Goal: Task Accomplishment & Management: Use online tool/utility

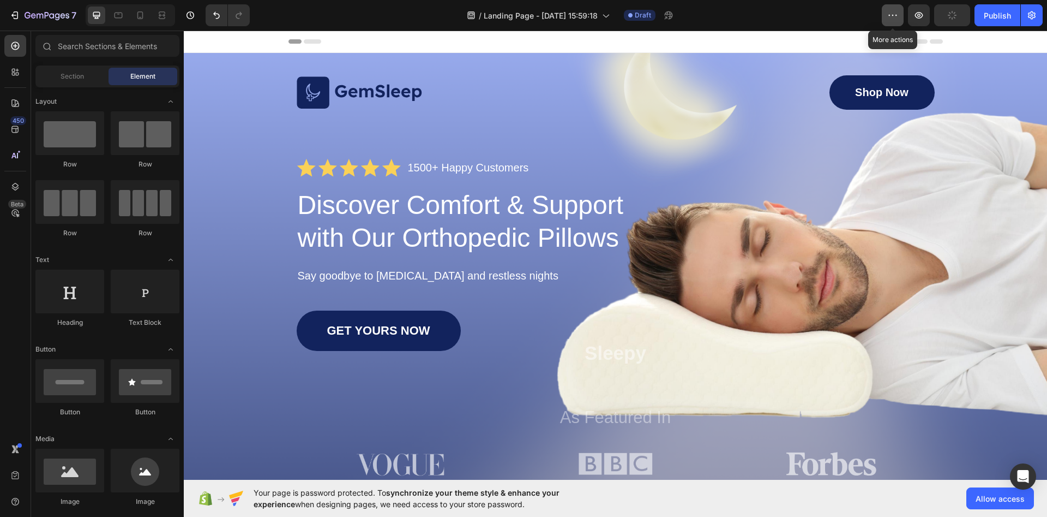
click at [896, 16] on icon "button" at bounding box center [893, 15] width 11 height 11
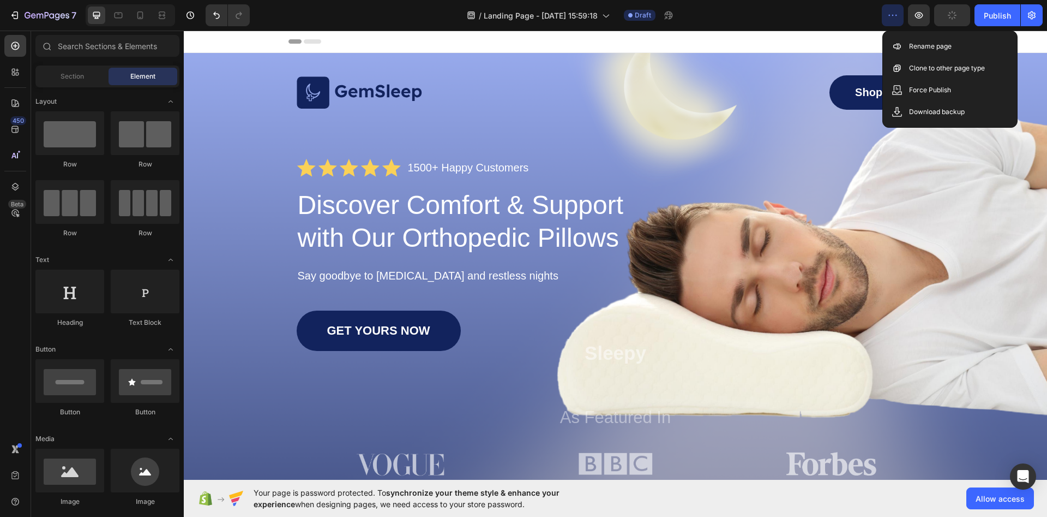
click at [896, 16] on icon "button" at bounding box center [893, 15] width 11 height 11
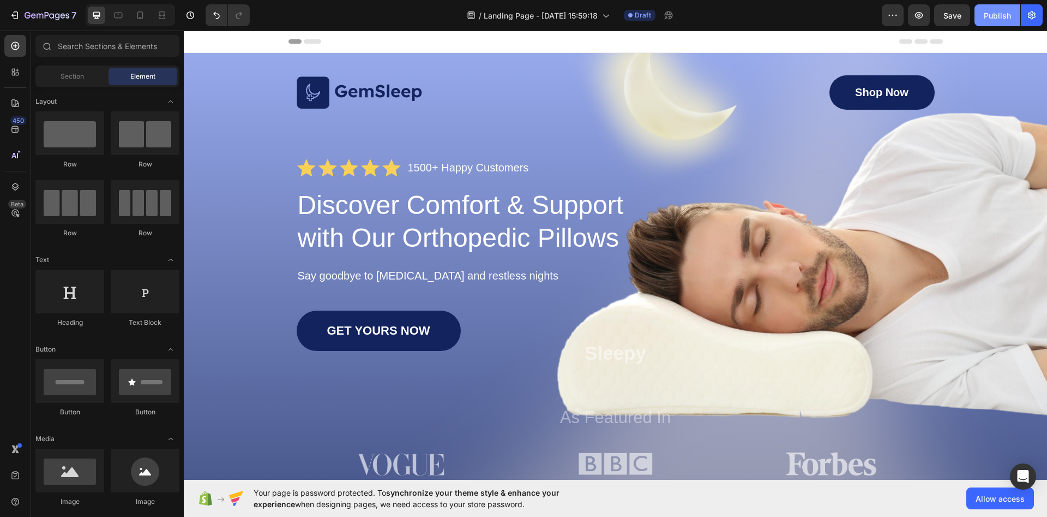
click at [1005, 18] on div "Publish" at bounding box center [997, 15] width 27 height 11
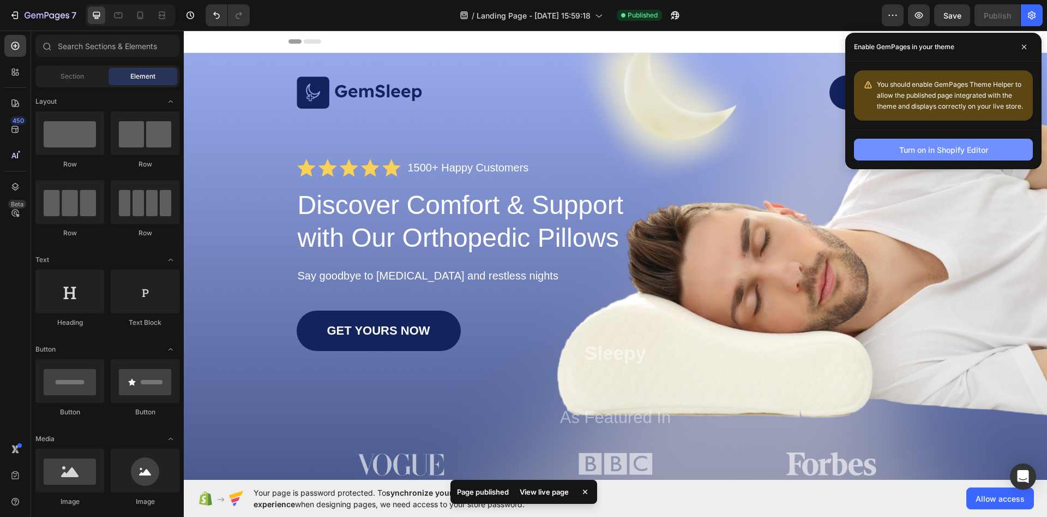
click at [936, 152] on div "Turn on in Shopify Editor" at bounding box center [944, 149] width 89 height 11
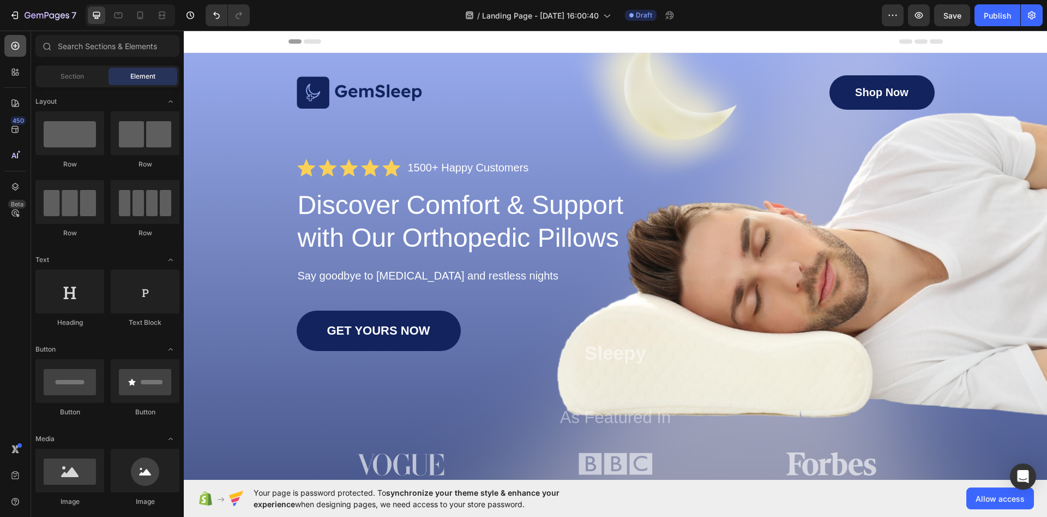
click at [17, 49] on icon at bounding box center [15, 45] width 11 height 11
click at [135, 15] on icon at bounding box center [140, 15] width 11 height 11
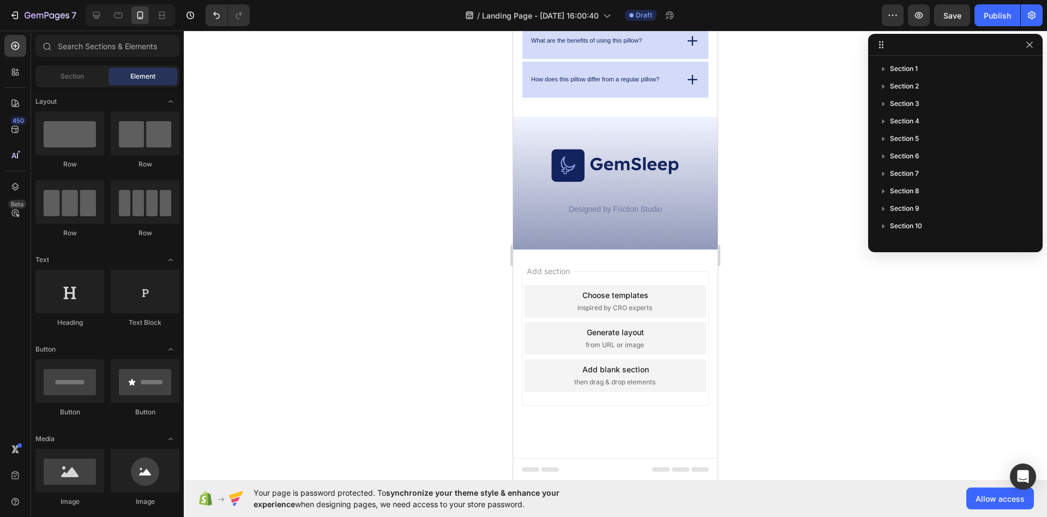
scroll to position [3005, 0]
click at [991, 495] on span "Allow access" at bounding box center [1000, 498] width 49 height 11
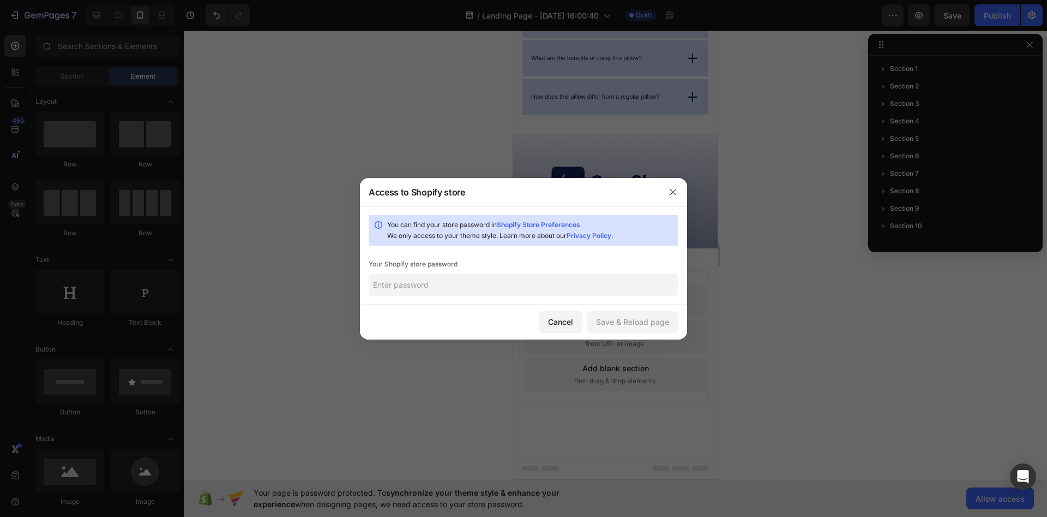
click at [478, 285] on input "text" at bounding box center [524, 285] width 310 height 22
type input "s"
click at [630, 320] on div "Save & Reload page" at bounding box center [632, 321] width 73 height 11
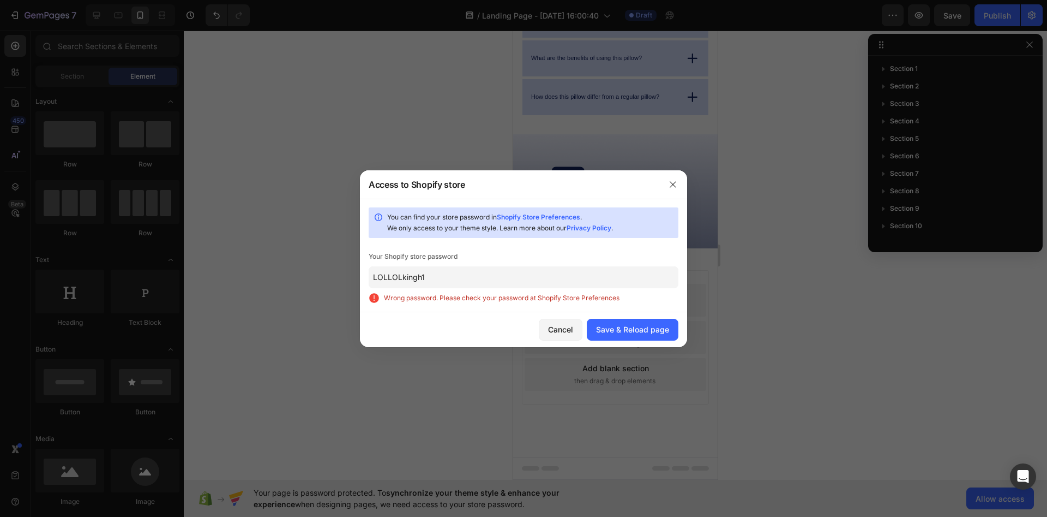
drag, startPoint x: 417, startPoint y: 275, endPoint x: 295, endPoint y: 263, distance: 123.3
click at [369, 267] on input "LOLLOLkingh1" at bounding box center [524, 277] width 310 height 22
drag, startPoint x: 433, startPoint y: 278, endPoint x: 279, endPoint y: 259, distance: 154.5
click at [369, 266] on input "LOLLOLkingh1" at bounding box center [524, 277] width 310 height 22
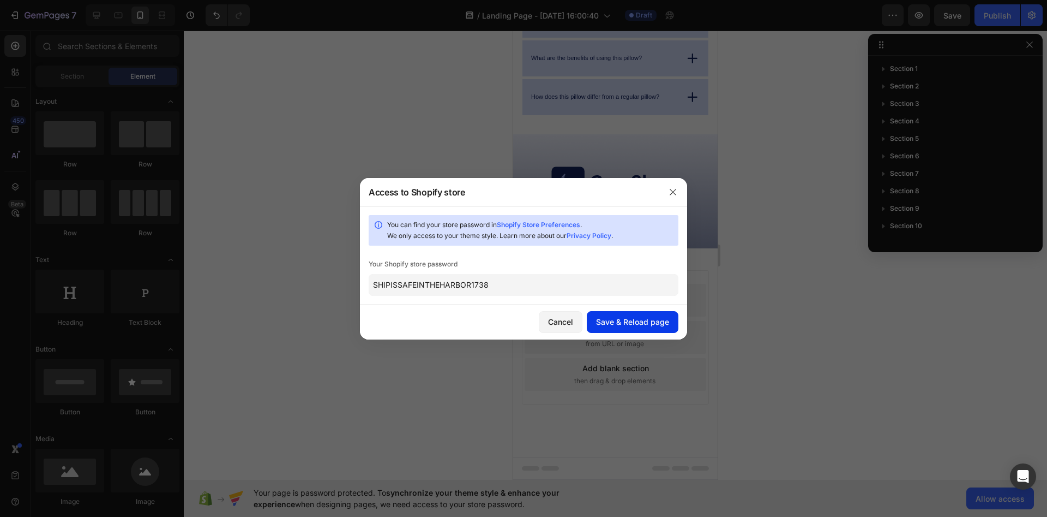
click at [614, 319] on div "Save & Reload page" at bounding box center [632, 321] width 73 height 11
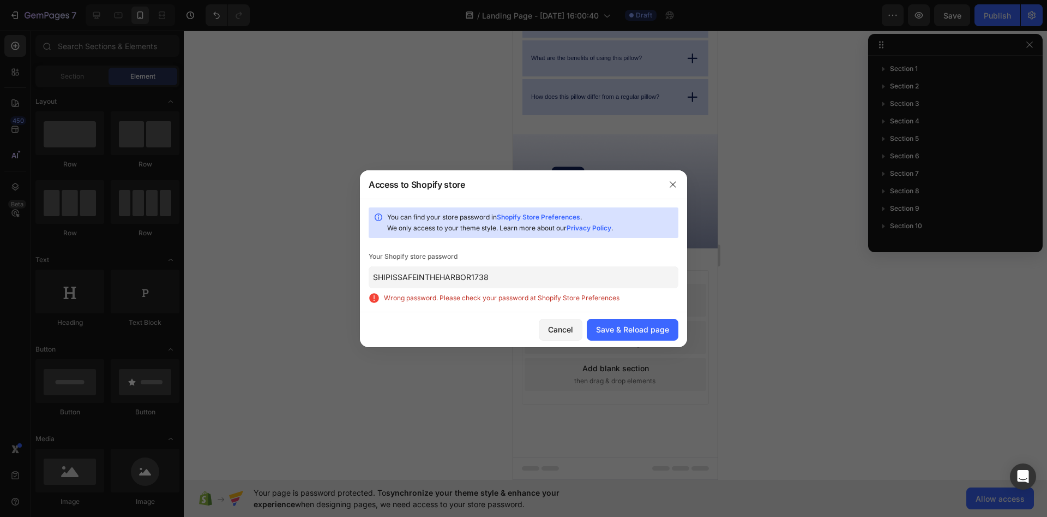
click at [501, 274] on input "SHIPISSAFEINTHEHARBOR1738" at bounding box center [524, 277] width 310 height 22
click at [516, 275] on input "SHIPISSAFEINTHEHARBOR1738" at bounding box center [524, 277] width 310 height 22
drag, startPoint x: 521, startPoint y: 276, endPoint x: 314, endPoint y: 274, distance: 206.8
click at [369, 274] on input "SHIPISSAFEINTHEHARBOR1738" at bounding box center [524, 277] width 310 height 22
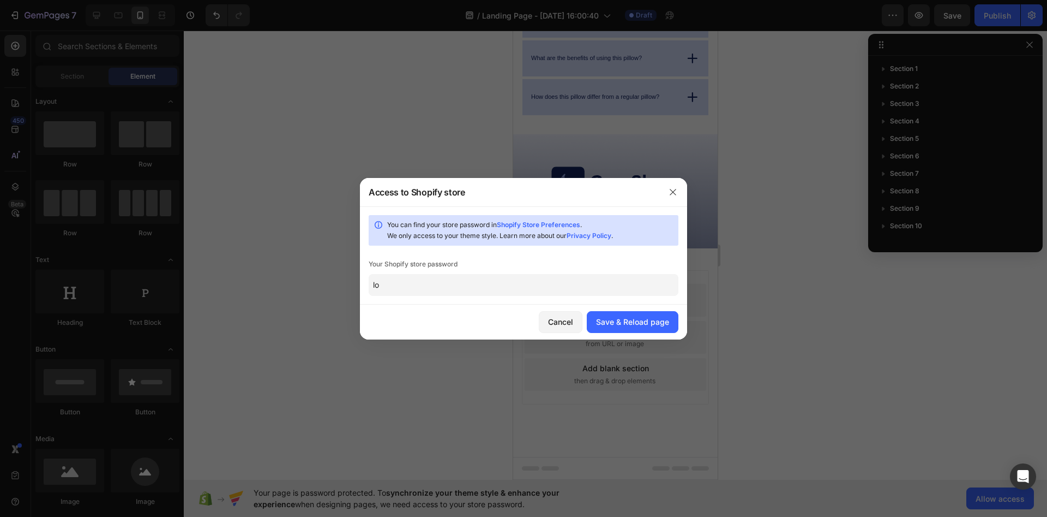
type input "l"
click at [603, 320] on div "Save & Reload page" at bounding box center [632, 321] width 73 height 11
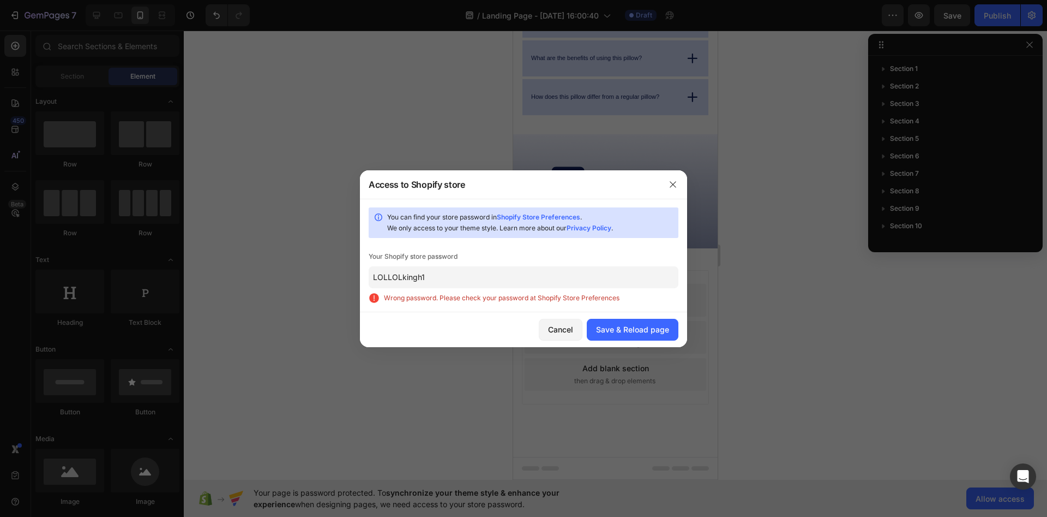
click at [569, 217] on link "Shopify Store Preferences" at bounding box center [538, 217] width 83 height 8
drag, startPoint x: 415, startPoint y: 269, endPoint x: 298, endPoint y: 265, distance: 116.8
click at [369, 266] on input "LOLLOLkingh1" at bounding box center [524, 277] width 310 height 22
drag, startPoint x: 456, startPoint y: 277, endPoint x: 345, endPoint y: 276, distance: 110.7
click at [369, 278] on input "LOLLOLkingh1" at bounding box center [524, 277] width 310 height 22
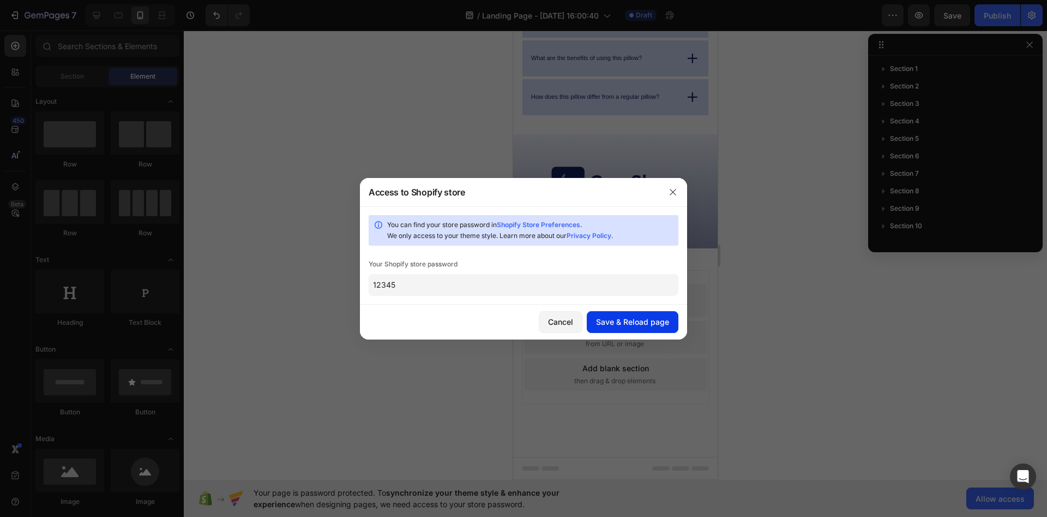
type input "12345"
click at [641, 327] on button "Save & Reload page" at bounding box center [633, 322] width 92 height 22
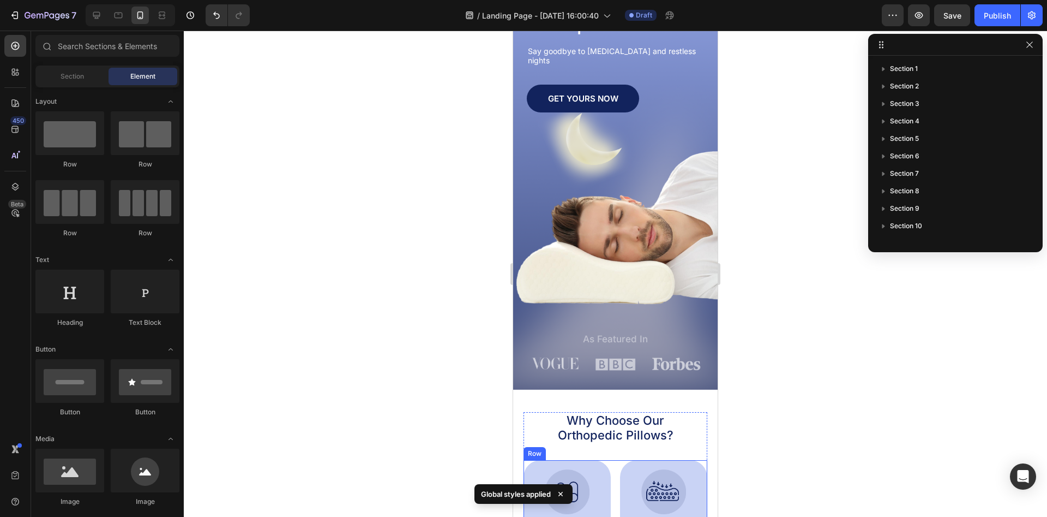
scroll to position [0, 0]
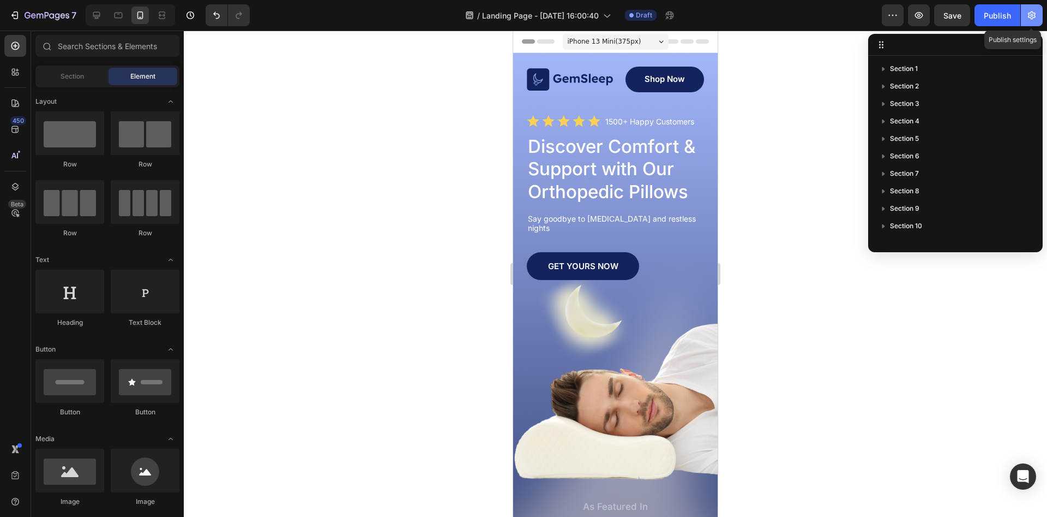
click at [1031, 19] on icon "button" at bounding box center [1032, 15] width 11 height 11
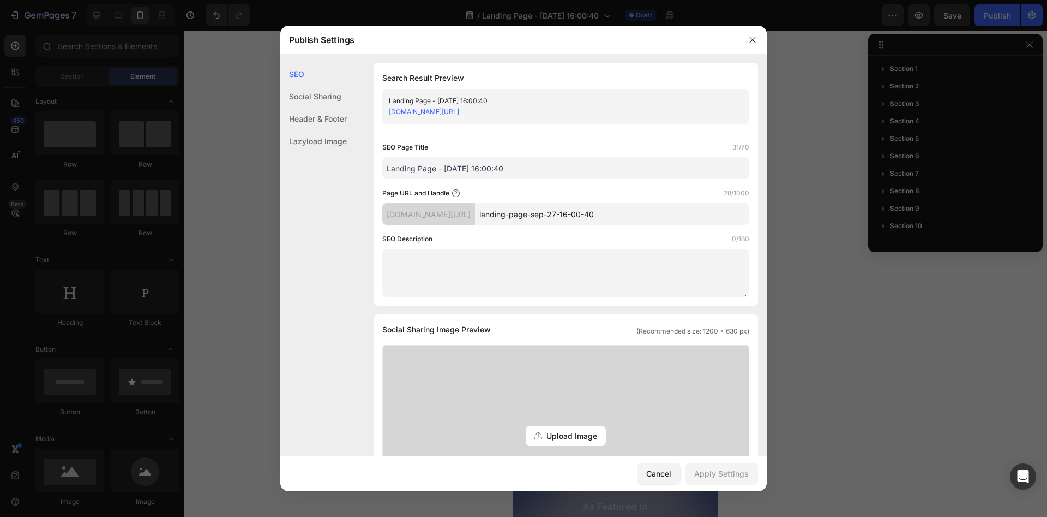
click at [747, 39] on button "button" at bounding box center [752, 39] width 17 height 17
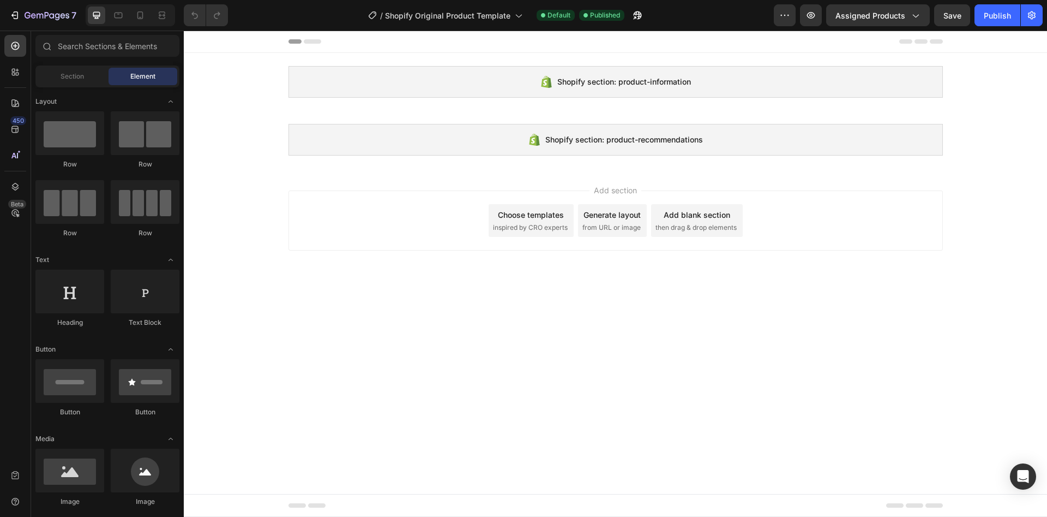
click at [518, 215] on div "Choose templates" at bounding box center [531, 214] width 66 height 11
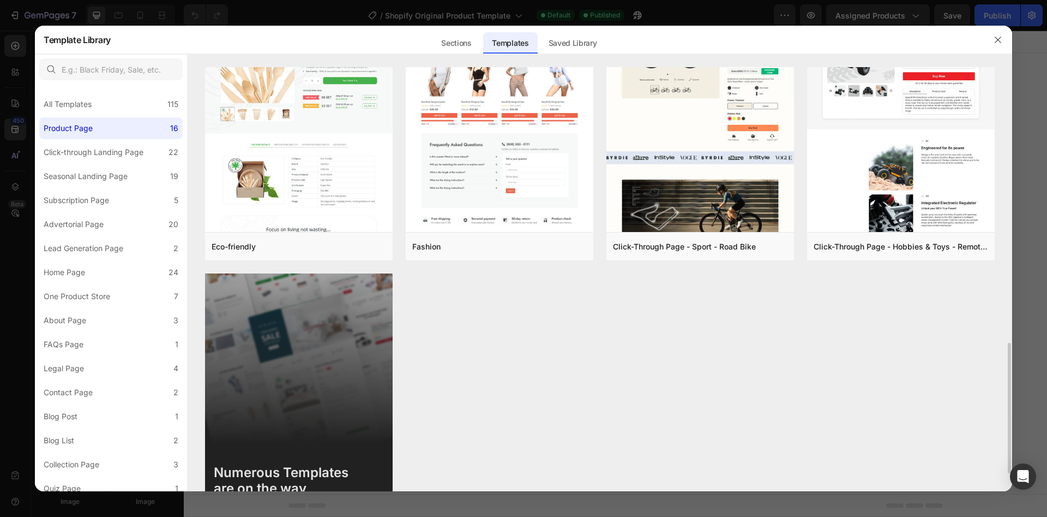
scroll to position [946, 0]
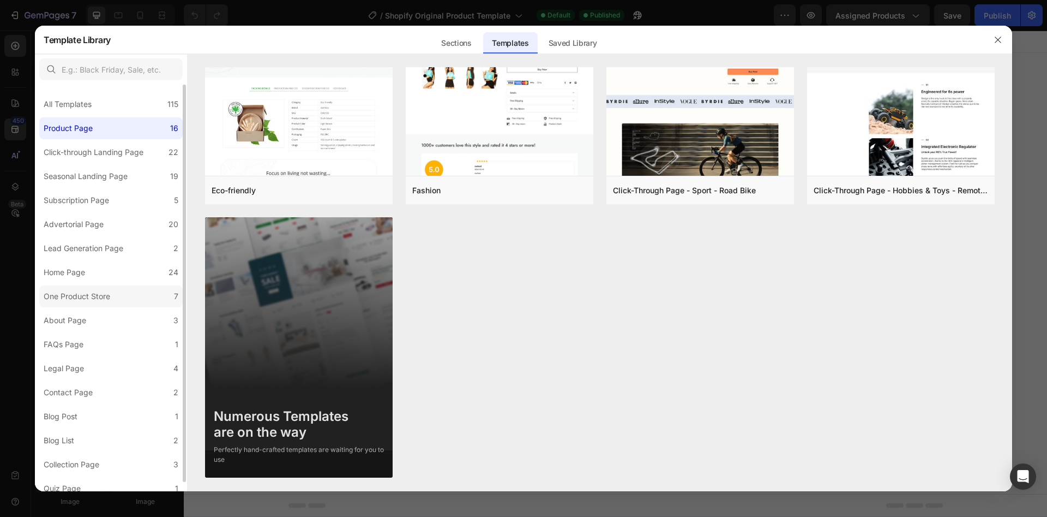
click at [100, 293] on div "One Product Store" at bounding box center [77, 296] width 67 height 13
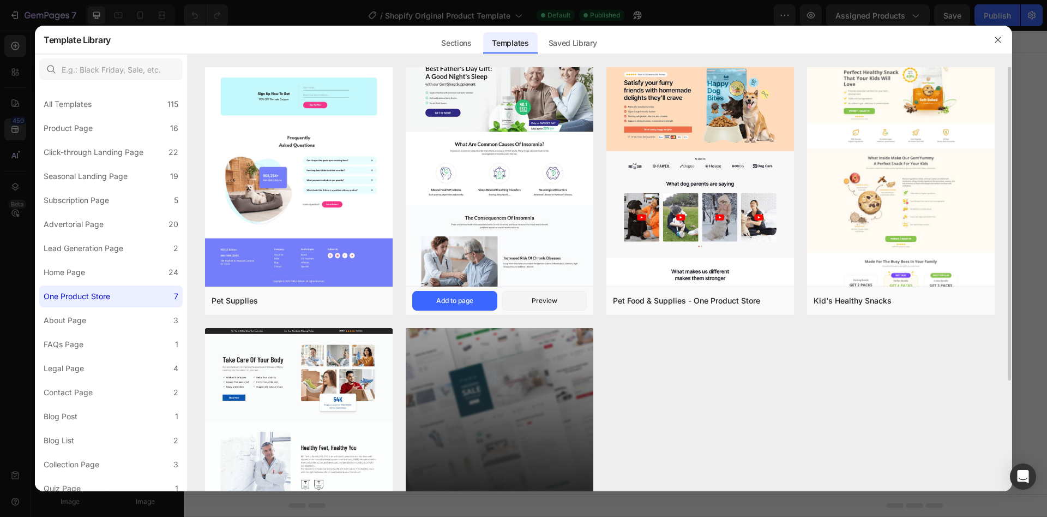
scroll to position [0, 0]
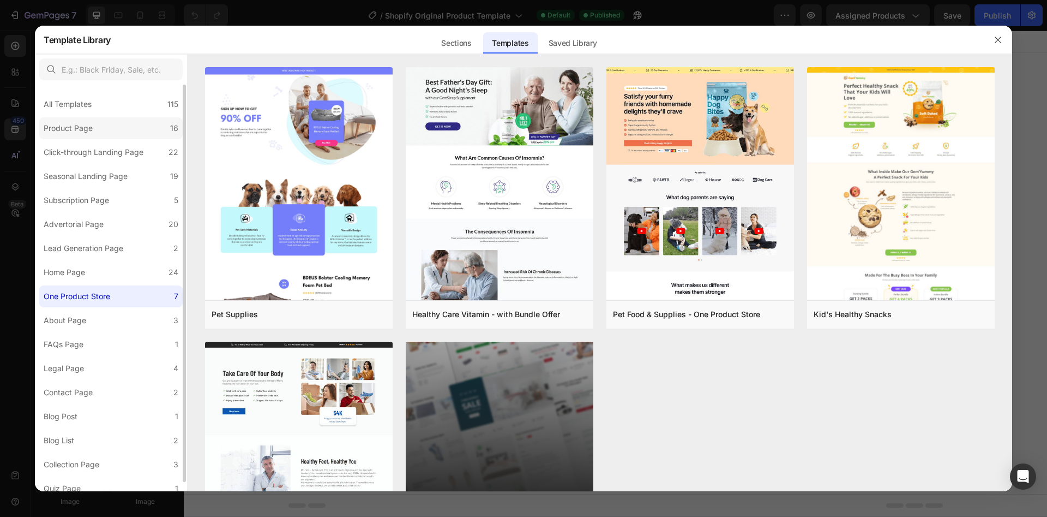
click at [107, 133] on label "Product Page 16" at bounding box center [110, 128] width 143 height 22
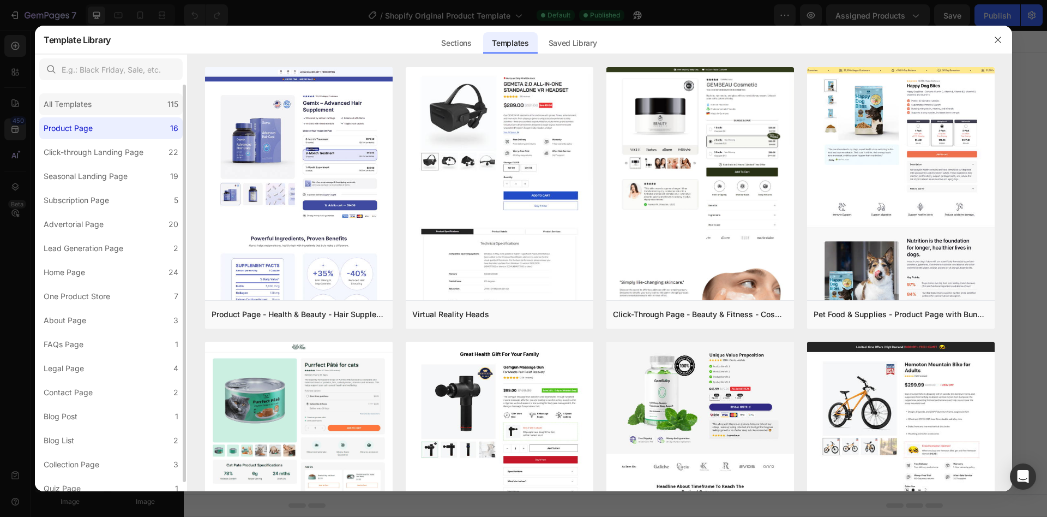
click at [88, 110] on div "All Templates" at bounding box center [68, 104] width 48 height 13
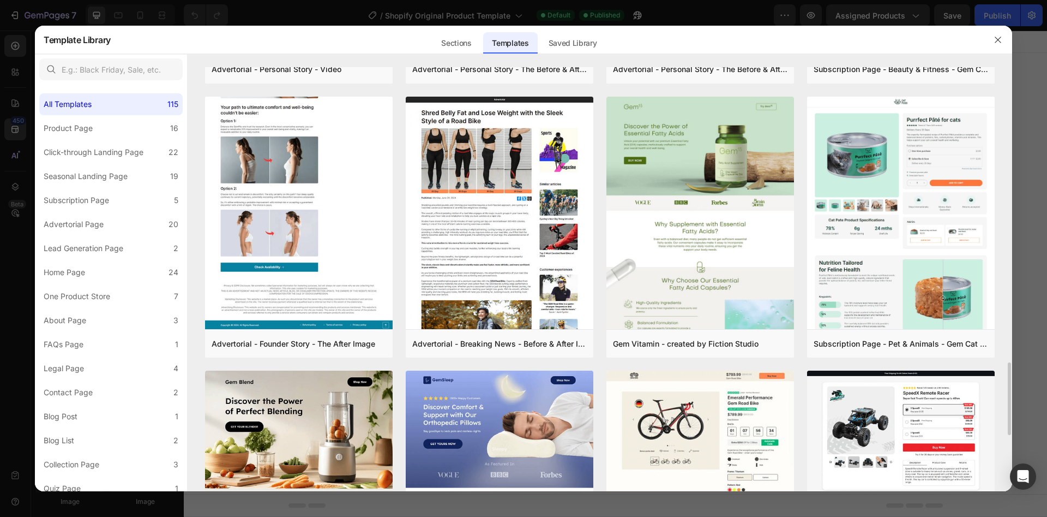
scroll to position [1508, 0]
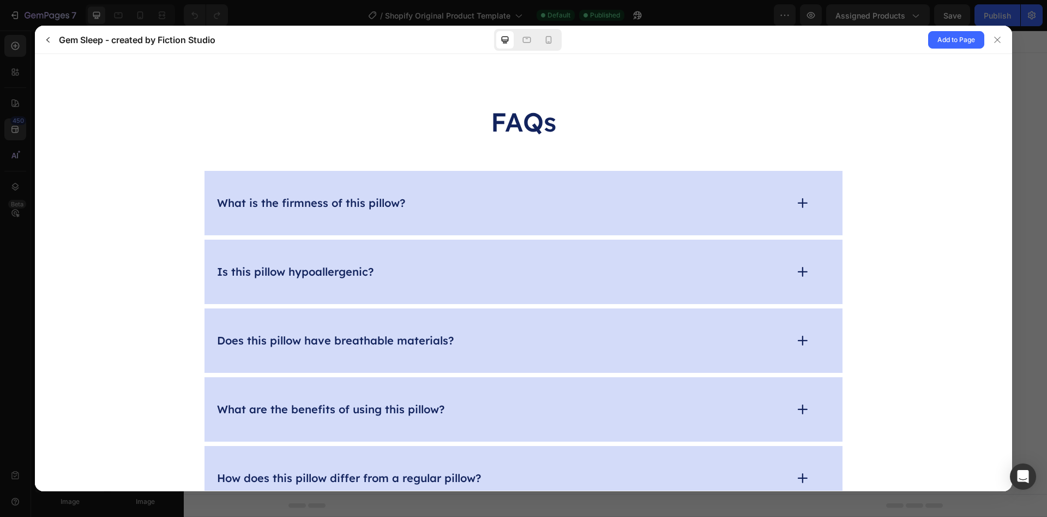
scroll to position [4172, 0]
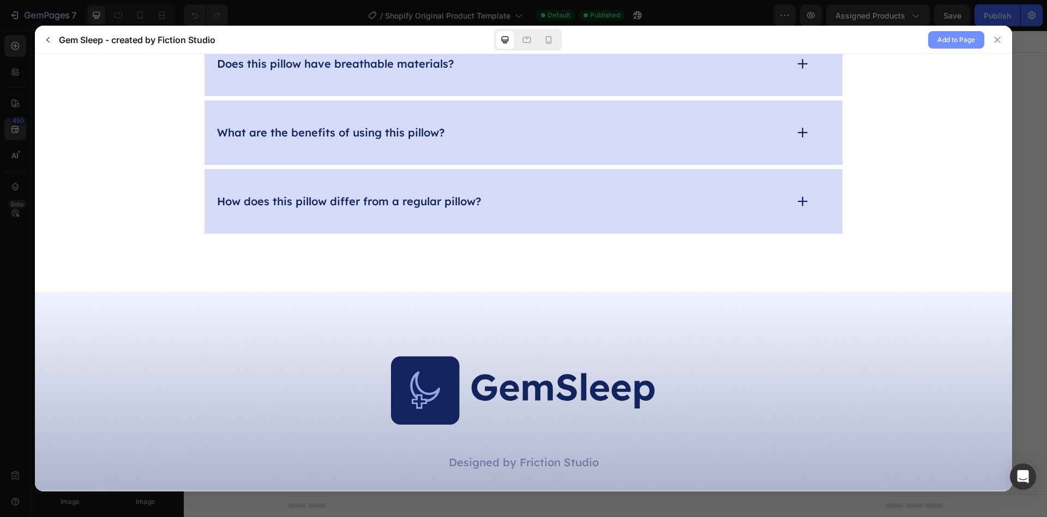
click at [960, 40] on span "Add to Page" at bounding box center [957, 39] width 38 height 13
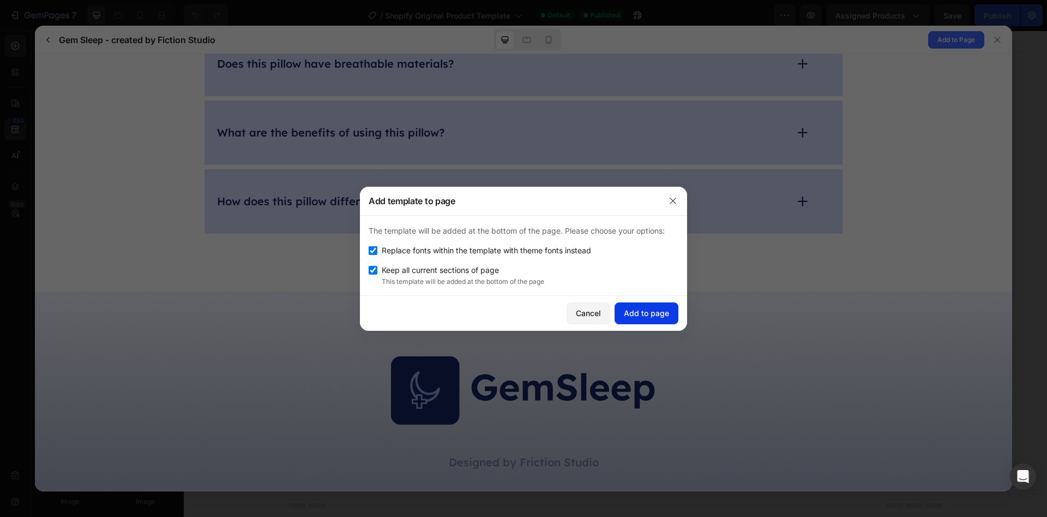
click at [640, 310] on div "Add to page" at bounding box center [646, 312] width 45 height 11
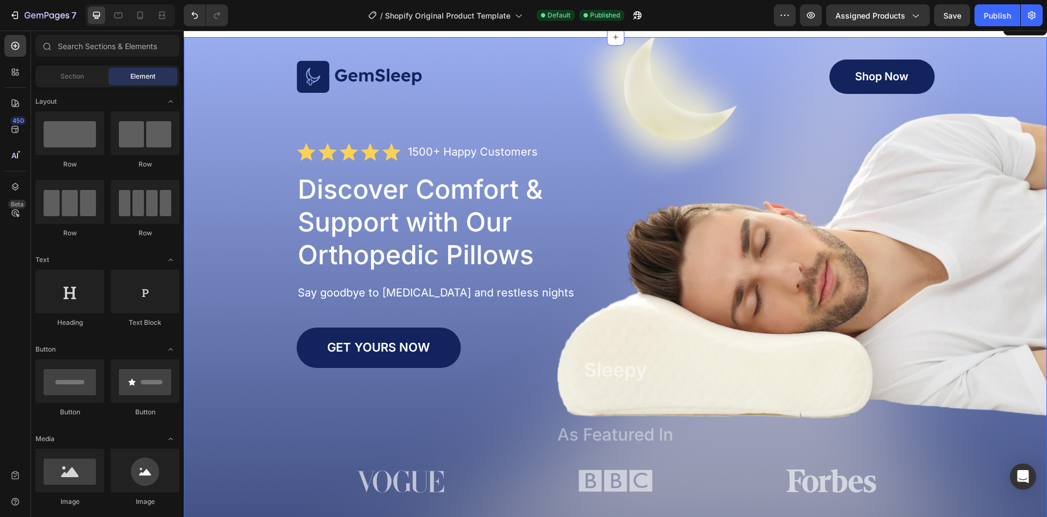
scroll to position [138, 0]
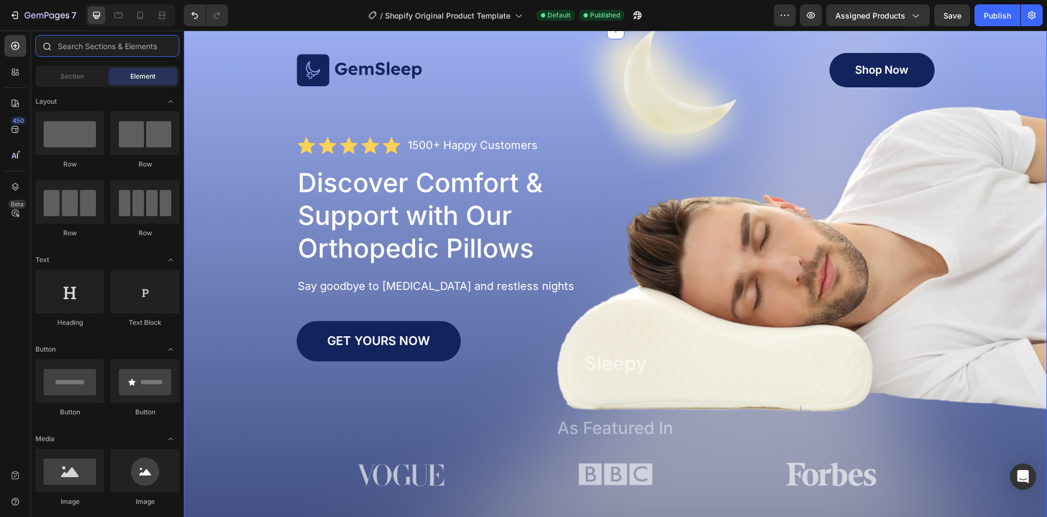
click at [134, 49] on input "text" at bounding box center [107, 46] width 144 height 22
click at [868, 13] on span "Assigned Products" at bounding box center [871, 15] width 70 height 11
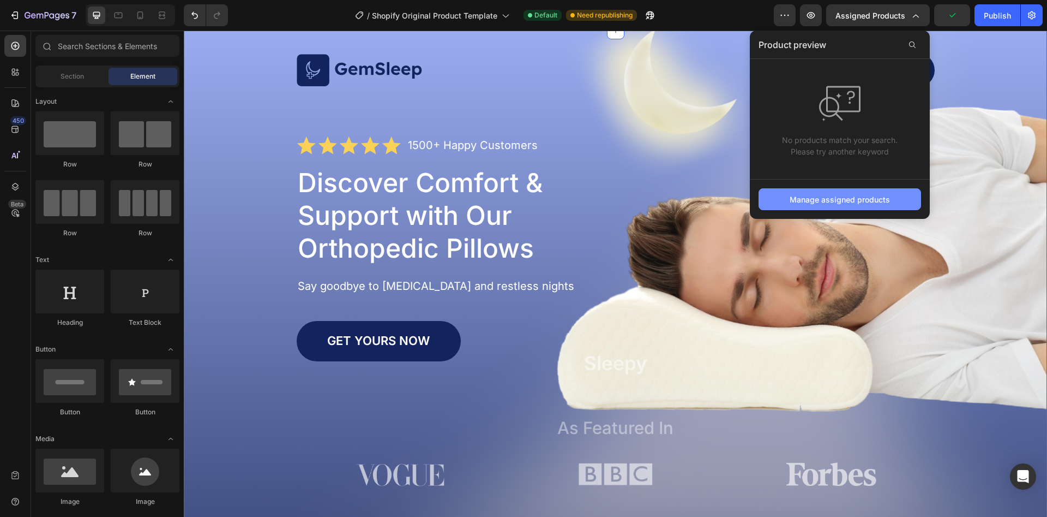
click at [846, 202] on div "Manage assigned products" at bounding box center [840, 199] width 100 height 11
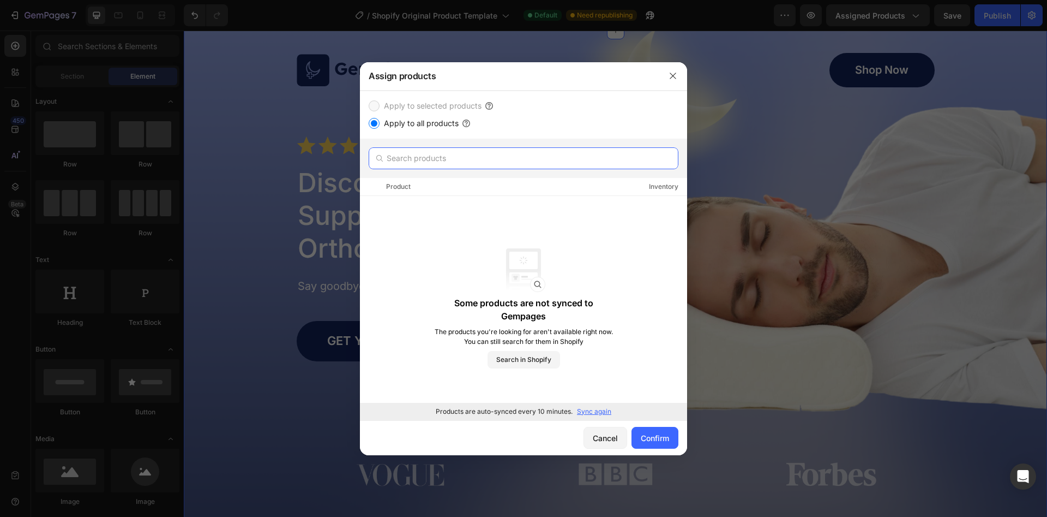
click at [422, 155] on input "text" at bounding box center [524, 158] width 310 height 22
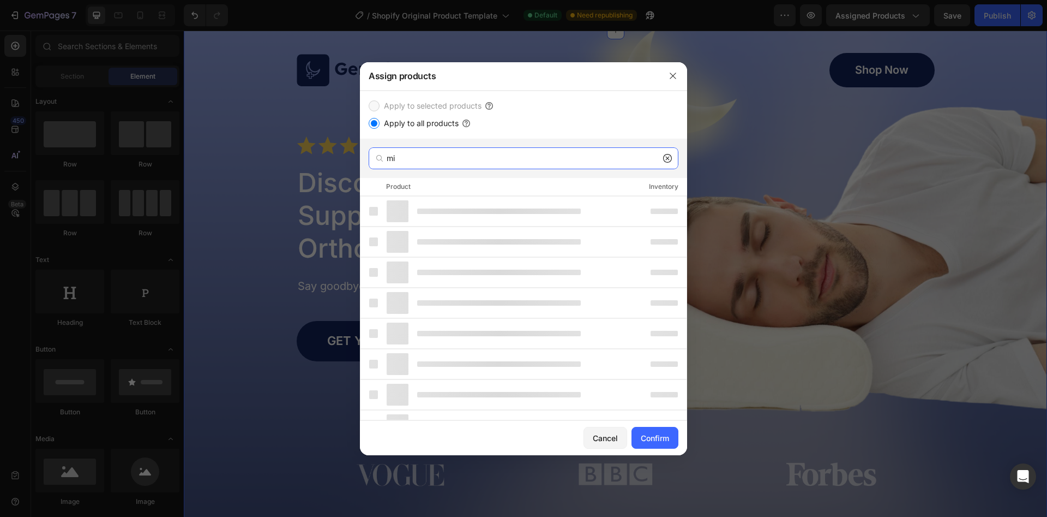
type input "m"
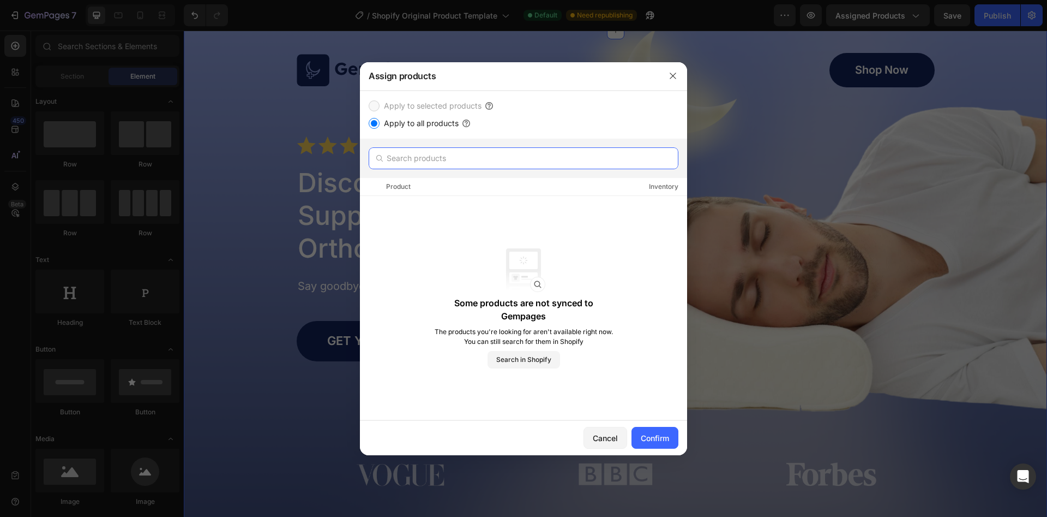
type input "1"
type input "a"
click at [675, 80] on button "button" at bounding box center [672, 75] width 17 height 17
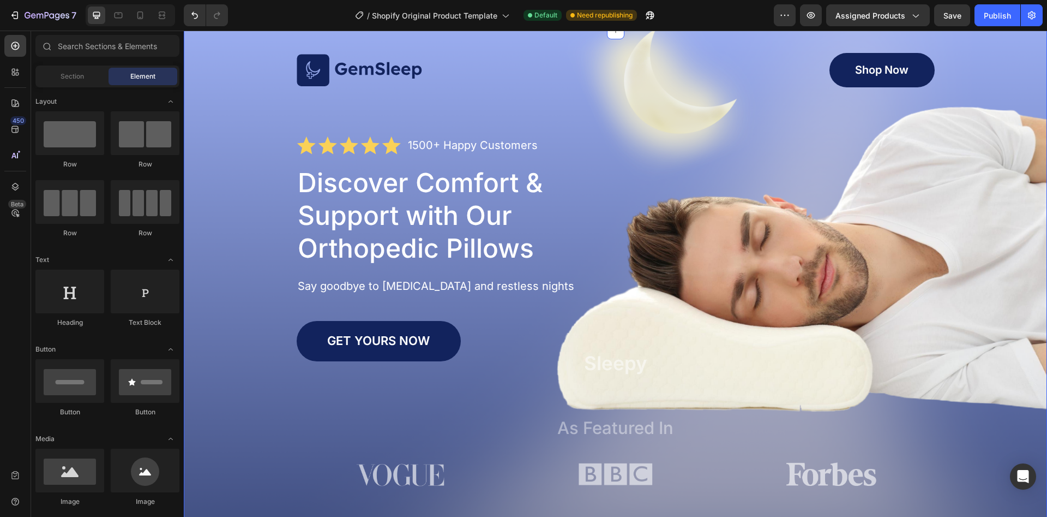
click at [1046, 14] on div "7 / Shopify Original Product Template Default Need republishing Preview Assigne…" at bounding box center [523, 15] width 1047 height 31
click at [1037, 14] on button "button" at bounding box center [1032, 15] width 22 height 22
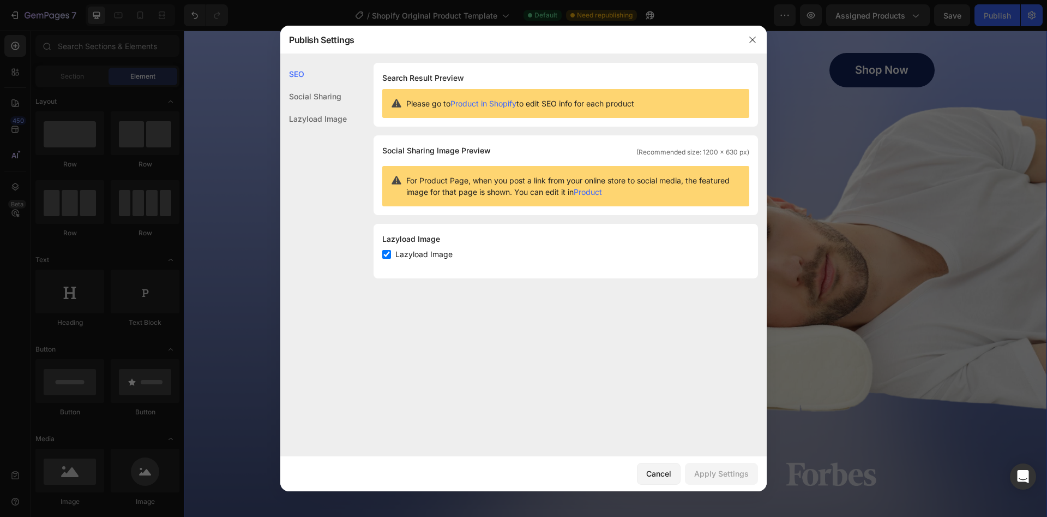
click at [490, 106] on link "Product in Shopify" at bounding box center [484, 103] width 66 height 9
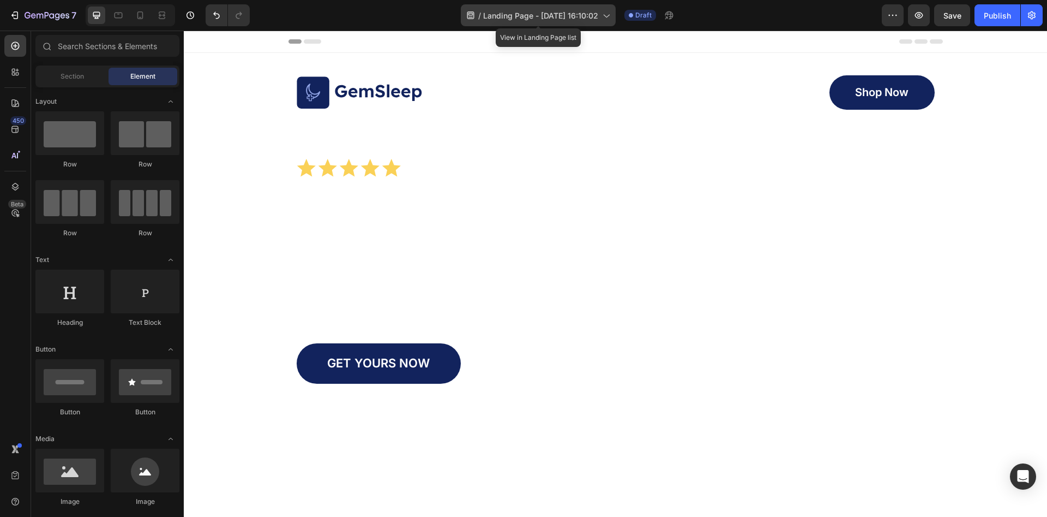
click at [579, 20] on span "Landing Page - Sep 27, 16:10:02" at bounding box center [540, 15] width 115 height 11
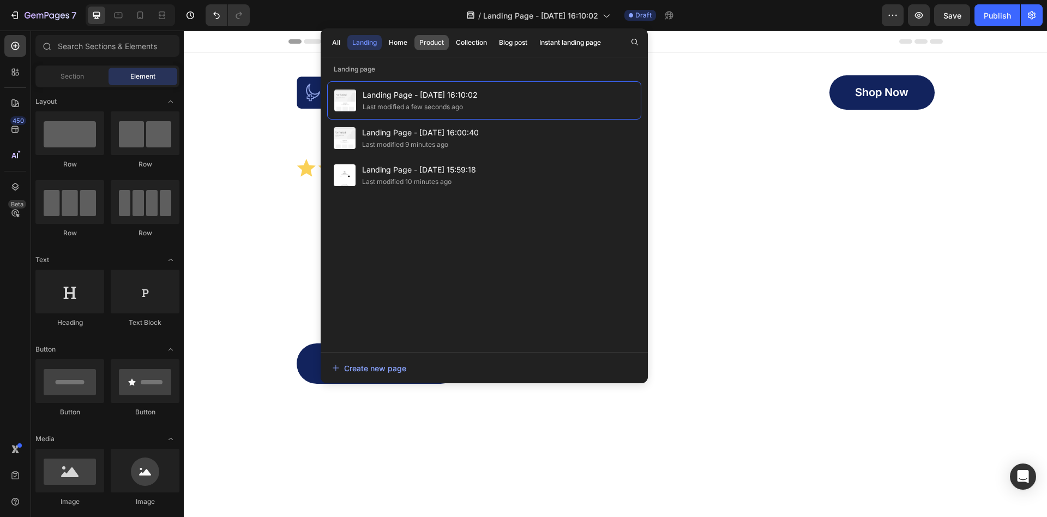
click at [434, 39] on div "Product" at bounding box center [432, 43] width 25 height 10
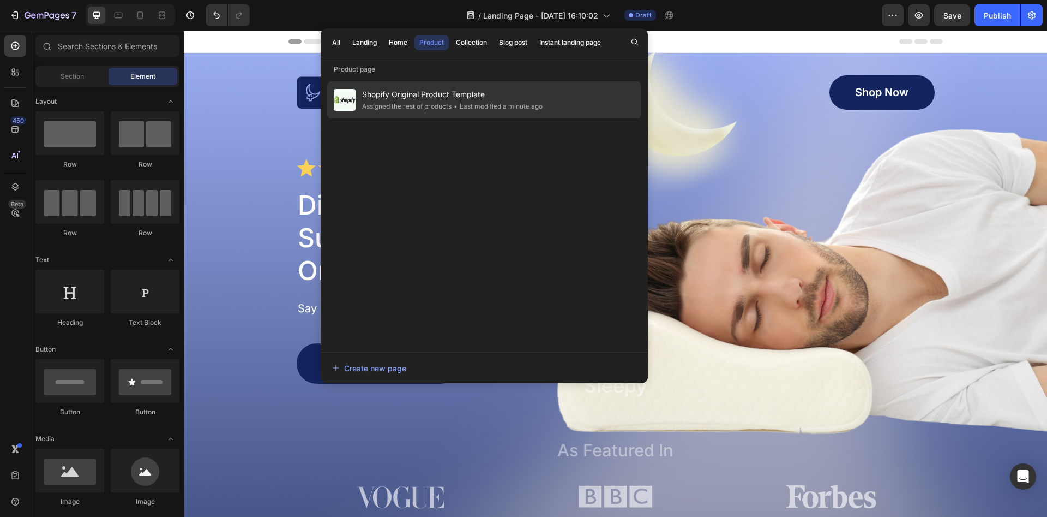
click at [422, 94] on span "Shopify Original Product Template" at bounding box center [452, 94] width 181 height 13
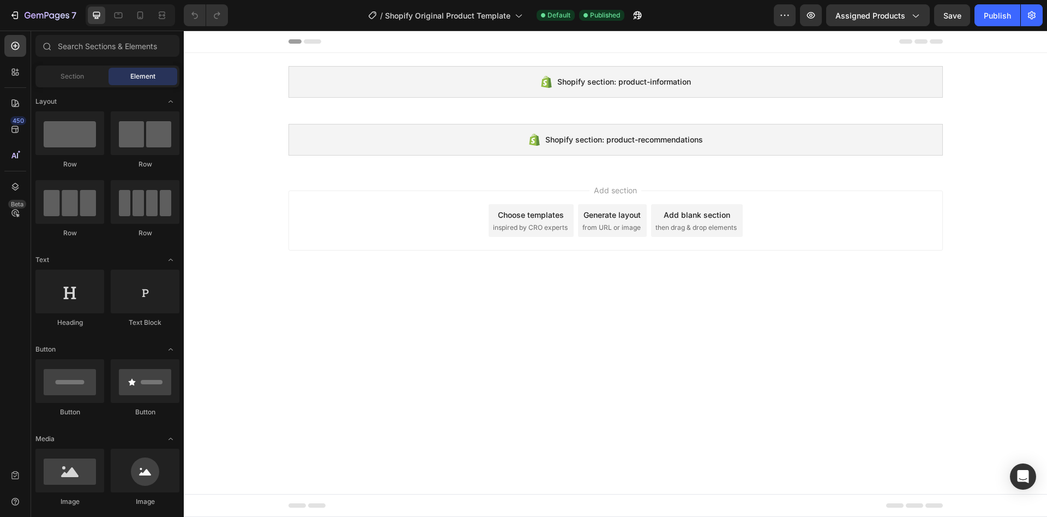
click at [542, 223] on span "inspired by CRO experts" at bounding box center [530, 228] width 75 height 10
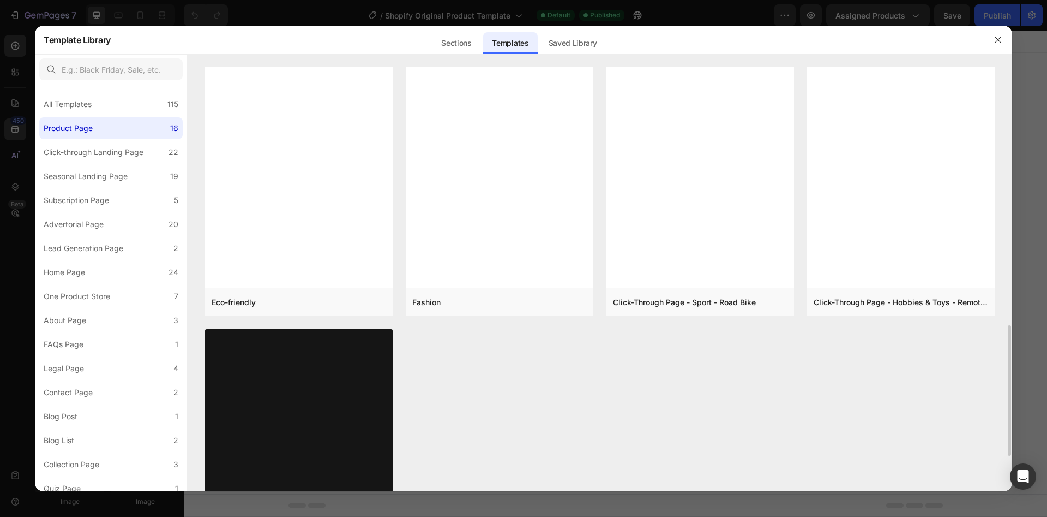
scroll to position [946, 0]
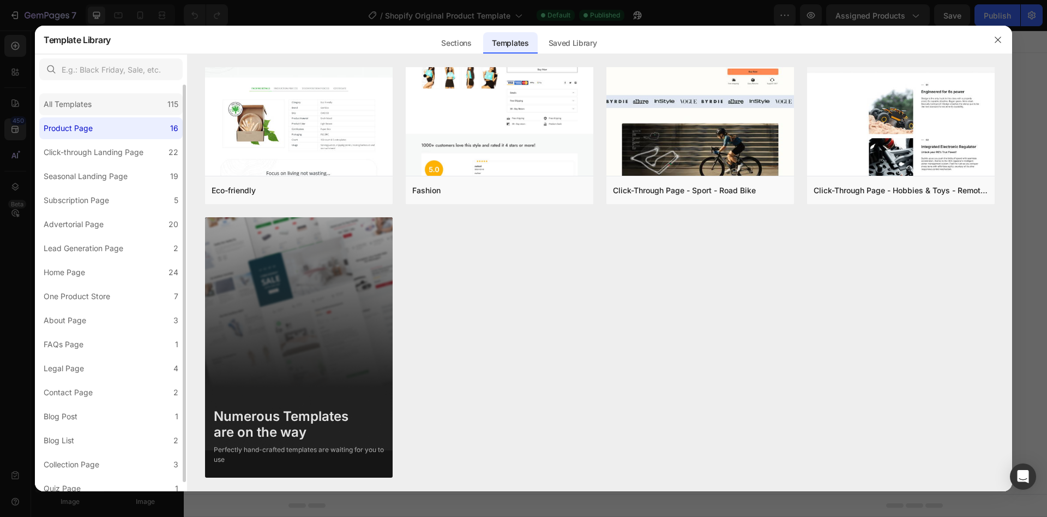
click at [139, 112] on div "All Templates 115" at bounding box center [110, 104] width 143 height 22
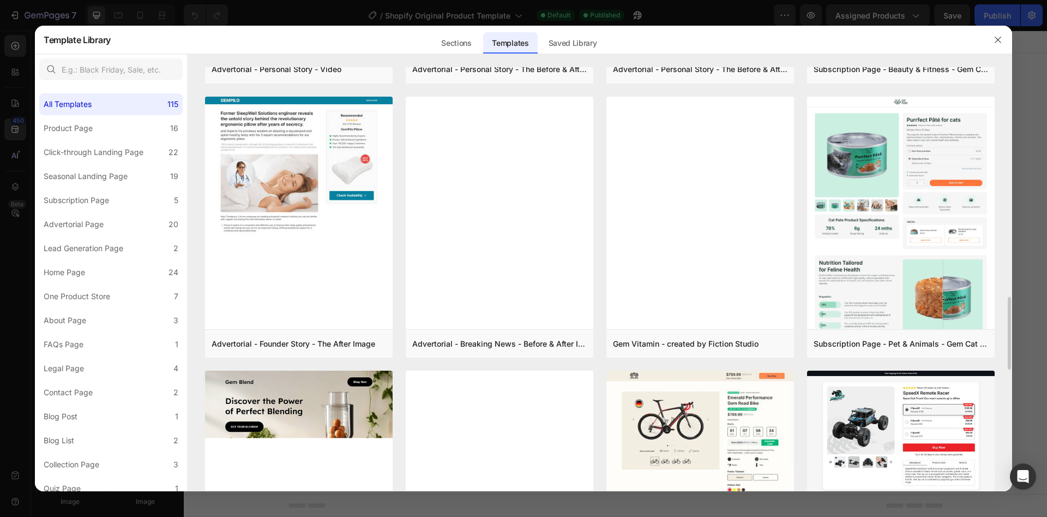
scroll to position [1508, 0]
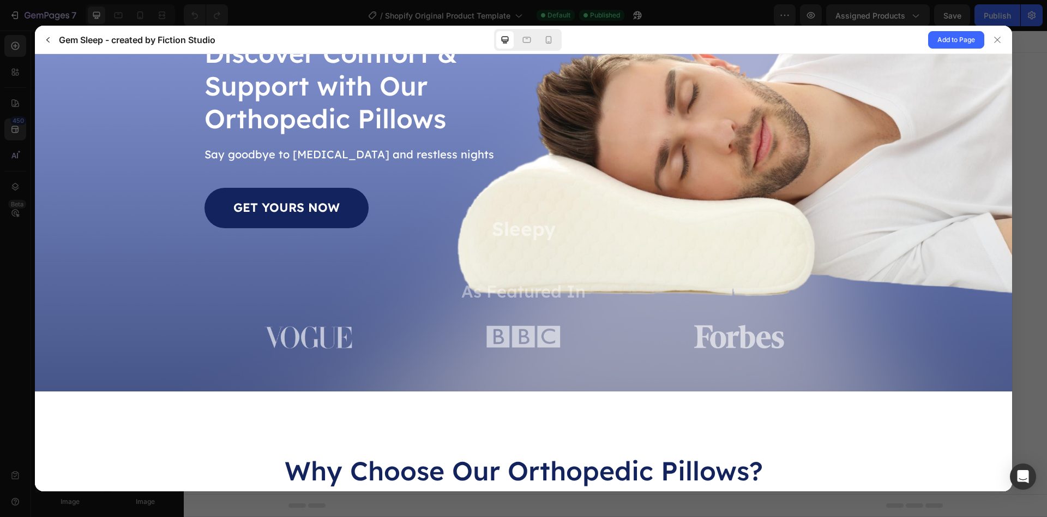
scroll to position [56, 0]
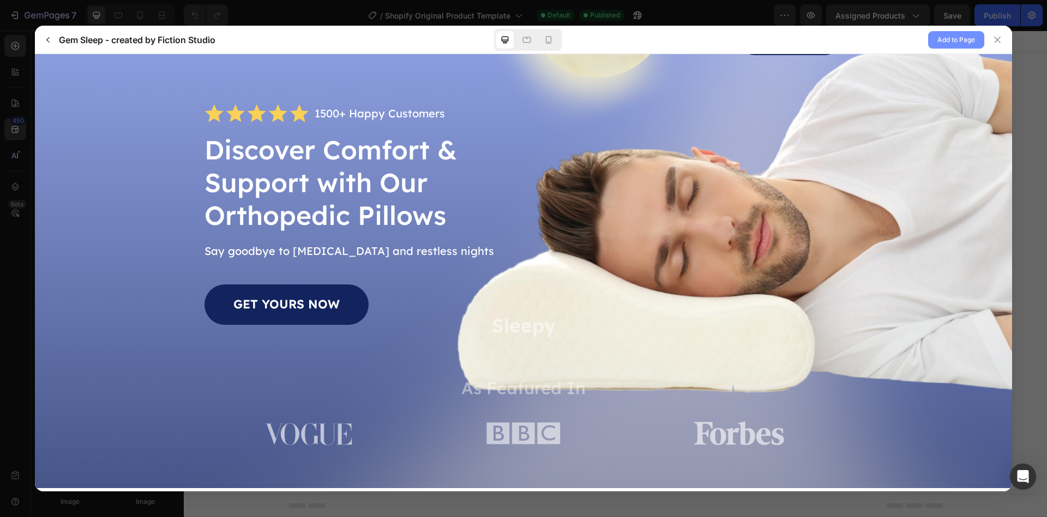
click at [951, 41] on span "Add to Page" at bounding box center [957, 39] width 38 height 13
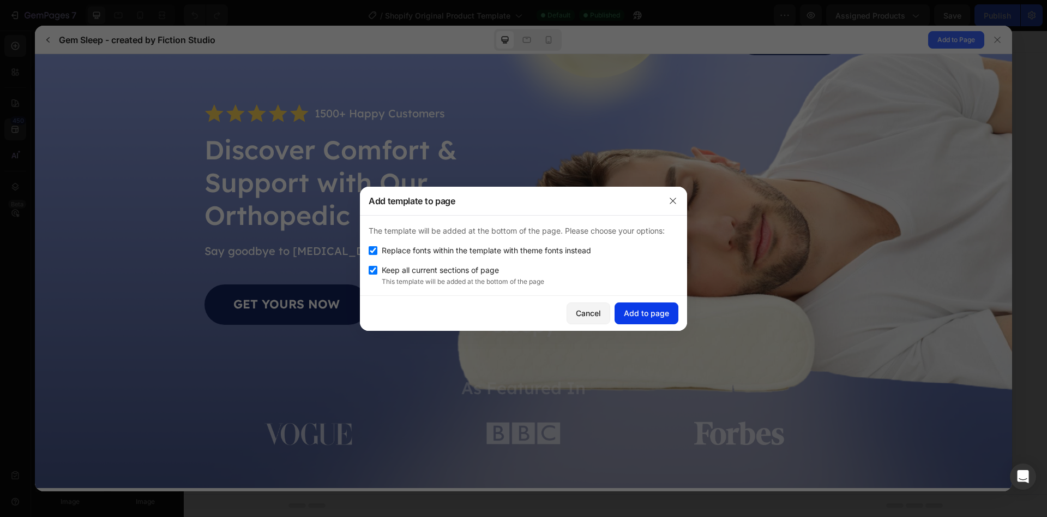
click at [630, 313] on div "Add to page" at bounding box center [646, 312] width 45 height 11
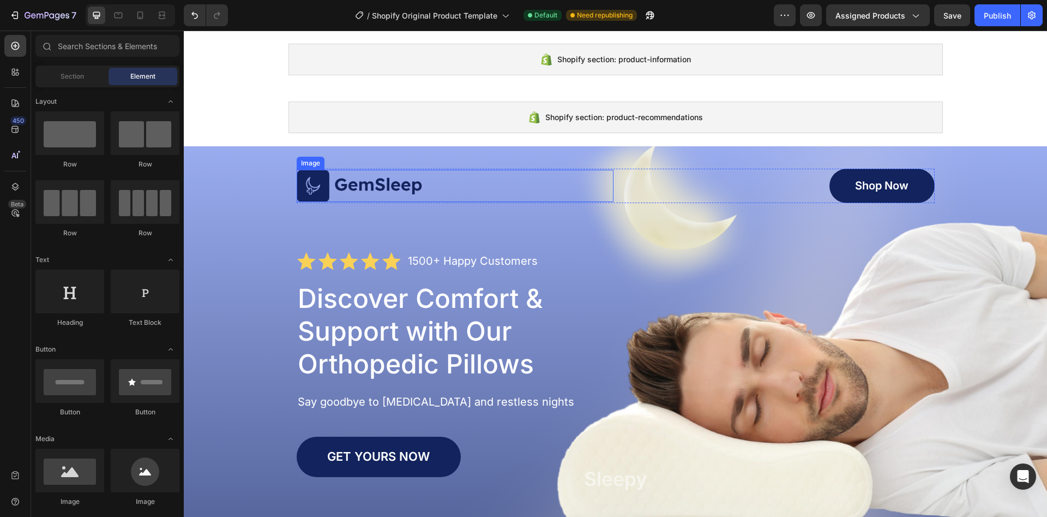
scroll to position [0, 0]
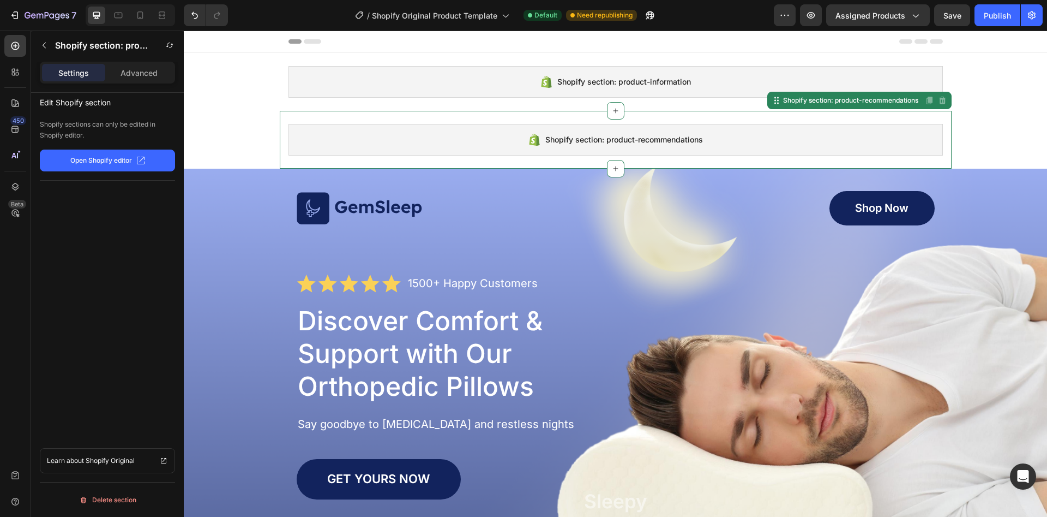
click at [637, 142] on span "Shopify section: product-recommendations" at bounding box center [625, 139] width 158 height 13
click at [512, 87] on div "Shopify section: product-information" at bounding box center [616, 82] width 655 height 32
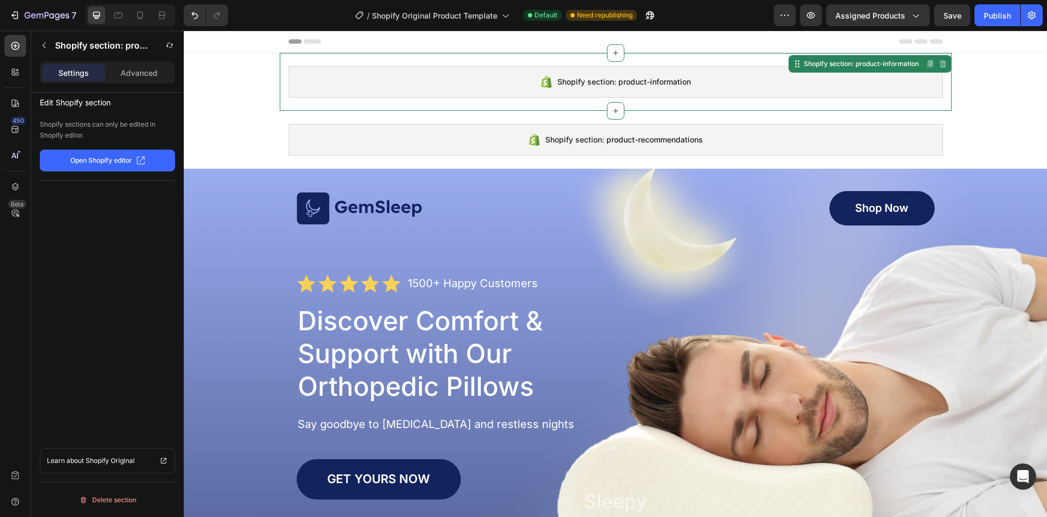
click at [492, 86] on div "Shopify section: product-information" at bounding box center [616, 82] width 655 height 32
click at [600, 17] on span "Need republishing" at bounding box center [605, 15] width 56 height 10
click at [783, 15] on icon "button" at bounding box center [782, 15] width 2 height 1
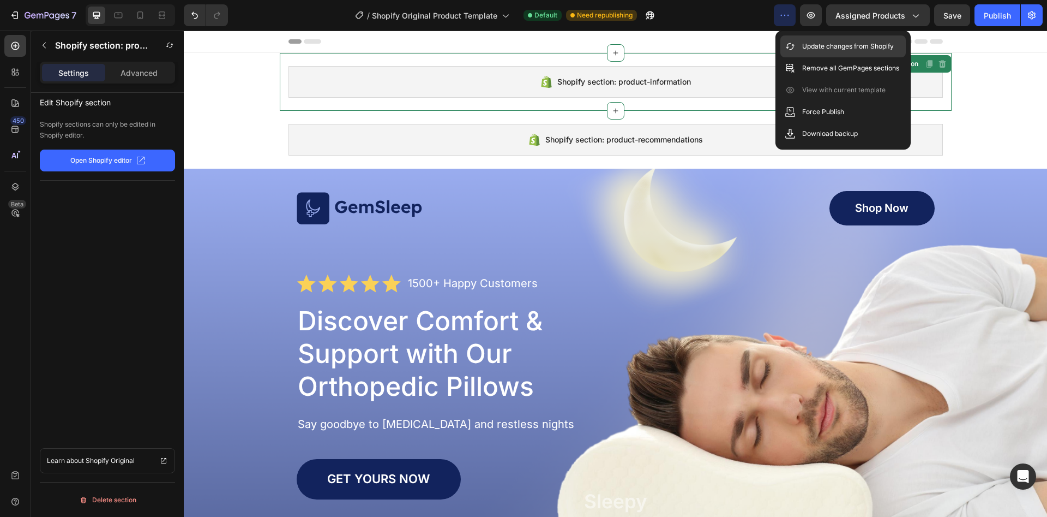
click at [813, 39] on div "Update changes from Shopify" at bounding box center [843, 46] width 125 height 22
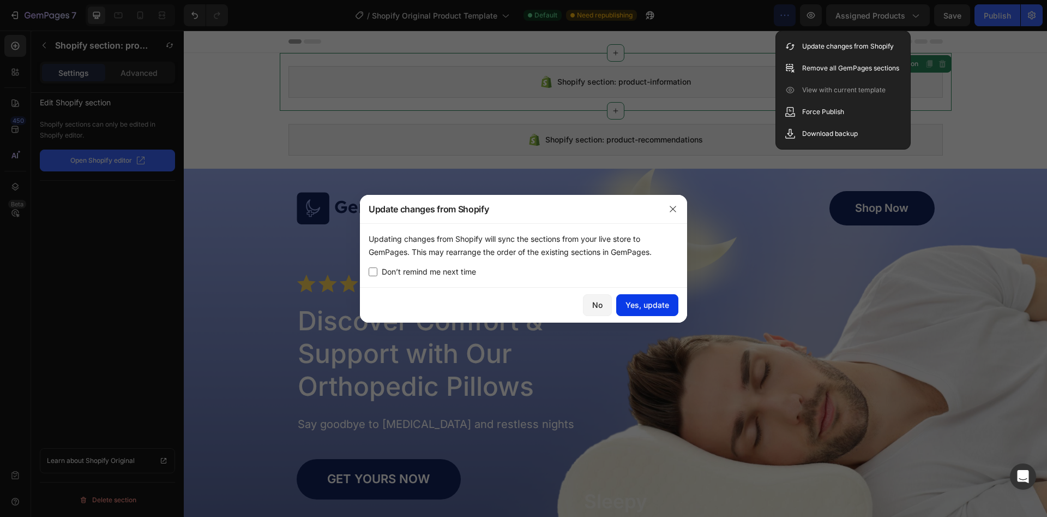
click at [636, 305] on div "Yes, update" at bounding box center [648, 304] width 44 height 11
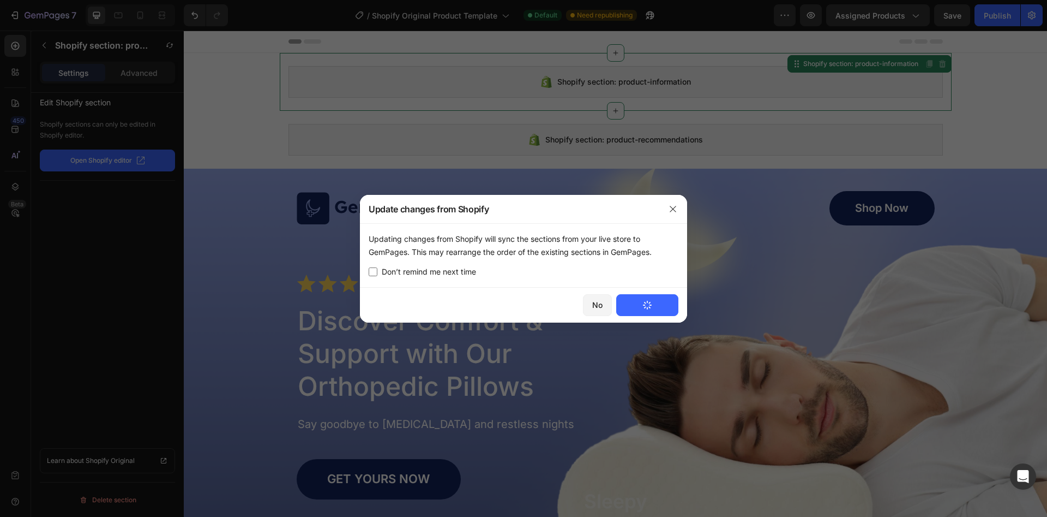
click at [648, 306] on icon "button" at bounding box center [648, 305] width 12 height 12
click at [541, 242] on div "Updating changes from Shopify will sync the sections from your live store to Ge…" at bounding box center [524, 245] width 310 height 26
click at [676, 205] on icon "button" at bounding box center [673, 209] width 9 height 9
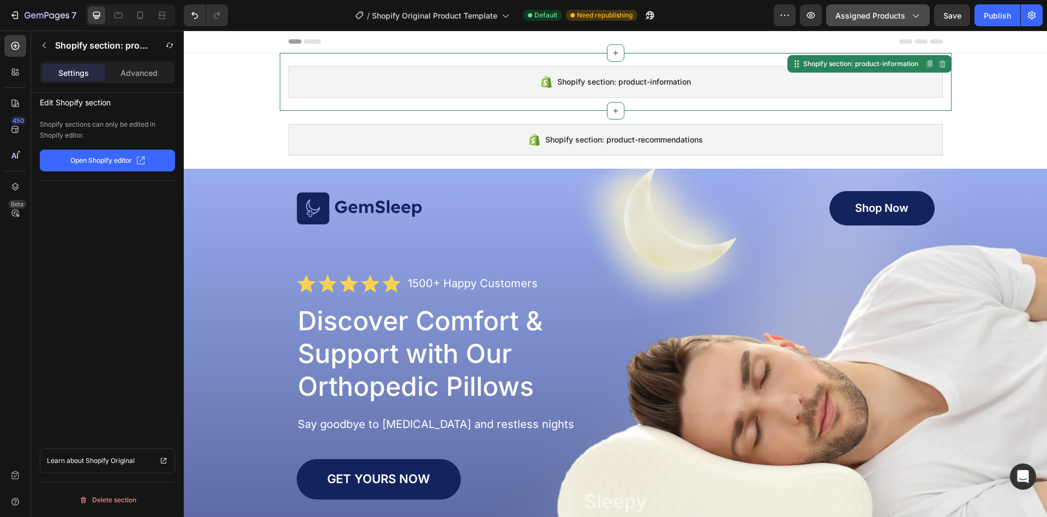
click at [906, 14] on div "Assigned Products" at bounding box center [878, 15] width 85 height 11
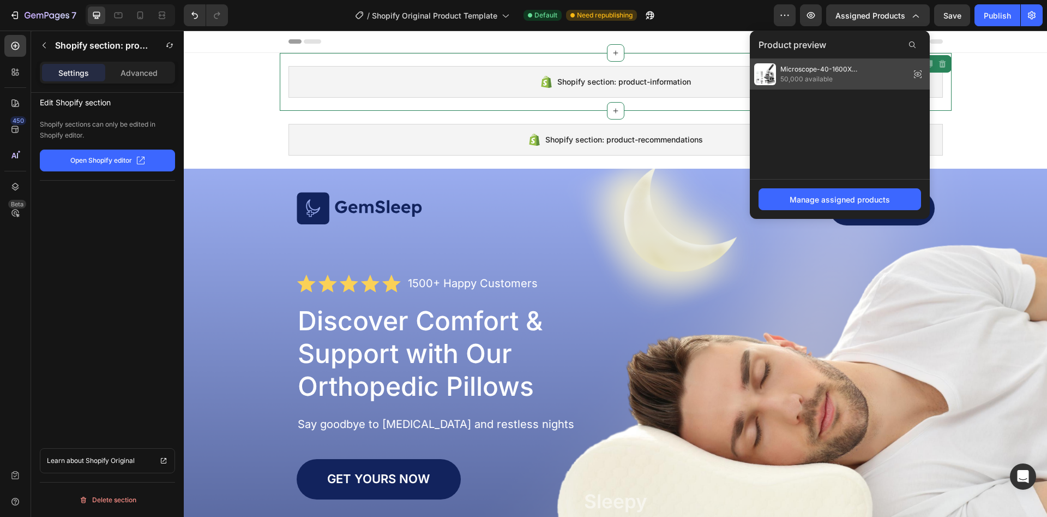
click at [820, 67] on span "Microscope-40-1600X MagnificationBiological Educational Microscope for Students…" at bounding box center [843, 69] width 125 height 10
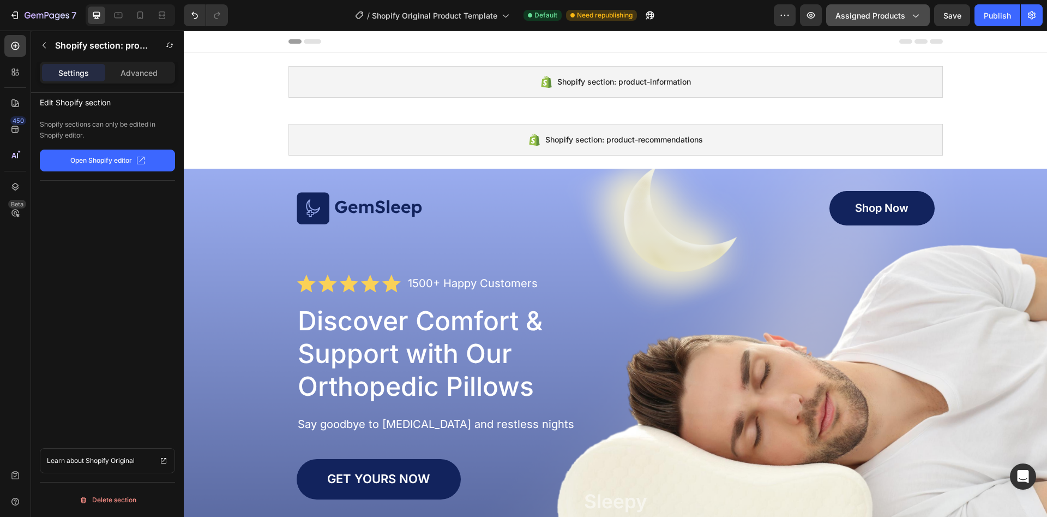
click at [895, 13] on span "Assigned Products" at bounding box center [871, 15] width 70 height 11
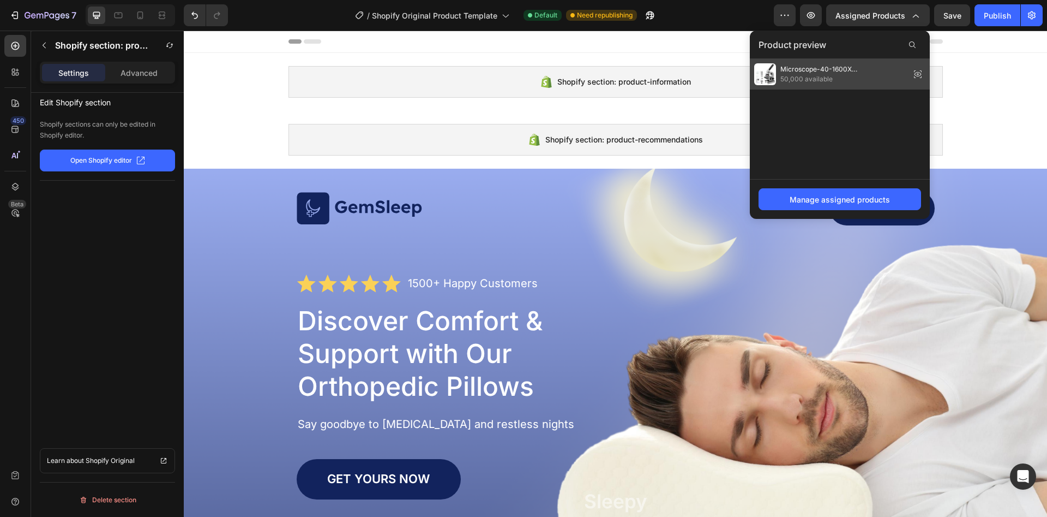
click at [862, 70] on span "Microscope-40-1600X MagnificationBiological Educational Microscope for Students…" at bounding box center [843, 69] width 125 height 10
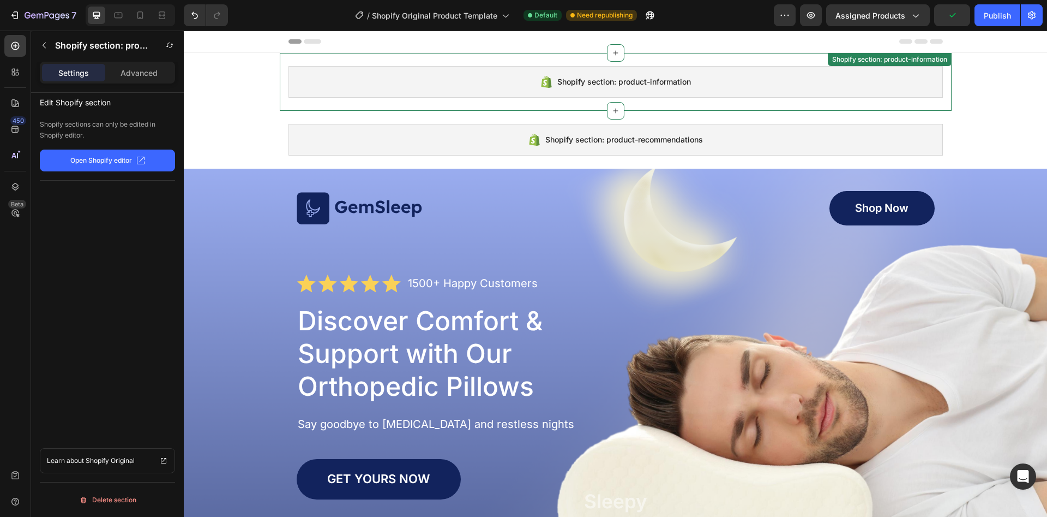
click at [721, 75] on div "Shopify section: product-information" at bounding box center [616, 82] width 655 height 32
click at [136, 158] on button "Open Shopify editor" at bounding box center [107, 160] width 135 height 22
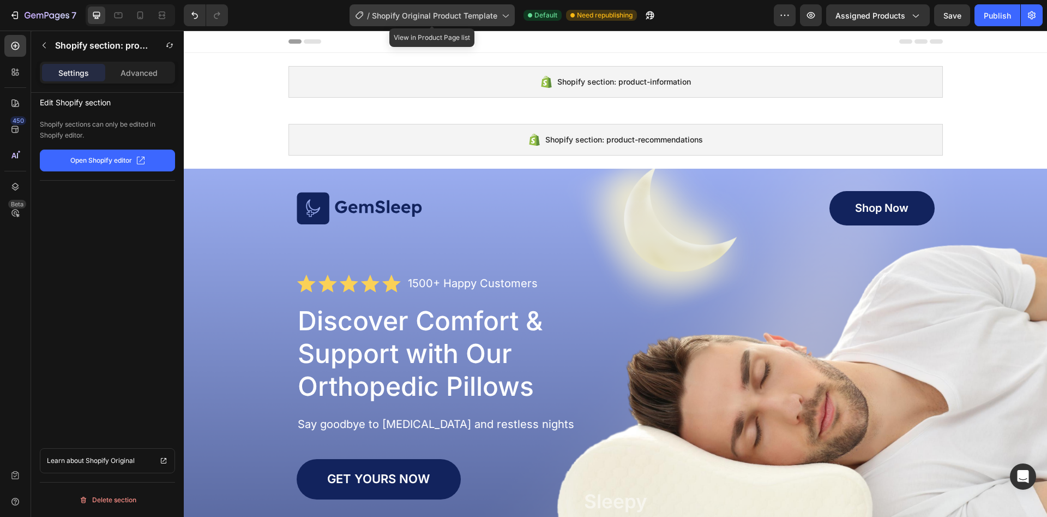
click at [494, 14] on span "Shopify Original Product Template" at bounding box center [434, 15] width 125 height 11
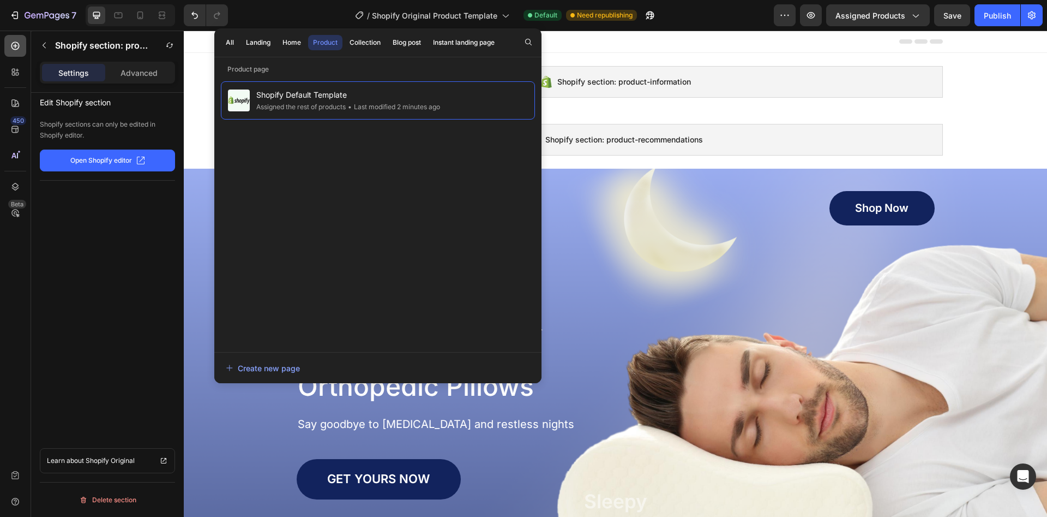
click at [17, 47] on icon at bounding box center [15, 45] width 11 height 11
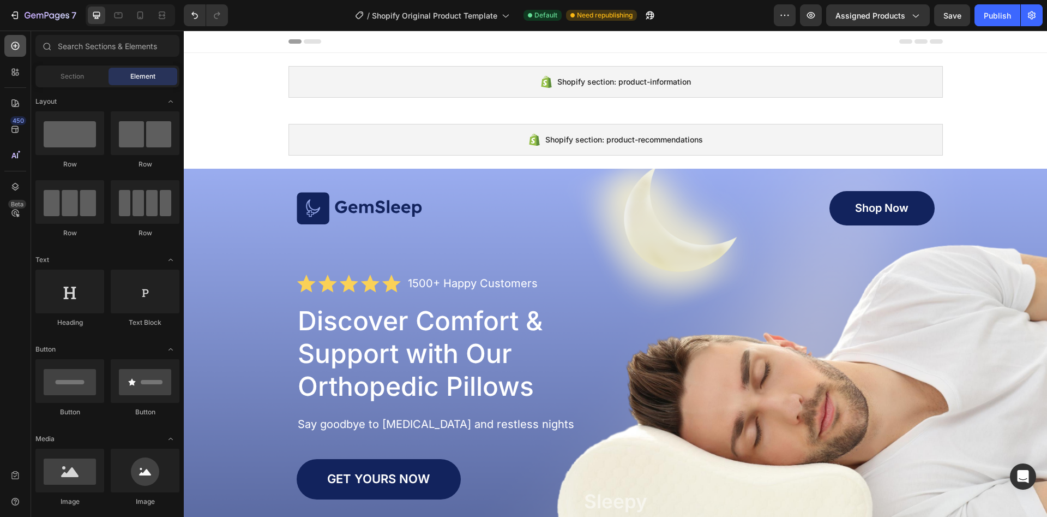
click at [17, 47] on icon at bounding box center [15, 45] width 11 height 11
click at [130, 50] on input "text" at bounding box center [107, 46] width 144 height 22
click at [17, 158] on icon at bounding box center [15, 155] width 11 height 11
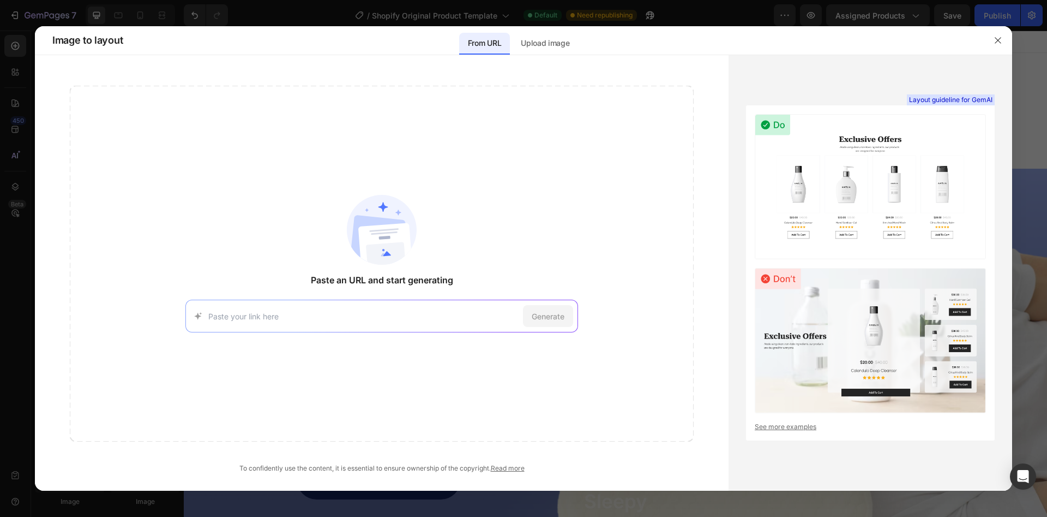
click at [374, 317] on input at bounding box center [363, 315] width 310 height 11
click at [532, 278] on div "Paste an URL and start generating https://seal-commerce-asia.myshopify.com/page…" at bounding box center [382, 264] width 624 height 356
click at [534, 51] on div "Upload image" at bounding box center [545, 44] width 66 height 22
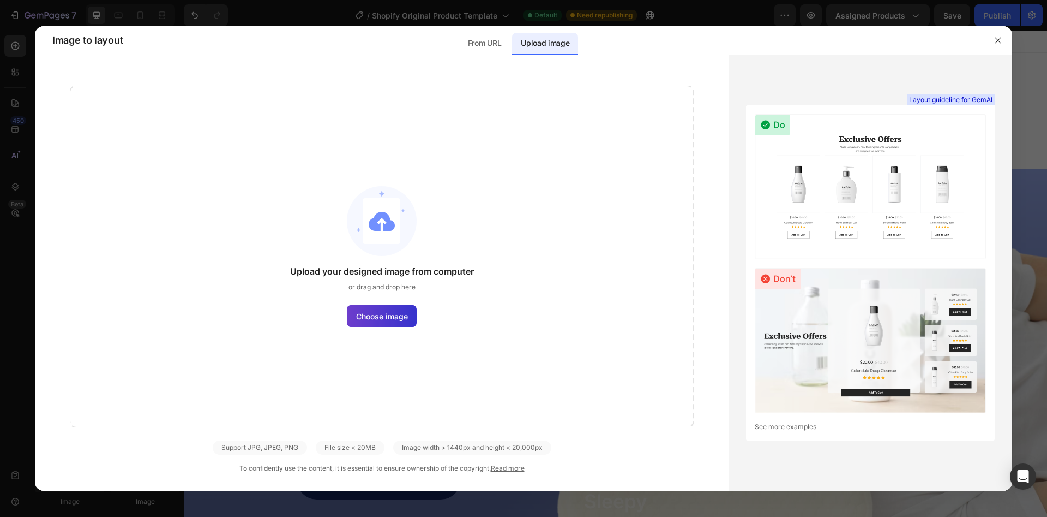
click at [373, 319] on span "Choose image" at bounding box center [382, 315] width 52 height 11
click at [0, 0] on input "Choose image" at bounding box center [0, 0] width 0 height 0
click at [489, 40] on p "From URL" at bounding box center [484, 43] width 33 height 13
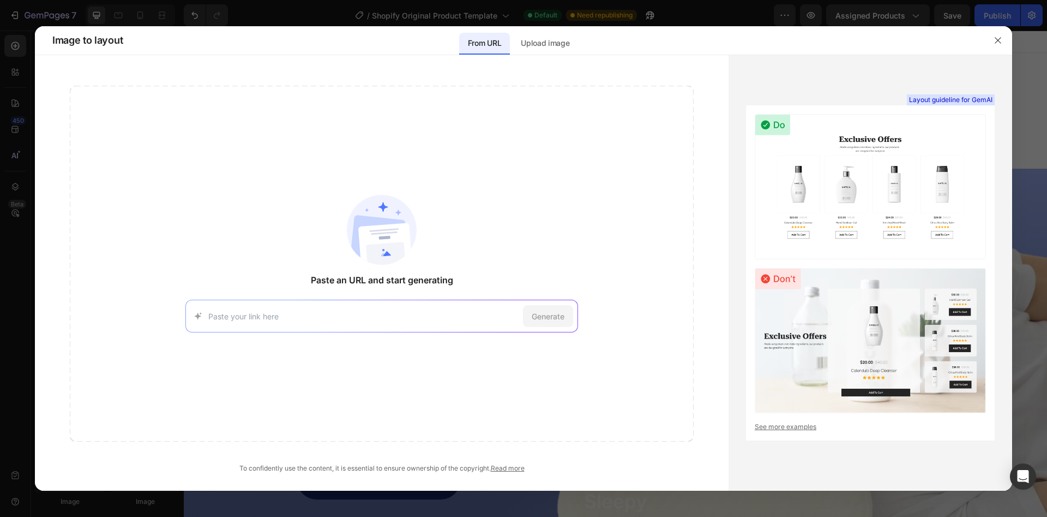
click at [200, 315] on icon at bounding box center [198, 315] width 11 height 11
click at [368, 321] on input at bounding box center [363, 315] width 310 height 11
click at [535, 47] on p "Upload image" at bounding box center [545, 43] width 49 height 13
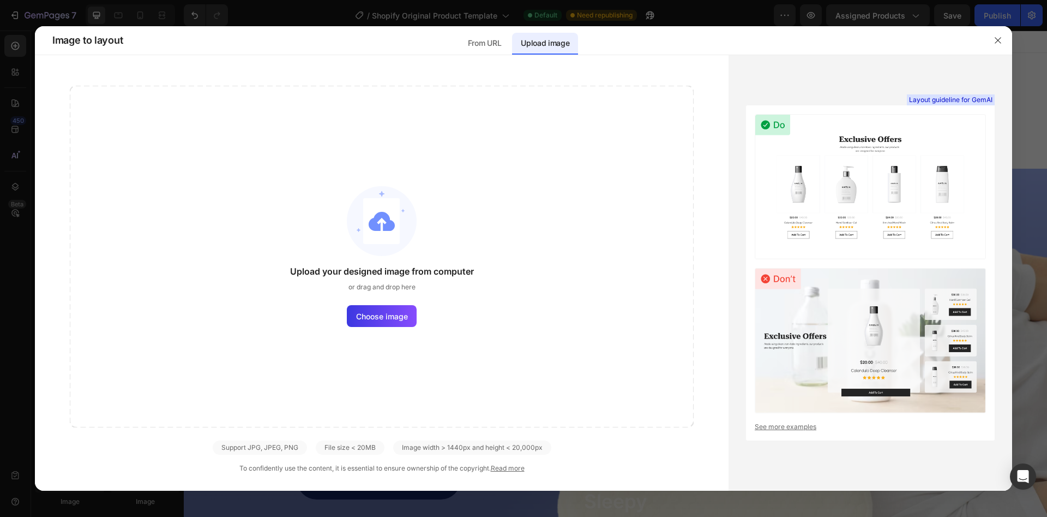
click at [410, 302] on div "Upload your designed image from computer or drag and drop here Choose image" at bounding box center [382, 256] width 624 height 341
click at [409, 308] on label "Choose image" at bounding box center [382, 316] width 70 height 22
click at [0, 0] on input "Choose image" at bounding box center [0, 0] width 0 height 0
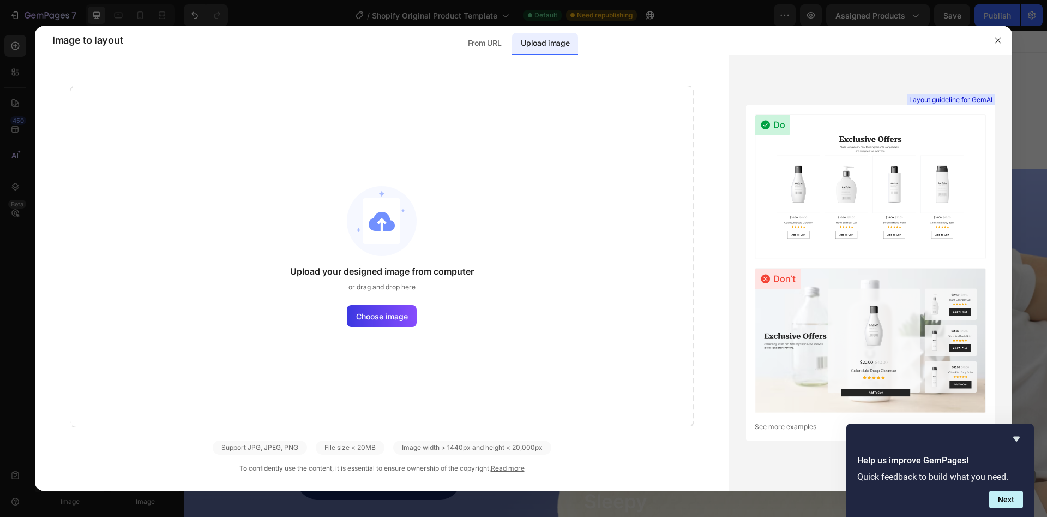
click at [496, 115] on div "Upload your designed image from computer or drag and drop here Choose image" at bounding box center [382, 256] width 624 height 341
click at [385, 315] on span "Choose image" at bounding box center [382, 315] width 52 height 11
click at [0, 0] on input "Choose image" at bounding box center [0, 0] width 0 height 0
drag, startPoint x: 584, startPoint y: 148, endPoint x: 570, endPoint y: 155, distance: 15.9
click at [583, 148] on div "Upload your designed image from computer or drag and drop here Choose image" at bounding box center [382, 256] width 624 height 341
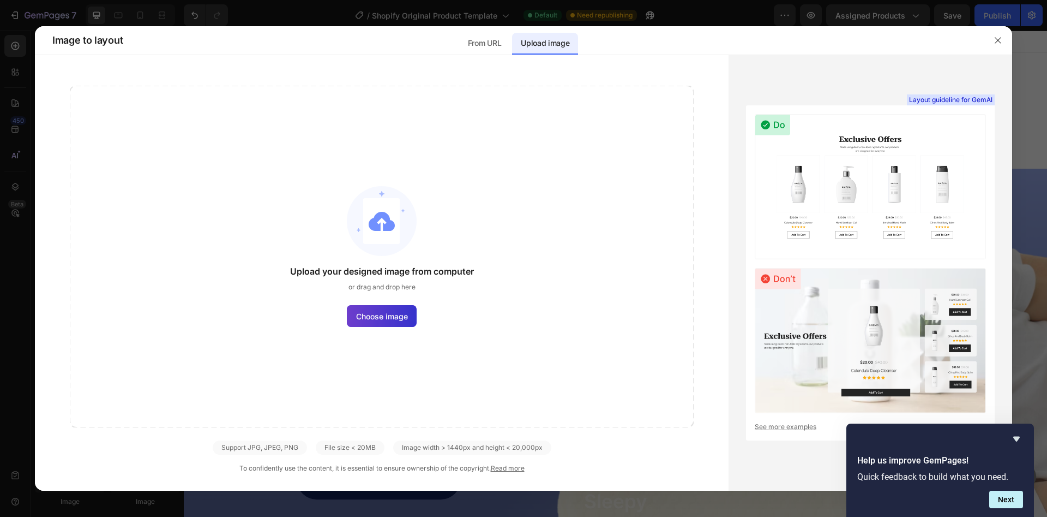
click at [413, 313] on label "Choose image" at bounding box center [382, 316] width 70 height 22
click at [0, 0] on input "Choose image" at bounding box center [0, 0] width 0 height 0
click at [495, 42] on p "From URL" at bounding box center [484, 43] width 33 height 13
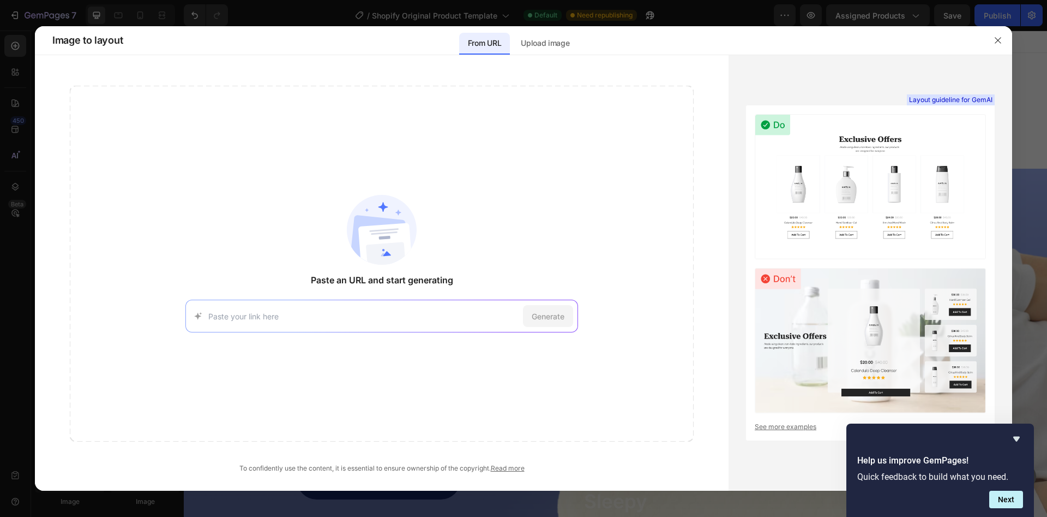
click at [403, 324] on div "Generate" at bounding box center [381, 315] width 393 height 33
click at [450, 311] on input at bounding box center [363, 315] width 310 height 11
paste input "https://admin.shopify.com/store/vdtdvr-p4/products/15167694143818"
type input "https://admin.shopify.com/store/vdtdvr-p4/products/15167694143818"
click at [566, 308] on div "Generate" at bounding box center [548, 316] width 50 height 22
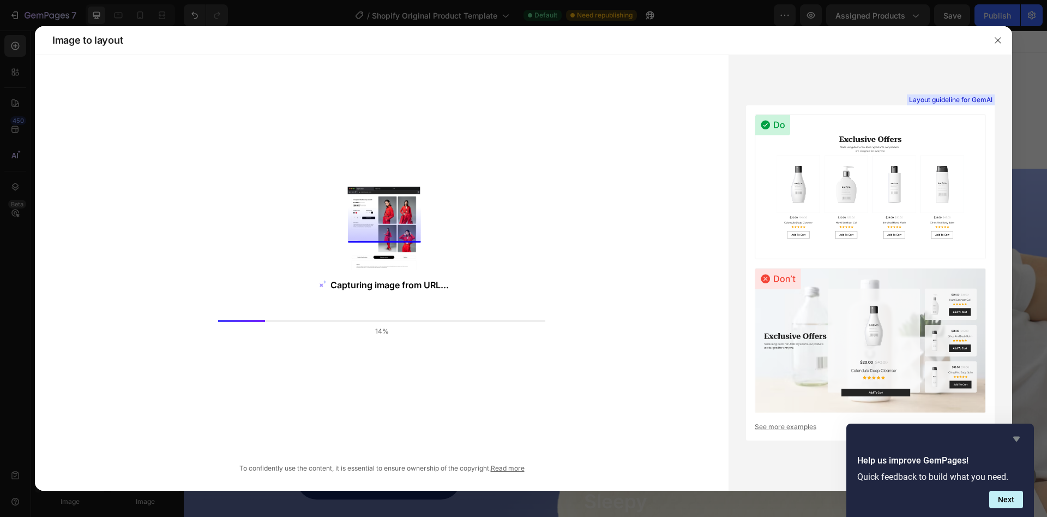
click at [1018, 437] on icon "Hide survey" at bounding box center [1017, 438] width 7 height 5
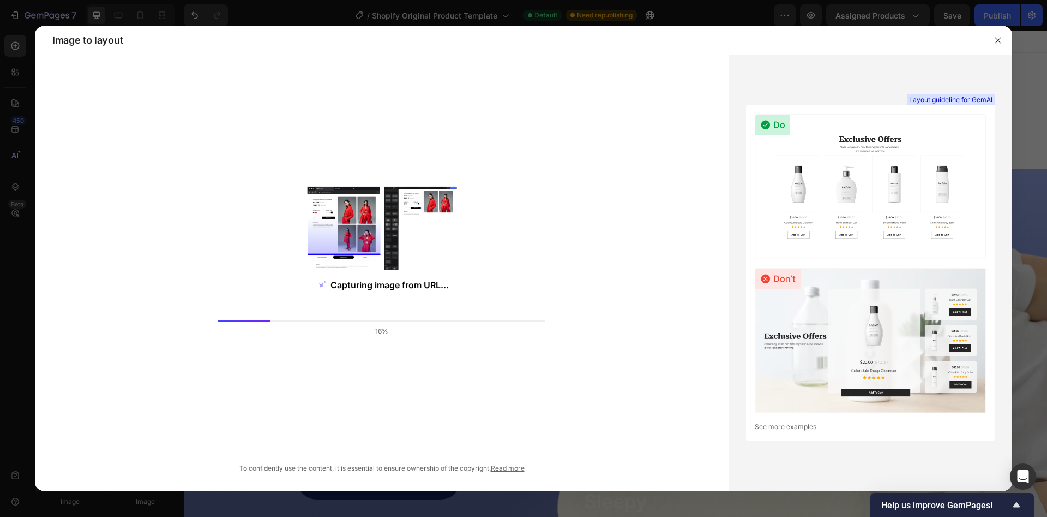
click at [799, 433] on div "Layout guideline for GemAI See more examples" at bounding box center [870, 272] width 249 height 335
click at [799, 429] on link "See more examples" at bounding box center [870, 427] width 231 height 10
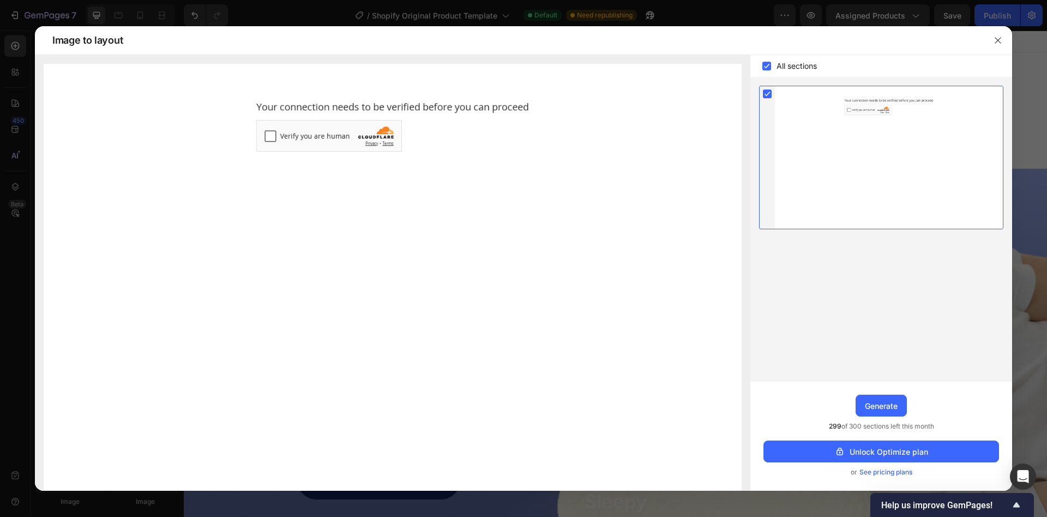
click at [267, 137] on img at bounding box center [393, 282] width 698 height 436
click at [268, 137] on img at bounding box center [393, 282] width 698 height 436
click at [272, 133] on img at bounding box center [393, 282] width 698 height 436
click at [887, 413] on button "Generate" at bounding box center [881, 405] width 51 height 22
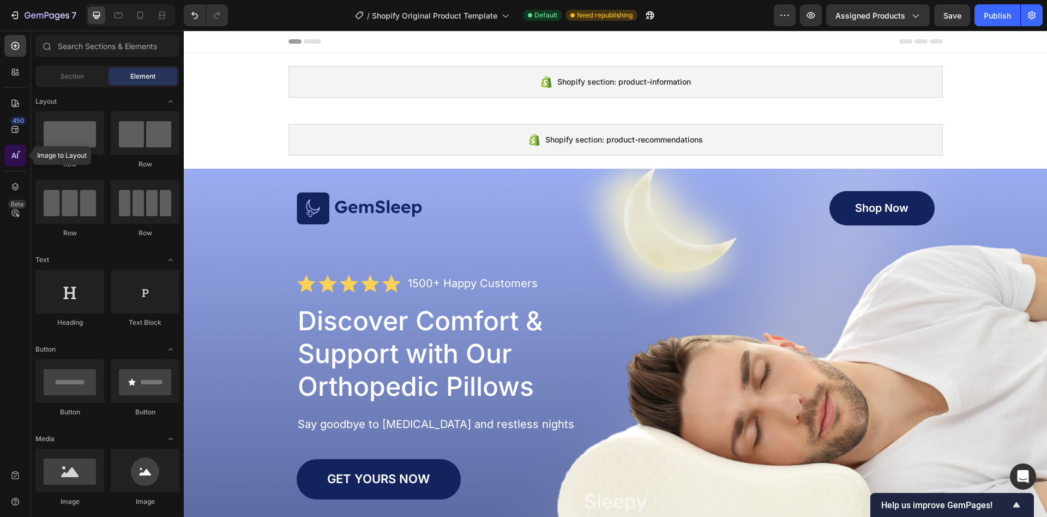
click at [15, 154] on icon at bounding box center [13, 155] width 5 height 5
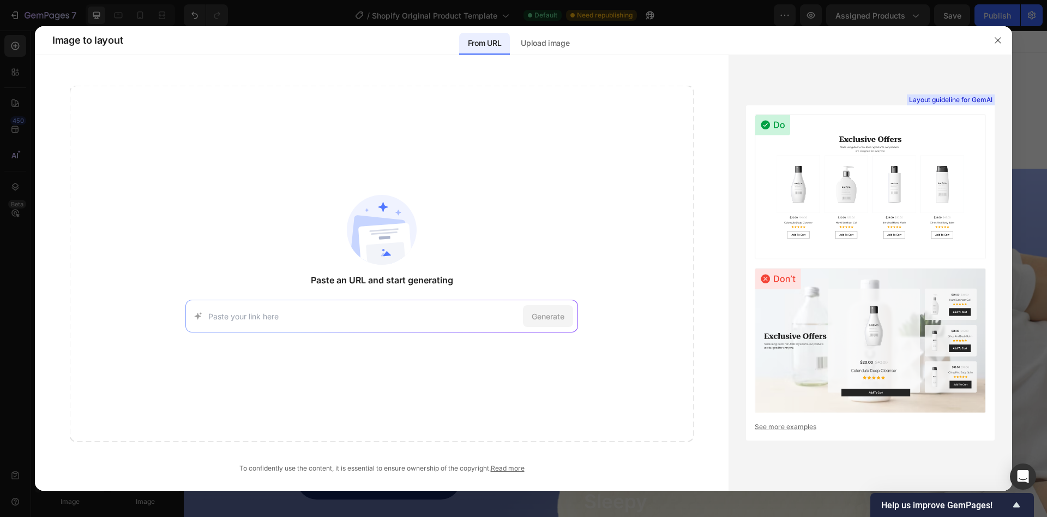
click at [792, 426] on link "See more examples" at bounding box center [870, 427] width 231 height 10
click at [432, 314] on input at bounding box center [363, 315] width 310 height 11
click at [482, 260] on div "Paste an URL and start generating Generate" at bounding box center [382, 264] width 624 height 356
click at [555, 46] on p "Upload image" at bounding box center [545, 43] width 49 height 13
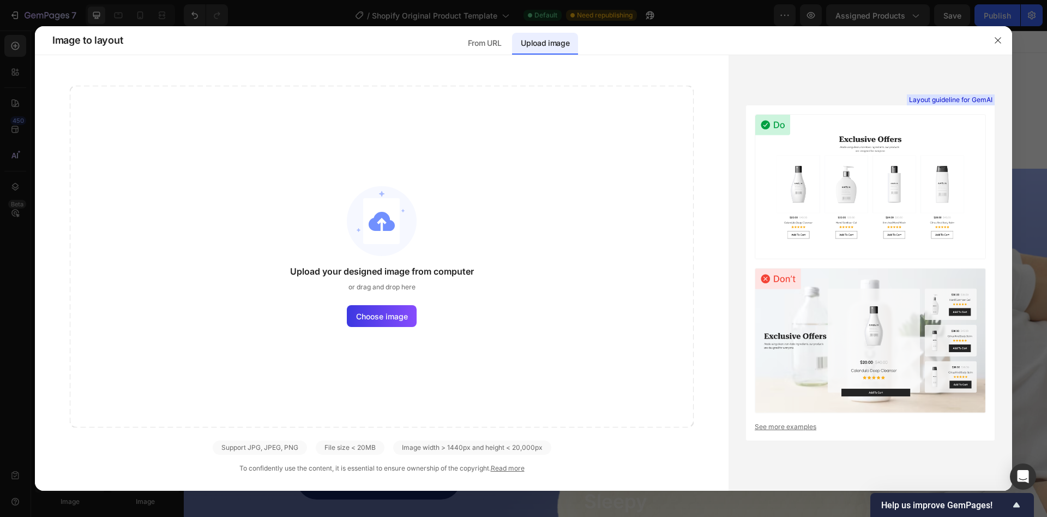
click at [458, 42] on div "From URL Upload image" at bounding box center [519, 40] width 788 height 28
click at [465, 41] on div "From URL" at bounding box center [484, 44] width 51 height 22
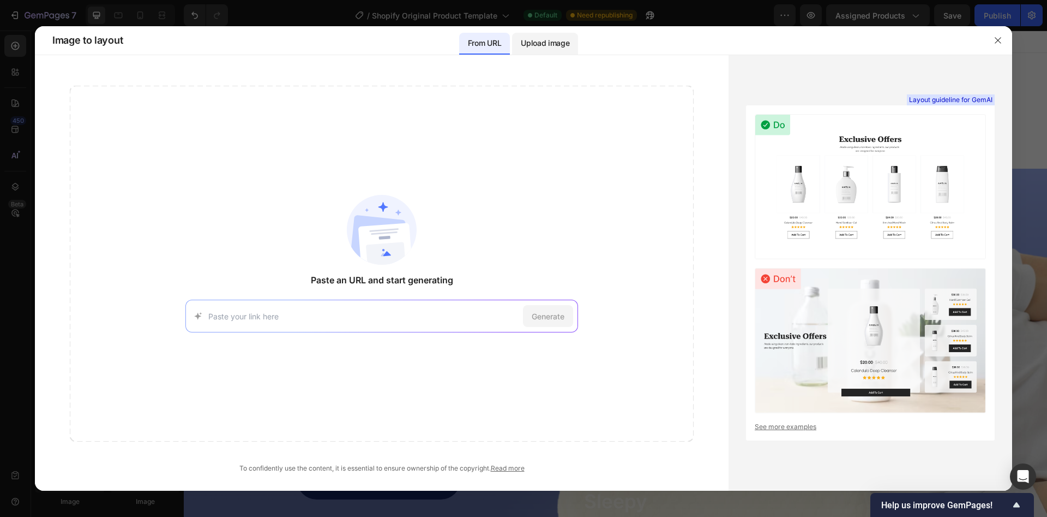
click at [541, 47] on p "Upload image" at bounding box center [545, 43] width 49 height 13
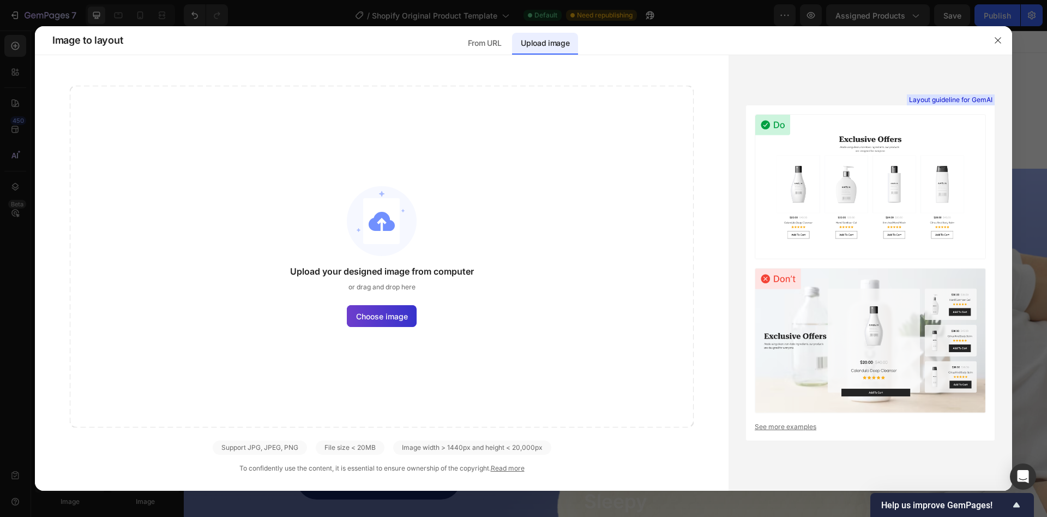
click at [404, 310] on span "Choose image" at bounding box center [382, 315] width 52 height 11
click at [0, 0] on input "Choose image" at bounding box center [0, 0] width 0 height 0
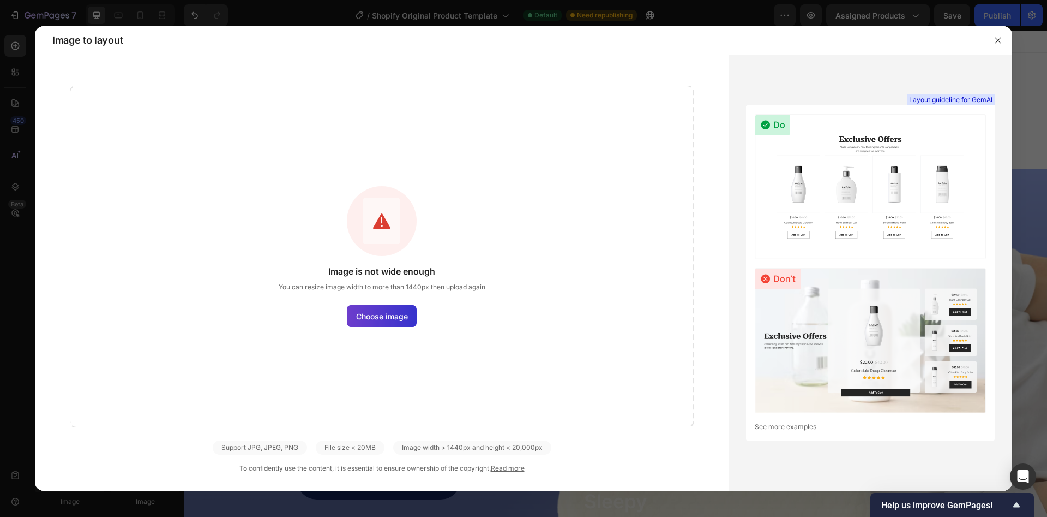
click at [402, 316] on span "Choose image" at bounding box center [382, 315] width 52 height 11
click at [0, 0] on input "Choose image" at bounding box center [0, 0] width 0 height 0
click at [370, 322] on label "Choose image" at bounding box center [382, 316] width 70 height 22
click at [0, 0] on input "Choose image" at bounding box center [0, 0] width 0 height 0
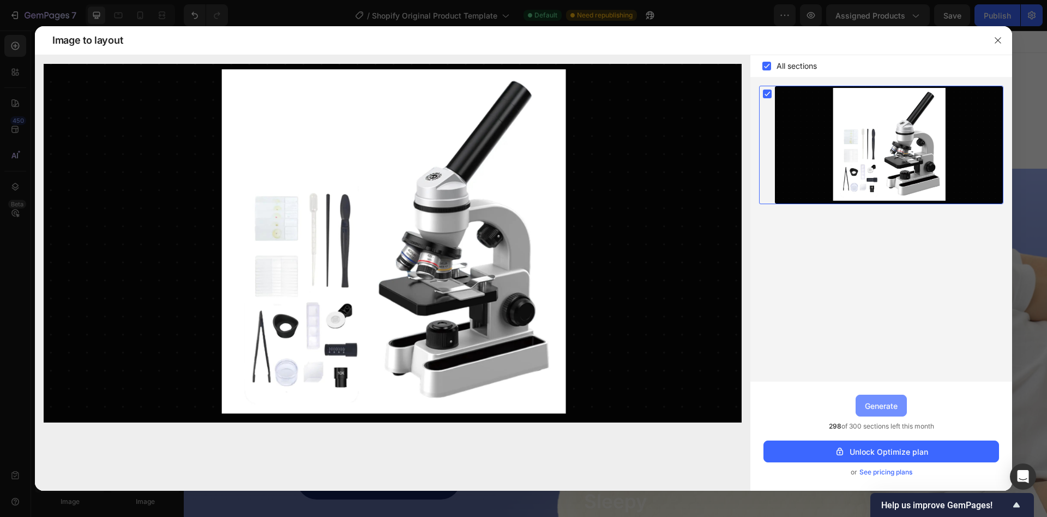
click at [888, 411] on div "Generate" at bounding box center [881, 405] width 33 height 11
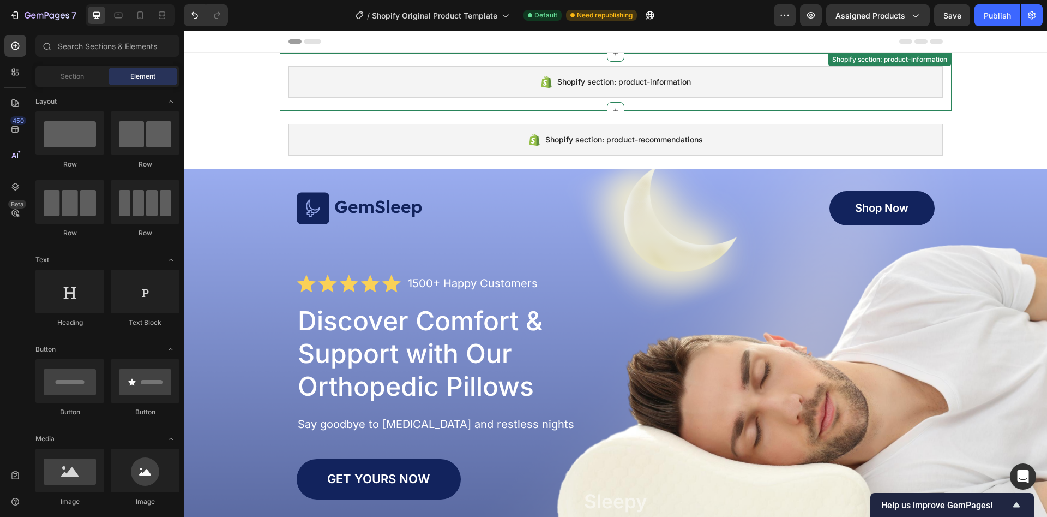
click at [677, 93] on div "Shopify section: product-information" at bounding box center [616, 82] width 655 height 32
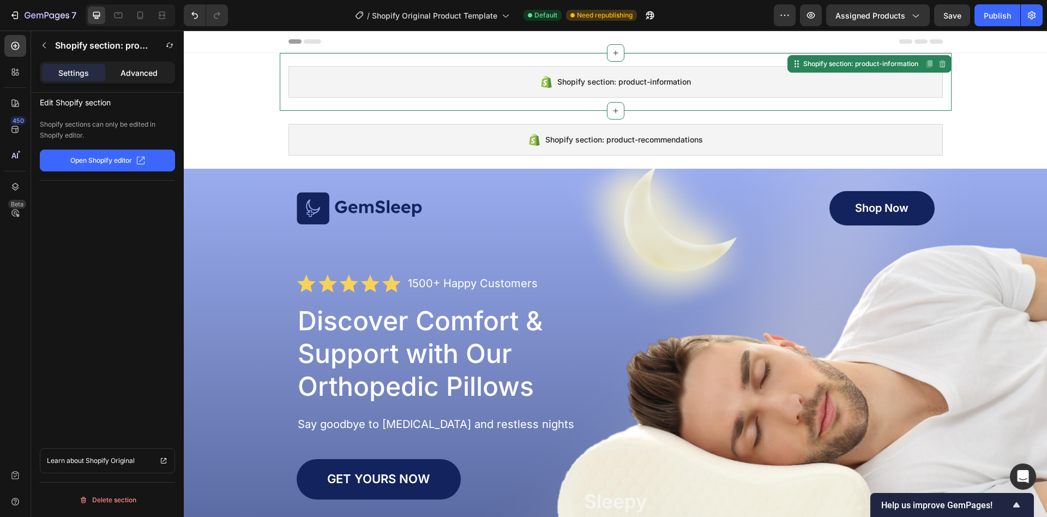
click at [141, 80] on div "Advanced" at bounding box center [138, 72] width 63 height 17
click at [78, 76] on p "Settings" at bounding box center [73, 72] width 31 height 11
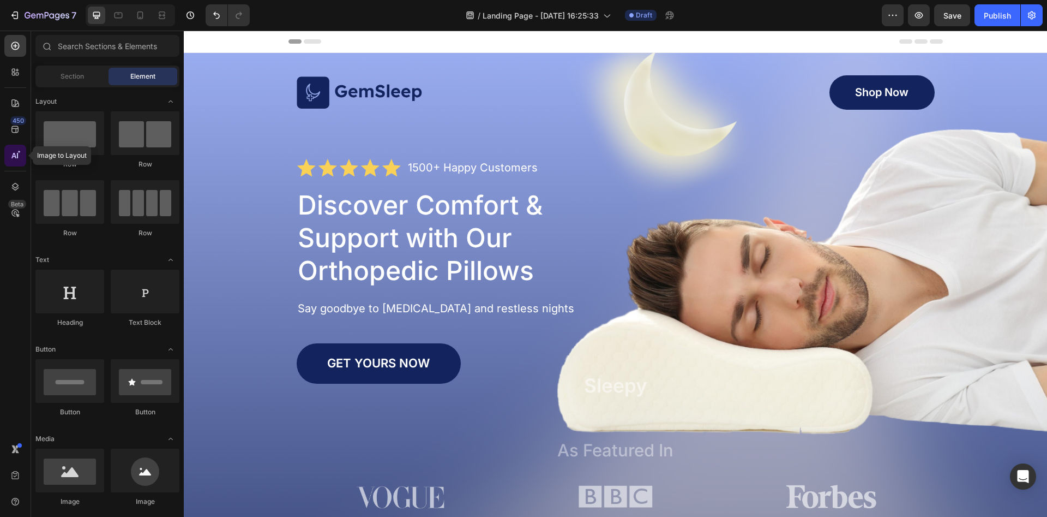
click at [14, 159] on icon at bounding box center [15, 155] width 11 height 11
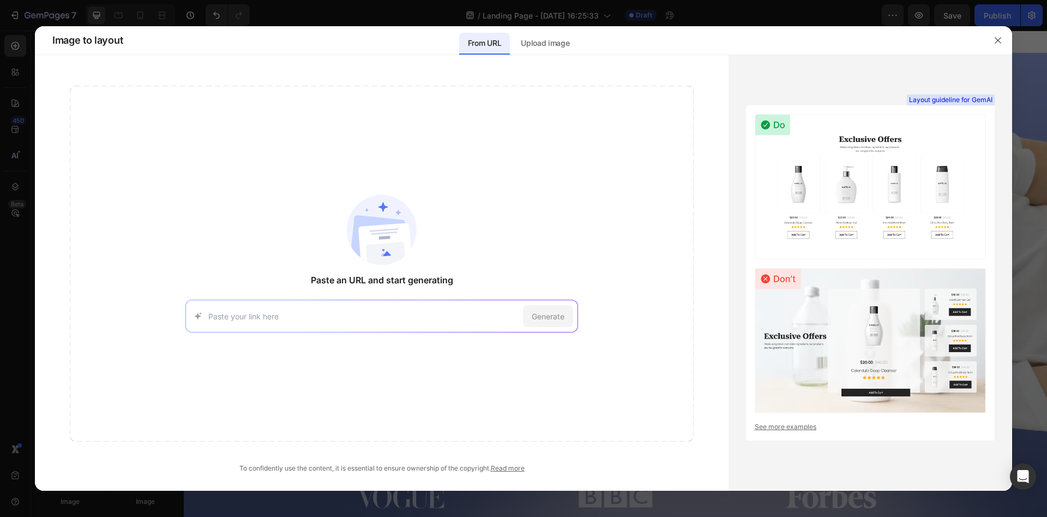
click at [244, 305] on div "Generate" at bounding box center [381, 315] width 393 height 33
click at [248, 312] on input at bounding box center [363, 315] width 310 height 11
click at [374, 325] on div "Generate" at bounding box center [381, 315] width 393 height 33
click at [344, 314] on input at bounding box center [363, 315] width 310 height 11
type input "å"
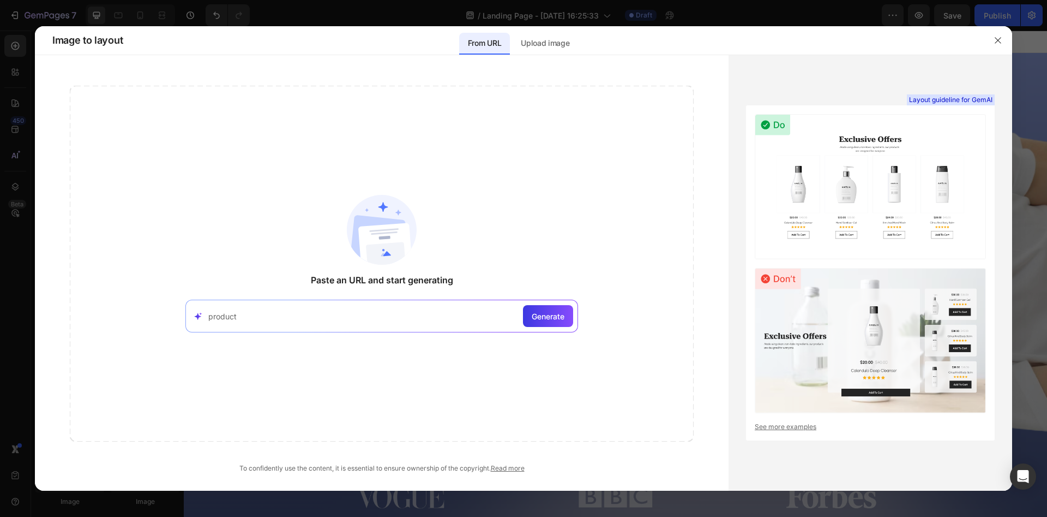
type input "product"
drag, startPoint x: 315, startPoint y: 324, endPoint x: 160, endPoint y: 308, distance: 156.3
click at [160, 308] on div "Paste an URL and start generating product Generate" at bounding box center [382, 264] width 624 height 356
click at [208, 314] on input "product" at bounding box center [363, 315] width 310 height 11
click at [532, 46] on p "Upload image" at bounding box center [545, 43] width 49 height 13
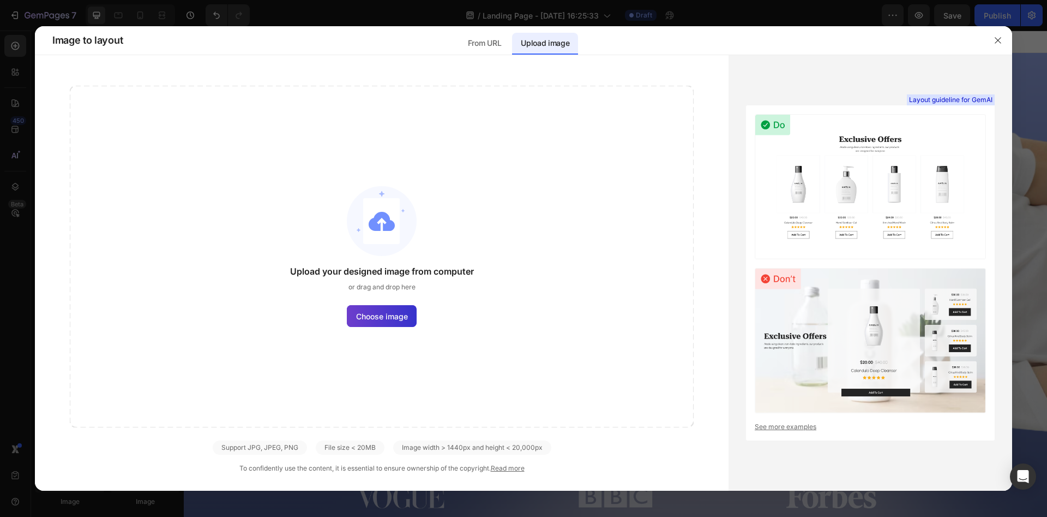
click at [392, 309] on label "Choose image" at bounding box center [382, 316] width 70 height 22
click at [0, 0] on input "Choose image" at bounding box center [0, 0] width 0 height 0
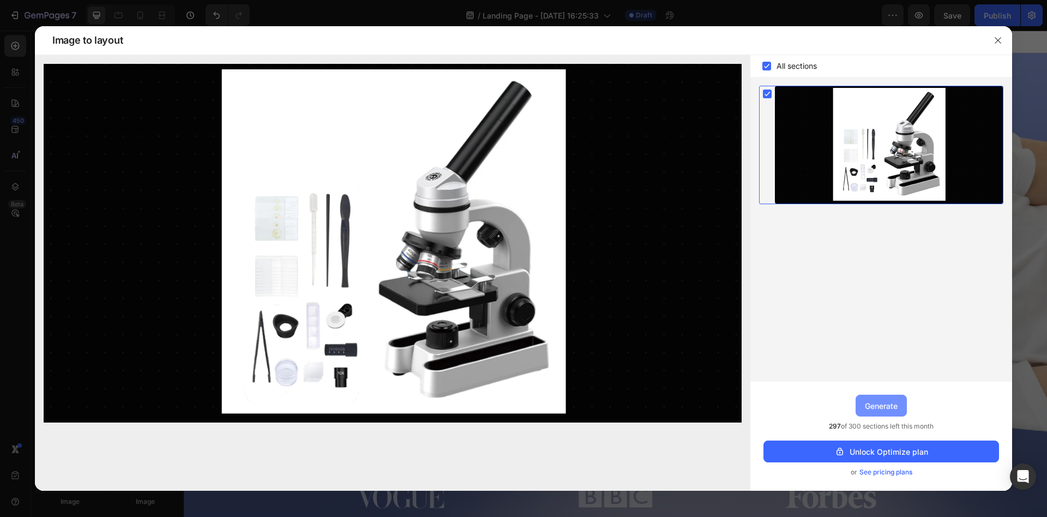
click at [882, 398] on button "Generate" at bounding box center [881, 405] width 51 height 22
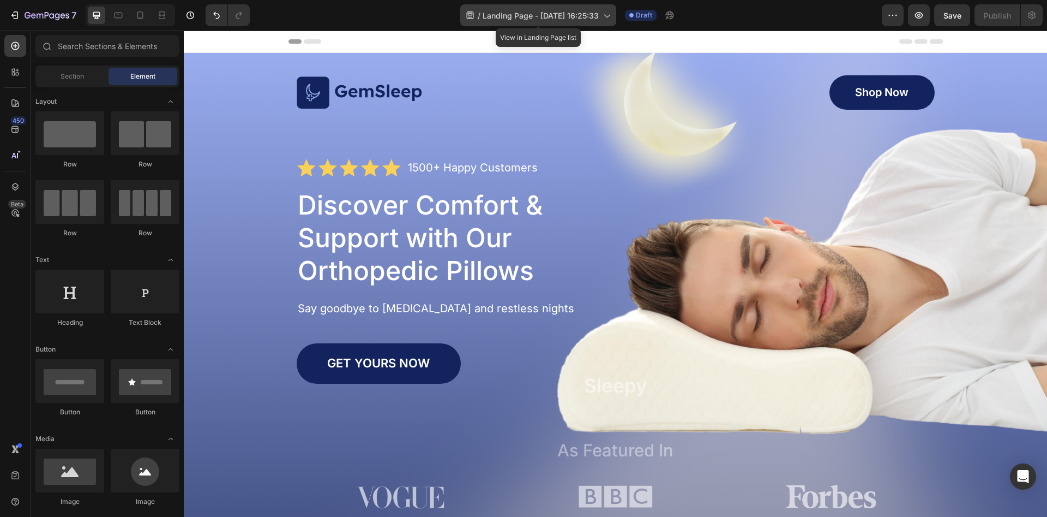
drag, startPoint x: 606, startPoint y: 14, endPoint x: 428, endPoint y: 2, distance: 178.2
click at [606, 14] on icon at bounding box center [606, 15] width 11 height 11
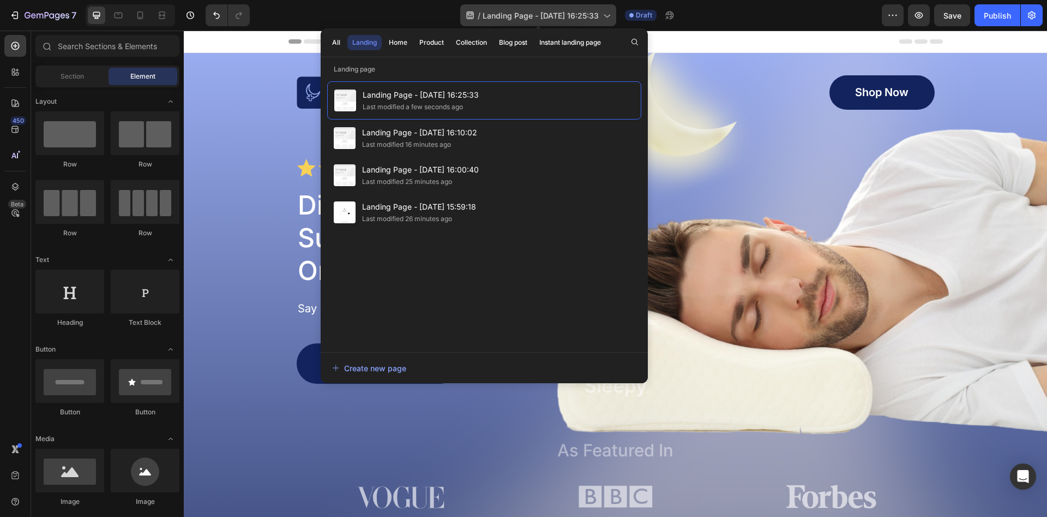
click at [606, 14] on icon at bounding box center [606, 15] width 11 height 11
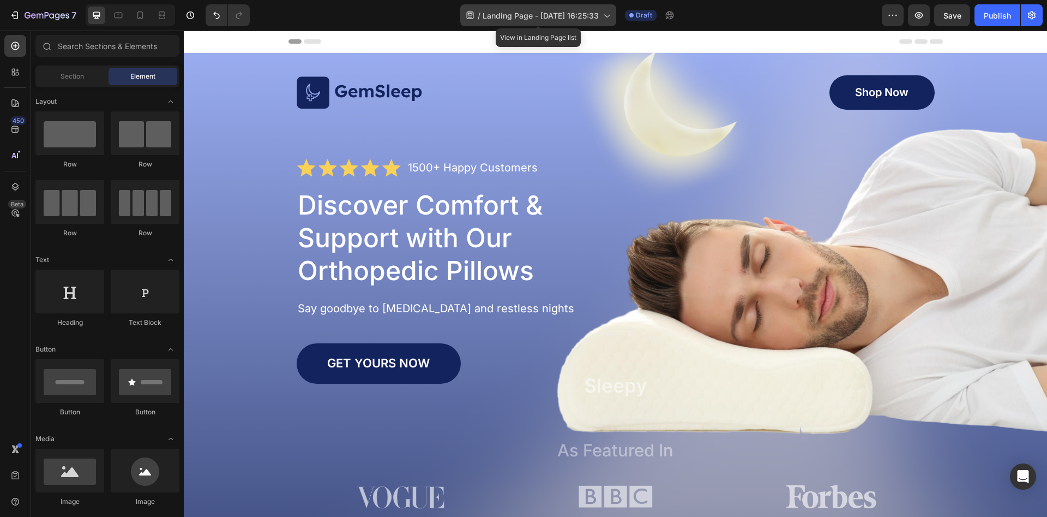
click at [574, 11] on span "Landing Page - [DATE] 16:25:33" at bounding box center [541, 15] width 116 height 11
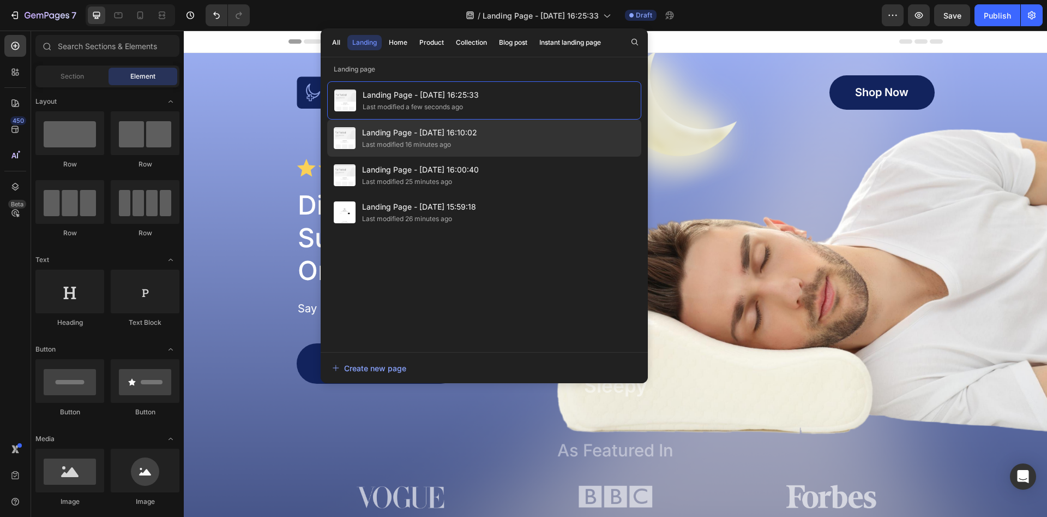
click at [411, 138] on span "Landing Page - [DATE] 16:10:02" at bounding box center [419, 132] width 115 height 13
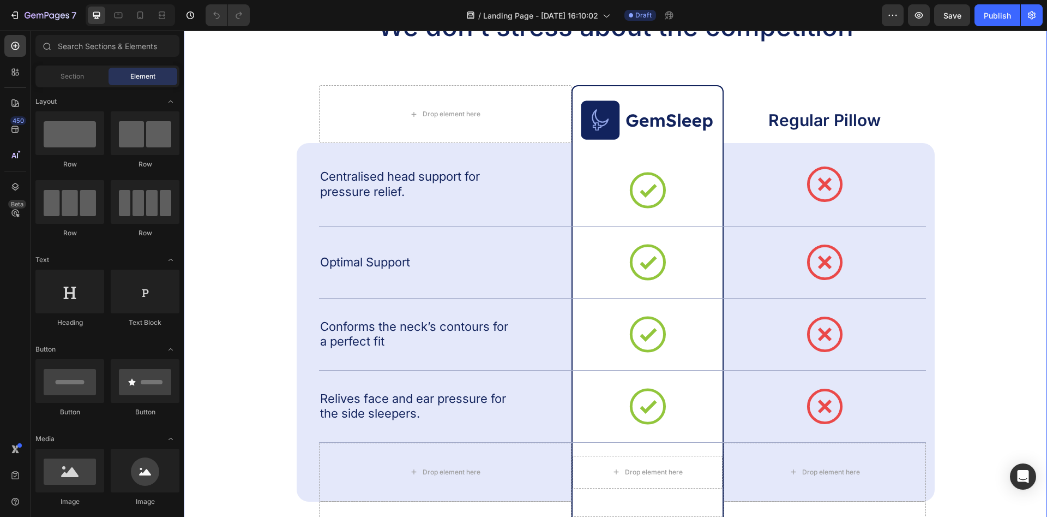
scroll to position [2507, 0]
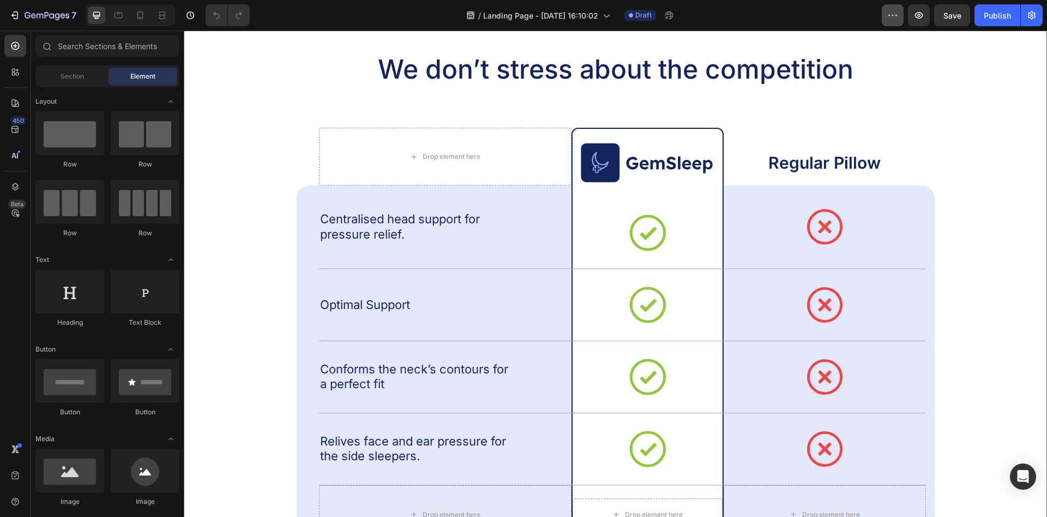
click at [891, 18] on icon "button" at bounding box center [893, 15] width 11 height 11
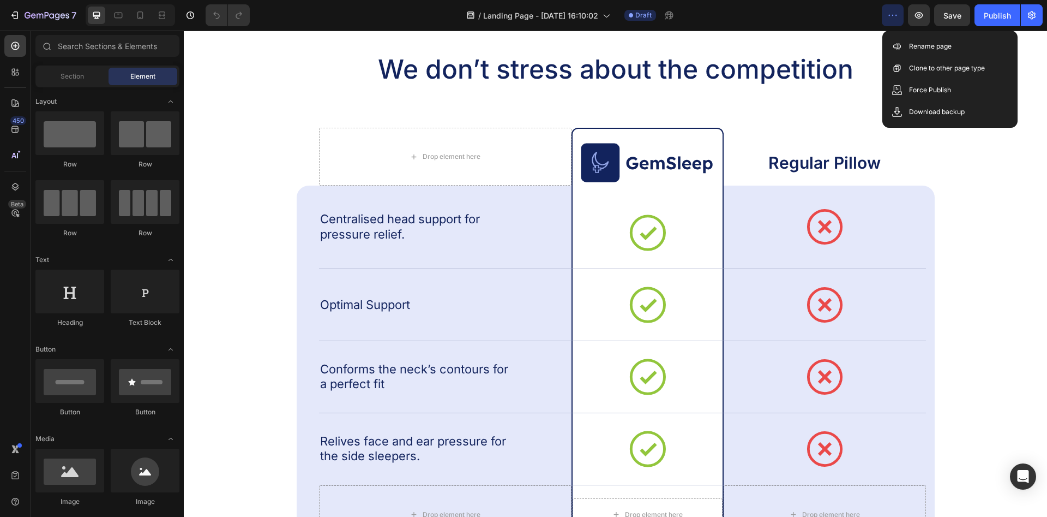
click at [865, 18] on div "/ Landing Page - [DATE] 16:10:02 Draft" at bounding box center [571, 15] width 624 height 22
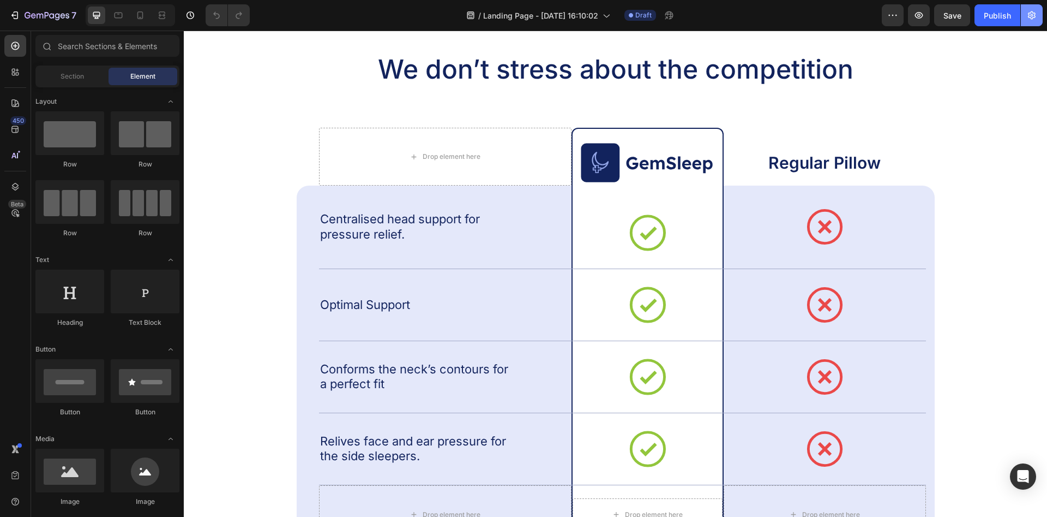
click at [1039, 11] on button "button" at bounding box center [1032, 15] width 22 height 22
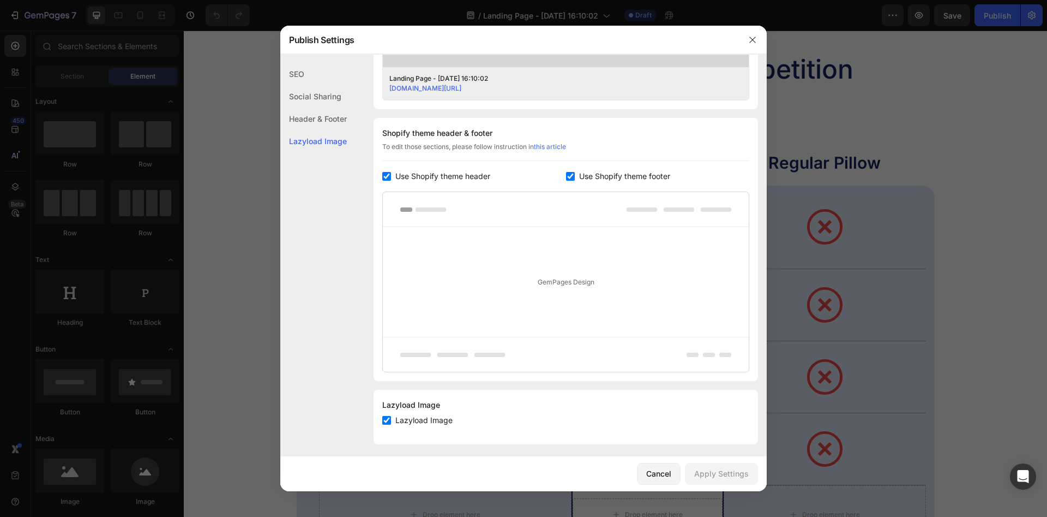
scroll to position [464, 0]
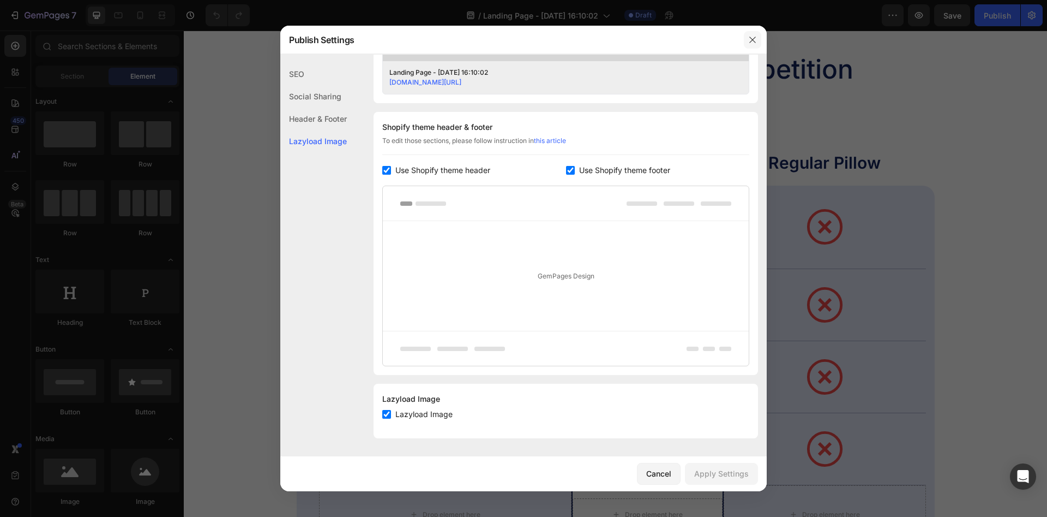
click at [753, 38] on icon "button" at bounding box center [752, 39] width 9 height 9
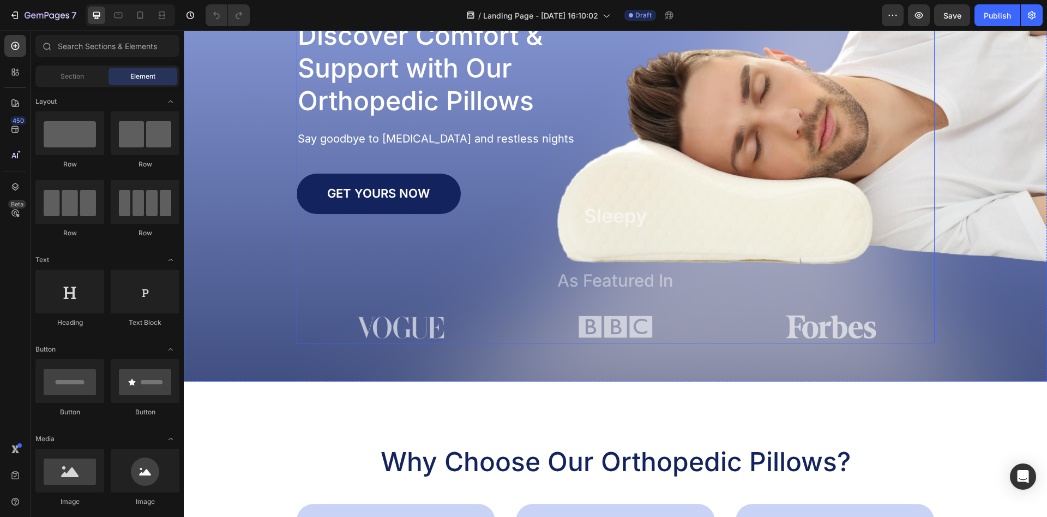
scroll to position [0, 0]
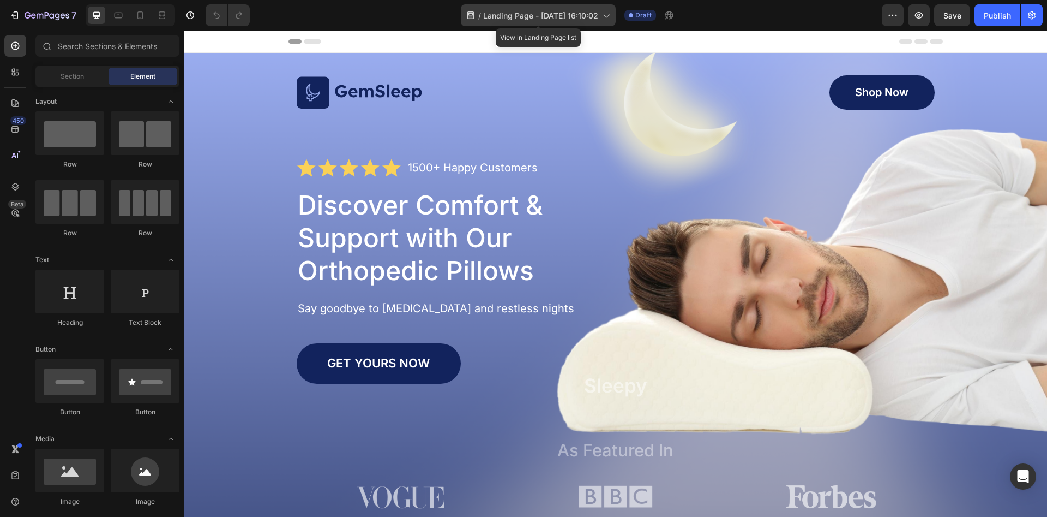
click at [591, 13] on span "Landing Page - [DATE] 16:10:02" at bounding box center [540, 15] width 115 height 11
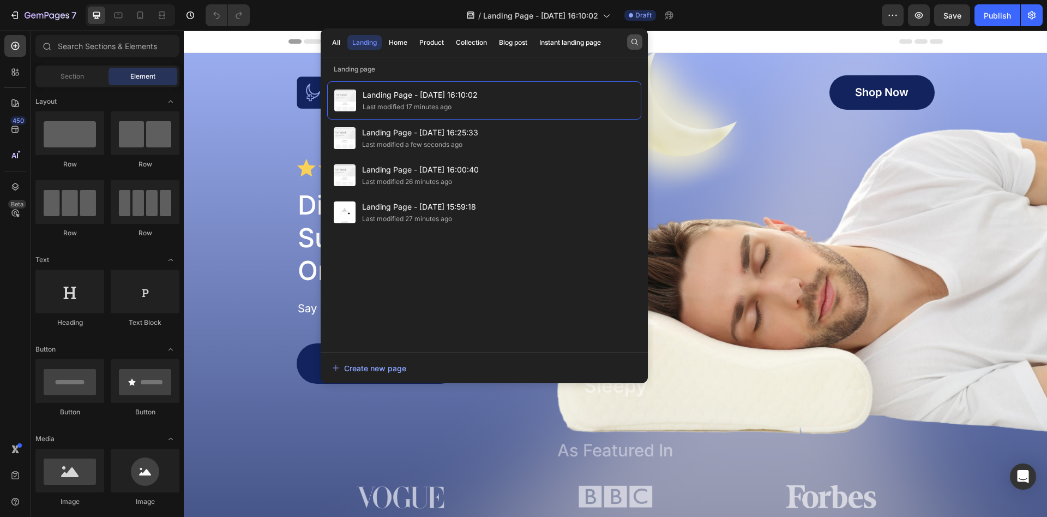
click at [631, 45] on icon "button" at bounding box center [635, 42] width 9 height 9
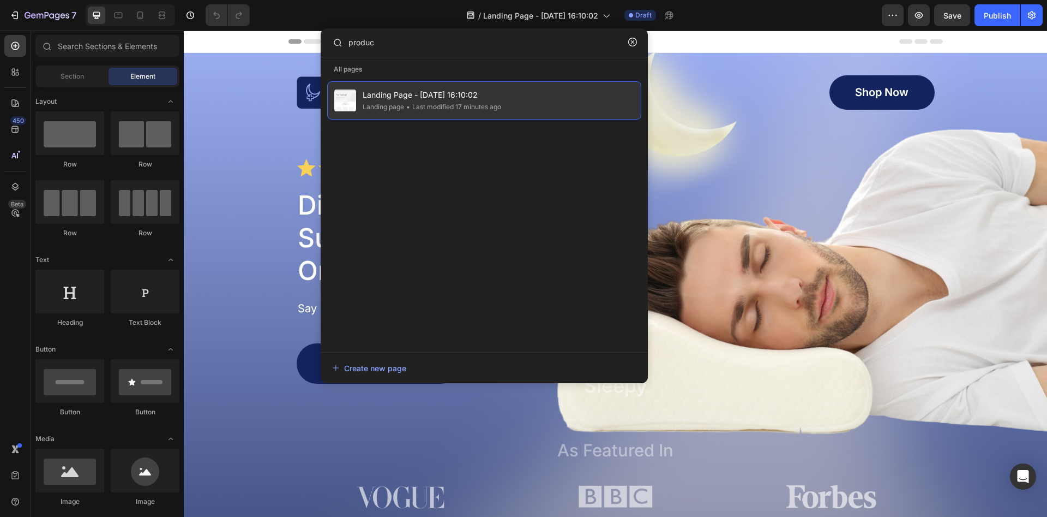
type input "produc"
click at [525, 86] on div "Landing Page - [DATE] 16:10:02 Landing page • Last modified 17 minutes ago" at bounding box center [484, 100] width 314 height 38
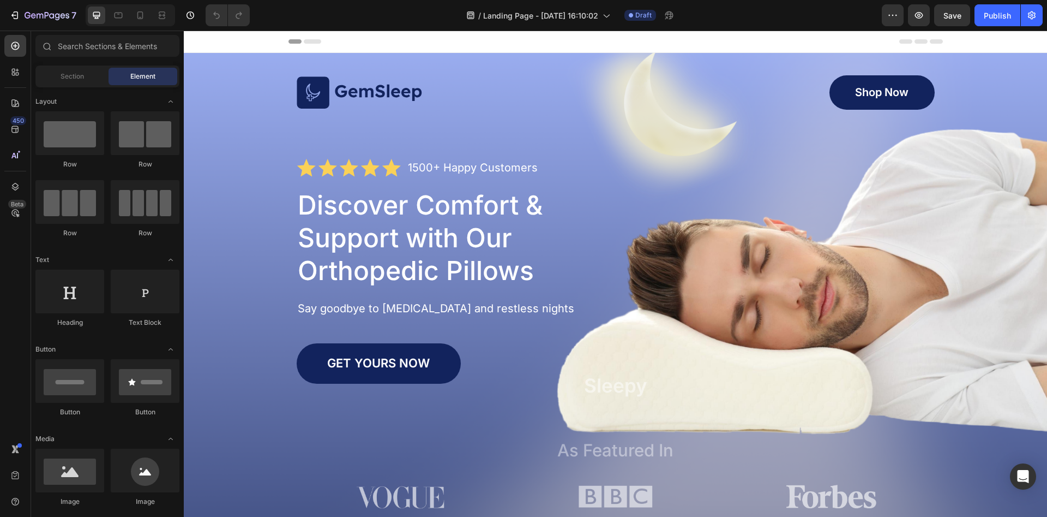
drag, startPoint x: 1047, startPoint y: 465, endPoint x: 1231, endPoint y: 39, distance: 463.5
click at [542, 21] on div "/ Landing Page - [DATE] 16:10:02" at bounding box center [538, 15] width 155 height 22
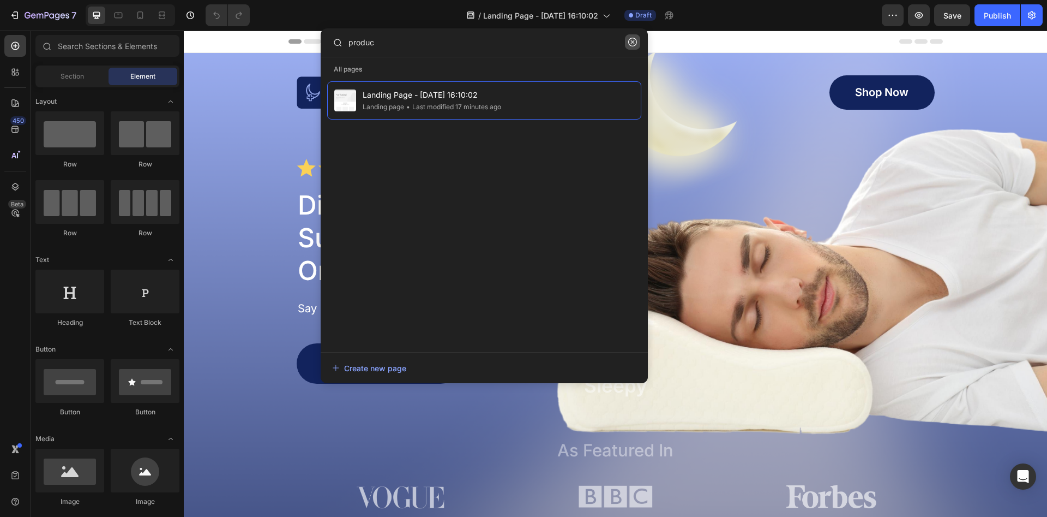
click at [629, 43] on icon "button" at bounding box center [632, 42] width 9 height 9
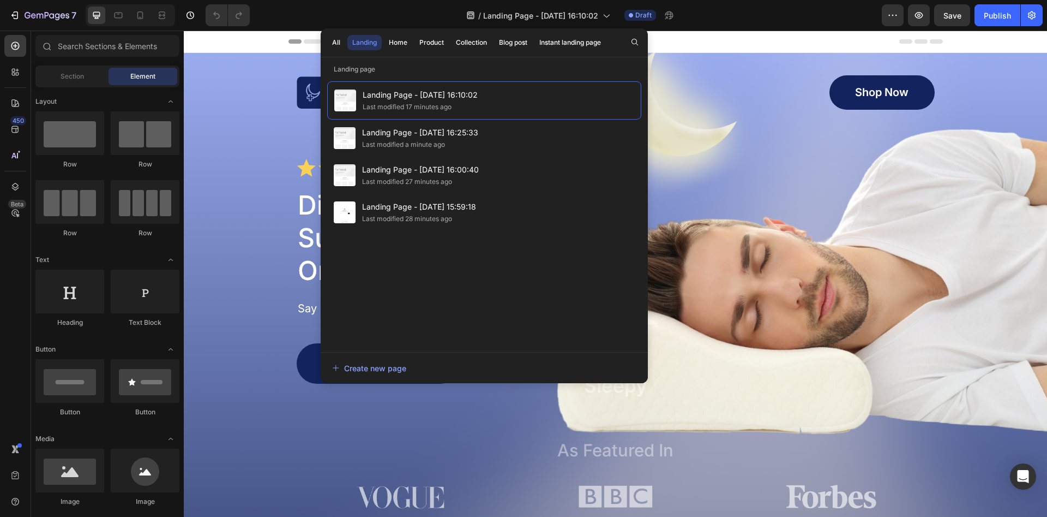
click at [415, 71] on p "Landing page" at bounding box center [484, 69] width 327 height 11
click at [465, 14] on div "/ Landing Page - Sep 27, 16:10:02" at bounding box center [538, 15] width 155 height 22
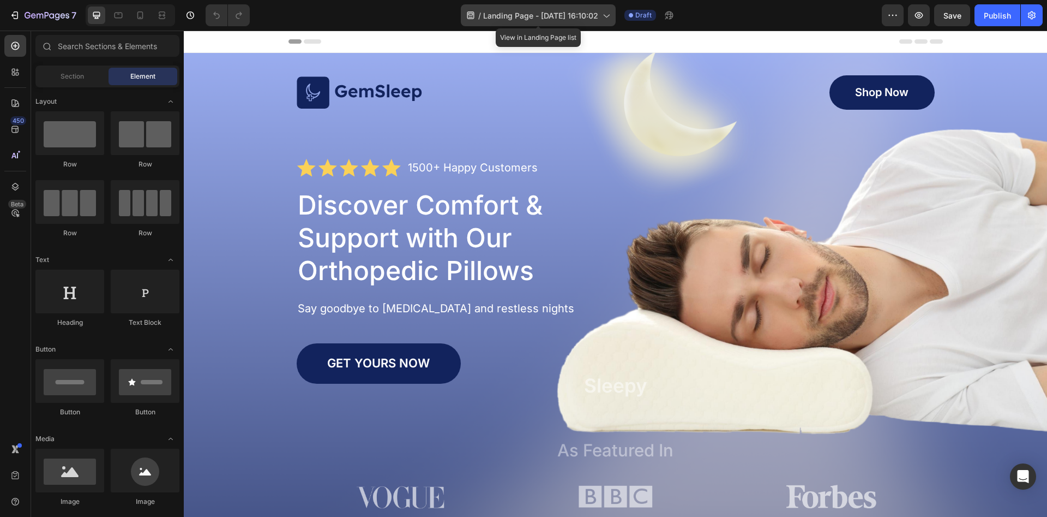
click at [467, 15] on icon at bounding box center [470, 15] width 11 height 11
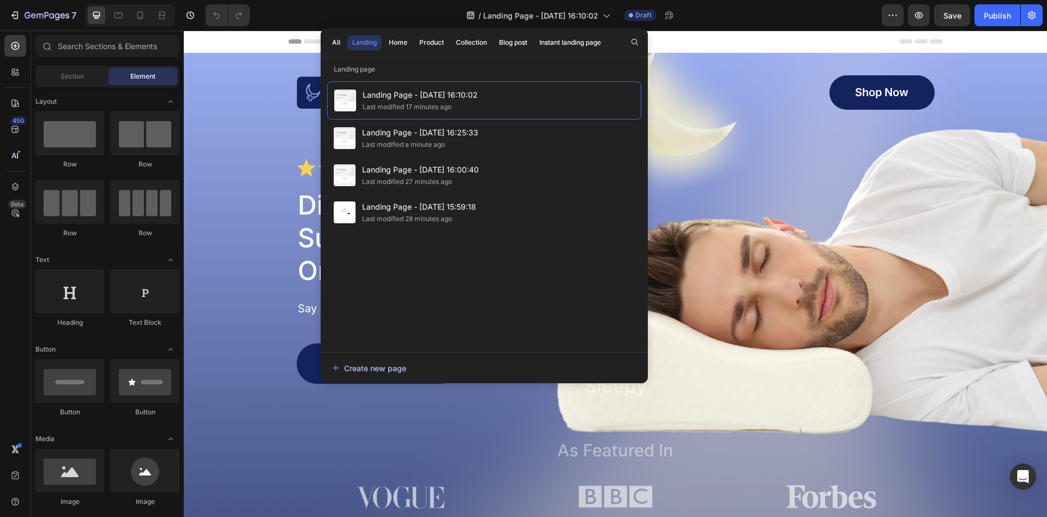
click at [370, 361] on button "Create new page" at bounding box center [484, 368] width 305 height 22
click at [665, 38] on div "Header" at bounding box center [616, 42] width 655 height 22
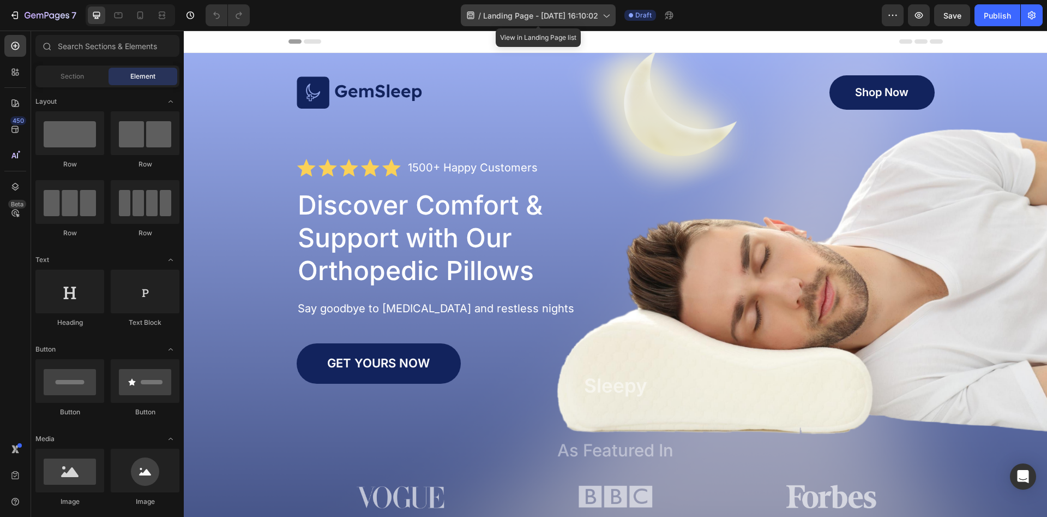
click at [571, 15] on span "Landing Page - [DATE] 16:10:02" at bounding box center [540, 15] width 115 height 11
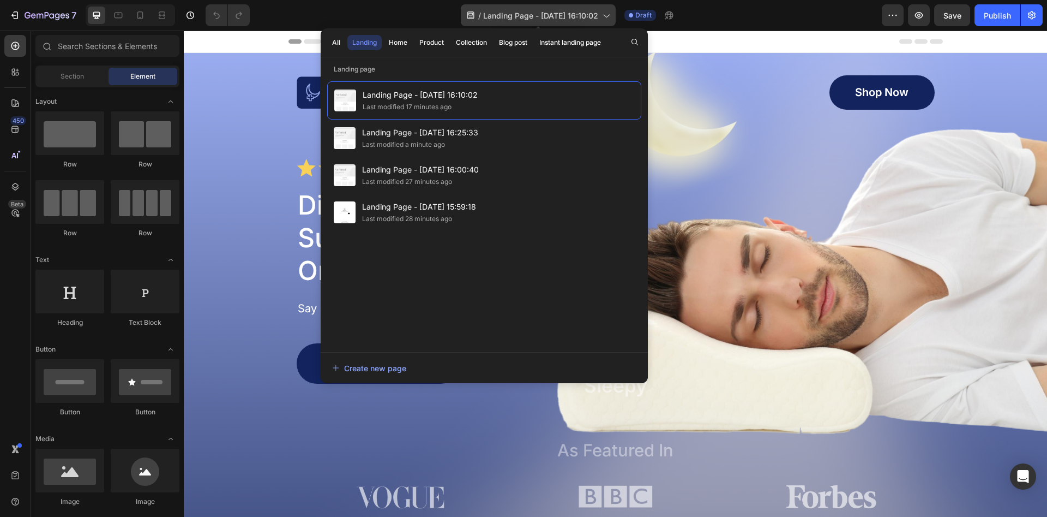
click at [571, 15] on span "Landing Page - [DATE] 16:10:02" at bounding box center [540, 15] width 115 height 11
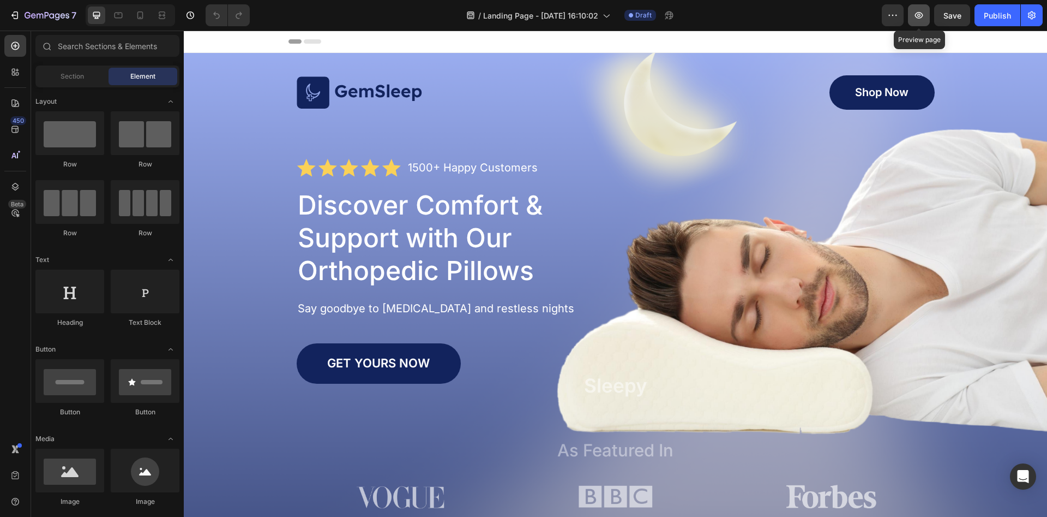
click at [925, 21] on button "button" at bounding box center [919, 15] width 22 height 22
click at [896, 14] on icon "button" at bounding box center [893, 15] width 11 height 11
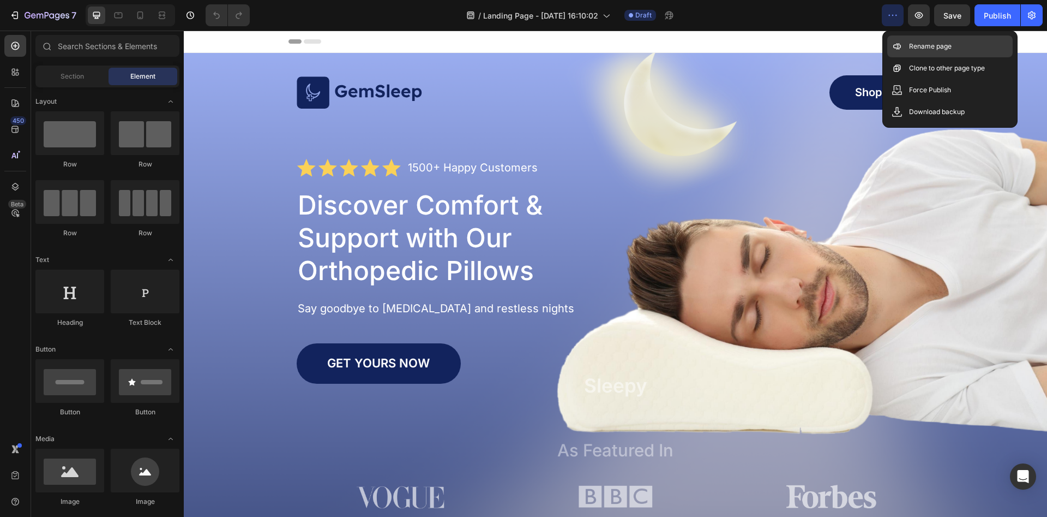
click at [914, 43] on p "Rename page" at bounding box center [930, 46] width 43 height 11
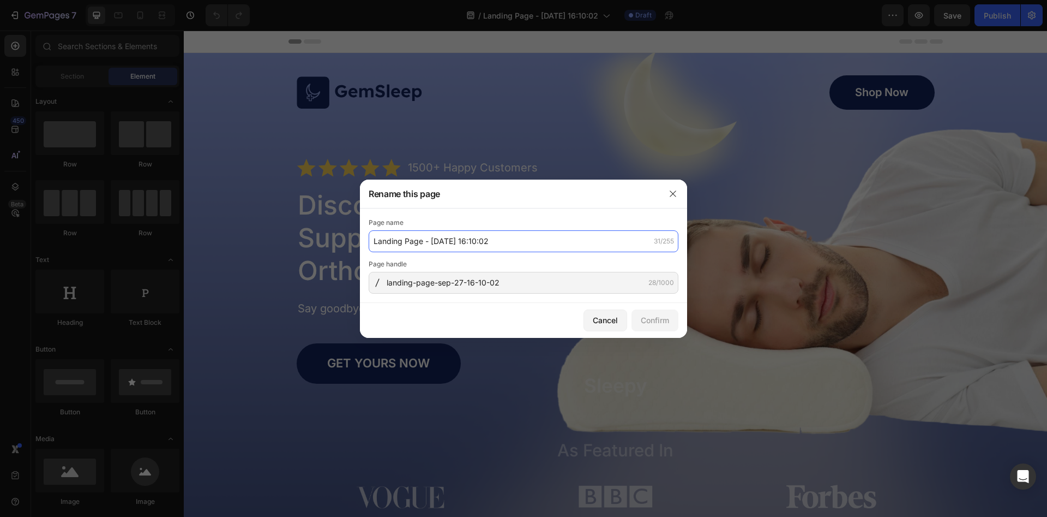
drag, startPoint x: 517, startPoint y: 242, endPoint x: 318, endPoint y: 231, distance: 198.9
click at [369, 233] on input "Landing Page - [DATE] 16:10:02" at bounding box center [524, 241] width 310 height 22
click at [675, 190] on icon "button" at bounding box center [673, 193] width 9 height 9
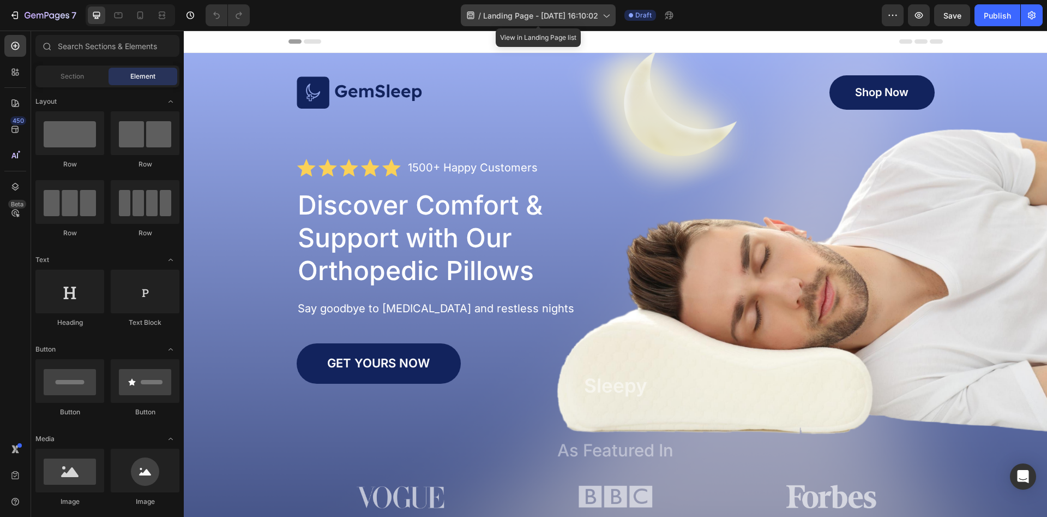
click at [581, 20] on span "Landing Page - [DATE] 16:10:02" at bounding box center [540, 15] width 115 height 11
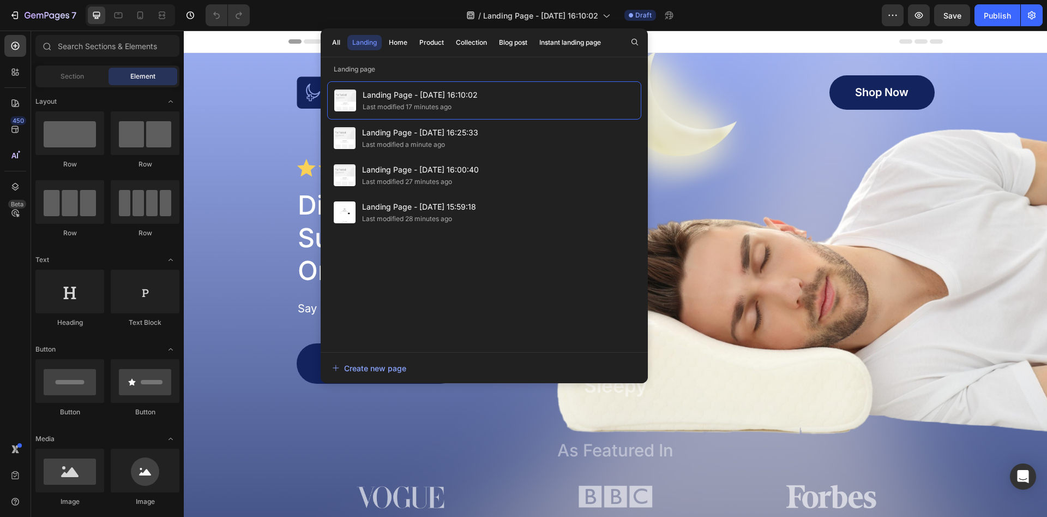
click at [835, 15] on div "/ Landing Page - Sep 27, 16:10:02 Draft" at bounding box center [571, 15] width 624 height 22
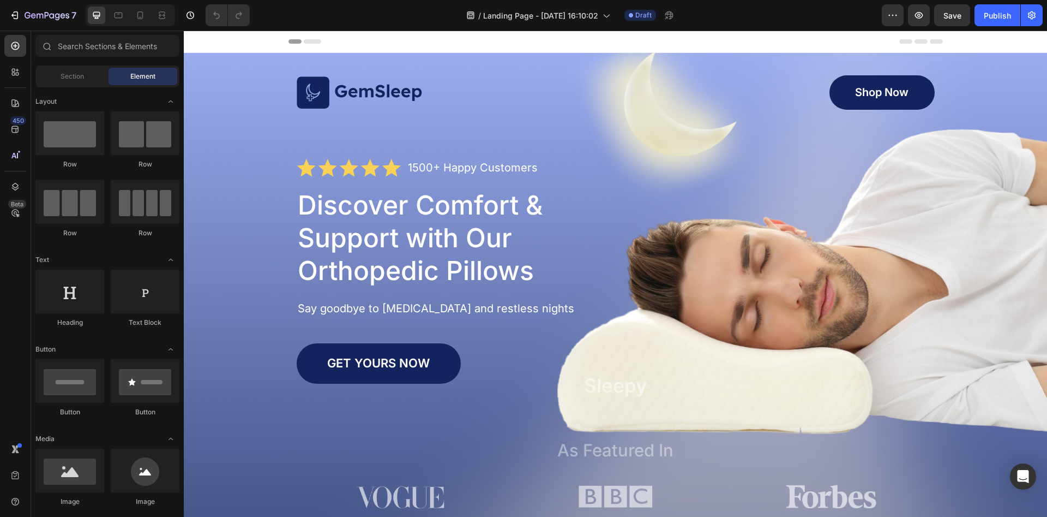
click at [974, 17] on div "Preview Save Publish" at bounding box center [962, 15] width 161 height 22
click at [958, 14] on span "Save" at bounding box center [953, 15] width 18 height 9
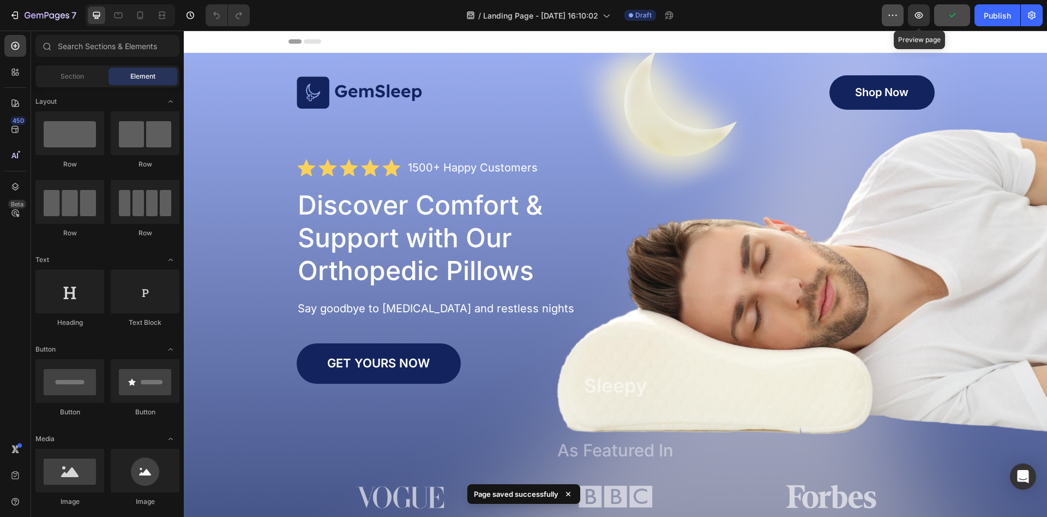
click at [897, 16] on icon "button" at bounding box center [893, 15] width 11 height 11
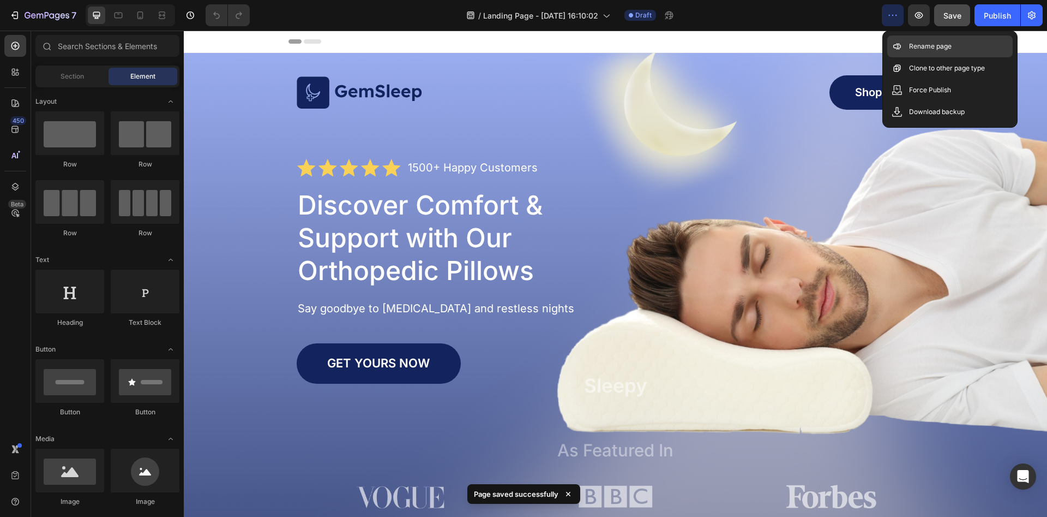
click at [907, 49] on div "Rename page" at bounding box center [950, 46] width 125 height 22
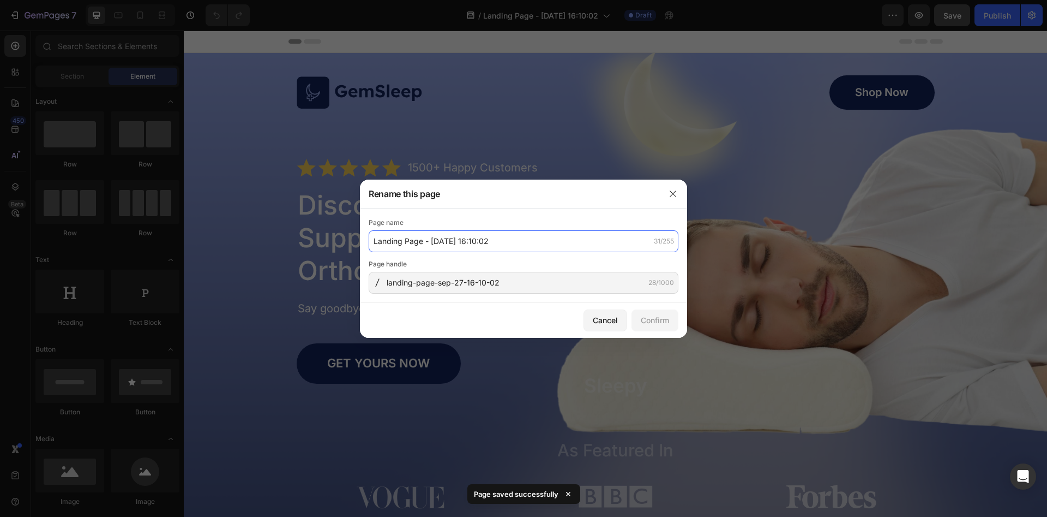
drag, startPoint x: 516, startPoint y: 238, endPoint x: 230, endPoint y: 241, distance: 285.3
click at [369, 242] on input "Landing Page - [DATE] 16:10:02" at bounding box center [524, 241] width 310 height 22
drag, startPoint x: 514, startPoint y: 245, endPoint x: 237, endPoint y: 246, distance: 277.1
click at [369, 248] on input "Landing Page - [DATE] 16:10:02" at bounding box center [524, 241] width 310 height 22
type input "actual actula acutal page"
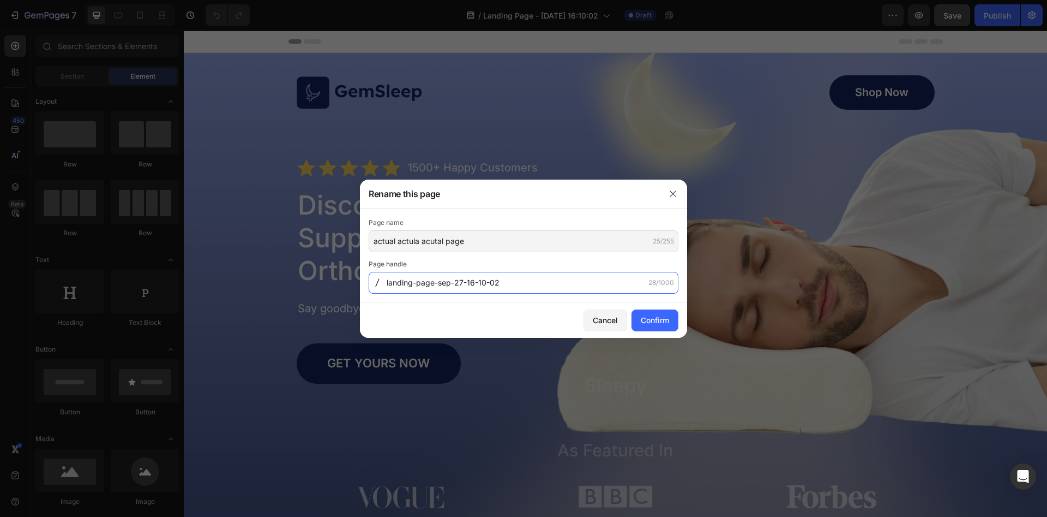
drag, startPoint x: 515, startPoint y: 284, endPoint x: 280, endPoint y: 279, distance: 234.6
click at [369, 279] on input "landing-page-sep-27-16-10-02" at bounding box center [524, 283] width 310 height 22
drag, startPoint x: 373, startPoint y: 277, endPoint x: 274, endPoint y: 263, distance: 99.1
click at [369, 272] on input "landing-page-sep-27-16-10-02" at bounding box center [524, 283] width 310 height 22
type input "actually"
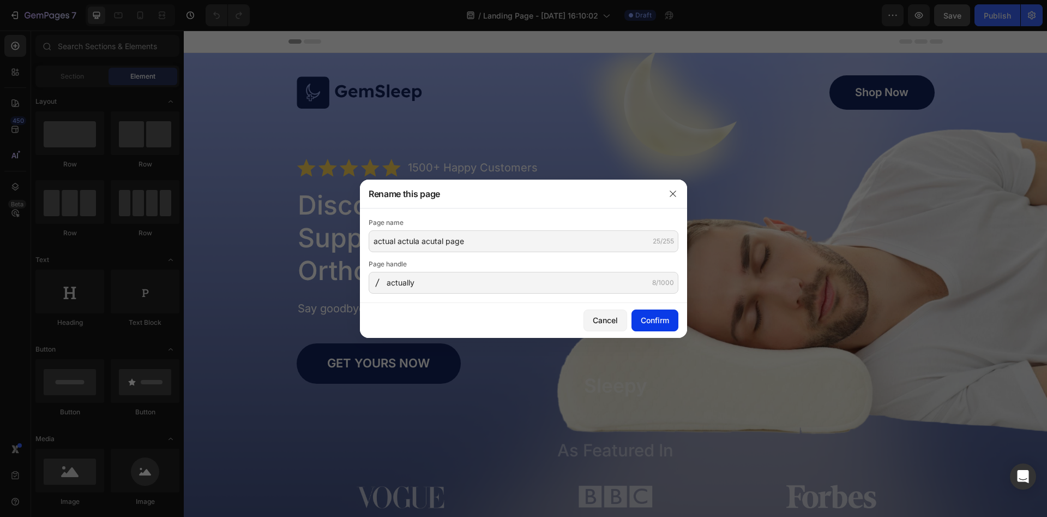
click at [651, 319] on div "Confirm" at bounding box center [655, 319] width 28 height 11
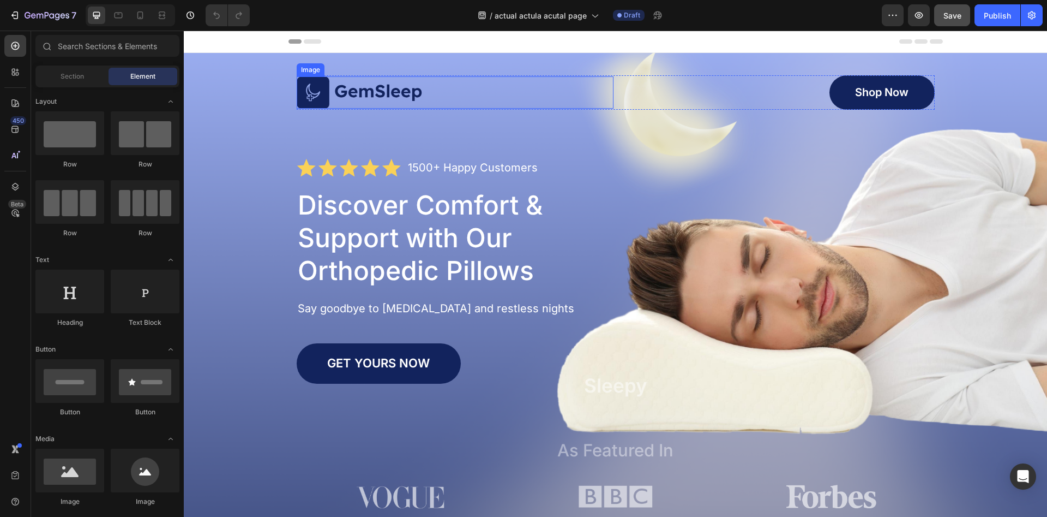
click at [303, 94] on img at bounding box center [360, 92] width 126 height 33
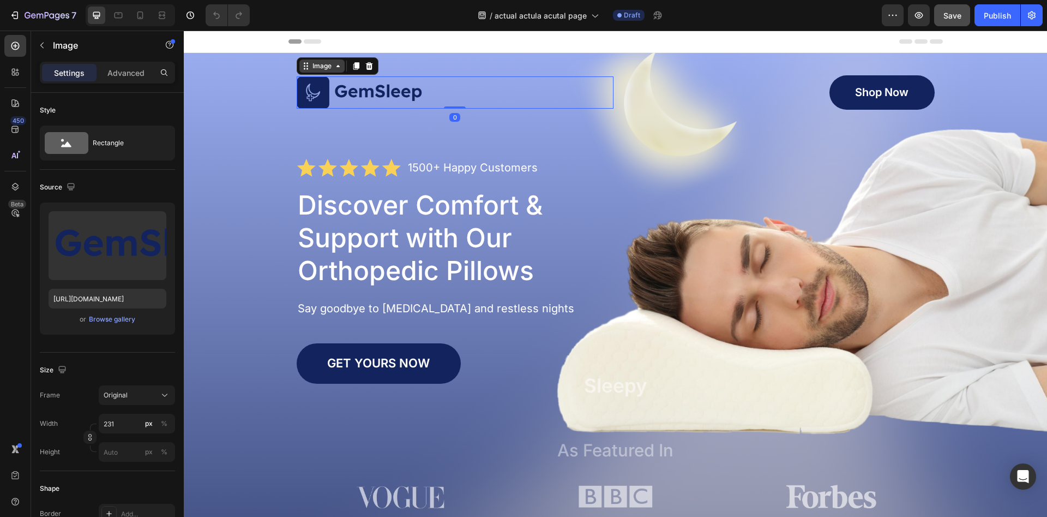
click at [329, 69] on div "Image" at bounding box center [321, 66] width 23 height 10
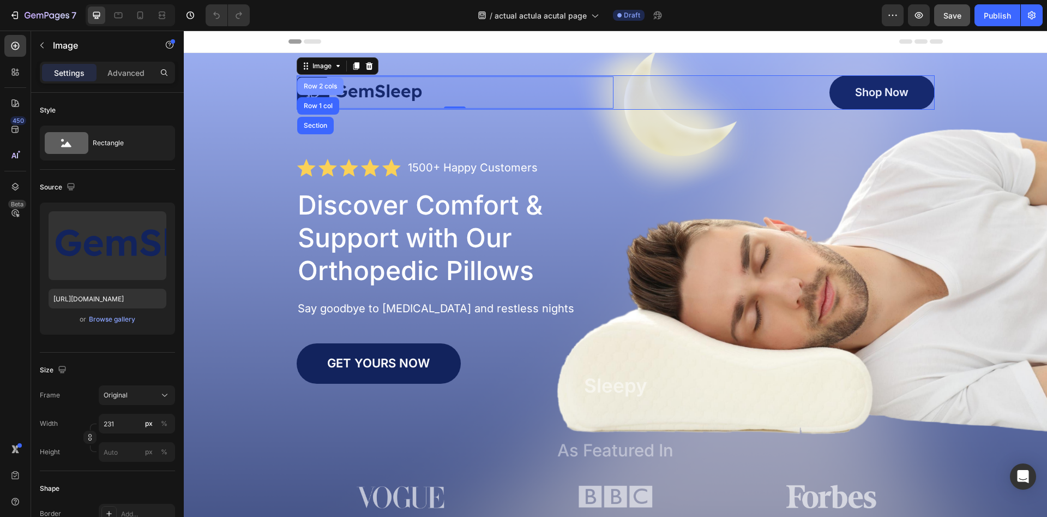
click at [329, 83] on div "Row 2 cols" at bounding box center [320, 85] width 46 height 17
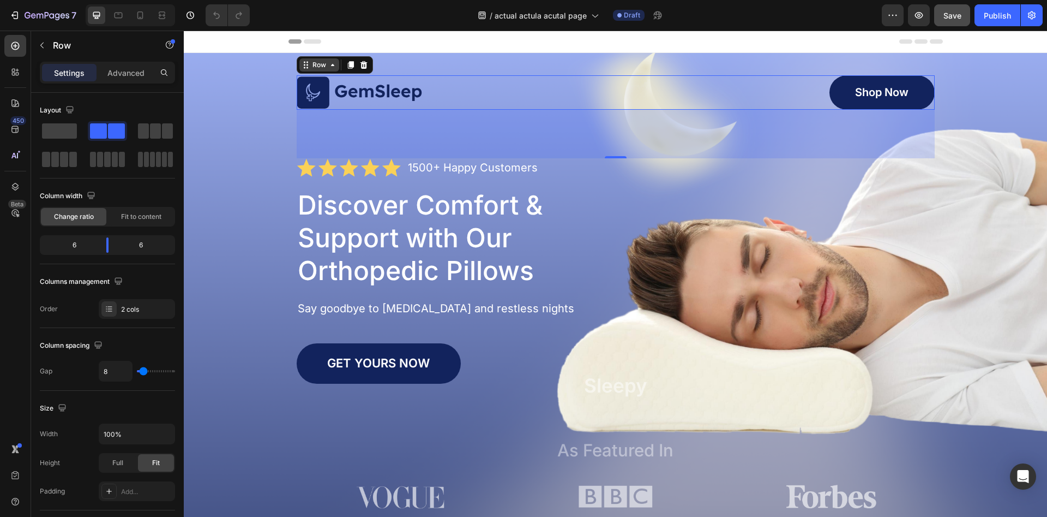
click at [333, 65] on icon at bounding box center [332, 65] width 3 height 2
click at [350, 62] on icon at bounding box center [350, 65] width 6 height 8
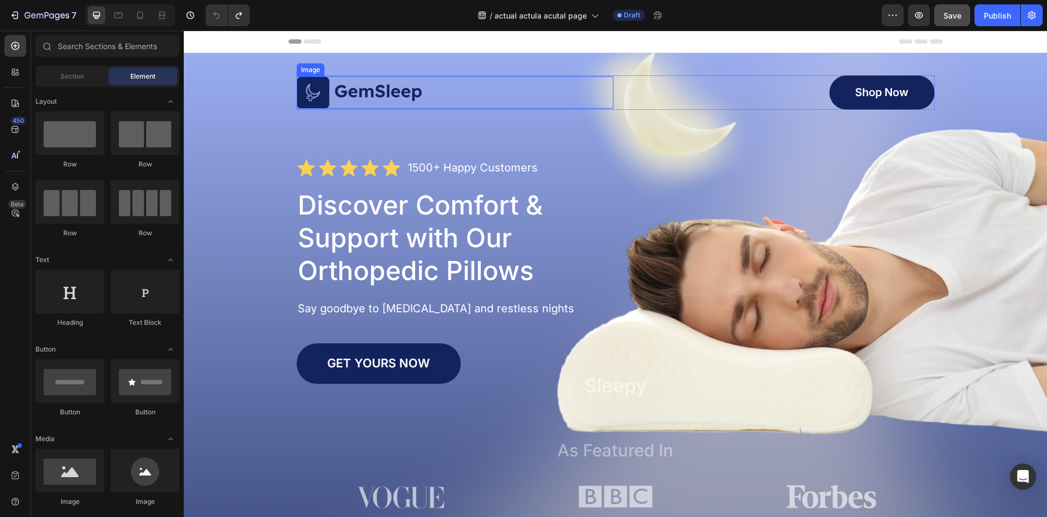
click at [507, 134] on div "Image Shop Now Button Row Icon Icon Icon Icon Icon Icon List 1500+ Happy Custom…" at bounding box center [616, 294] width 638 height 438
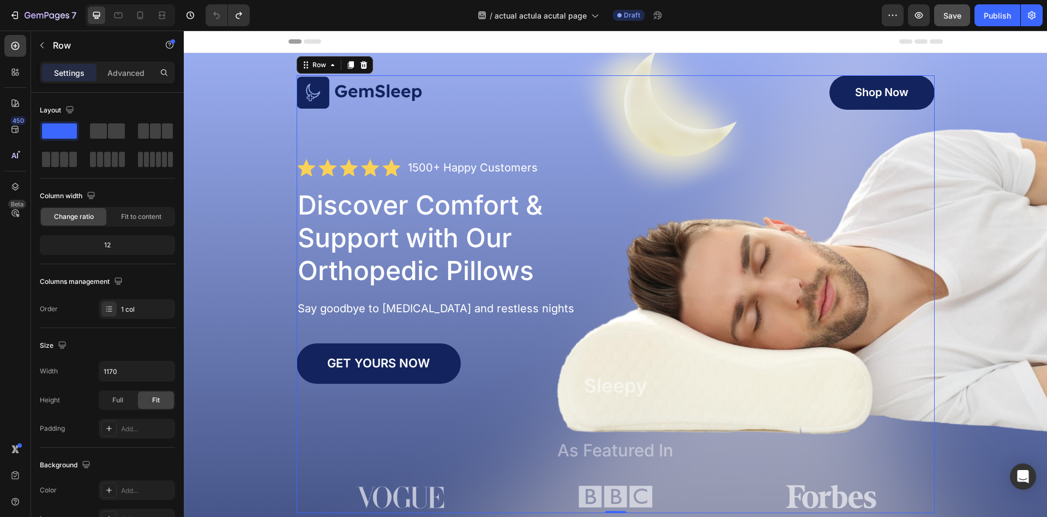
click at [407, 128] on div "Image Shop Now Button Row Icon Icon Icon Icon Icon Icon List 1500+ Happy Custom…" at bounding box center [616, 294] width 638 height 438
click at [394, 89] on img at bounding box center [360, 92] width 126 height 33
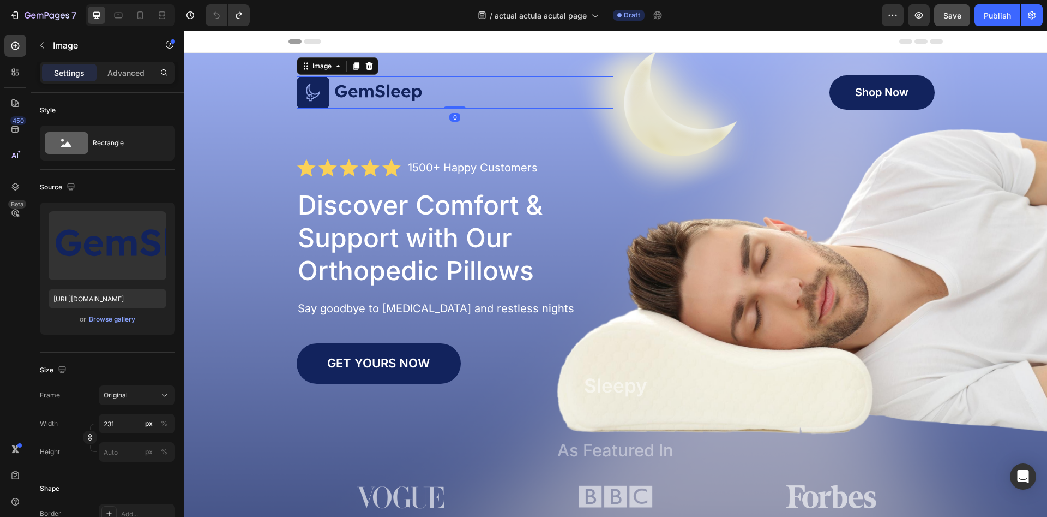
click at [394, 89] on img at bounding box center [360, 92] width 126 height 33
click at [394, 89] on div "Image 0" at bounding box center [455, 92] width 317 height 34
click at [394, 88] on img at bounding box center [360, 92] width 126 height 33
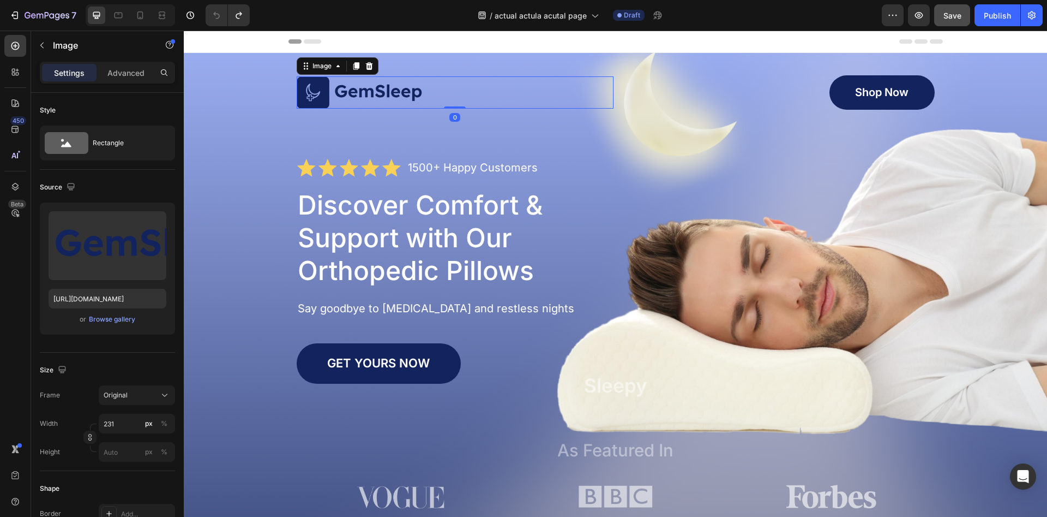
click at [394, 88] on img at bounding box center [360, 92] width 126 height 33
click at [396, 89] on img at bounding box center [360, 92] width 126 height 33
click at [400, 91] on img at bounding box center [360, 92] width 126 height 33
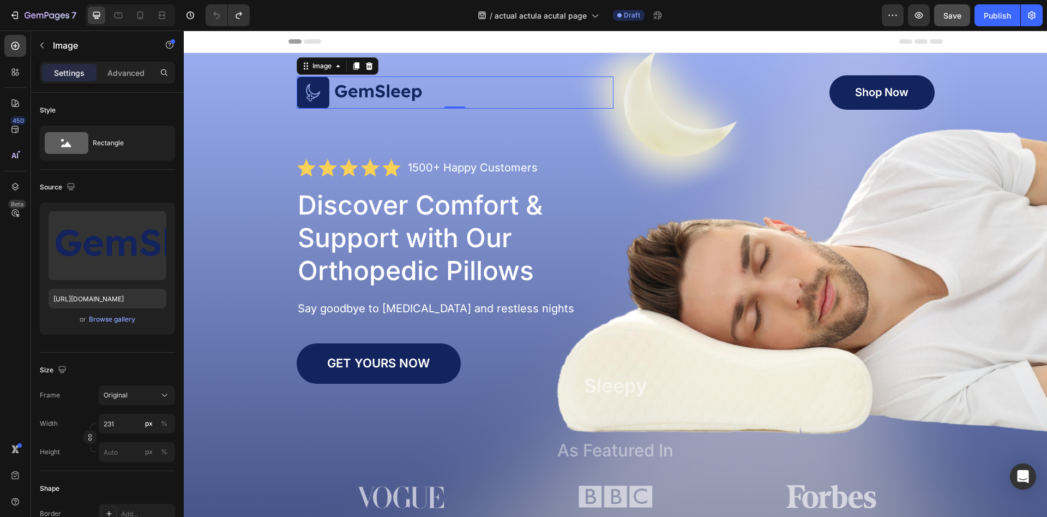
click at [409, 91] on img at bounding box center [360, 92] width 126 height 33
click at [414, 92] on img at bounding box center [360, 92] width 126 height 33
click at [423, 93] on div at bounding box center [455, 92] width 317 height 33
drag, startPoint x: 406, startPoint y: 93, endPoint x: 393, endPoint y: 93, distance: 13.1
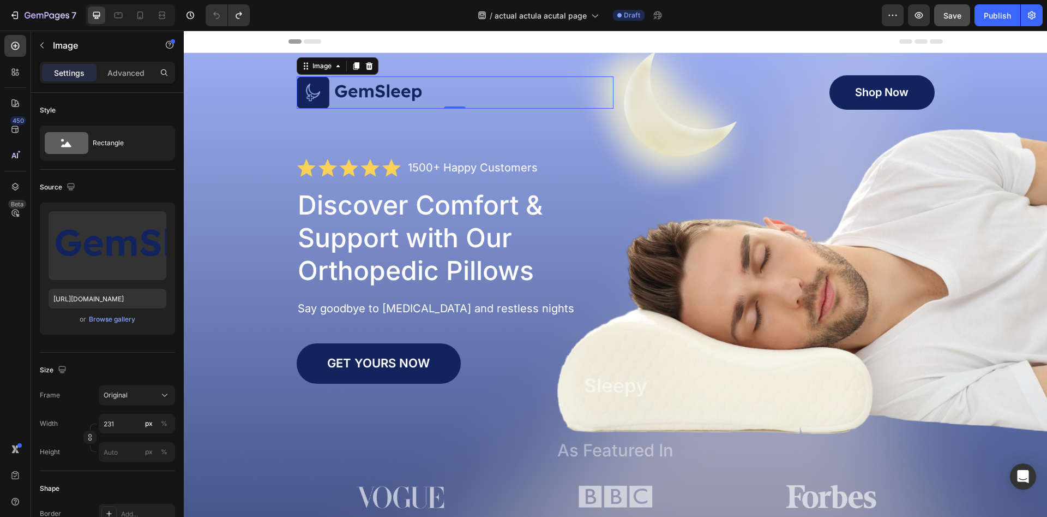
click at [405, 93] on img at bounding box center [360, 92] width 126 height 33
drag, startPoint x: 393, startPoint y: 93, endPoint x: 382, endPoint y: 93, distance: 11.5
click at [392, 94] on img at bounding box center [360, 92] width 126 height 33
click at [382, 93] on img at bounding box center [360, 92] width 126 height 33
click at [451, 107] on div at bounding box center [455, 106] width 22 height 3
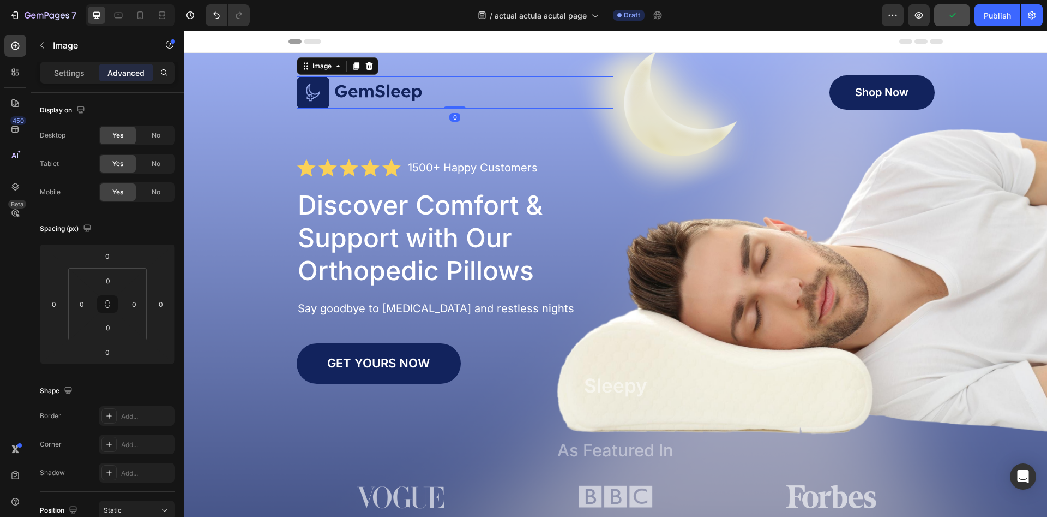
click at [407, 92] on img at bounding box center [360, 92] width 126 height 33
click at [79, 72] on p "Settings" at bounding box center [69, 72] width 31 height 11
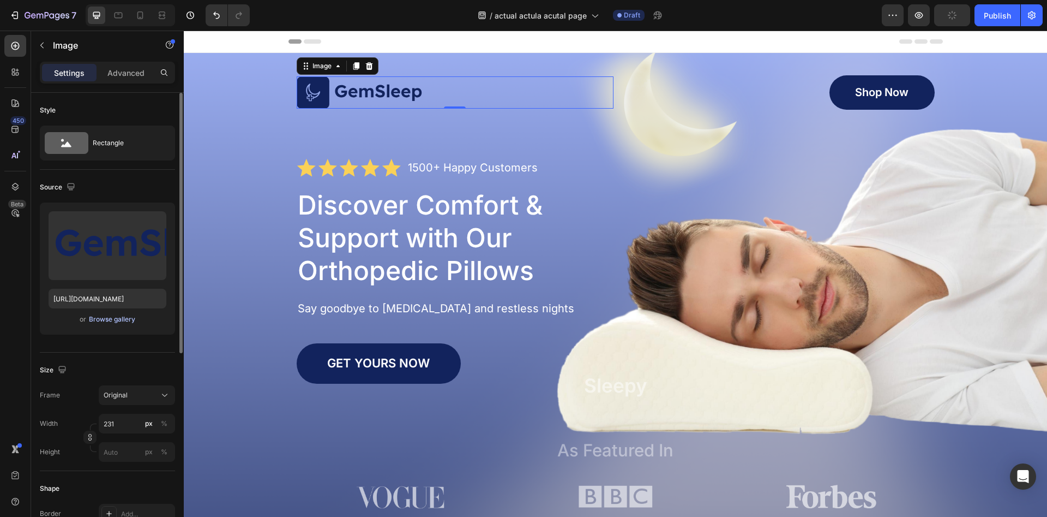
click at [116, 323] on div "Browse gallery" at bounding box center [112, 319] width 46 height 10
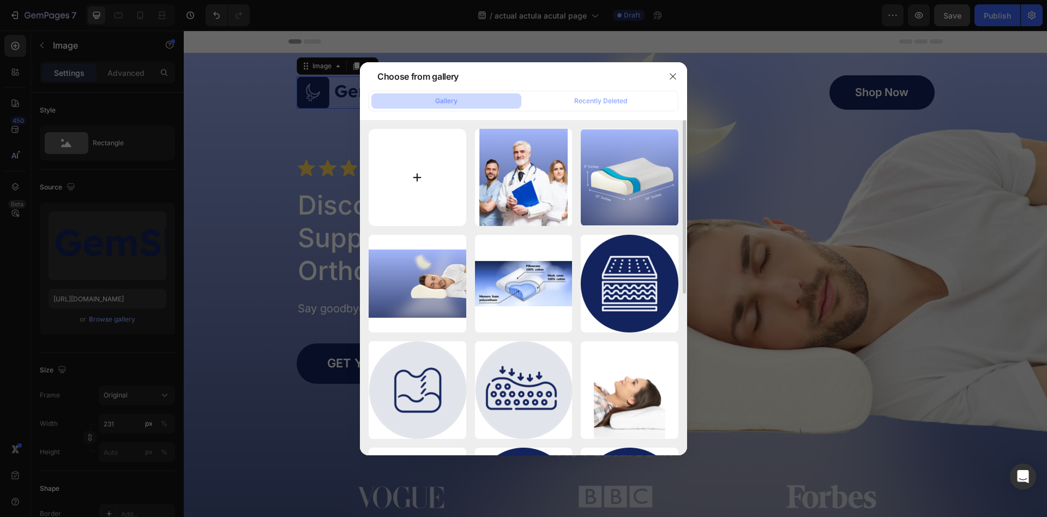
click at [421, 164] on input "file" at bounding box center [418, 178] width 98 height 98
type input "C:\fakepath\Gemini_Generated_Image_lz249wlz249wlz24.png"
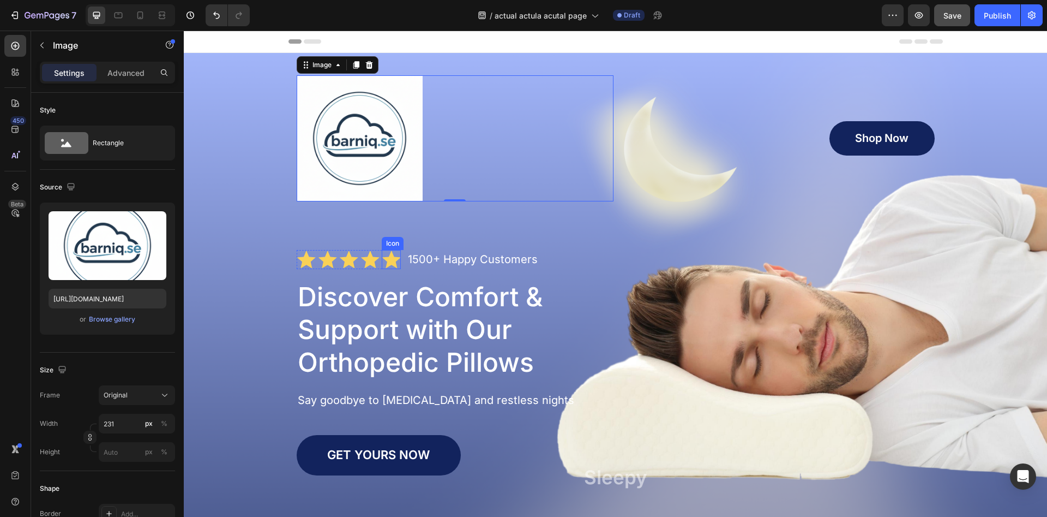
type input "https://cdn.shopify.com/s/files/1/0968/5729/3130/files/gempages_586282469188174…"
click at [397, 183] on img at bounding box center [360, 138] width 126 height 126
click at [604, 197] on div at bounding box center [455, 138] width 317 height 126
drag, startPoint x: 456, startPoint y: 200, endPoint x: 367, endPoint y: 163, distance: 96.1
click at [457, 172] on div "Image 0" at bounding box center [455, 138] width 317 height 126
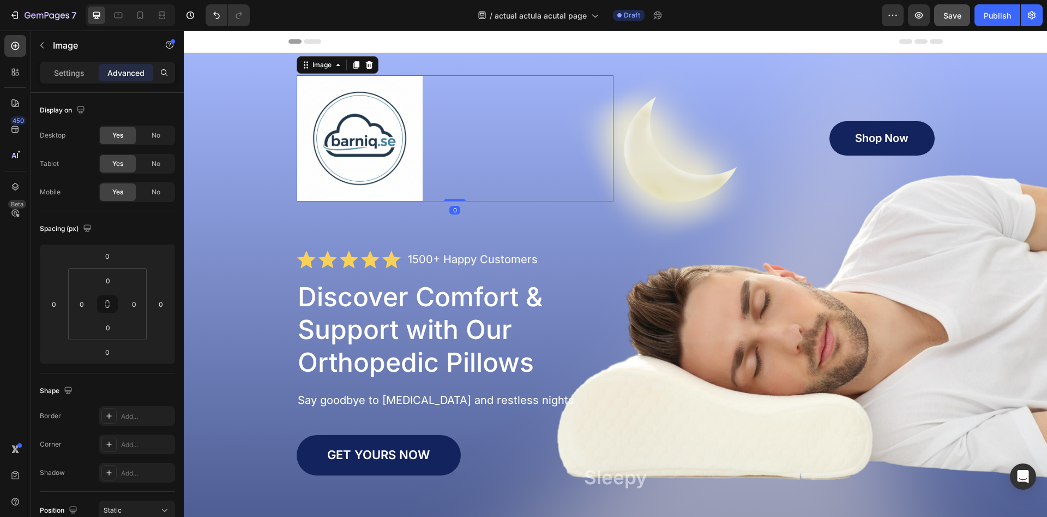
click at [374, 151] on img at bounding box center [360, 138] width 126 height 126
click at [110, 283] on input "0" at bounding box center [108, 280] width 22 height 16
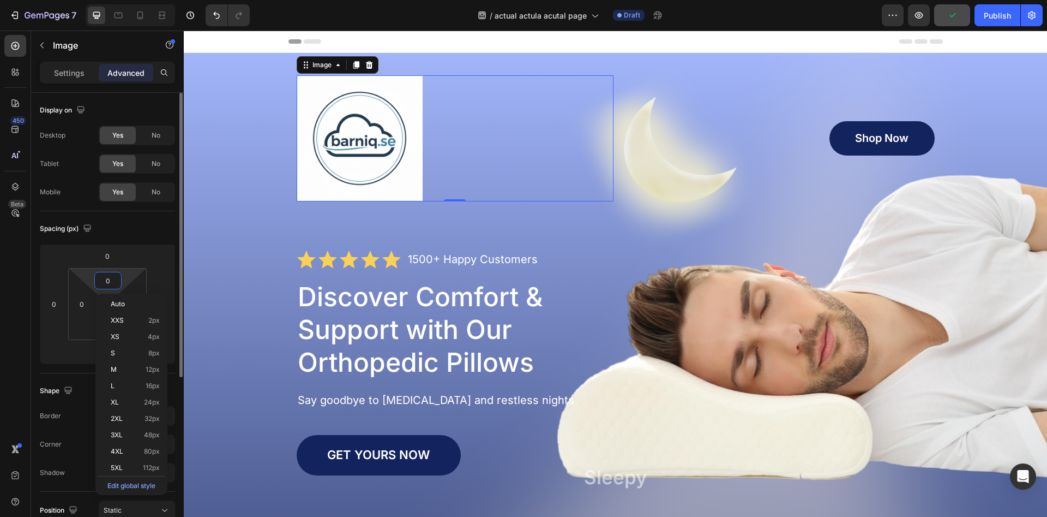
click at [122, 0] on html "7 Version history / actual actula acutal page Draft Preview Publish 450 Beta Se…" at bounding box center [523, 0] width 1047 height 0
click at [128, 0] on html "7 Version history / actual actula acutal page Draft Preview Save Publish 450 Be…" at bounding box center [523, 0] width 1047 height 0
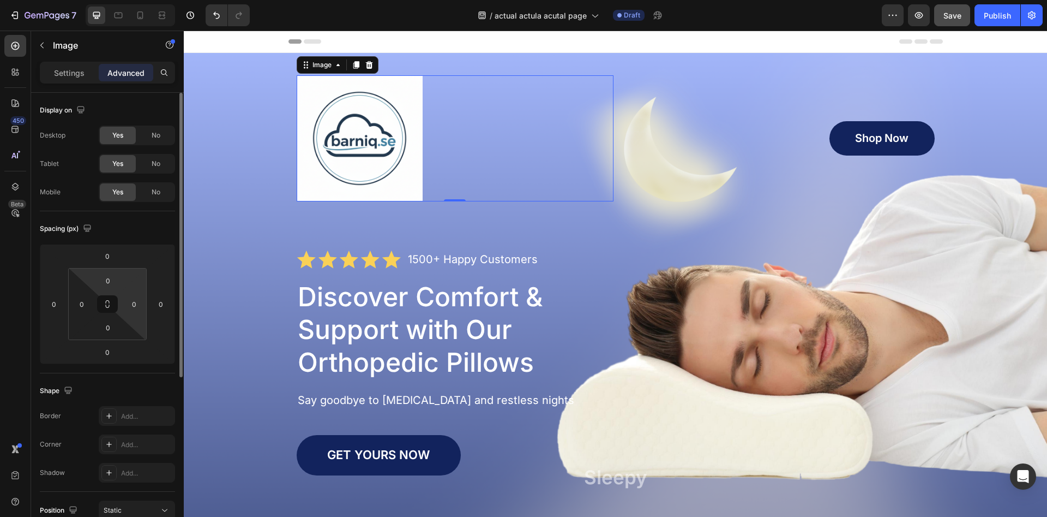
click at [129, 0] on html "7 Version history / actual actula acutal page Draft Preview Save Publish 450 Be…" at bounding box center [523, 0] width 1047 height 0
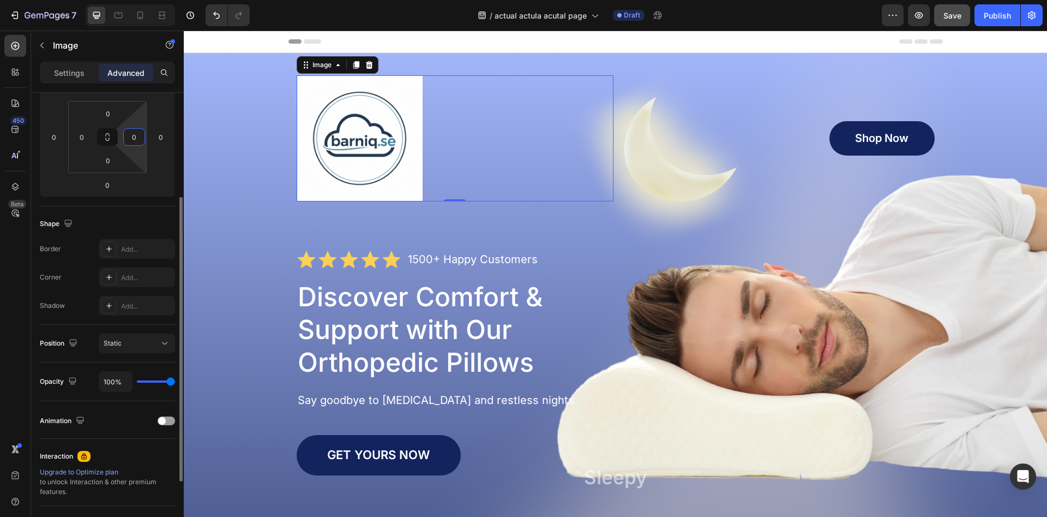
scroll to position [223, 0]
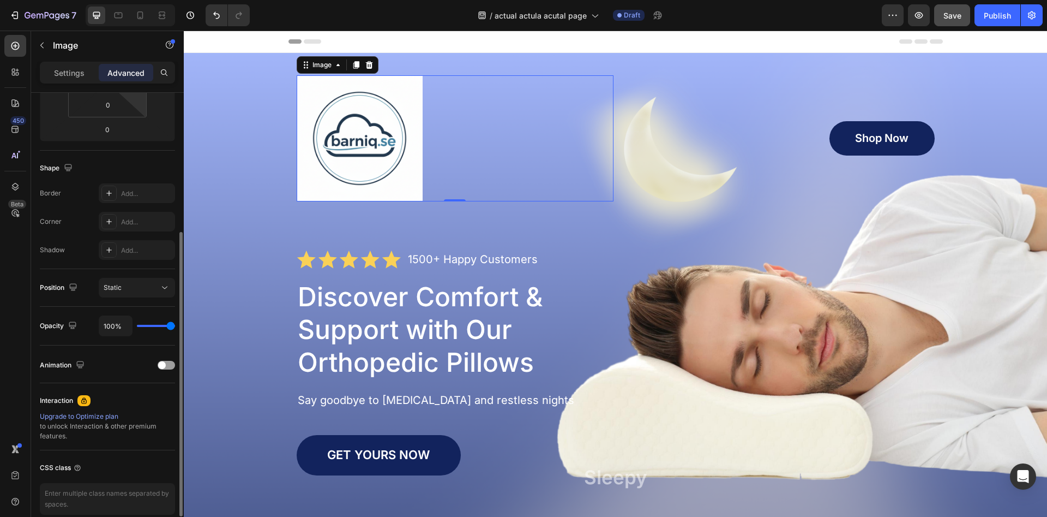
type input "85%"
type input "85"
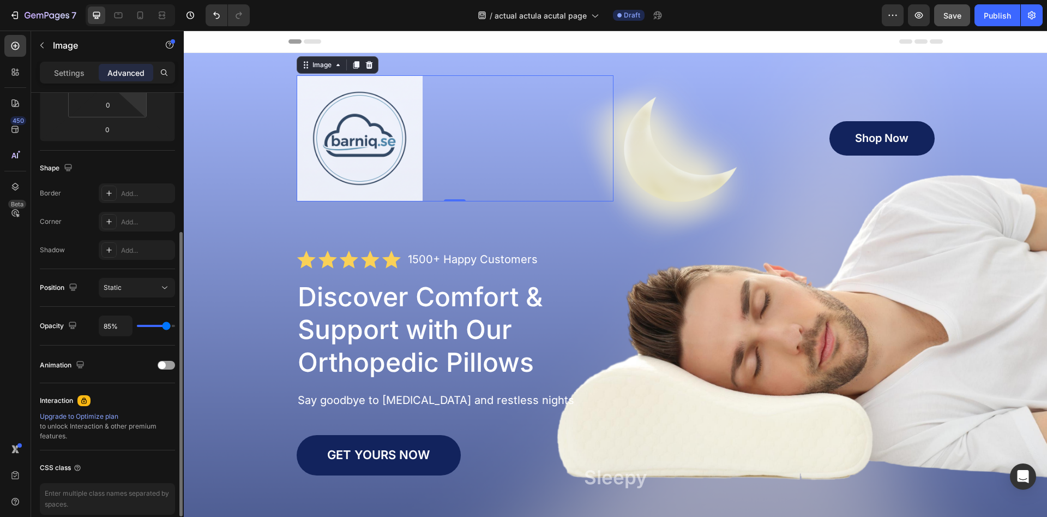
type input "83%"
type input "83"
type input "81%"
type input "81"
type input "75%"
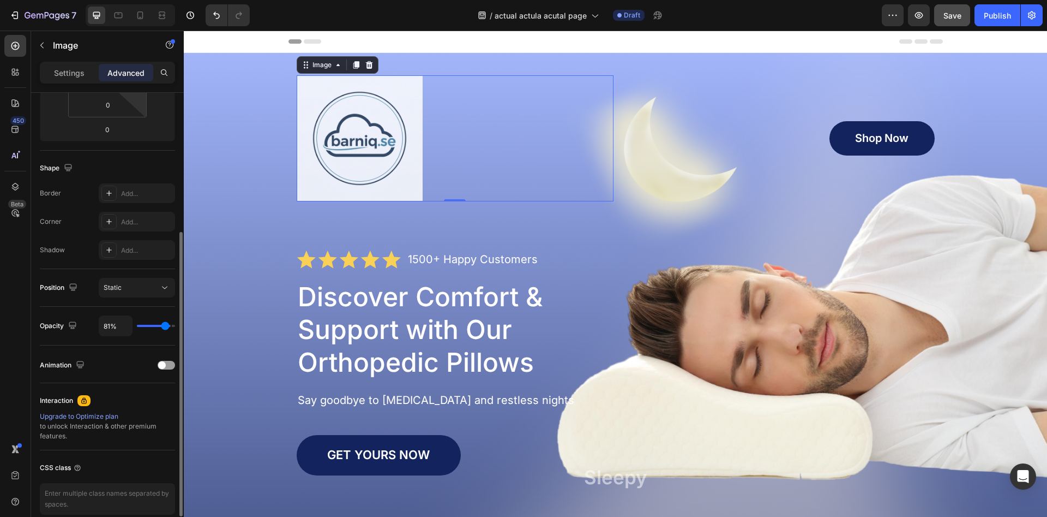
type input "75"
type input "71%"
type input "71"
type input "65%"
type input "65"
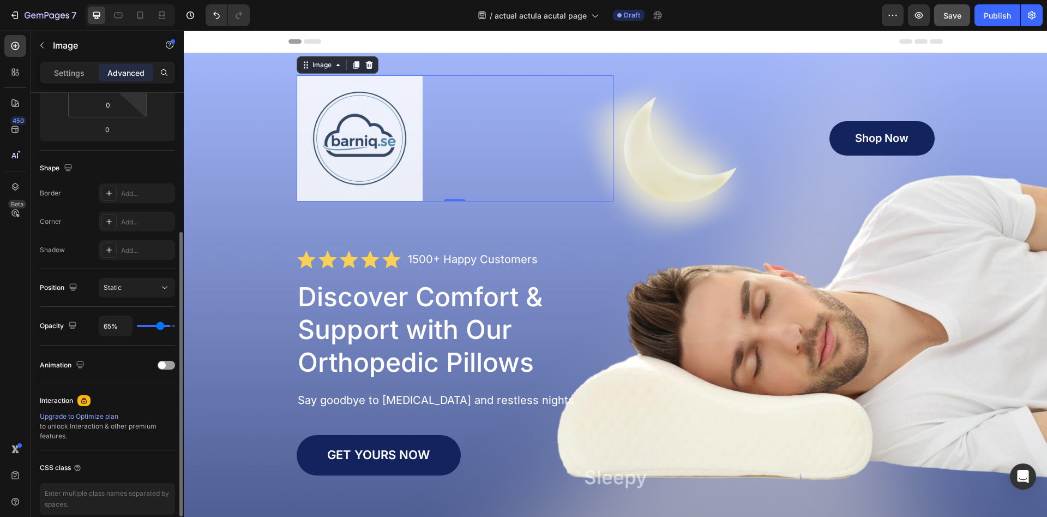
type input "62%"
type input "62"
type input "58%"
type input "58"
type input "54%"
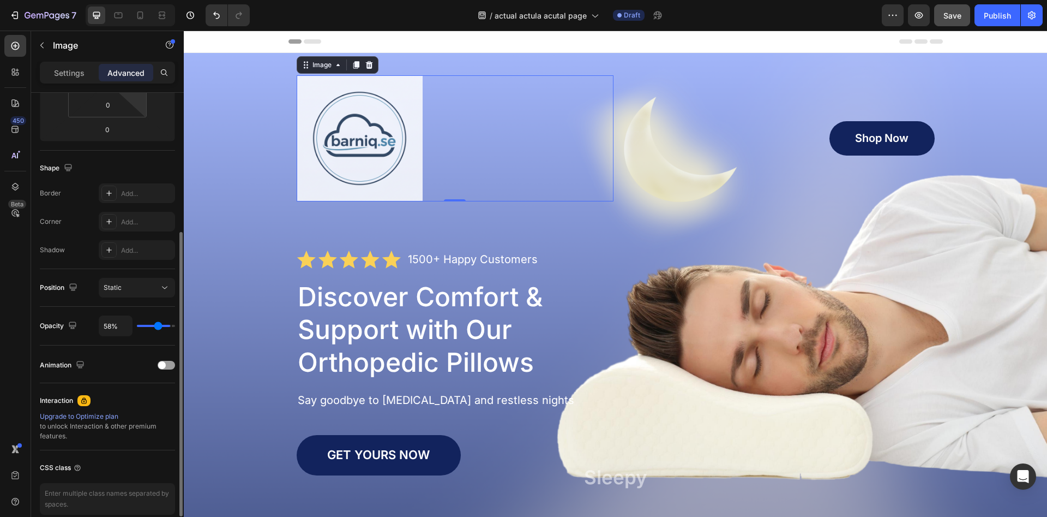
type input "54"
type input "52%"
type input "52"
type input "46%"
type input "46"
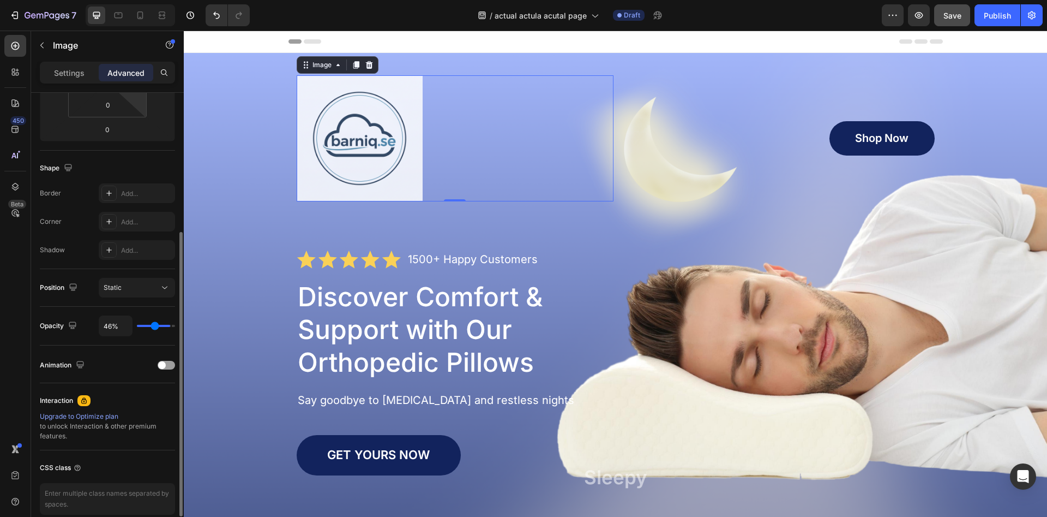
type input "44%"
type input "44"
type input "42%"
type input "42"
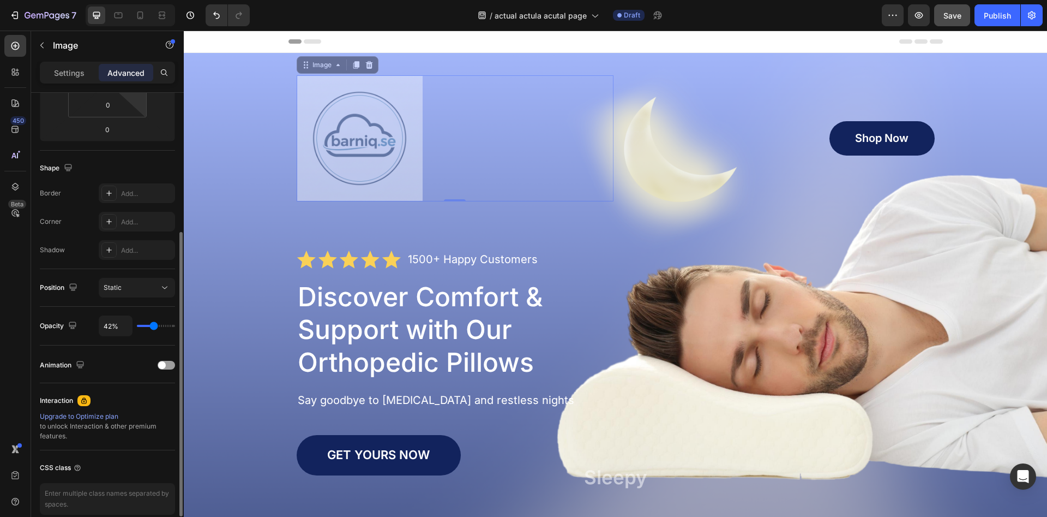
type input "44%"
type input "44"
type input "48%"
type input "48"
type input "50%"
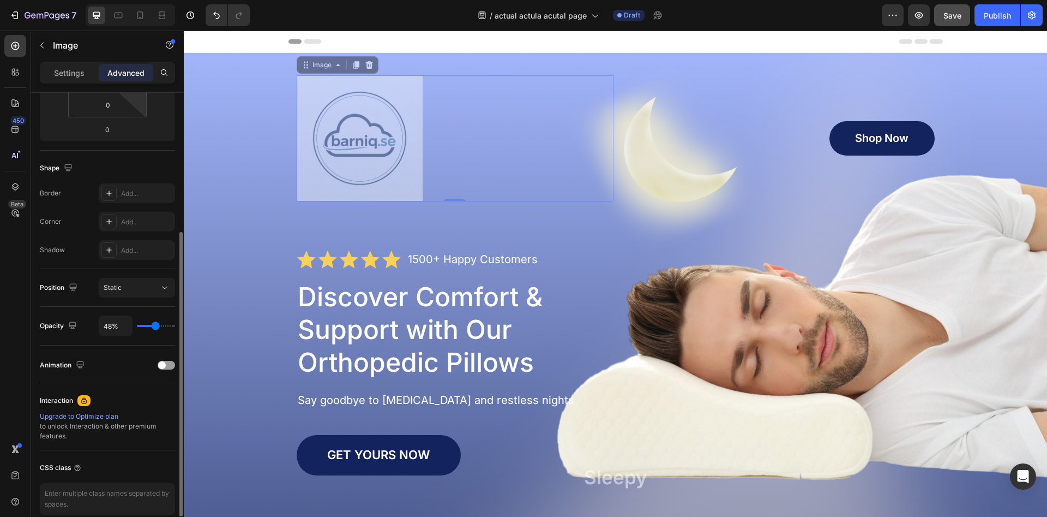
type input "50"
type input "54%"
type input "54"
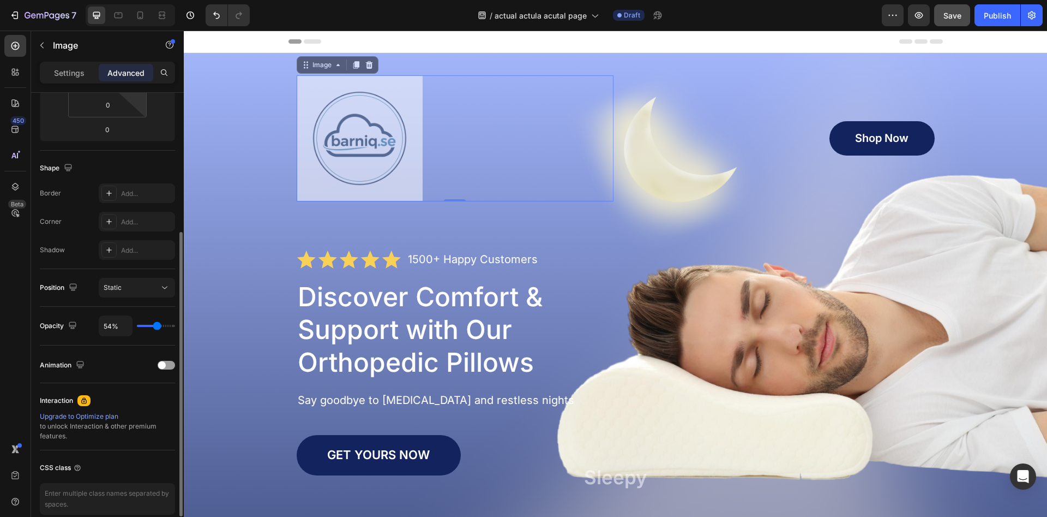
type input "56%"
type input "56"
type input "62%"
type input "62"
type input "79%"
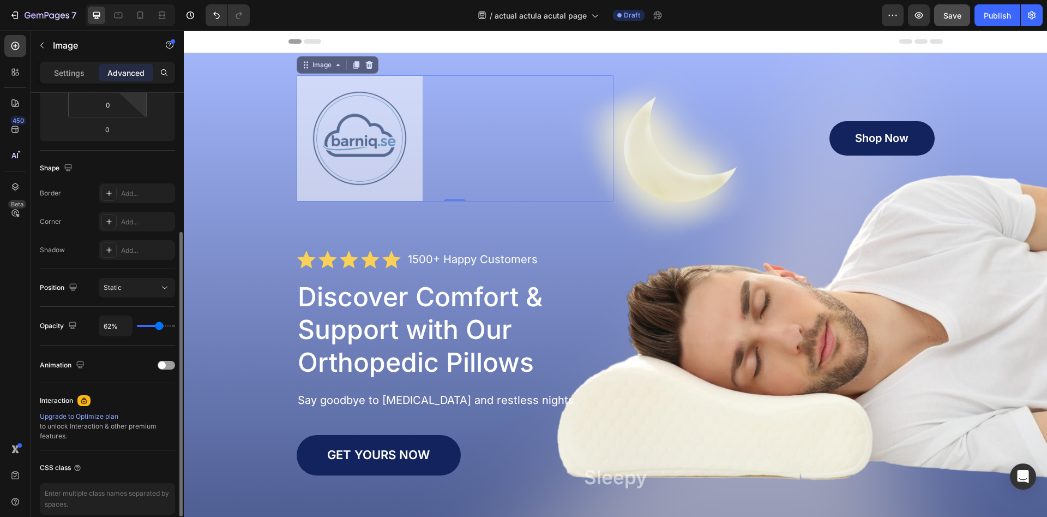
type input "79"
type input "90%"
type input "90"
type input "100%"
type input "100"
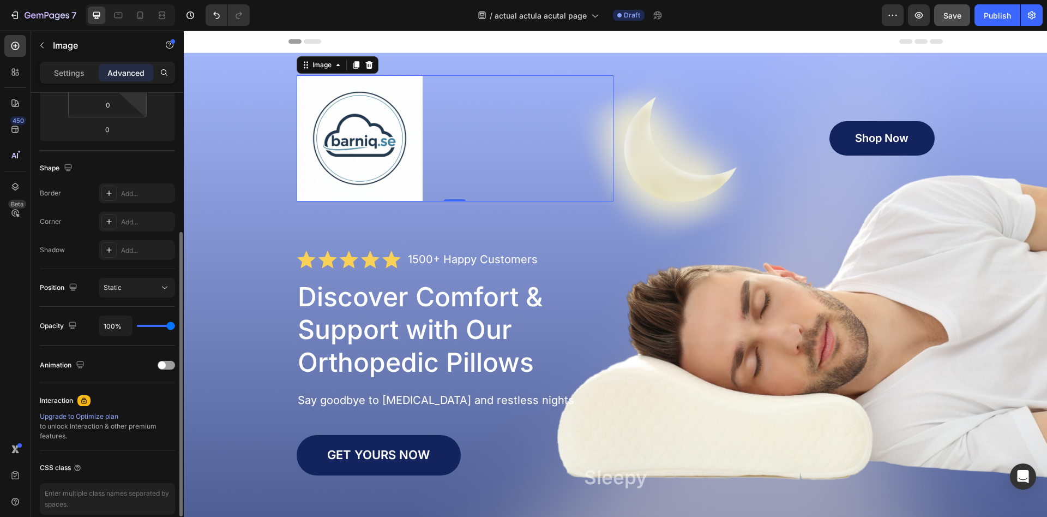
drag, startPoint x: 168, startPoint y: 329, endPoint x: 183, endPoint y: 332, distance: 15.4
click at [175, 327] on input "range" at bounding box center [156, 326] width 38 height 2
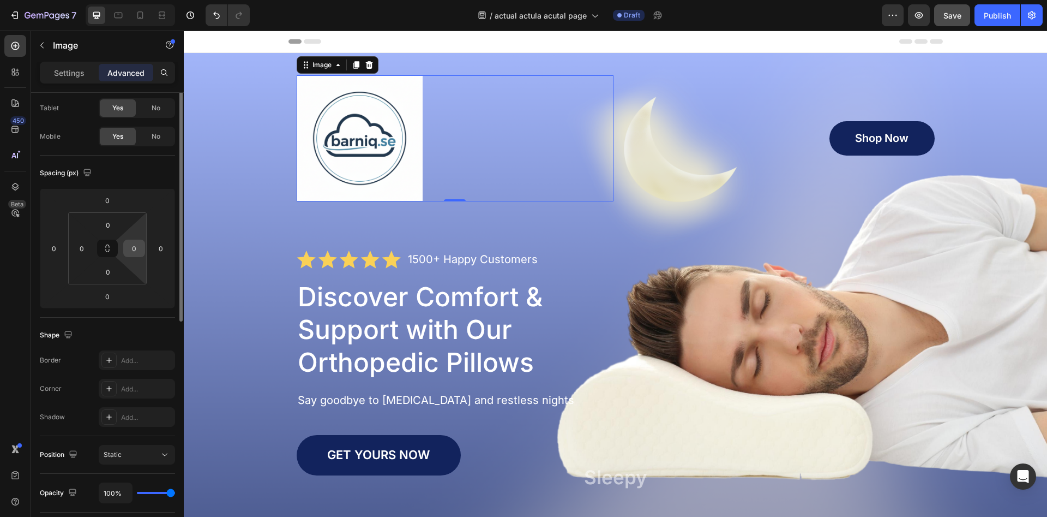
scroll to position [0, 0]
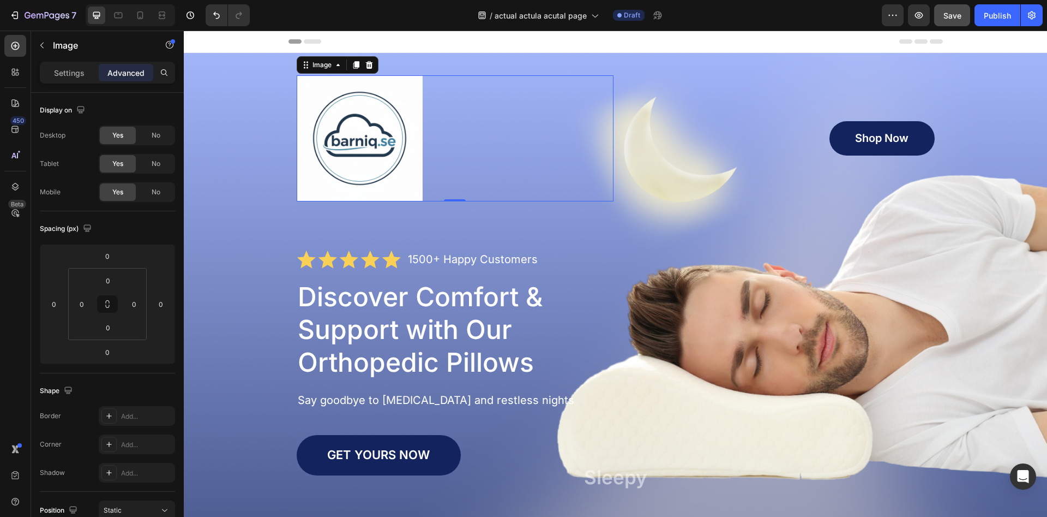
click at [614, 199] on div "Image 0 Shop Now Button Row" at bounding box center [616, 138] width 638 height 126
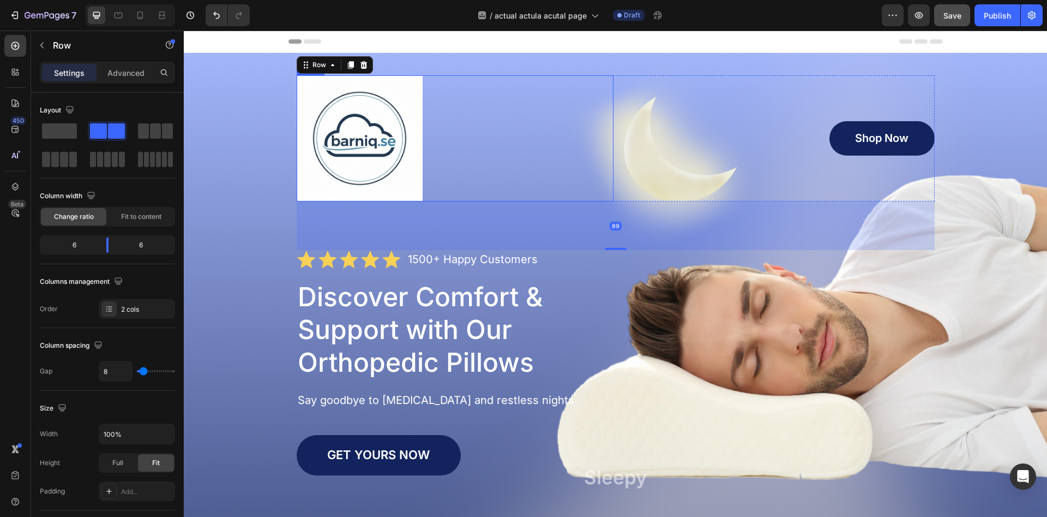
click at [590, 185] on div at bounding box center [455, 138] width 317 height 126
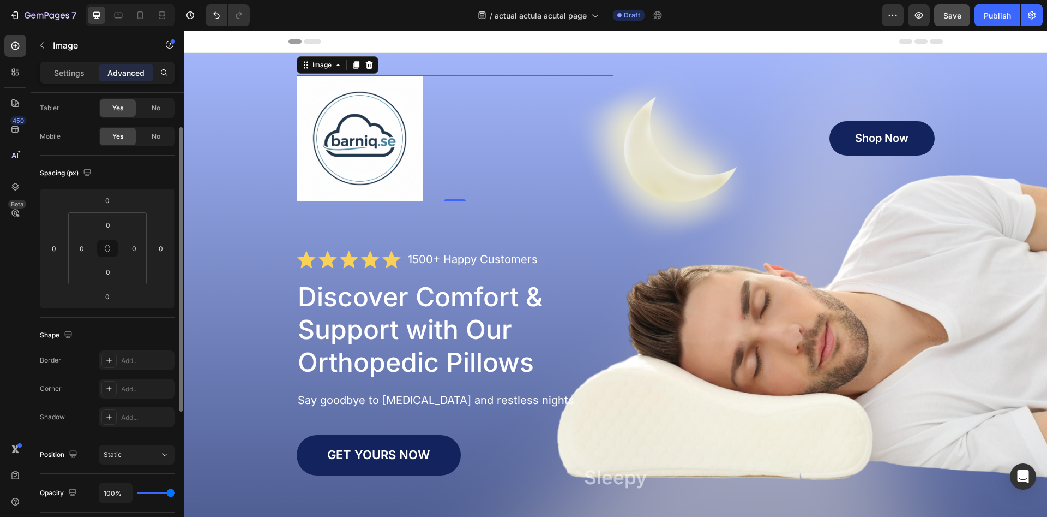
scroll to position [111, 0]
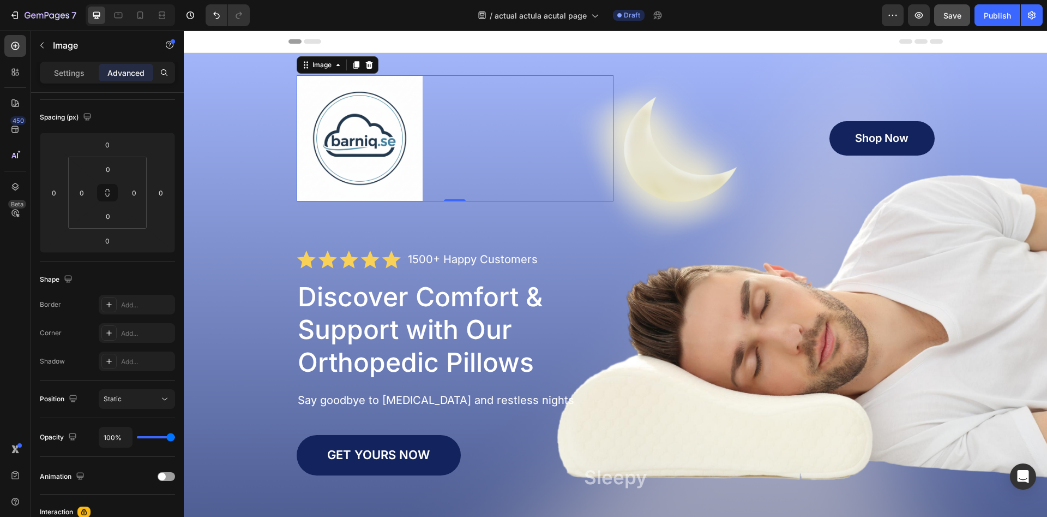
click at [339, 135] on img at bounding box center [360, 138] width 126 height 126
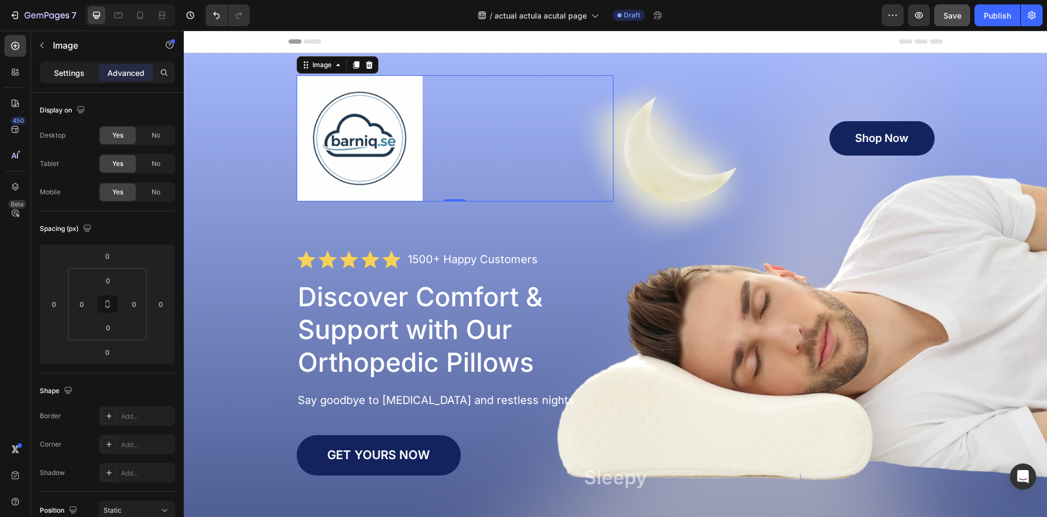
click at [71, 79] on div "Settings" at bounding box center [69, 72] width 55 height 17
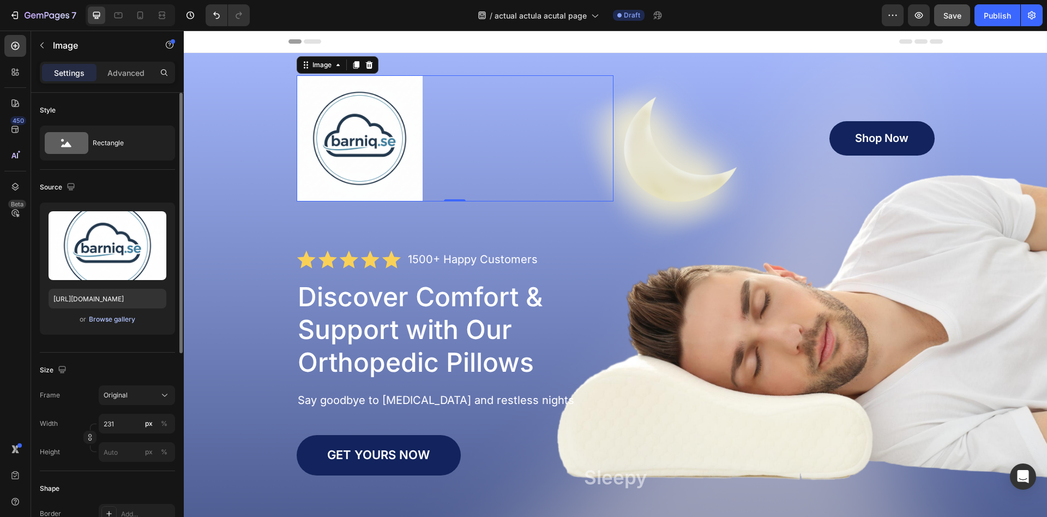
click at [105, 316] on div "Browse gallery" at bounding box center [112, 319] width 46 height 10
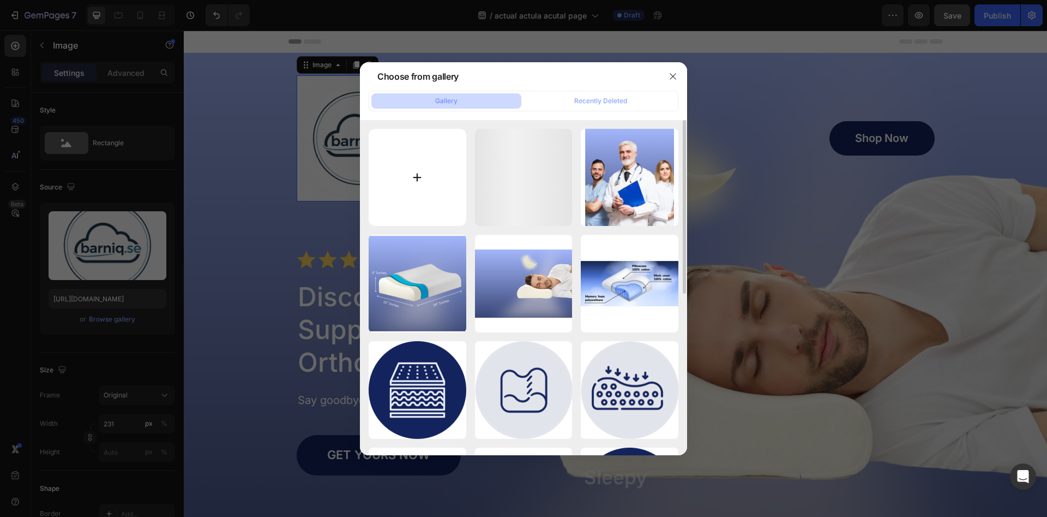
click at [417, 161] on input "file" at bounding box center [418, 178] width 98 height 98
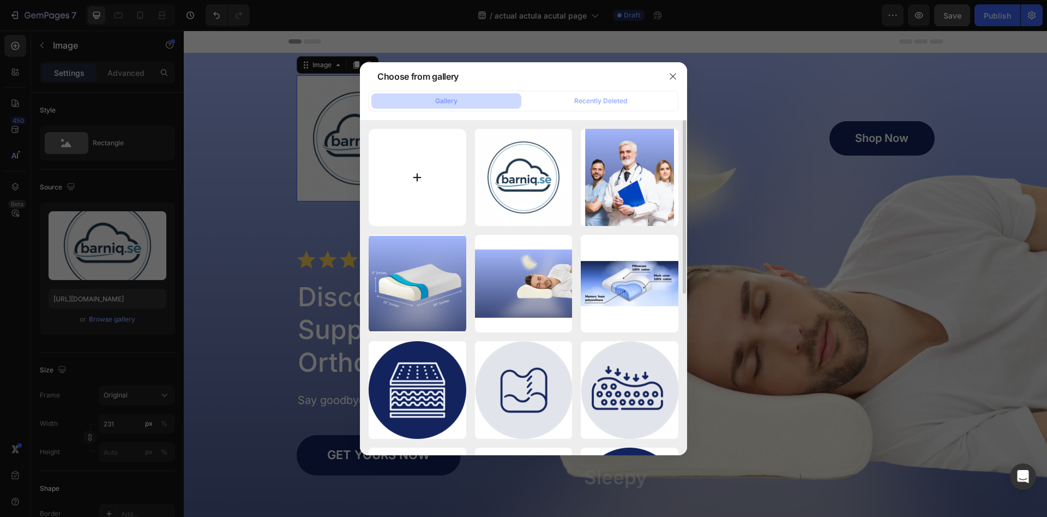
type input "C:\fakepath\Gemini_Generated_Image_lz249wlz249wlz24.png"
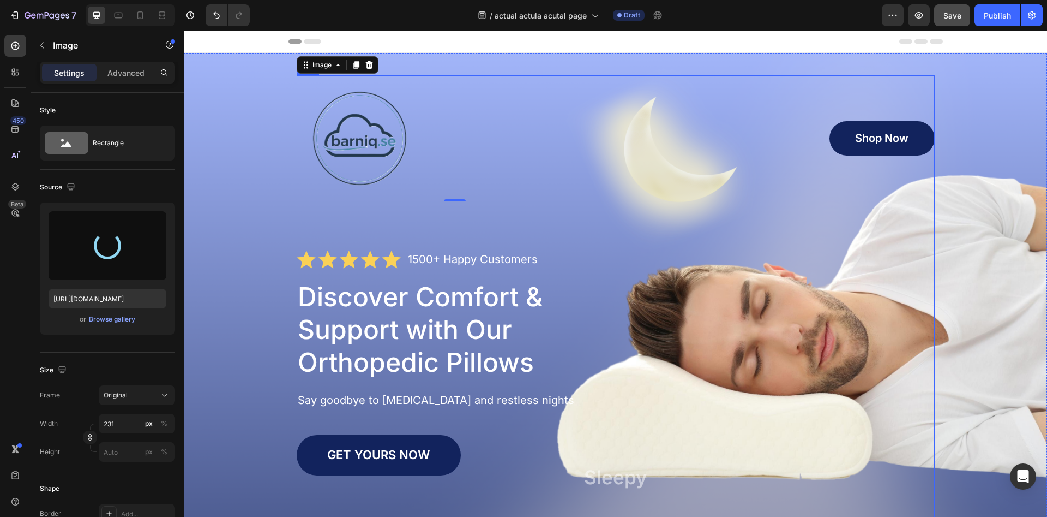
type input "https://cdn.shopify.com/s/files/1/0968/5729/3130/files/gempages_586282469188174…"
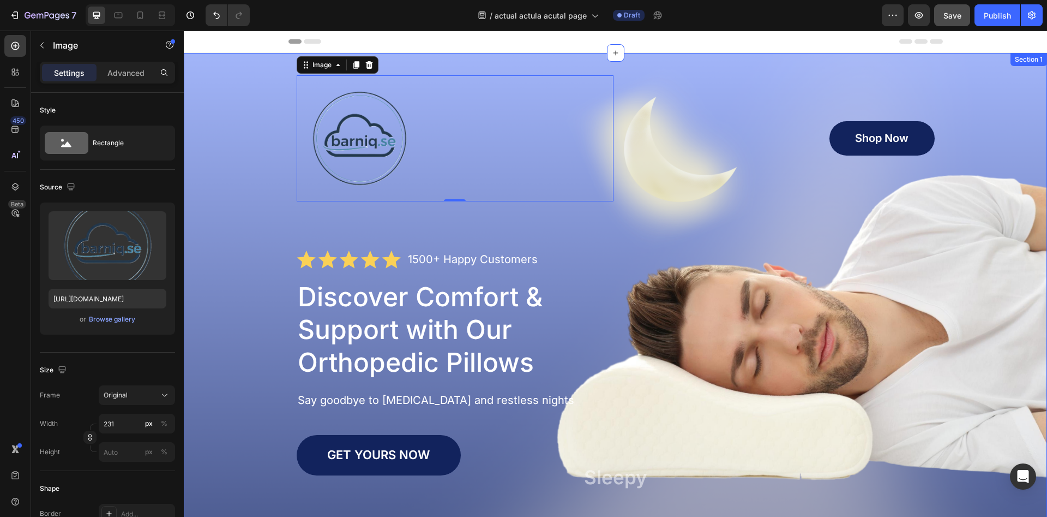
click at [249, 167] on div "Image 0 Shop Now Button Row Icon Icon Icon Icon Icon Icon List 1500+ Happy Cust…" at bounding box center [616, 339] width 842 height 529
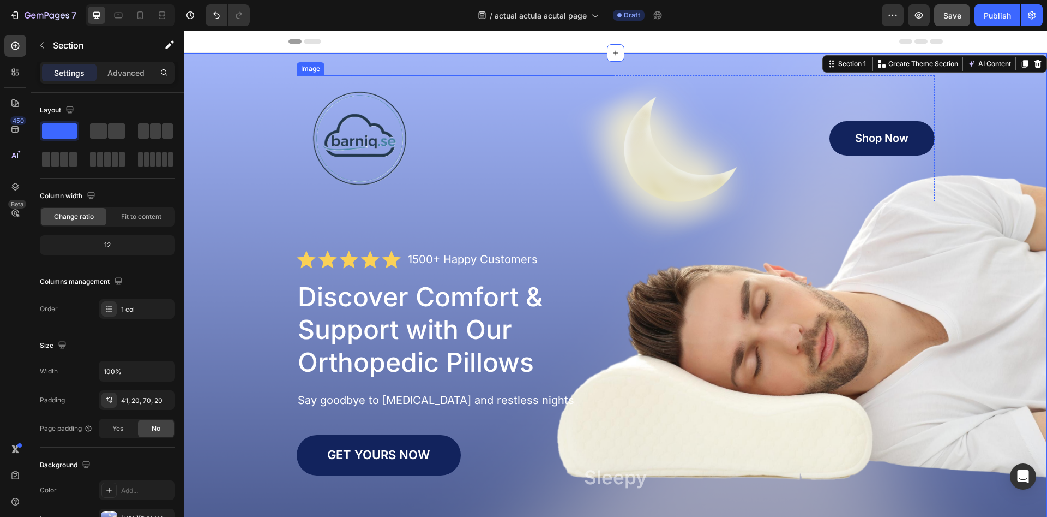
click at [362, 151] on img at bounding box center [360, 138] width 126 height 126
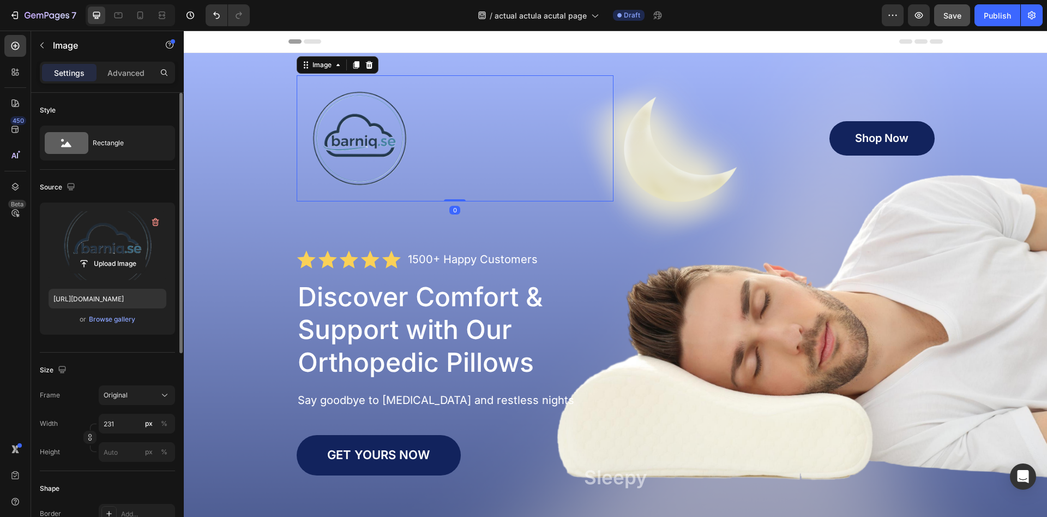
click at [105, 237] on label at bounding box center [108, 245] width 118 height 69
click at [105, 254] on input "file" at bounding box center [107, 263] width 75 height 19
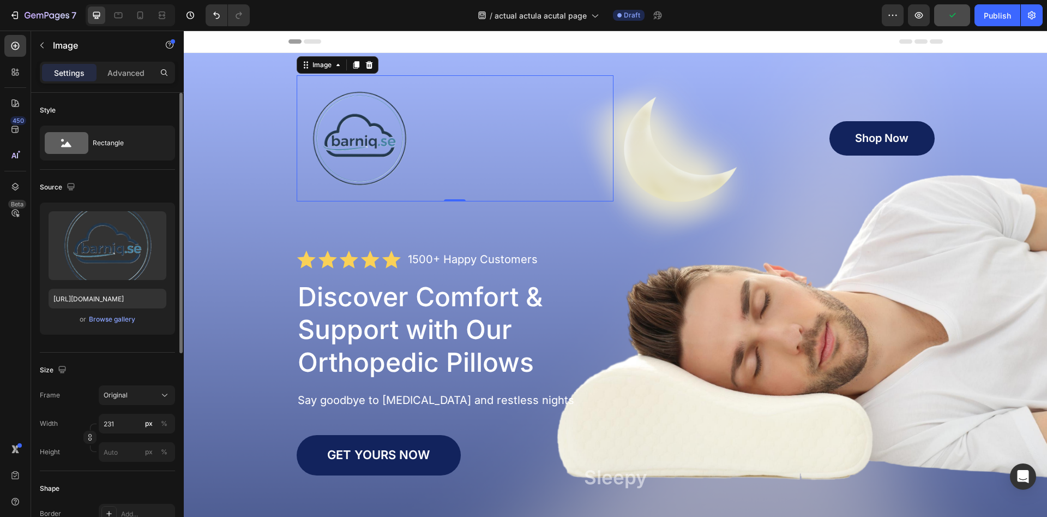
click at [107, 186] on div "Source" at bounding box center [107, 186] width 135 height 17
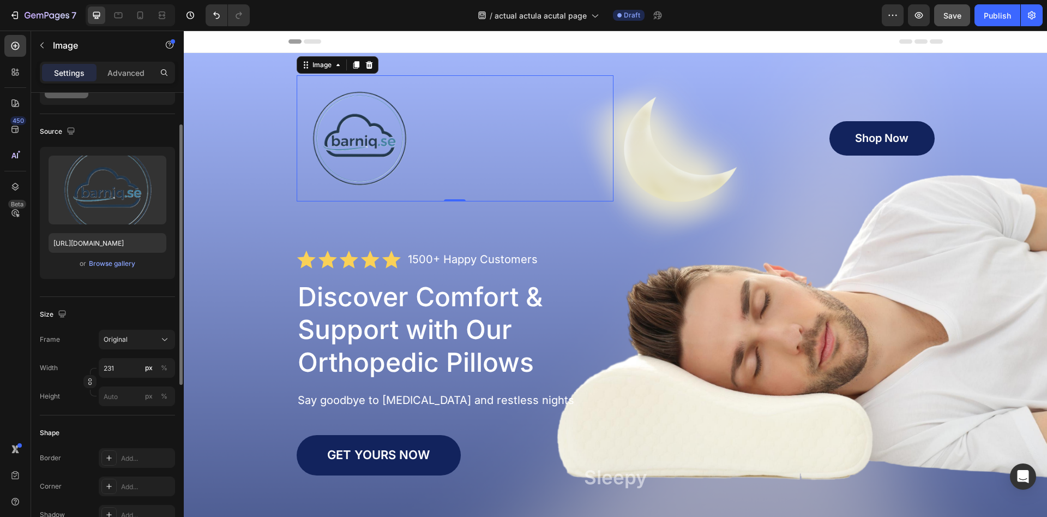
scroll to position [111, 0]
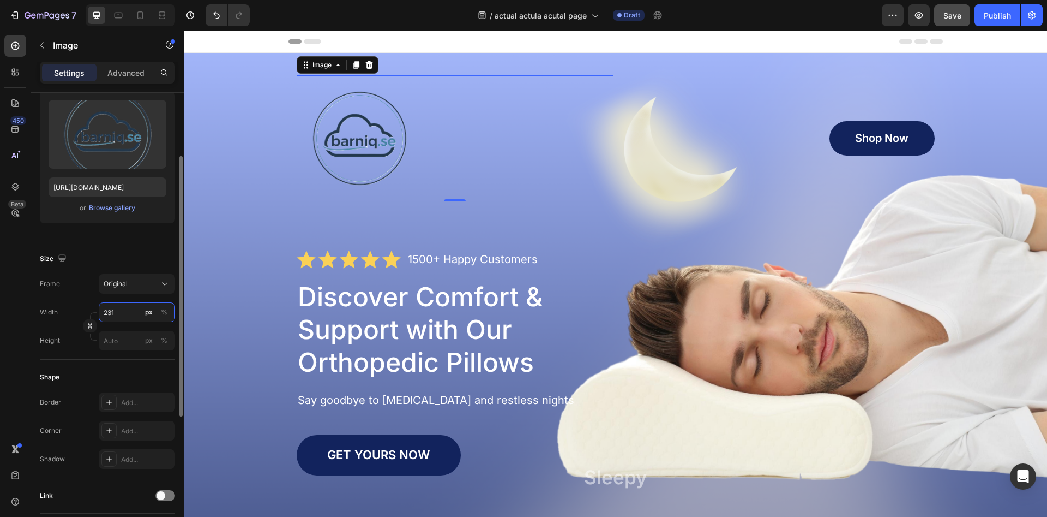
drag, startPoint x: 114, startPoint y: 312, endPoint x: 84, endPoint y: 313, distance: 30.0
click at [99, 314] on input "231" at bounding box center [137, 312] width 76 height 20
drag, startPoint x: 112, startPoint y: 311, endPoint x: 71, endPoint y: 311, distance: 40.4
click at [99, 311] on input "231" at bounding box center [137, 312] width 76 height 20
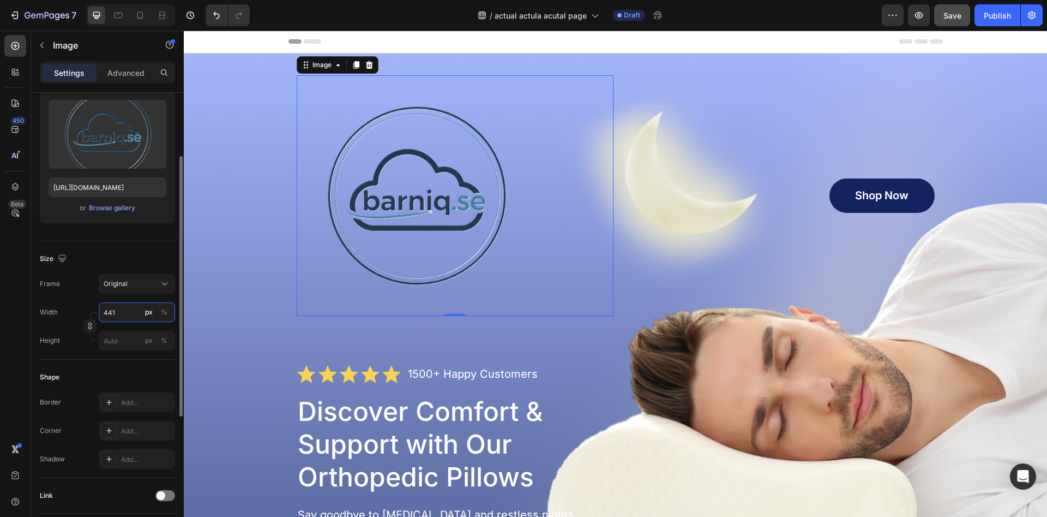
type input "231"
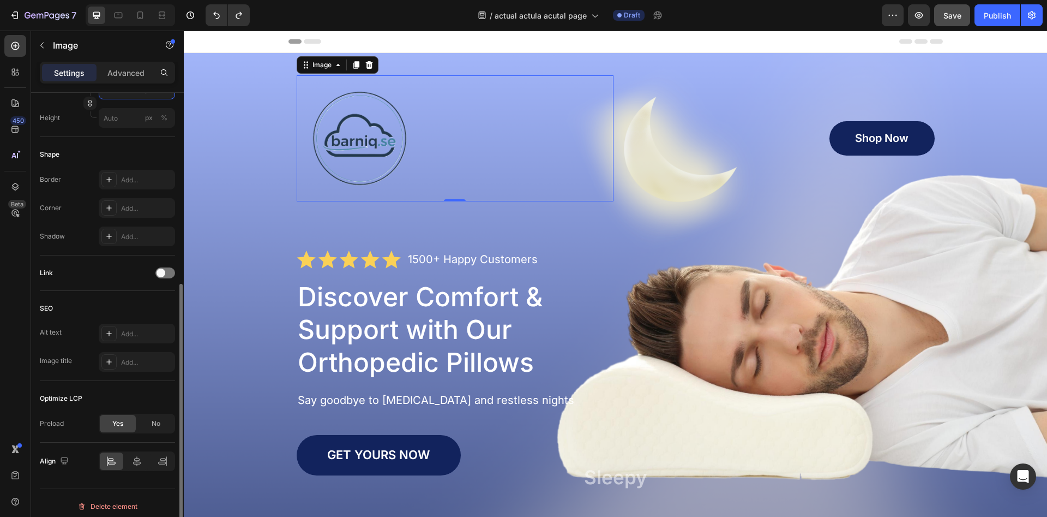
scroll to position [340, 0]
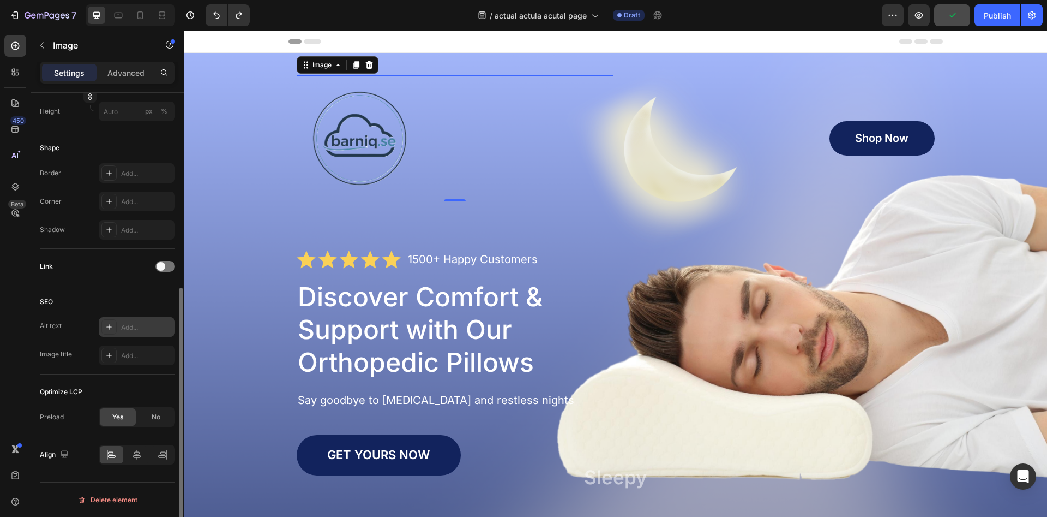
click at [137, 329] on div "Add..." at bounding box center [146, 327] width 51 height 10
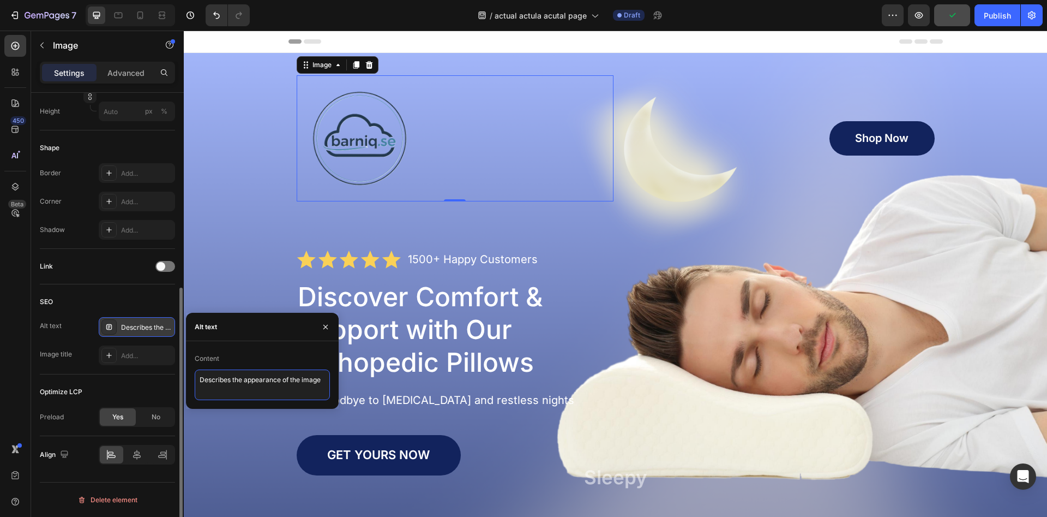
click at [234, 375] on textarea "Describes the appearance of the image" at bounding box center [262, 384] width 135 height 31
click at [261, 386] on textarea "Describes the appearance of the image" at bounding box center [262, 384] width 135 height 31
click at [261, 385] on textarea "Describes the appearance of the image" at bounding box center [262, 384] width 135 height 31
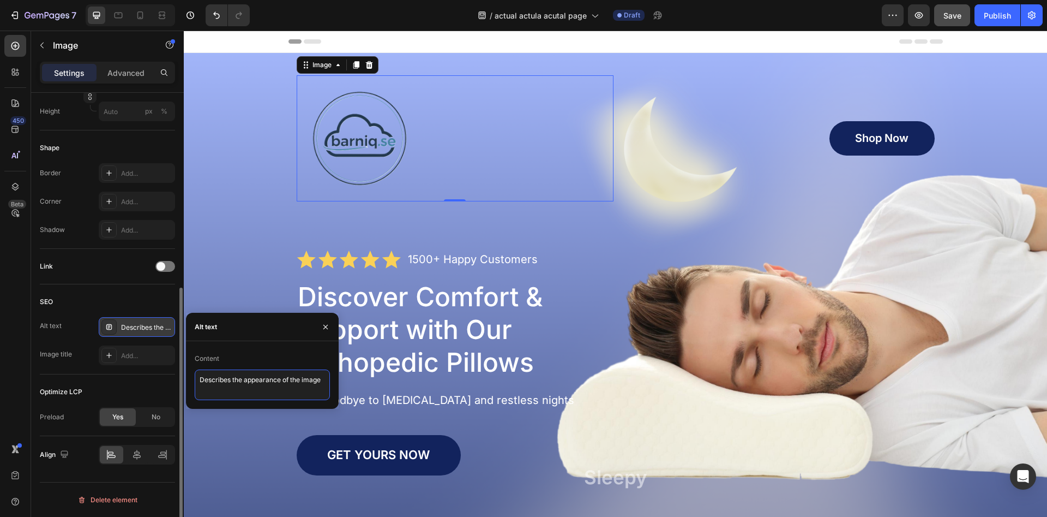
click at [261, 385] on textarea "Describes the appearance of the image" at bounding box center [262, 384] width 135 height 31
paste textarea "Lek, lär och väx – för en smartare och aktivare framtid!"
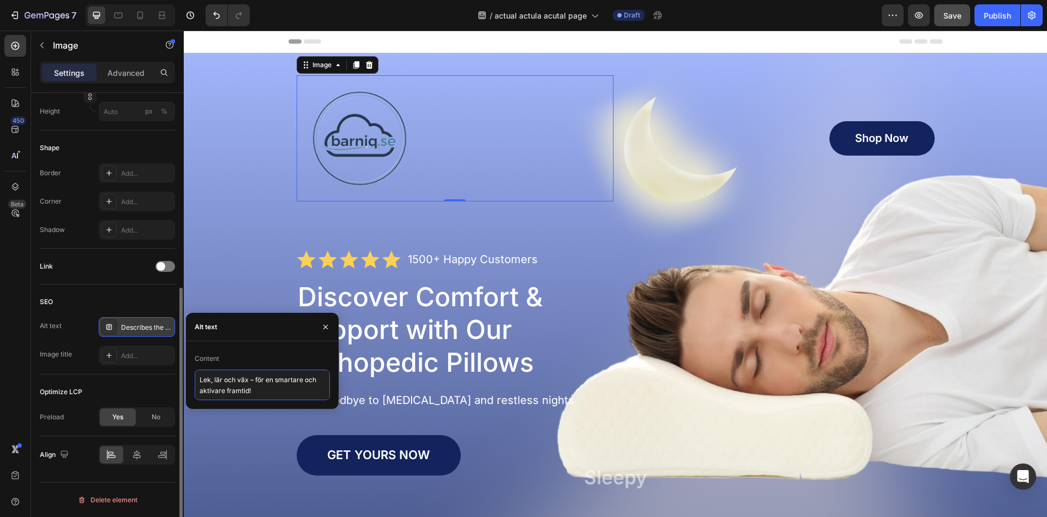
scroll to position [5, 0]
type textarea "Lek, lär och väx – för en smartare och aktivare framtid!"
click at [329, 323] on icon "button" at bounding box center [325, 326] width 9 height 9
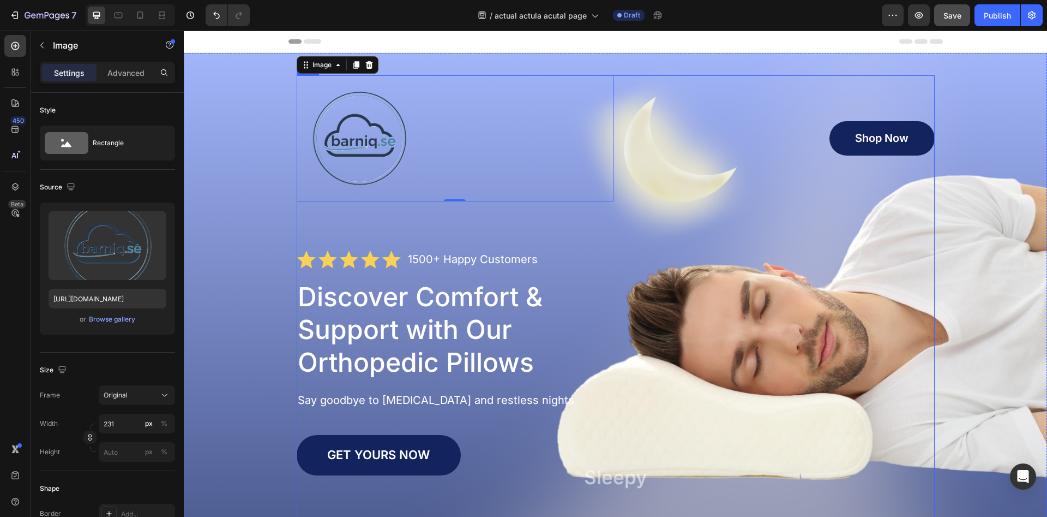
click at [447, 229] on div "Image 0 Shop Now Button Row Icon Icon Icon Icon Icon Icon List 1500+ Happy Cust…" at bounding box center [616, 339] width 638 height 529
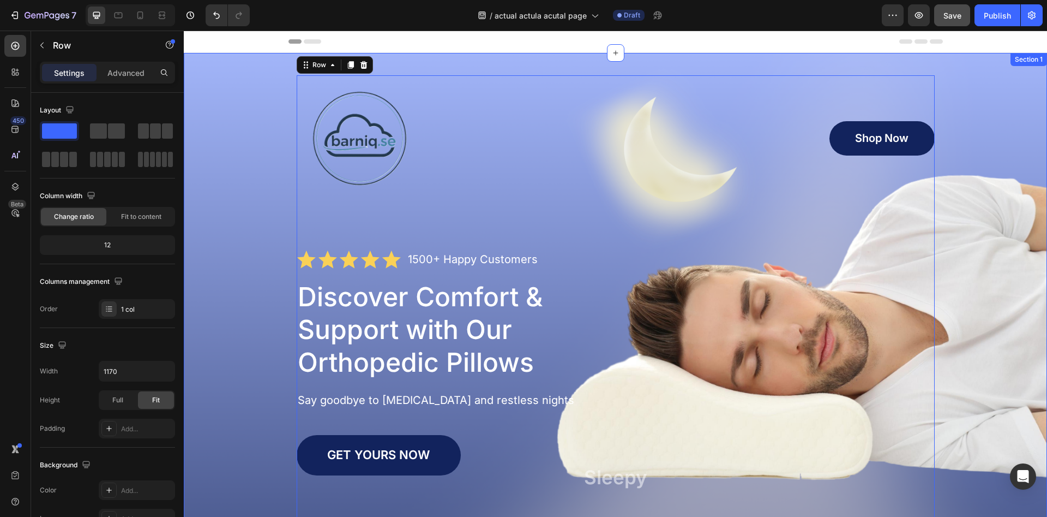
click at [240, 194] on div "Image Shop Now Button Row Icon Icon Icon Icon Icon Icon List 1500+ Happy Custom…" at bounding box center [616, 339] width 842 height 529
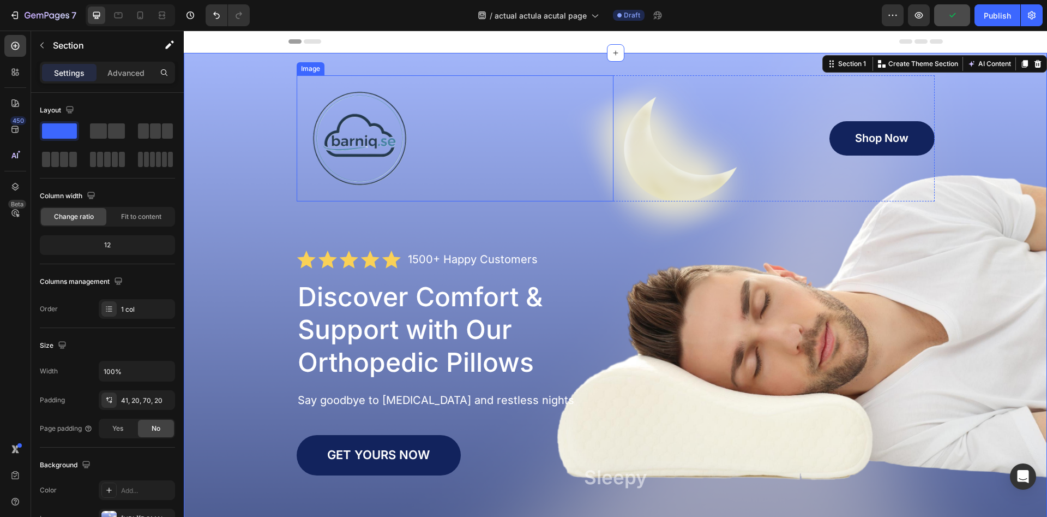
click at [394, 134] on img at bounding box center [360, 138] width 126 height 126
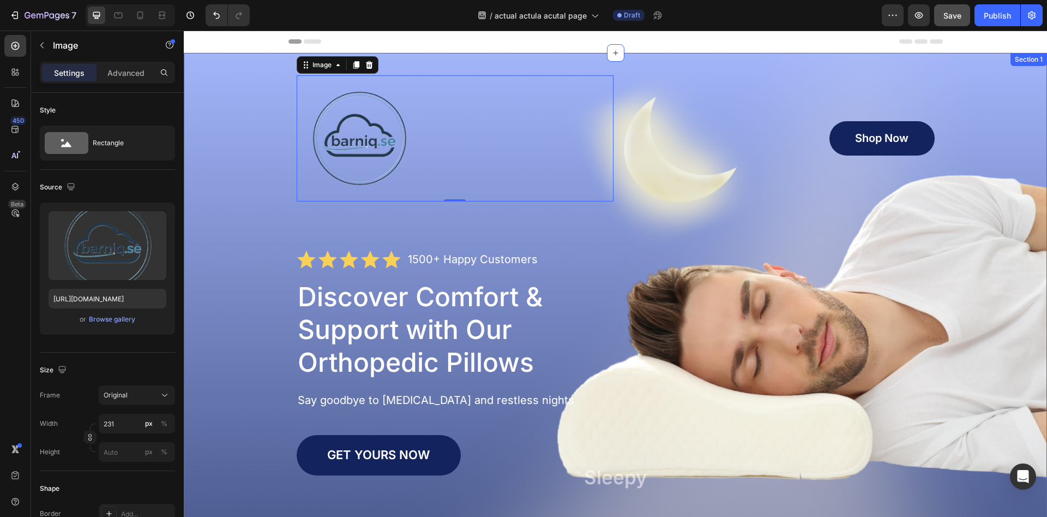
click at [246, 179] on div "Image 0 Shop Now Button Row Icon Icon Icon Icon Icon Icon List 1500+ Happy Cust…" at bounding box center [616, 339] width 842 height 529
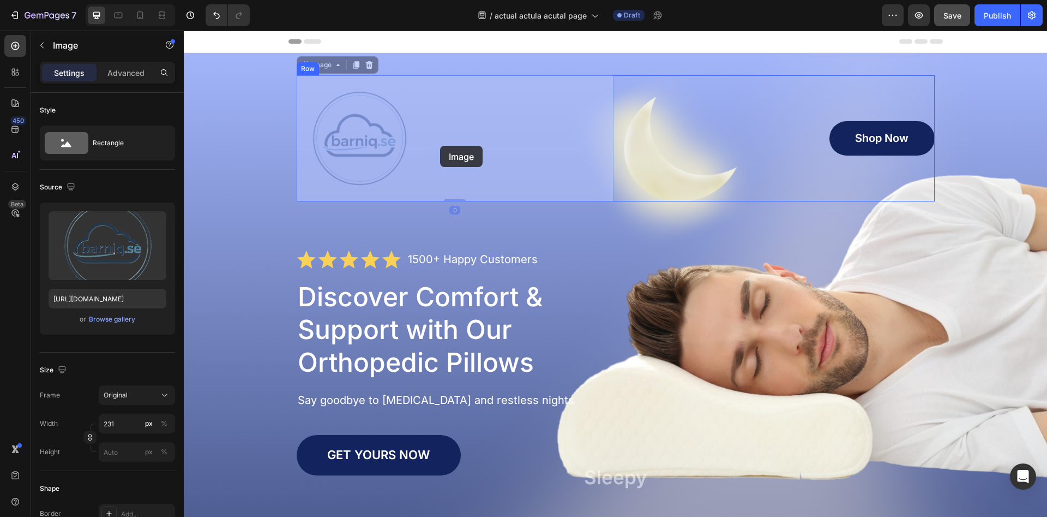
drag, startPoint x: 362, startPoint y: 137, endPoint x: 386, endPoint y: 140, distance: 24.2
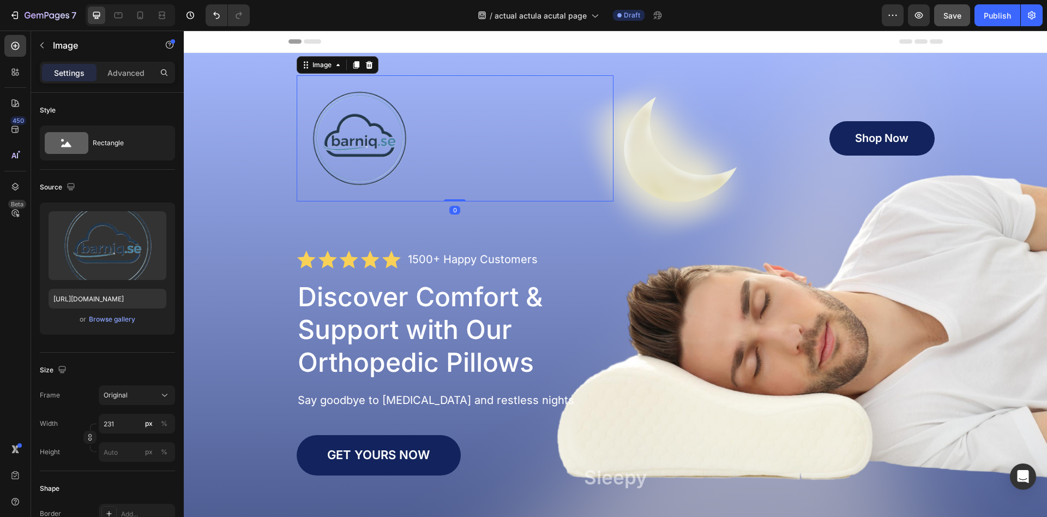
click at [265, 139] on div "Image 0 Shop Now Button Row Icon Icon Icon Icon Icon Icon List 1500+ Happy Cust…" at bounding box center [616, 339] width 842 height 529
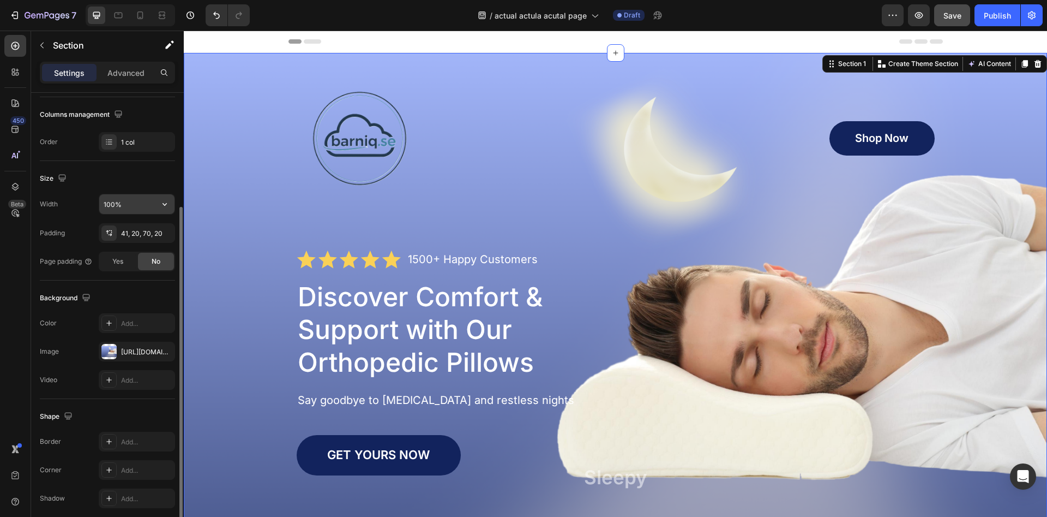
scroll to position [211, 0]
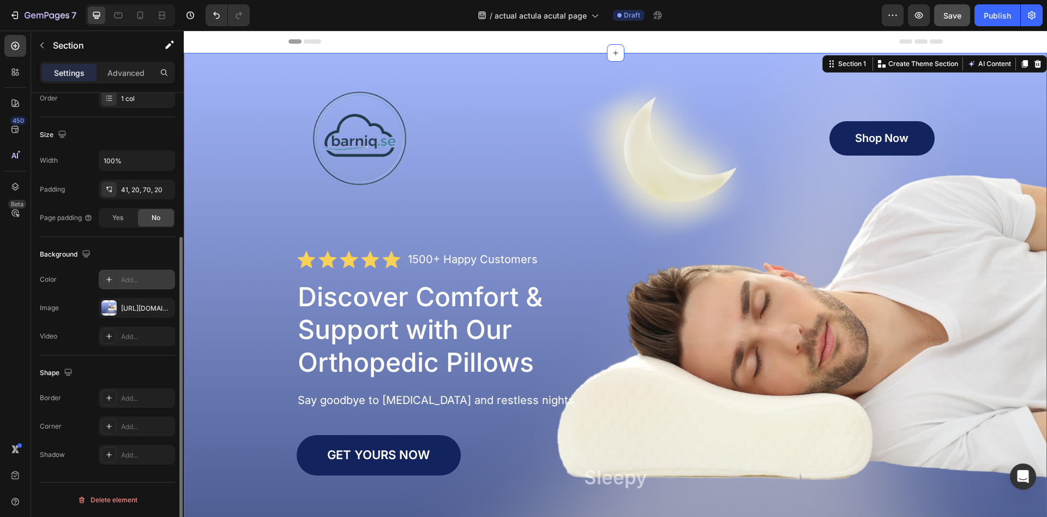
click at [125, 278] on div "Add..." at bounding box center [146, 280] width 51 height 10
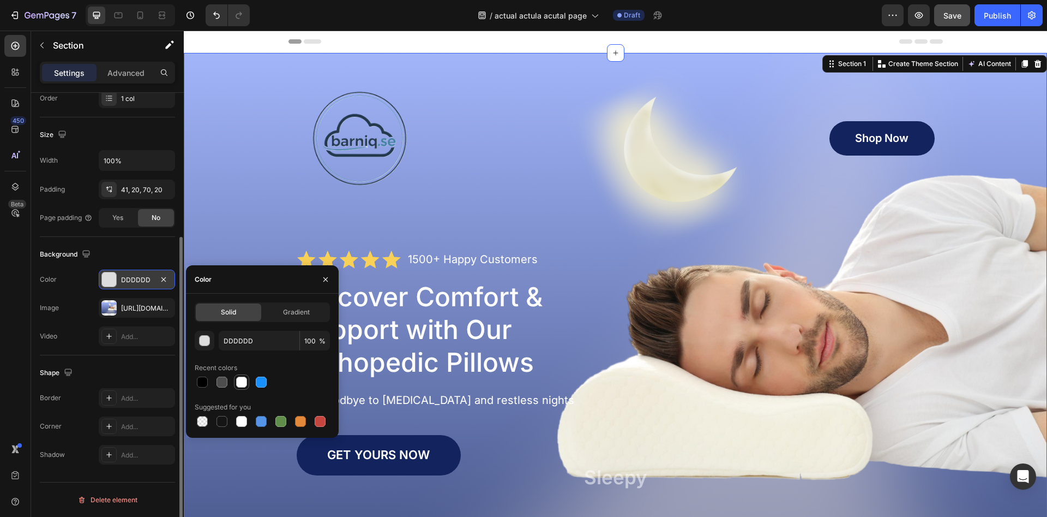
click at [237, 382] on div at bounding box center [241, 381] width 11 height 11
type input "FFFFFF"
click at [375, 407] on div "Say goodbye to neck pain and restless nights" at bounding box center [616, 400] width 638 height 16
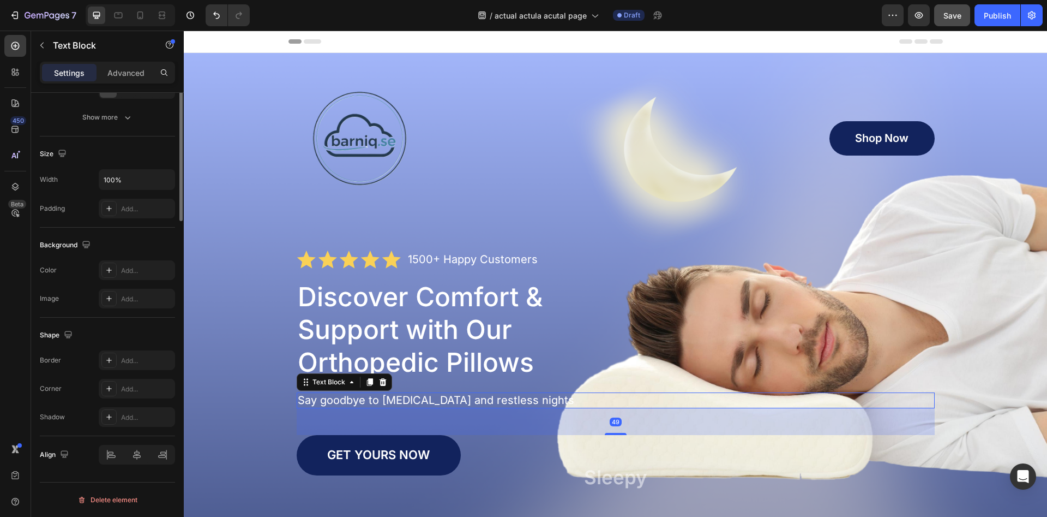
scroll to position [0, 0]
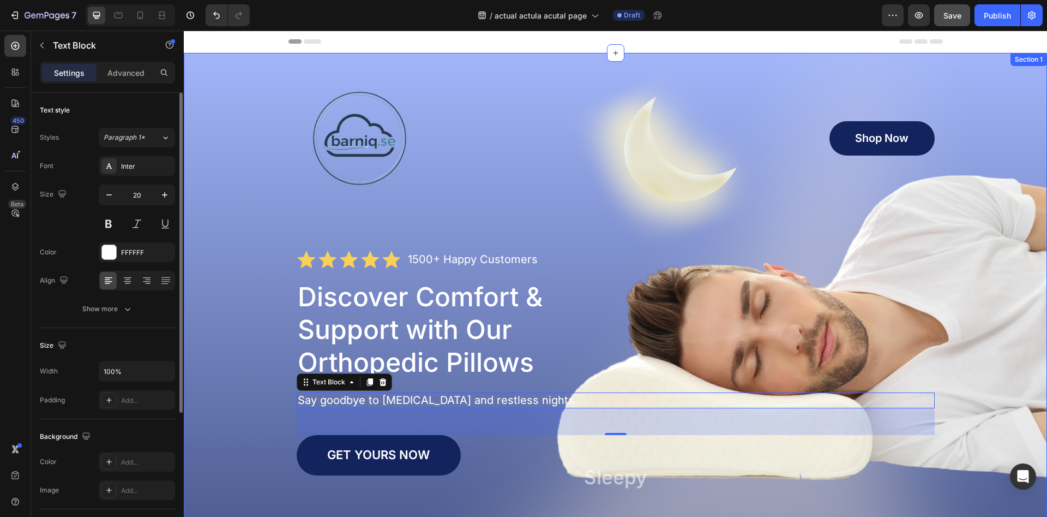
click at [250, 196] on div "Image Shop Now Button Row Icon Icon Icon Icon Icon Icon List 1500+ Happy Custom…" at bounding box center [616, 339] width 842 height 529
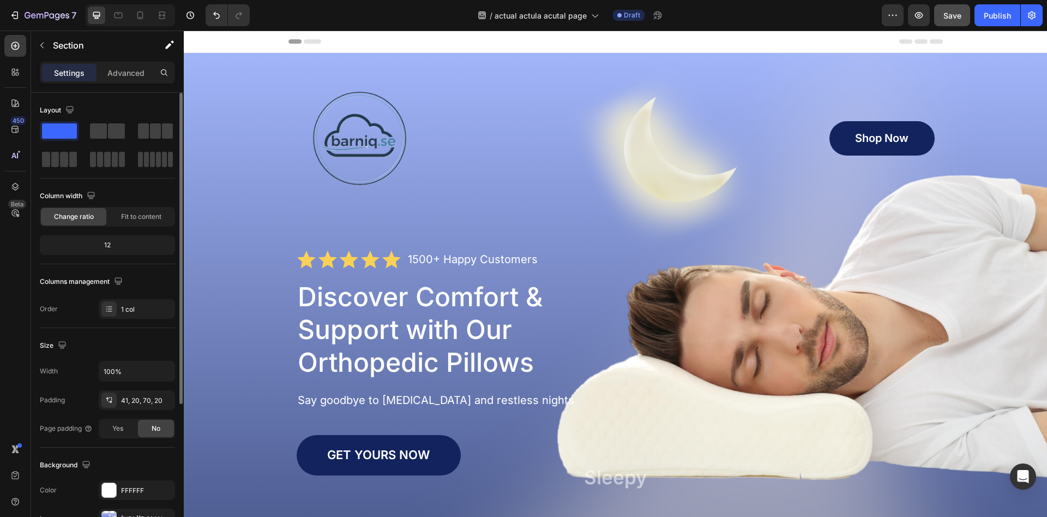
click at [568, 43] on div "Header" at bounding box center [616, 42] width 655 height 22
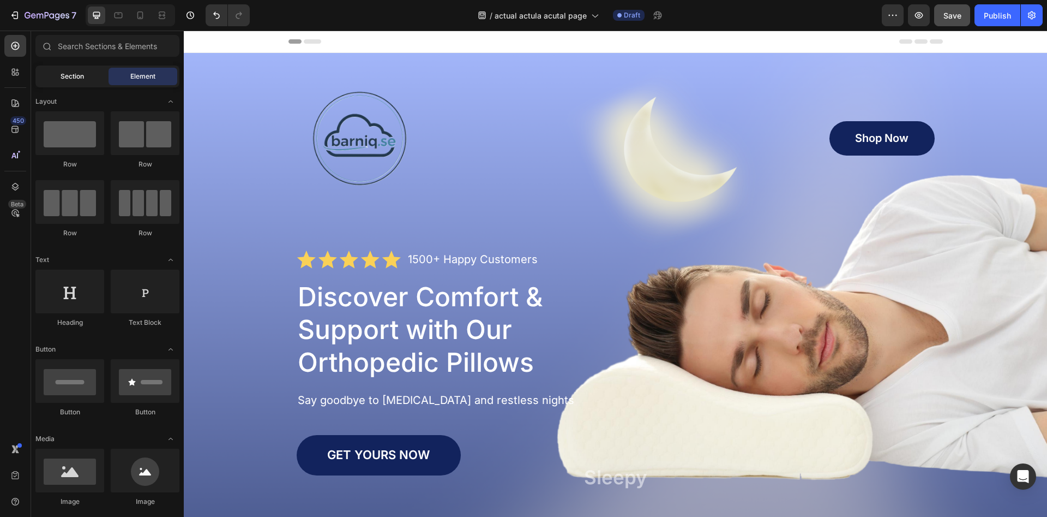
click at [87, 68] on div "Section" at bounding box center [72, 76] width 69 height 17
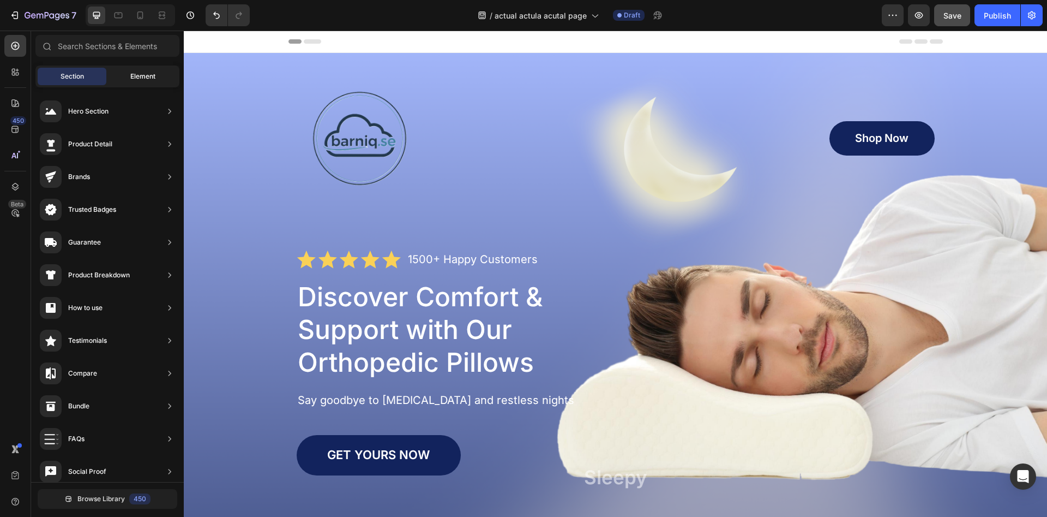
click at [139, 70] on div "Element" at bounding box center [143, 76] width 69 height 17
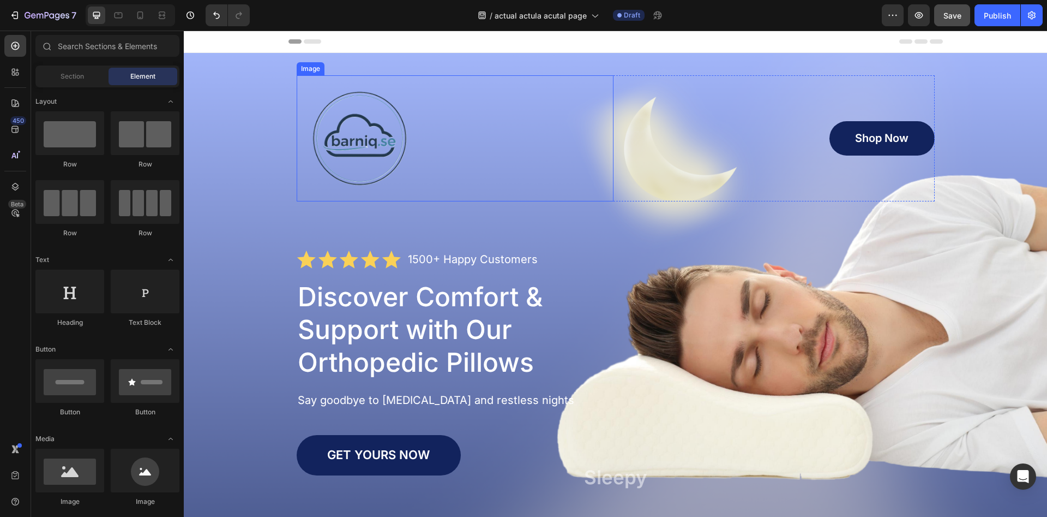
click at [439, 158] on div at bounding box center [455, 138] width 317 height 126
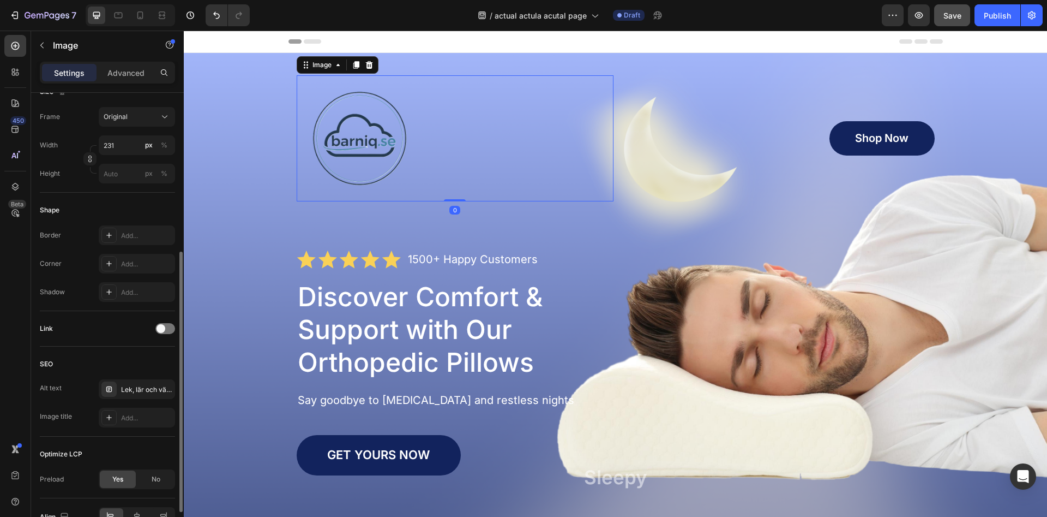
scroll to position [340, 0]
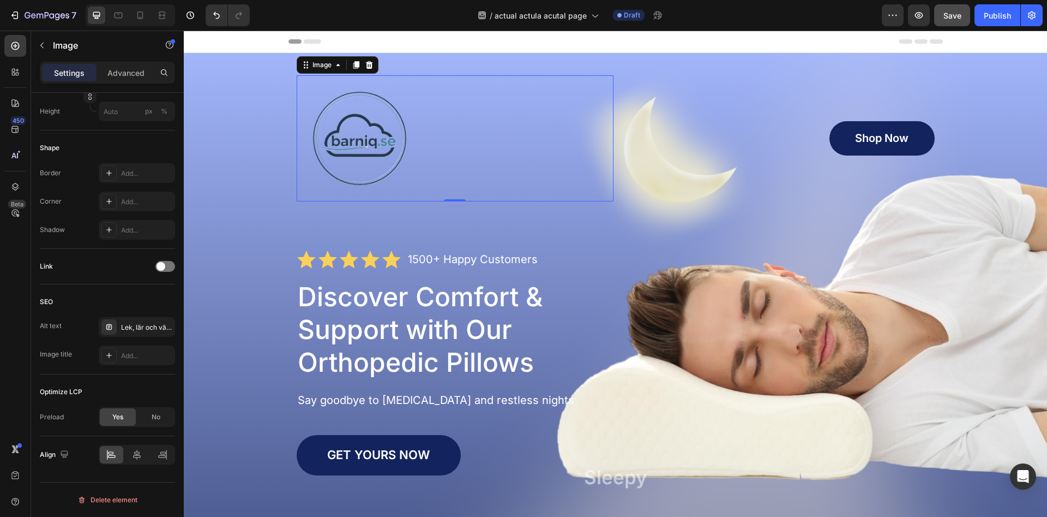
drag, startPoint x: 318, startPoint y: 361, endPoint x: 445, endPoint y: 170, distance: 228.6
click at [160, 271] on div at bounding box center [165, 266] width 20 height 11
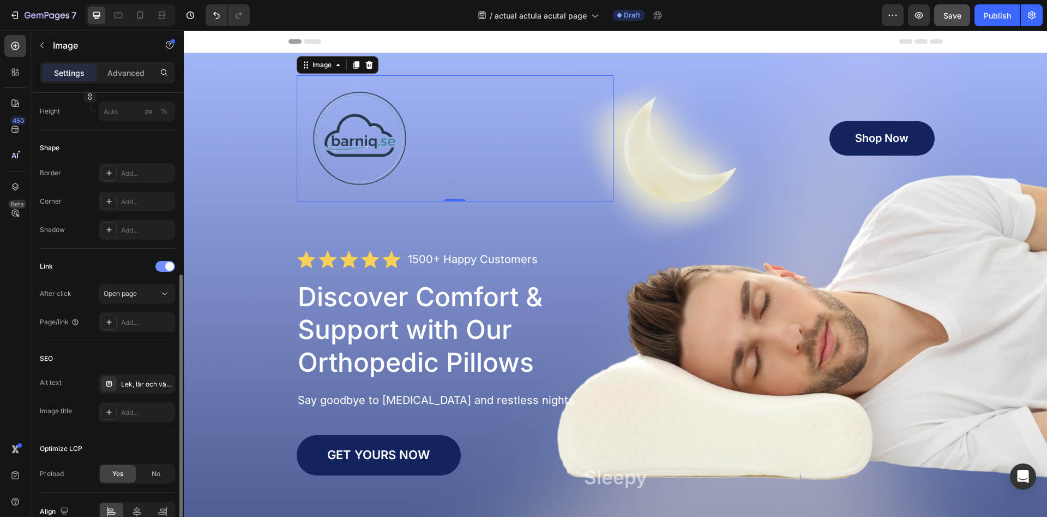
click at [165, 267] on div at bounding box center [165, 266] width 20 height 11
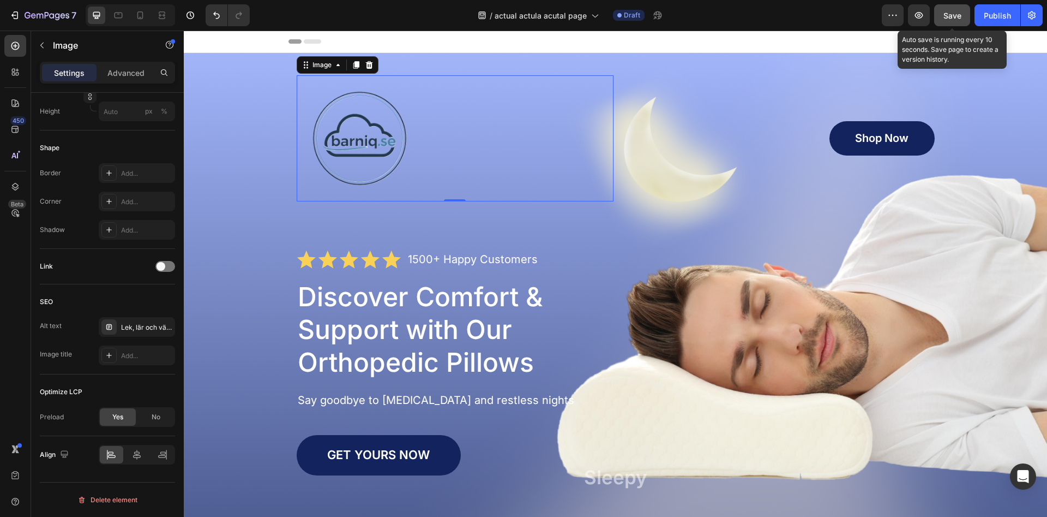
click at [960, 14] on span "Save" at bounding box center [953, 15] width 18 height 9
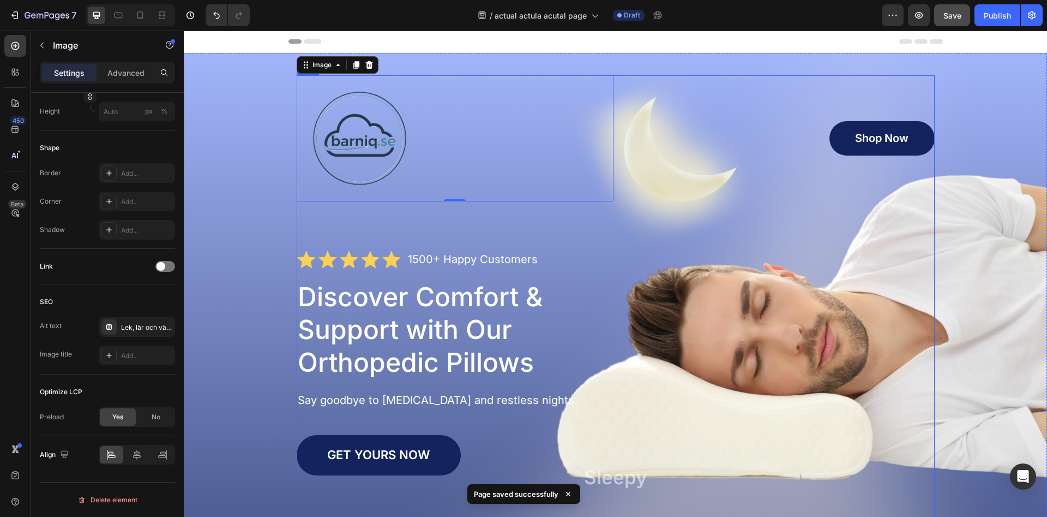
click at [573, 244] on div "Image 0 Shop Now Button Row Icon Icon Icon Icon Icon Icon List 1500+ Happy Cust…" at bounding box center [616, 339] width 638 height 529
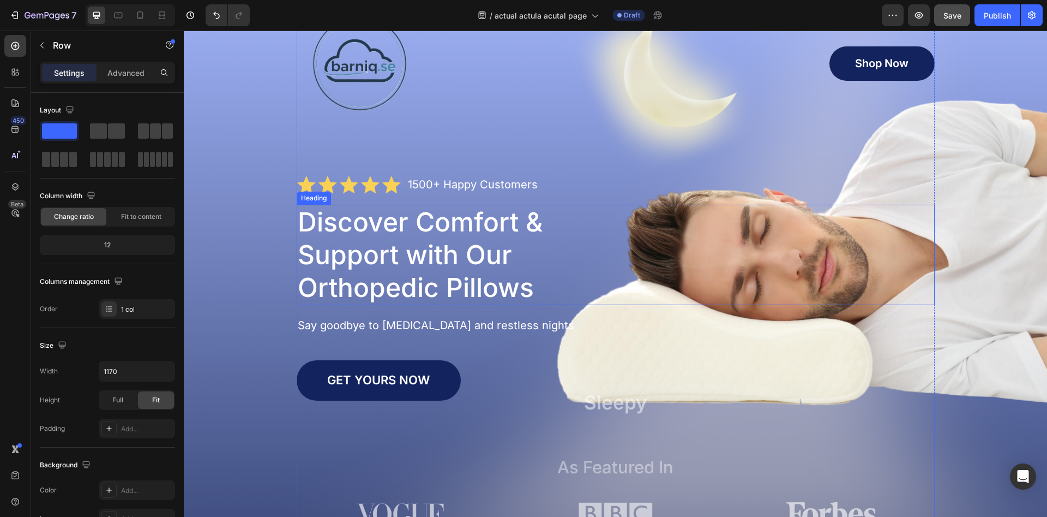
scroll to position [0, 0]
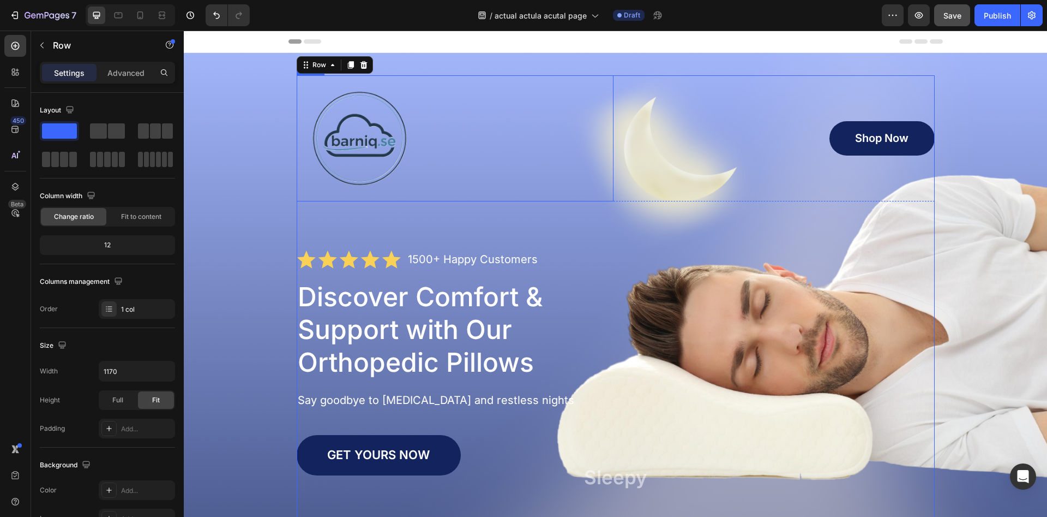
click at [347, 129] on img at bounding box center [360, 138] width 126 height 126
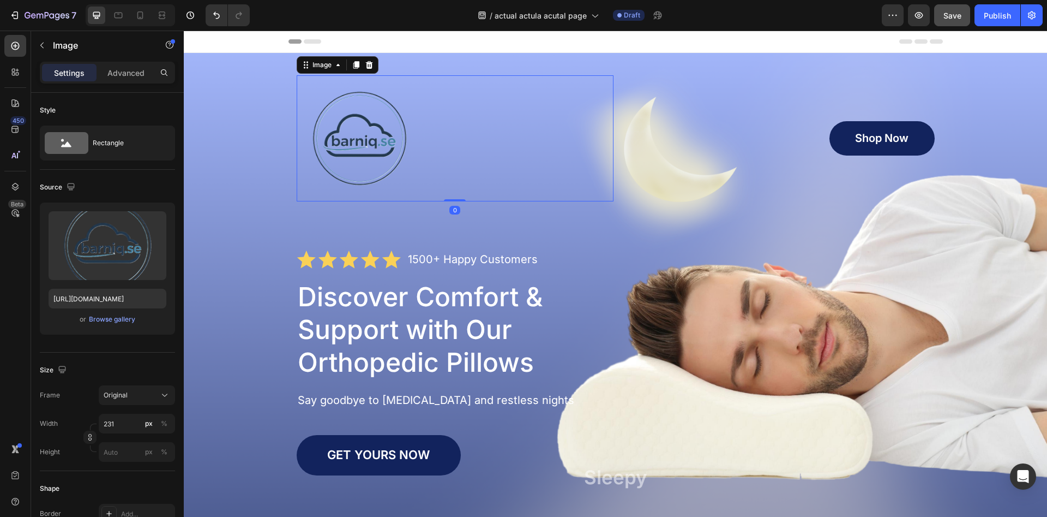
click at [244, 172] on div "Image 0 Shop Now Button Row Icon Icon Icon Icon Icon Icon List 1500+ Happy Cust…" at bounding box center [616, 339] width 842 height 529
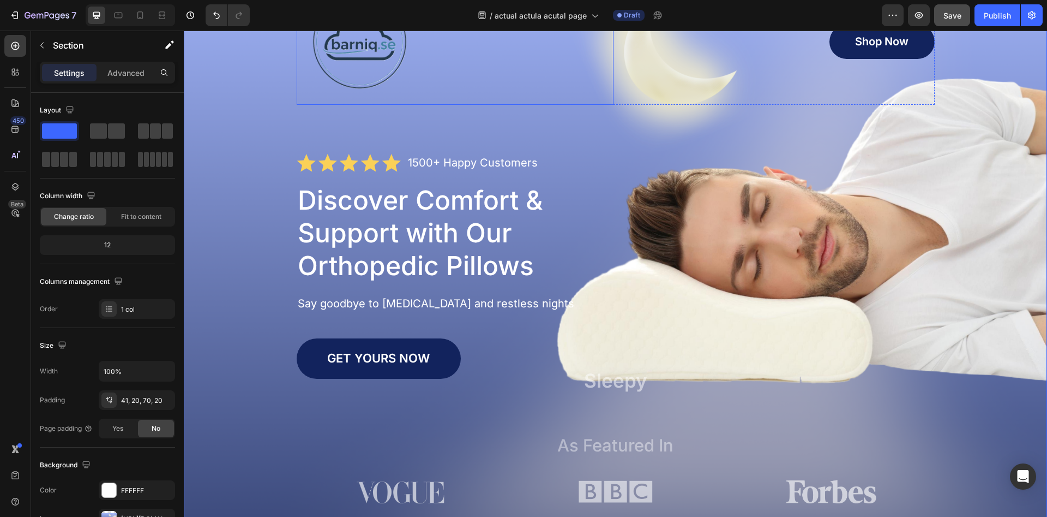
scroll to position [111, 0]
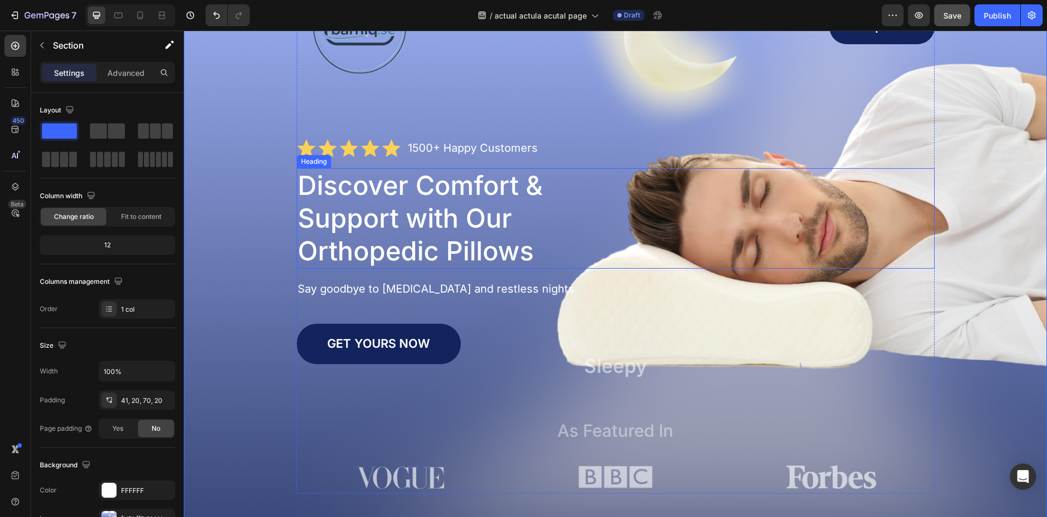
click at [338, 212] on h1 "Discover Comfort & Support with Our Orthopedic Pillows" at bounding box center [468, 218] width 343 height 100
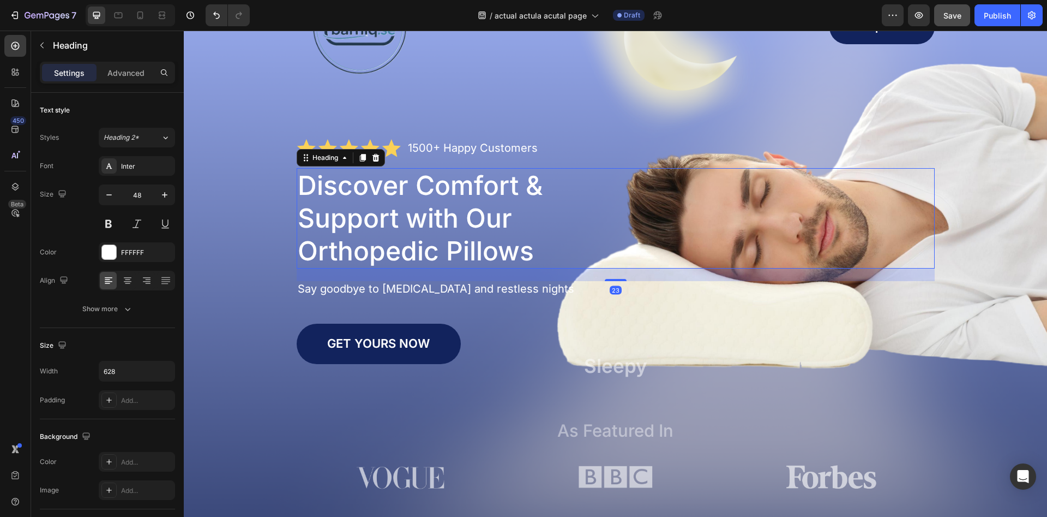
click at [340, 218] on h1 "Discover Comfort & Support with Our Orthopedic Pillows" at bounding box center [468, 218] width 343 height 100
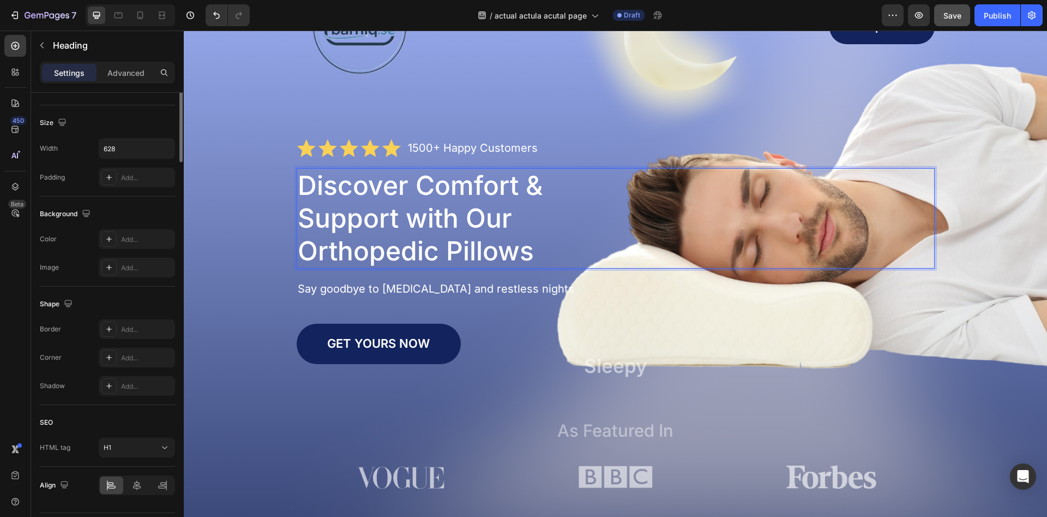
scroll to position [0, 0]
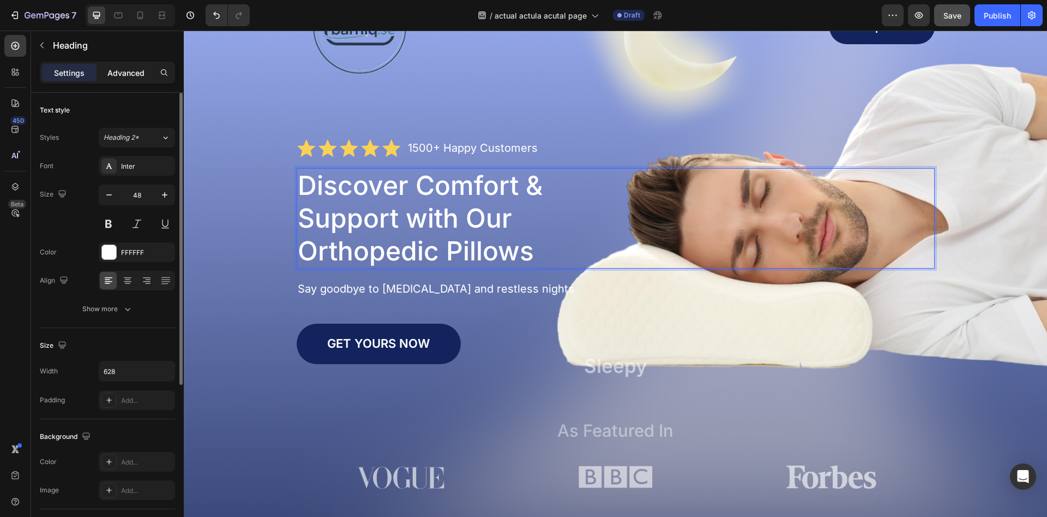
click at [122, 73] on p "Advanced" at bounding box center [125, 72] width 37 height 11
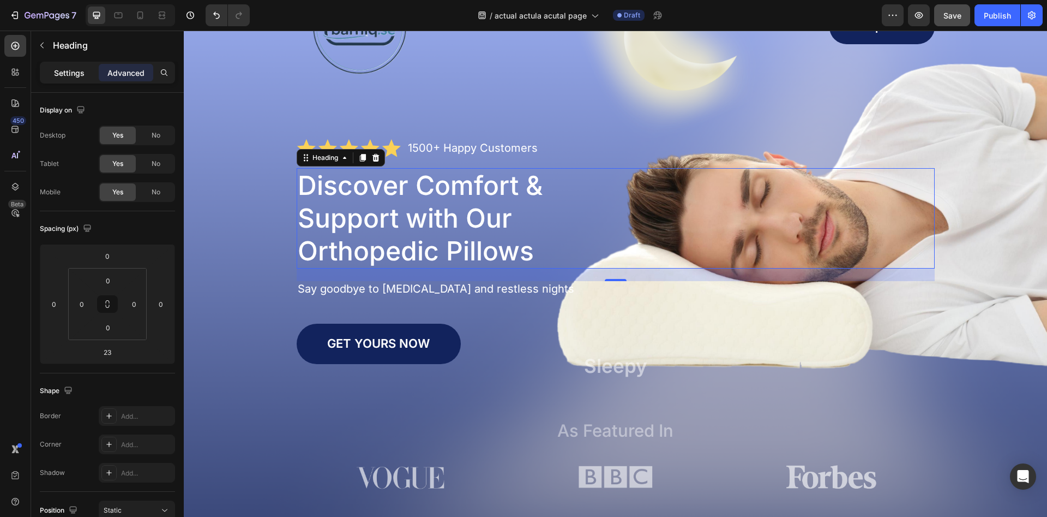
click at [68, 70] on p "Settings" at bounding box center [69, 72] width 31 height 11
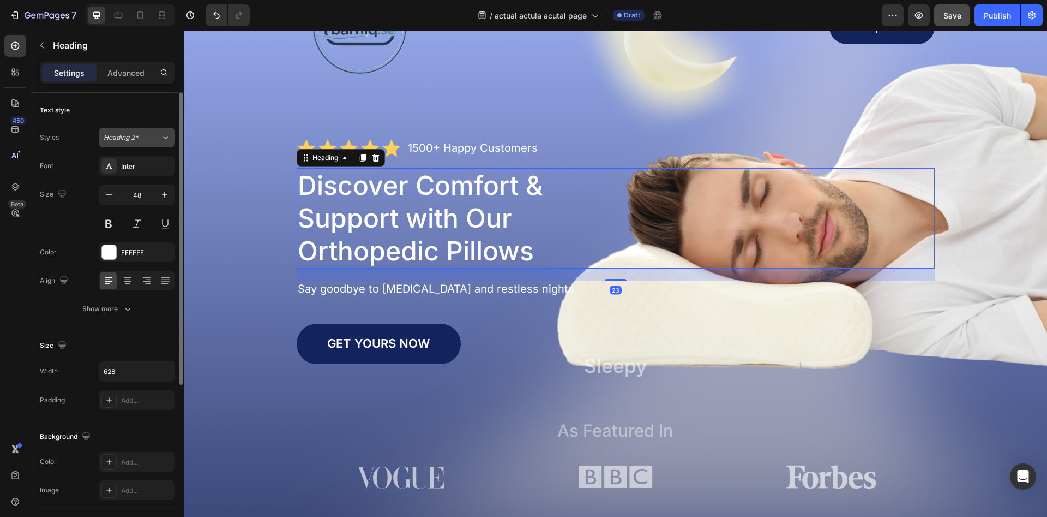
click at [159, 139] on div "Heading 2*" at bounding box center [132, 138] width 57 height 10
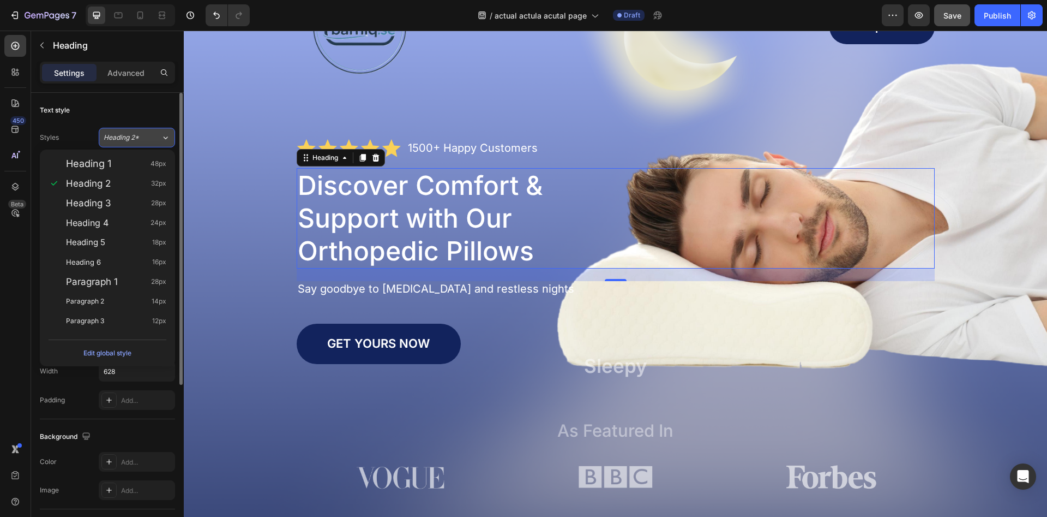
click at [159, 139] on div "Heading 2*" at bounding box center [132, 138] width 57 height 10
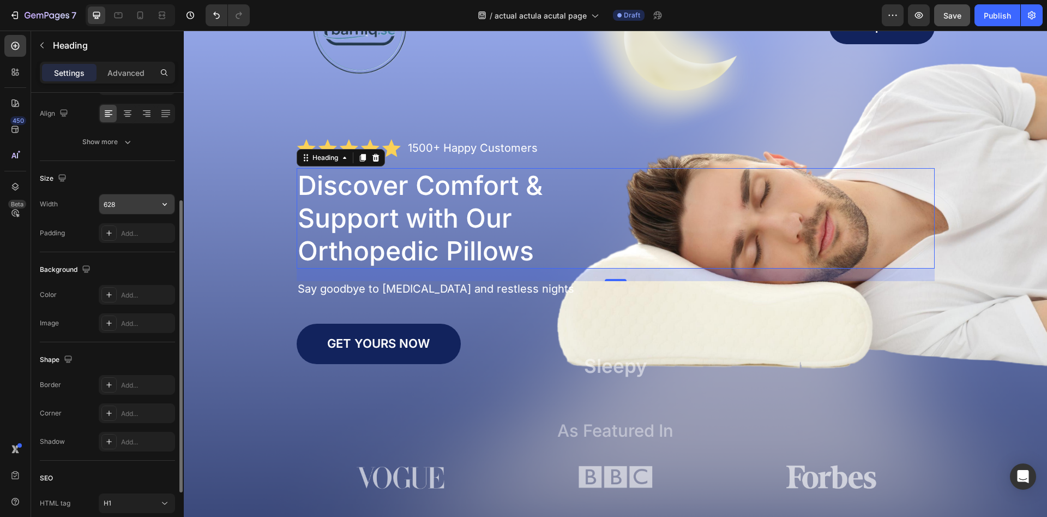
scroll to position [253, 0]
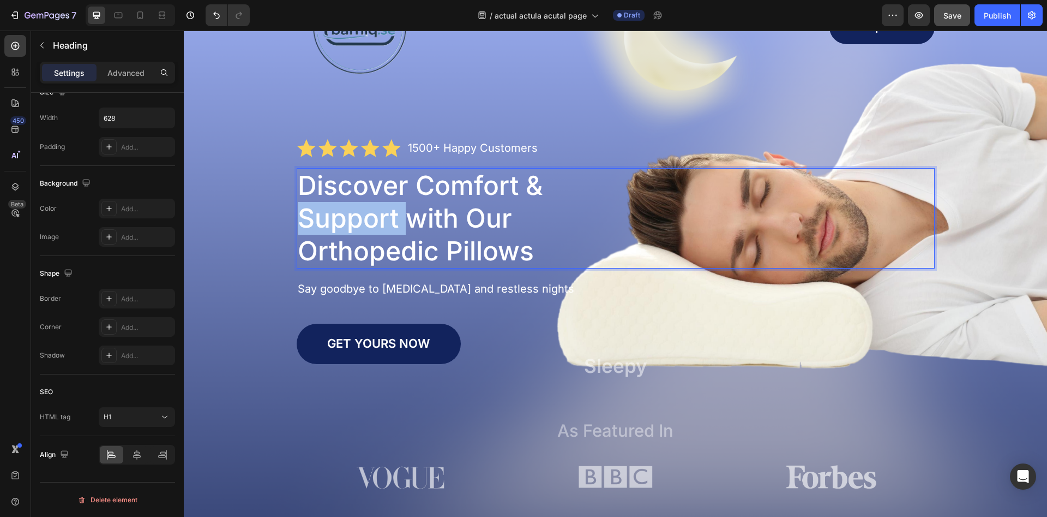
click at [369, 224] on p "Discover Comfort & Support with Our Orthopedic Pillows" at bounding box center [468, 218] width 340 height 98
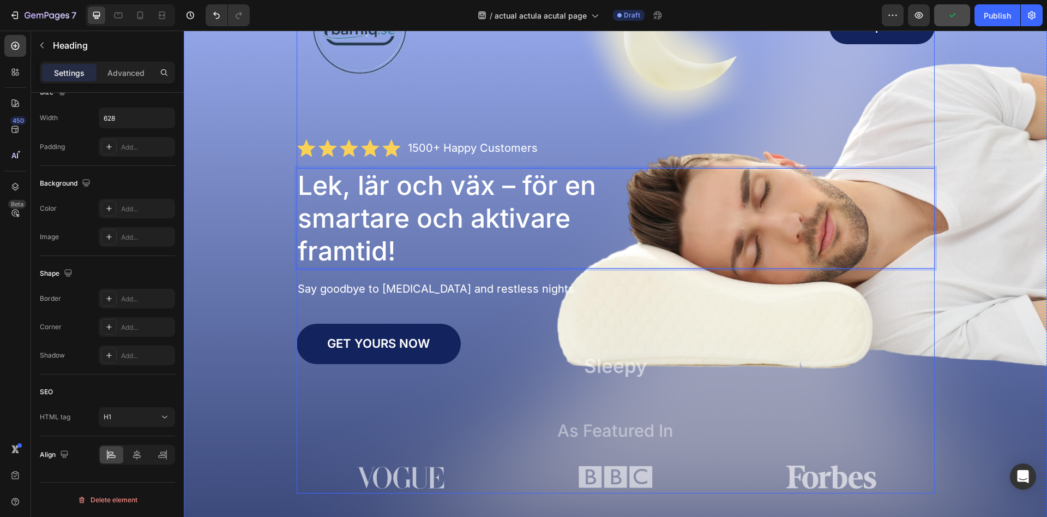
click at [607, 98] on div "Image Shop Now Button Row Icon Icon Icon Icon Icon Icon List 1500+ Happy Custom…" at bounding box center [616, 228] width 638 height 529
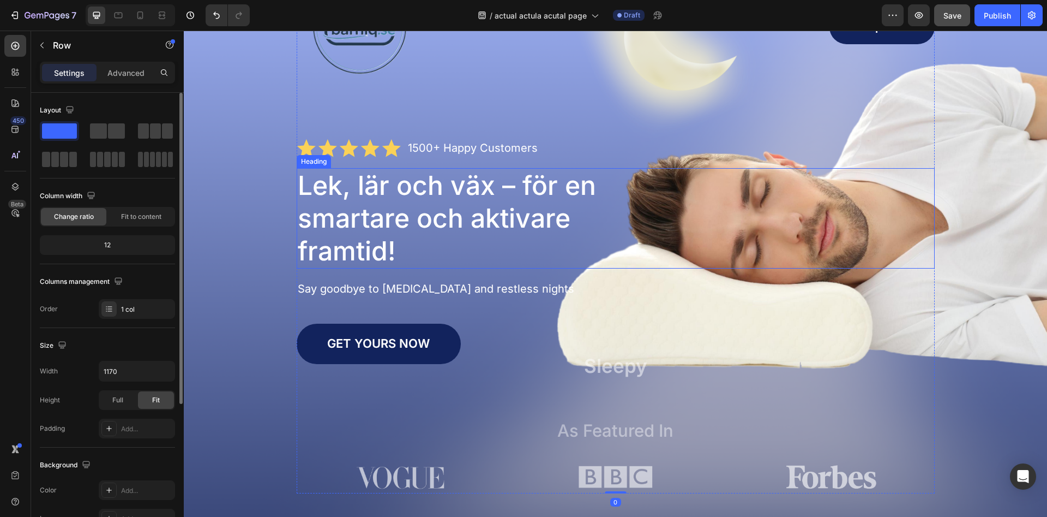
scroll to position [0, 0]
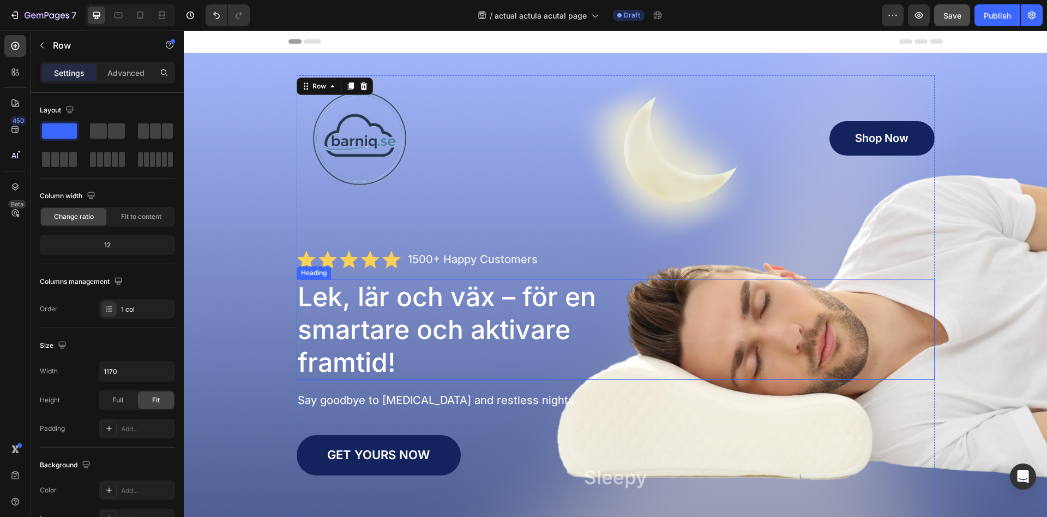
click at [799, 304] on div "Lek, lär och väx – för en smartare och aktivare framtid!" at bounding box center [616, 329] width 638 height 100
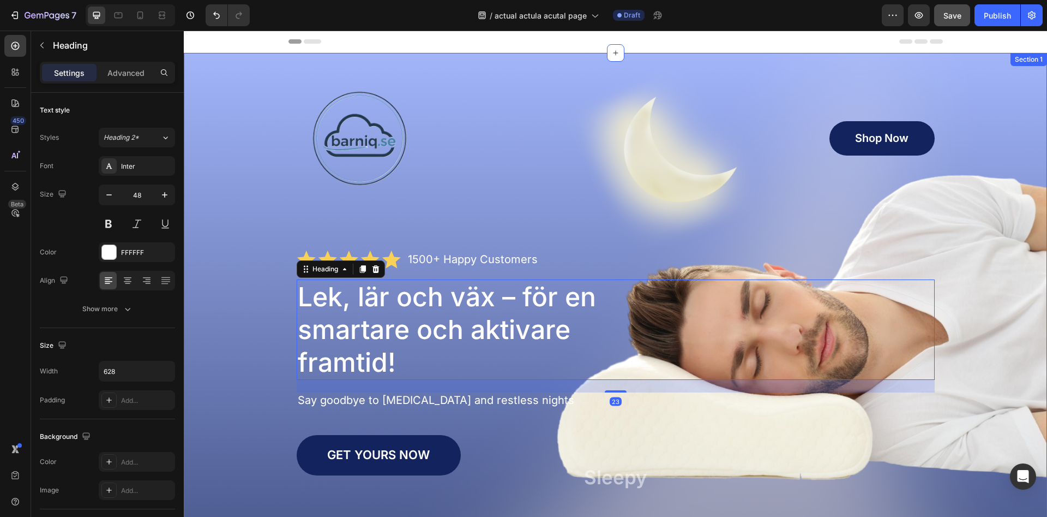
click at [967, 250] on div "Image Shop Now Button Row Icon Icon Icon Icon Icon Icon List 1500+ Happy Custom…" at bounding box center [616, 339] width 842 height 529
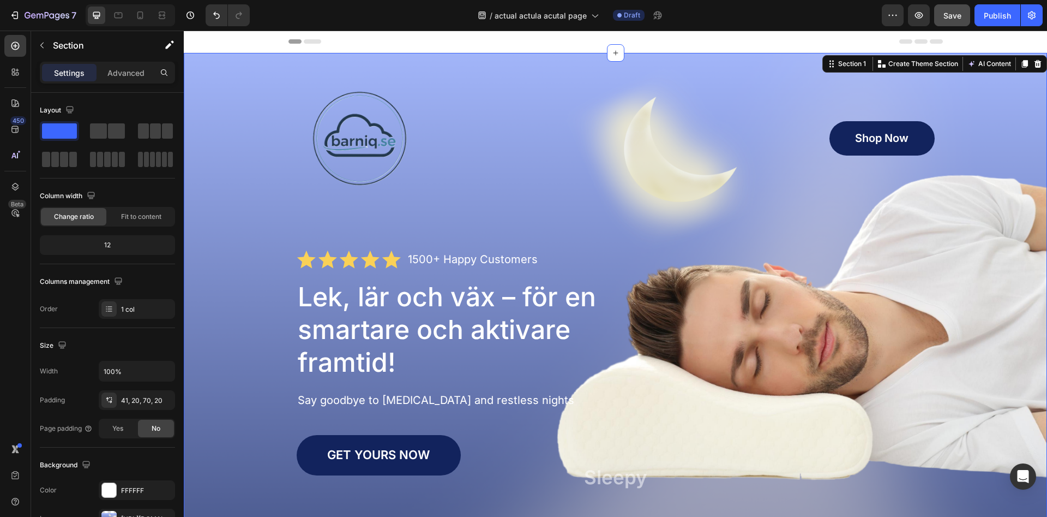
click at [969, 250] on div "Image Shop Now Button Row Icon Icon Icon Icon Icon Icon List 1500+ Happy Custom…" at bounding box center [616, 339] width 842 height 529
click at [967, 249] on div "Image Shop Now Button Row Icon Icon Icon Icon Icon Icon List 1500+ Happy Custom…" at bounding box center [616, 339] width 842 height 529
click at [116, 74] on p "Advanced" at bounding box center [125, 72] width 37 height 11
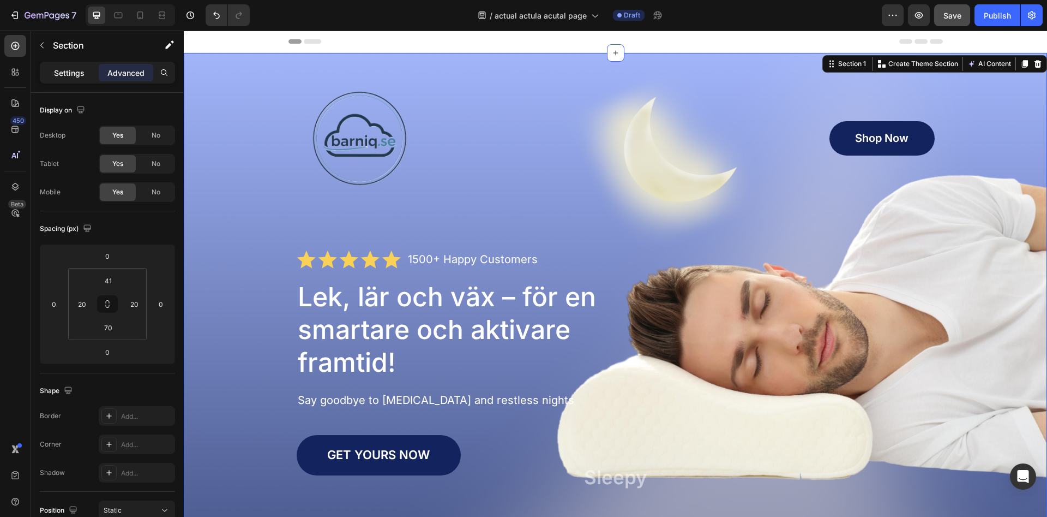
click at [77, 76] on p "Settings" at bounding box center [69, 72] width 31 height 11
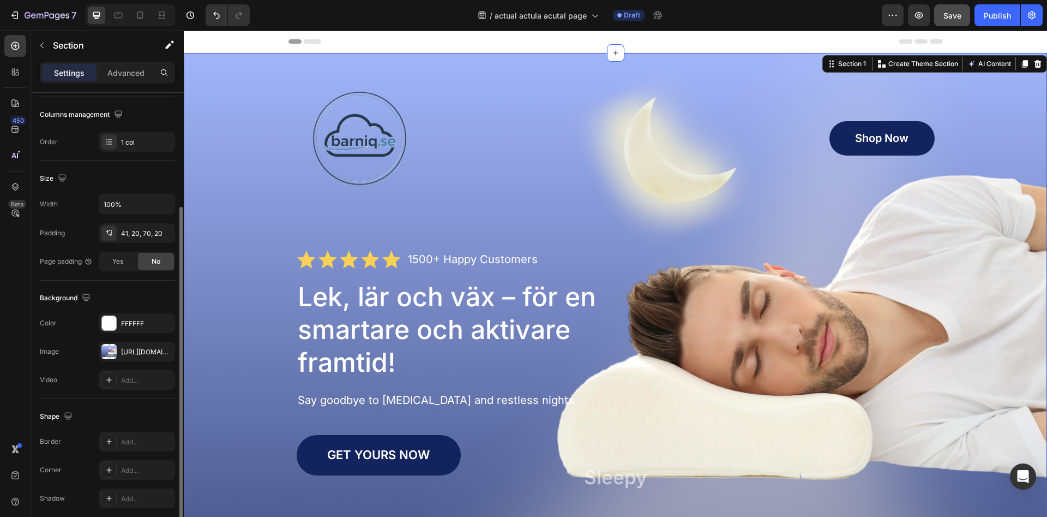
scroll to position [211, 0]
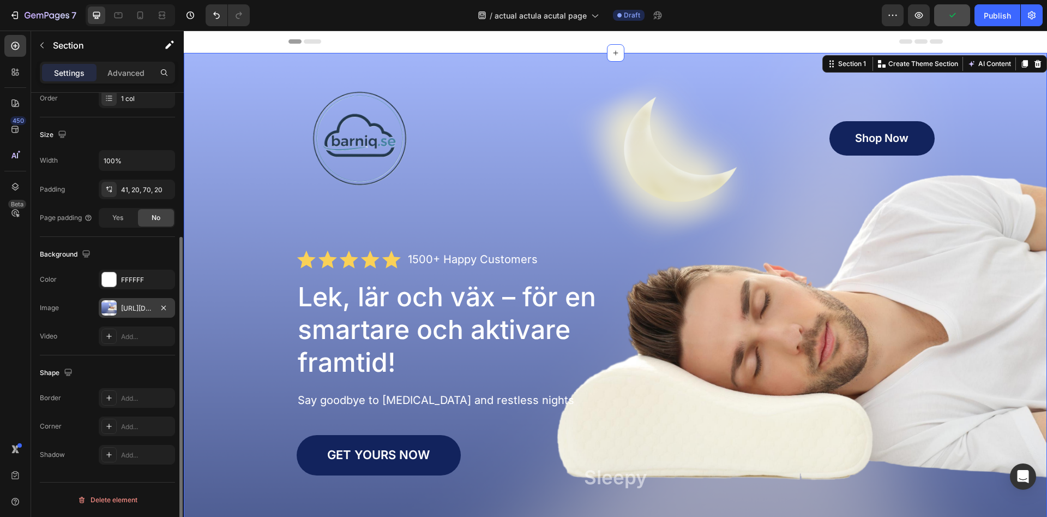
click at [112, 310] on div at bounding box center [108, 307] width 15 height 15
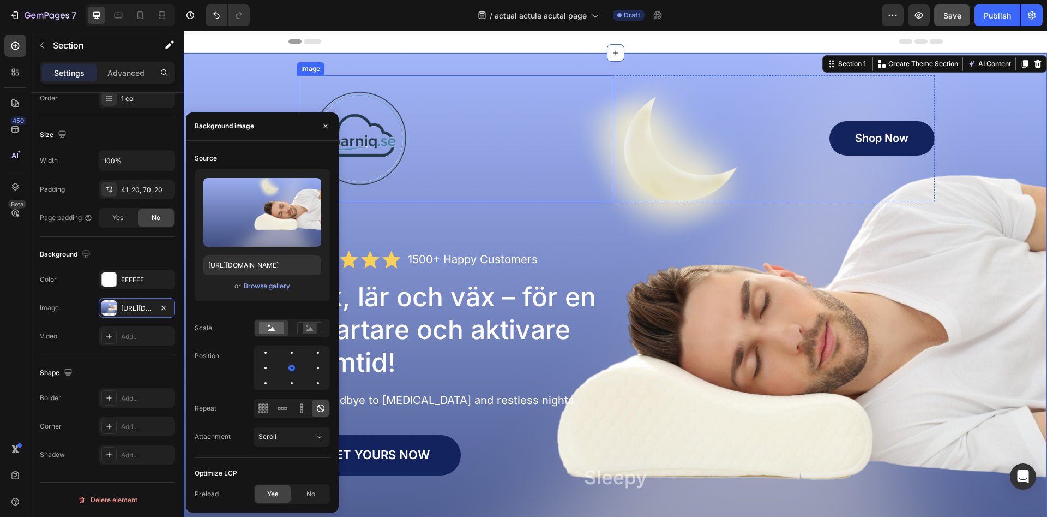
click at [608, 155] on div at bounding box center [455, 138] width 317 height 126
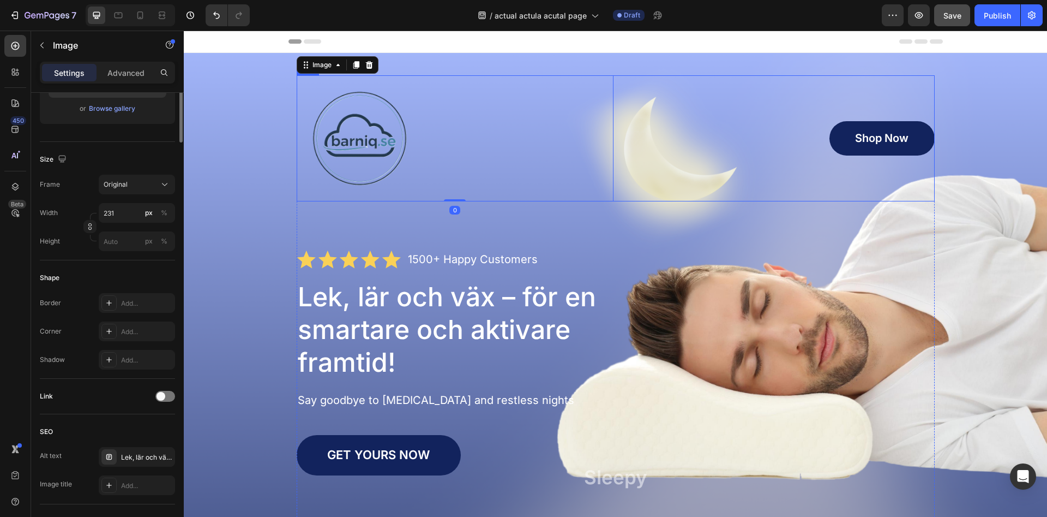
scroll to position [0, 0]
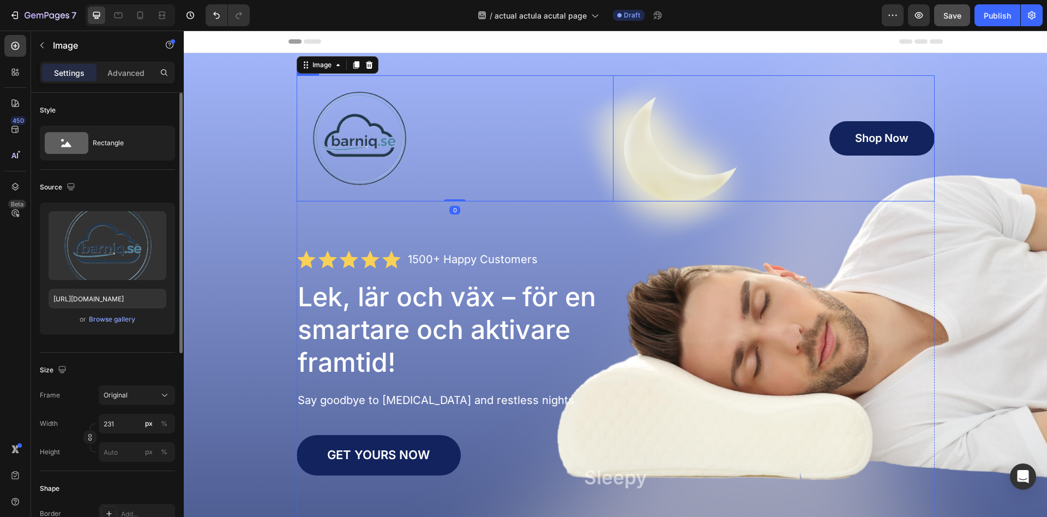
click at [734, 283] on div "Lek, lär och väx – för en smartare och aktivare framtid!" at bounding box center [616, 329] width 638 height 100
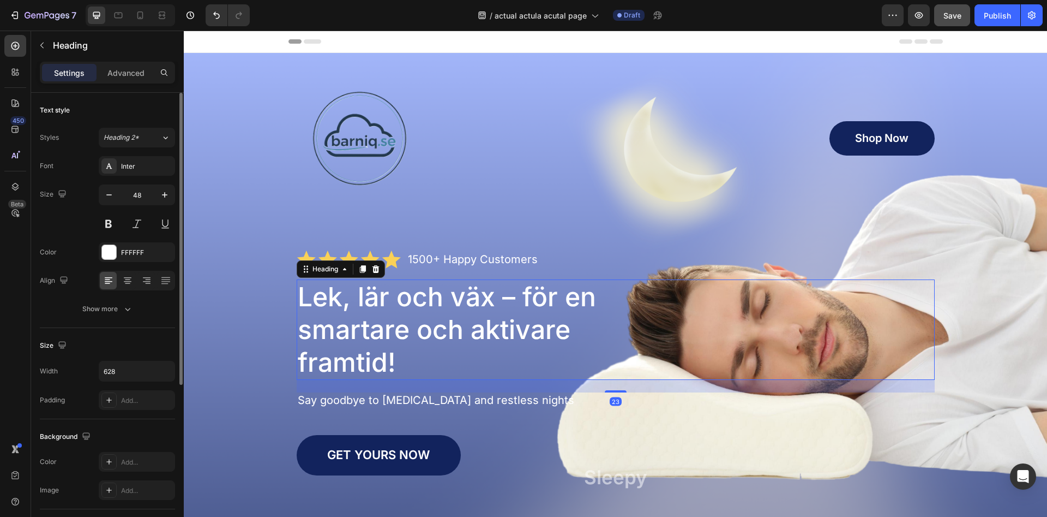
click at [738, 236] on div "Image Shop Now Button Row Icon Icon Icon Icon Icon Icon List 1500+ Happy Custom…" at bounding box center [616, 339] width 638 height 529
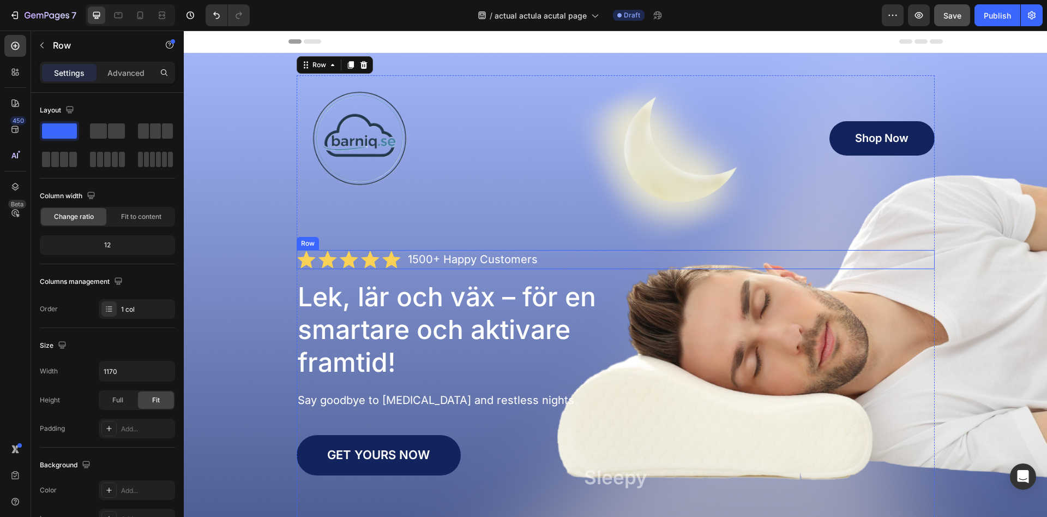
click at [974, 267] on div "Image Shop Now Button Row Icon Icon Icon Icon Icon Icon List 1500+ Happy Custom…" at bounding box center [616, 339] width 842 height 529
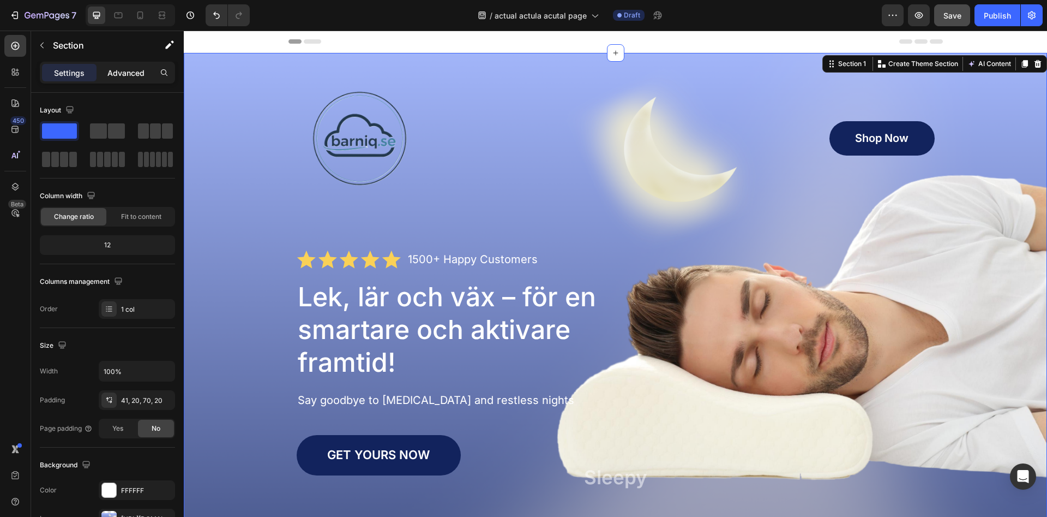
click at [125, 73] on p "Advanced" at bounding box center [125, 72] width 37 height 11
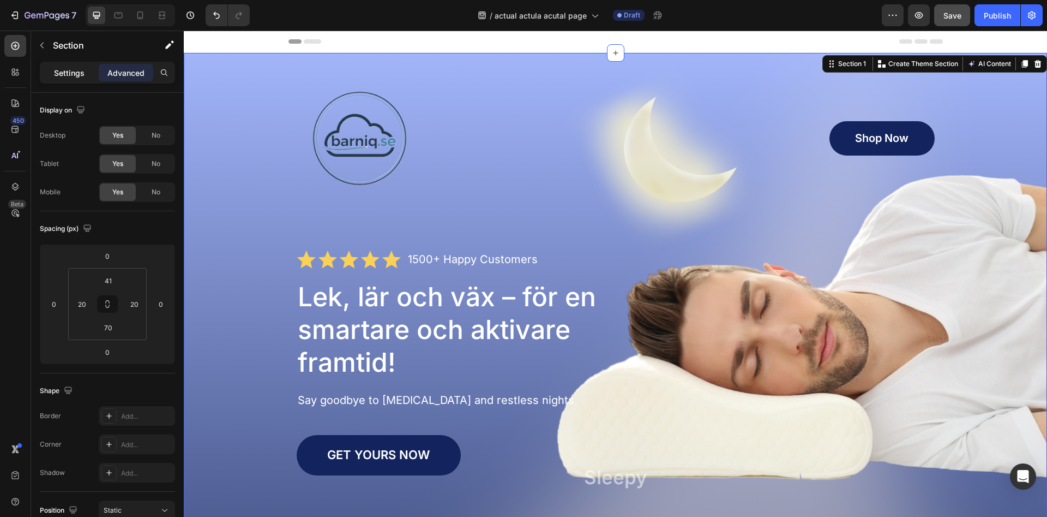
click at [82, 72] on p "Settings" at bounding box center [69, 72] width 31 height 11
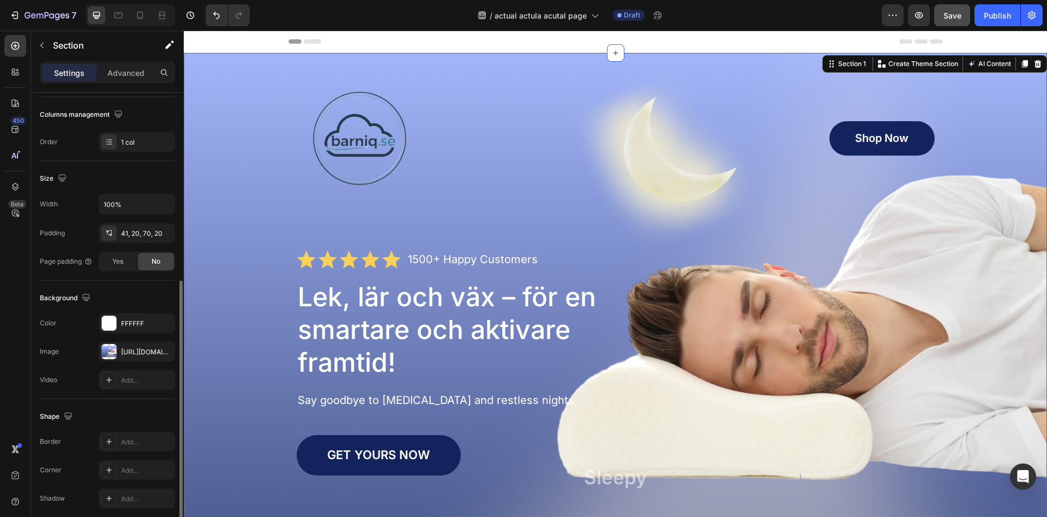
scroll to position [211, 0]
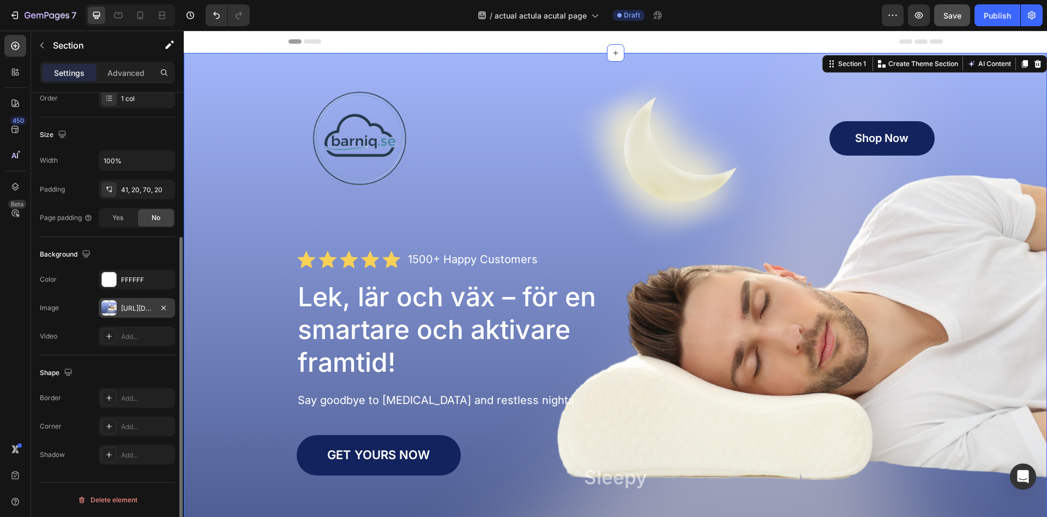
click at [130, 312] on div "https://cdn.shopify.com/s/files/1/0968/5729/3130/files/gempages_586282469188174…" at bounding box center [137, 308] width 32 height 10
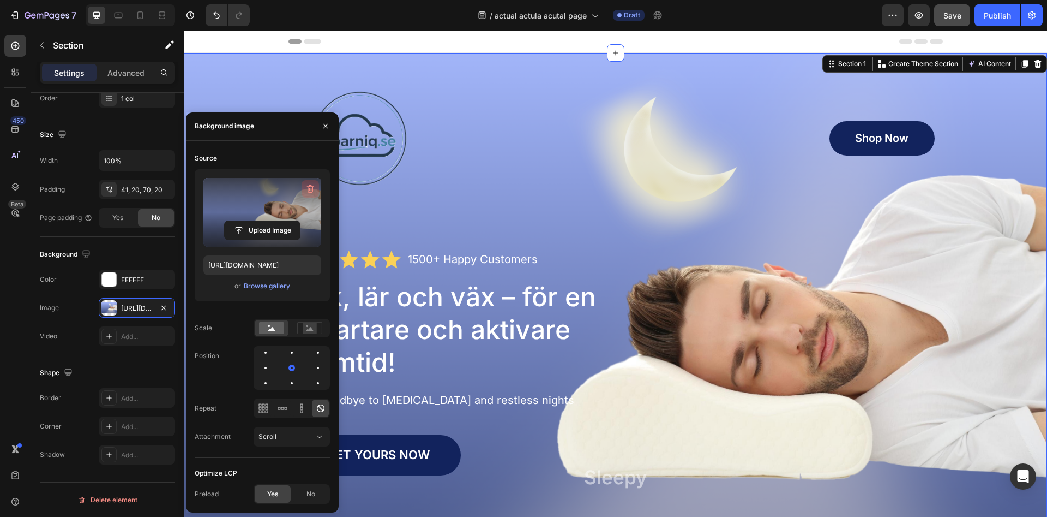
click at [310, 188] on icon "button" at bounding box center [309, 189] width 1 height 3
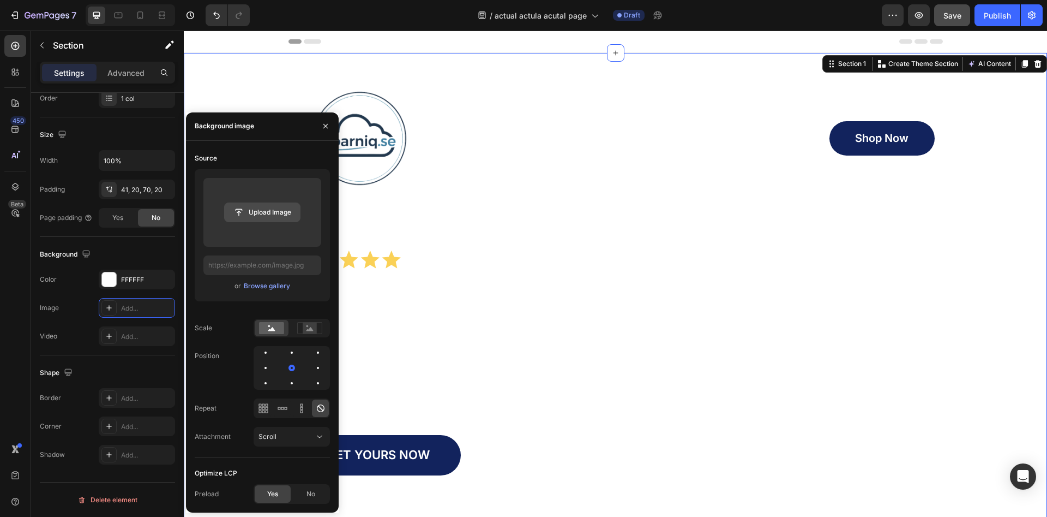
click at [240, 211] on input "file" at bounding box center [262, 212] width 75 height 19
click at [322, 123] on icon "button" at bounding box center [325, 126] width 9 height 9
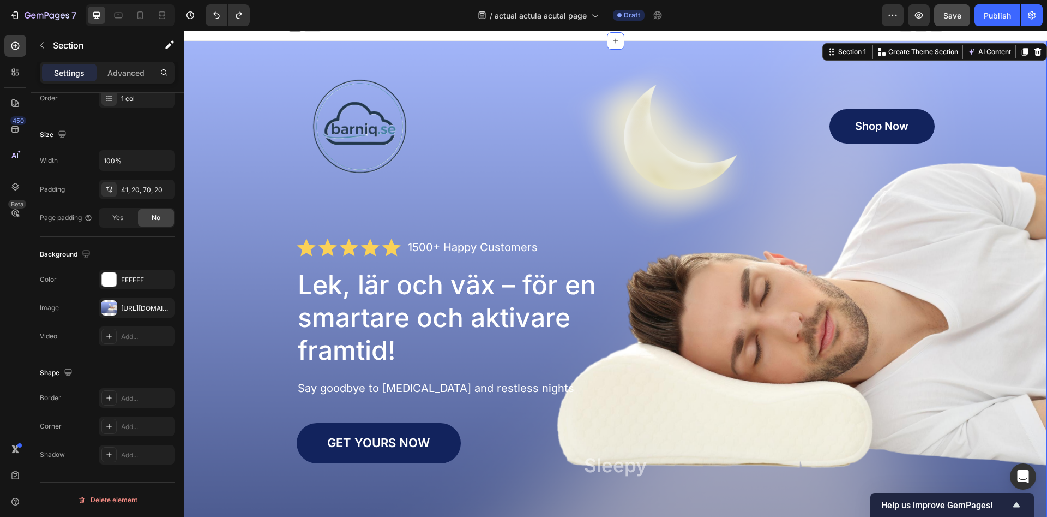
scroll to position [0, 0]
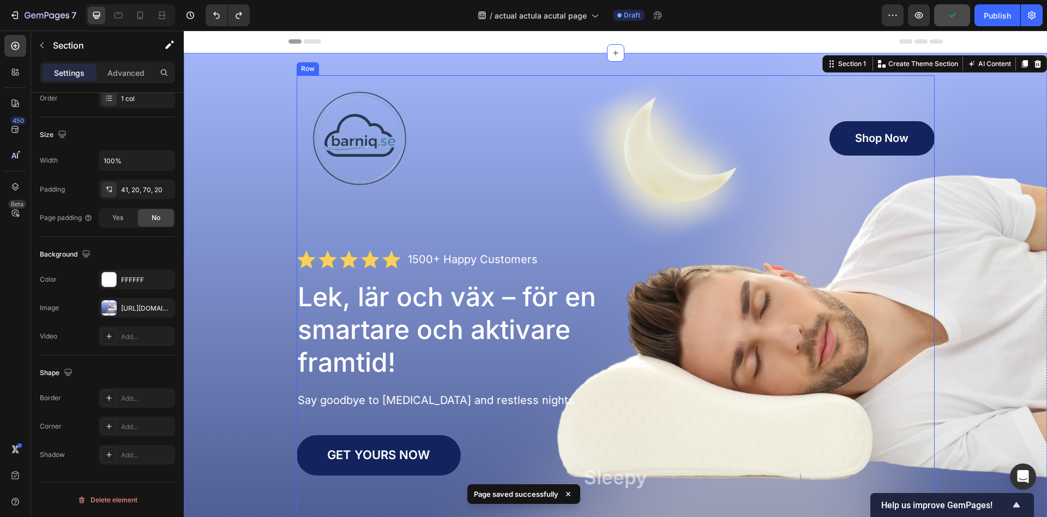
click at [343, 248] on div "Image Shop Now Button Row Icon Icon Icon Icon Icon Icon List 1500+ Happy Custom…" at bounding box center [616, 339] width 638 height 529
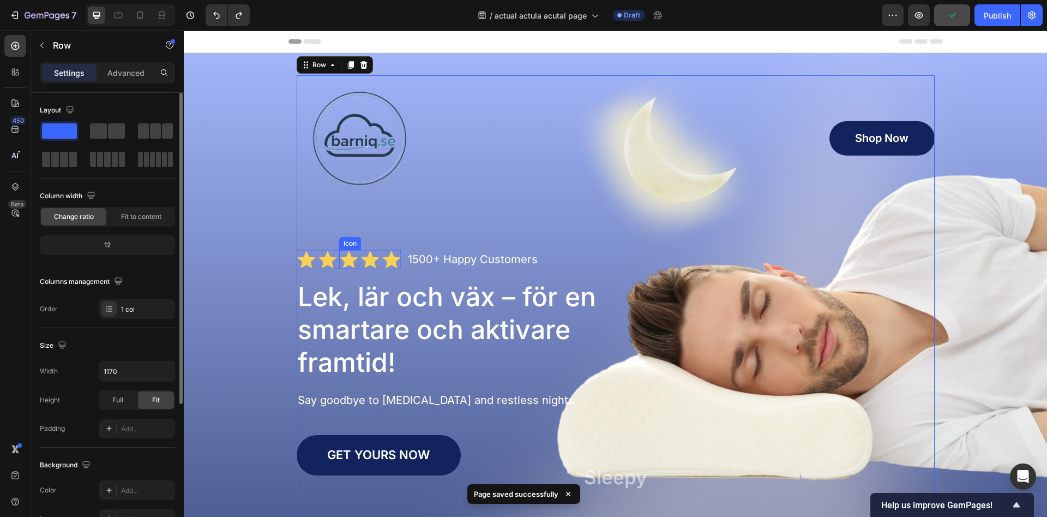
click at [347, 260] on icon at bounding box center [348, 258] width 19 height 17
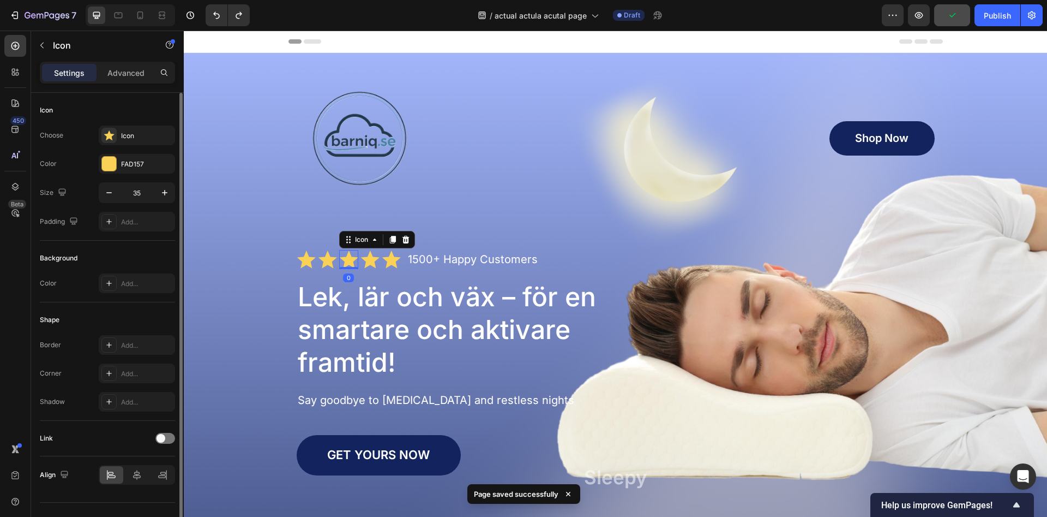
click at [403, 264] on div "Icon Icon Icon 0 Icon Icon Icon List 1500+ Happy Customers Text Block Row" at bounding box center [616, 259] width 638 height 19
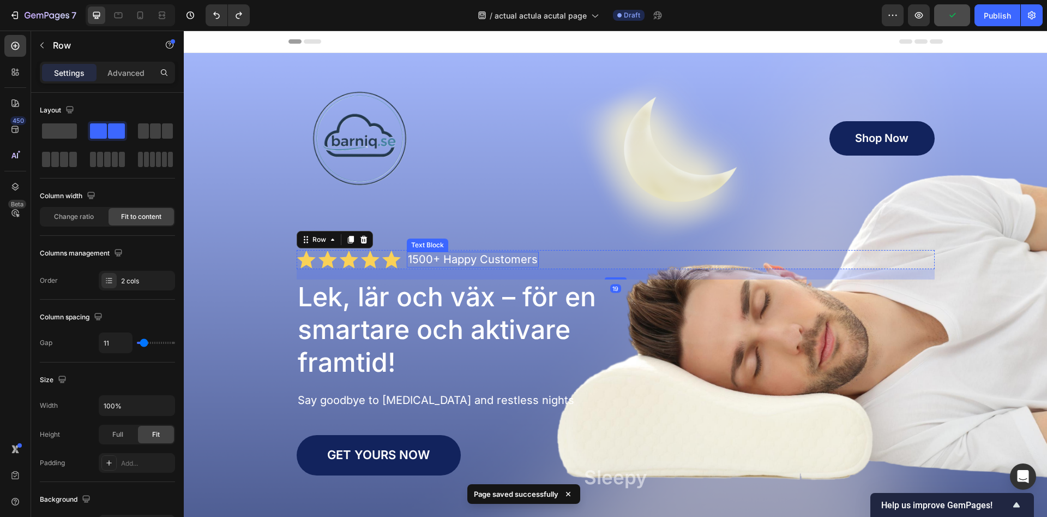
click at [443, 252] on div "1500+ Happy Customers" at bounding box center [473, 259] width 132 height 16
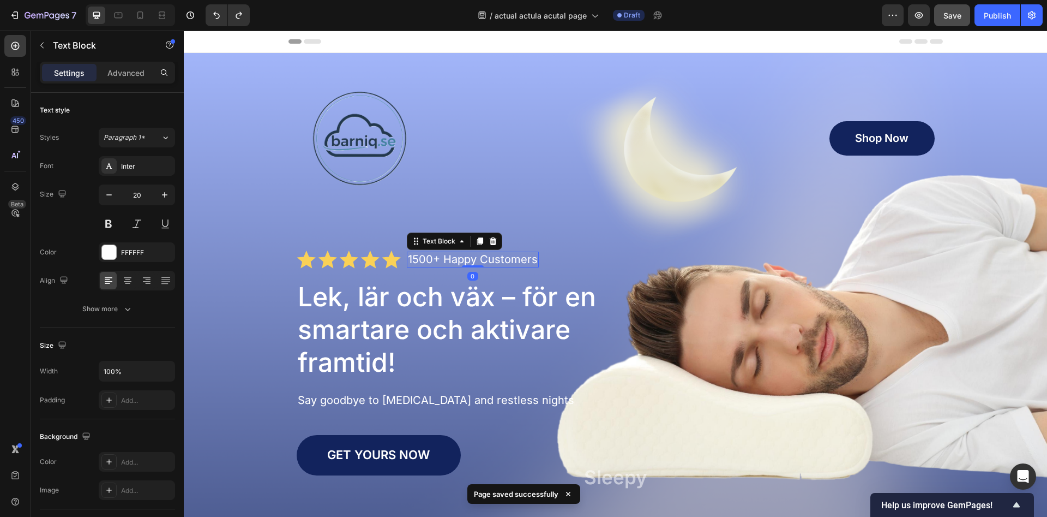
click at [546, 218] on div "Image Shop Now Button Row Icon Icon Icon Icon Icon Icon List 1500+ Happy Custom…" at bounding box center [616, 339] width 638 height 529
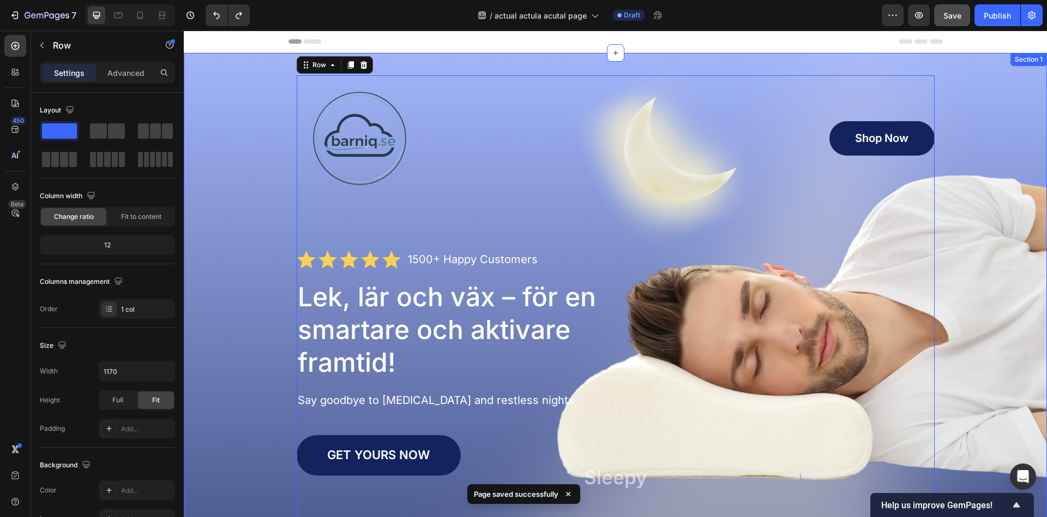
click at [985, 235] on div "Image Shop Now Button Row Icon Icon Icon Icon Icon Icon List 1500+ Happy Custom…" at bounding box center [616, 339] width 842 height 529
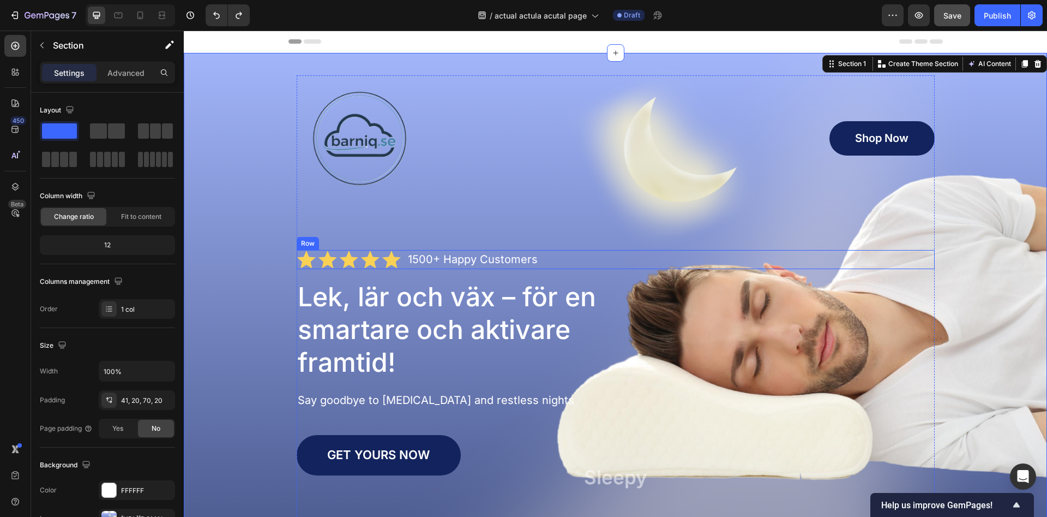
click at [413, 262] on p "1500+ Happy Customers" at bounding box center [473, 260] width 130 height 14
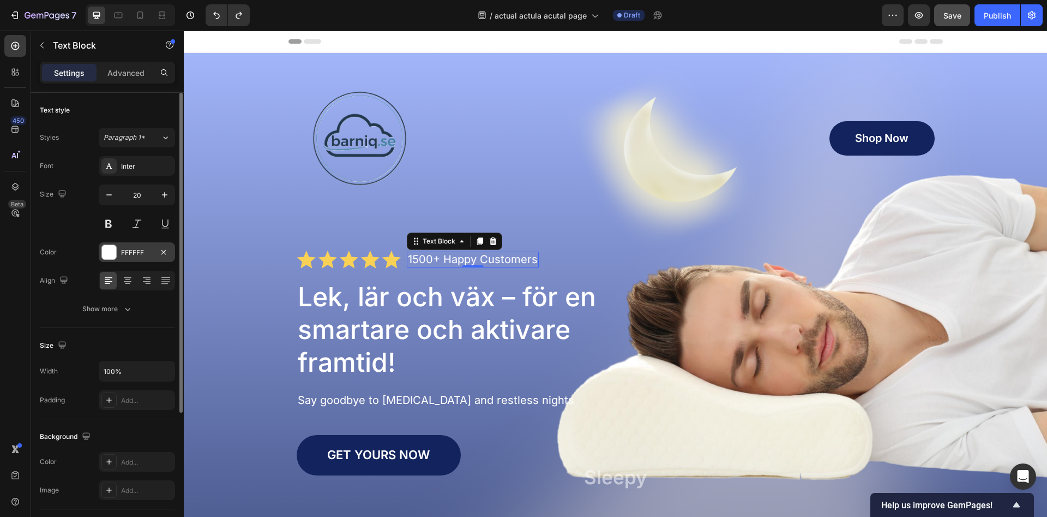
click at [116, 249] on div at bounding box center [108, 251] width 15 height 15
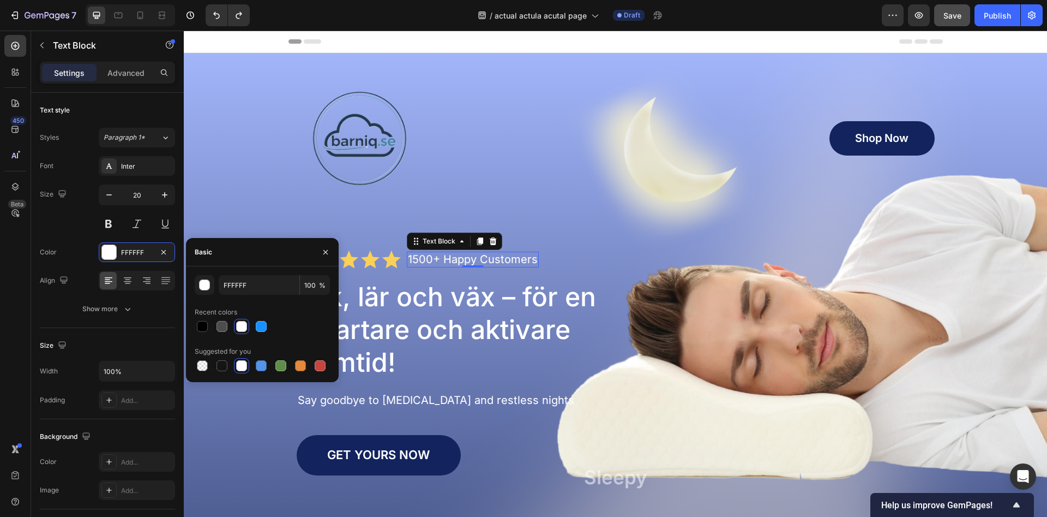
drag, startPoint x: 207, startPoint y: 329, endPoint x: 213, endPoint y: 326, distance: 6.4
click at [207, 329] on div at bounding box center [202, 326] width 11 height 11
type input "000000"
click at [371, 211] on div "Image Shop Now Button Row Icon Icon Icon Icon Icon Icon List 1500+ Happy Custom…" at bounding box center [616, 339] width 638 height 529
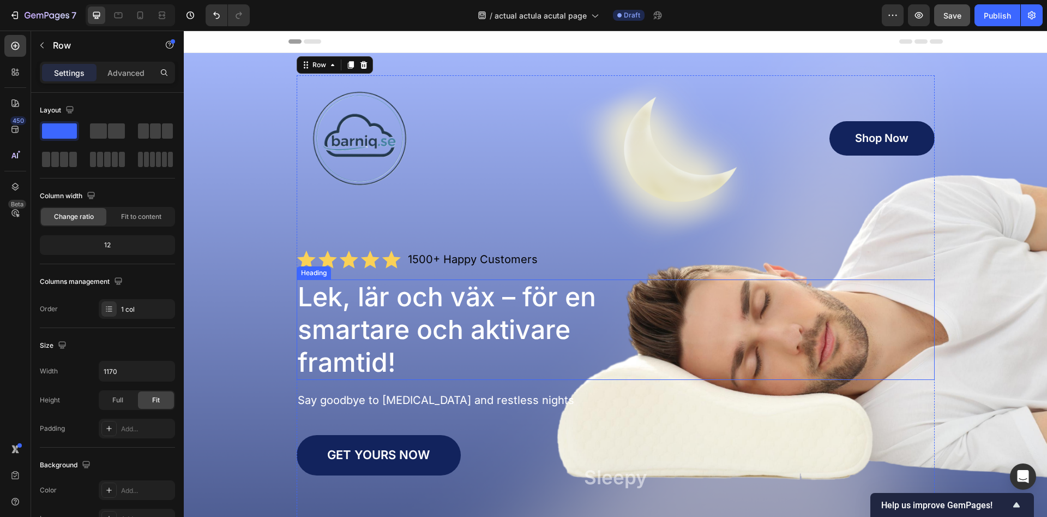
click at [389, 297] on p "Lek, lär och väx – för en smartare och aktivare framtid!" at bounding box center [468, 329] width 340 height 98
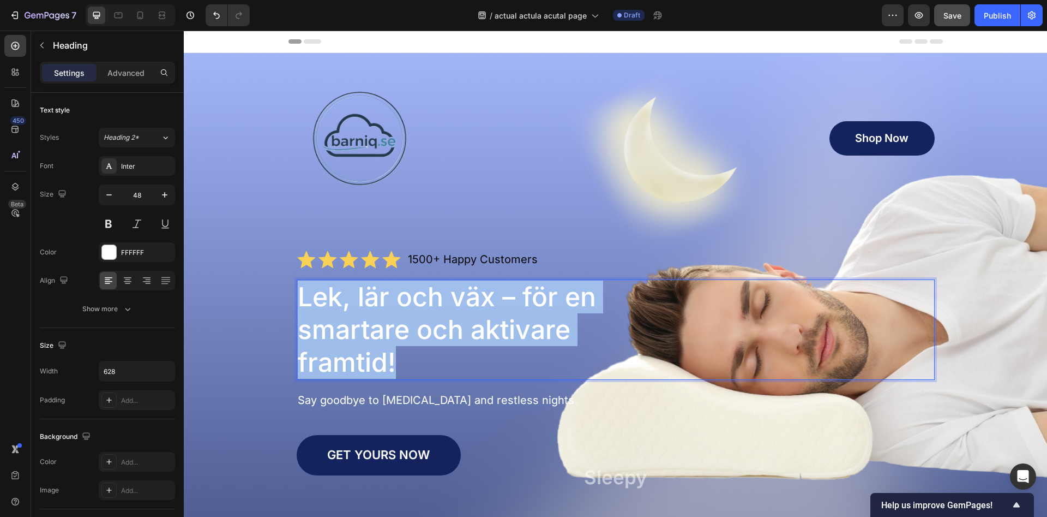
drag, startPoint x: 404, startPoint y: 360, endPoint x: 257, endPoint y: 278, distance: 168.5
click at [297, 279] on h1 "Lek, lär och väx – för en smartare och aktivare framtid!" at bounding box center [468, 329] width 343 height 100
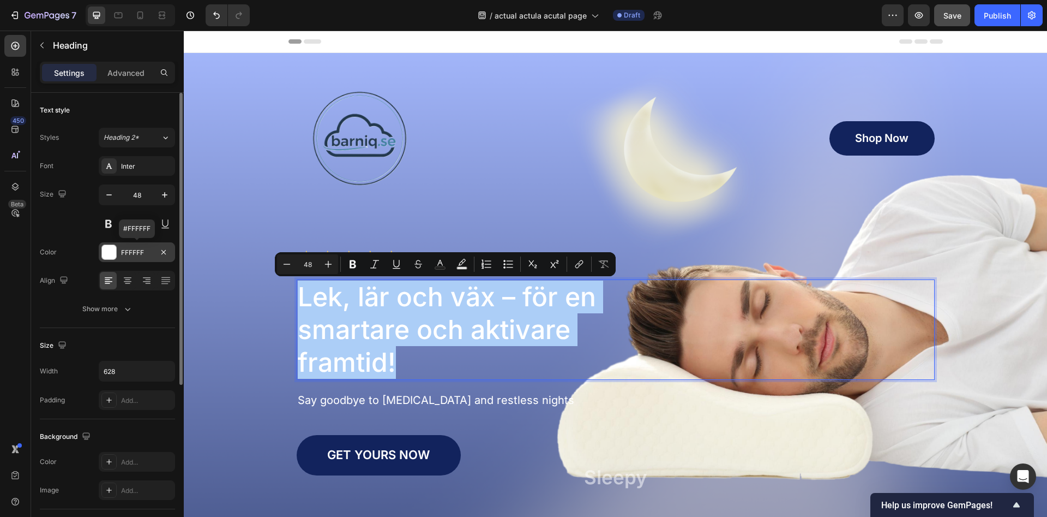
click at [135, 251] on div "FFFFFF" at bounding box center [137, 253] width 32 height 10
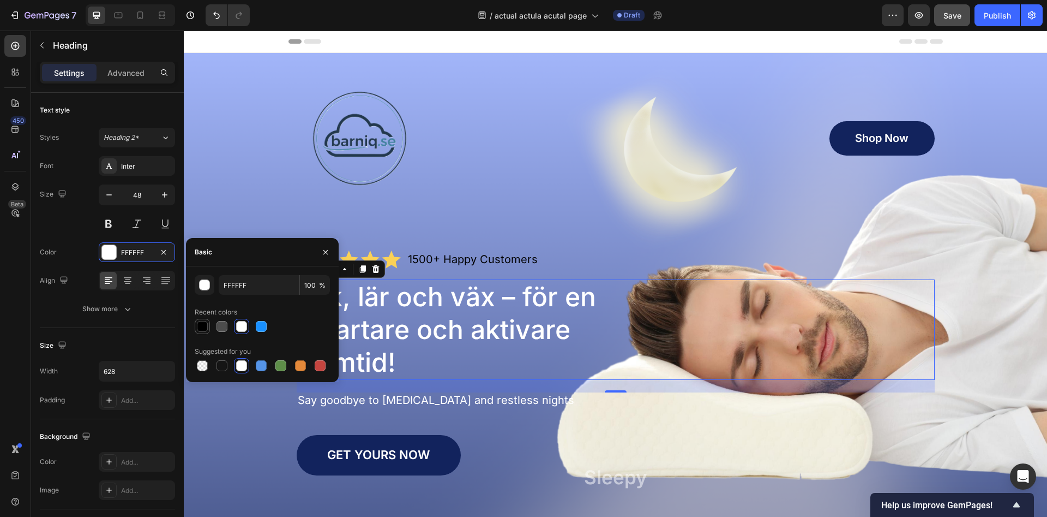
click at [208, 326] on div at bounding box center [202, 326] width 13 height 13
type input "000000"
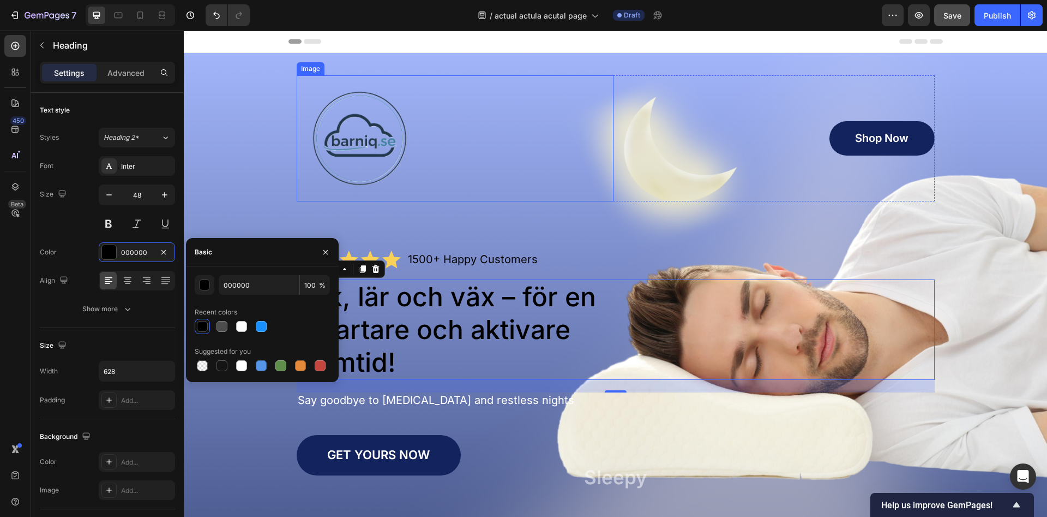
click at [497, 192] on div at bounding box center [455, 138] width 317 height 126
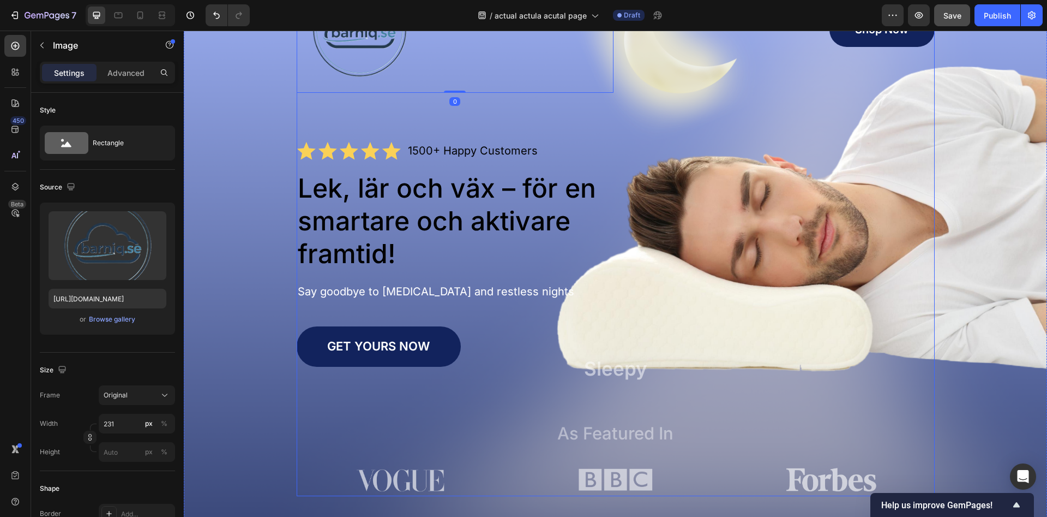
scroll to position [111, 0]
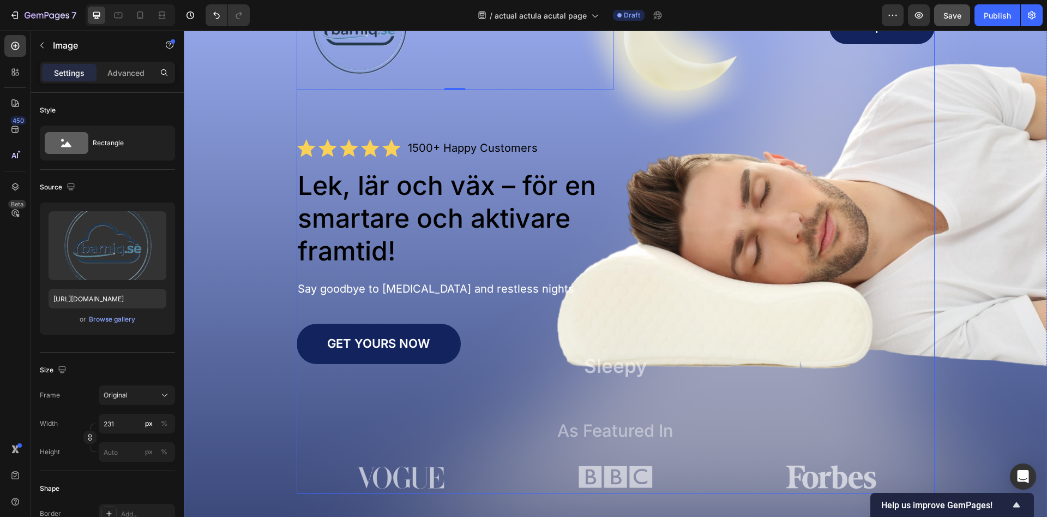
click at [541, 303] on div "Image 0 Shop Now Button Row Icon Icon Icon Icon Icon Icon List 1500+ Happy Cust…" at bounding box center [616, 228] width 638 height 529
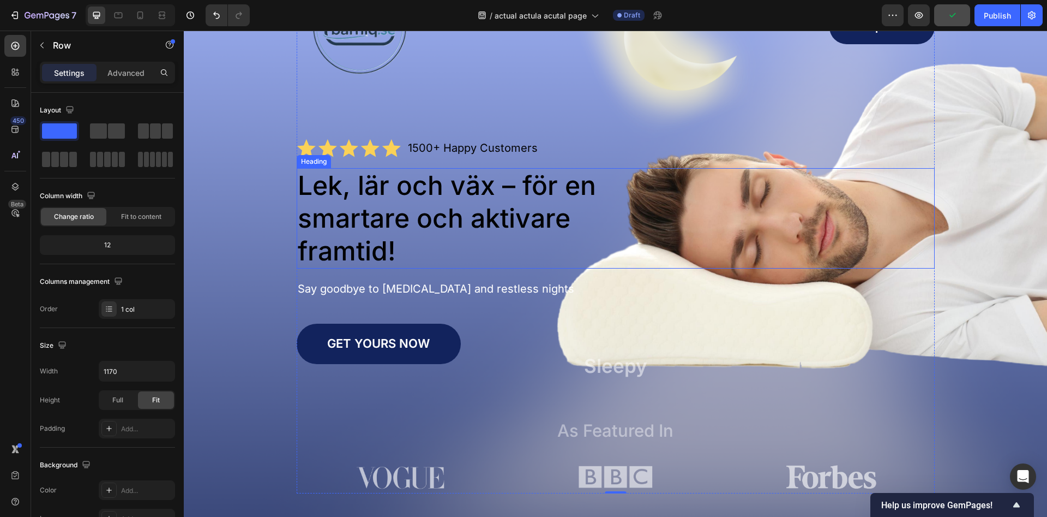
click at [1012, 226] on div "Image Shop Now Button Row Icon Icon Icon Icon Icon Icon List 1500+ Happy Custom…" at bounding box center [616, 228] width 842 height 529
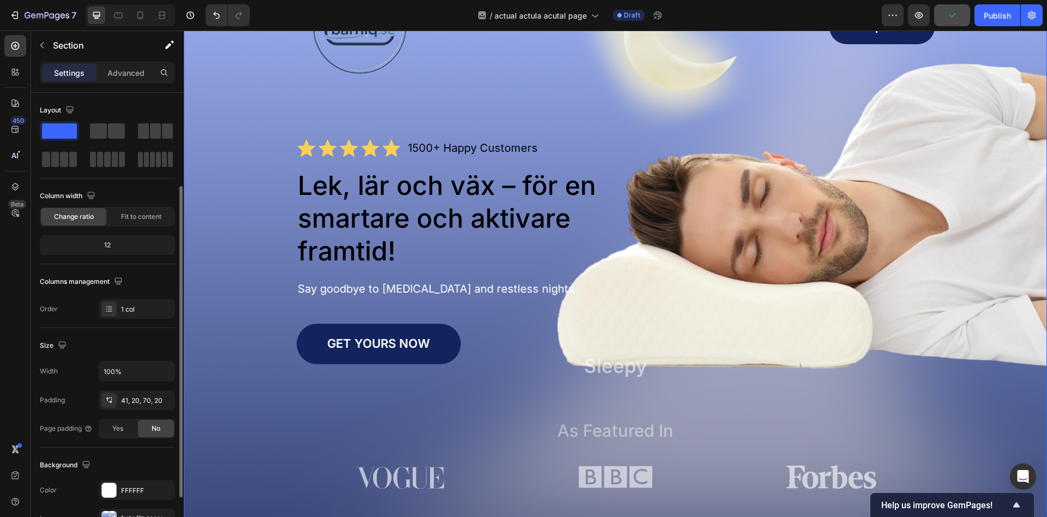
scroll to position [211, 0]
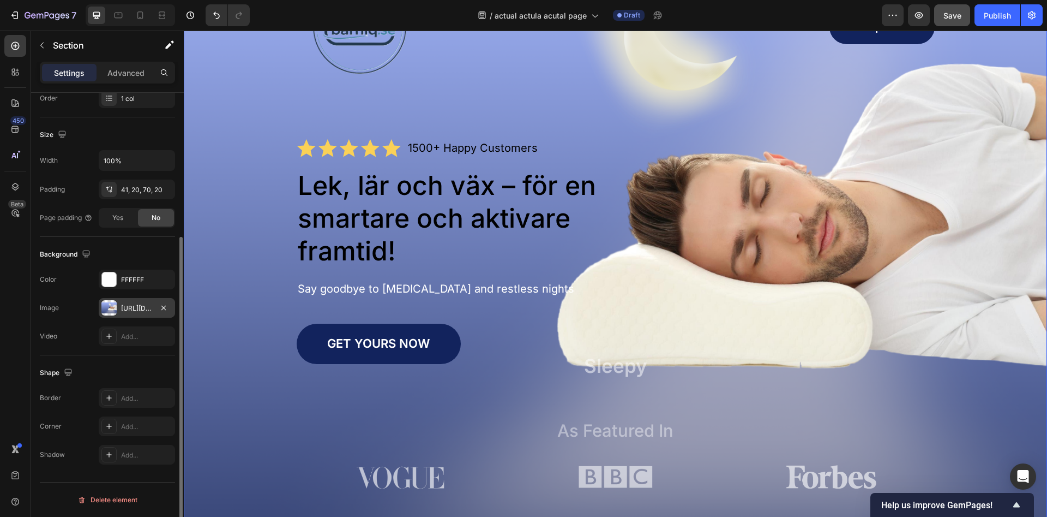
click at [106, 309] on div at bounding box center [108, 307] width 15 height 15
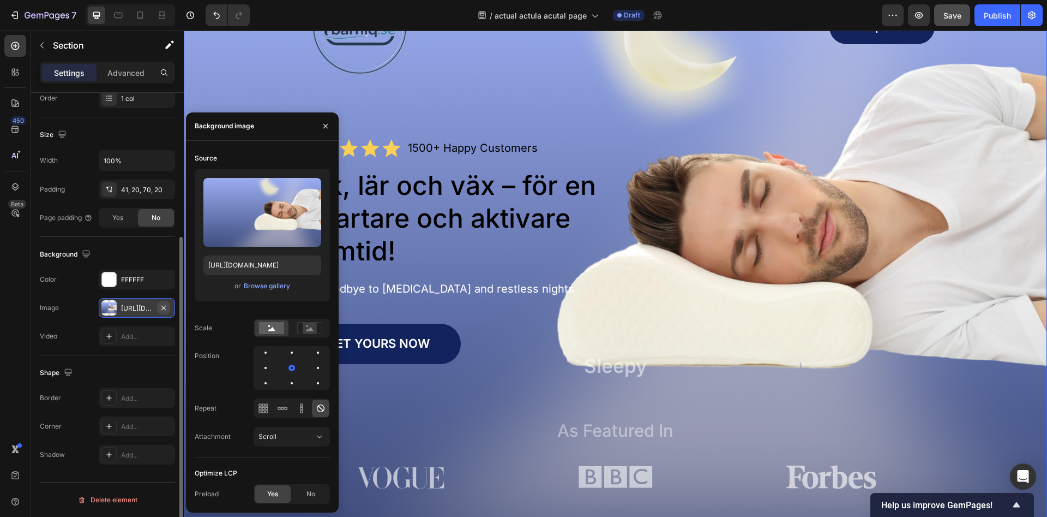
click at [164, 308] on icon "button" at bounding box center [163, 307] width 4 height 4
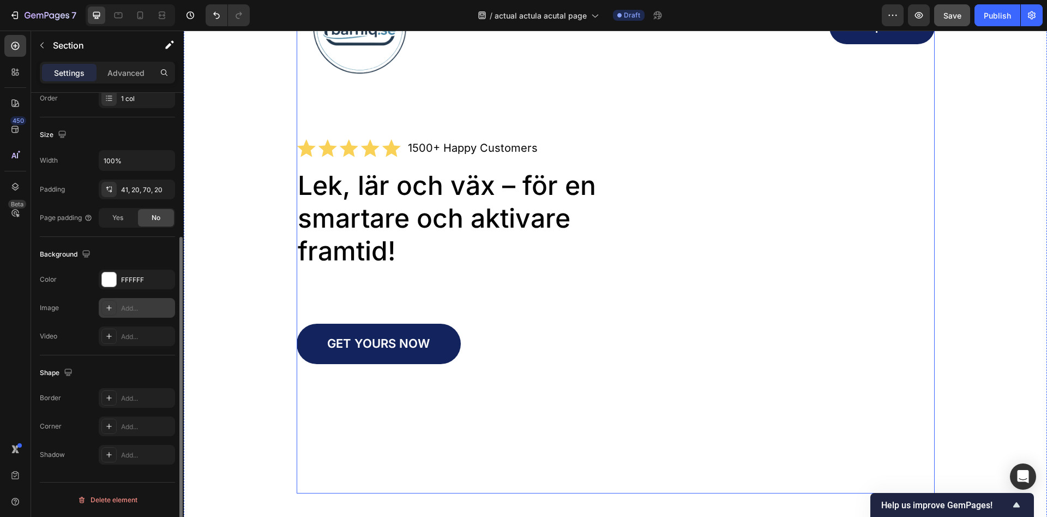
click at [538, 275] on div "Image Shop Now Button Row Icon Icon Icon Icon Icon Icon List 1500+ Happy Custom…" at bounding box center [616, 228] width 638 height 529
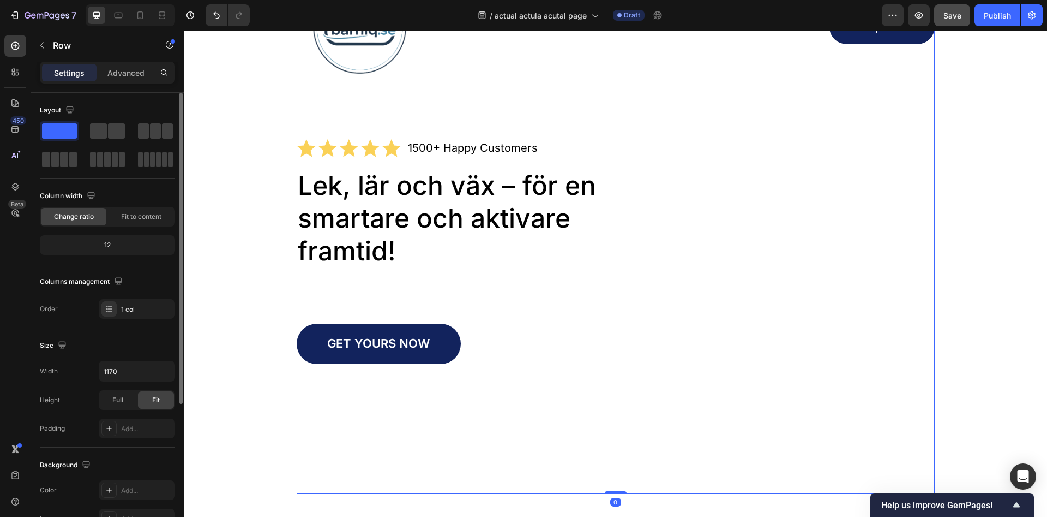
scroll to position [0, 0]
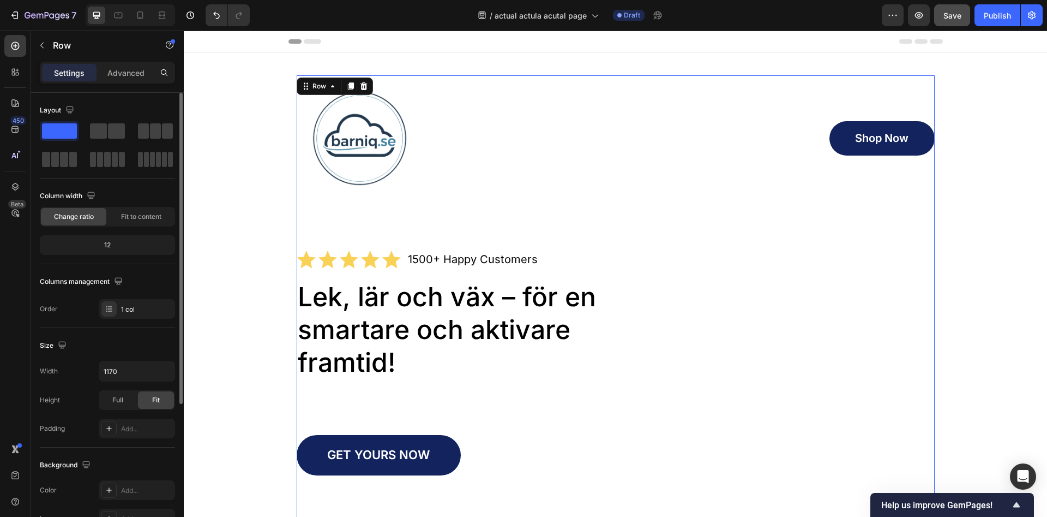
click at [596, 194] on div at bounding box center [455, 138] width 317 height 126
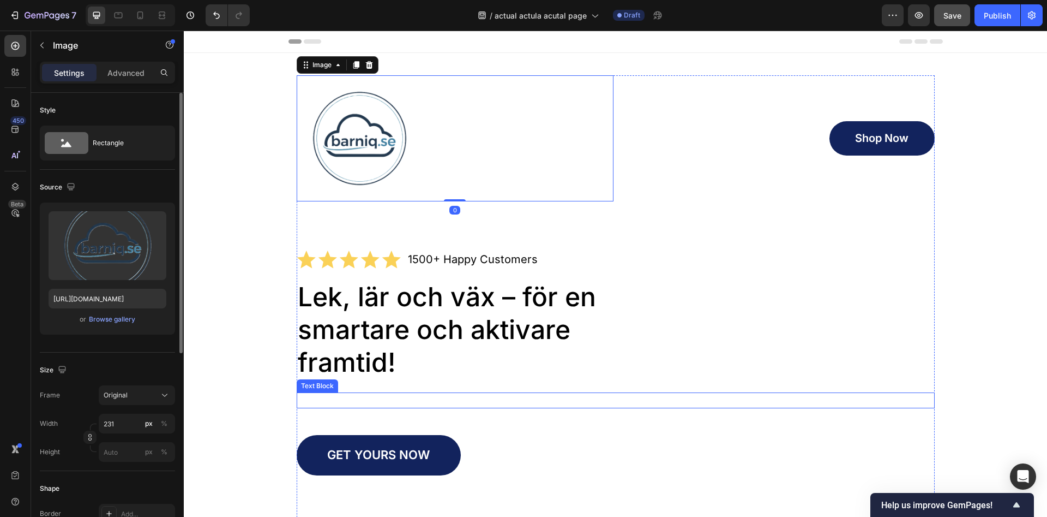
click at [594, 402] on p "Say goodbye to neck pain and restless nights" at bounding box center [616, 400] width 636 height 14
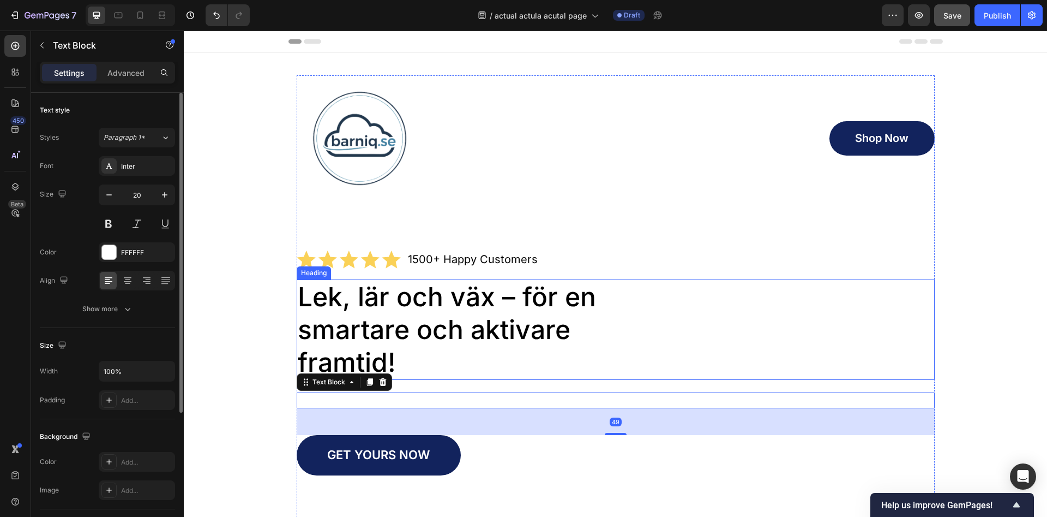
click at [574, 324] on p "Lek, lär och väx – för en smartare och aktivare framtid!" at bounding box center [468, 329] width 340 height 98
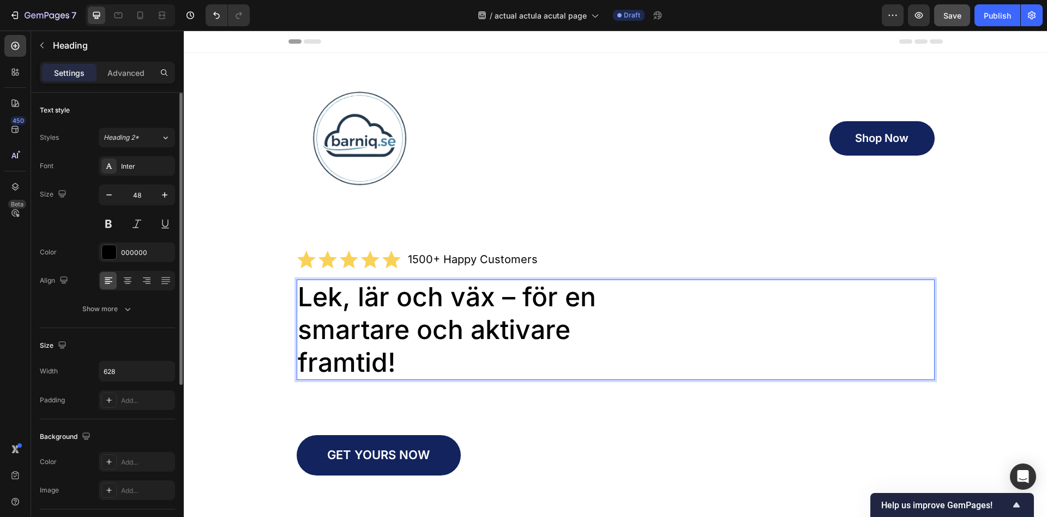
click at [519, 353] on p "Lek, lär och väx – för en smartare och aktivare framtid!" at bounding box center [468, 329] width 340 height 98
click at [611, 181] on div at bounding box center [455, 138] width 317 height 126
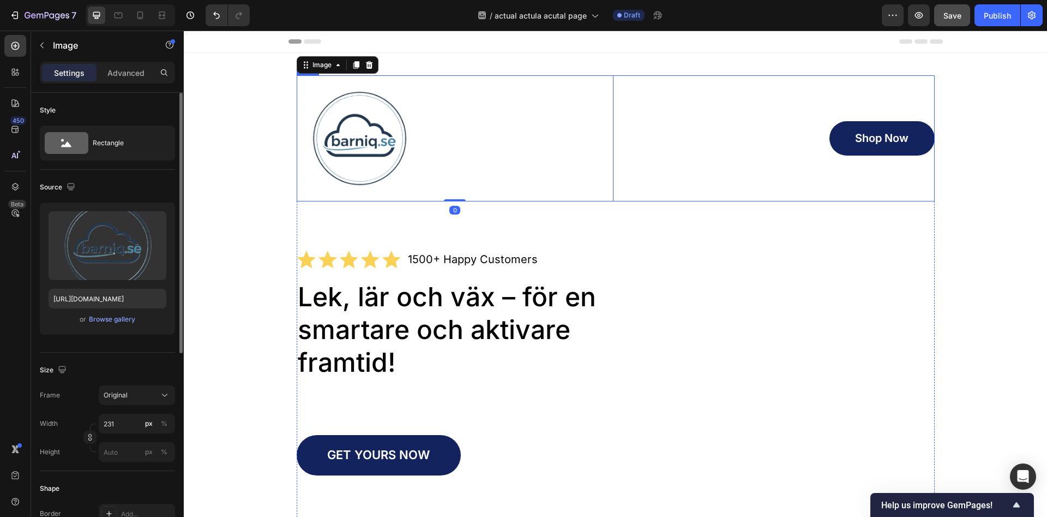
click at [687, 203] on div "Image 0 Shop Now Button Row Icon Icon Icon Icon Icon Icon List 1500+ Happy Cust…" at bounding box center [616, 339] width 638 height 529
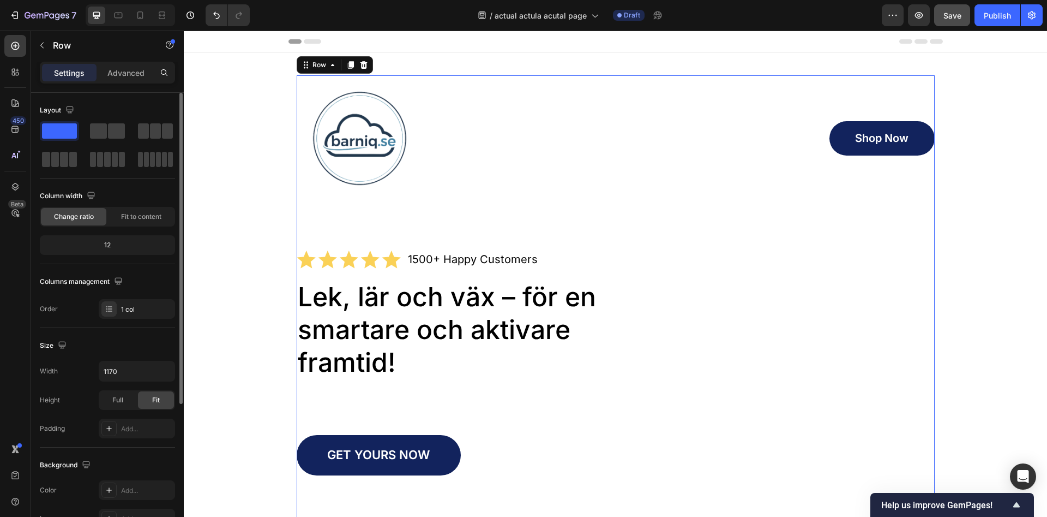
click at [424, 265] on p "1500+ Happy Customers" at bounding box center [473, 260] width 130 height 14
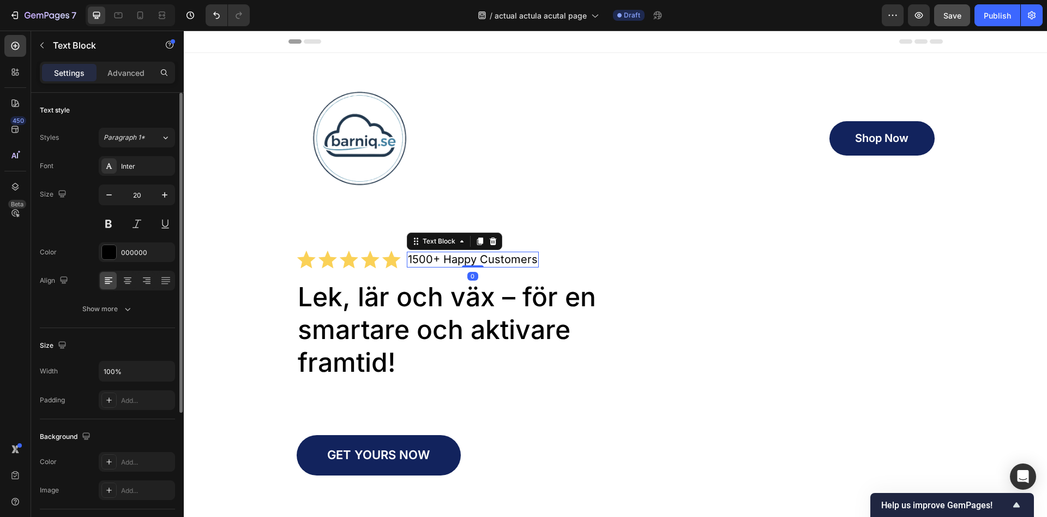
click at [411, 259] on p "1500+ Happy Customers" at bounding box center [473, 260] width 130 height 14
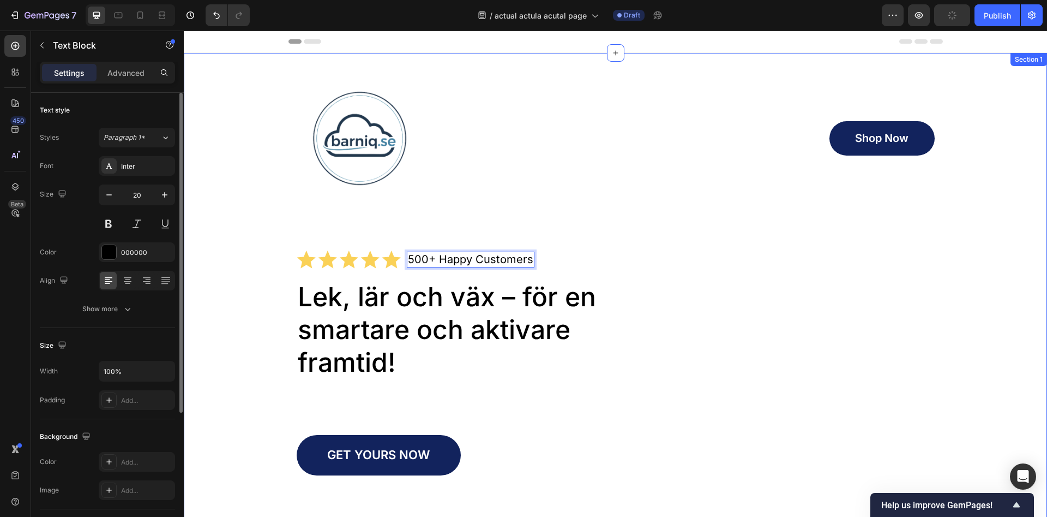
click at [246, 232] on div "Image Shop Now Button Row Icon Icon Icon Icon Icon Icon List 500+ Happy Custome…" at bounding box center [616, 339] width 842 height 529
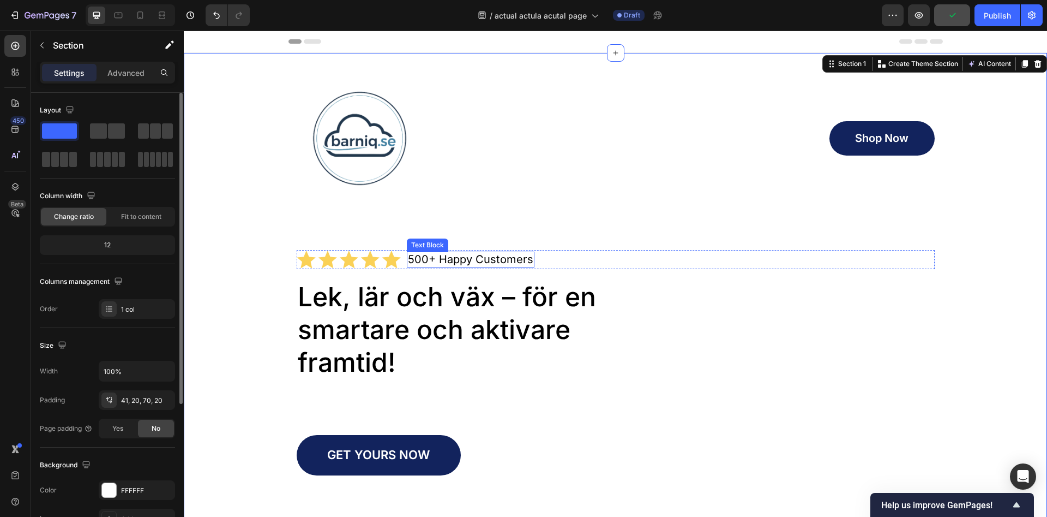
click at [480, 261] on p "500+ Happy Customers" at bounding box center [470, 260] width 125 height 14
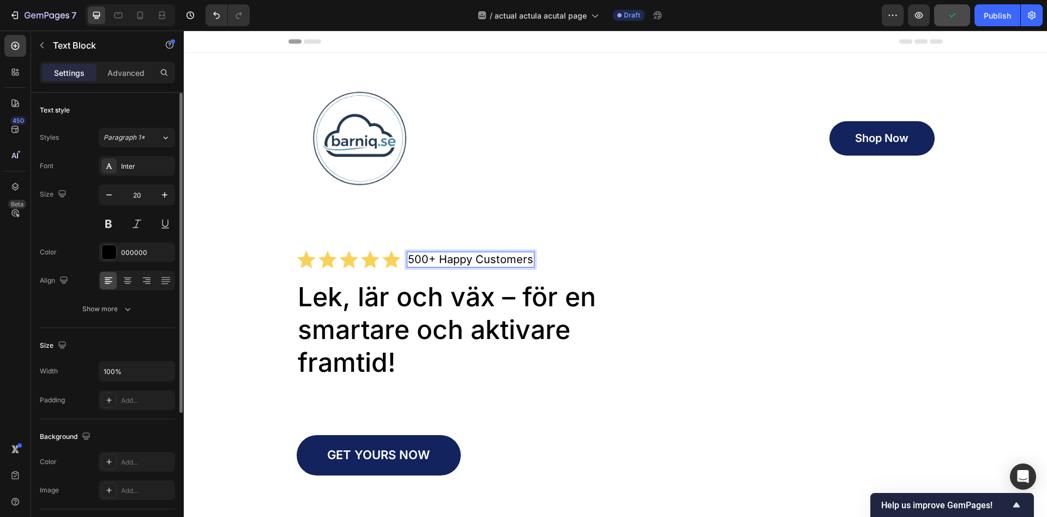
click at [488, 260] on p "500+ Happy Customers" at bounding box center [470, 260] width 125 height 14
click at [546, 204] on div "Image Shop Now Button Row Icon Icon Icon Icon Icon Icon List 500+ Glada Köp Tex…" at bounding box center [616, 339] width 638 height 529
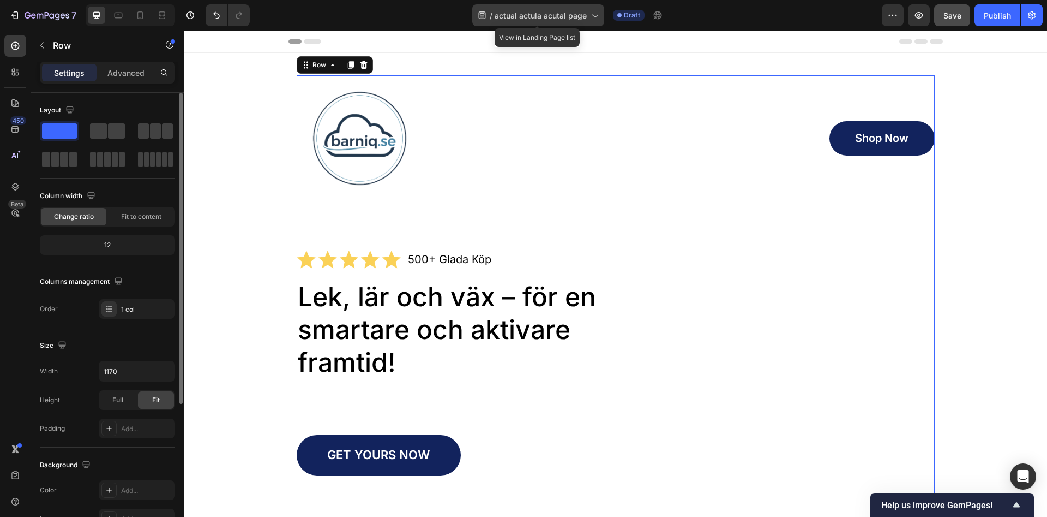
click at [562, 21] on span "actual actula acutal page" at bounding box center [541, 15] width 92 height 11
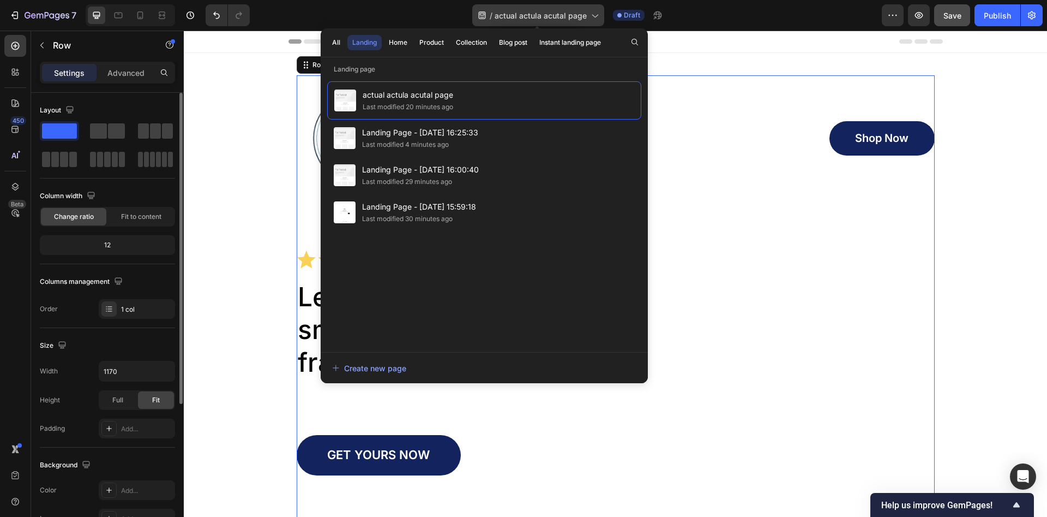
click at [562, 21] on span "actual actula acutal page" at bounding box center [541, 15] width 92 height 11
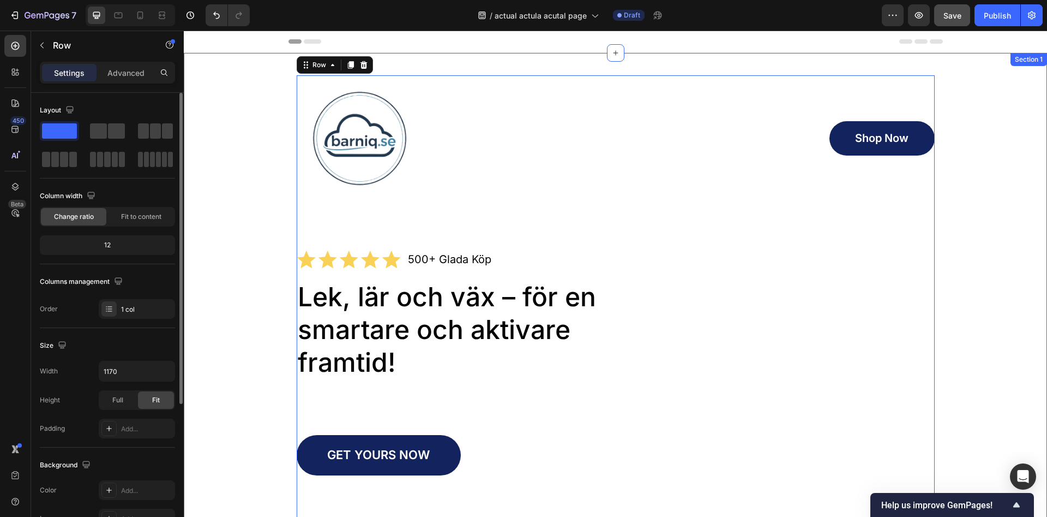
click at [259, 219] on div "Image Shop Now Button Row Icon Icon Icon Icon Icon Icon List 500+ Glada Köp Tex…" at bounding box center [616, 339] width 842 height 529
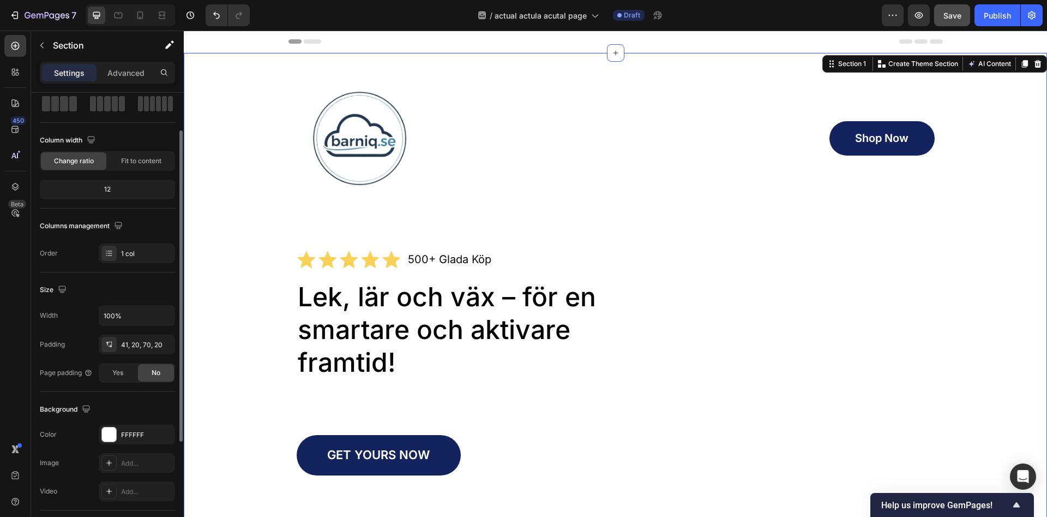
scroll to position [211, 0]
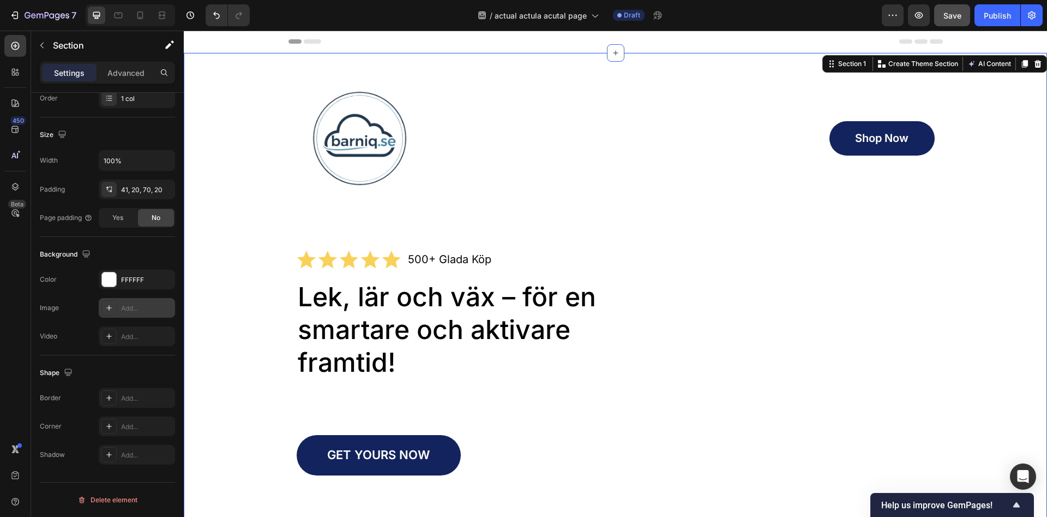
click at [110, 311] on icon at bounding box center [109, 307] width 9 height 9
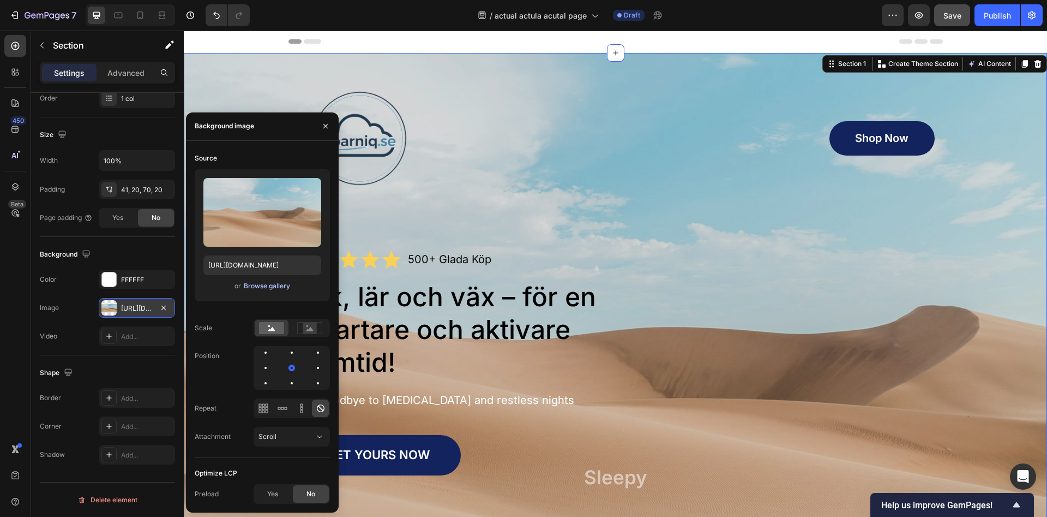
click at [269, 288] on div "Browse gallery" at bounding box center [267, 286] width 46 height 10
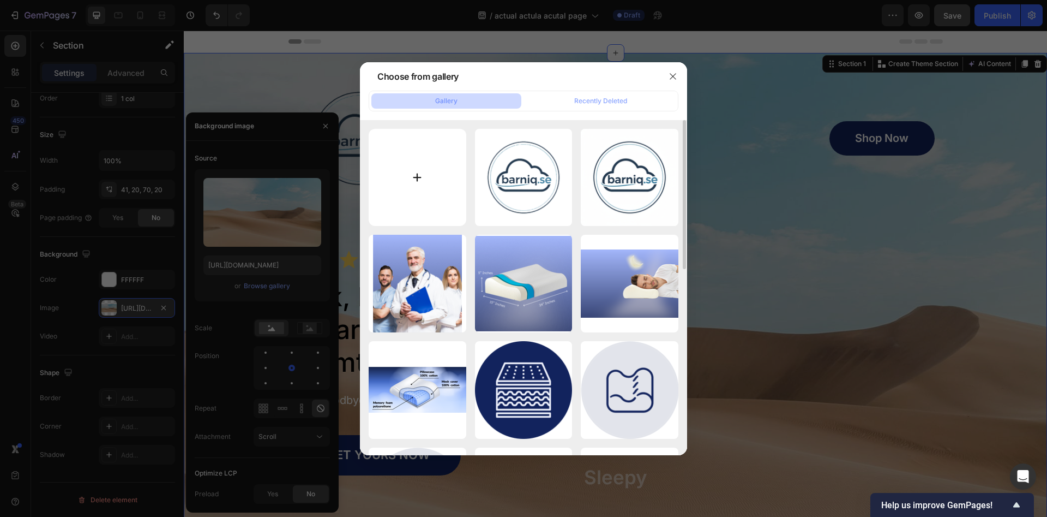
click at [428, 175] on input "file" at bounding box center [418, 178] width 98 height 98
type input "C:\fakepath\Gemini_Generated_Image_cm9frkcm9frkcm9f.png"
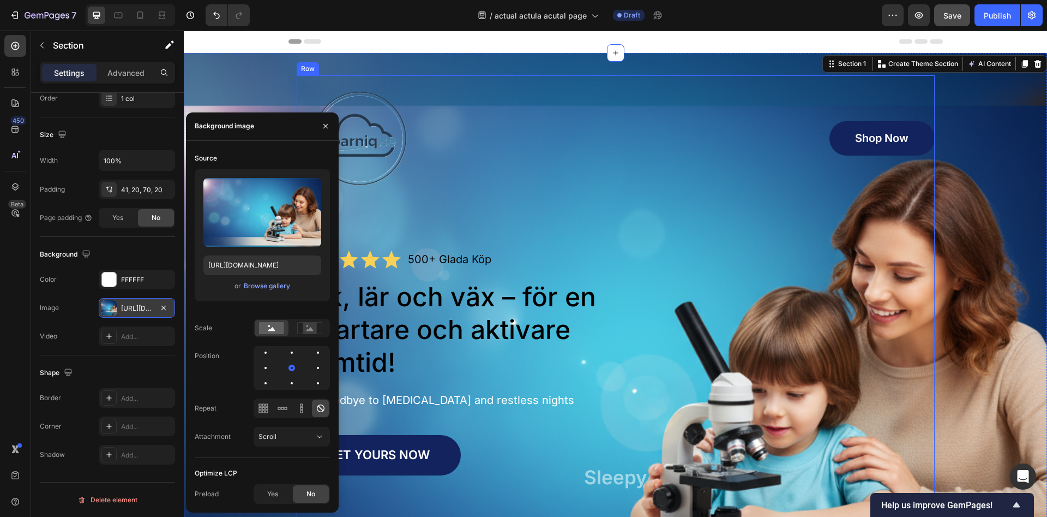
type input "https://cdn.shopify.com/s/files/1/0968/5729/3130/files/gempages_586282469188174…"
click at [329, 125] on icon "button" at bounding box center [325, 126] width 9 height 9
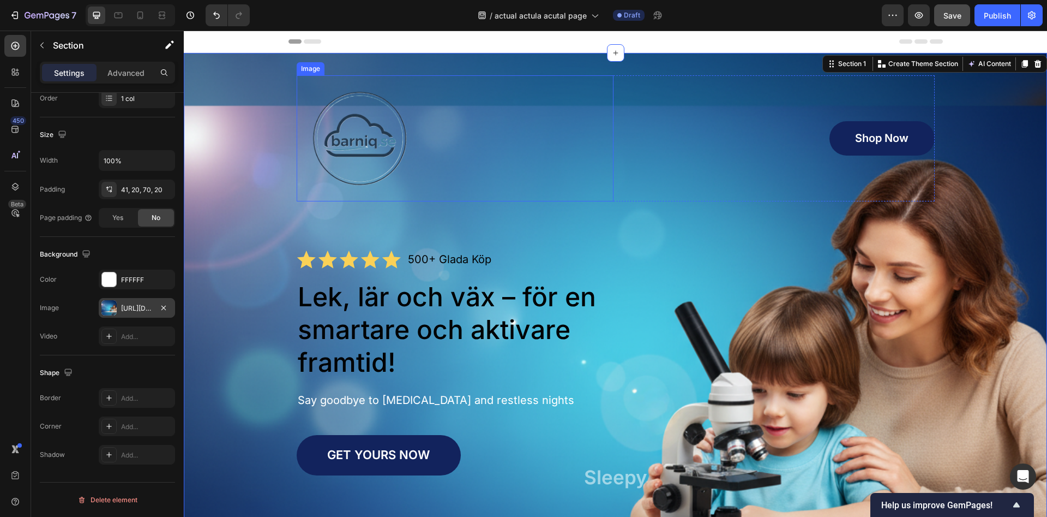
click at [377, 165] on img at bounding box center [360, 138] width 126 height 126
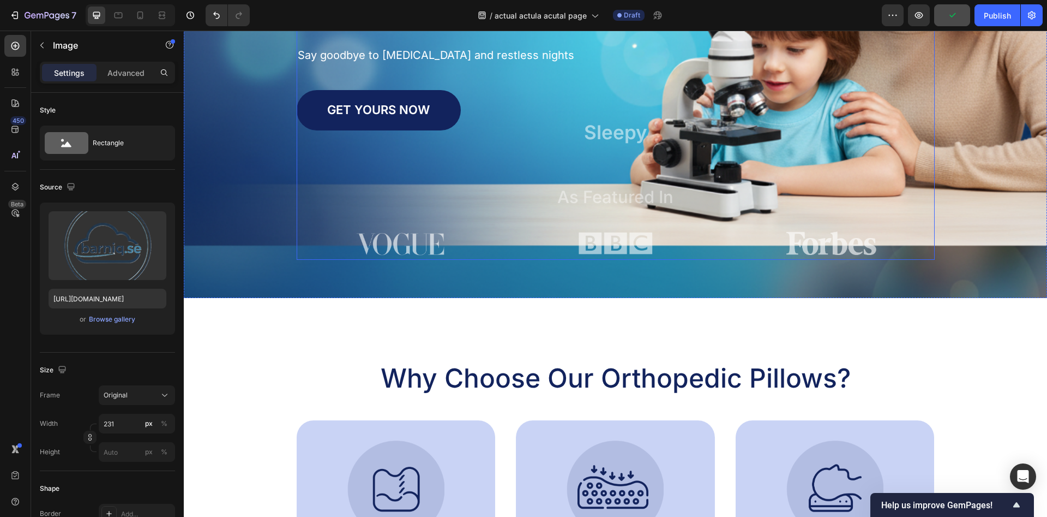
scroll to position [389, 0]
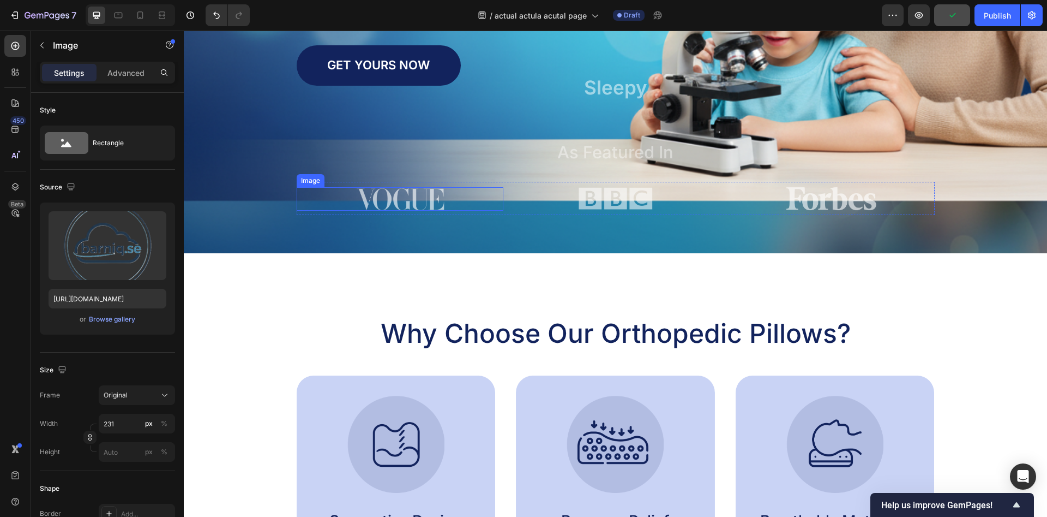
click at [410, 201] on img at bounding box center [400, 198] width 89 height 23
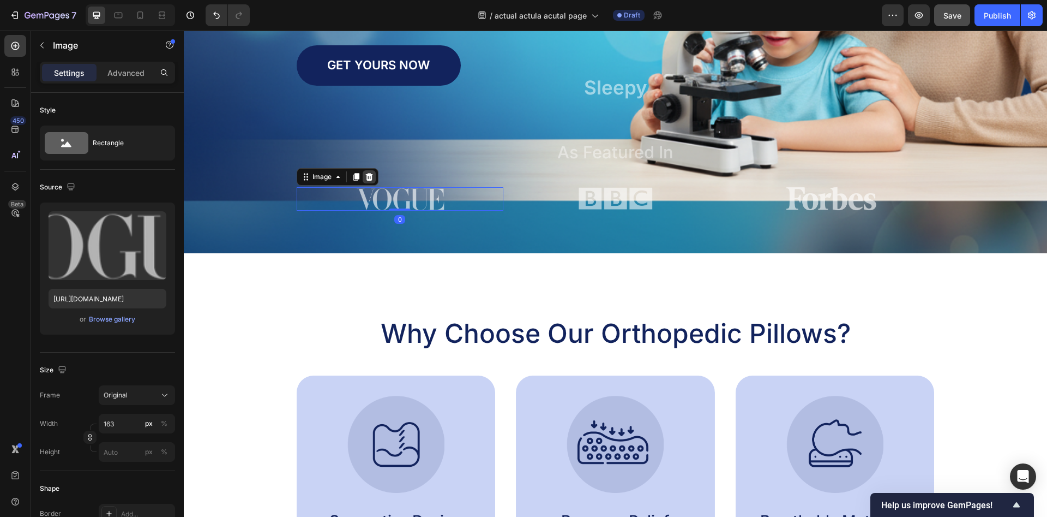
click at [371, 178] on icon at bounding box center [368, 176] width 7 height 8
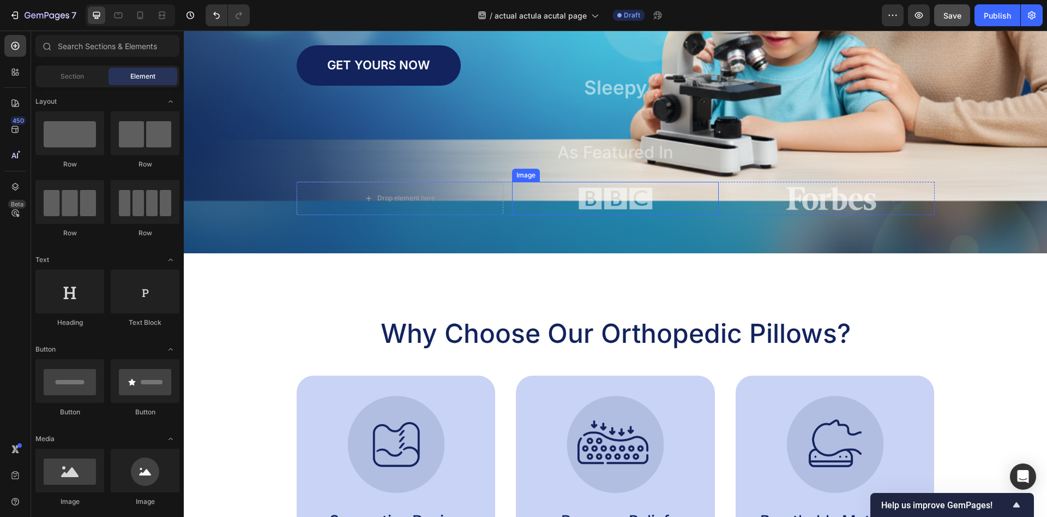
click at [593, 201] on img at bounding box center [616, 199] width 76 height 34
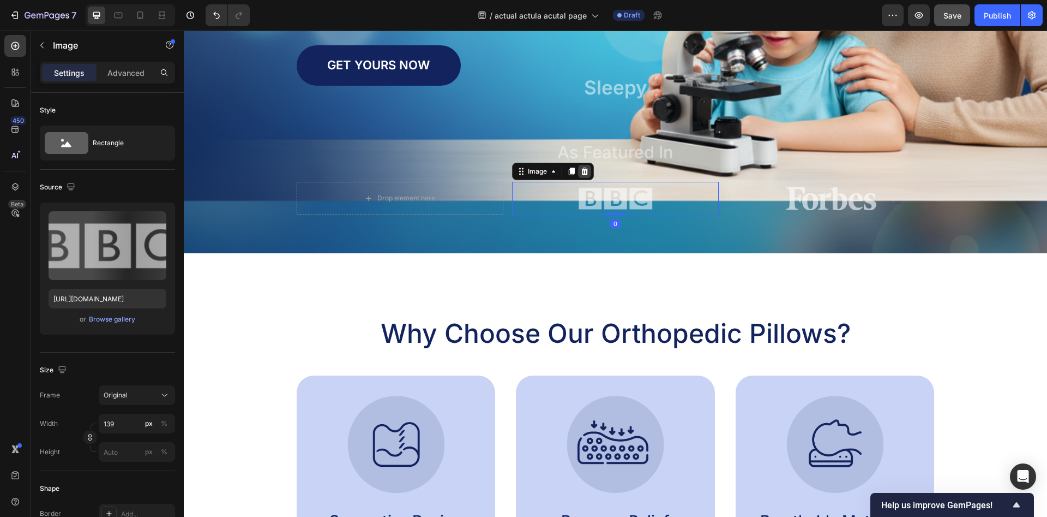
click at [584, 175] on icon at bounding box center [584, 171] width 7 height 8
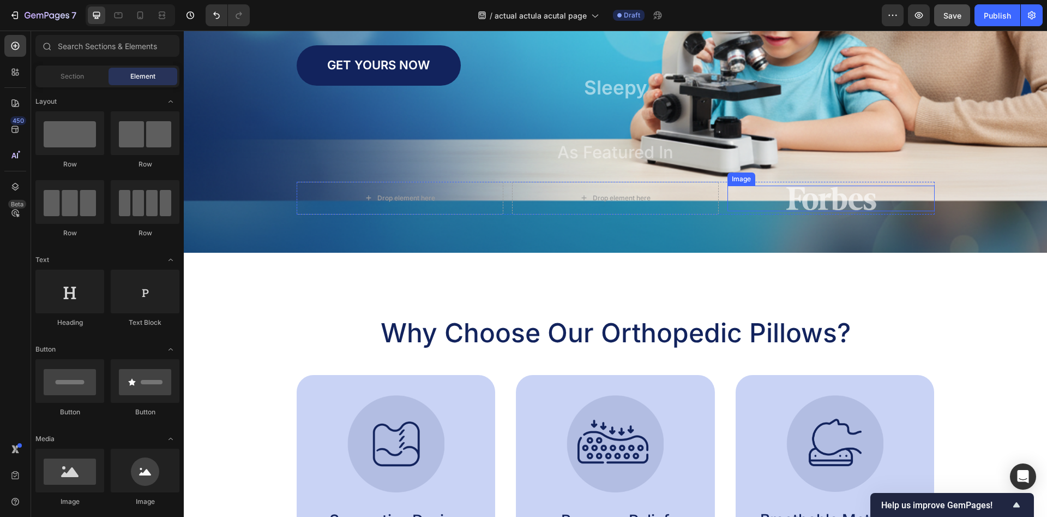
click at [777, 196] on div at bounding box center [831, 198] width 207 height 26
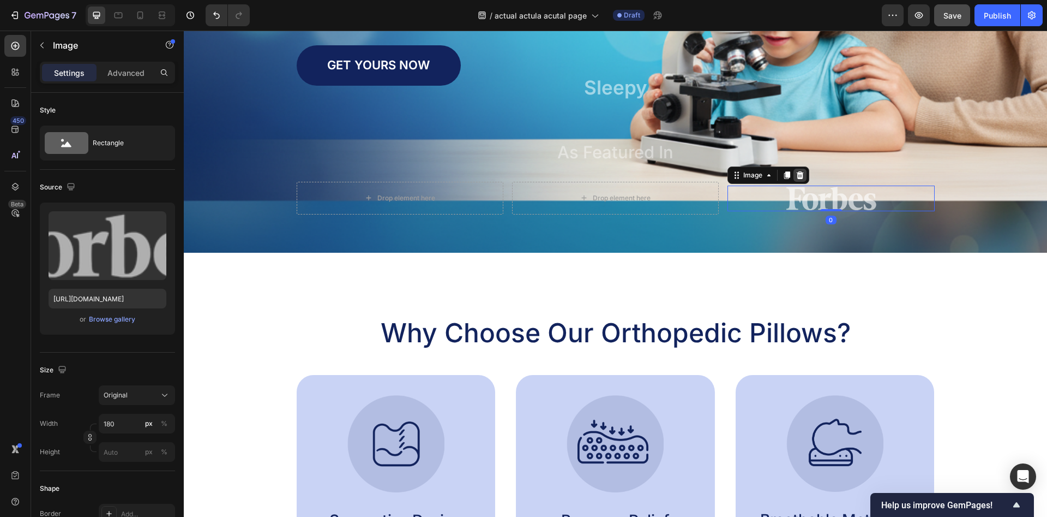
click at [798, 176] on icon at bounding box center [800, 175] width 9 height 9
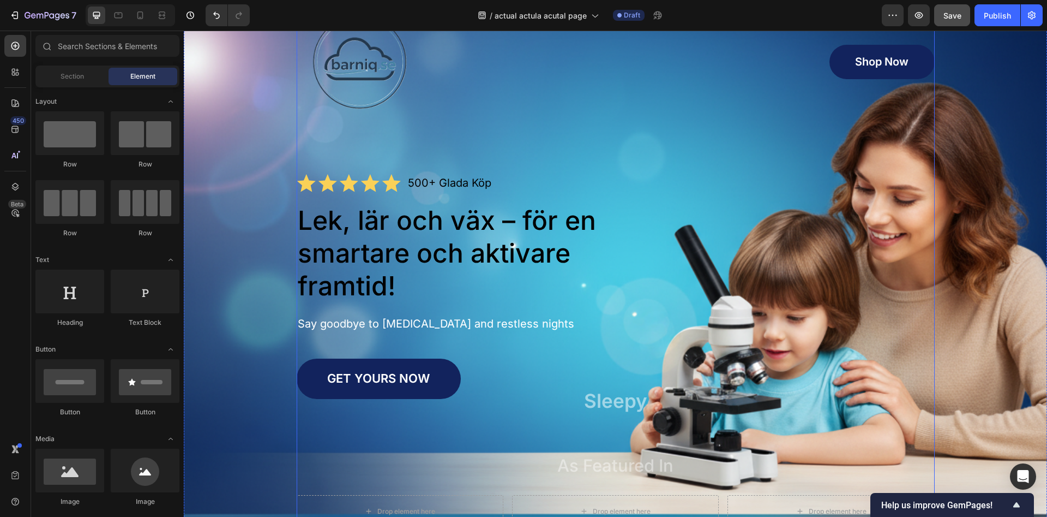
scroll to position [111, 0]
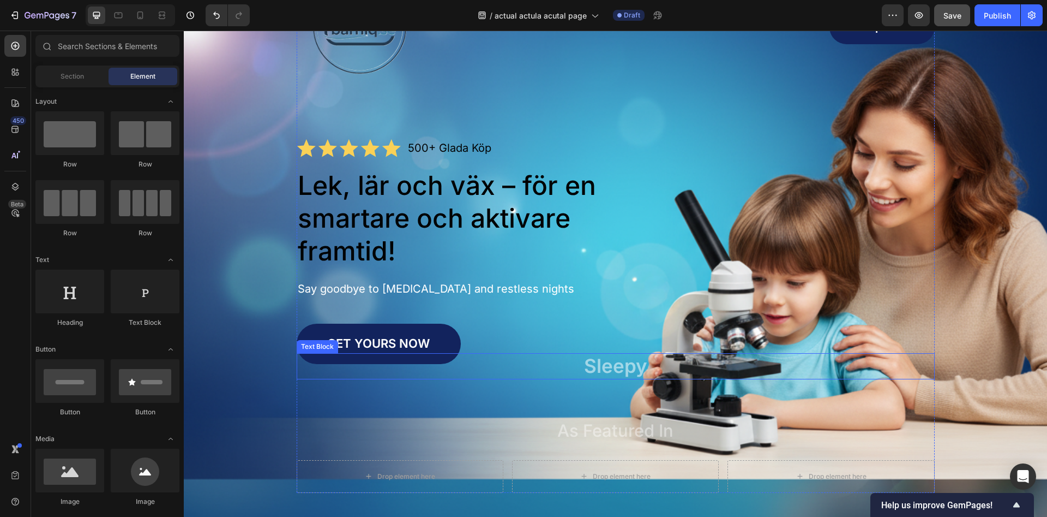
click at [602, 373] on p "Sleepy" at bounding box center [616, 366] width 636 height 24
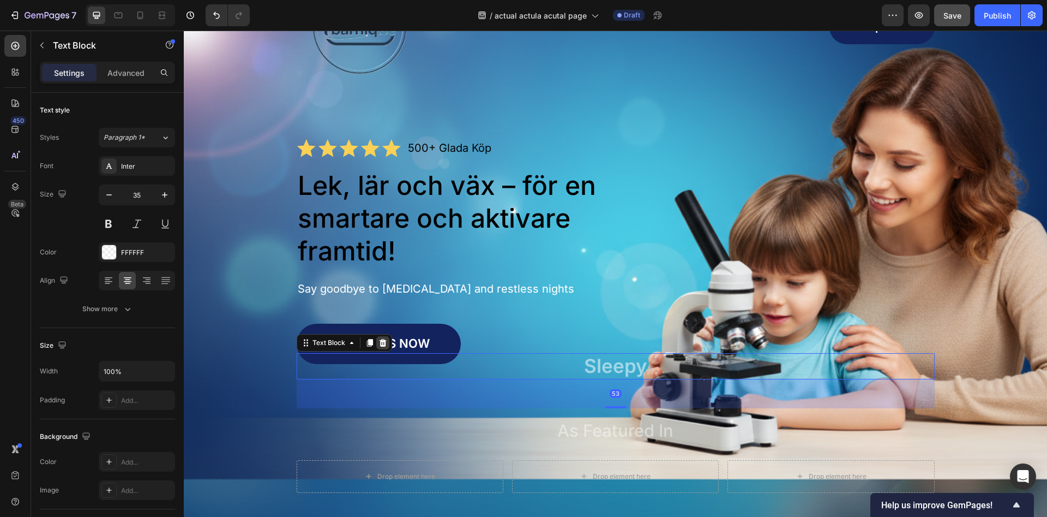
click at [380, 346] on icon at bounding box center [383, 342] width 9 height 9
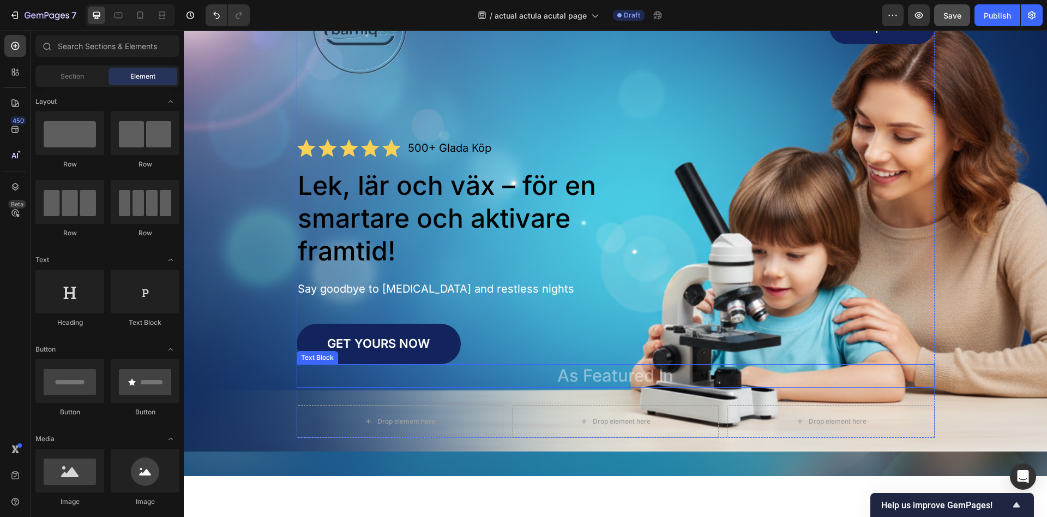
click at [612, 385] on p "As Featured In" at bounding box center [616, 375] width 636 height 21
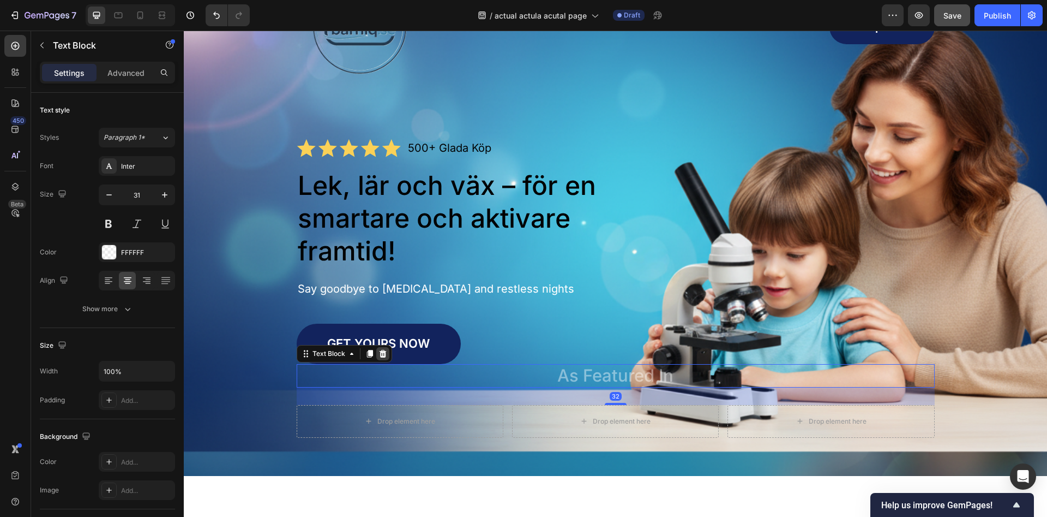
click at [379, 355] on icon at bounding box center [383, 353] width 9 height 9
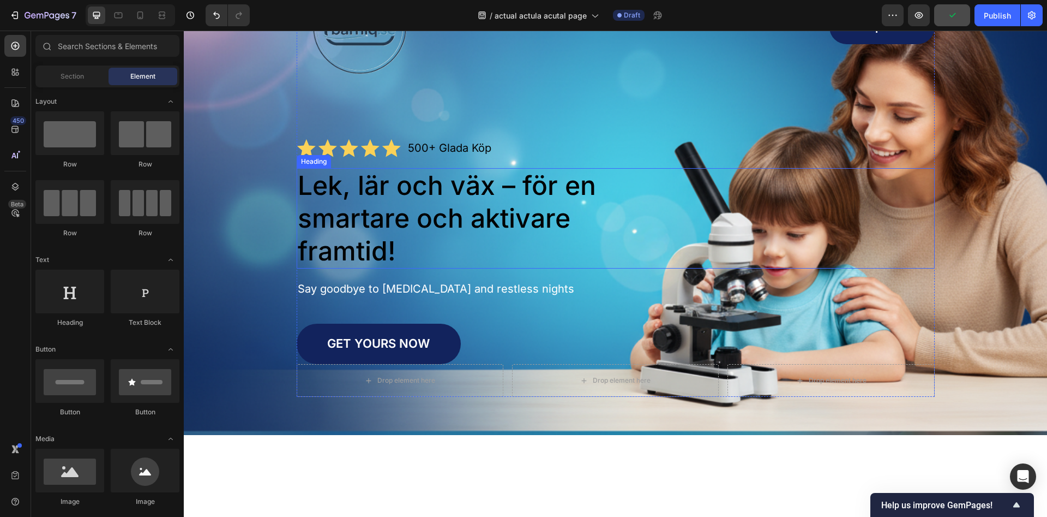
scroll to position [0, 0]
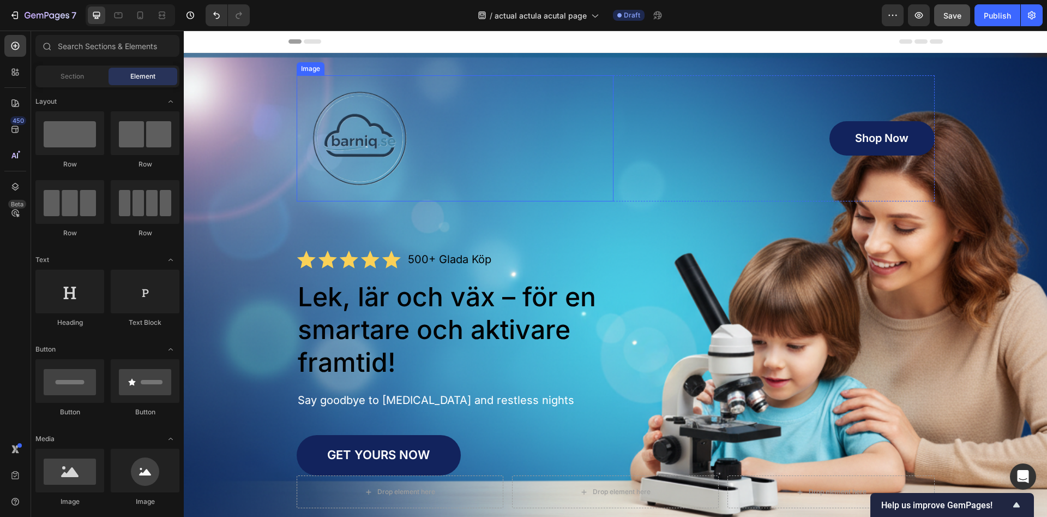
click at [385, 145] on img at bounding box center [360, 138] width 126 height 126
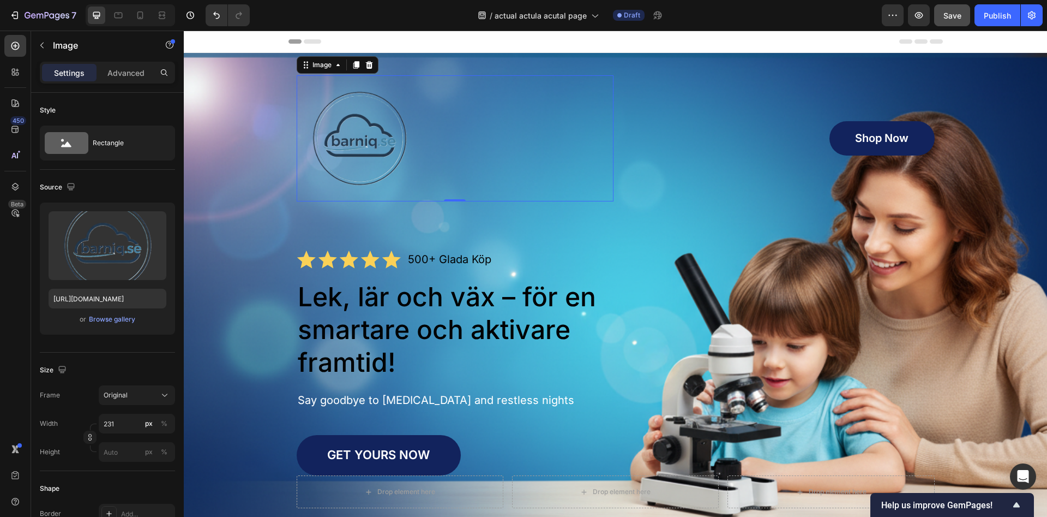
click at [367, 157] on img at bounding box center [360, 138] width 126 height 126
click at [374, 148] on img at bounding box center [360, 138] width 126 height 126
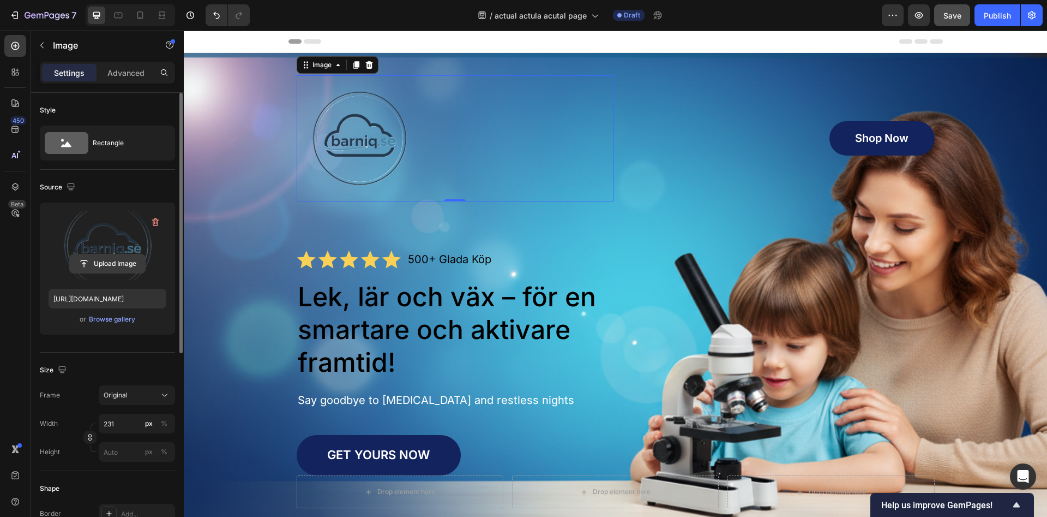
click at [118, 267] on input "file" at bounding box center [107, 263] width 75 height 19
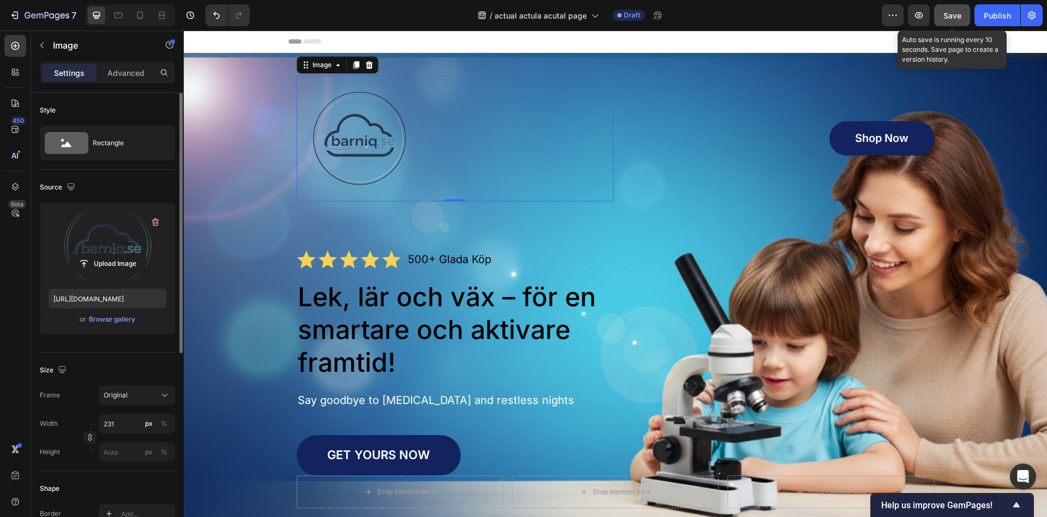
click at [948, 23] on button "Save" at bounding box center [952, 15] width 36 height 22
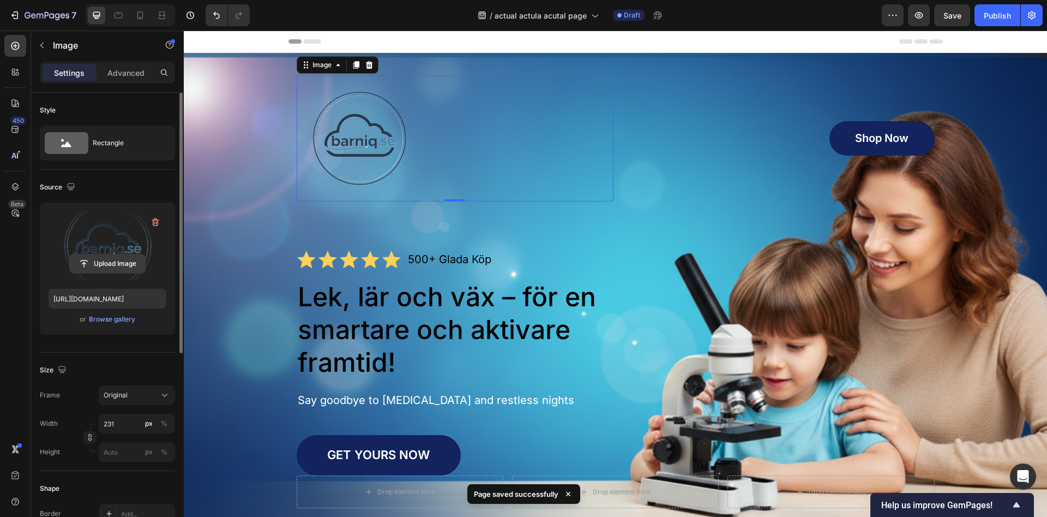
click at [120, 265] on input "file" at bounding box center [107, 263] width 75 height 19
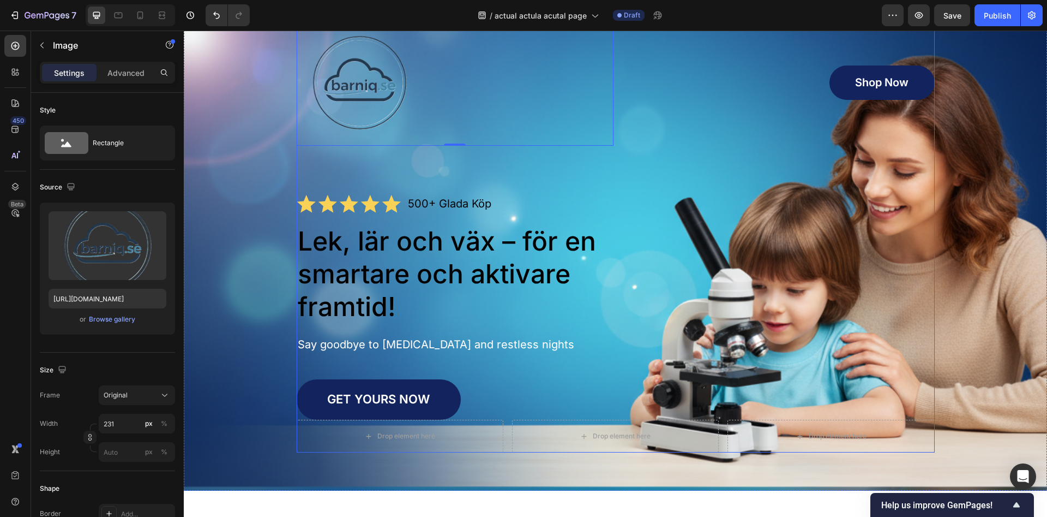
scroll to position [111, 0]
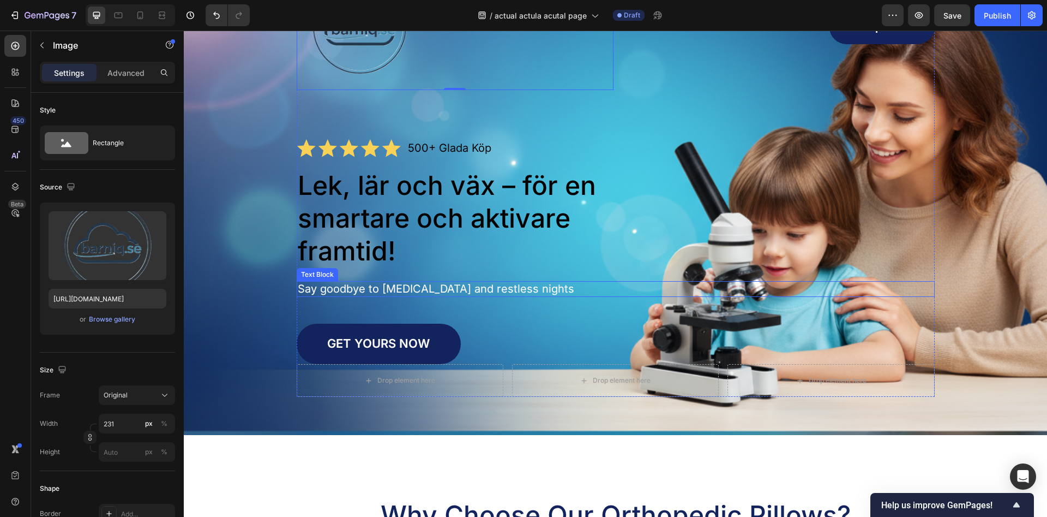
click at [471, 283] on p "Say goodbye to neck pain and restless nights" at bounding box center [616, 289] width 636 height 14
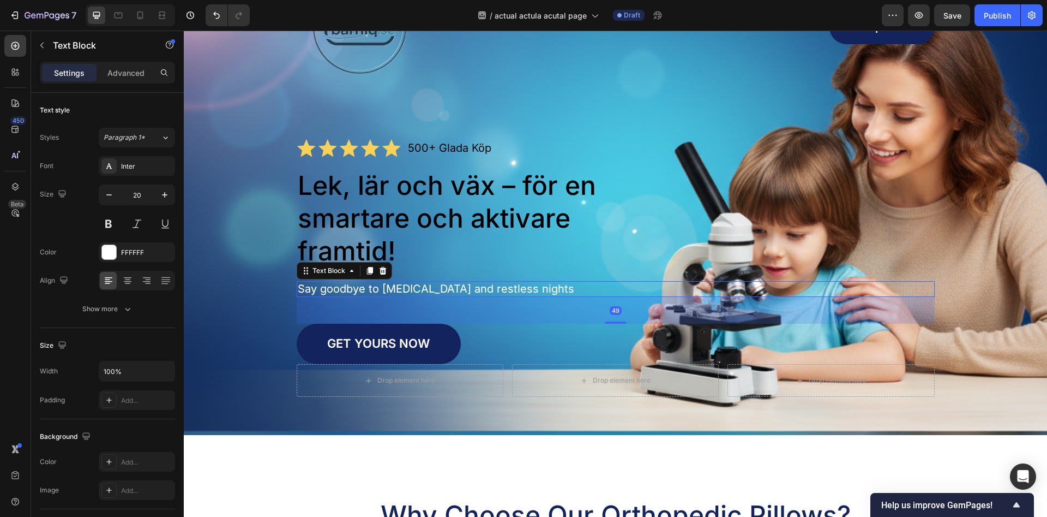
click at [472, 284] on p "Say goodbye to neck pain and restless nights" at bounding box center [616, 289] width 636 height 14
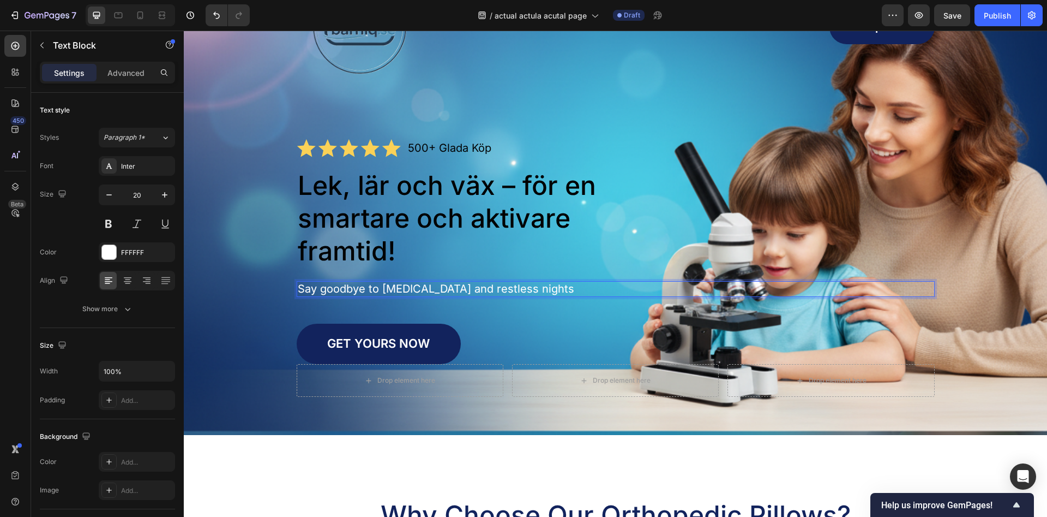
click at [483, 286] on p "Say goodbye to neck pain and restless nights" at bounding box center [616, 289] width 636 height 14
click at [543, 290] on p "Say goodbye to neck pain and restless nights" at bounding box center [616, 289] width 636 height 14
drag, startPoint x: 512, startPoint y: 287, endPoint x: 278, endPoint y: 286, distance: 234.0
click at [297, 286] on div "Say goodbye to neck pain and restless nights" at bounding box center [616, 289] width 638 height 16
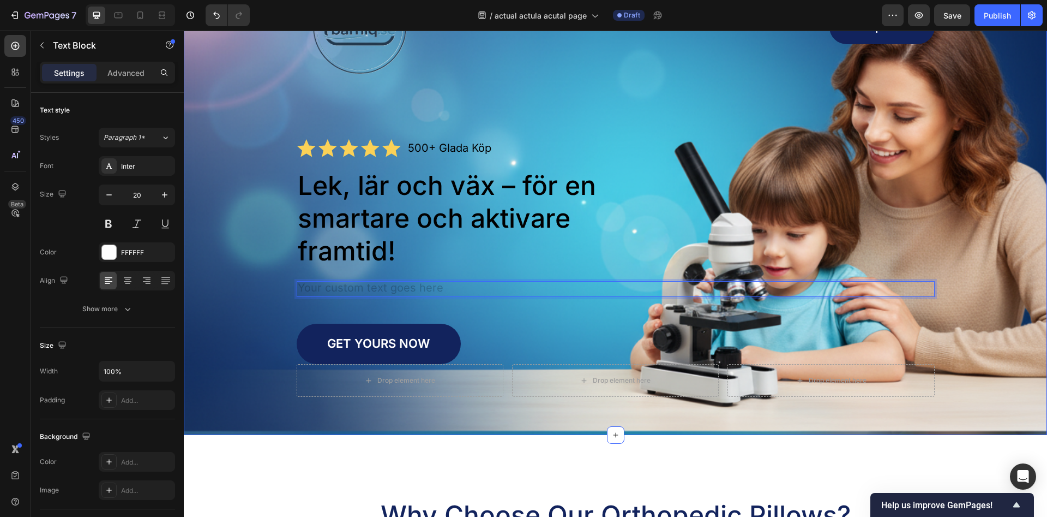
click at [280, 291] on div "Image Shop Now Button Row Icon Icon Icon Icon Icon Icon List 500+ Glada Köp Tex…" at bounding box center [616, 180] width 842 height 433
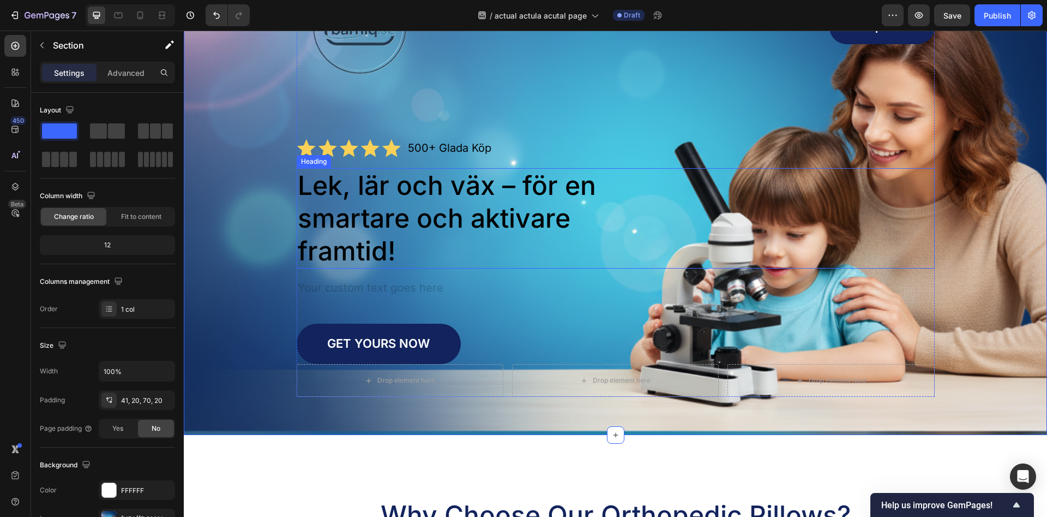
scroll to position [0, 0]
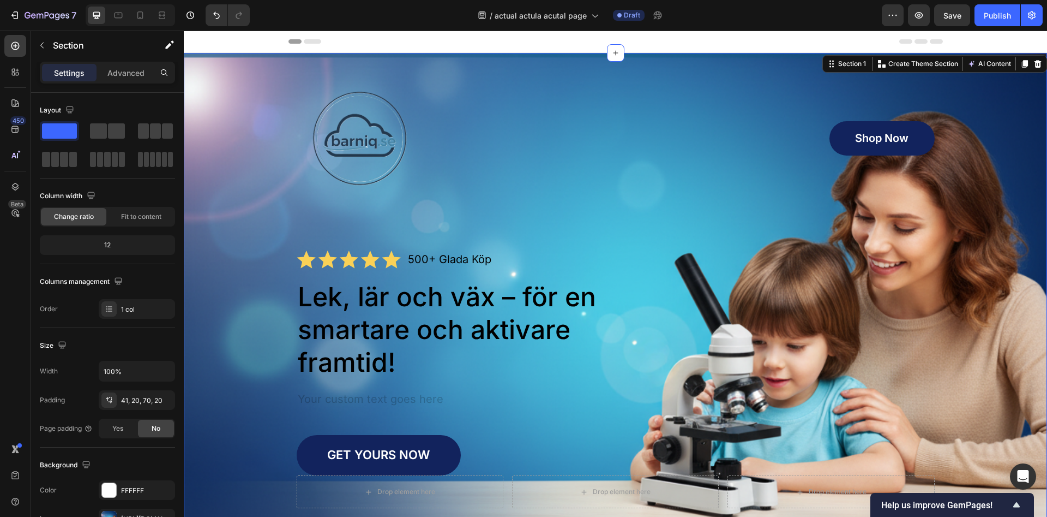
click at [339, 114] on img at bounding box center [360, 138] width 126 height 126
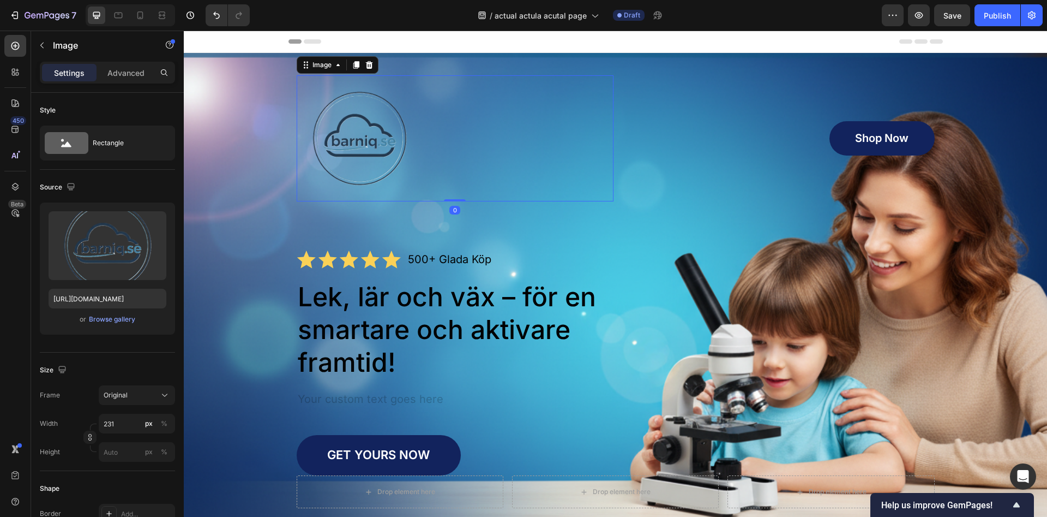
click at [339, 114] on img at bounding box center [360, 138] width 126 height 126
click at [112, 319] on div "Browse gallery" at bounding box center [112, 319] width 46 height 10
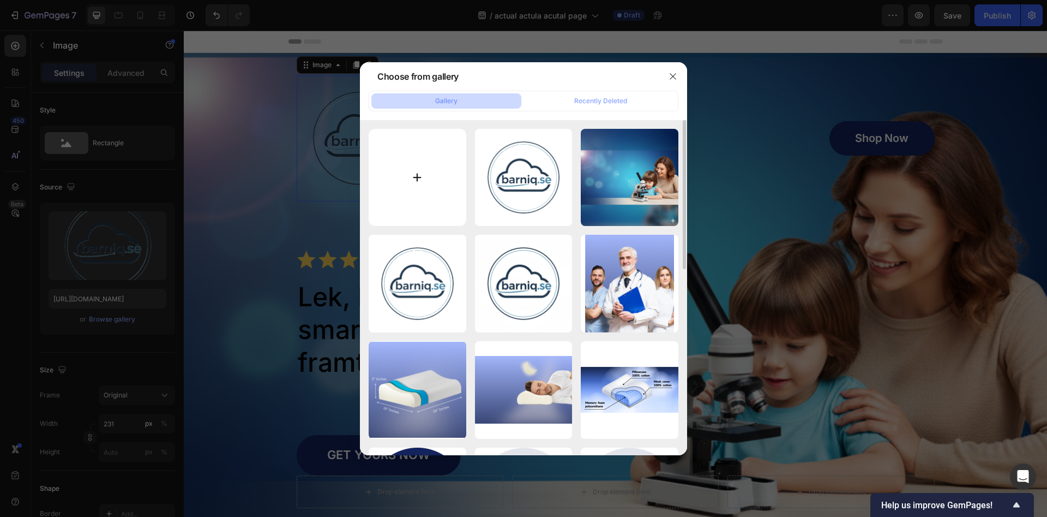
click at [421, 176] on input "file" at bounding box center [418, 178] width 98 height 98
type input "C:\fakepath\Gemini_Generated_Image_u3nii9u3nii9u3ni.png"
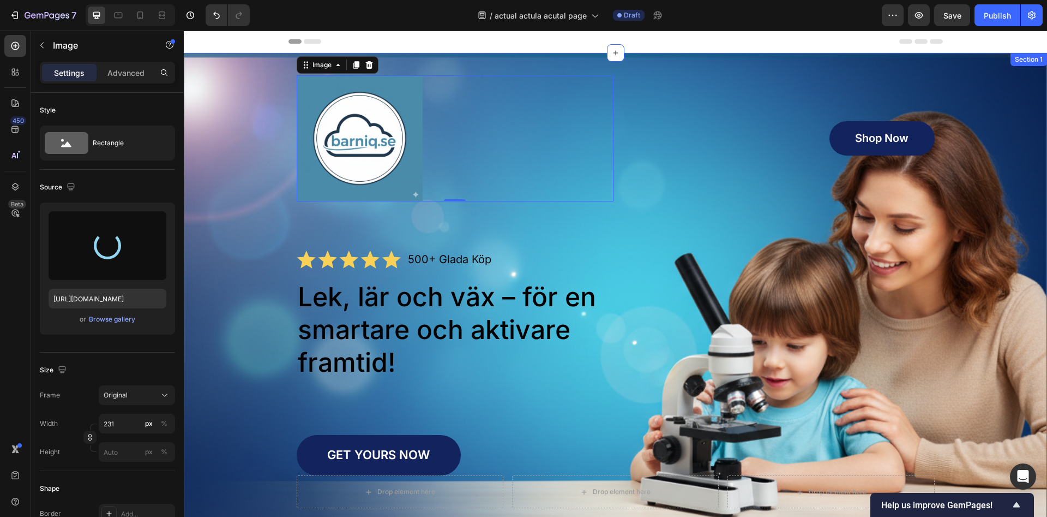
type input "https://cdn.shopify.com/s/files/1/0968/5729/3130/files/gempages_586282469188174…"
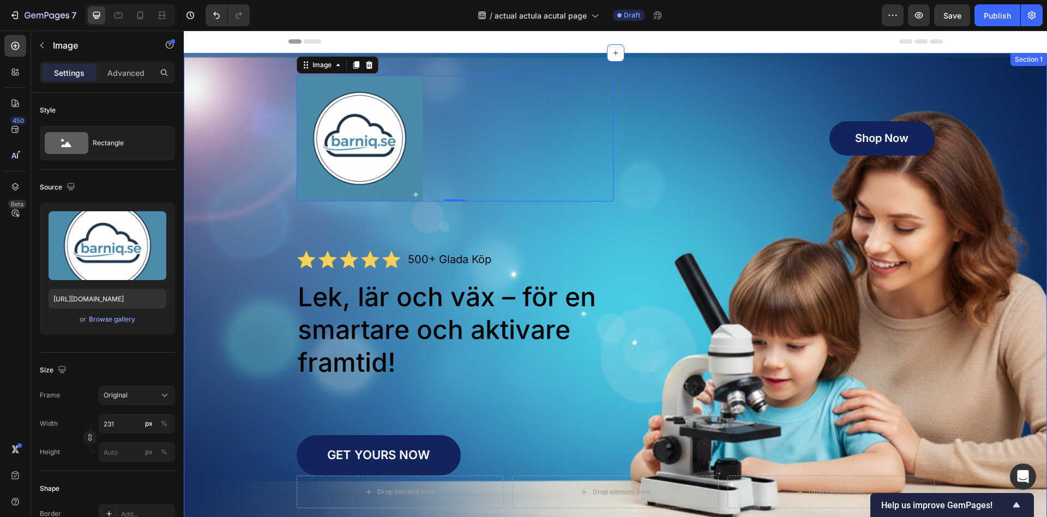
click at [267, 143] on div "Image 0 Shop Now Button Row Icon Icon Icon Icon Icon Icon List 500+ Glada Köp T…" at bounding box center [616, 291] width 842 height 433
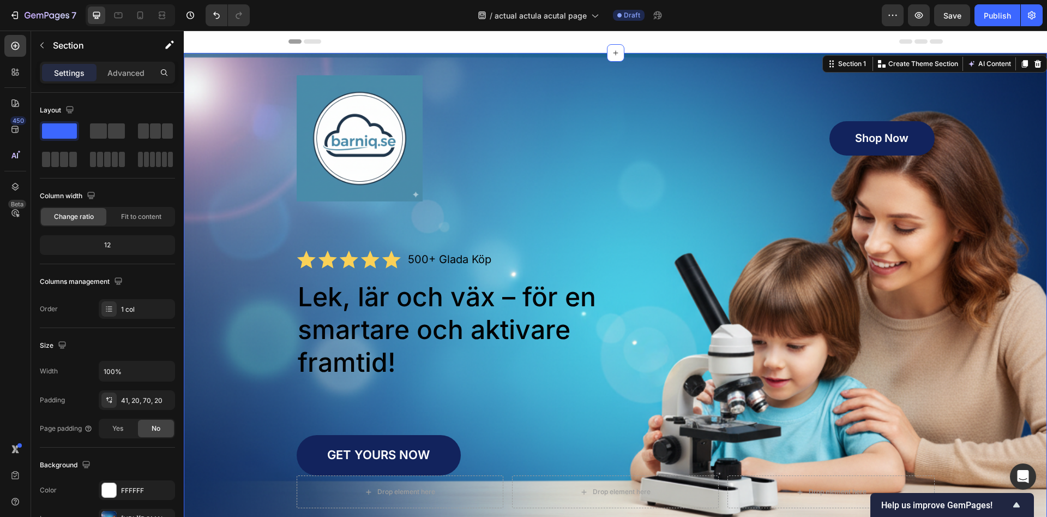
click at [304, 164] on img at bounding box center [360, 138] width 126 height 126
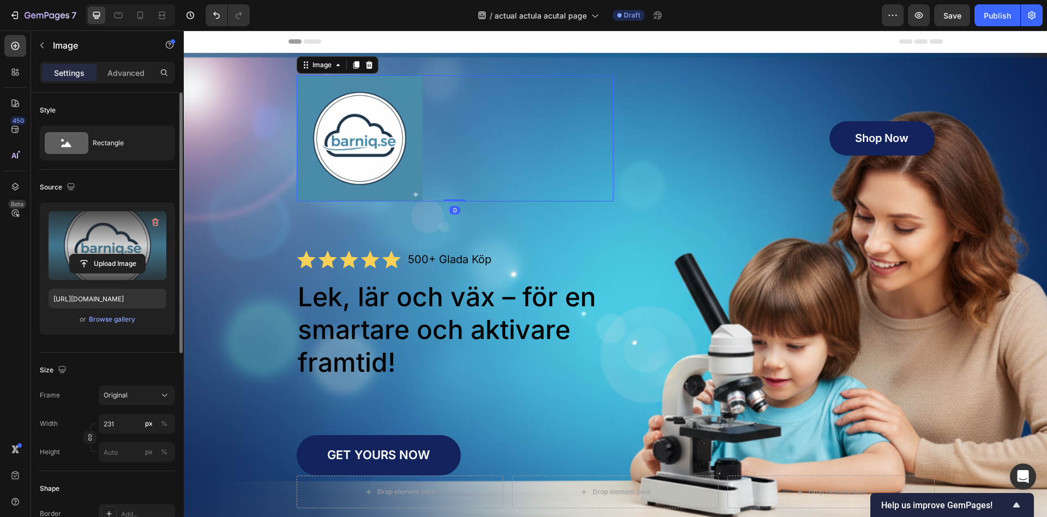
click at [115, 239] on label at bounding box center [108, 245] width 118 height 69
click at [115, 254] on input "file" at bounding box center [107, 263] width 75 height 19
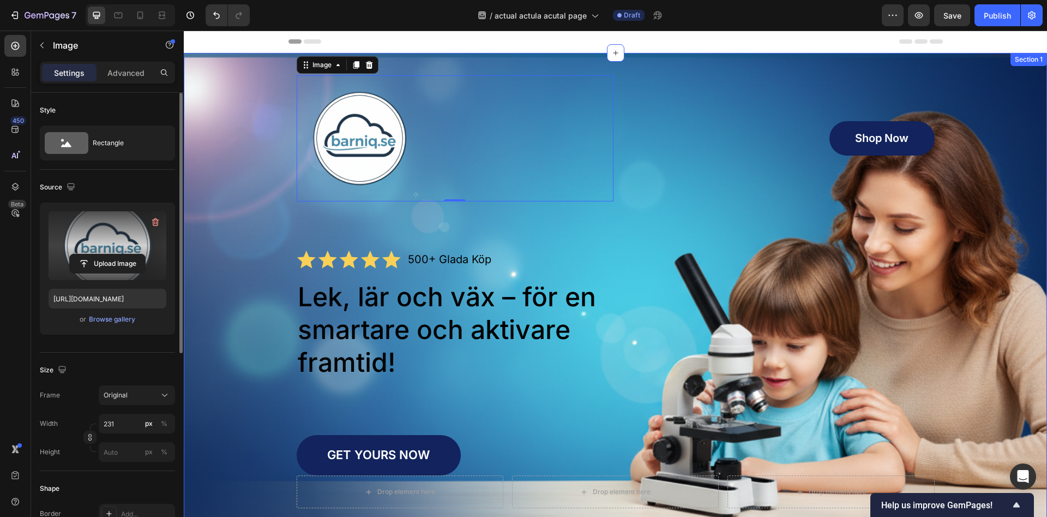
type input "[URL][DOMAIN_NAME]"
click at [249, 142] on div "Image 0 Shop Now Button Row Icon Icon Icon Icon Icon Icon List 500+ Glada Köp T…" at bounding box center [616, 291] width 842 height 433
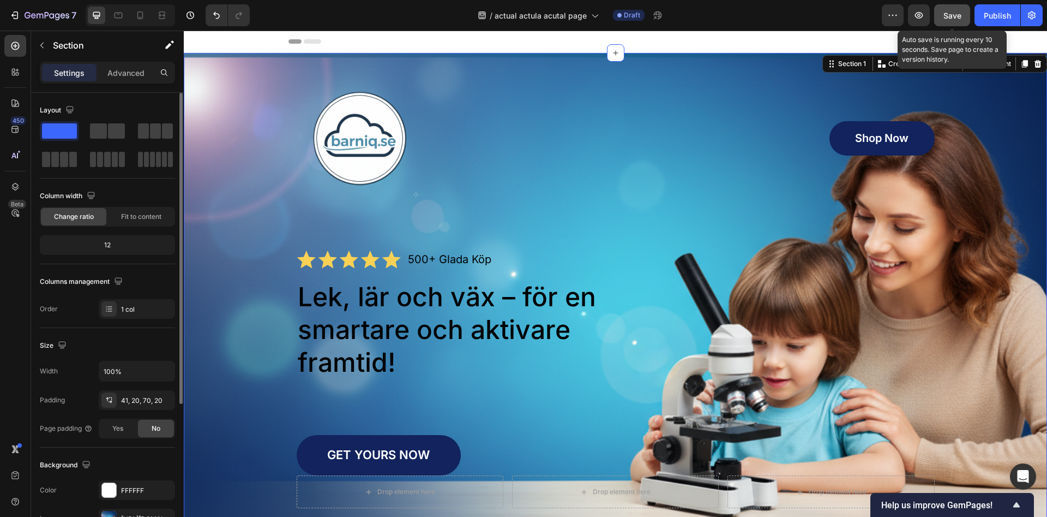
click at [943, 13] on button "Save" at bounding box center [952, 15] width 36 height 22
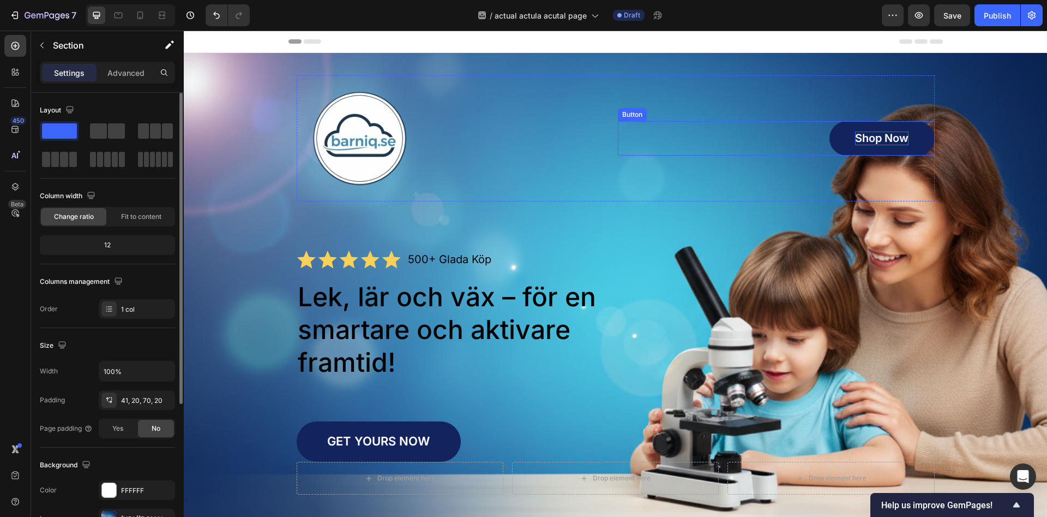
click at [896, 134] on p "Shop Now" at bounding box center [881, 138] width 53 height 14
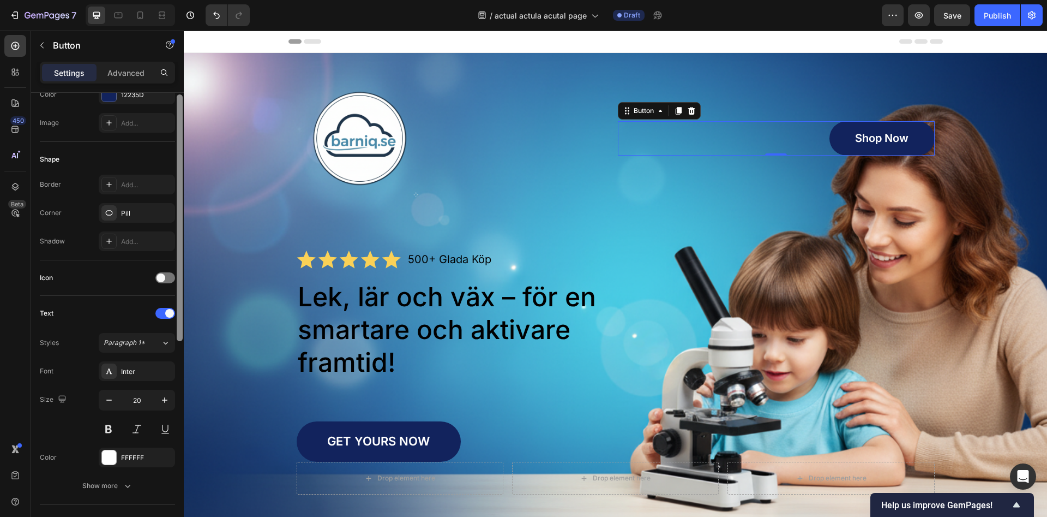
scroll to position [106, 0]
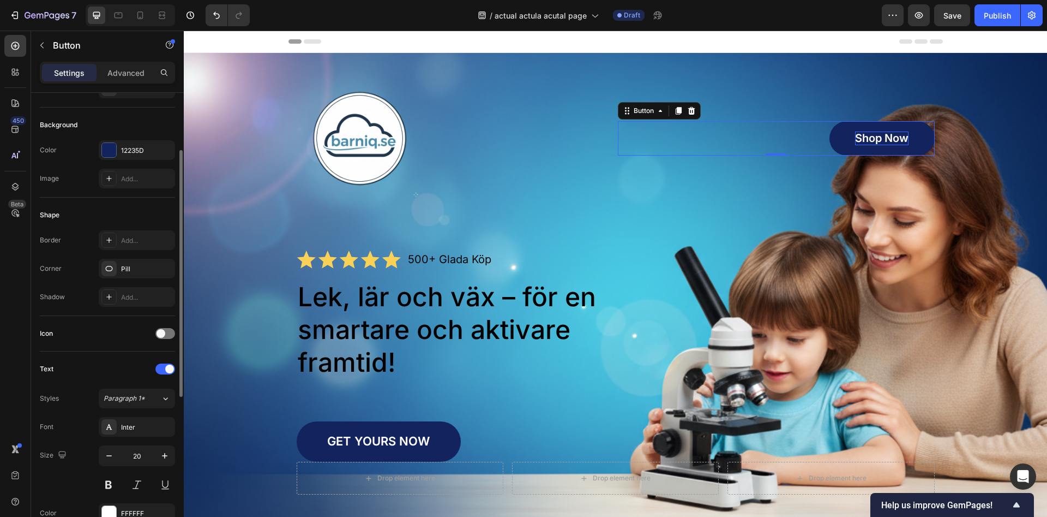
click at [876, 139] on p "Shop Now" at bounding box center [881, 138] width 53 height 14
drag, startPoint x: 908, startPoint y: 139, endPoint x: 854, endPoint y: 137, distance: 53.5
click at [855, 137] on div "Shop Now" at bounding box center [881, 138] width 53 height 14
click at [687, 147] on div "Handla nu Button 0" at bounding box center [776, 138] width 317 height 34
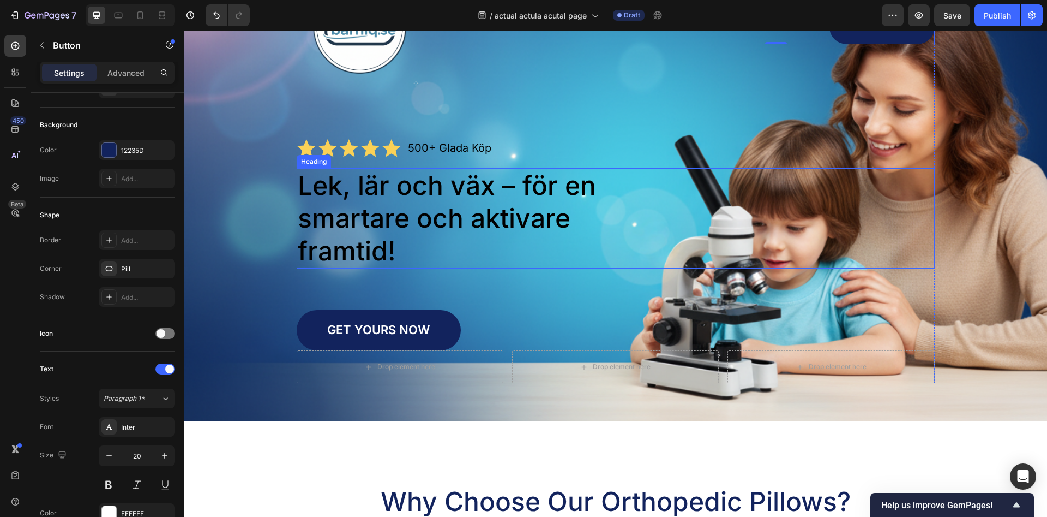
scroll to position [0, 0]
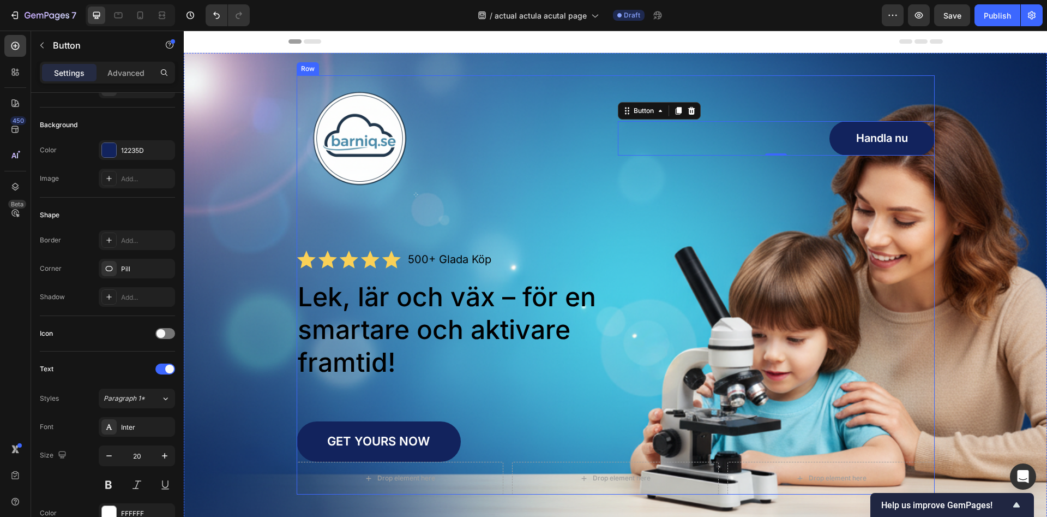
click at [622, 242] on div "Image Handla nu Button 0 Row Icon Icon Icon Icon Icon Icon List 500+ Glada Köp …" at bounding box center [616, 284] width 638 height 419
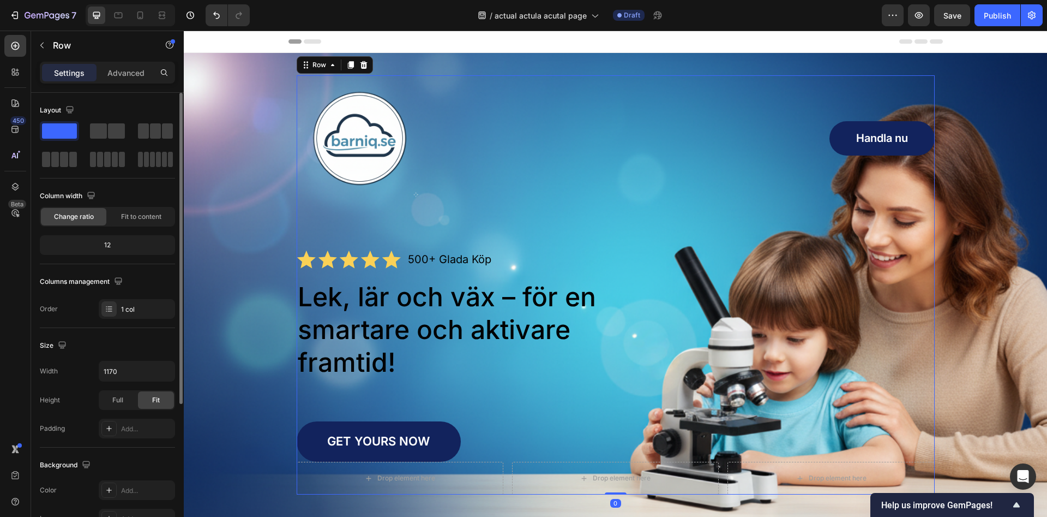
scroll to position [56, 0]
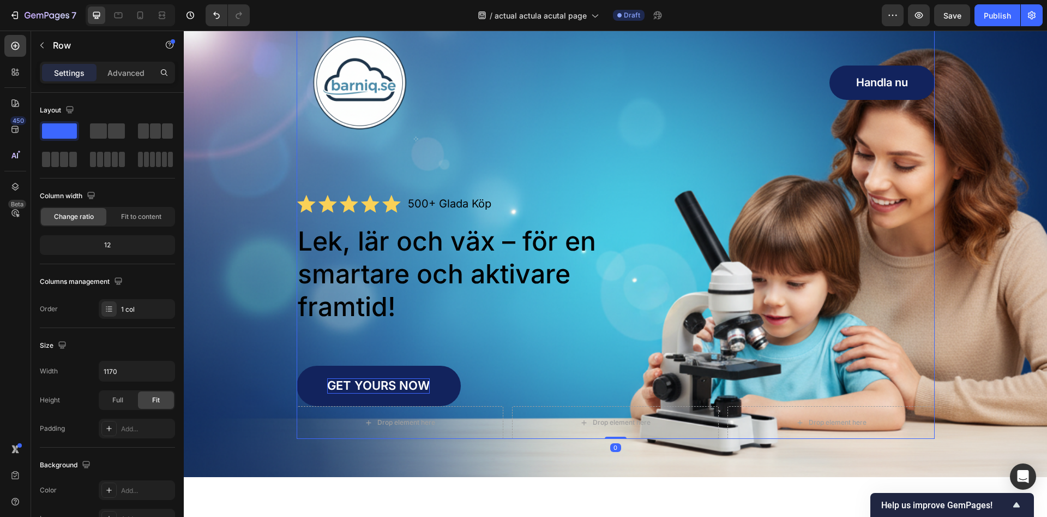
click at [390, 386] on p "GET YOURS NOW" at bounding box center [378, 385] width 103 height 15
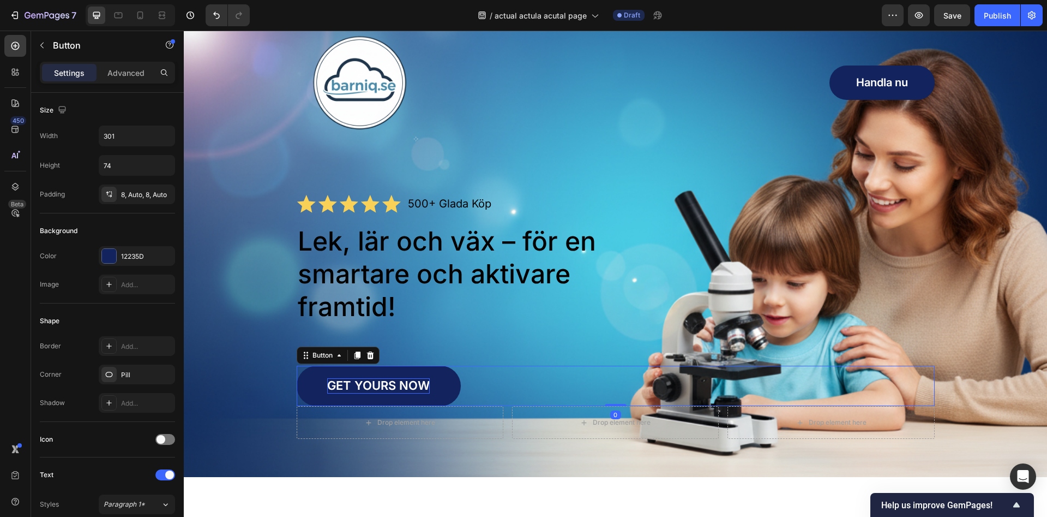
click at [427, 385] on p "GET YOURS NOW" at bounding box center [378, 385] width 103 height 15
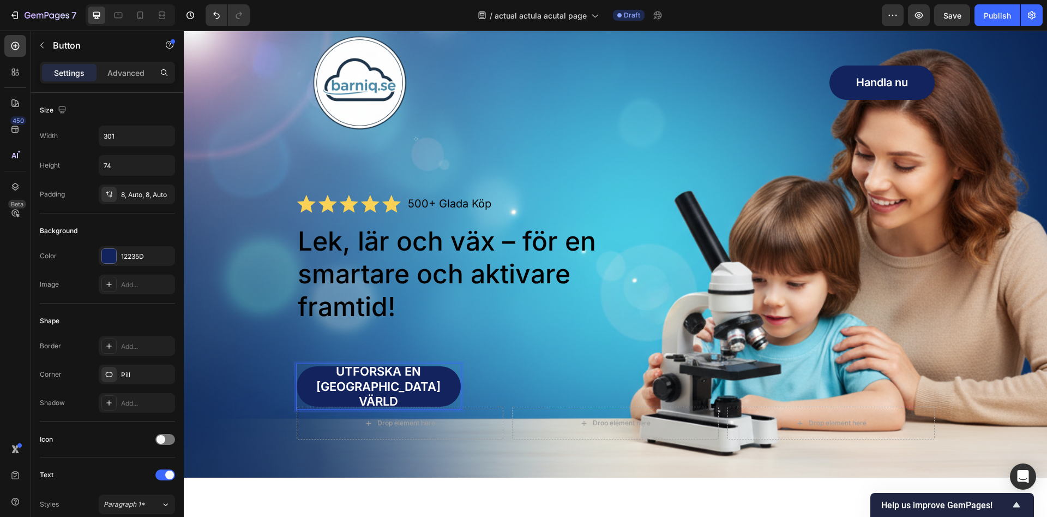
click at [514, 375] on div "UTFORSKA EN NY VÄRLD Button 0" at bounding box center [616, 385] width 638 height 41
click at [417, 385] on p "UTFORSKA EN NY VÄRLD" at bounding box center [379, 386] width 164 height 45
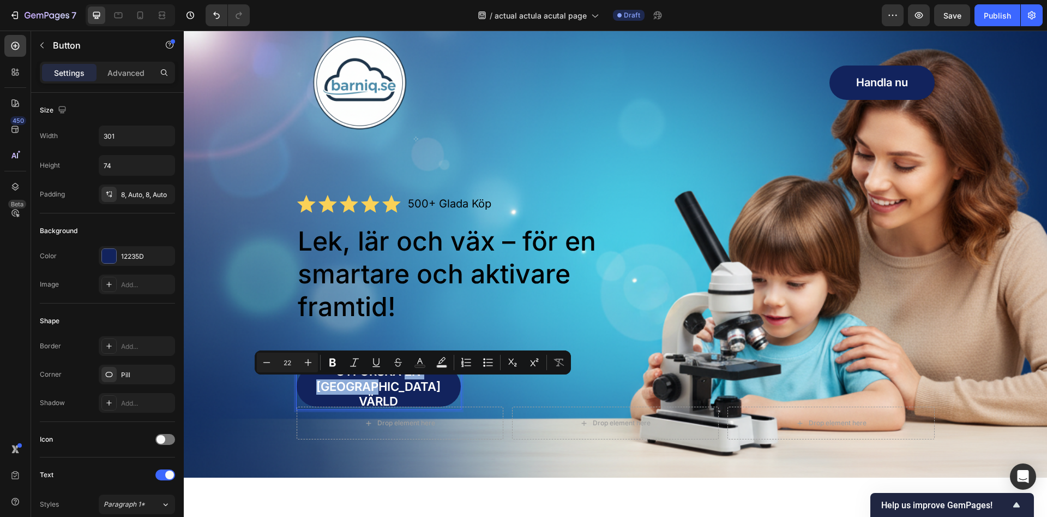
drag, startPoint x: 451, startPoint y: 387, endPoint x: 375, endPoint y: 391, distance: 76.0
click at [375, 391] on p "UTFORSKA EN NY VÄRLD" at bounding box center [379, 386] width 164 height 45
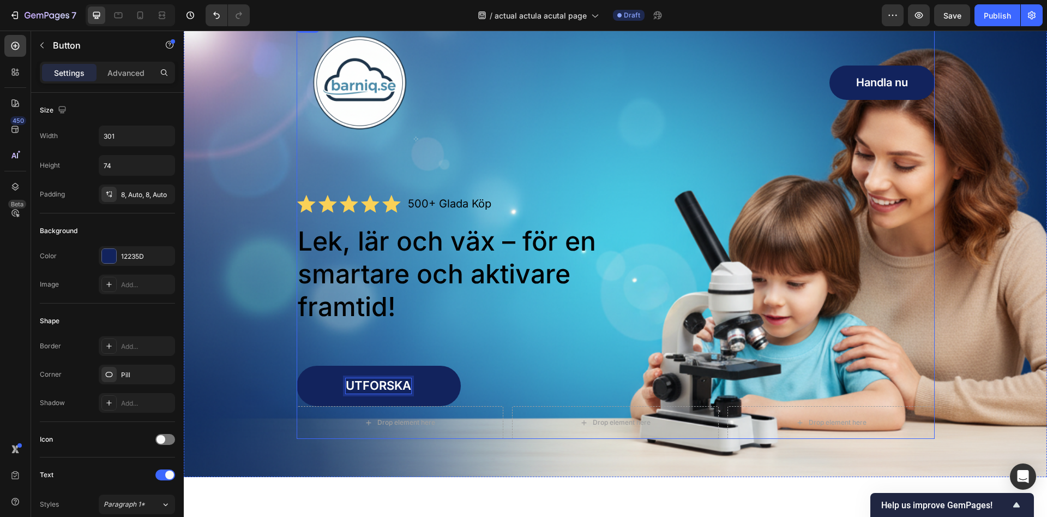
click at [494, 344] on div "Image Handla nu Button Row Icon Icon Icon Icon Icon Icon List 500+ Glada Köp Te…" at bounding box center [616, 229] width 638 height 419
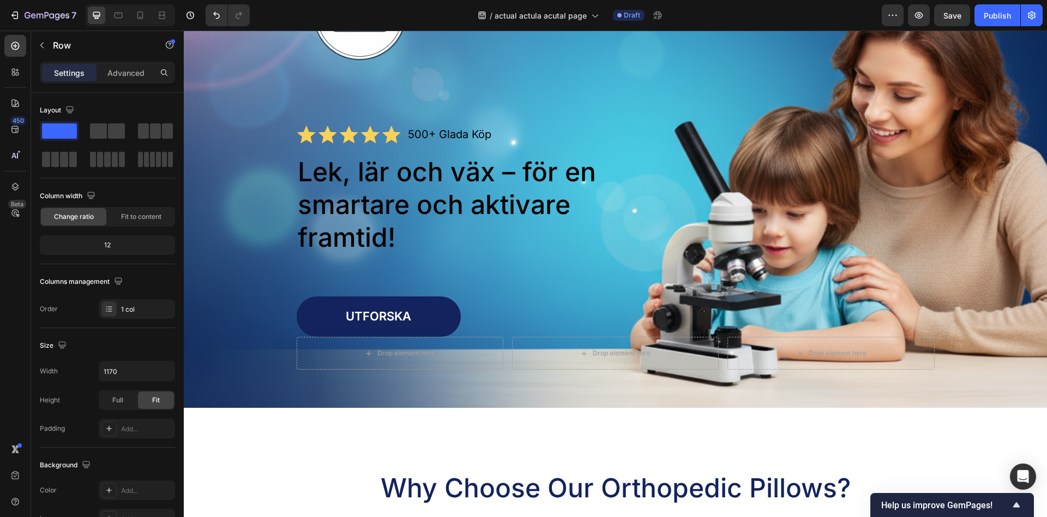
scroll to position [167, 0]
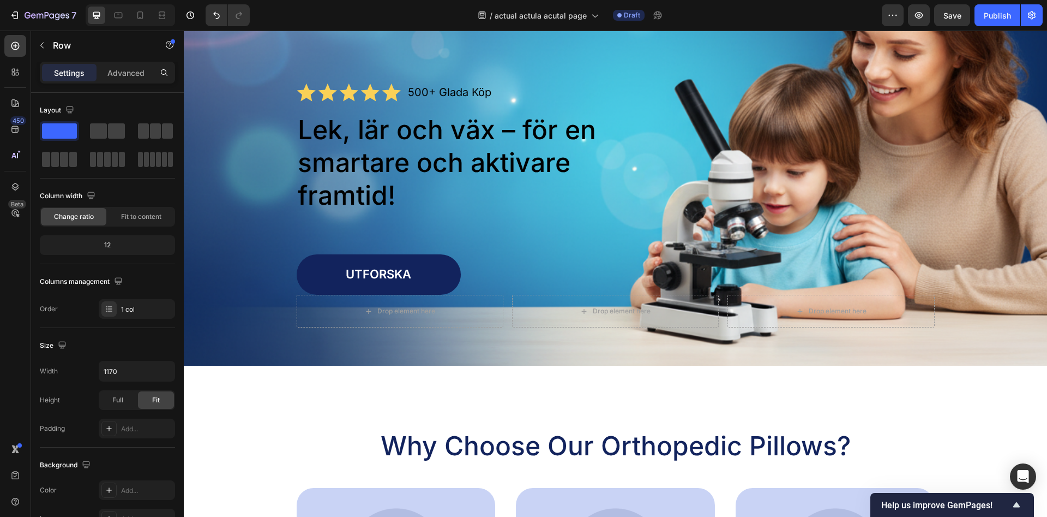
click at [646, 211] on div "Lek, lär och väx – för en smartare och aktivare framtid!" at bounding box center [616, 162] width 638 height 100
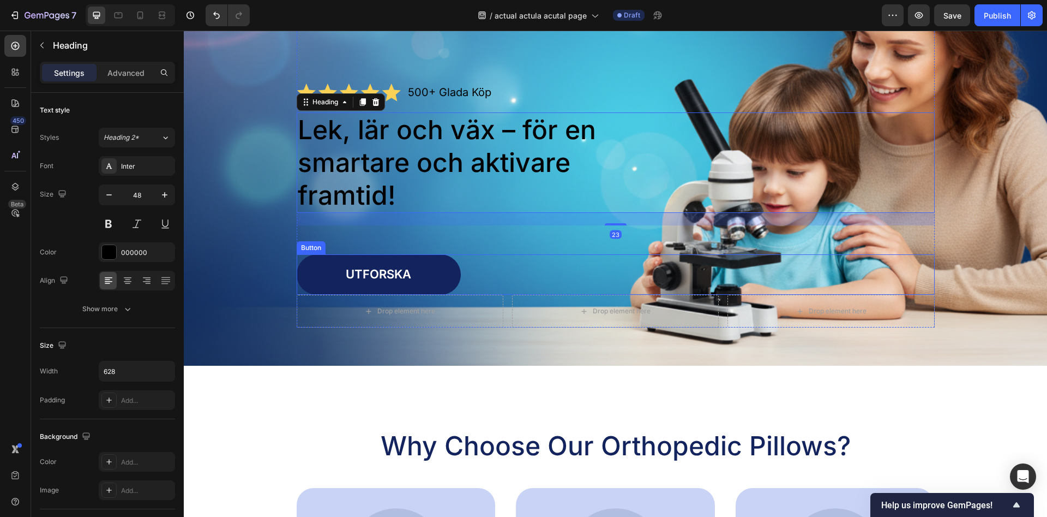
click at [398, 266] on link "UTFORSKA" at bounding box center [379, 274] width 164 height 40
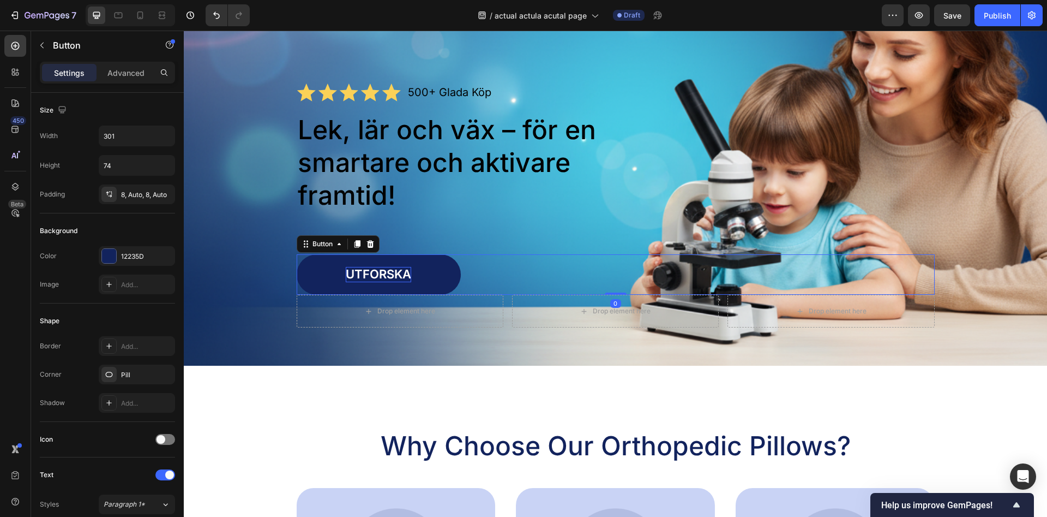
click at [391, 275] on p "UTFORSKA" at bounding box center [378, 274] width 65 height 15
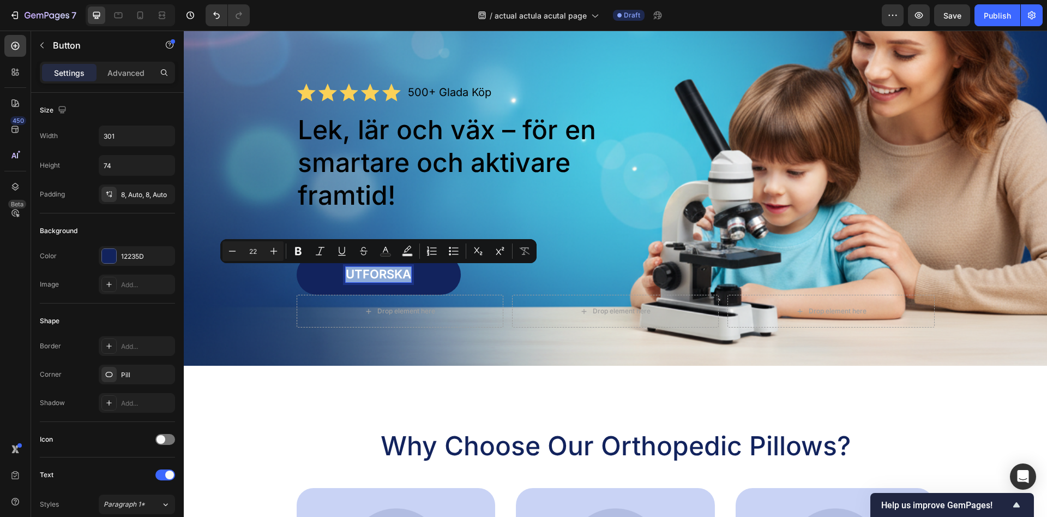
click at [401, 274] on p "UTFORSKA" at bounding box center [378, 274] width 65 height 15
drag, startPoint x: 409, startPoint y: 276, endPoint x: 357, endPoint y: 277, distance: 51.8
click at [357, 277] on p "UTFORSKA" at bounding box center [378, 274] width 65 height 15
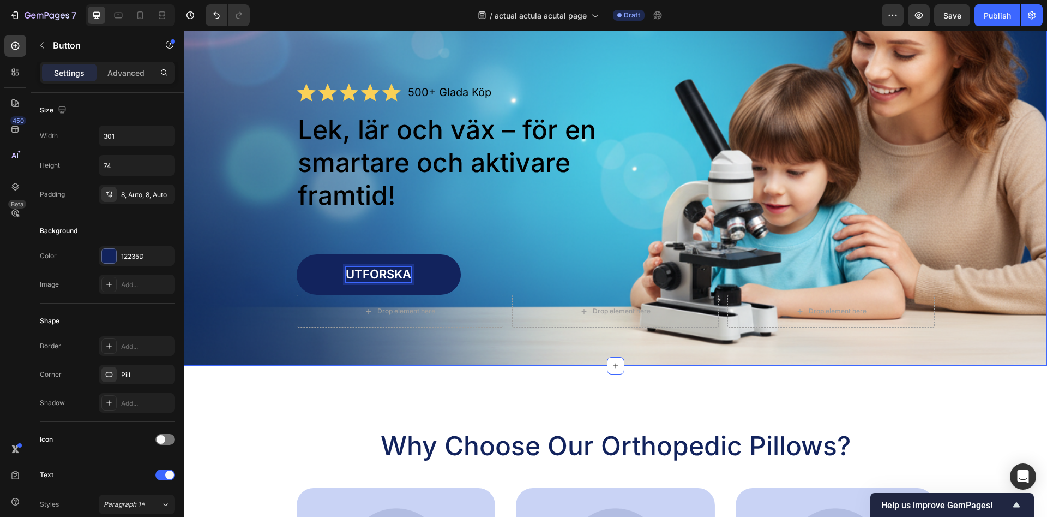
click at [296, 236] on div "Image Handla nu Button Row Icon Icon Icon Icon Icon Icon List 500+ Glada Köp Te…" at bounding box center [616, 117] width 842 height 419
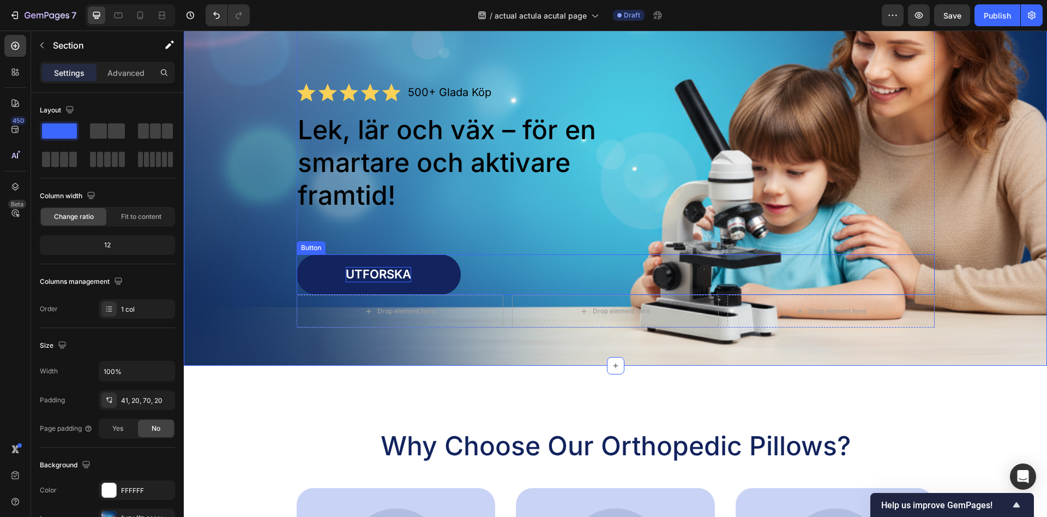
click at [346, 267] on p "Utforska" at bounding box center [378, 274] width 65 height 15
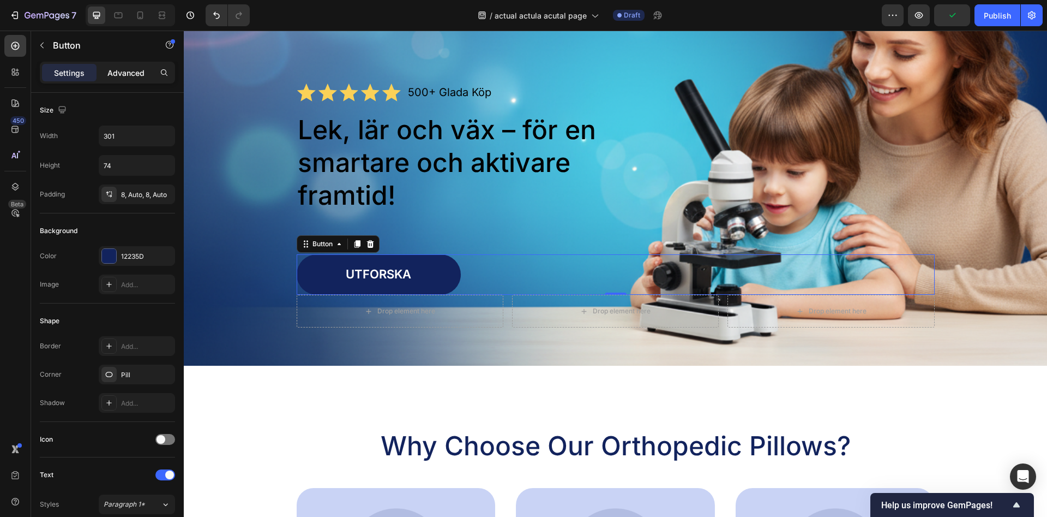
click at [124, 71] on p "Advanced" at bounding box center [125, 72] width 37 height 11
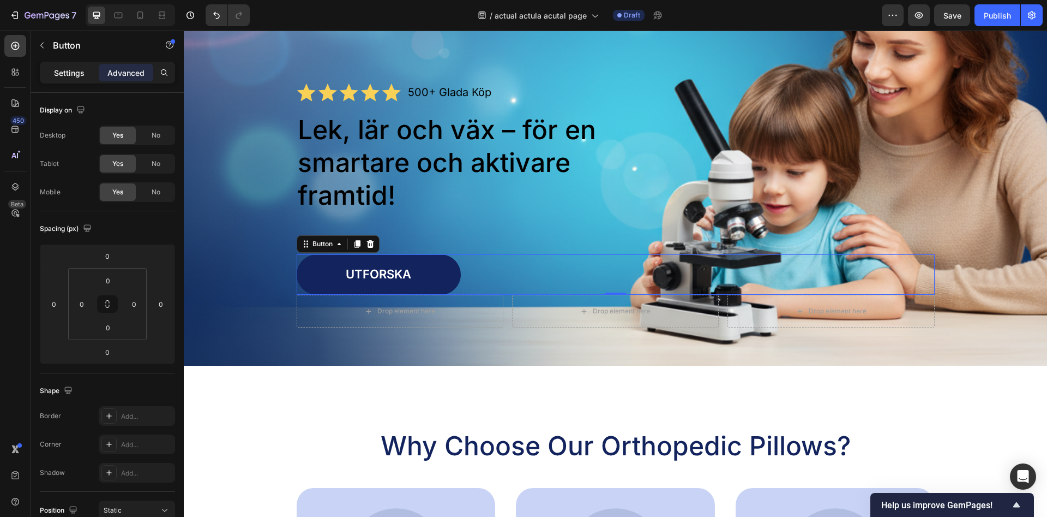
click at [75, 69] on p "Settings" at bounding box center [69, 72] width 31 height 11
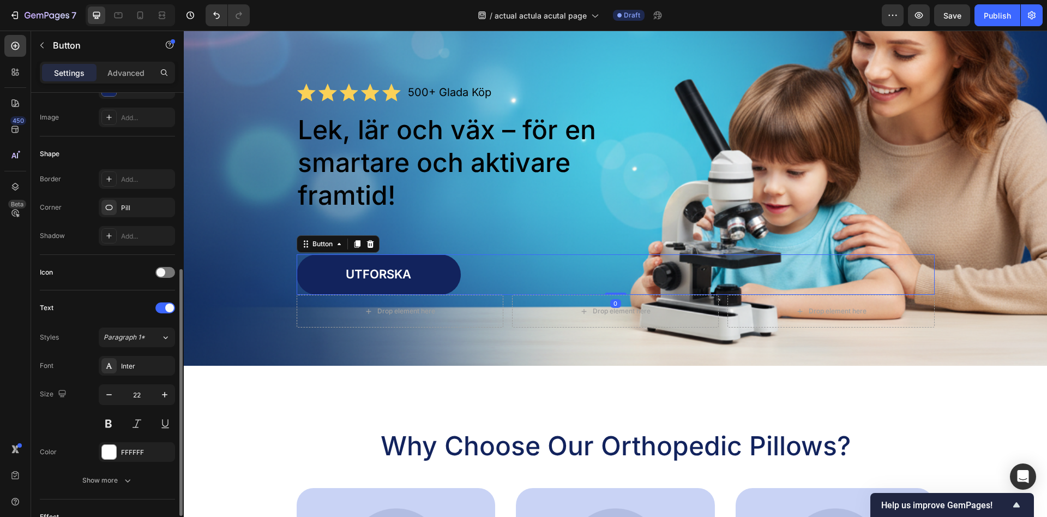
scroll to position [223, 0]
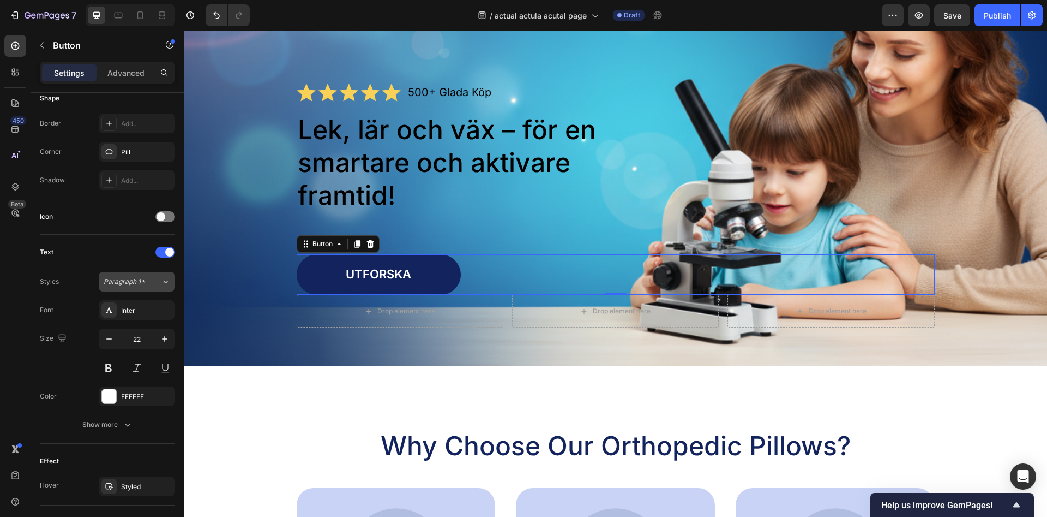
click at [149, 283] on div "Paragraph 1*" at bounding box center [132, 282] width 57 height 10
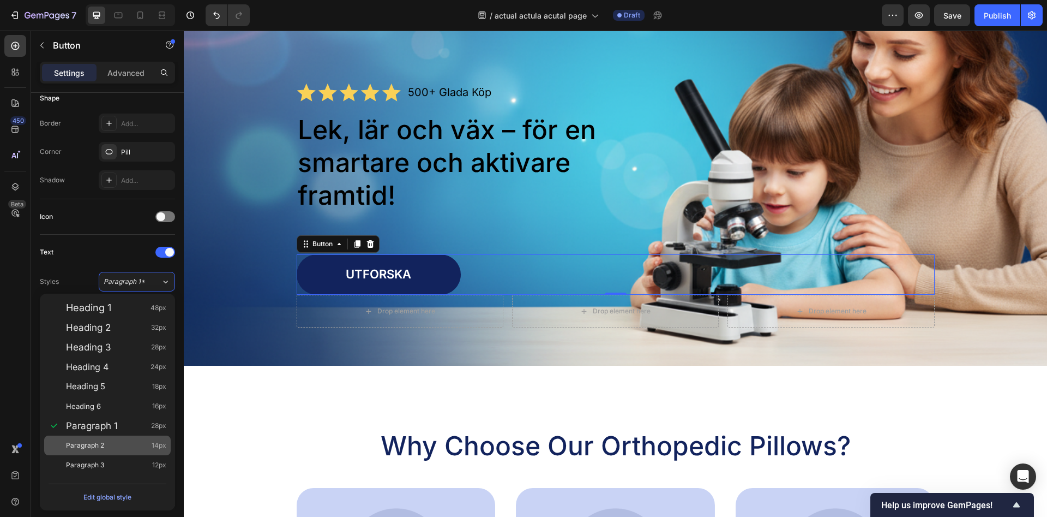
click at [94, 446] on span "Paragraph 2" at bounding box center [85, 445] width 38 height 11
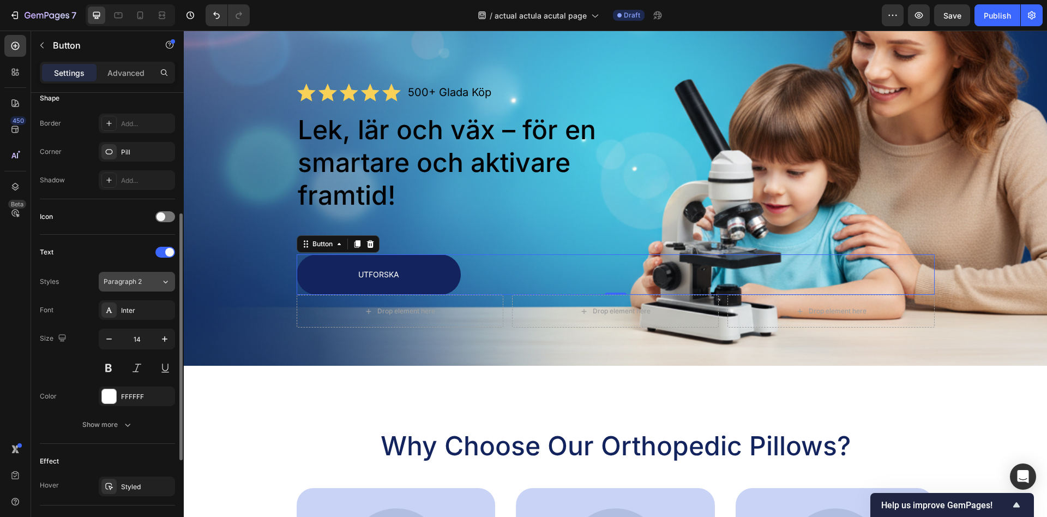
click at [129, 283] on span "Paragraph 2" at bounding box center [123, 282] width 38 height 10
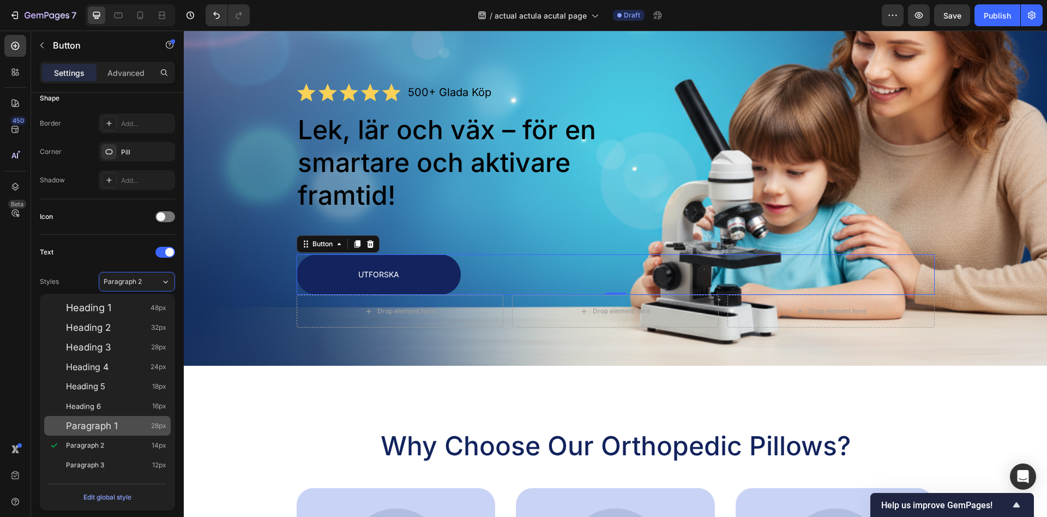
click at [111, 430] on span "Paragraph 1" at bounding box center [92, 425] width 52 height 11
type input "28"
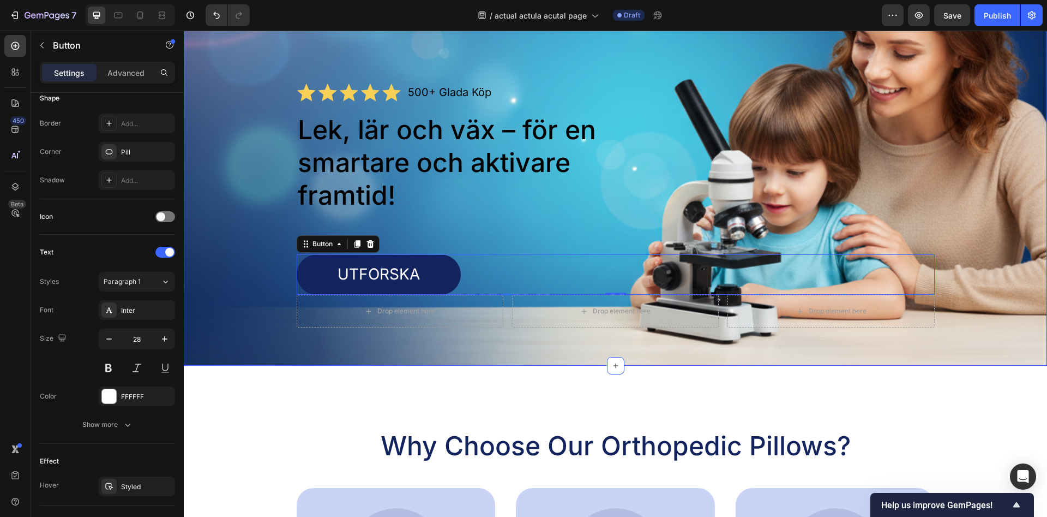
click at [248, 273] on div "Image Handla nu Button Row Icon Icon Icon Icon Icon Icon List 500+ Glada Köp Te…" at bounding box center [616, 117] width 842 height 419
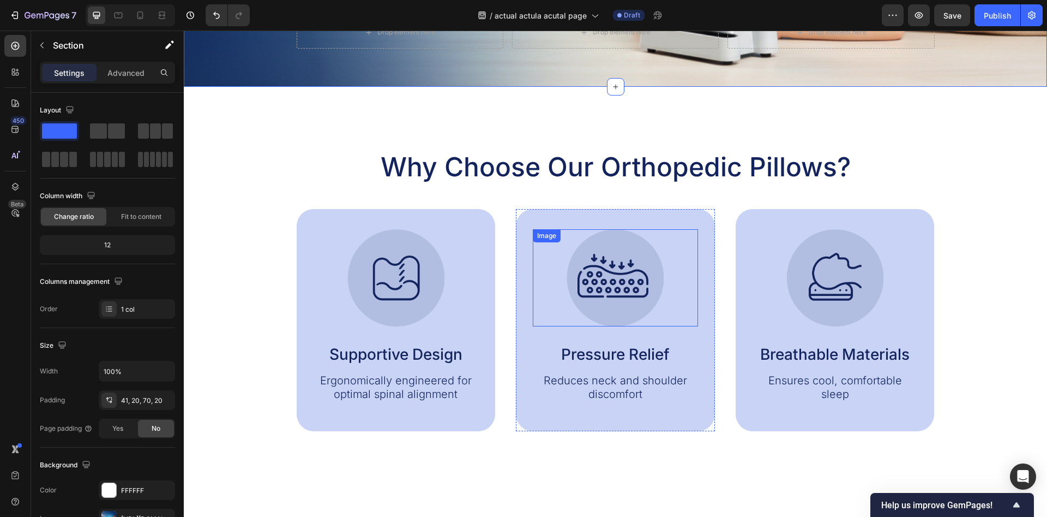
scroll to position [556, 0]
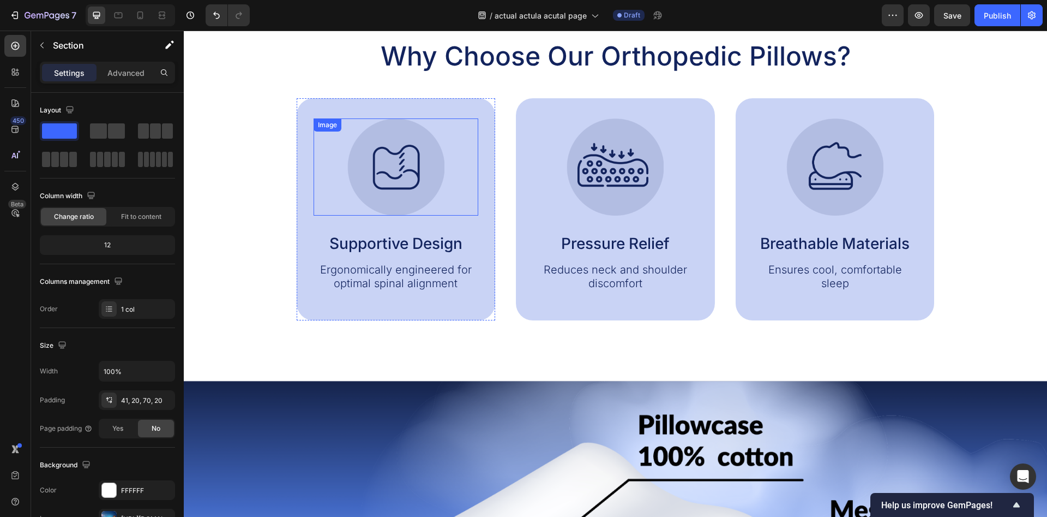
click at [403, 177] on img at bounding box center [395, 166] width 97 height 97
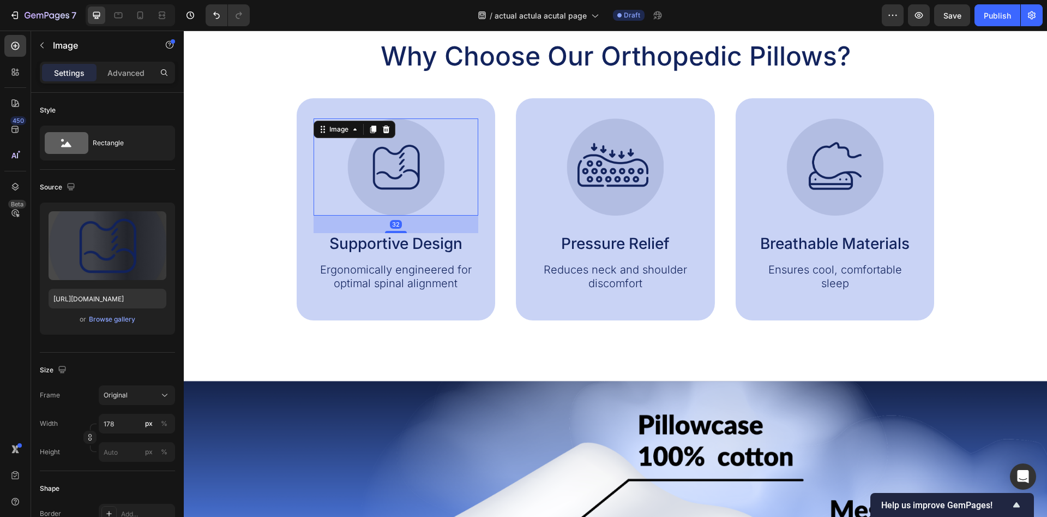
click at [403, 177] on img at bounding box center [395, 166] width 97 height 97
click at [392, 248] on p "Supportive Design" at bounding box center [396, 243] width 163 height 19
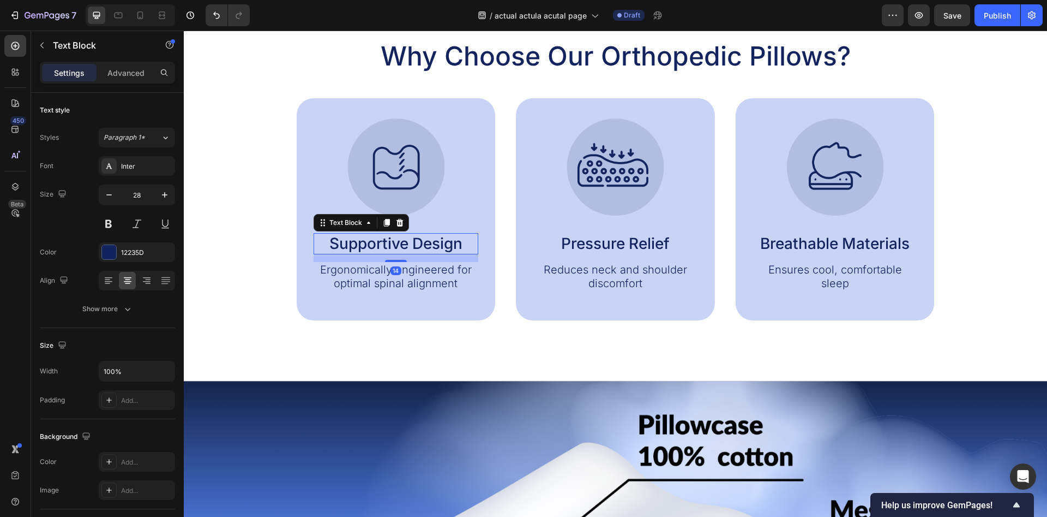
click at [435, 244] on p "Supportive Design" at bounding box center [396, 243] width 163 height 19
drag, startPoint x: 471, startPoint y: 244, endPoint x: 325, endPoint y: 248, distance: 146.2
click at [325, 248] on p "Supportive Design" at bounding box center [396, 243] width 163 height 19
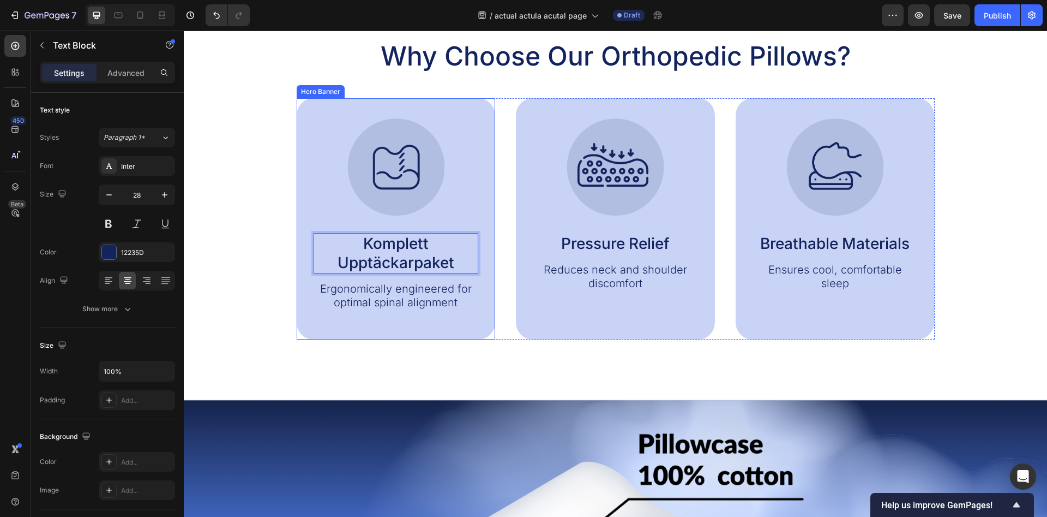
click at [466, 202] on div at bounding box center [396, 166] width 165 height 97
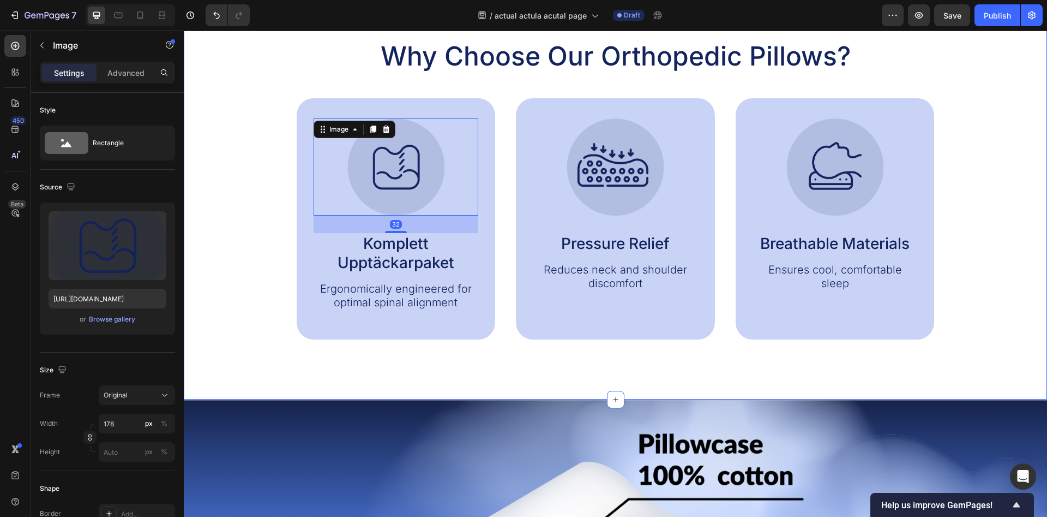
click at [458, 352] on div "Why Choose Our Orthopedic Pillows? Heading Image 32 Komplett Upptäckarpaket Tex…" at bounding box center [616, 187] width 864 height 423
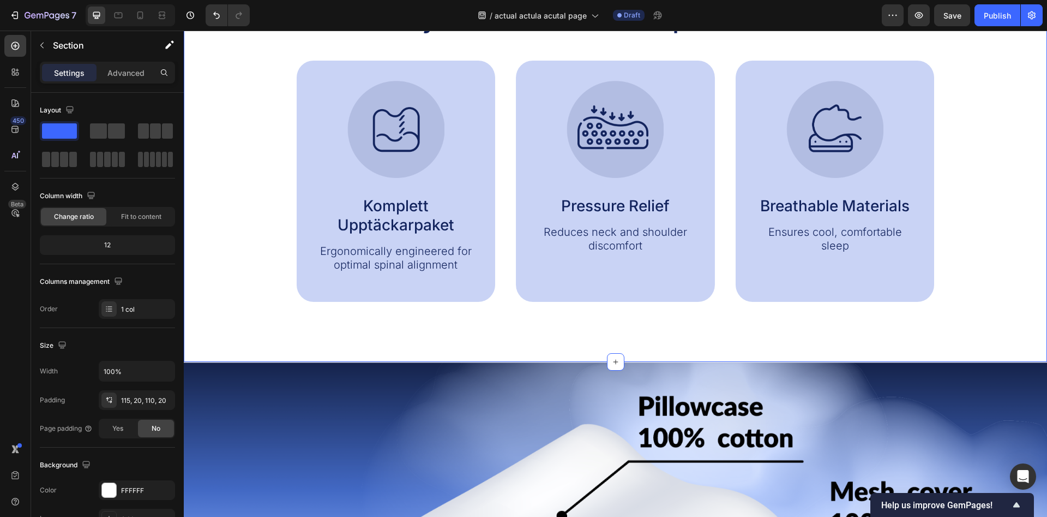
scroll to position [612, 0]
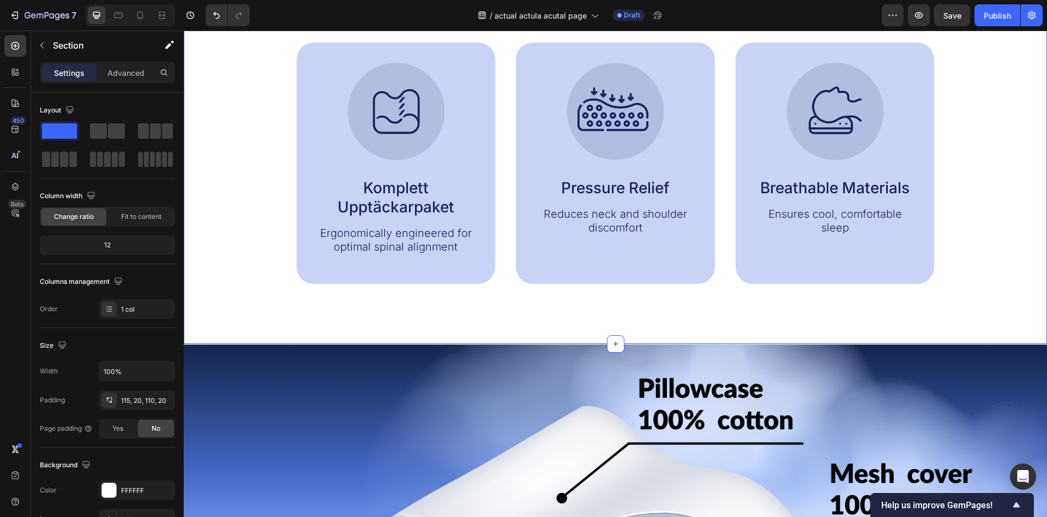
click at [395, 220] on div "Image Komplett Upptäckarpaket Text Block Ergonomically engineered for optimal s…" at bounding box center [396, 159] width 165 height 192
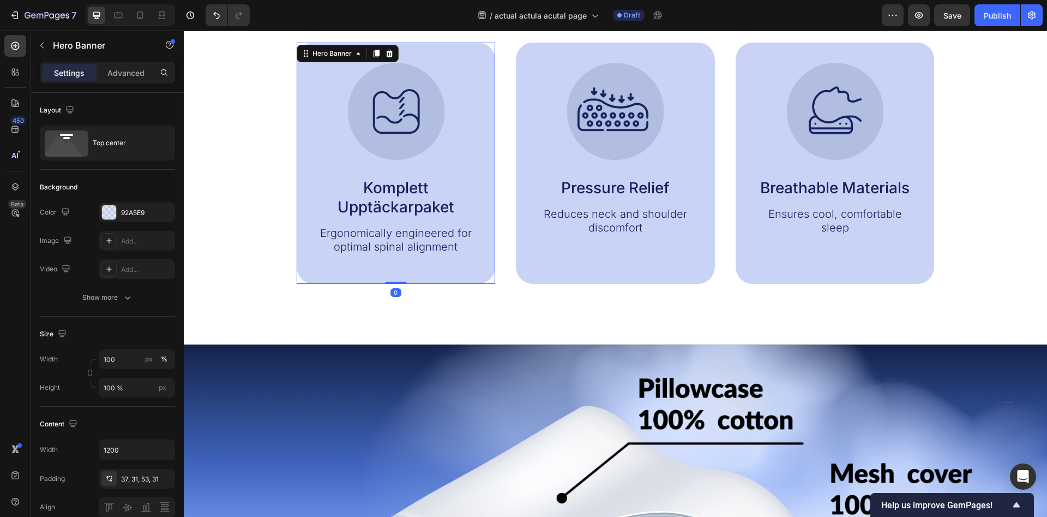
click at [399, 234] on p "Ergonomically engineered for optimal spinal alignment" at bounding box center [396, 239] width 163 height 27
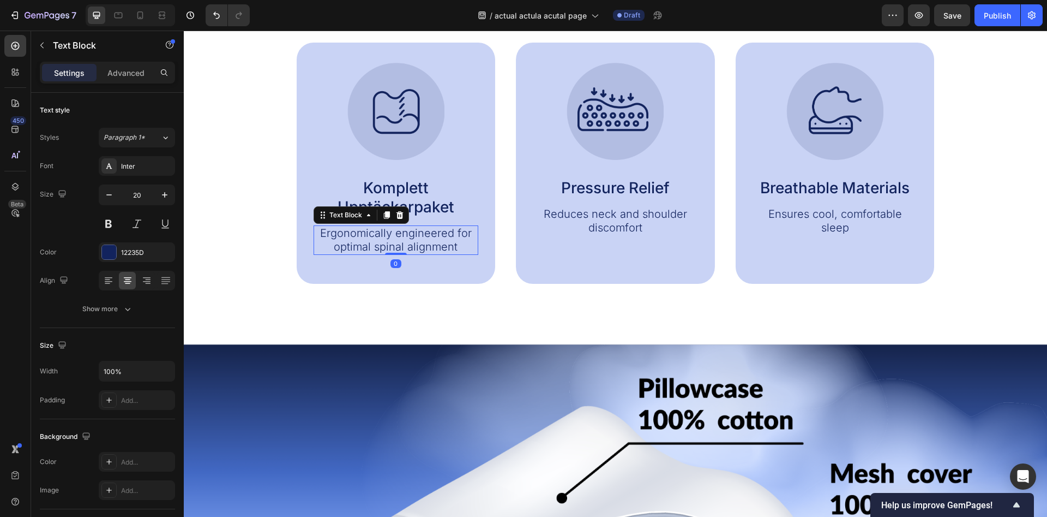
click at [462, 244] on p "Ergonomically engineered for optimal spinal alignment" at bounding box center [396, 239] width 163 height 27
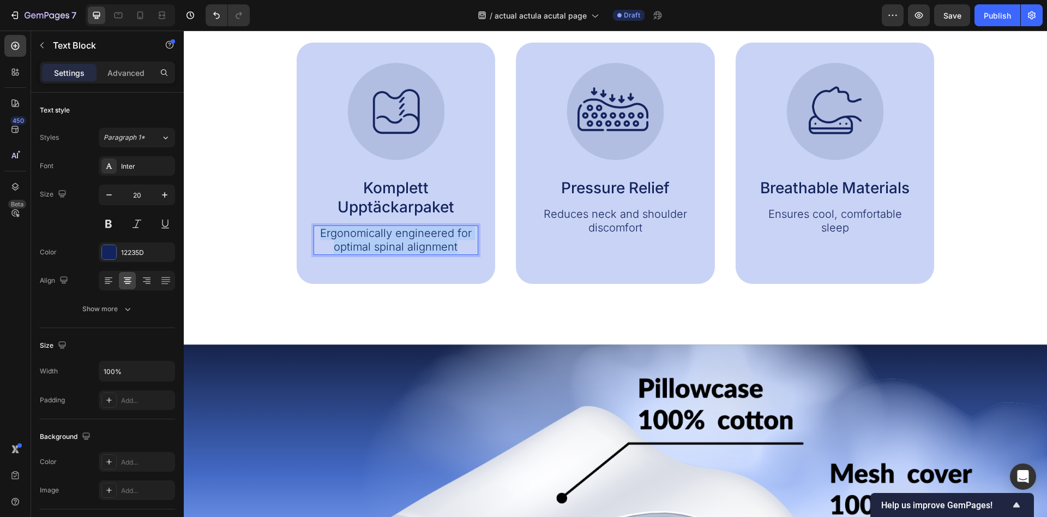
drag, startPoint x: 462, startPoint y: 245, endPoint x: 318, endPoint y: 230, distance: 144.2
click at [318, 230] on p "Ergonomically engineered for optimal spinal alignment" at bounding box center [396, 239] width 163 height 27
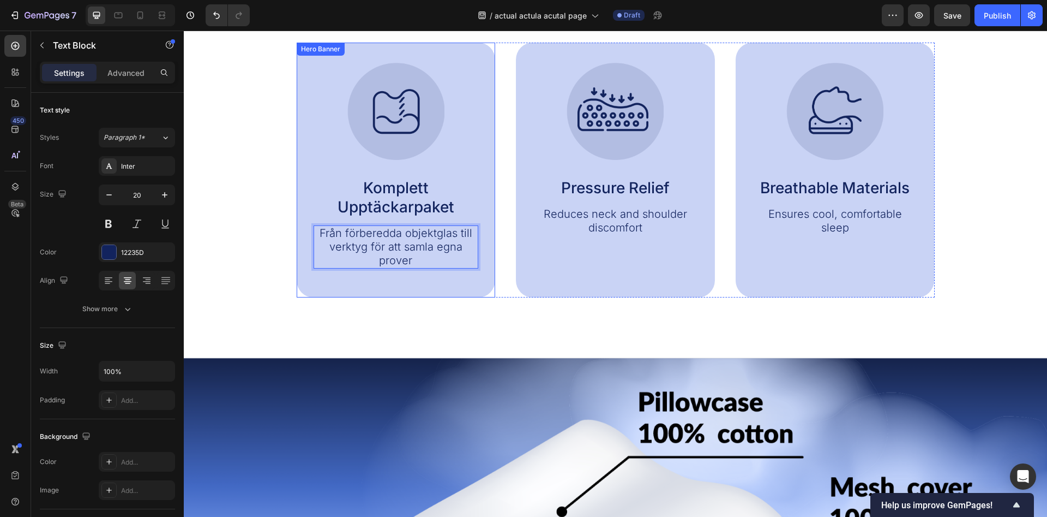
click at [429, 290] on div "Image Komplett Upptäckarpaket Text Block Från förberedda objektglas till verkty…" at bounding box center [396, 170] width 199 height 255
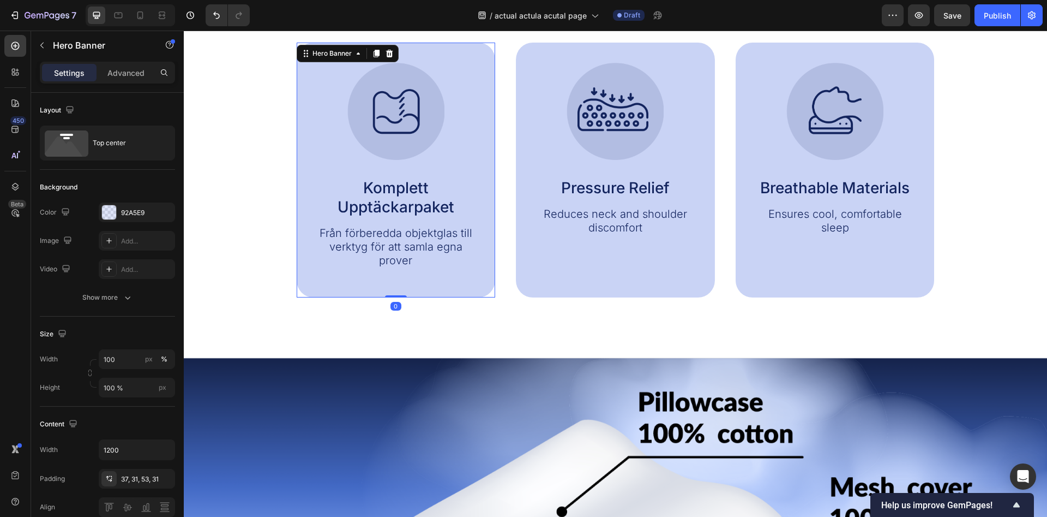
click at [442, 319] on div "Why Choose Our Orthopedic Pillows? Heading Image Komplett Upptäckarpaket Text B…" at bounding box center [616, 138] width 864 height 437
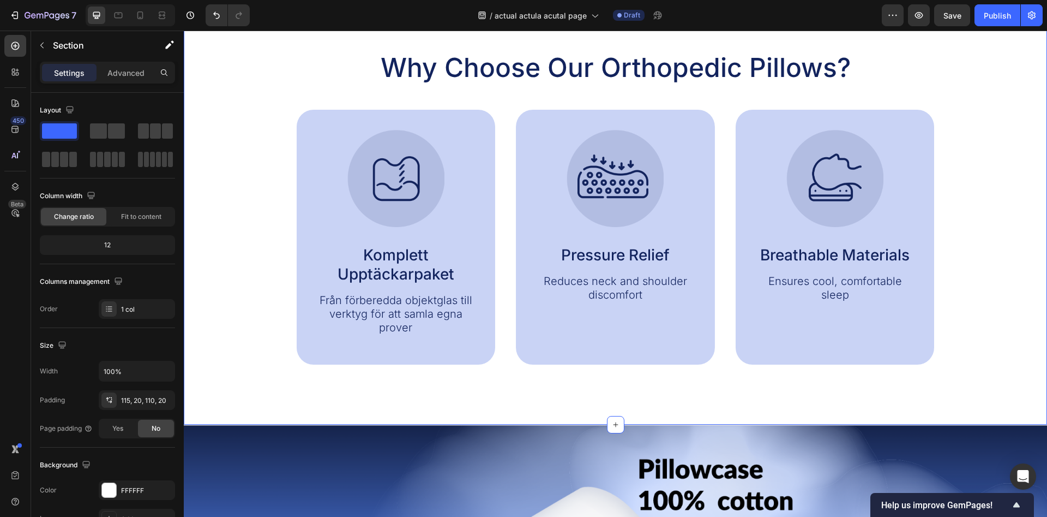
scroll to position [501, 0]
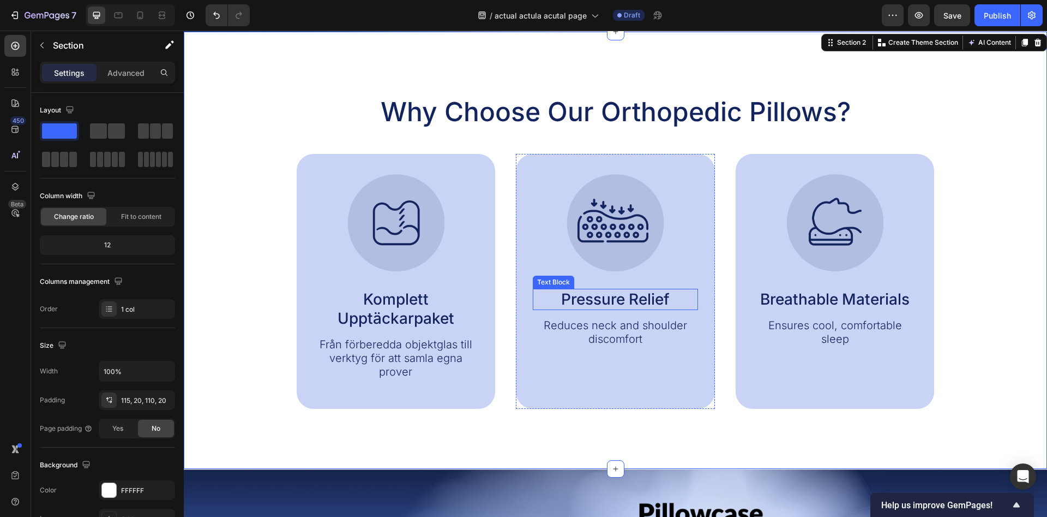
click at [624, 300] on p "Pressure Relief" at bounding box center [615, 299] width 163 height 19
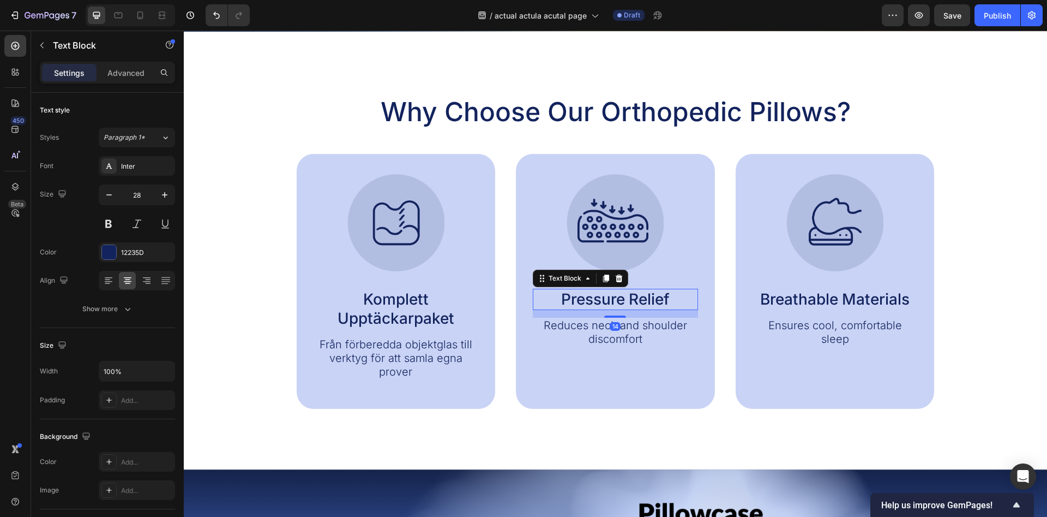
click at [624, 300] on p "Pressure Relief" at bounding box center [615, 299] width 163 height 19
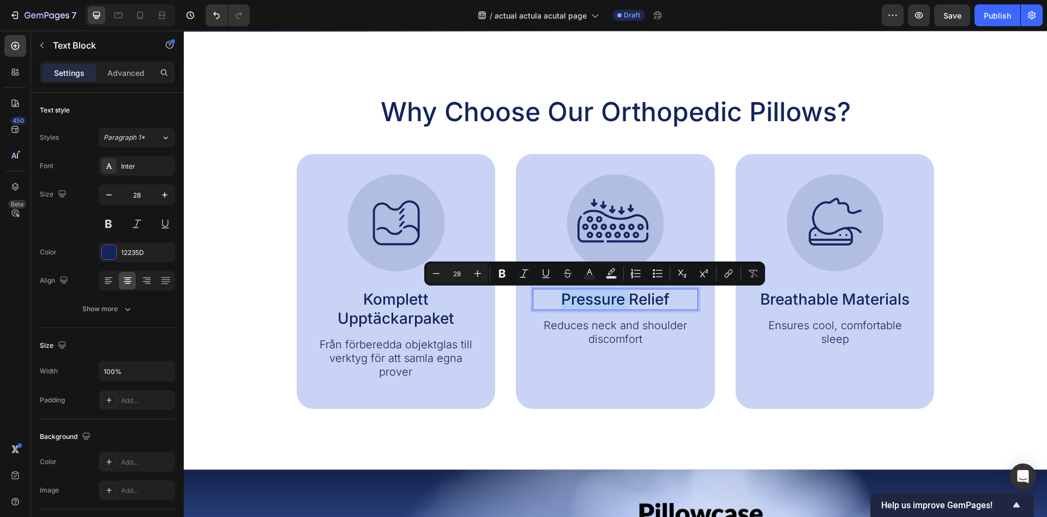
click at [624, 300] on p "Pressure Relief" at bounding box center [615, 299] width 163 height 19
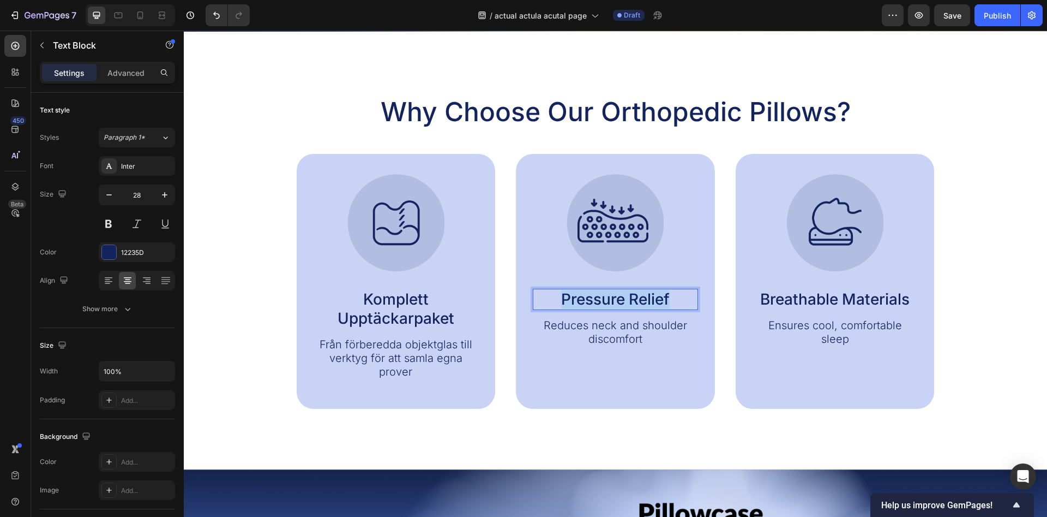
drag, startPoint x: 669, startPoint y: 301, endPoint x: 564, endPoint y: 301, distance: 104.7
click at [564, 301] on p "Pressure Relief" at bounding box center [615, 299] width 163 height 19
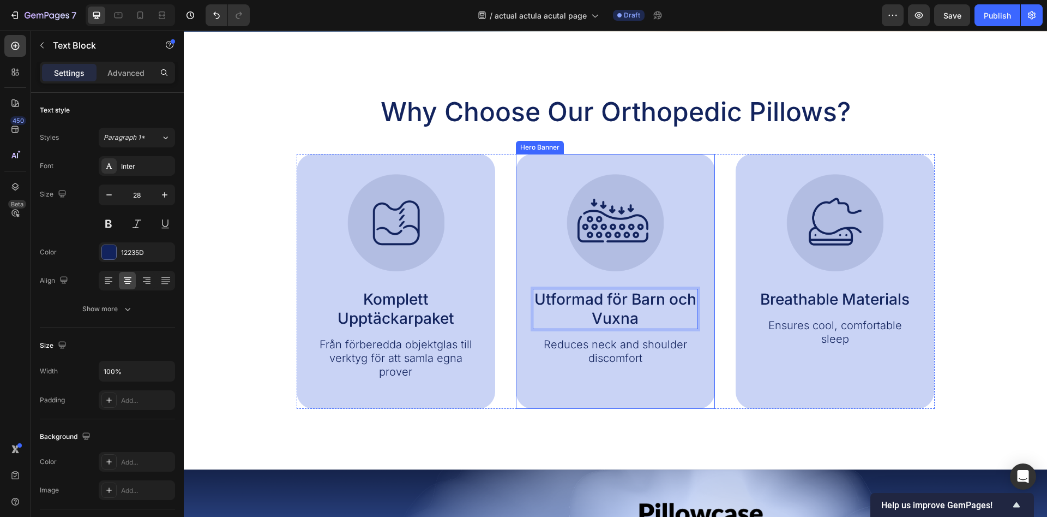
click at [661, 387] on div "Image Utformad för Barn och Vuxna Text Block 14 Reduces neck and shoulder disco…" at bounding box center [615, 274] width 199 height 241
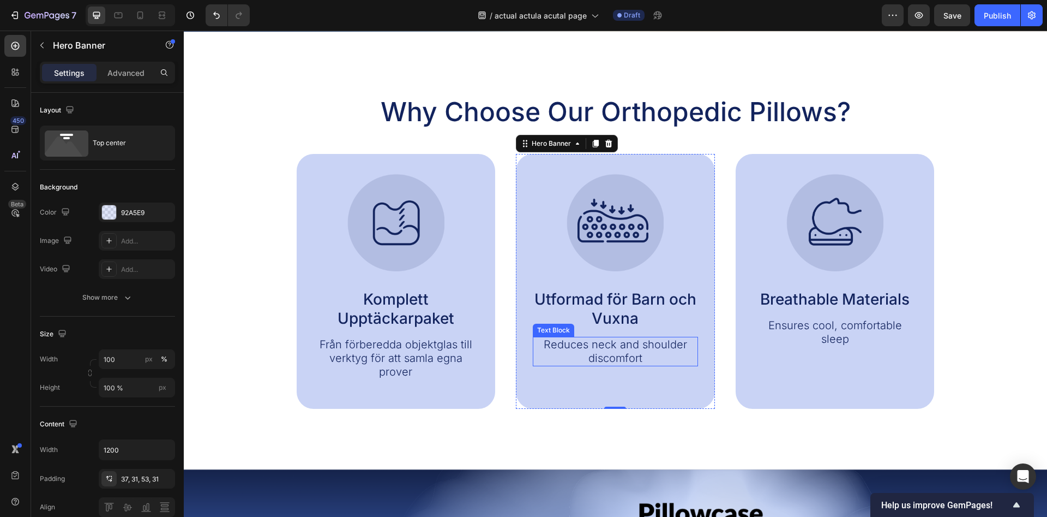
click at [621, 358] on p "Reduces neck and shoulder discomfort" at bounding box center [615, 351] width 163 height 27
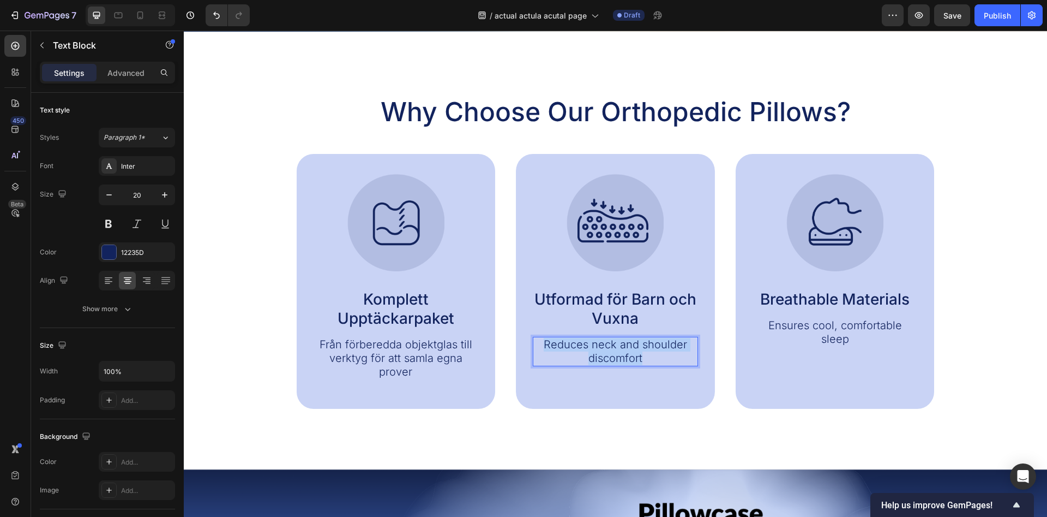
drag, startPoint x: 645, startPoint y: 357, endPoint x: 535, endPoint y: 340, distance: 111.0
click at [535, 340] on p "Reduces neck and shoulder discomfort" at bounding box center [615, 351] width 163 height 27
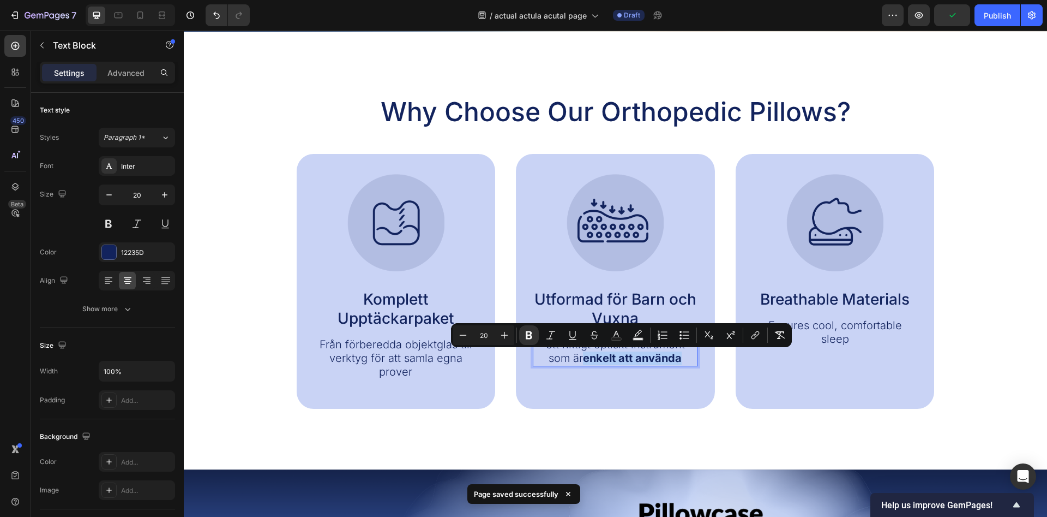
drag, startPoint x: 673, startPoint y: 361, endPoint x: 574, endPoint y: 361, distance: 98.7
click at [574, 361] on p "ett riktigt optiskt instrument som är enkelt att använda" at bounding box center [615, 351] width 163 height 27
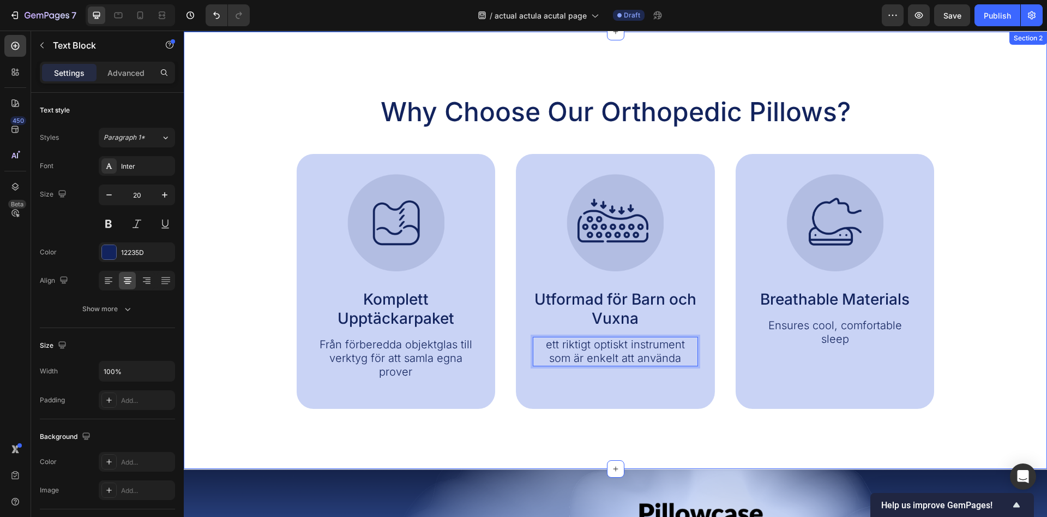
click at [594, 429] on div "Why Choose Our Orthopedic Pillows? Heading Image Komplett Upptäckarpaket Text B…" at bounding box center [616, 250] width 864 height 437
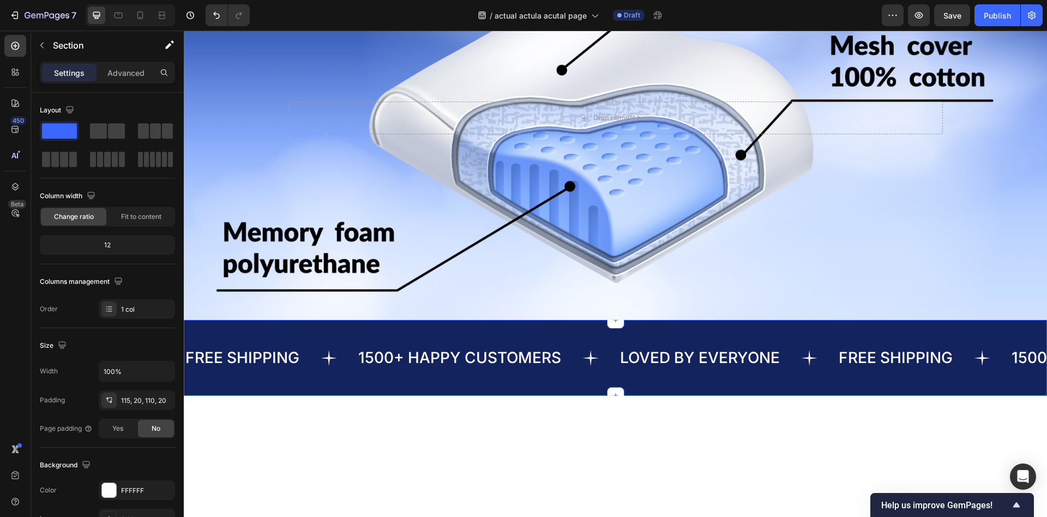
scroll to position [1057, 0]
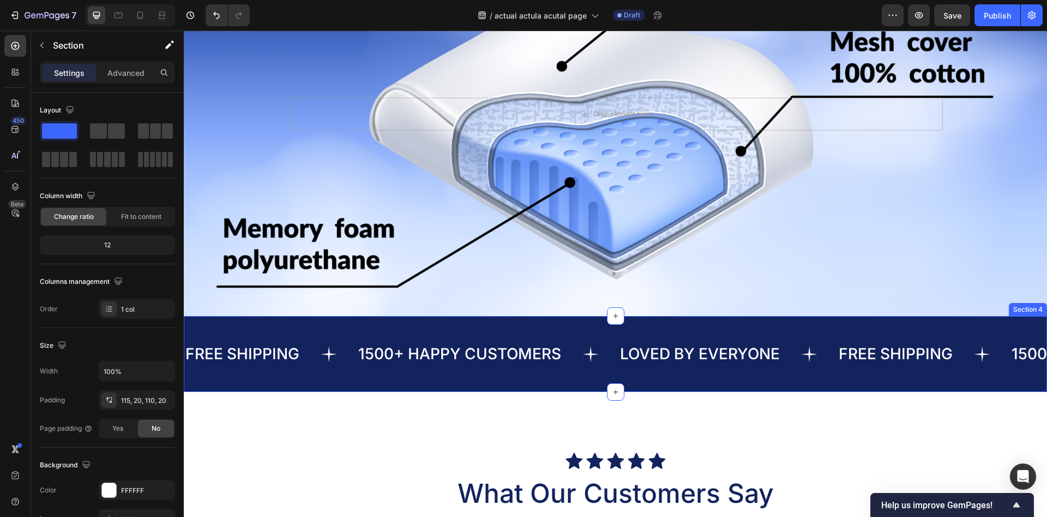
click at [665, 385] on div "FREE SHIPPING Text 1500+ HAPPY CUSTOMERS Text LOVED BY EVERYONE Text FREE SHIPP…" at bounding box center [616, 354] width 864 height 76
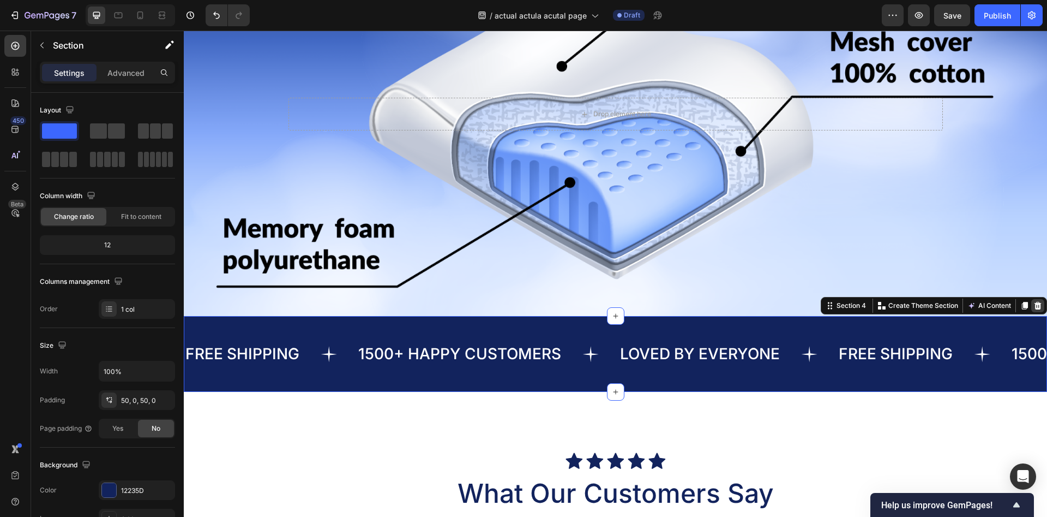
click at [1038, 303] on icon at bounding box center [1038, 306] width 7 height 8
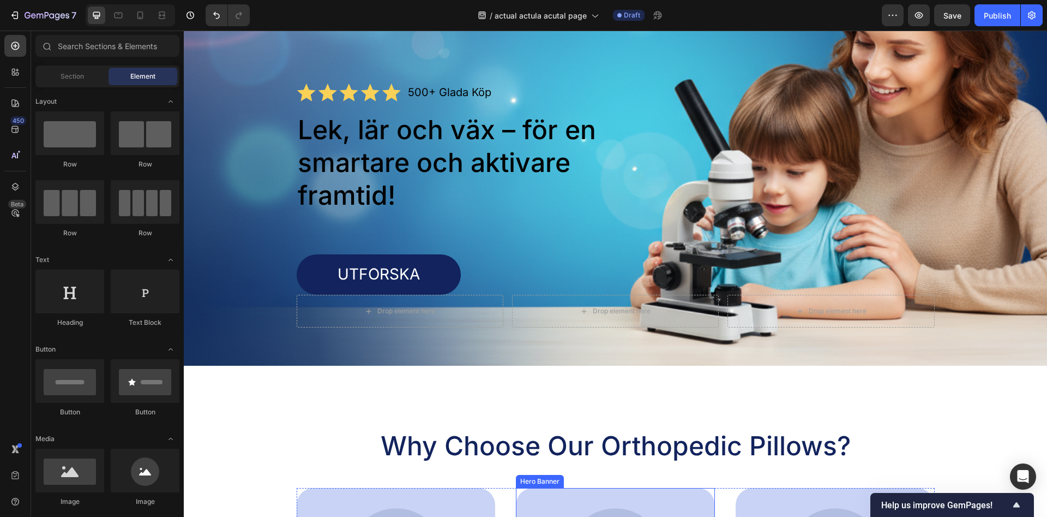
scroll to position [0, 0]
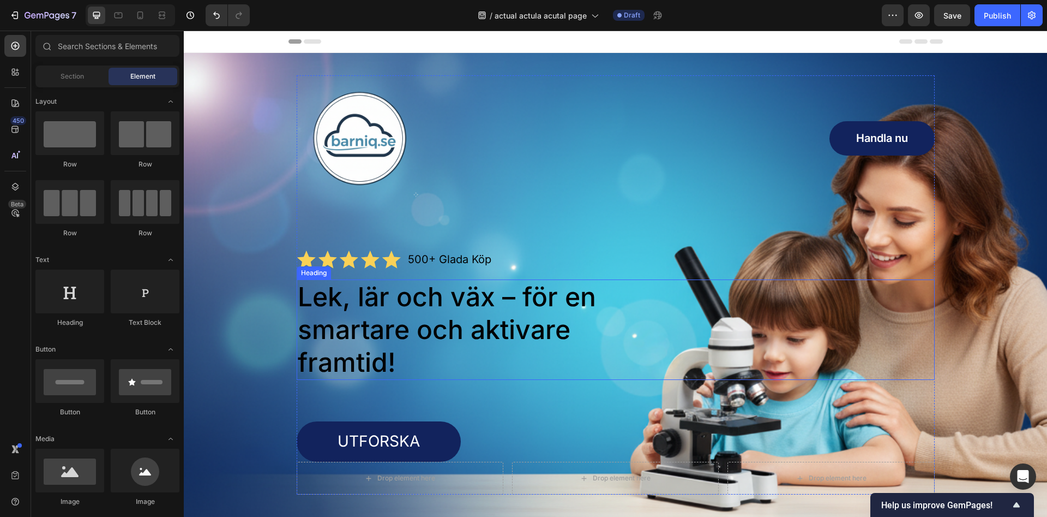
click at [460, 330] on h1 "Lek, lär och väx – för en smartare och aktivare framtid!" at bounding box center [468, 329] width 343 height 100
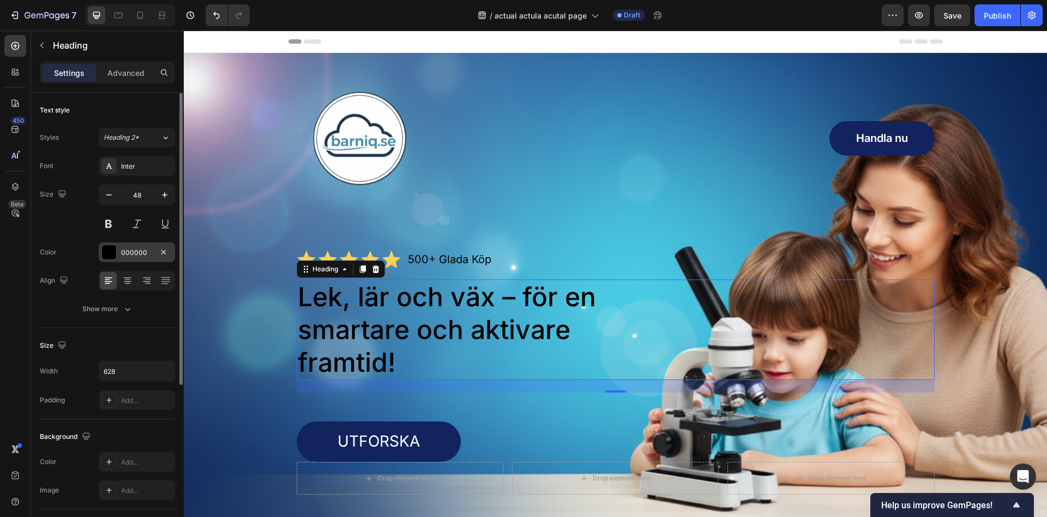
click at [110, 254] on div at bounding box center [109, 252] width 14 height 14
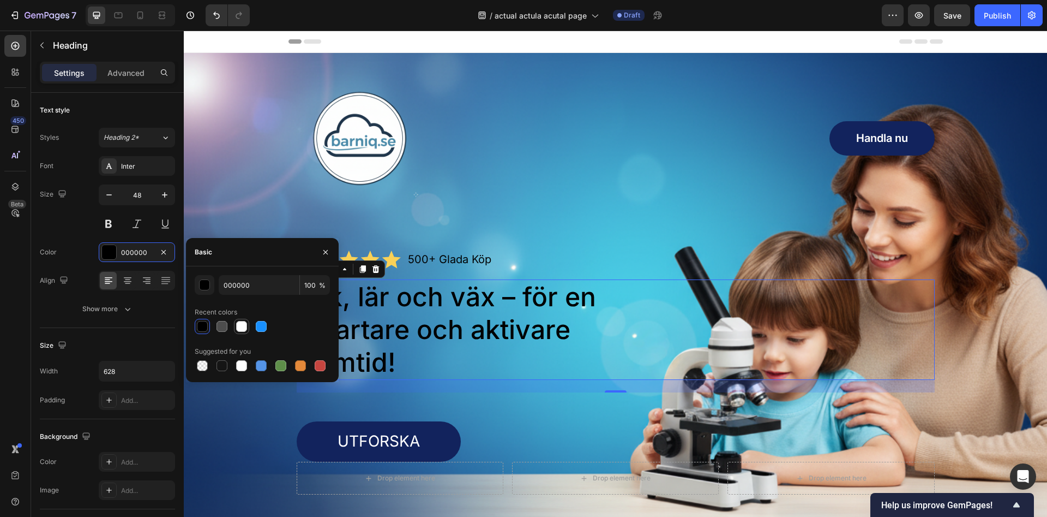
click at [237, 327] on div at bounding box center [241, 326] width 11 height 11
type input "FFFFFF"
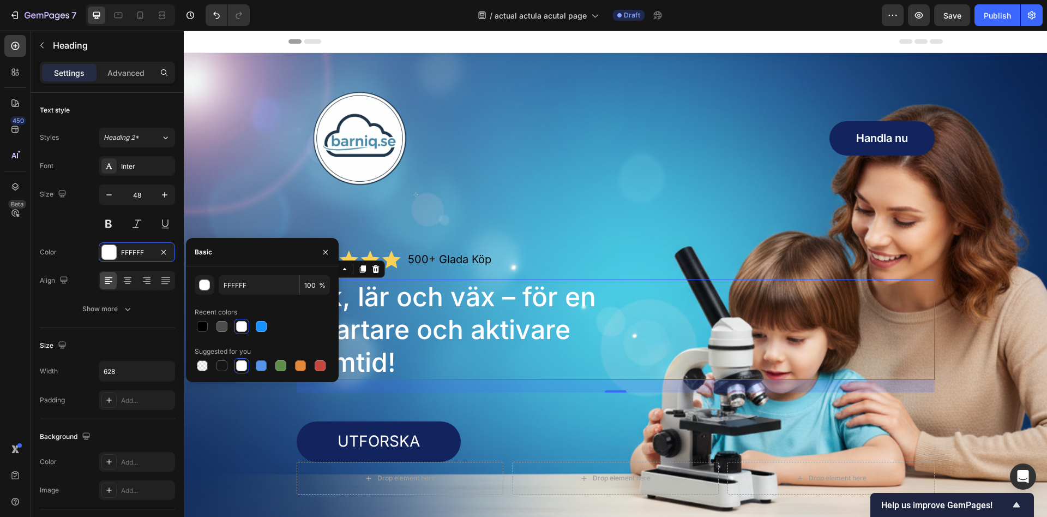
click at [567, 172] on div at bounding box center [455, 138] width 317 height 126
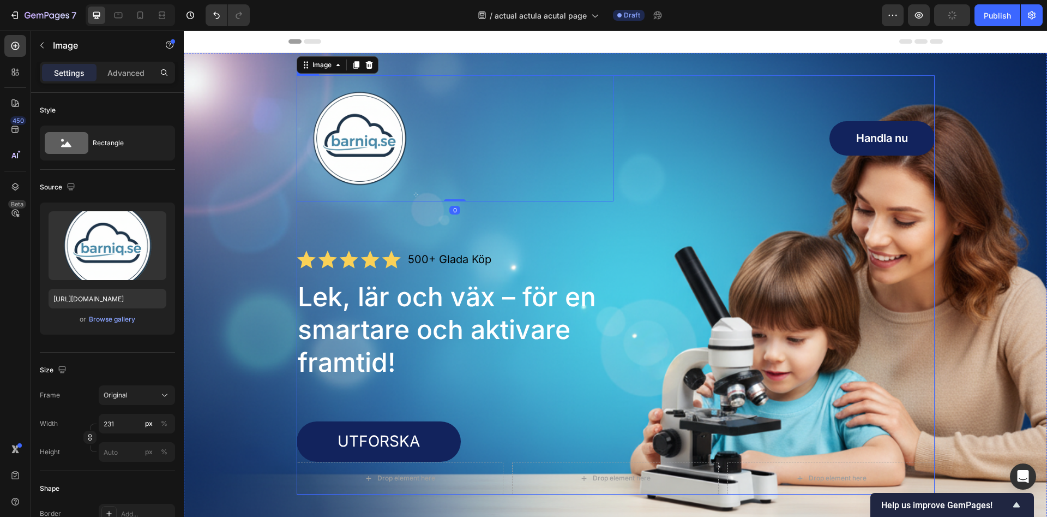
click at [452, 262] on p "500+ Glada Köp" at bounding box center [449, 260] width 83 height 14
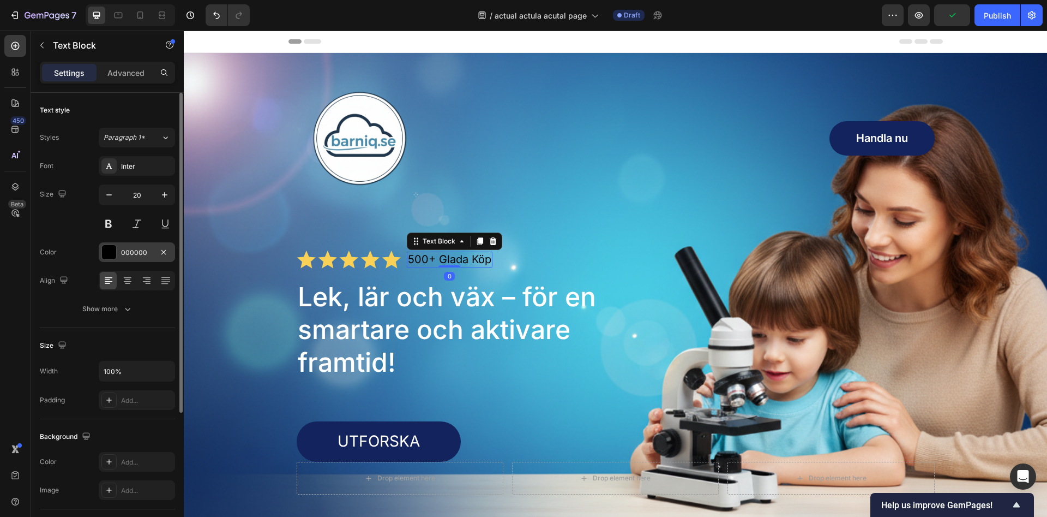
click at [129, 249] on div "000000" at bounding box center [137, 253] width 32 height 10
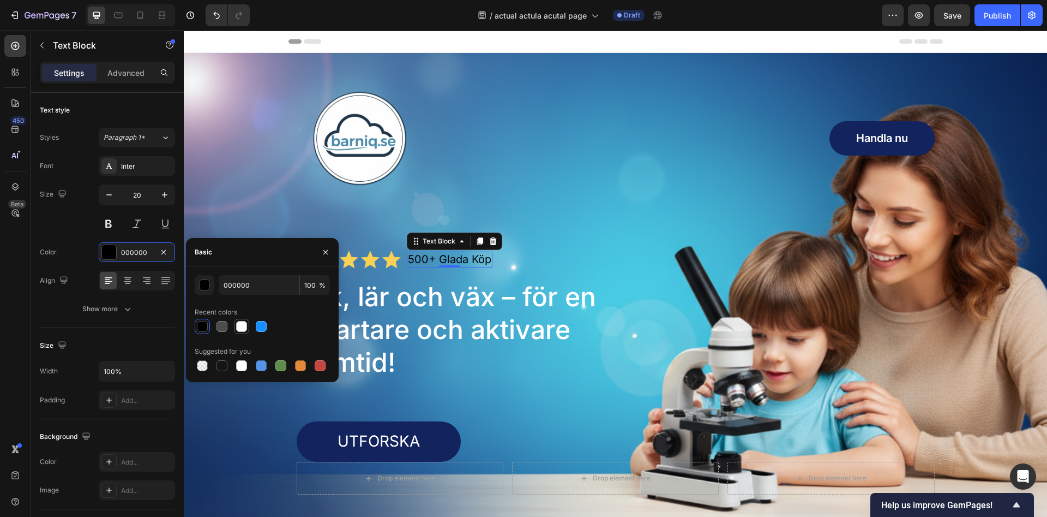
click at [247, 327] on div at bounding box center [241, 326] width 13 height 13
type input "FFFFFF"
click at [539, 184] on div at bounding box center [455, 138] width 317 height 126
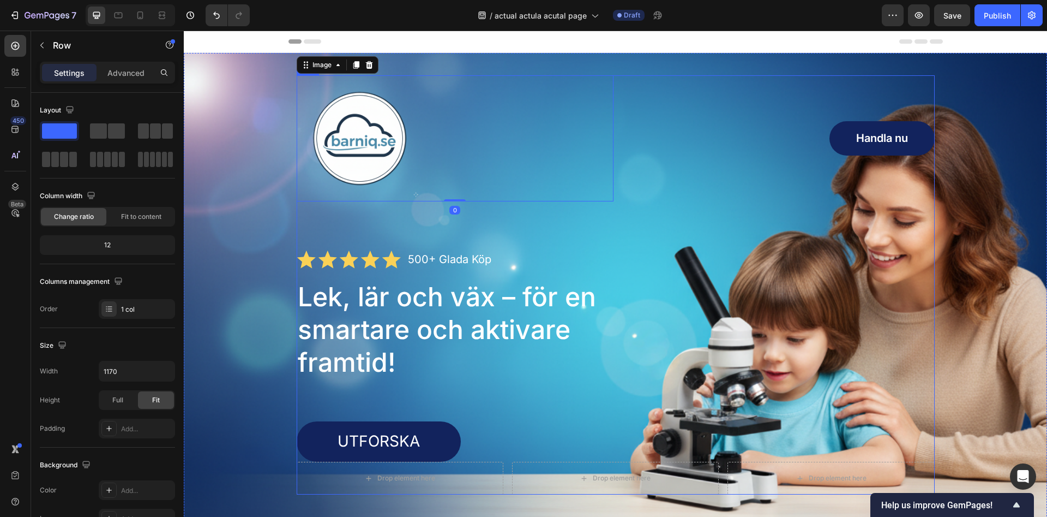
click at [702, 230] on div "Image 0 Handla nu Button Row Icon Icon Icon Icon Icon Icon List 500+ Glada Köp …" at bounding box center [616, 284] width 638 height 419
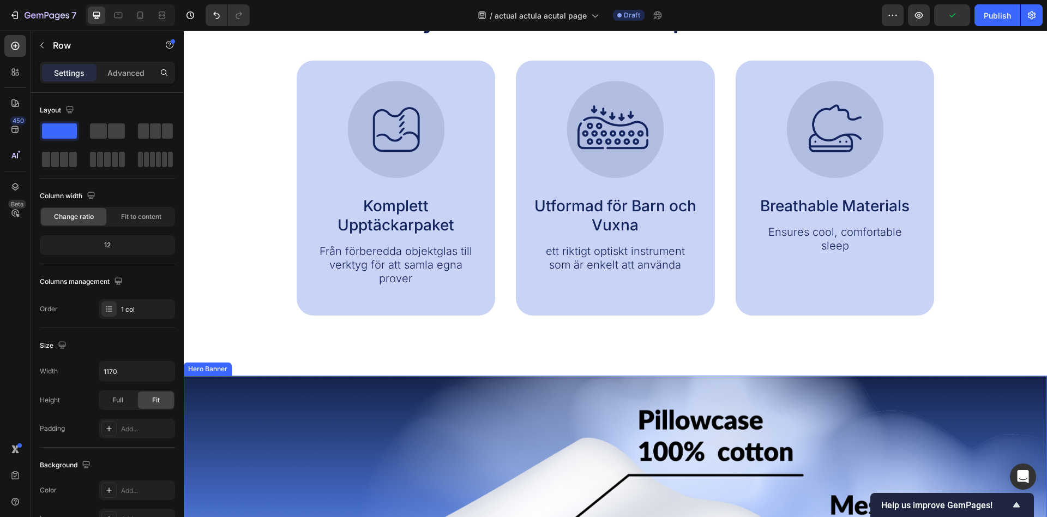
scroll to position [556, 0]
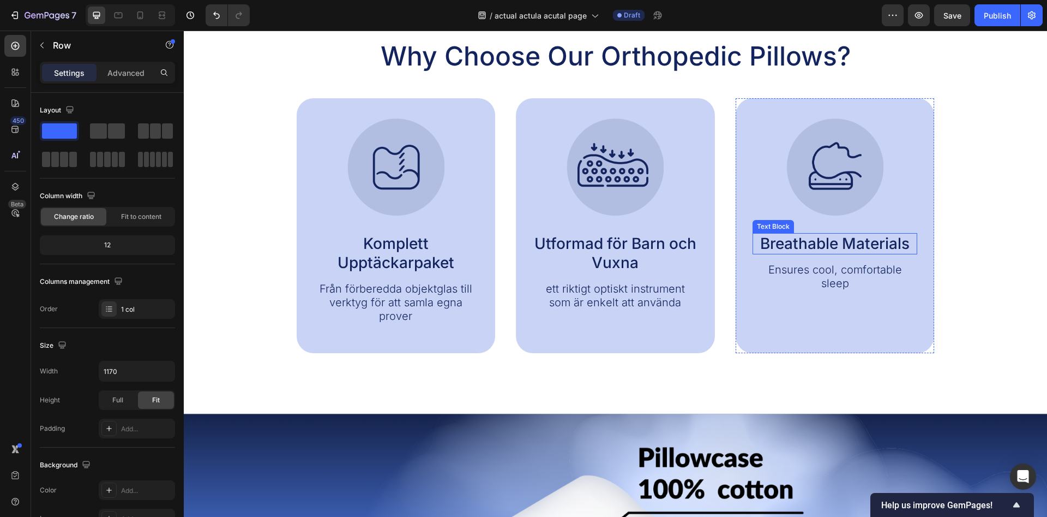
click at [804, 243] on p "Breathable Materials" at bounding box center [835, 243] width 163 height 19
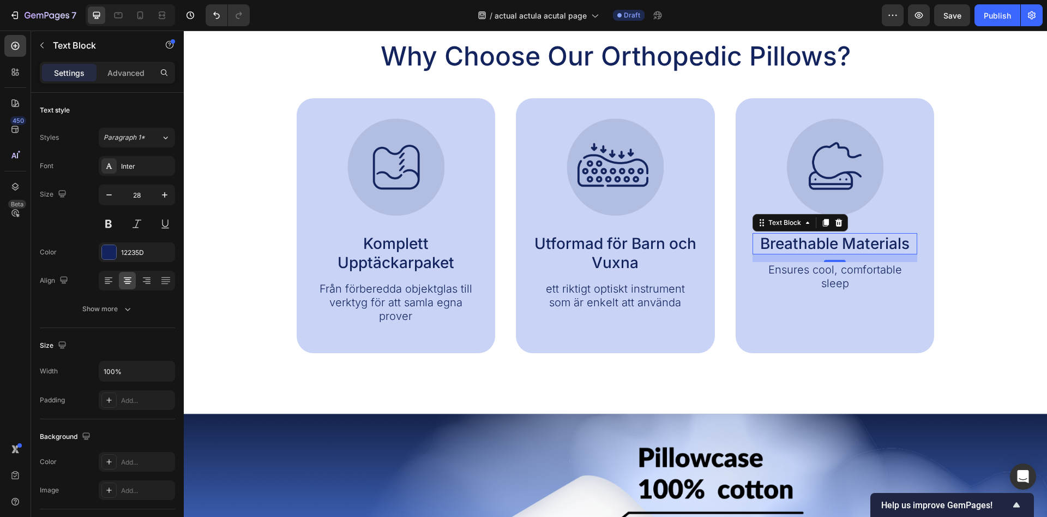
click at [816, 231] on div "Text Block" at bounding box center [800, 222] width 95 height 17
click at [823, 241] on p "Breathable Materials" at bounding box center [835, 243] width 163 height 19
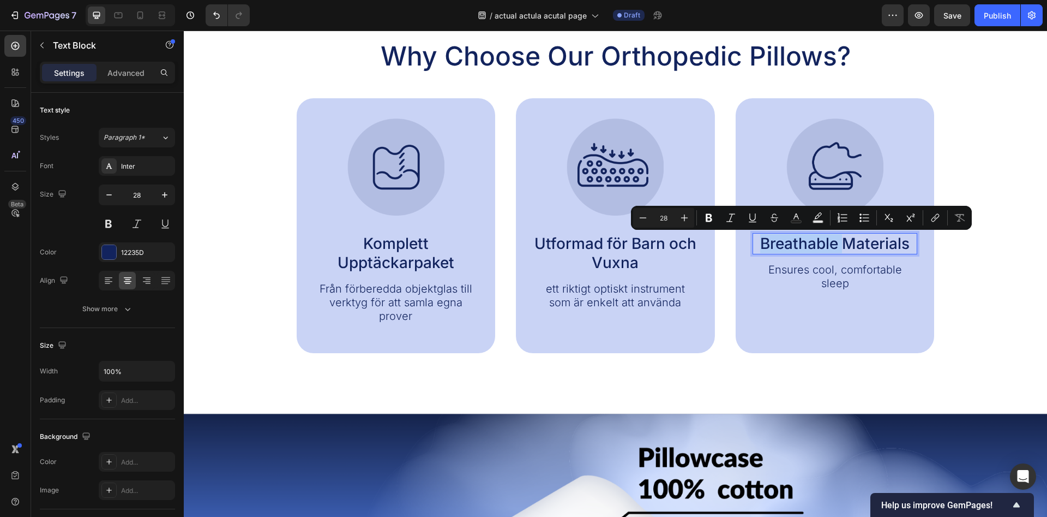
click at [823, 241] on p "Breathable Materials" at bounding box center [835, 243] width 163 height 19
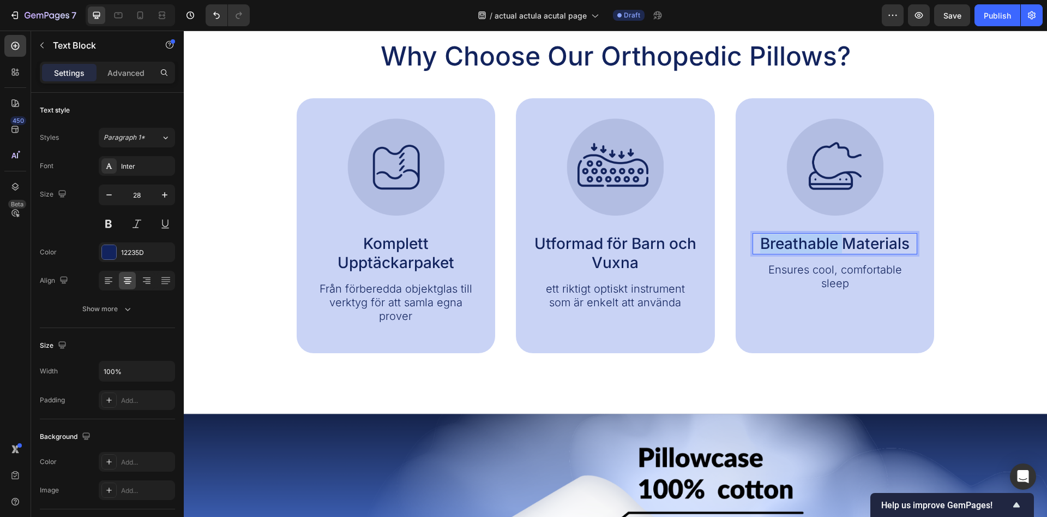
click at [823, 241] on p "Breathable Materials" at bounding box center [835, 243] width 163 height 19
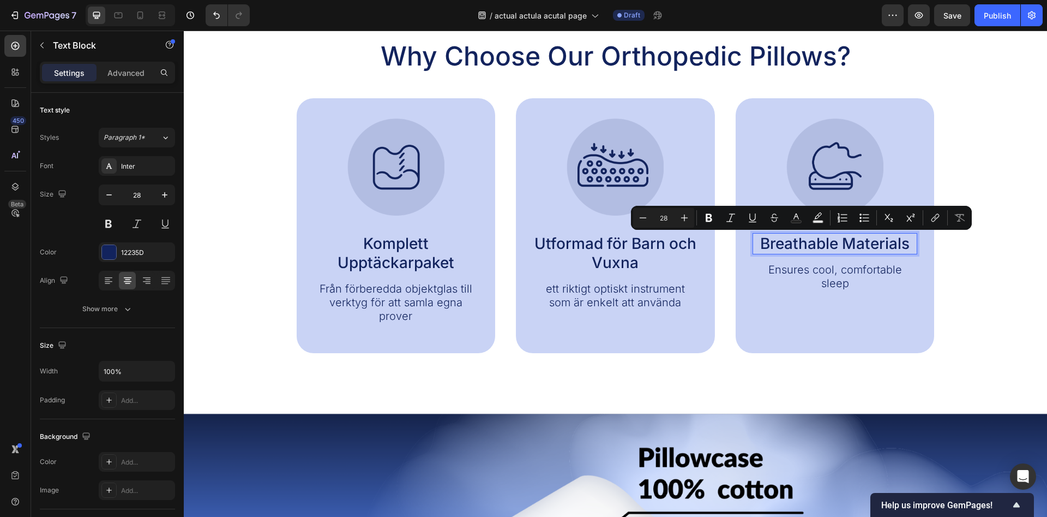
click at [823, 241] on p "Breathable Materials" at bounding box center [835, 243] width 163 height 19
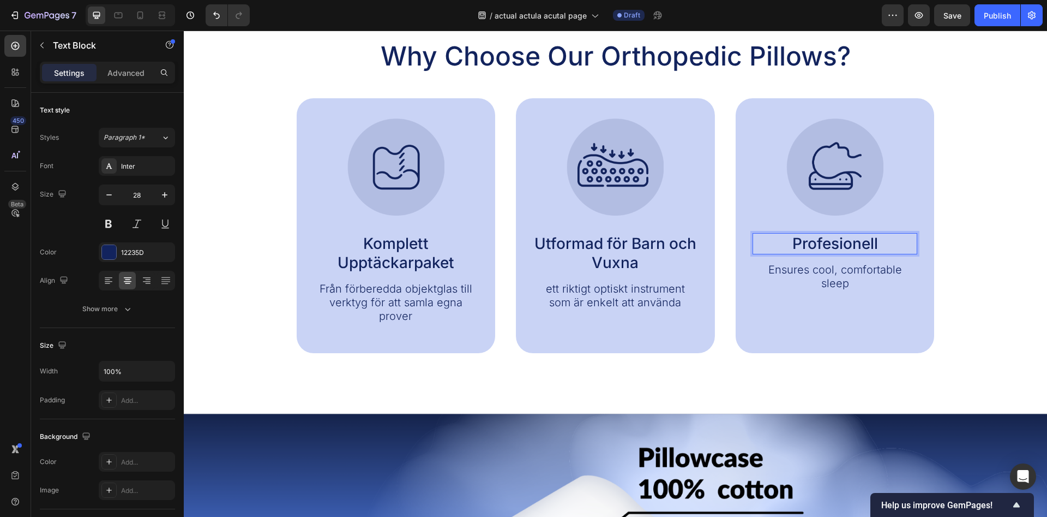
click at [836, 255] on div "Image Profesionell Text Block 14 Ensures cool, comfortable sleep Text Block" at bounding box center [835, 204] width 165 height 173
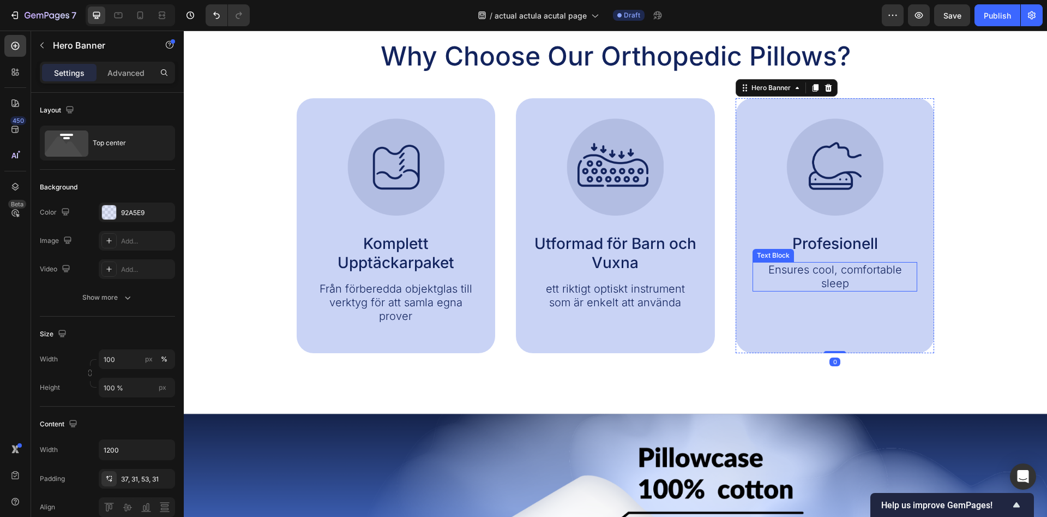
click at [833, 277] on div "Ensures cool, comfortable sleep" at bounding box center [835, 276] width 165 height 29
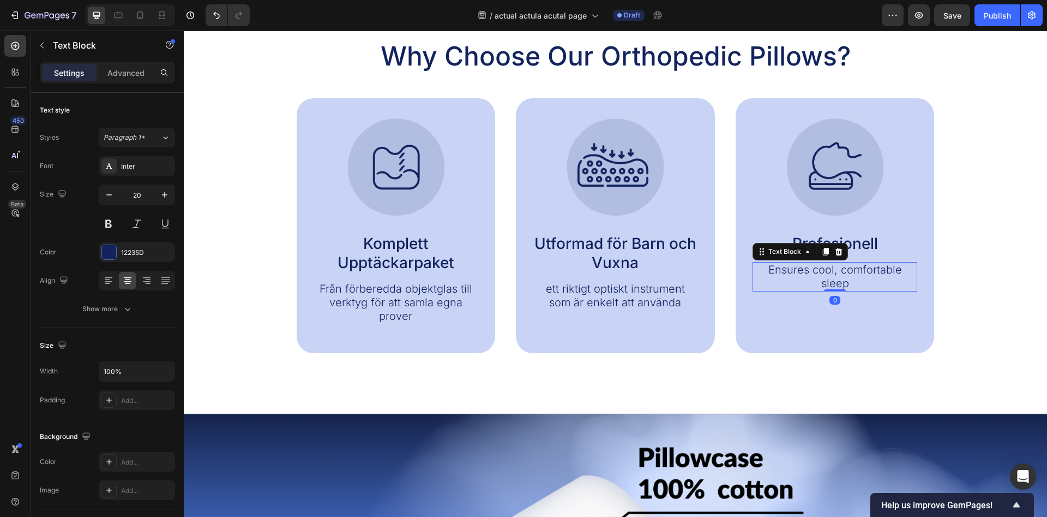
click at [898, 265] on p "Ensures cool, comfortable sleep" at bounding box center [835, 276] width 163 height 27
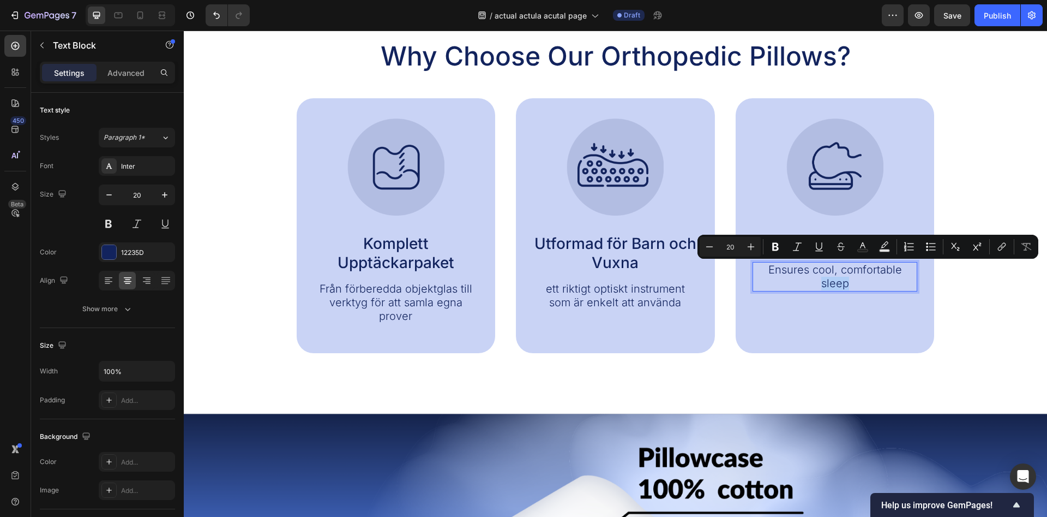
click at [898, 265] on p "Ensures cool, comfortable sleep" at bounding box center [835, 276] width 163 height 27
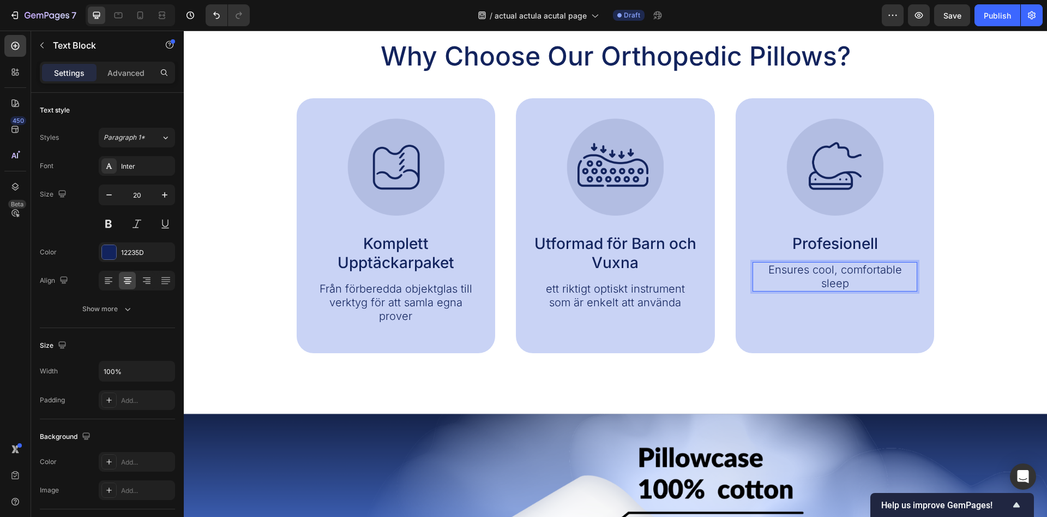
click at [901, 267] on p "Ensures cool, comfortable sleep" at bounding box center [835, 276] width 163 height 27
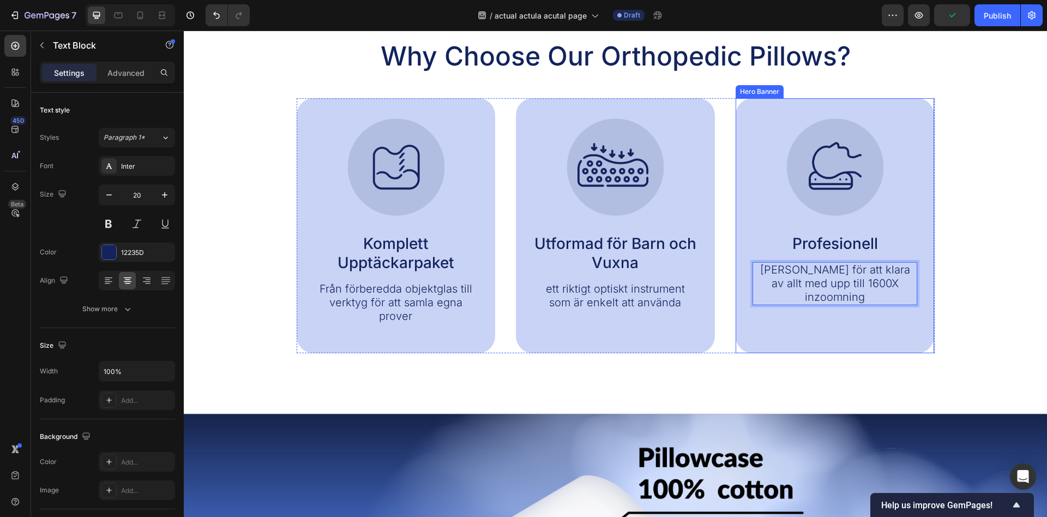
click at [896, 340] on div "Background Image" at bounding box center [835, 225] width 199 height 255
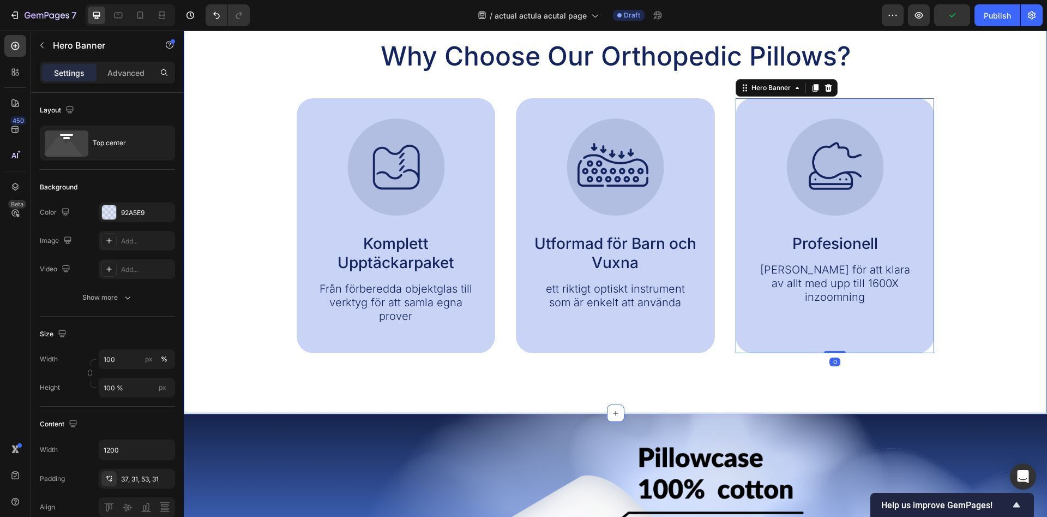
click at [1003, 248] on div "Why Choose Our Orthopedic Pillows? Heading Image Komplett Upptäckarpaket Text B…" at bounding box center [616, 196] width 842 height 314
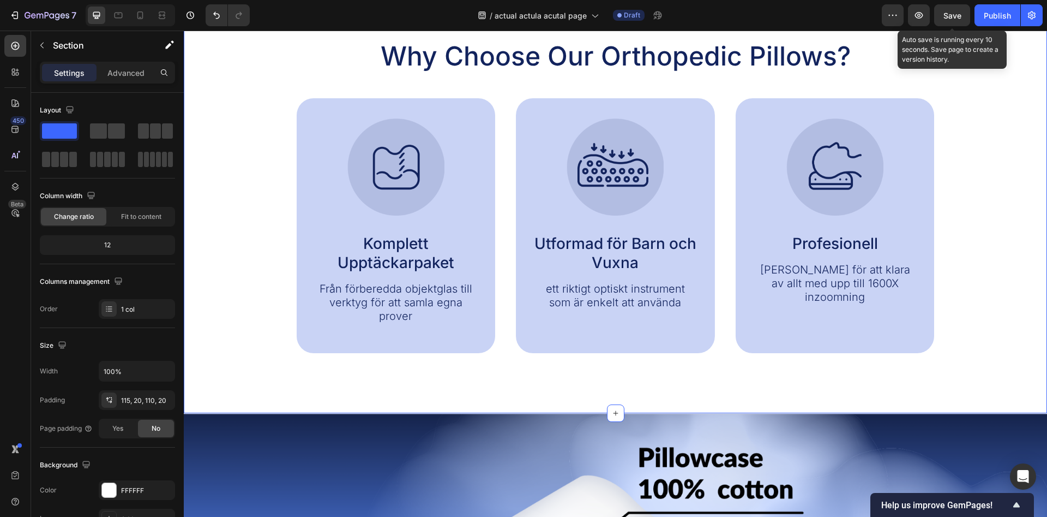
click at [959, 19] on span "Save" at bounding box center [953, 15] width 18 height 9
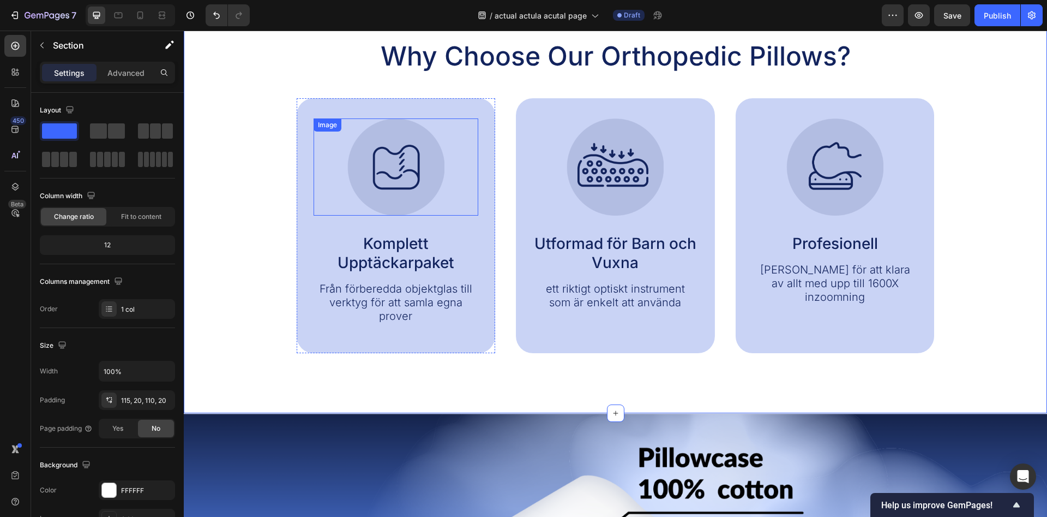
click at [406, 190] on img at bounding box center [395, 166] width 97 height 97
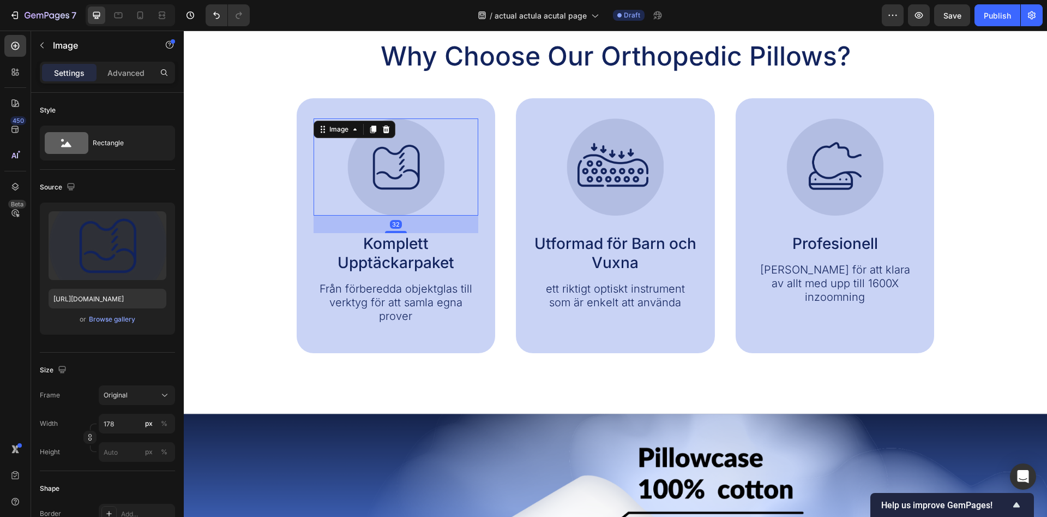
click at [405, 176] on img at bounding box center [395, 166] width 97 height 97
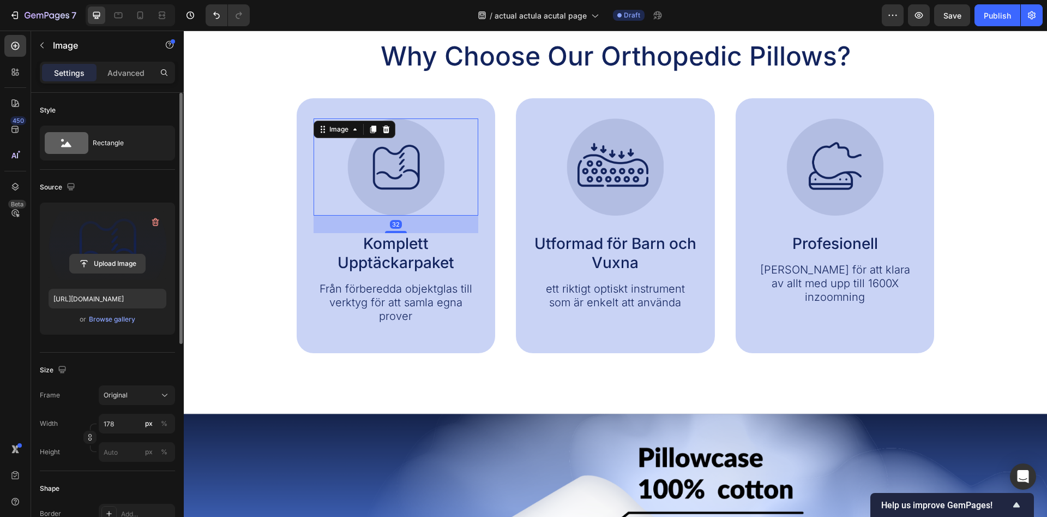
click at [118, 265] on input "file" at bounding box center [107, 263] width 75 height 19
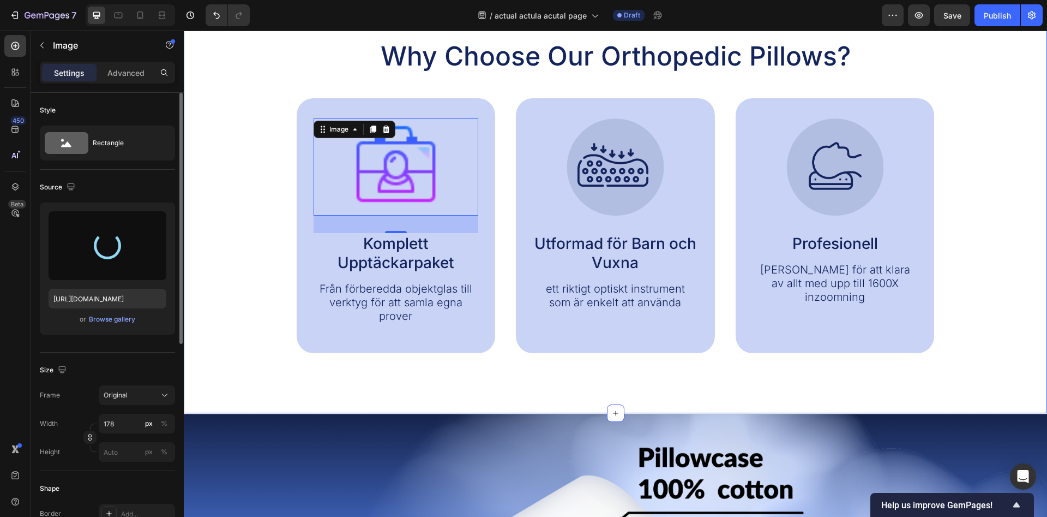
type input "https://cdn.shopify.com/s/files/1/0968/5729/3130/files/gempages_586282469188174…"
click at [247, 198] on div "Why Choose Our Orthopedic Pillows? Heading Image 32 Komplett Upptäckarpaket Tex…" at bounding box center [616, 196] width 842 height 314
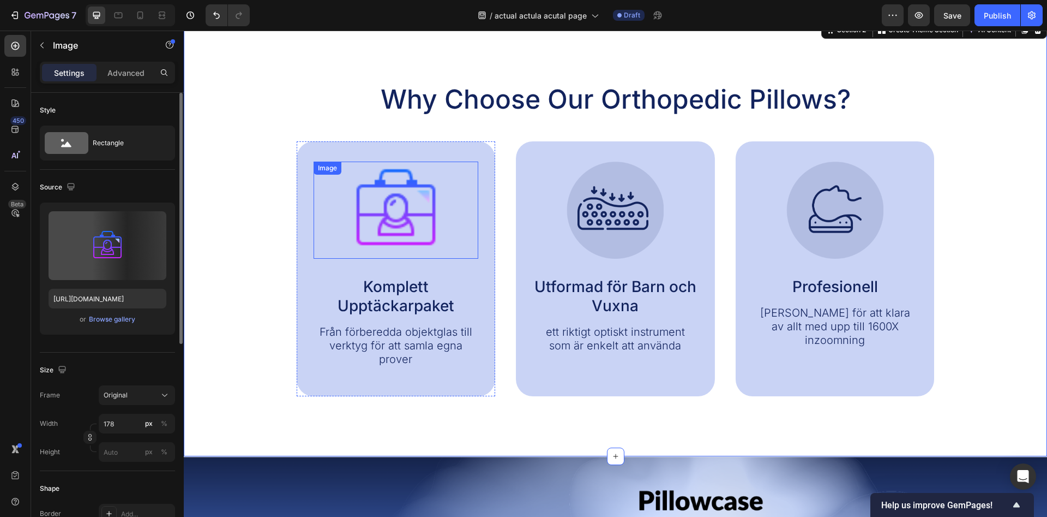
click at [413, 223] on img at bounding box center [395, 209] width 97 height 97
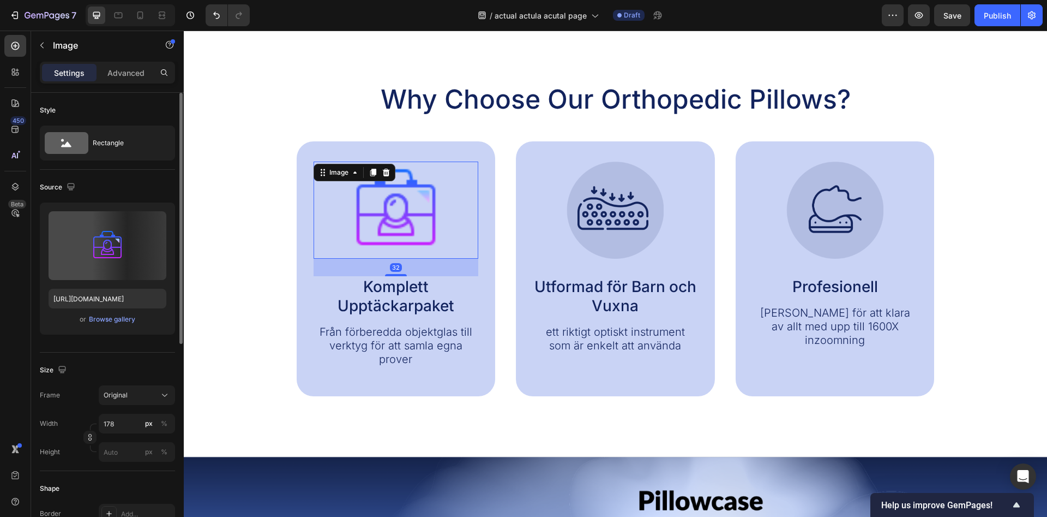
scroll to position [501, 0]
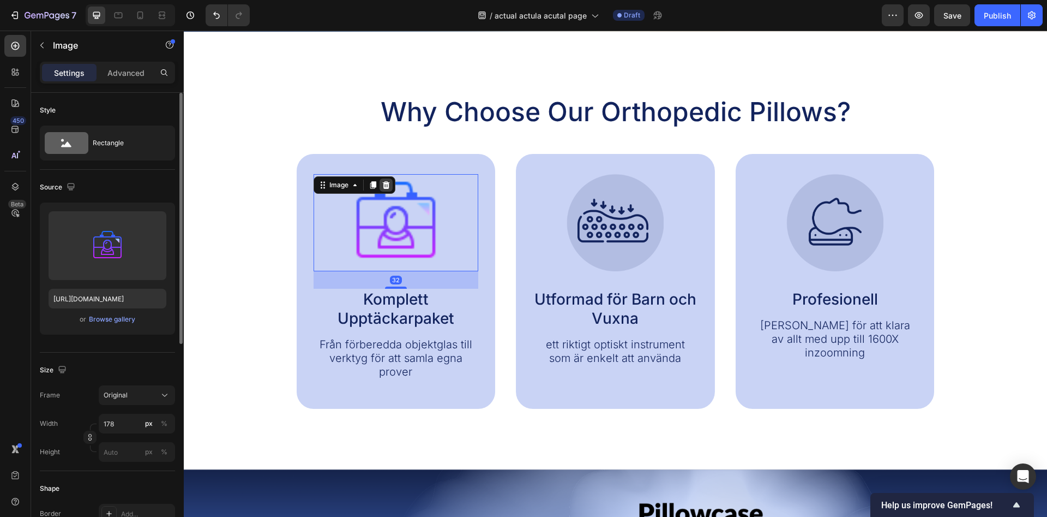
click at [388, 185] on icon at bounding box center [385, 185] width 7 height 8
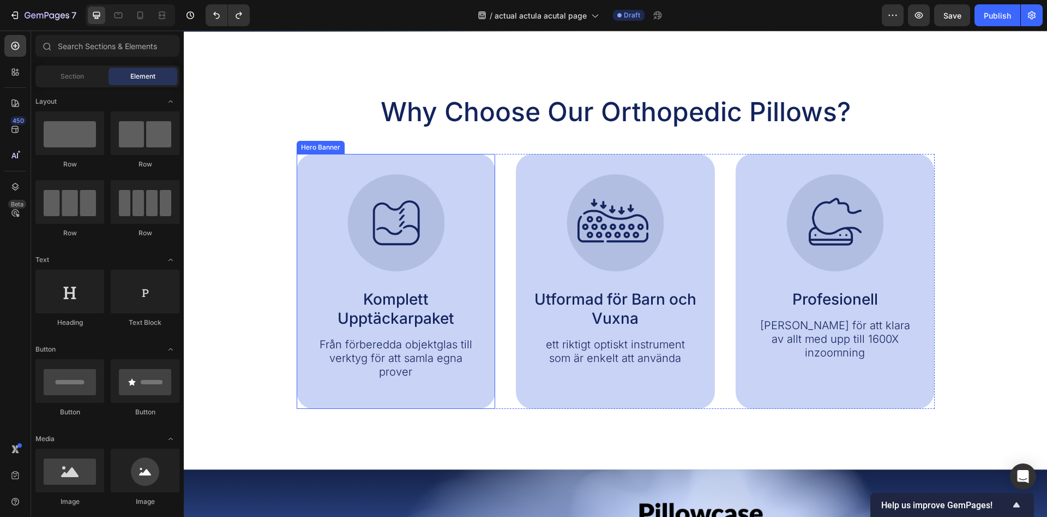
click at [268, 189] on div "Why Choose Our Orthopedic Pillows? Heading Image Komplett Upptäckarpaket Text B…" at bounding box center [616, 251] width 842 height 314
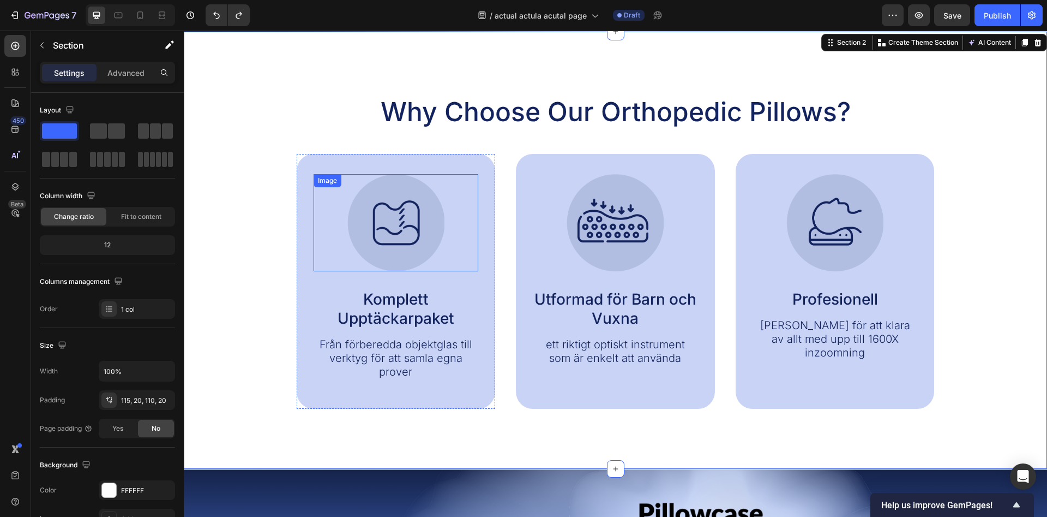
click at [402, 232] on img at bounding box center [395, 222] width 97 height 97
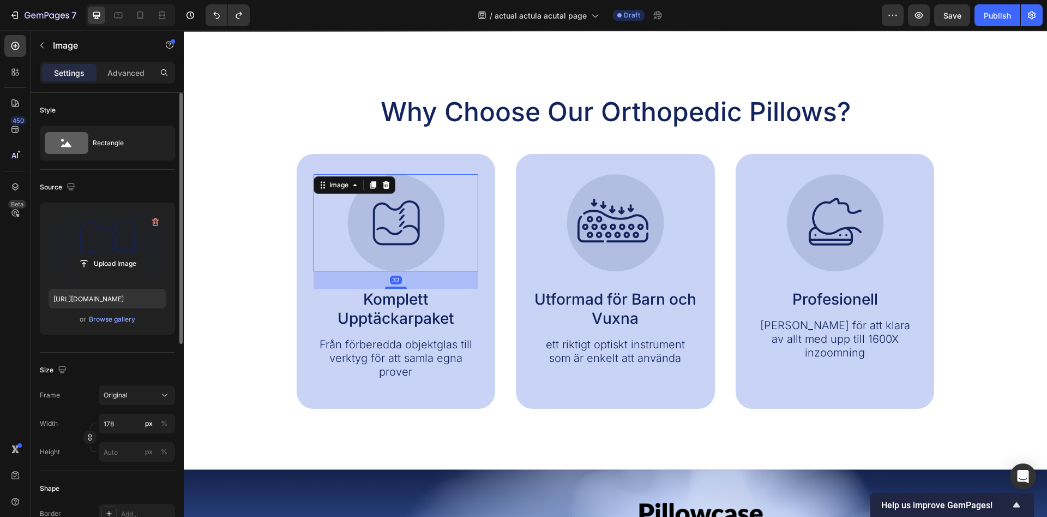
click at [129, 251] on label at bounding box center [108, 245] width 118 height 69
click at [129, 254] on input "file" at bounding box center [107, 263] width 75 height 19
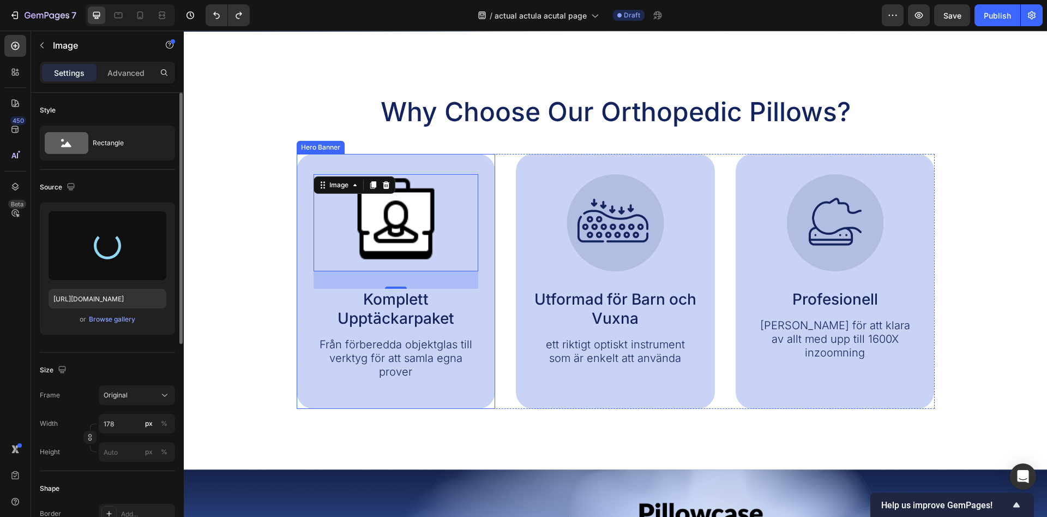
type input "https://cdn.shopify.com/s/files/1/0968/5729/3130/files/gempages_586282469188174…"
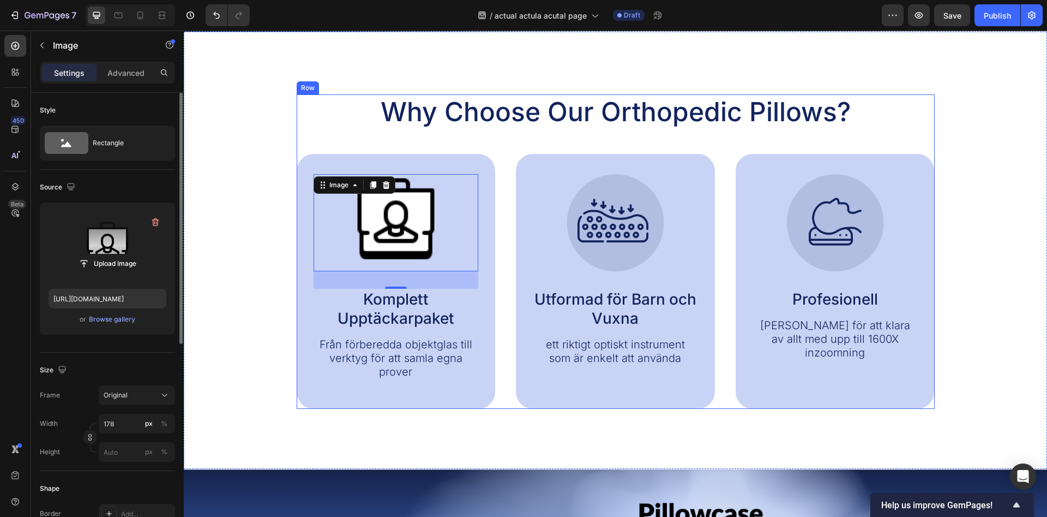
click at [325, 91] on div "Why Choose Our Orthopedic Pillows? Heading Image 32 Komplett Upptäckarpaket Tex…" at bounding box center [616, 250] width 864 height 437
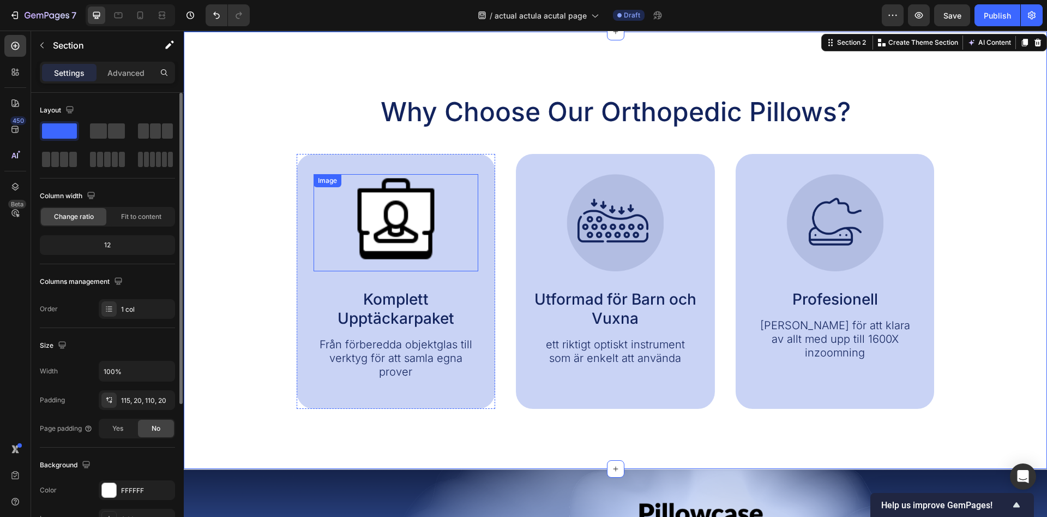
click at [379, 207] on img at bounding box center [395, 222] width 97 height 97
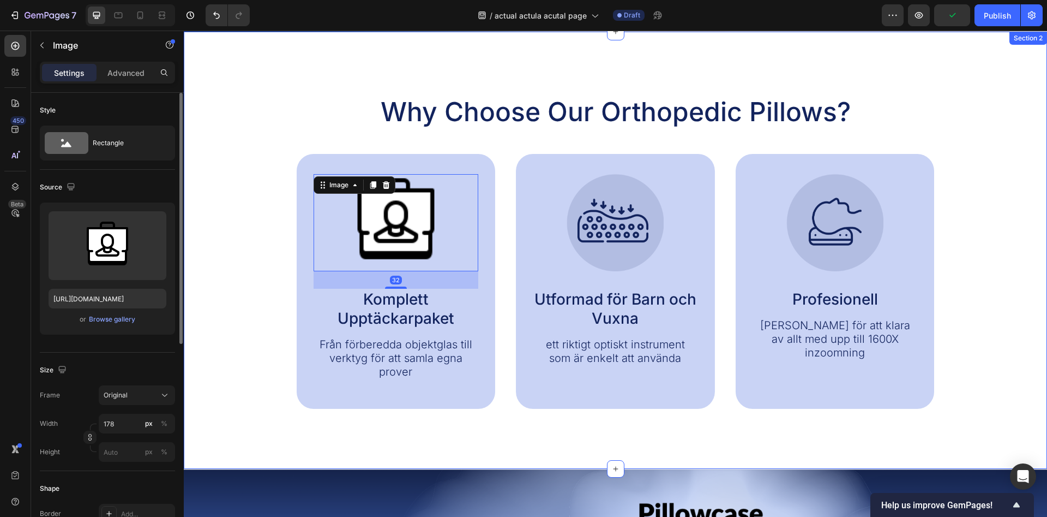
click at [261, 232] on div "Why Choose Our Orthopedic Pillows? Heading Image 32 Komplett Upptäckarpaket Tex…" at bounding box center [616, 251] width 842 height 314
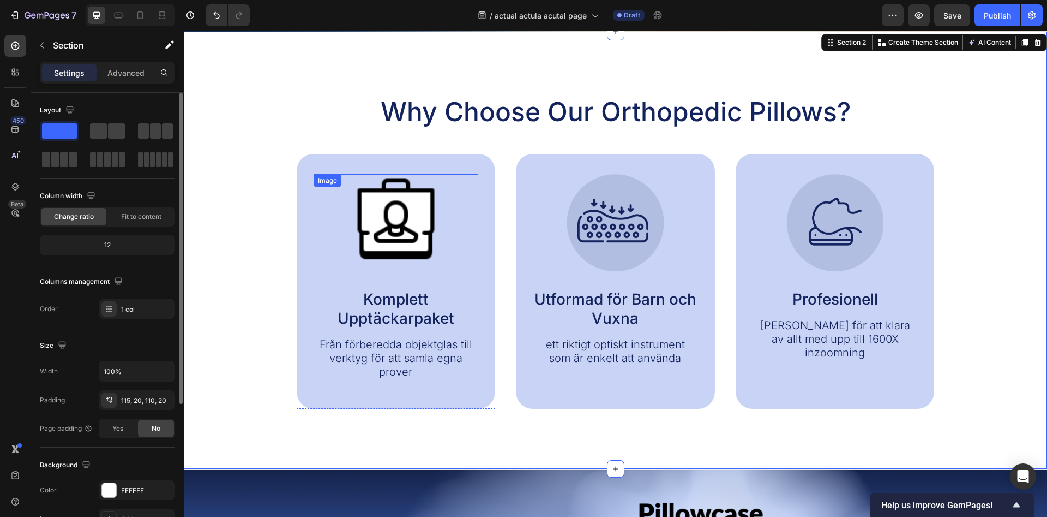
click at [398, 217] on img at bounding box center [395, 222] width 97 height 97
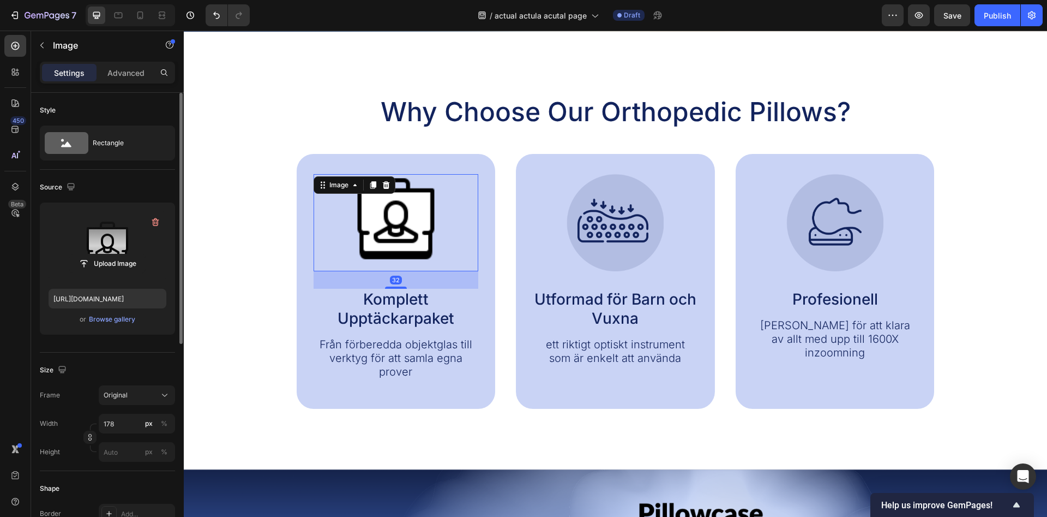
click at [127, 250] on label at bounding box center [108, 245] width 118 height 69
click at [127, 254] on input "file" at bounding box center [107, 263] width 75 height 19
type input "https://cdn.shopify.com/s/files/1/0968/5729/3130/files/gempages_586282469188174…"
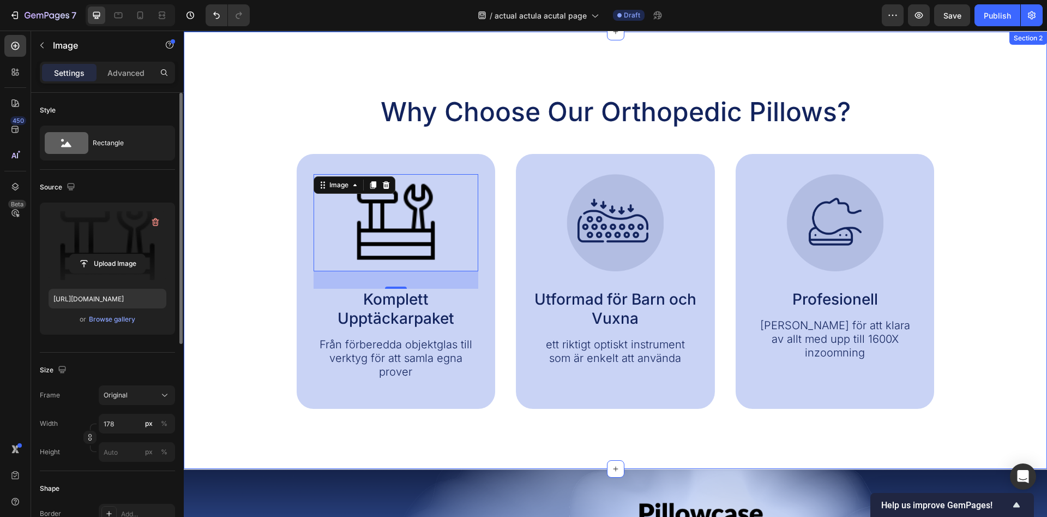
click at [238, 209] on div "Why Choose Our Orthopedic Pillows? Heading Image 32 Komplett Upptäckarpaket Tex…" at bounding box center [616, 251] width 842 height 314
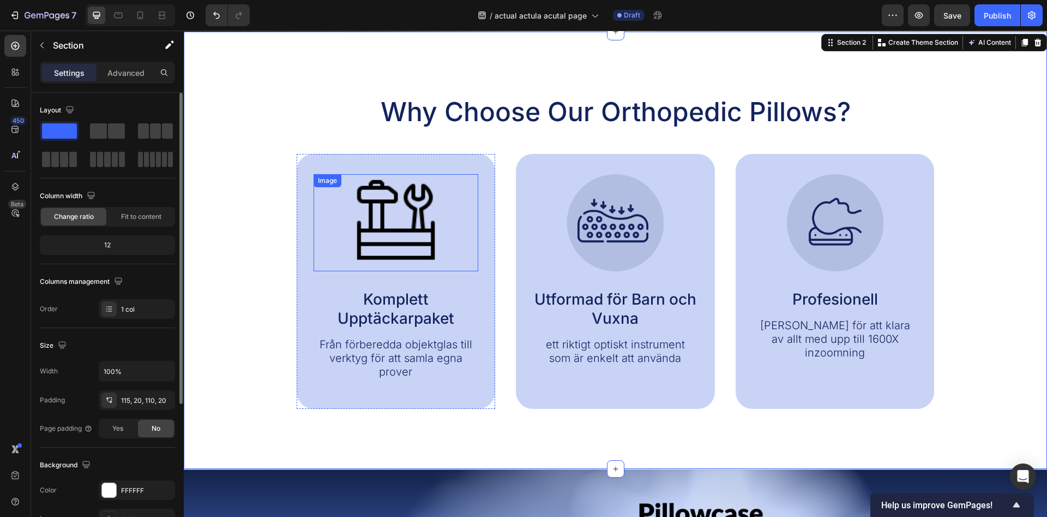
click at [391, 219] on img at bounding box center [395, 222] width 97 height 97
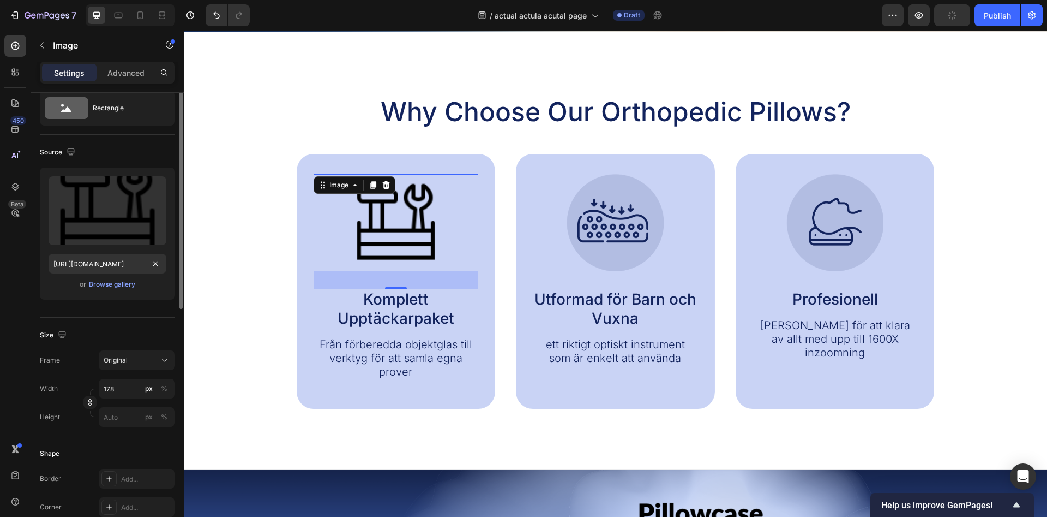
scroll to position [0, 0]
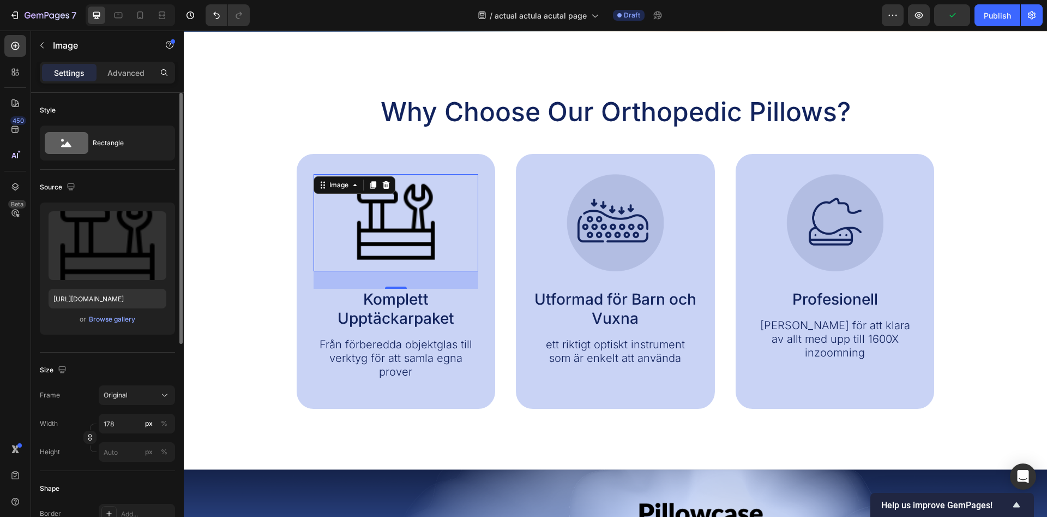
click at [158, 169] on div "Style Rectangle" at bounding box center [107, 131] width 135 height 77
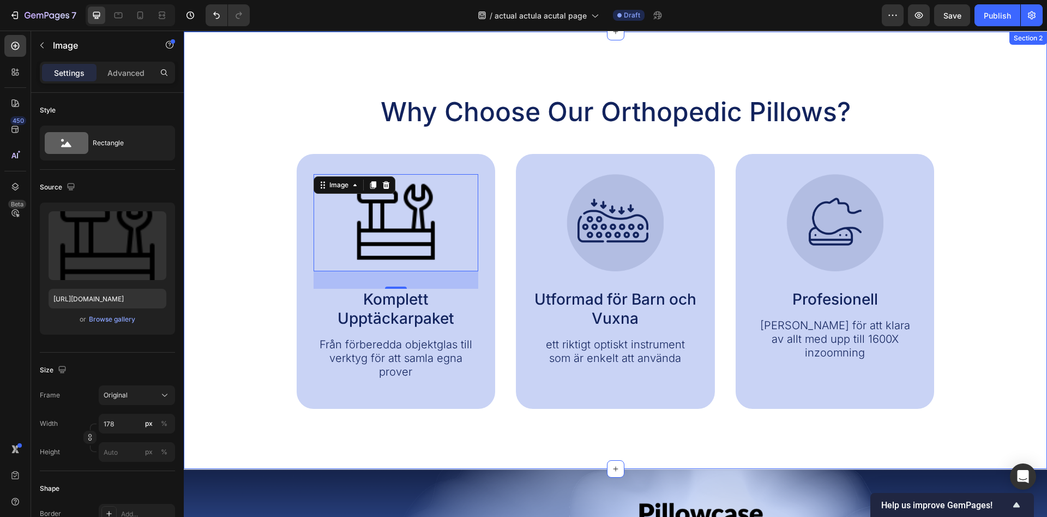
click at [237, 163] on div "Why Choose Our Orthopedic Pillows? Heading Image 32 Komplett Upptäckarpaket Tex…" at bounding box center [616, 251] width 842 height 314
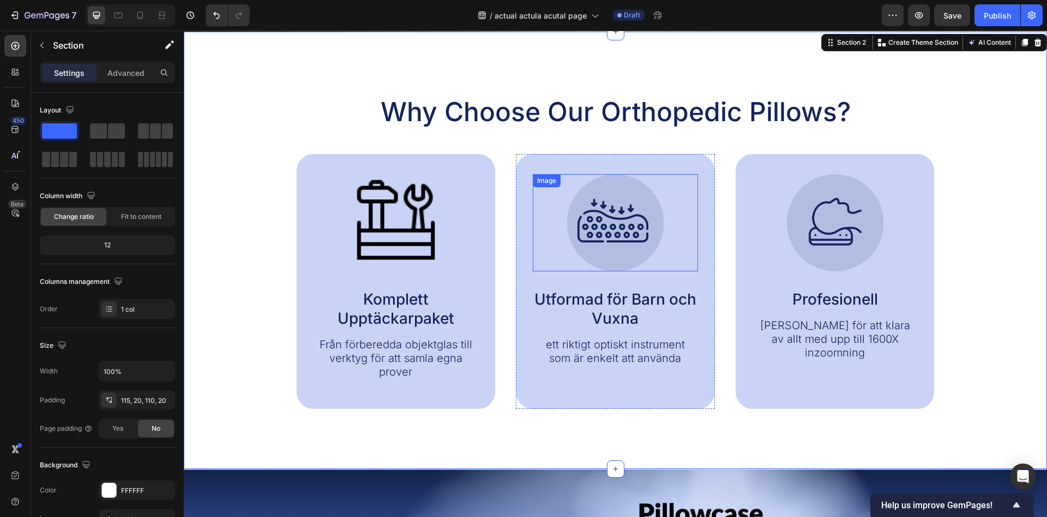
click at [633, 221] on img at bounding box center [615, 222] width 97 height 97
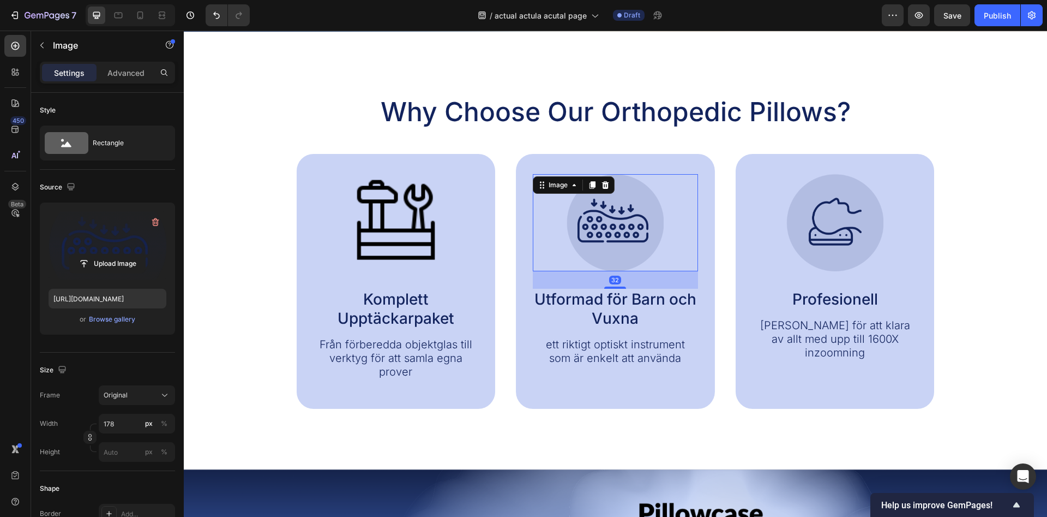
click at [88, 245] on label at bounding box center [108, 245] width 118 height 69
click at [88, 254] on input "file" at bounding box center [107, 263] width 75 height 19
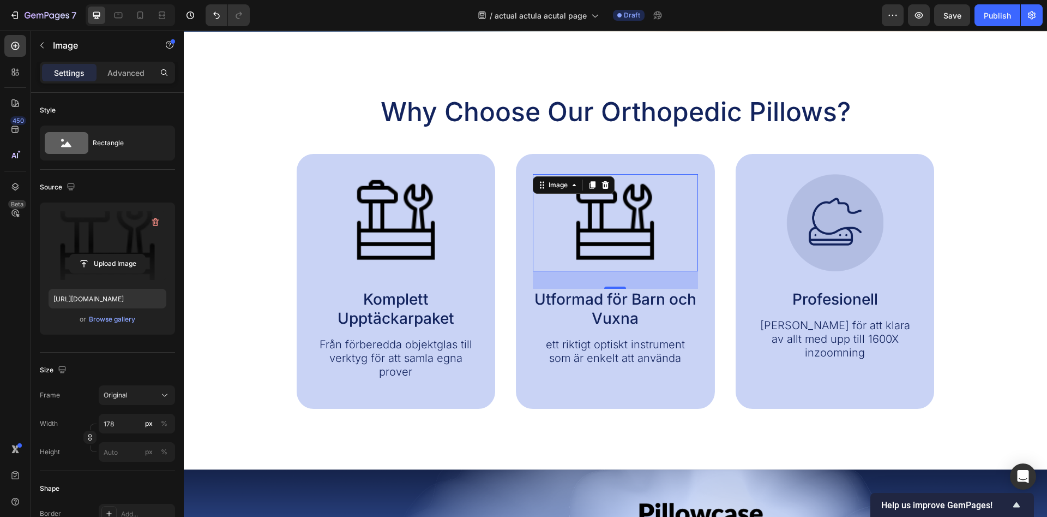
click at [615, 263] on img at bounding box center [615, 222] width 97 height 97
click at [107, 256] on input "file" at bounding box center [107, 263] width 75 height 19
click at [107, 243] on label at bounding box center [108, 245] width 118 height 69
click at [107, 254] on input "file" at bounding box center [107, 263] width 75 height 19
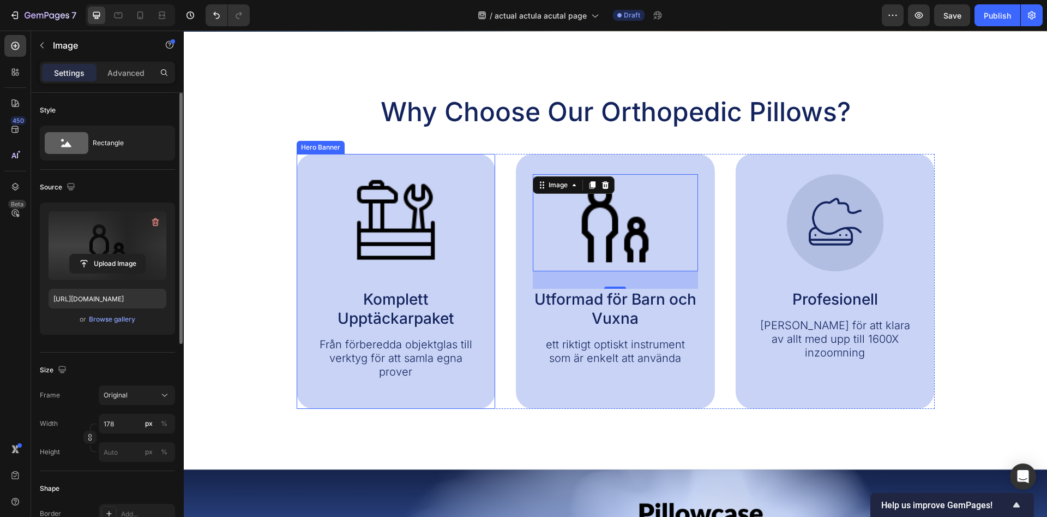
type input "https://cdn.shopify.com/s/files/1/0968/5729/3130/files/gempages_586282469188174…"
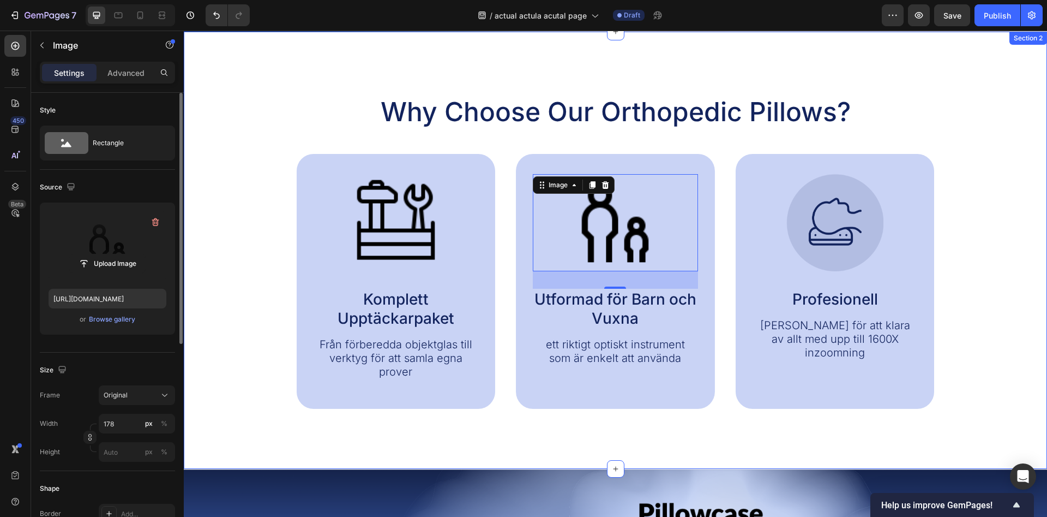
click at [1001, 120] on div "Why Choose Our Orthopedic Pillows? Heading Image Komplett Upptäckarpaket Text B…" at bounding box center [616, 251] width 842 height 314
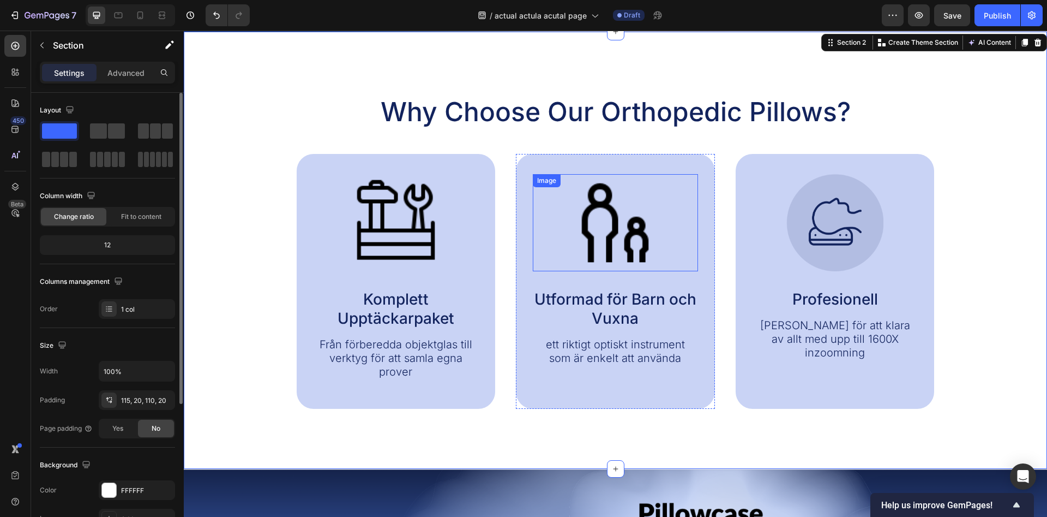
click at [606, 233] on img at bounding box center [615, 222] width 97 height 97
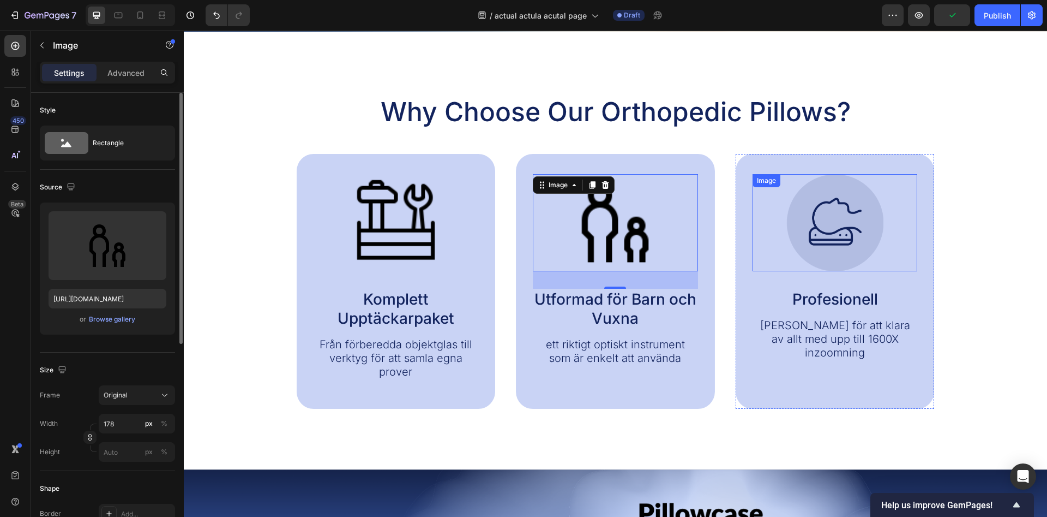
click at [830, 230] on img at bounding box center [835, 222] width 97 height 97
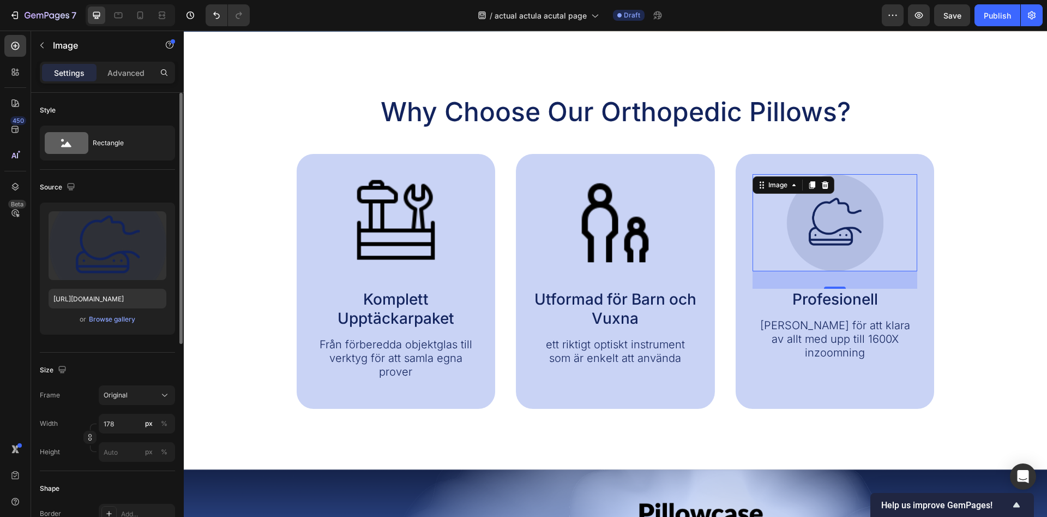
click at [829, 238] on img at bounding box center [835, 222] width 97 height 97
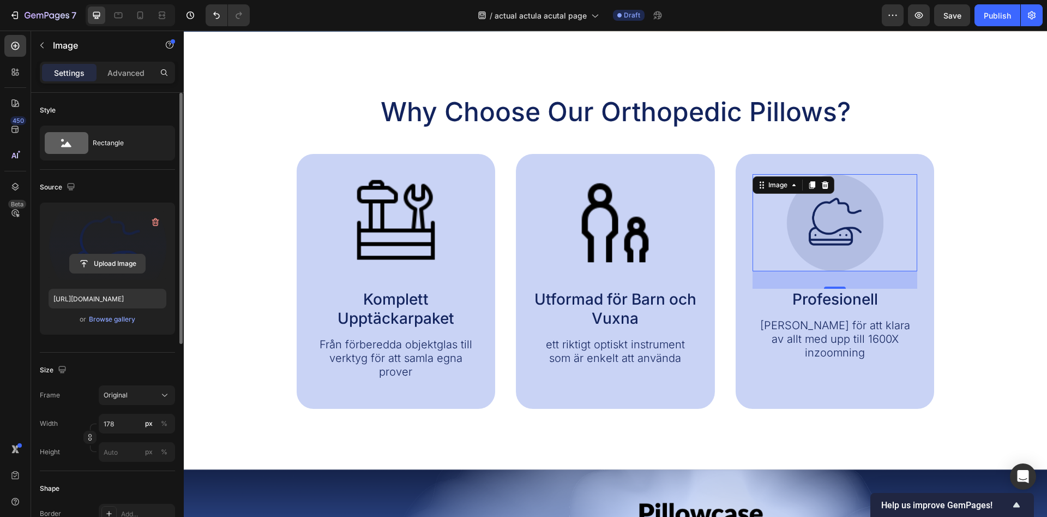
click at [90, 259] on input "file" at bounding box center [107, 263] width 75 height 19
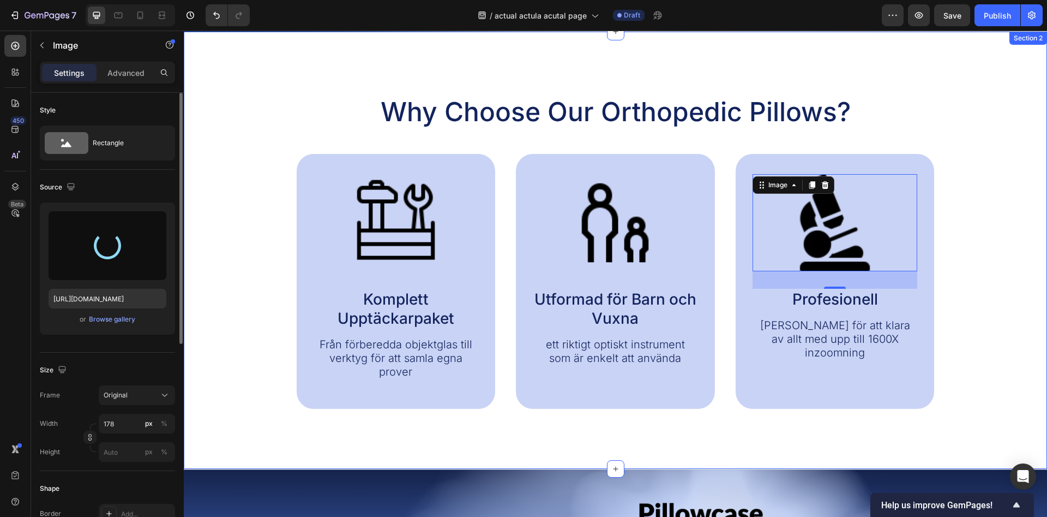
type input "https://cdn.shopify.com/s/files/1/0968/5729/3130/files/gempages_586282469188174…"
click at [975, 170] on div "Why Choose Our Orthopedic Pillows? Heading Image Komplett Upptäckarpaket Text B…" at bounding box center [616, 251] width 842 height 314
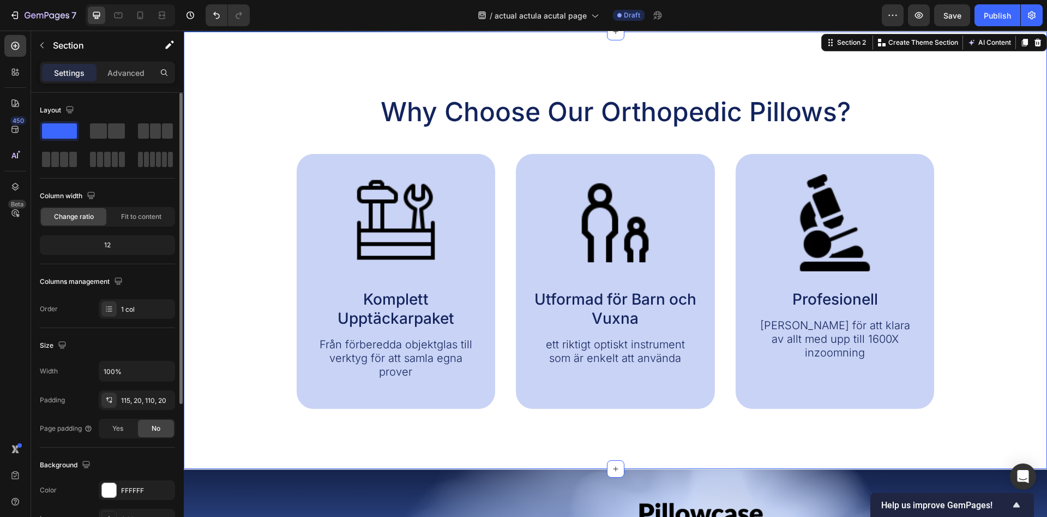
click at [951, 11] on span "Save" at bounding box center [953, 15] width 18 height 9
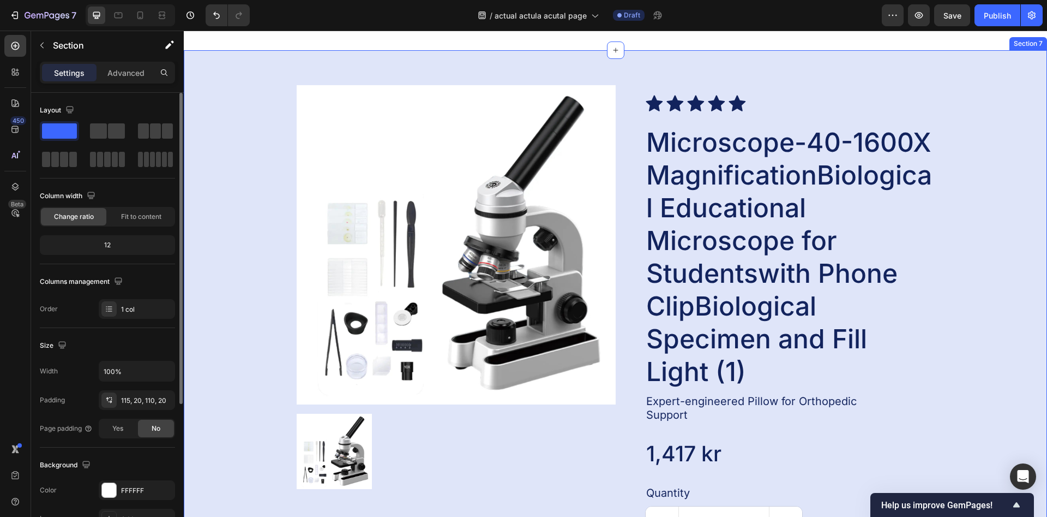
scroll to position [2838, 0]
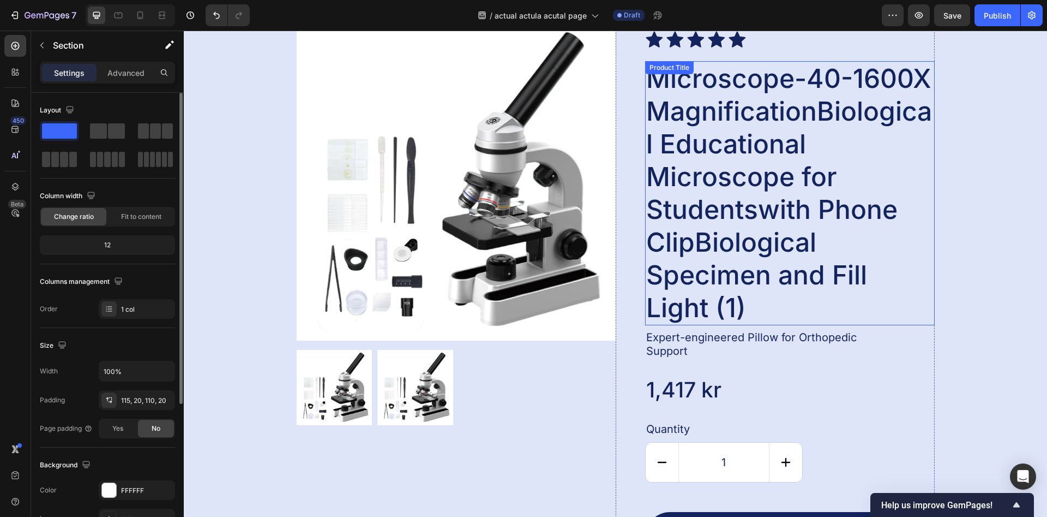
click at [751, 241] on h2 "Microscope-40-1600X MagnificationBiological Educational Microscope for Students…" at bounding box center [790, 193] width 290 height 264
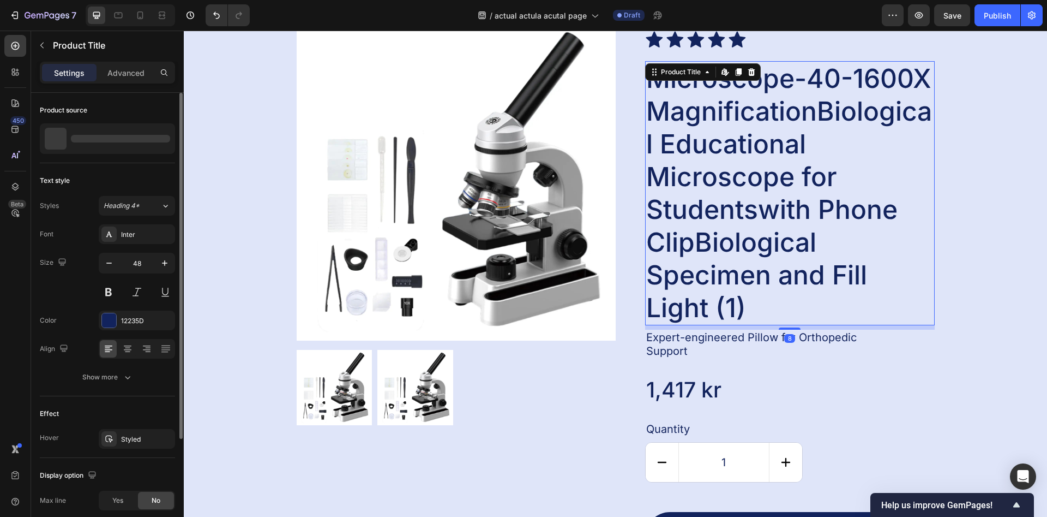
click at [751, 241] on h2 "Microscope-40-1600X MagnificationBiological Educational Microscope for Students…" at bounding box center [790, 193] width 290 height 264
click at [750, 255] on h2 "Microscope-40-1600X MagnificationBiological Educational Microscope for Students…" at bounding box center [790, 193] width 290 height 264
click at [754, 245] on h2 "Microscope-40-1600X MagnificationBiological Educational Microscope for Students…" at bounding box center [790, 193] width 290 height 264
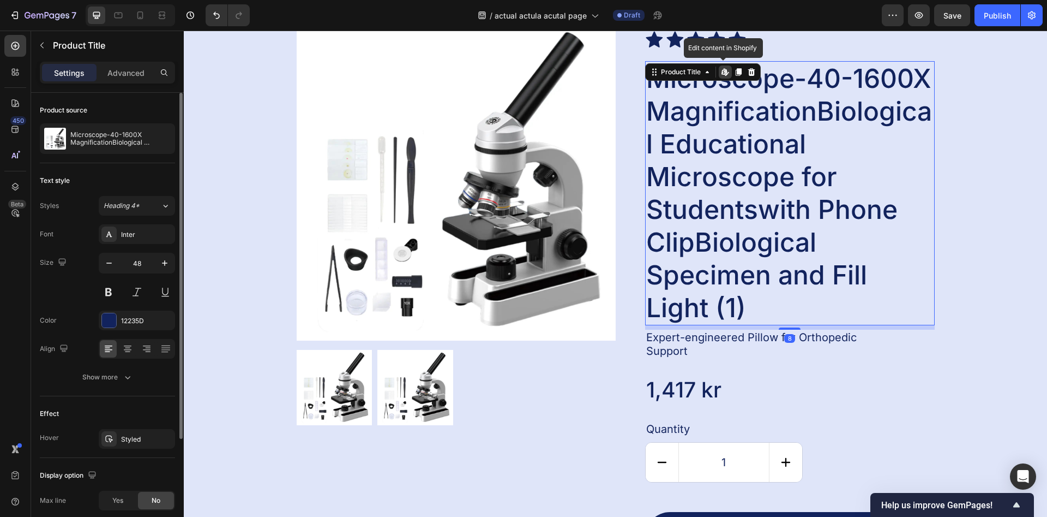
click at [754, 245] on h2 "Microscope-40-1600X MagnificationBiological Educational Microscope for Students…" at bounding box center [790, 193] width 290 height 264
click at [748, 286] on h2 "Microscope-40-1600X MagnificationBiological Educational Microscope for Students…" at bounding box center [790, 193] width 290 height 264
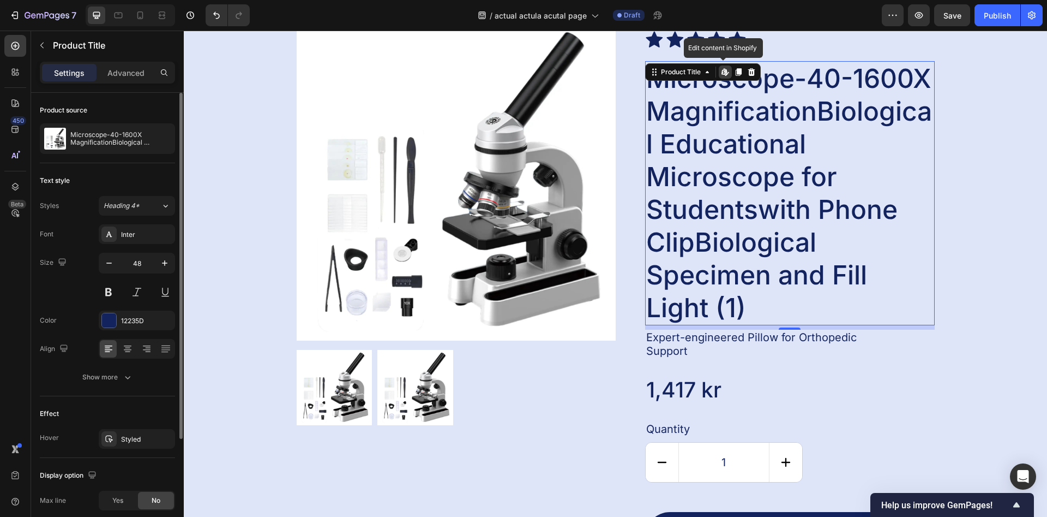
click at [739, 304] on h2 "Microscope-40-1600X MagnificationBiological Educational Microscope for Students…" at bounding box center [790, 193] width 290 height 264
click at [746, 308] on h2 "Microscope-40-1600X MagnificationBiological Educational Microscope for Students…" at bounding box center [790, 193] width 290 height 264
click at [745, 308] on h2 "Microscope-40-1600X MagnificationBiological Educational Microscope for Students…" at bounding box center [790, 193] width 290 height 264
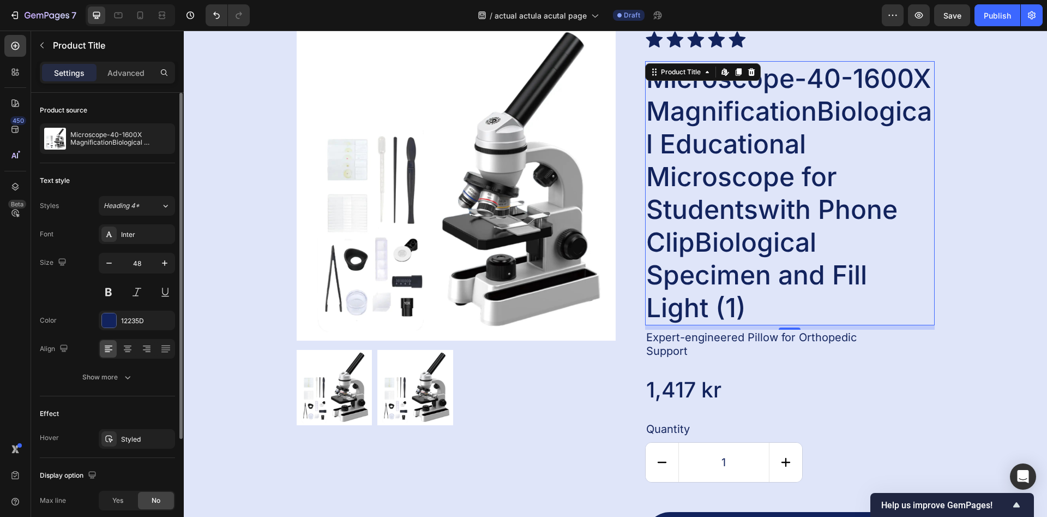
click at [762, 288] on h2 "Microscope-40-1600X MagnificationBiological Educational Microscope for Students…" at bounding box center [790, 193] width 290 height 264
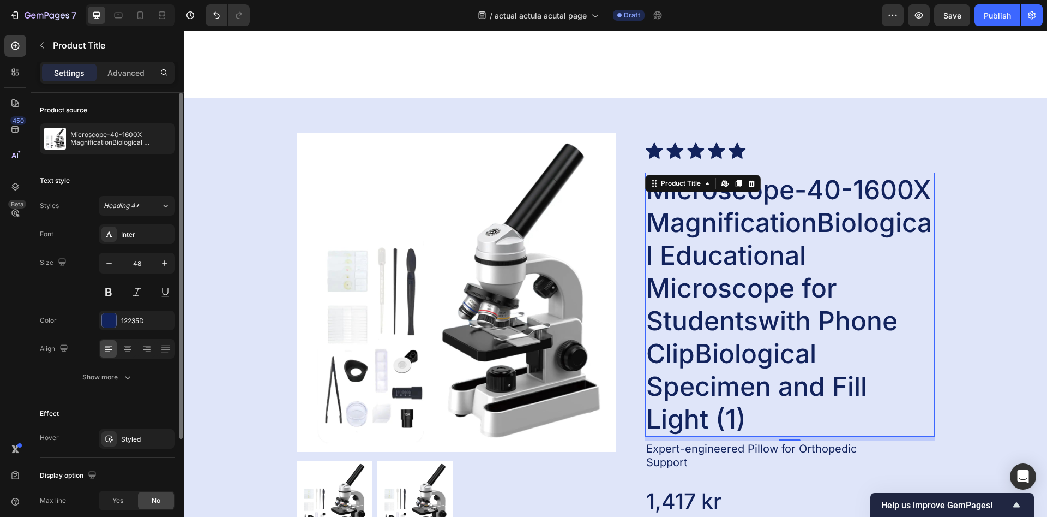
click at [763, 227] on h2 "Microscope-40-1600X MagnificationBiological Educational Microscope for Students…" at bounding box center [790, 304] width 290 height 264
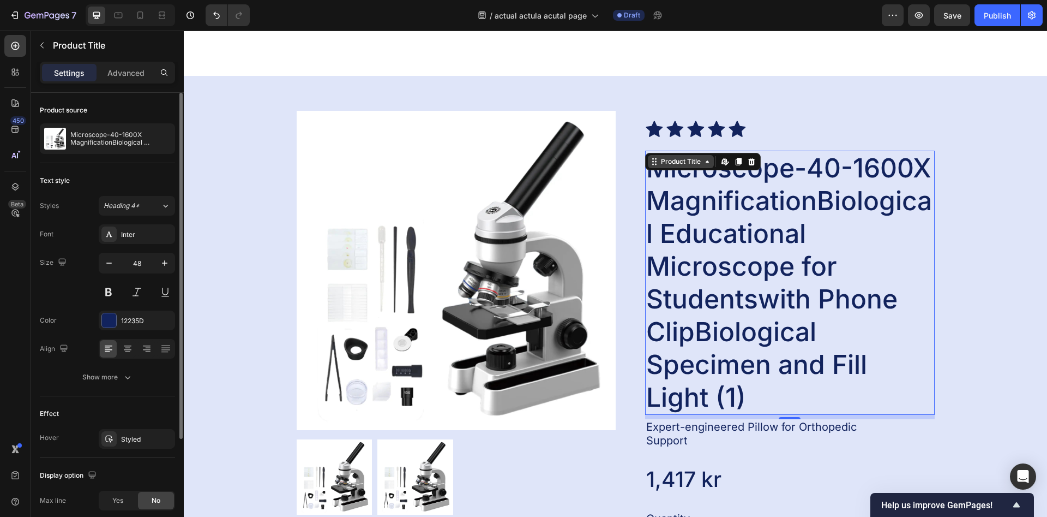
click at [710, 166] on icon at bounding box center [707, 161] width 9 height 9
click at [951, 16] on span "Save" at bounding box center [953, 15] width 18 height 9
click at [705, 166] on icon at bounding box center [707, 161] width 9 height 9
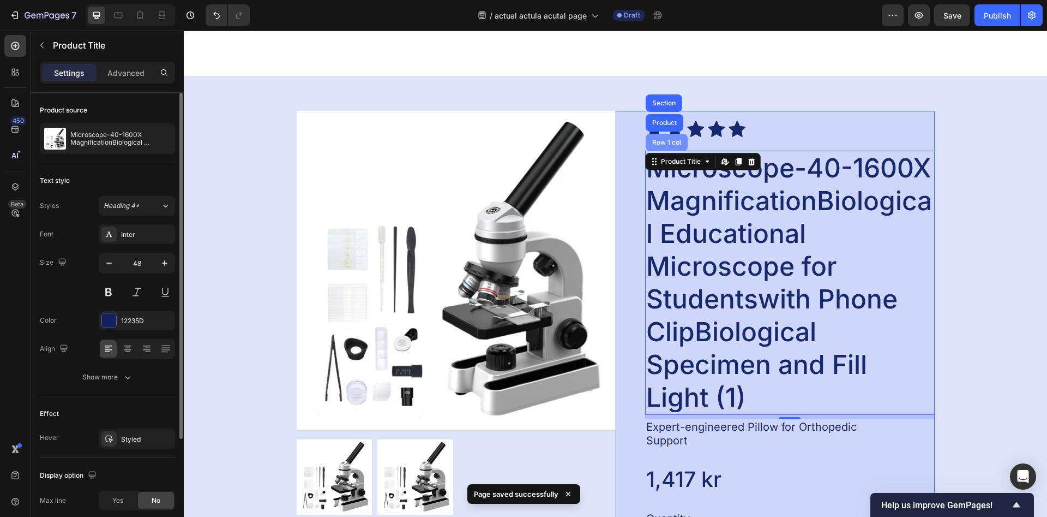
click at [669, 146] on div "Row 1 col" at bounding box center [666, 142] width 33 height 7
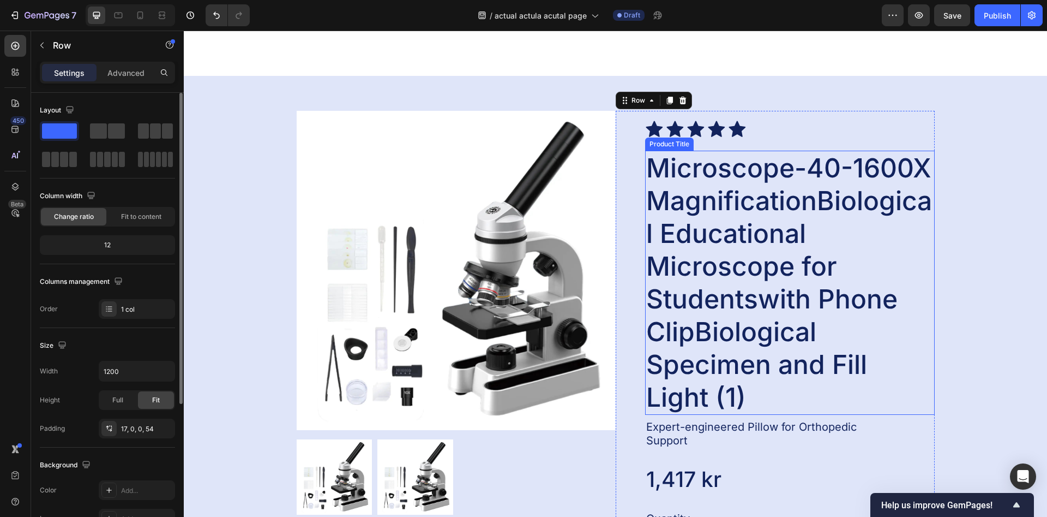
click at [728, 231] on h2 "Microscope-40-1600X MagnificationBiological Educational Microscope for Students…" at bounding box center [790, 283] width 290 height 264
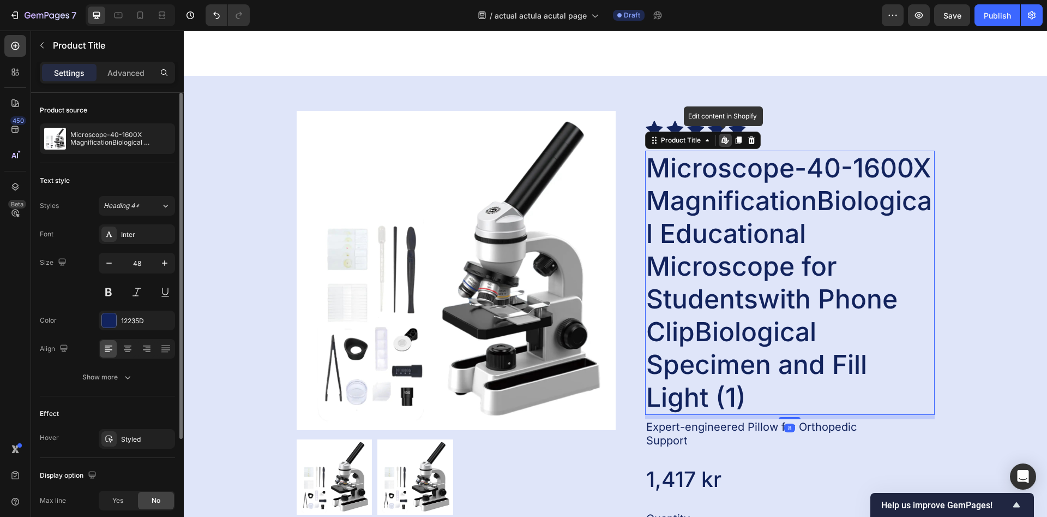
click at [728, 231] on h2 "Microscope-40-1600X MagnificationBiological Educational Microscope for Students…" at bounding box center [790, 283] width 290 height 264
click at [730, 321] on h2 "Microscope-40-1600X MagnificationBiological Educational Microscope for Students…" at bounding box center [790, 283] width 290 height 264
click at [841, 160] on div "Icon Icon Icon Icon Icon Icon List Microscope-40-1600X MagnificationBiological …" at bounding box center [790, 385] width 290 height 531
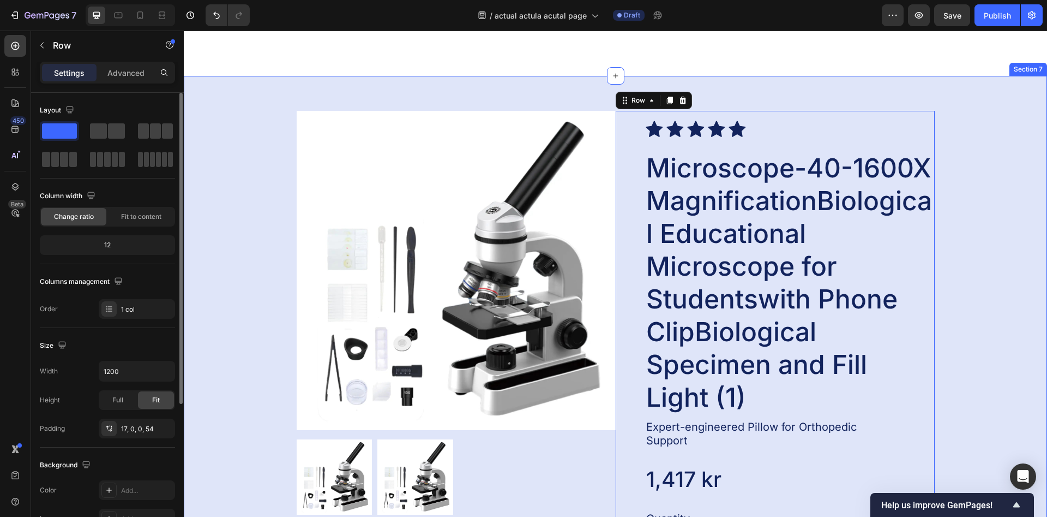
click at [841, 105] on div "Product Images Icon Icon Icon Icon Icon Icon List Microscope-40-1600X Magnifica…" at bounding box center [616, 387] width 864 height 622
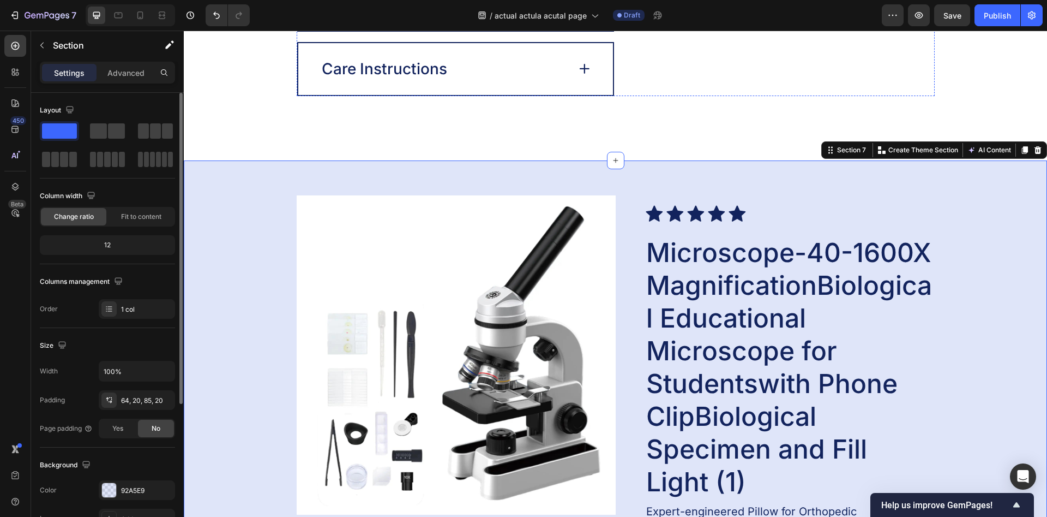
scroll to position [2560, 0]
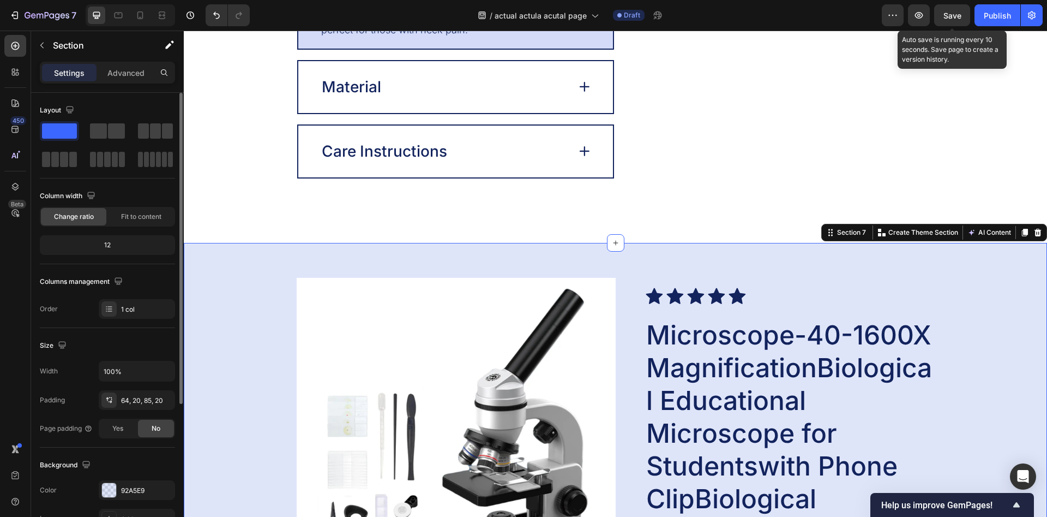
click at [959, 19] on span "Save" at bounding box center [953, 15] width 18 height 9
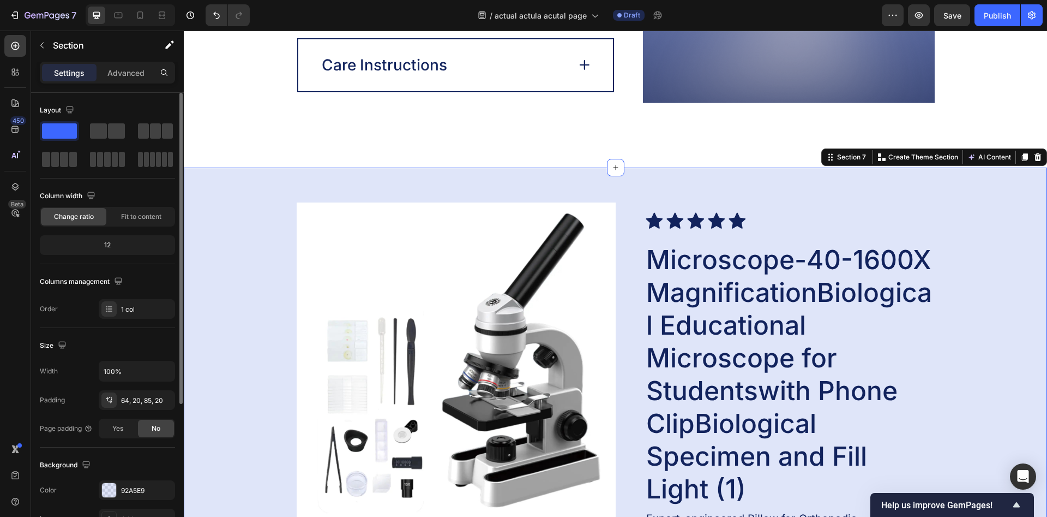
scroll to position [2726, 0]
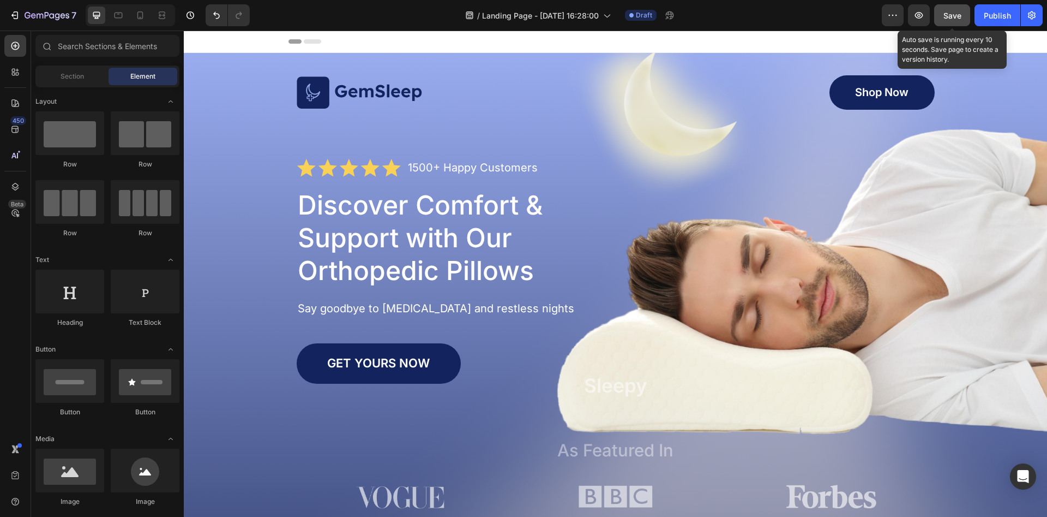
click at [958, 23] on button "Save" at bounding box center [952, 15] width 36 height 22
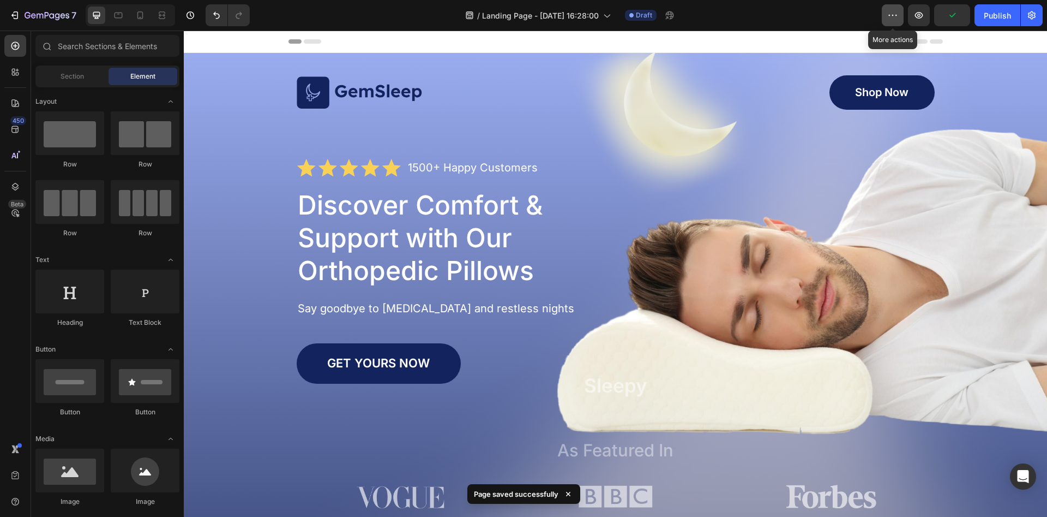
click at [897, 13] on icon "button" at bounding box center [893, 15] width 11 height 11
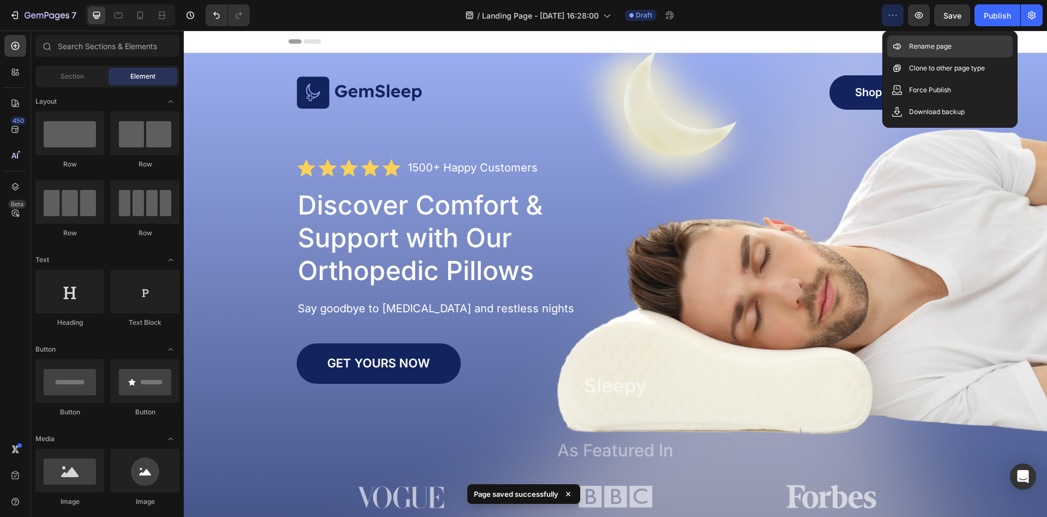
click at [926, 43] on p "Rename page" at bounding box center [930, 46] width 43 height 11
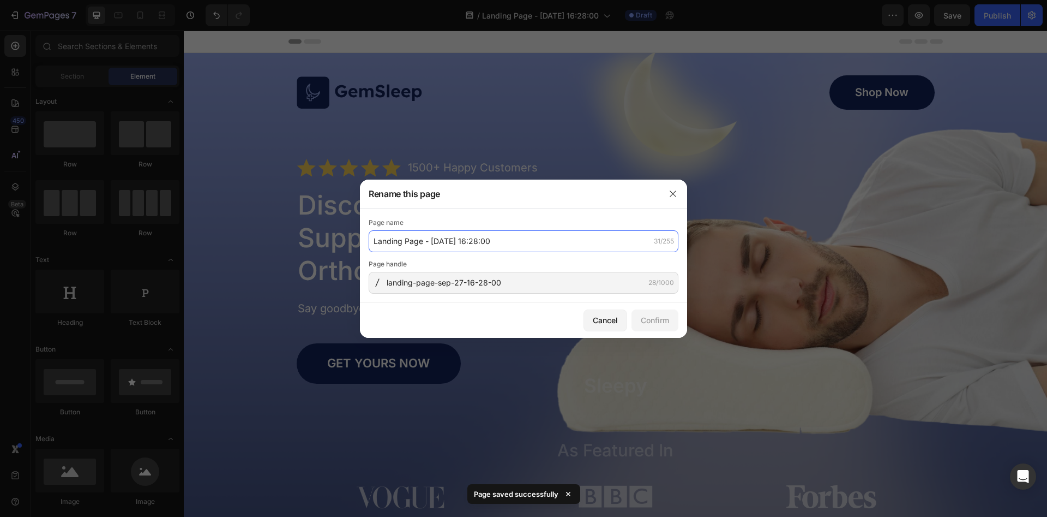
drag, startPoint x: 542, startPoint y: 245, endPoint x: 268, endPoint y: 223, distance: 275.3
click at [369, 230] on input "Landing Page - [DATE] 16:28:00" at bounding box center [524, 241] width 310 height 22
drag, startPoint x: 444, startPoint y: 243, endPoint x: 245, endPoint y: 235, distance: 198.2
click at [369, 247] on input "Landing Page - [DATE] 16:28:00" at bounding box center [524, 241] width 310 height 22
type input "Actual page"
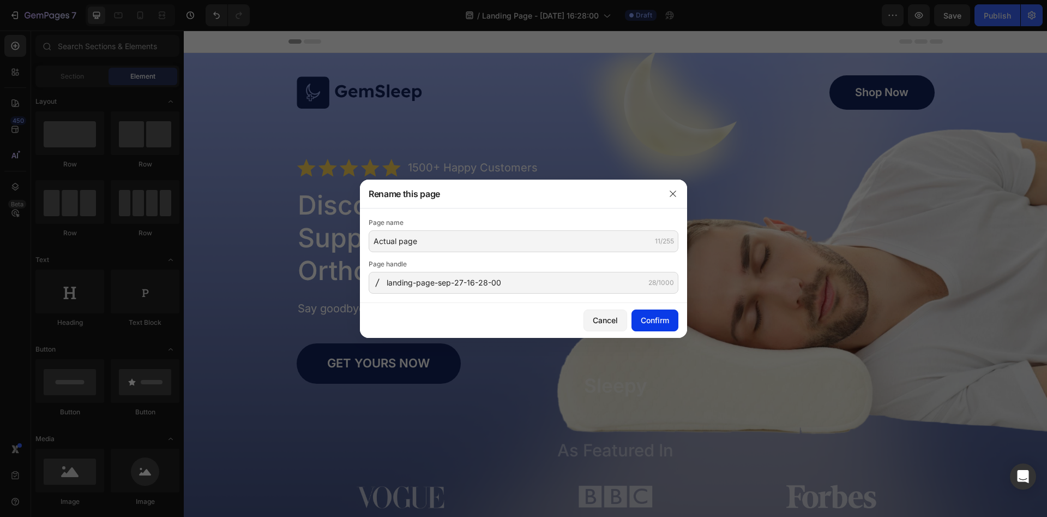
click at [667, 320] on div "Confirm" at bounding box center [655, 319] width 28 height 11
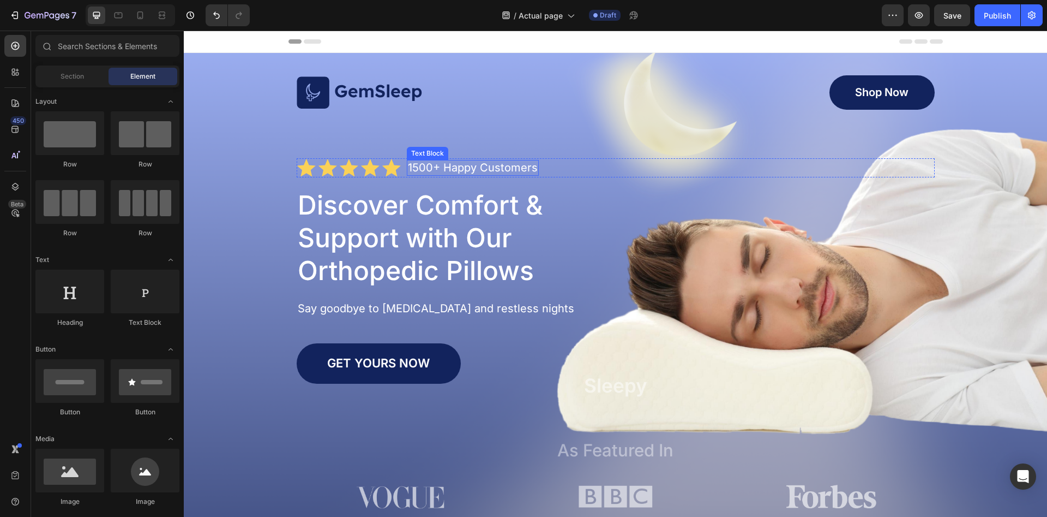
click at [436, 167] on p "1500+ Happy Customers" at bounding box center [473, 168] width 130 height 14
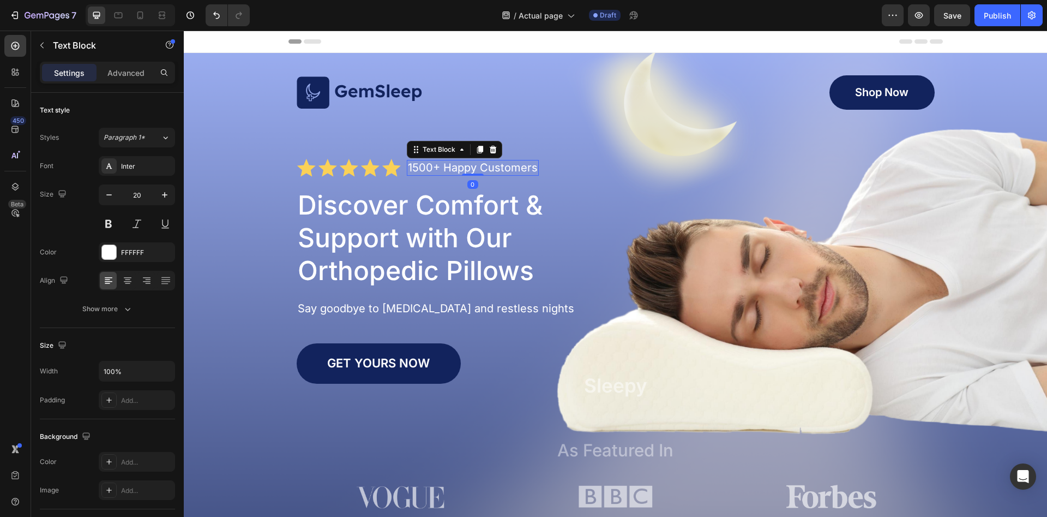
click at [435, 167] on p "1500+ Happy Customers" at bounding box center [473, 168] width 130 height 14
click at [427, 167] on p "1500+ Happy Customers" at bounding box center [473, 168] width 130 height 14
click at [417, 167] on p "1500+ Happy Customers" at bounding box center [473, 168] width 130 height 14
click at [414, 166] on p "1500+ Happy Customers" at bounding box center [473, 168] width 130 height 14
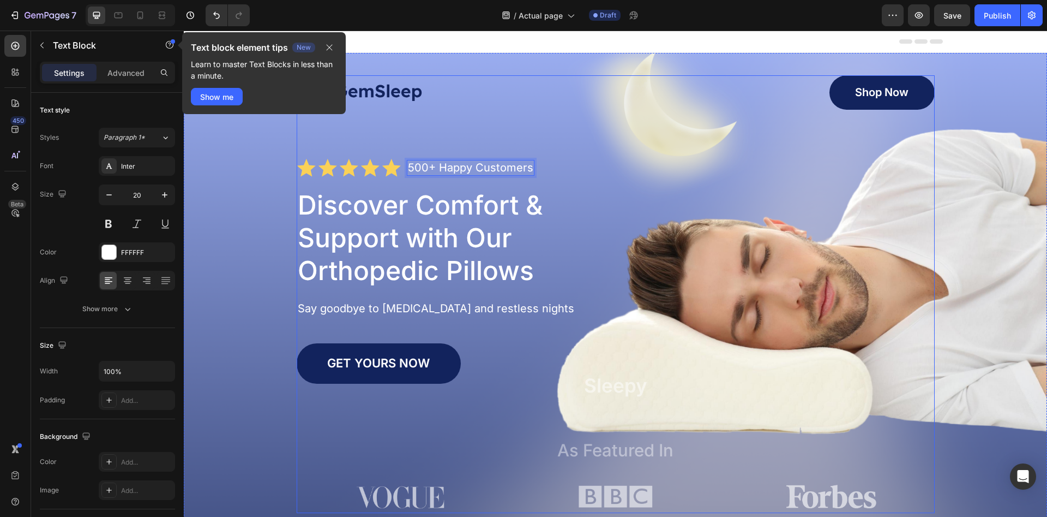
click at [471, 130] on div "Image Shop Now Button Row Icon Icon Icon Icon Icon Icon List 500+ Happy Custome…" at bounding box center [616, 294] width 638 height 438
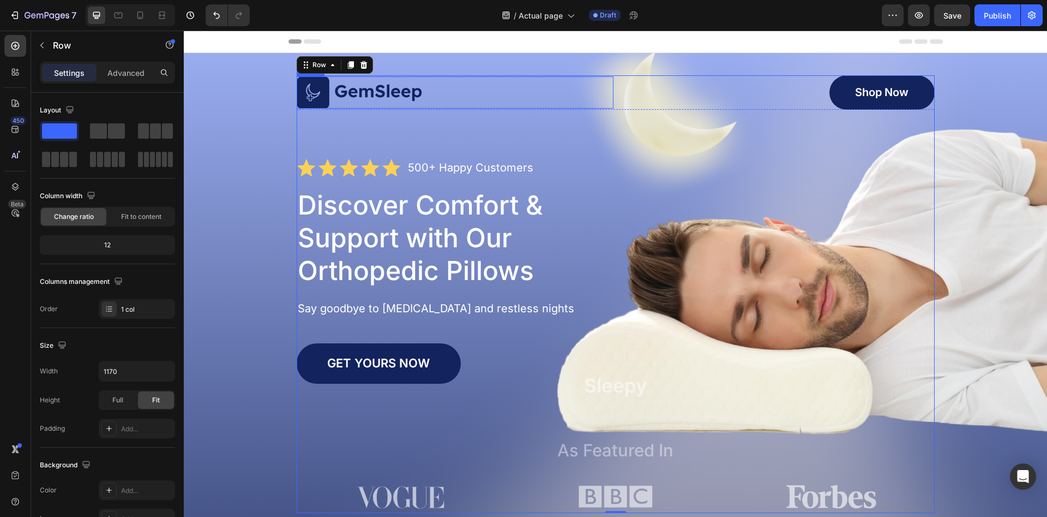
click at [381, 96] on img at bounding box center [360, 92] width 126 height 33
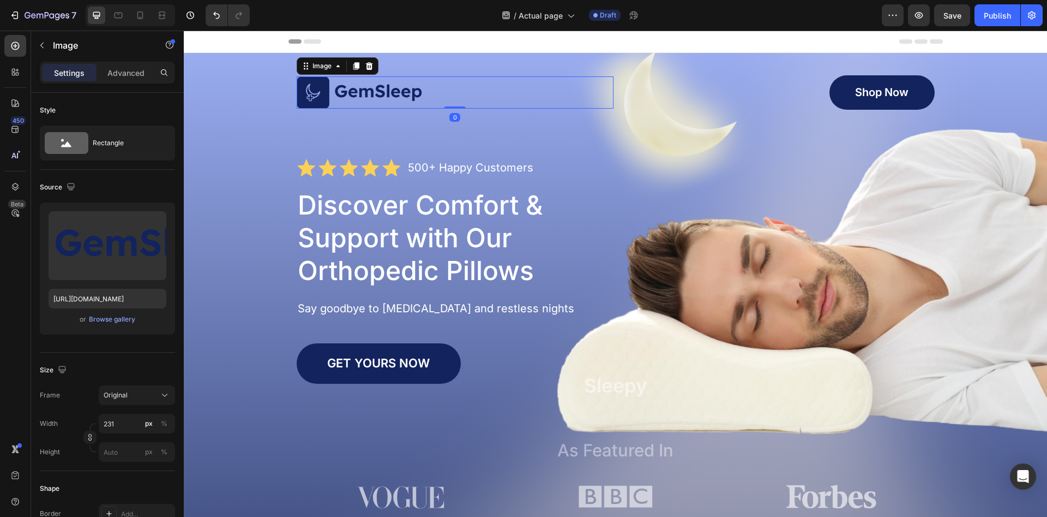
click at [321, 92] on img at bounding box center [360, 92] width 126 height 33
click at [323, 69] on div "Image" at bounding box center [321, 66] width 23 height 10
click at [306, 70] on icon at bounding box center [306, 66] width 9 height 9
click at [306, 67] on icon at bounding box center [306, 66] width 9 height 9
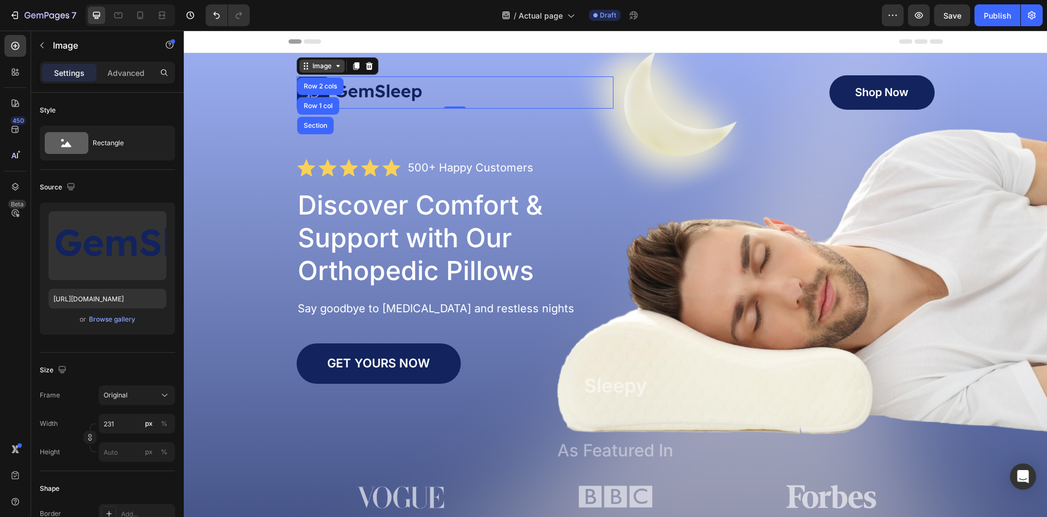
click at [306, 67] on icon at bounding box center [306, 66] width 9 height 9
click at [356, 63] on icon at bounding box center [356, 66] width 6 height 8
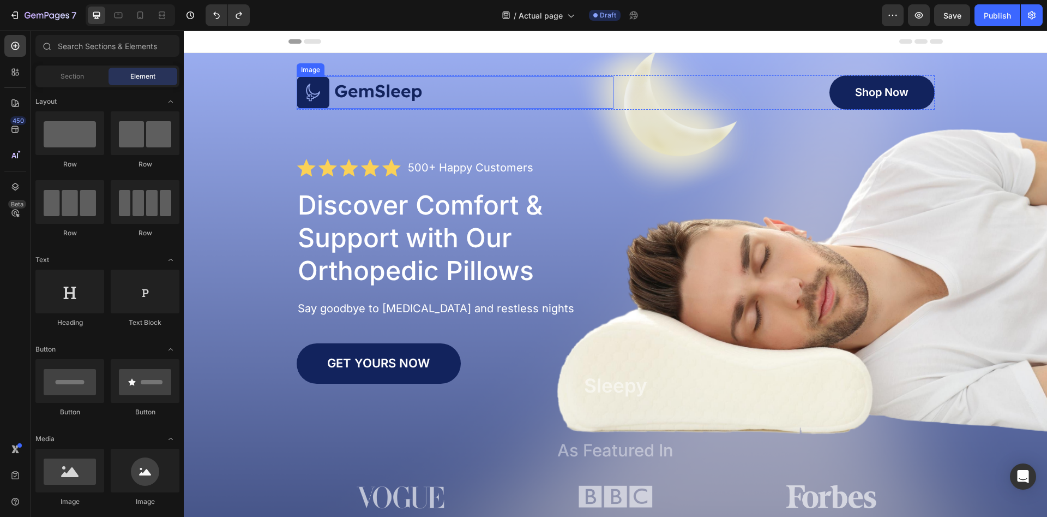
click at [316, 89] on img at bounding box center [360, 92] width 126 height 33
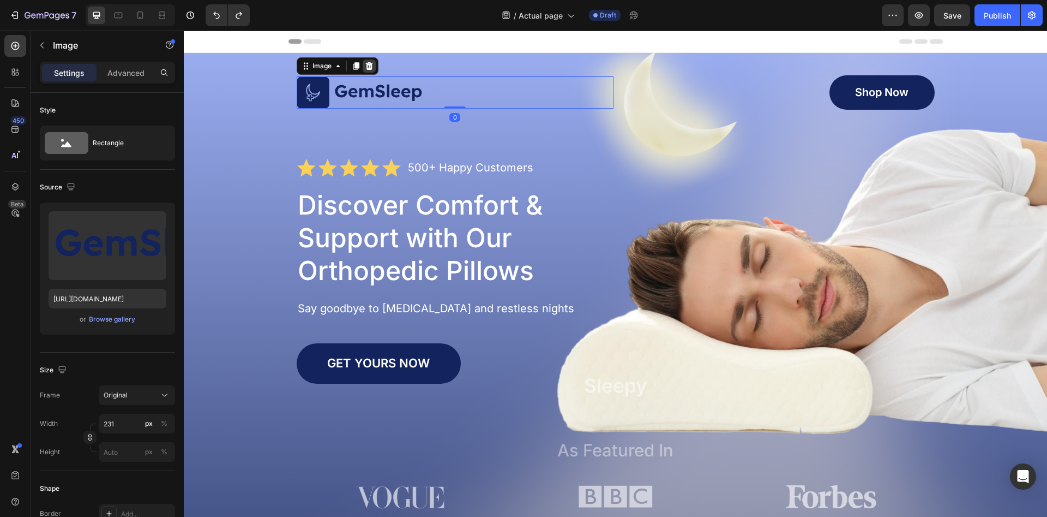
click at [369, 68] on icon at bounding box center [368, 66] width 7 height 8
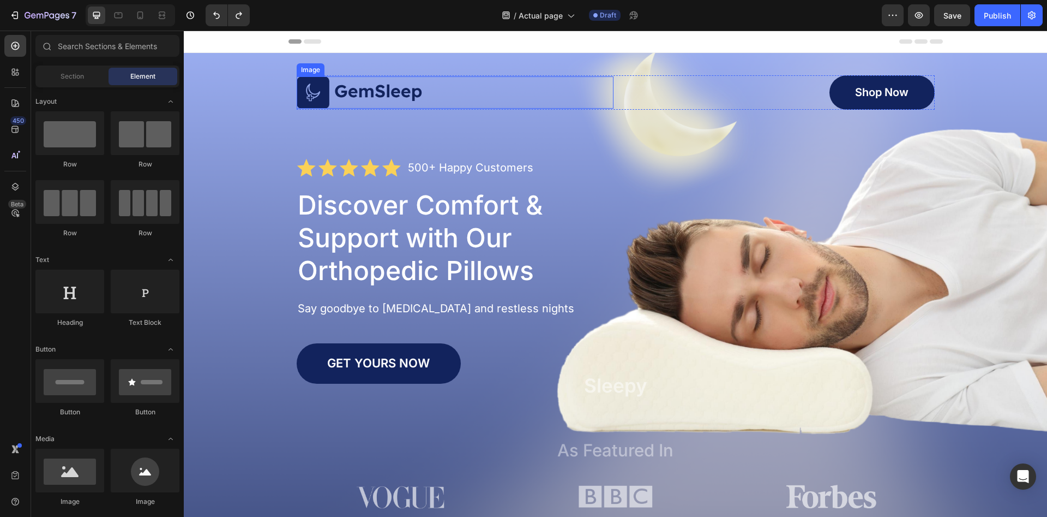
click at [377, 88] on img at bounding box center [360, 92] width 126 height 33
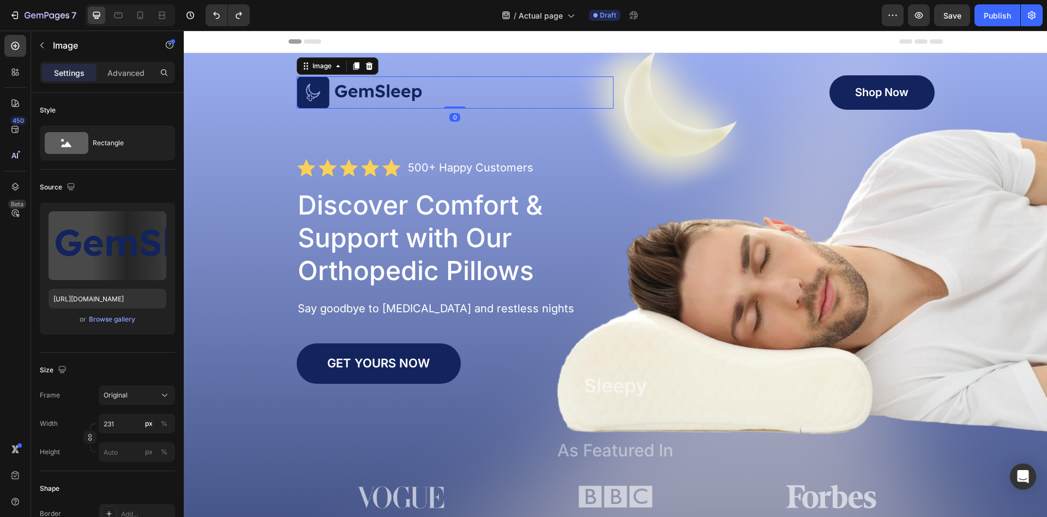
click at [377, 88] on img at bounding box center [360, 92] width 126 height 33
click at [397, 91] on img at bounding box center [360, 92] width 126 height 33
click at [428, 94] on div at bounding box center [455, 92] width 317 height 33
click at [369, 66] on icon at bounding box center [368, 66] width 7 height 8
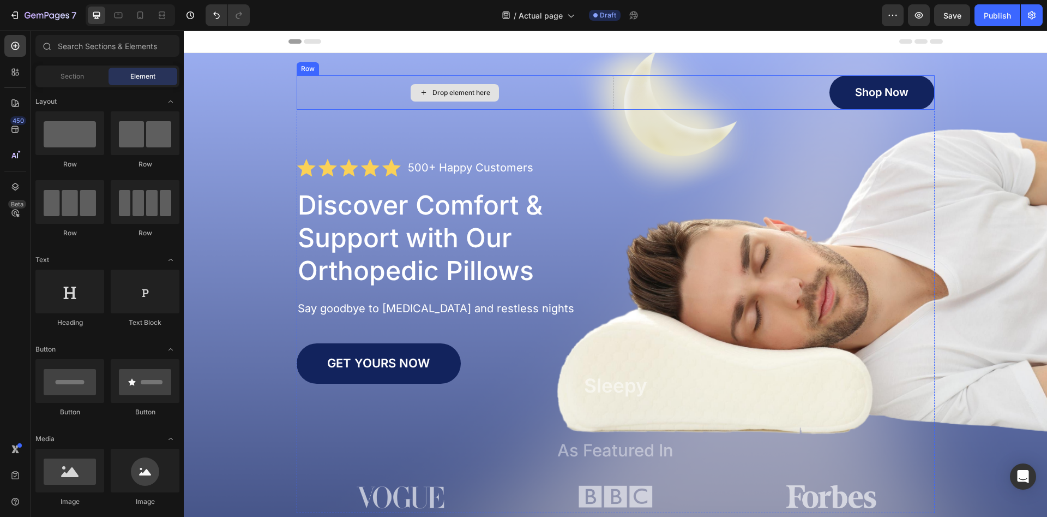
click at [314, 94] on div "Drop element here" at bounding box center [455, 92] width 317 height 34
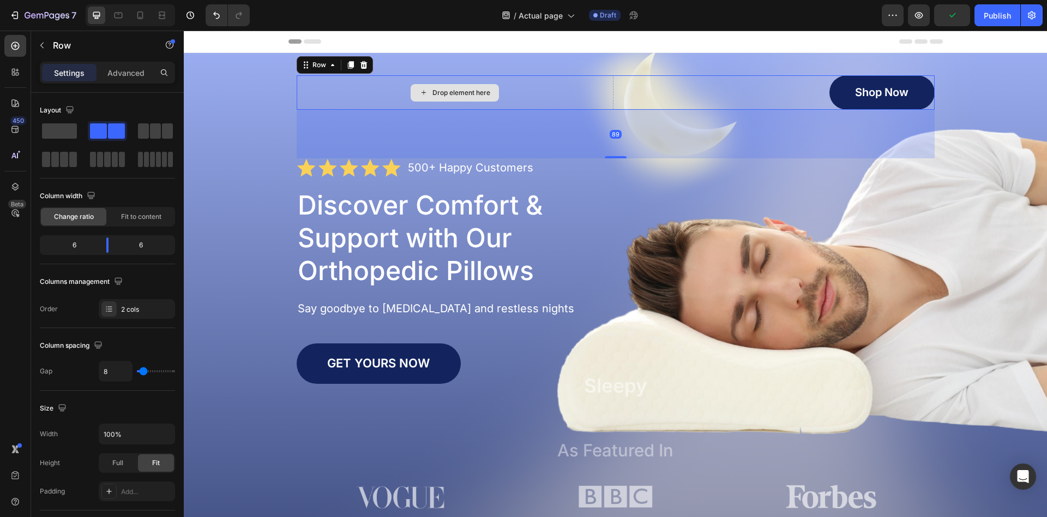
click at [447, 91] on div "Drop element here" at bounding box center [462, 92] width 58 height 9
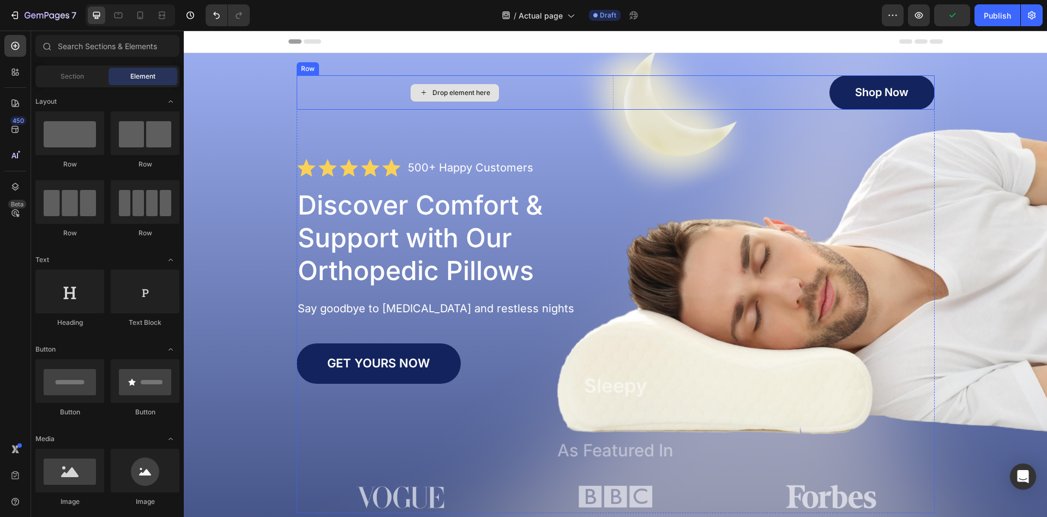
click at [442, 94] on div "Drop element here" at bounding box center [462, 92] width 58 height 9
click at [447, 95] on div "Drop element here" at bounding box center [462, 92] width 58 height 9
click at [423, 94] on icon at bounding box center [424, 92] width 9 height 9
click at [424, 89] on icon at bounding box center [424, 92] width 9 height 9
click at [93, 47] on input "text" at bounding box center [107, 46] width 144 height 22
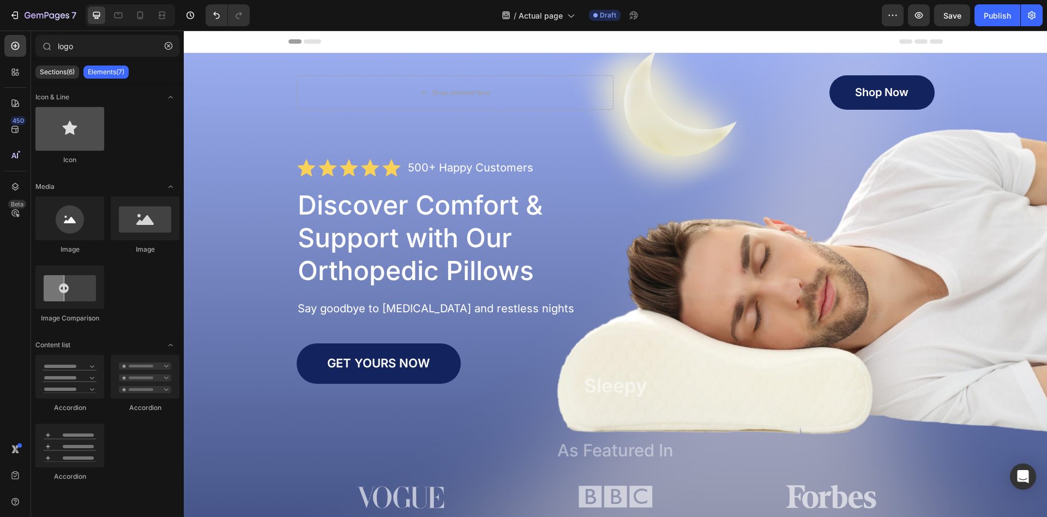
type input "logo"
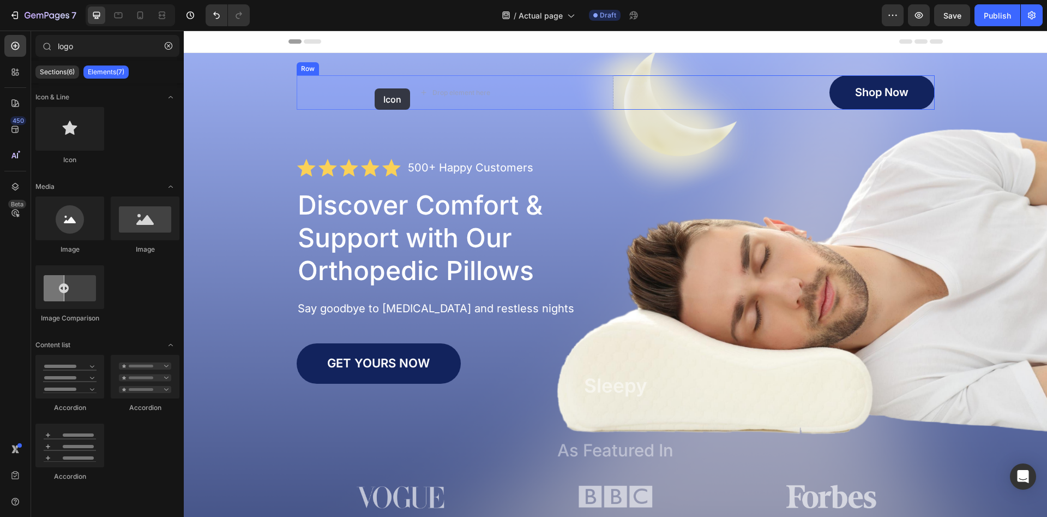
drag, startPoint x: 265, startPoint y: 167, endPoint x: 379, endPoint y: 110, distance: 127.4
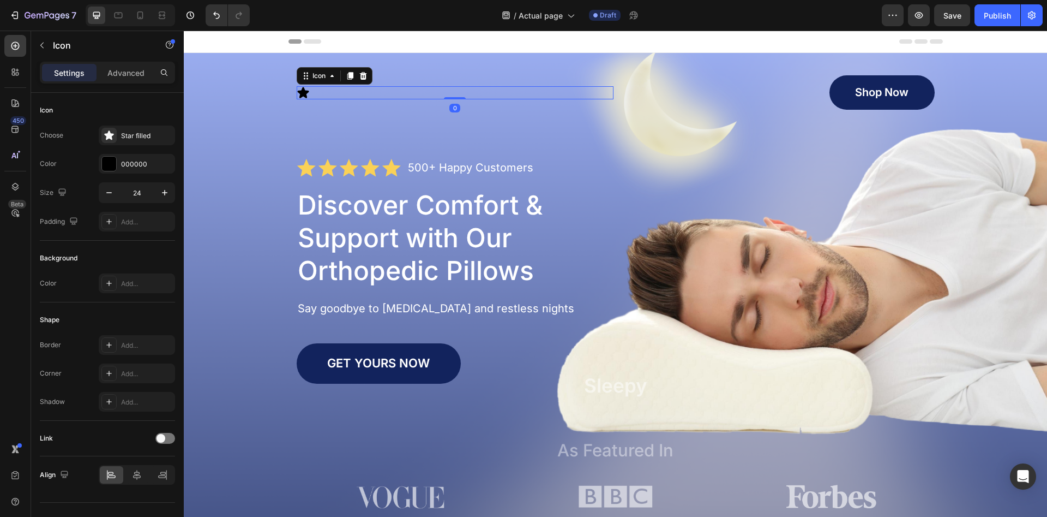
click at [305, 89] on icon at bounding box center [303, 92] width 13 height 13
click at [333, 79] on icon at bounding box center [332, 75] width 9 height 9
click at [310, 79] on div "Icon" at bounding box center [318, 75] width 39 height 13
click at [309, 79] on icon at bounding box center [306, 75] width 9 height 9
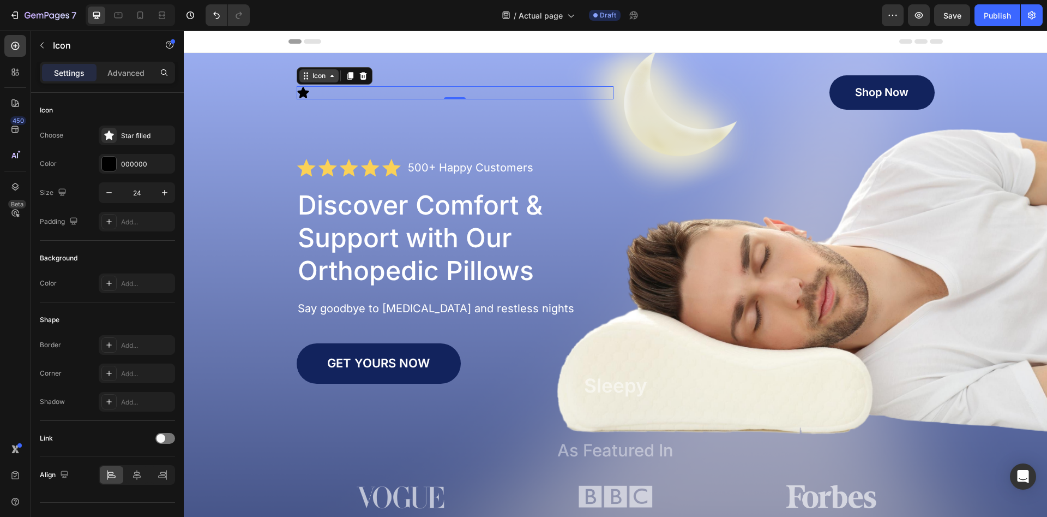
click at [305, 76] on icon at bounding box center [306, 75] width 9 height 9
click at [351, 78] on icon at bounding box center [350, 76] width 6 height 8
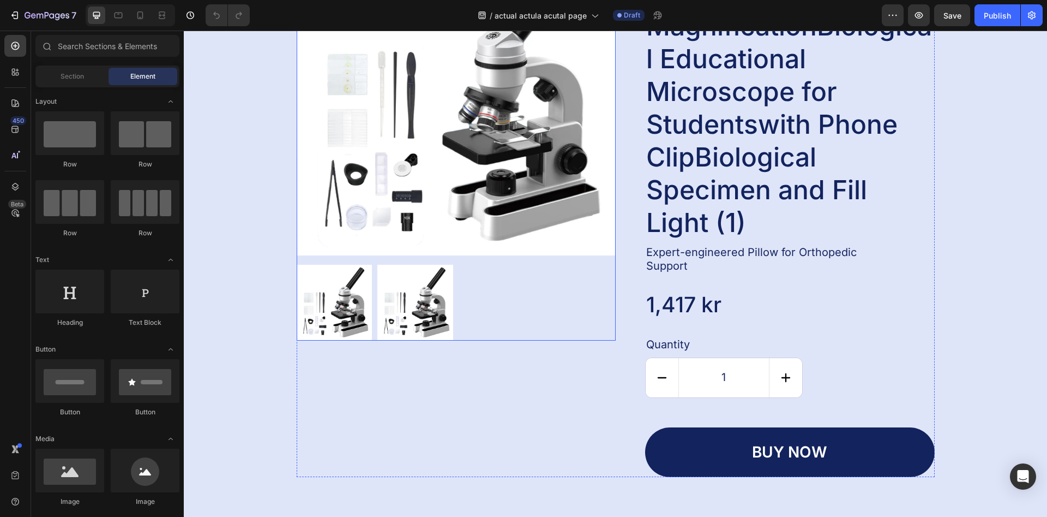
scroll to position [2448, 0]
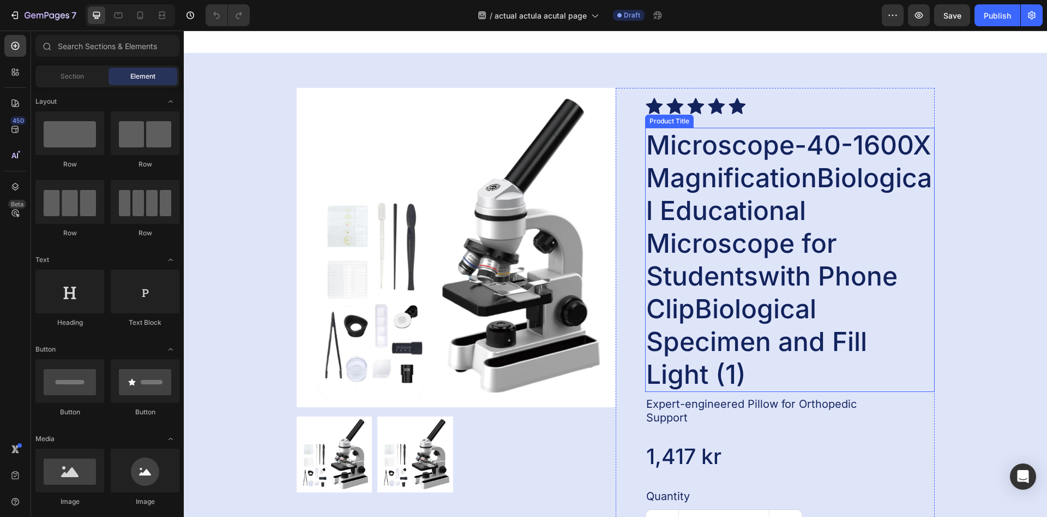
click at [722, 191] on h2 "Microscope-40-1600X MagnificationBiological Educational Microscope for Students…" at bounding box center [790, 260] width 290 height 264
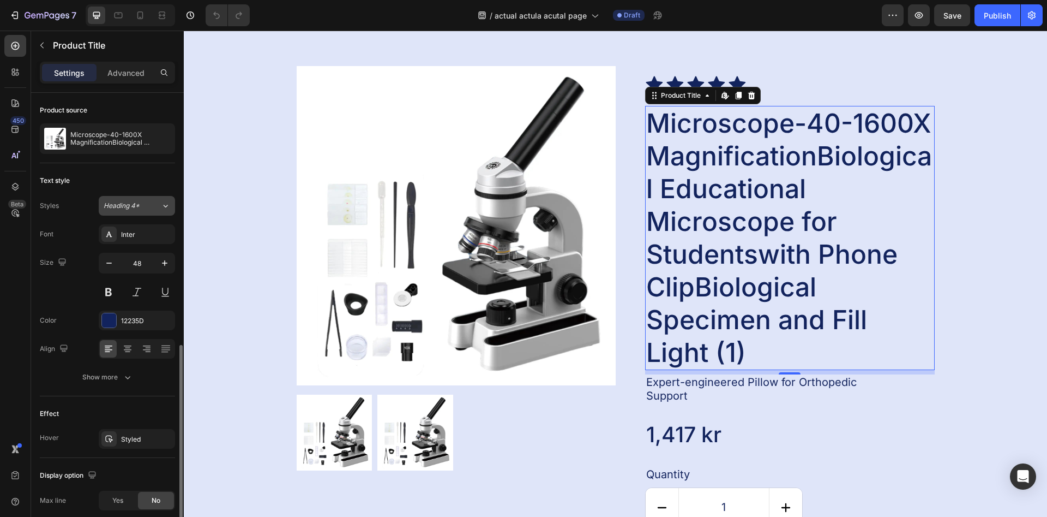
scroll to position [143, 0]
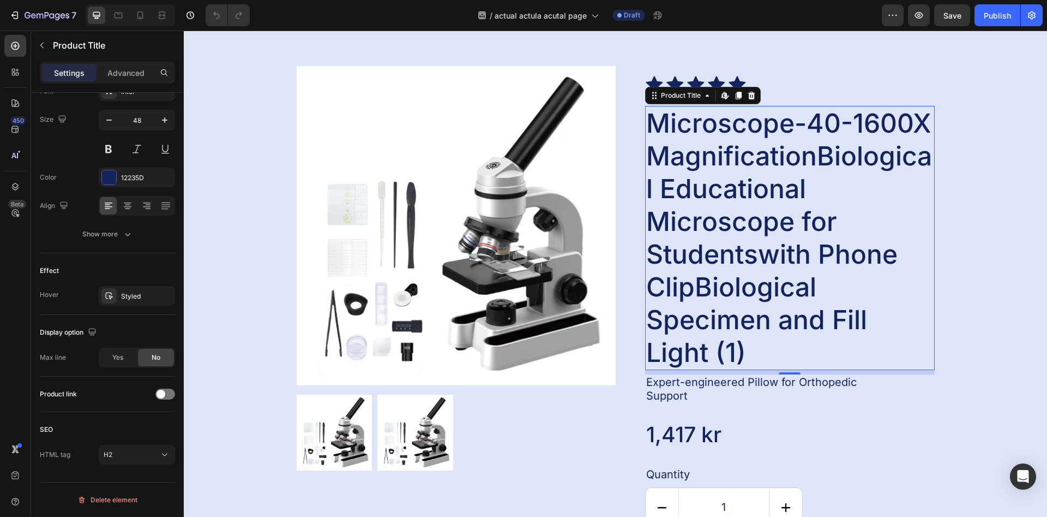
click at [761, 309] on h2 "Microscope-40-1600X MagnificationBiological Educational Microscope for Students…" at bounding box center [790, 238] width 290 height 264
click at [762, 309] on h2 "Microscope-40-1600X MagnificationBiological Educational Microscope for Students…" at bounding box center [790, 238] width 290 height 264
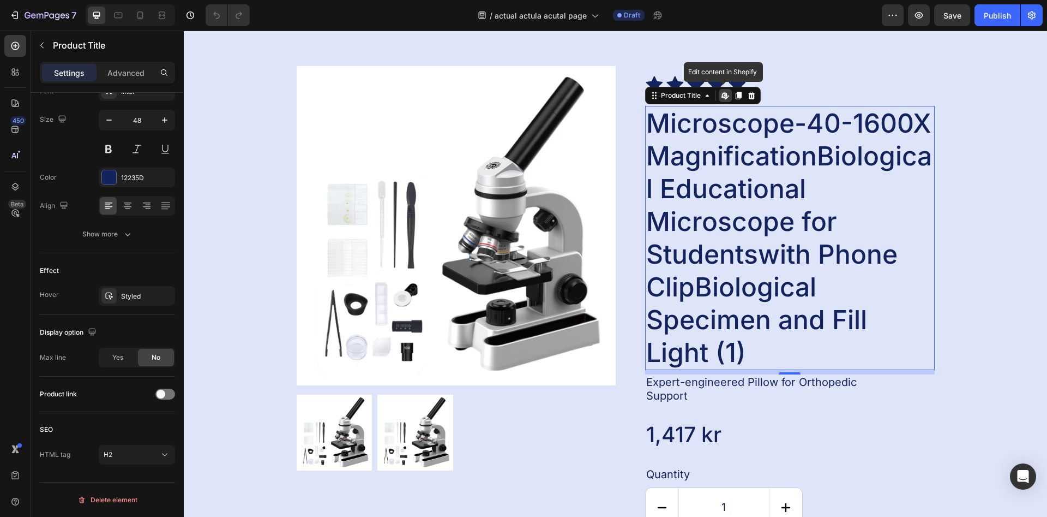
click at [728, 100] on icon at bounding box center [725, 95] width 9 height 9
click at [805, 86] on div "Product Images Icon Icon Icon Icon Icon Icon List Microscope-40-1600X Magnifica…" at bounding box center [616, 342] width 864 height 622
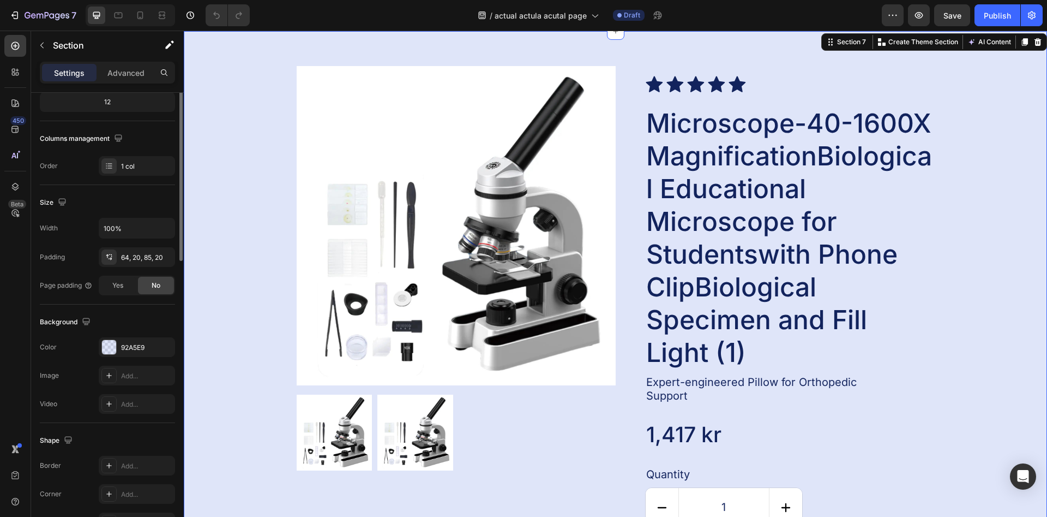
scroll to position [0, 0]
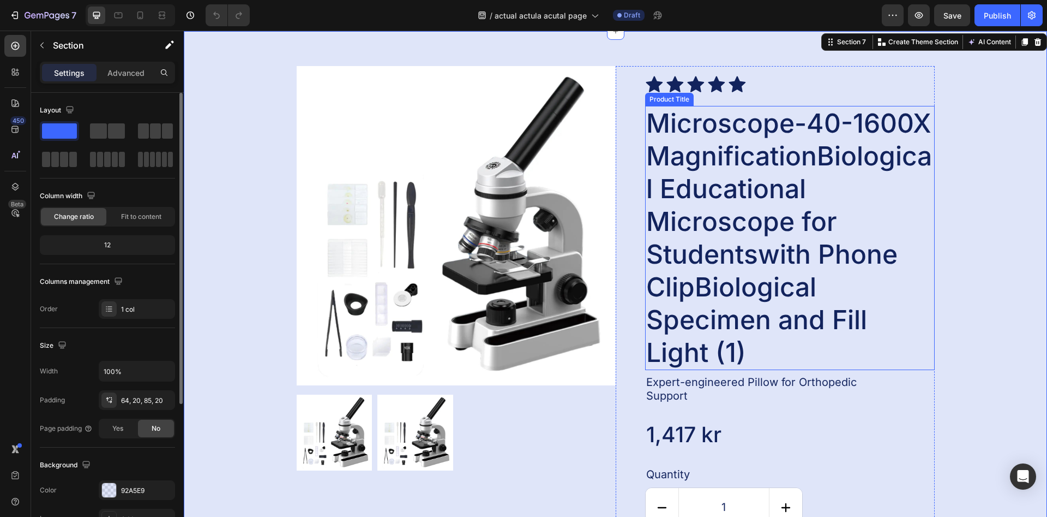
click at [772, 174] on h2 "Microscope-40-1600X MagnificationBiological Educational Microscope for Students…" at bounding box center [790, 238] width 290 height 264
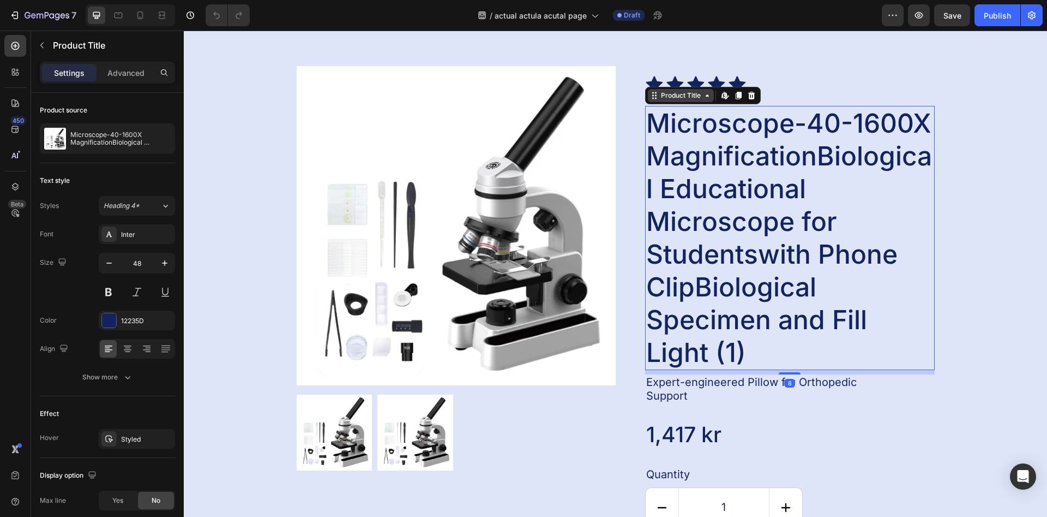
click at [707, 97] on icon at bounding box center [707, 95] width 3 height 2
click at [739, 99] on icon at bounding box center [738, 96] width 6 height 8
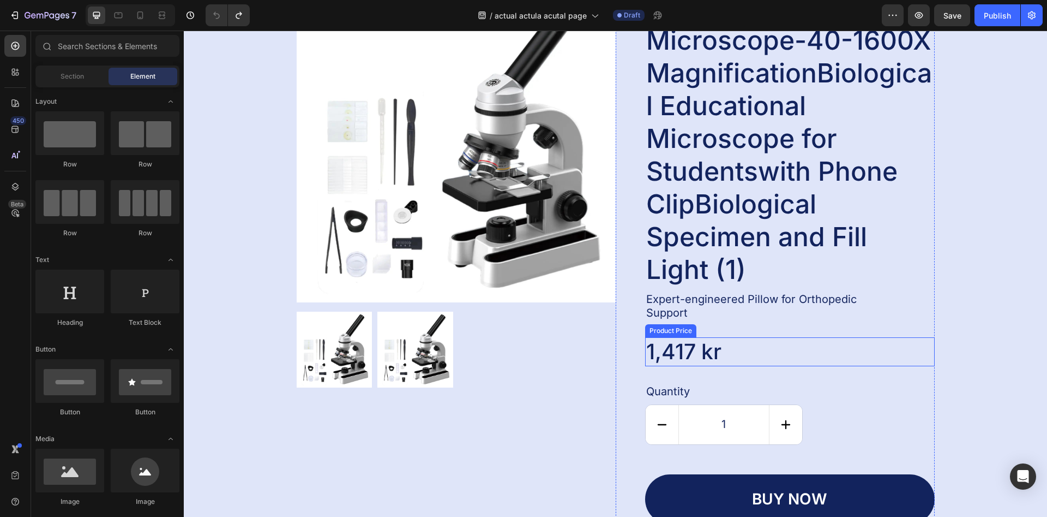
scroll to position [2720, 0]
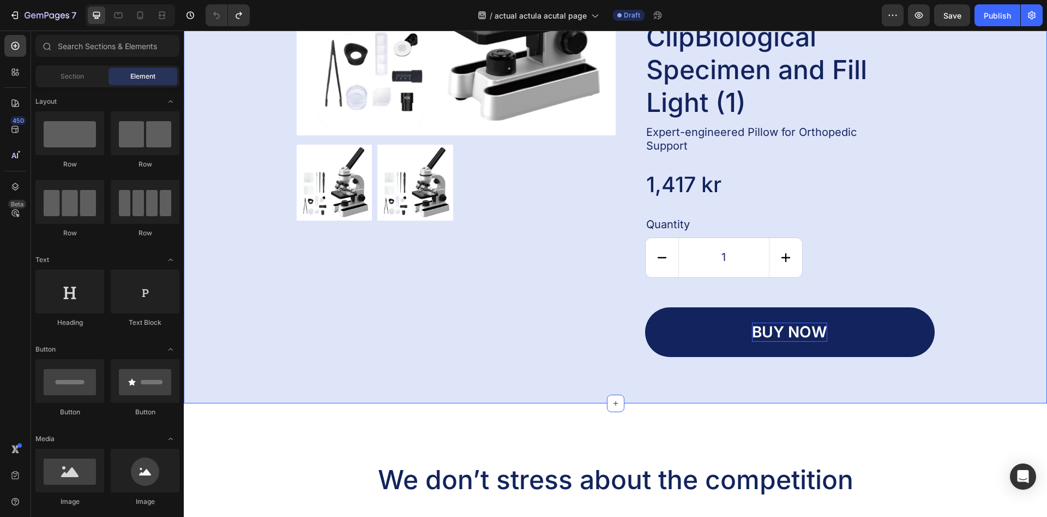
click at [780, 331] on div "buy now" at bounding box center [789, 331] width 75 height 19
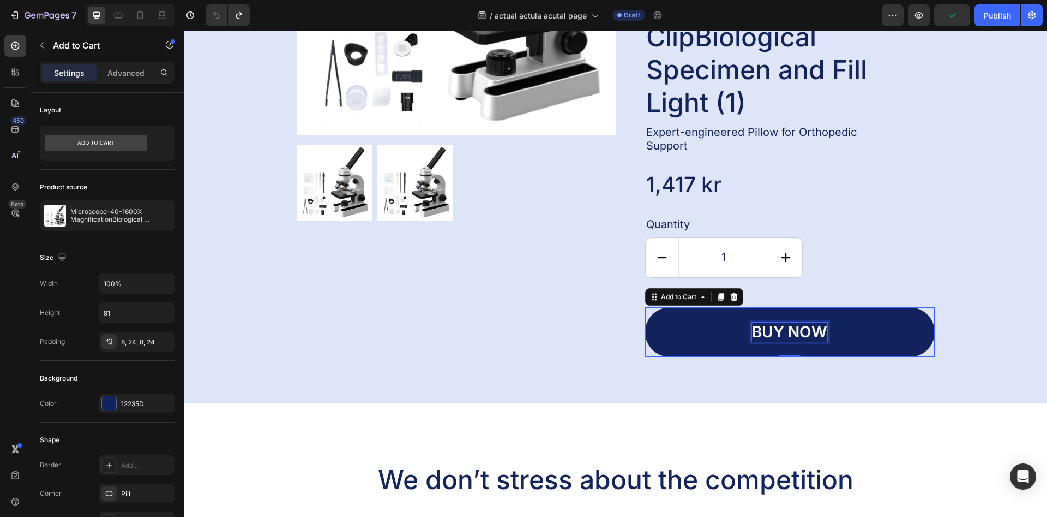
click at [802, 331] on div "buy now" at bounding box center [789, 331] width 75 height 19
click at [802, 330] on p "buy now" at bounding box center [789, 331] width 75 height 19
click at [801, 330] on p "buy now" at bounding box center [789, 331] width 75 height 19
click at [985, 218] on div "Product Images Icon Icon Icon Icon Icon Icon List Microscope-40-1600X Magnifica…" at bounding box center [616, 86] width 842 height 541
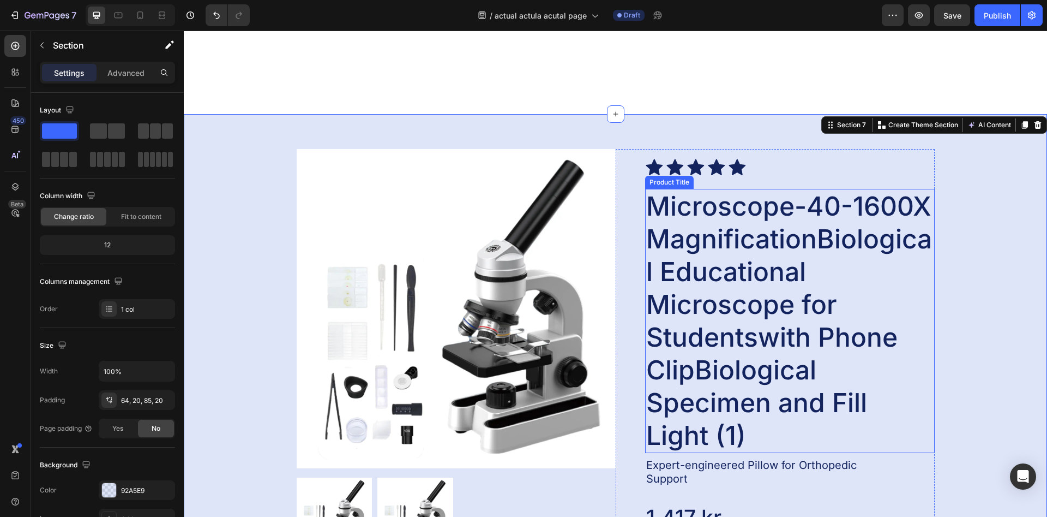
scroll to position [2330, 0]
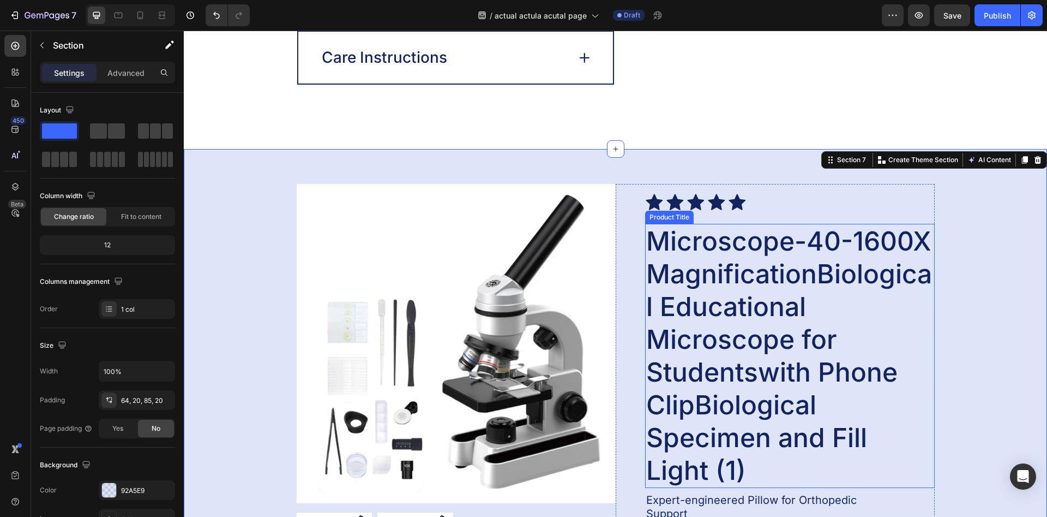
click at [829, 290] on h2 "Microscope-40-1600X MagnificationBiological Educational Microscope for Students…" at bounding box center [790, 356] width 290 height 264
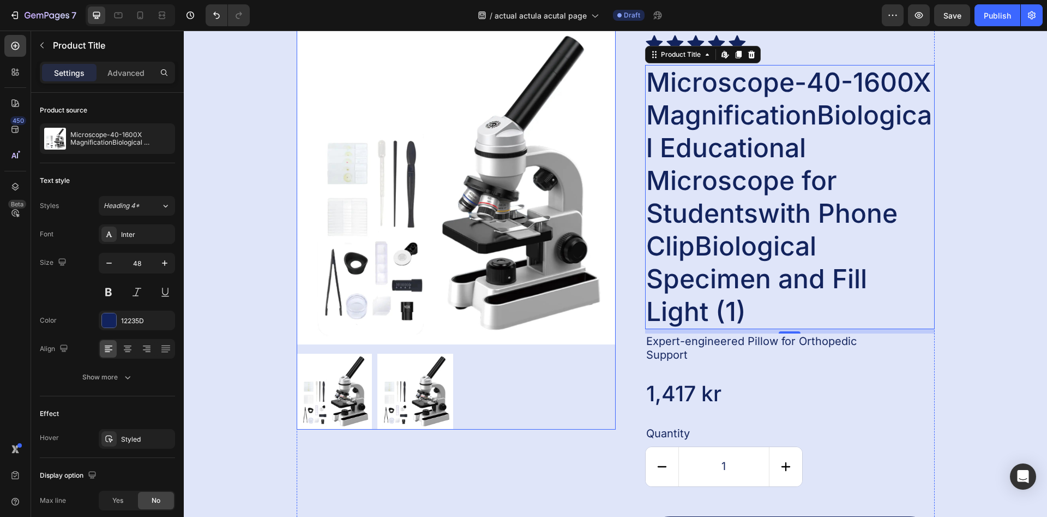
scroll to position [2553, 0]
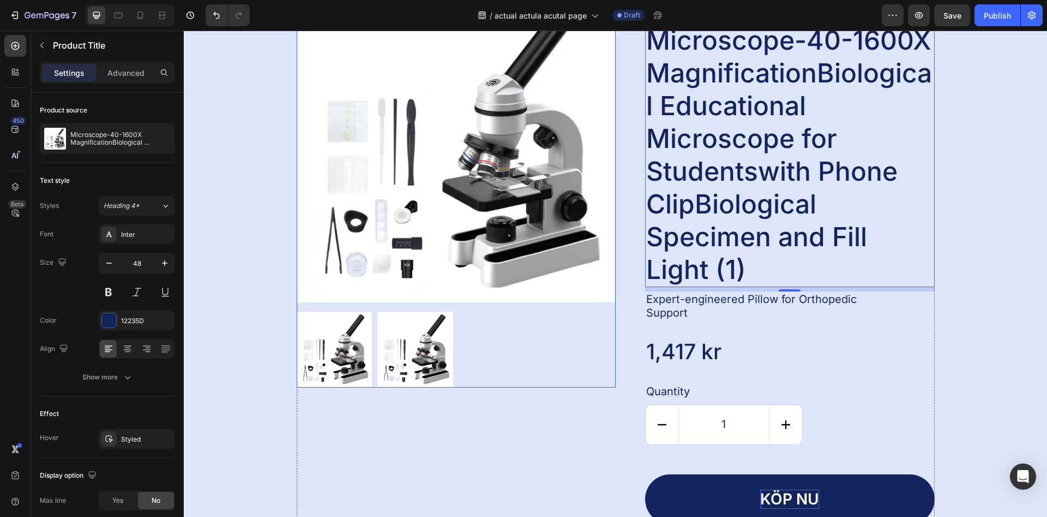
click at [414, 338] on img at bounding box center [415, 349] width 76 height 76
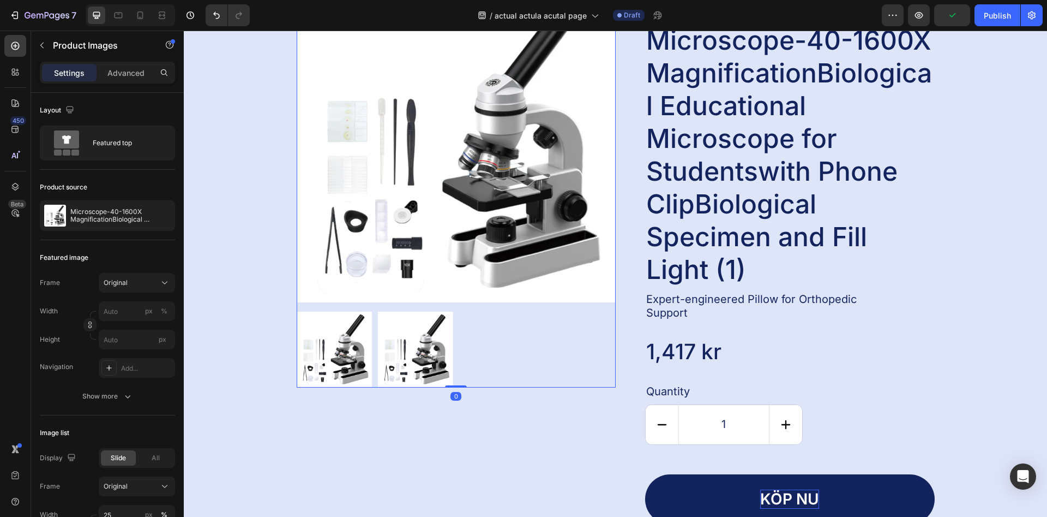
click at [435, 349] on img at bounding box center [415, 349] width 76 height 76
click at [423, 256] on img at bounding box center [456, 142] width 319 height 319
click at [165, 215] on icon "button" at bounding box center [164, 215] width 2 height 4
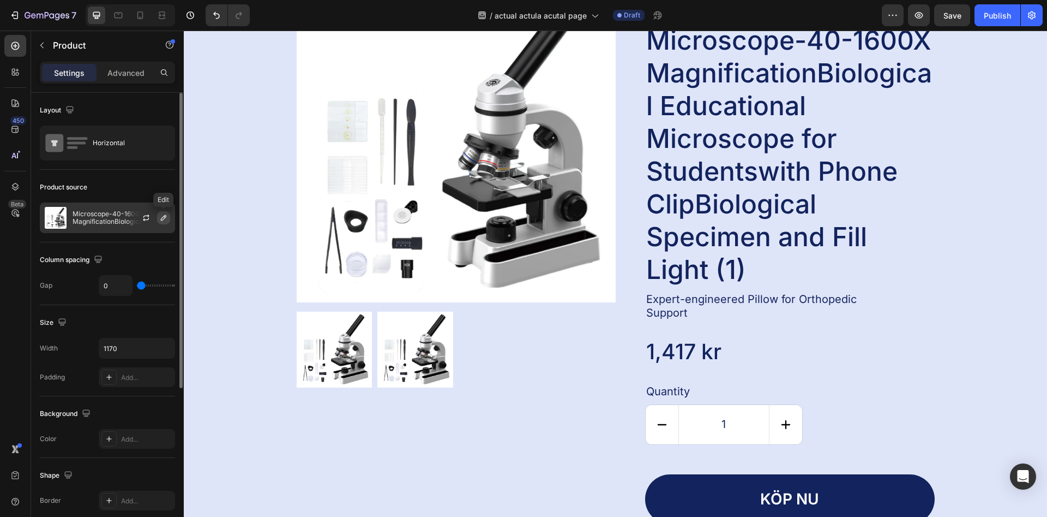
click at [160, 220] on icon "button" at bounding box center [163, 217] width 9 height 9
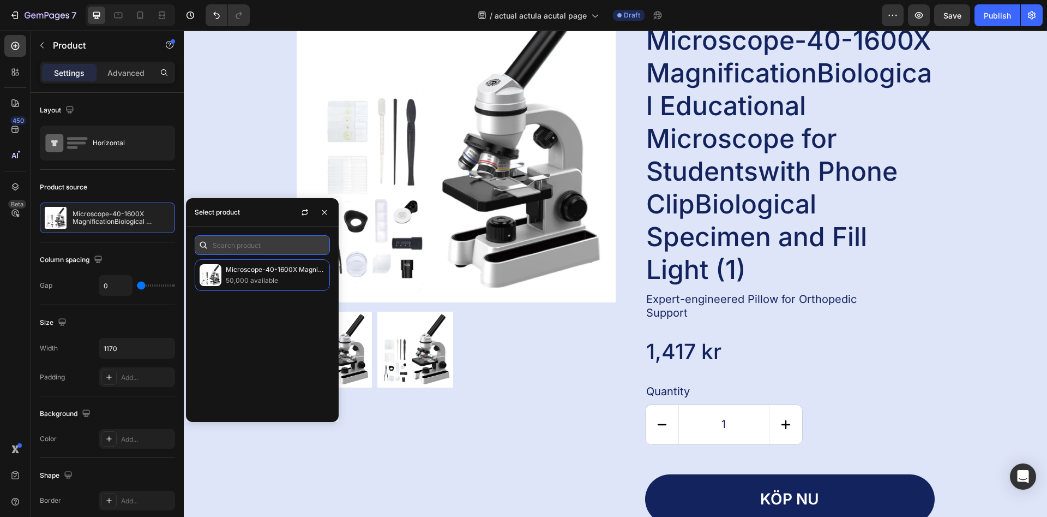
click at [276, 245] on input "text" at bounding box center [262, 245] width 135 height 20
click at [306, 214] on icon "button" at bounding box center [305, 213] width 6 height 3
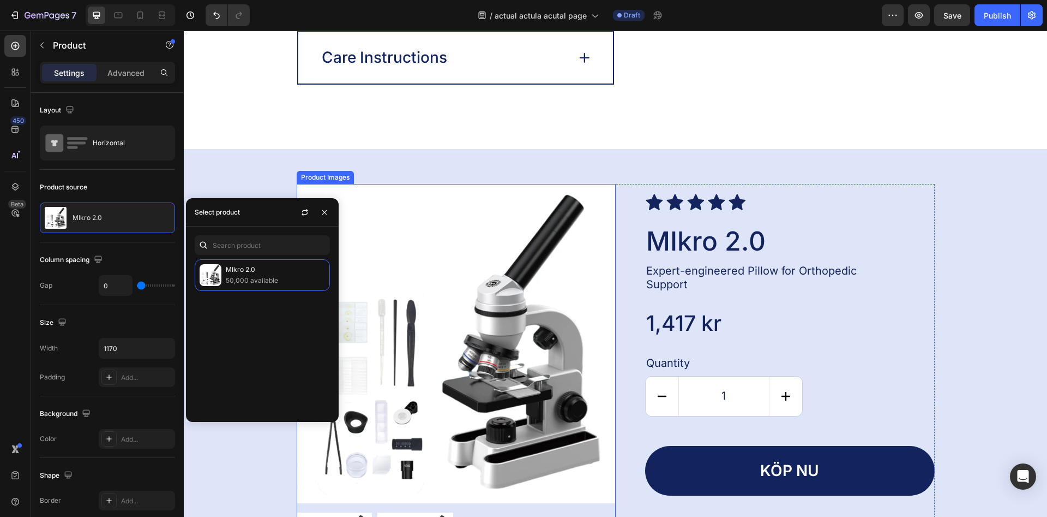
scroll to position [2386, 0]
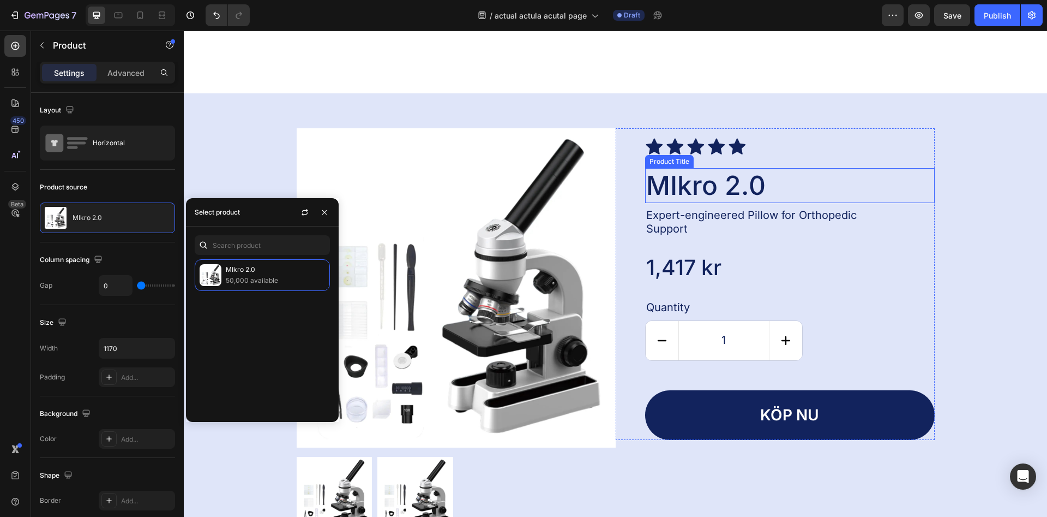
click at [701, 202] on h2 "MIkro 2.0" at bounding box center [790, 185] width 290 height 35
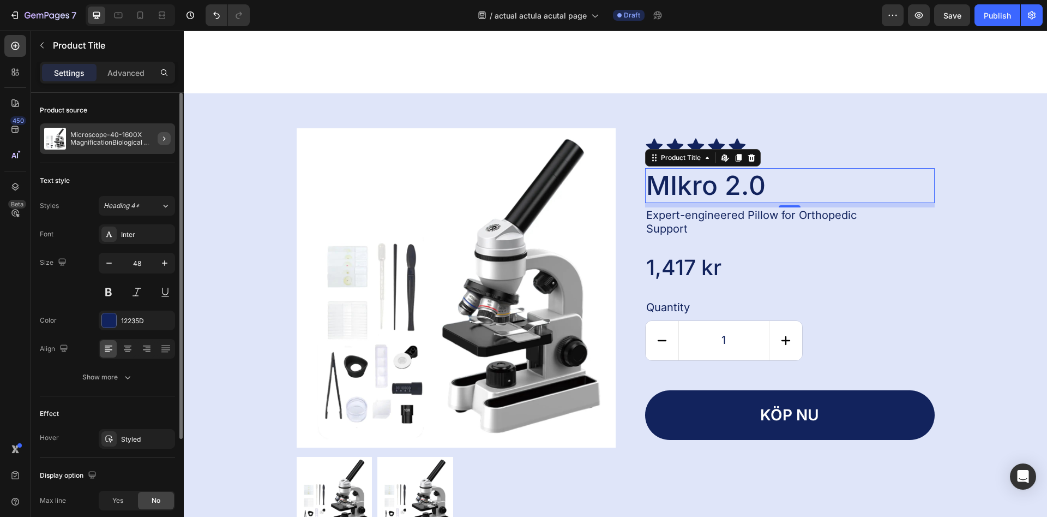
click at [161, 135] on icon "button" at bounding box center [164, 138] width 9 height 9
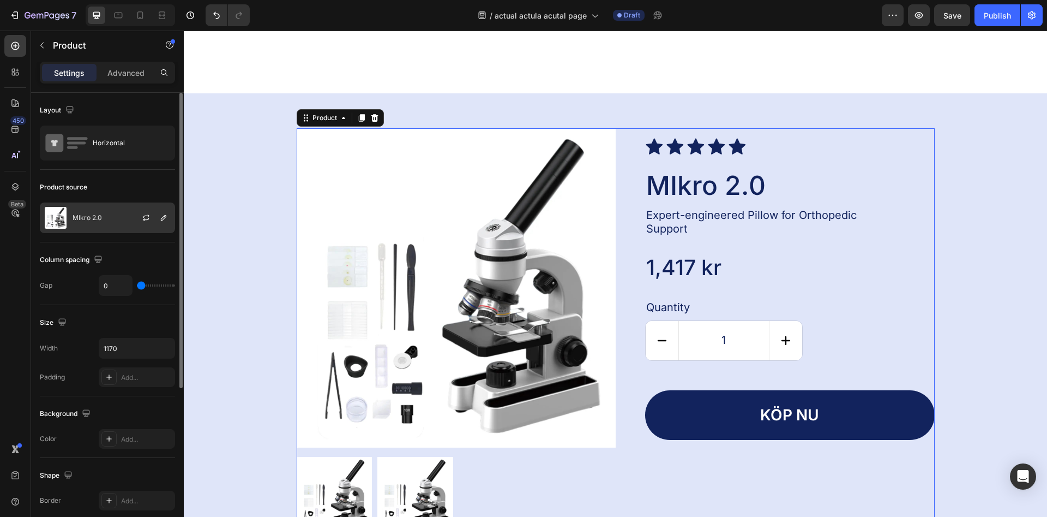
click at [115, 225] on div "MIkro 2.0" at bounding box center [107, 217] width 135 height 31
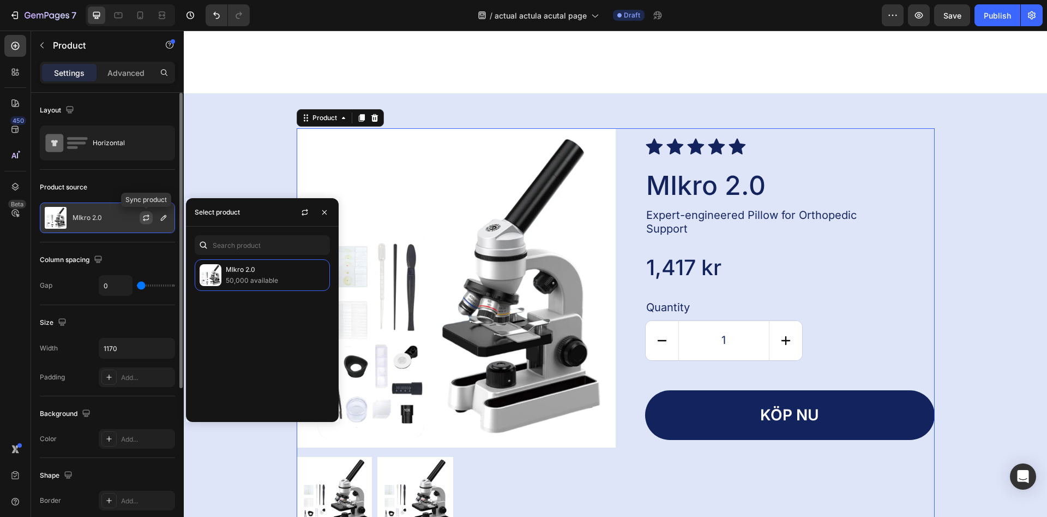
click at [147, 217] on icon "button" at bounding box center [146, 217] width 9 height 9
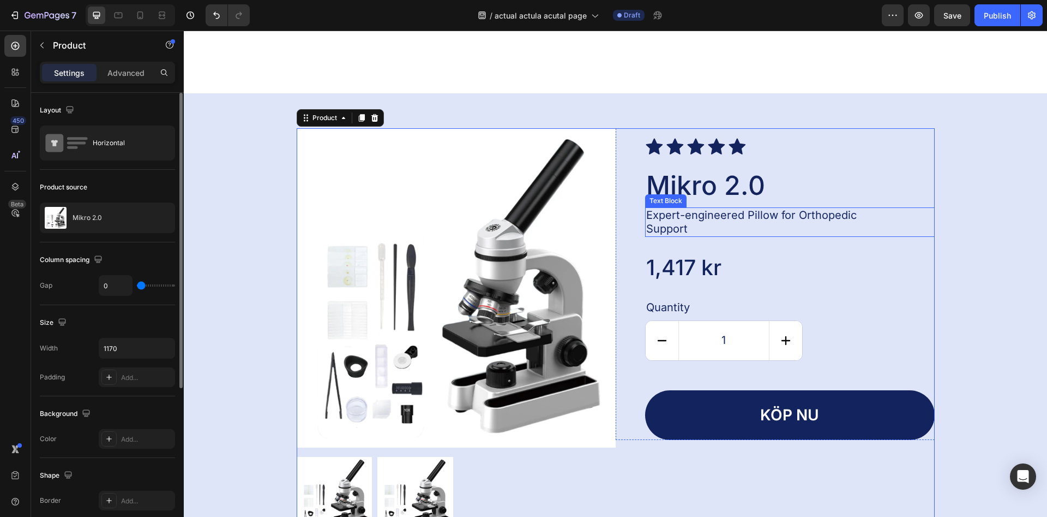
click at [718, 236] on p "Expert-engineered Pillow for Orthopedic Support" at bounding box center [770, 221] width 249 height 27
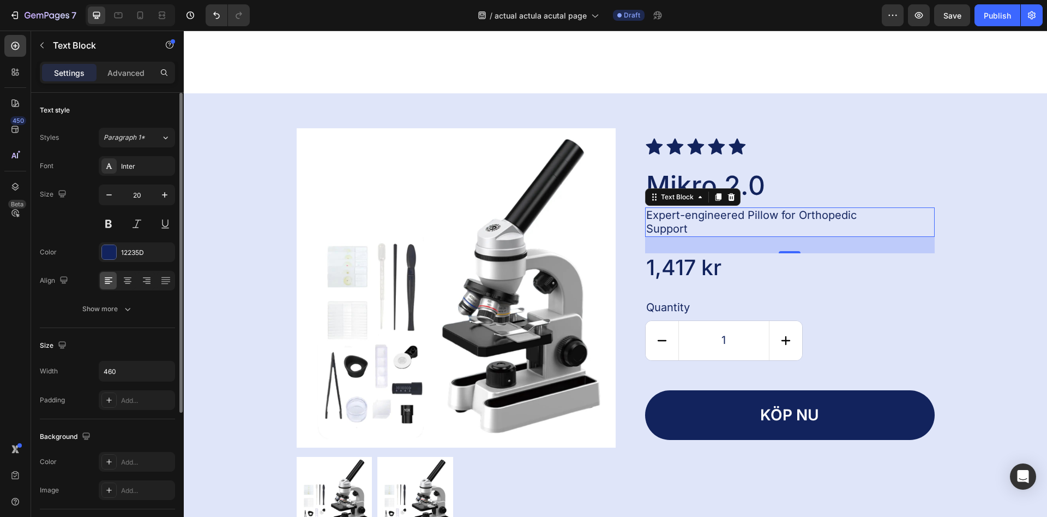
click at [733, 236] on p "Expert-engineered Pillow for Orthopedic Support" at bounding box center [770, 221] width 249 height 27
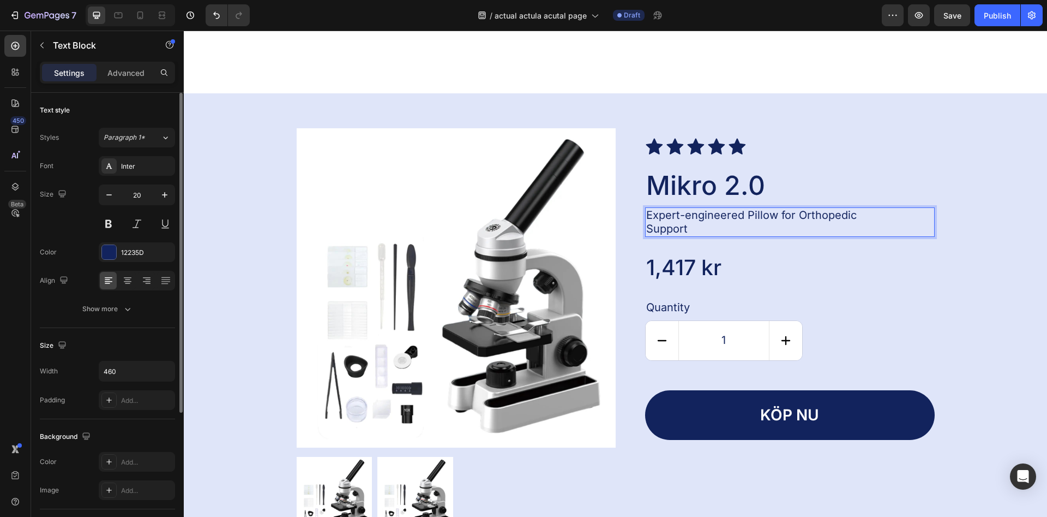
click at [733, 236] on p "Expert-engineered Pillow for Orthopedic Support" at bounding box center [770, 221] width 249 height 27
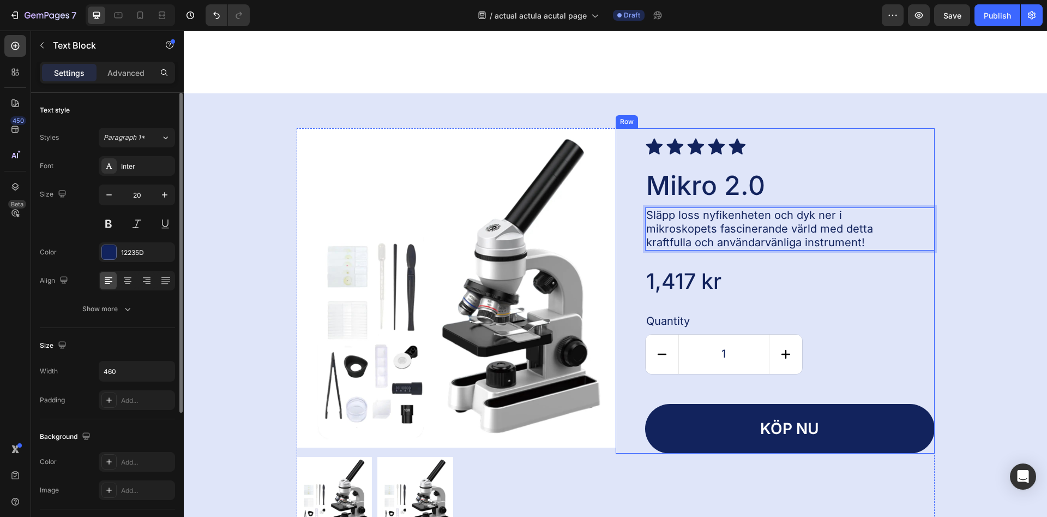
click at [862, 196] on h2 "Mikro 2.0" at bounding box center [790, 185] width 290 height 35
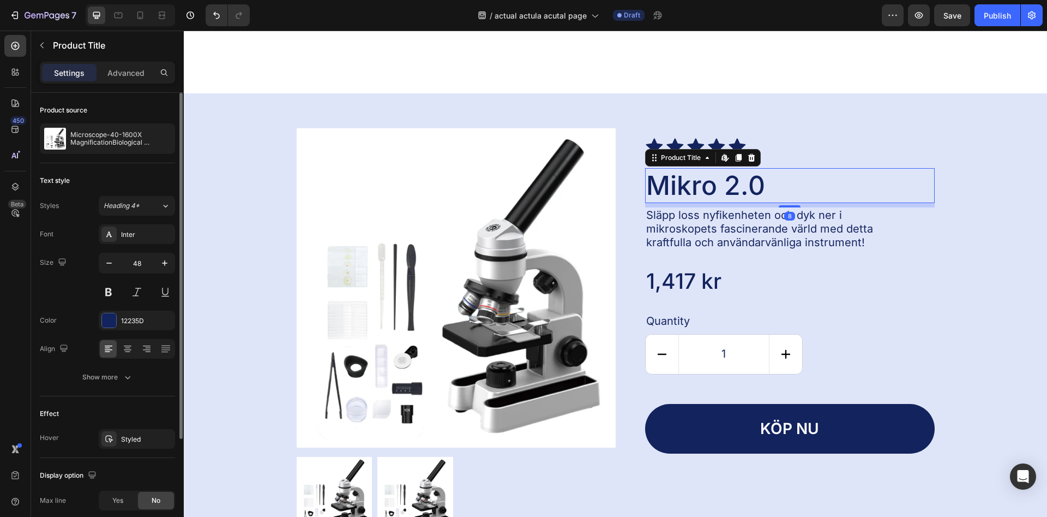
click at [991, 203] on div "Product Images Icon Icon Icon Icon Icon Icon List Mikro 2.0 Product Title Edit …" at bounding box center [616, 330] width 842 height 404
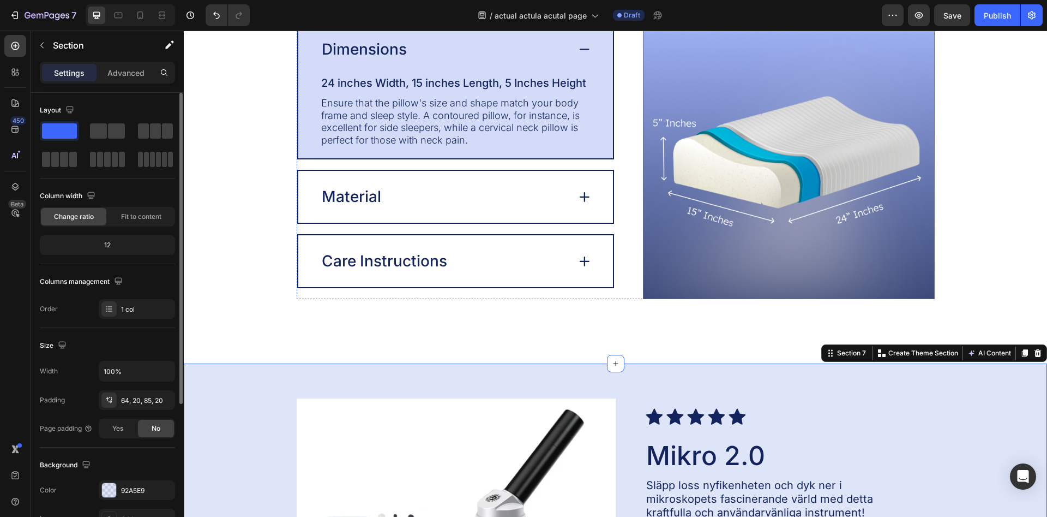
scroll to position [2052, 0]
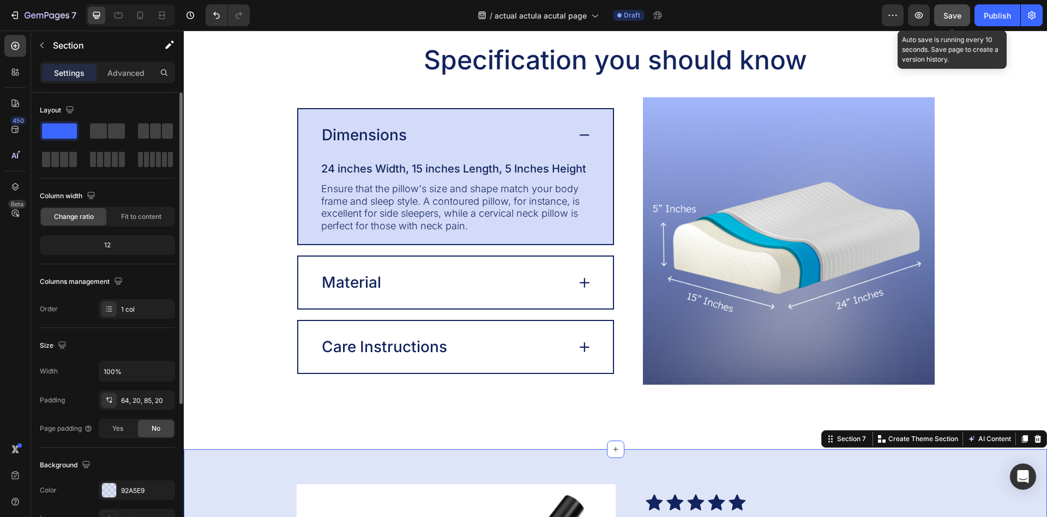
click at [954, 18] on span "Save" at bounding box center [953, 15] width 18 height 9
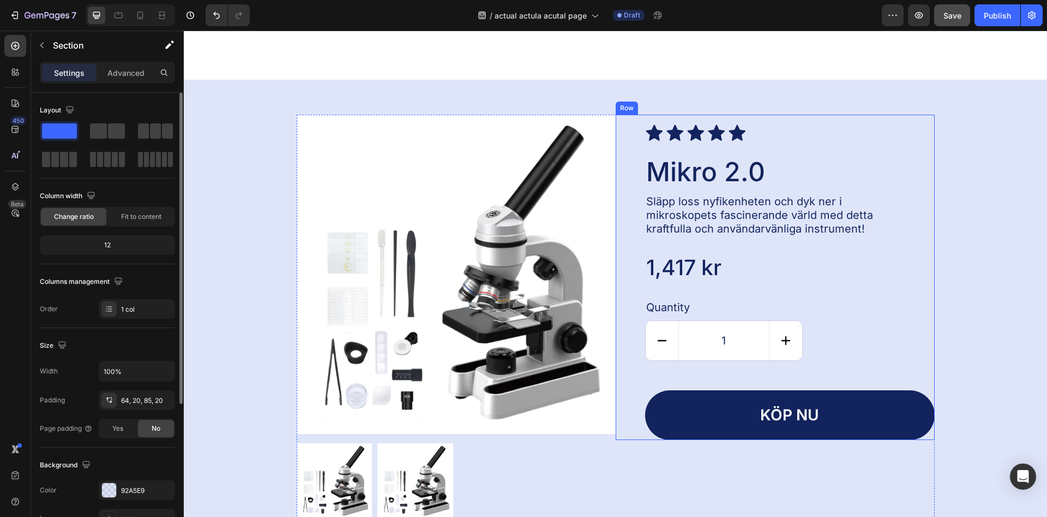
scroll to position [2720, 0]
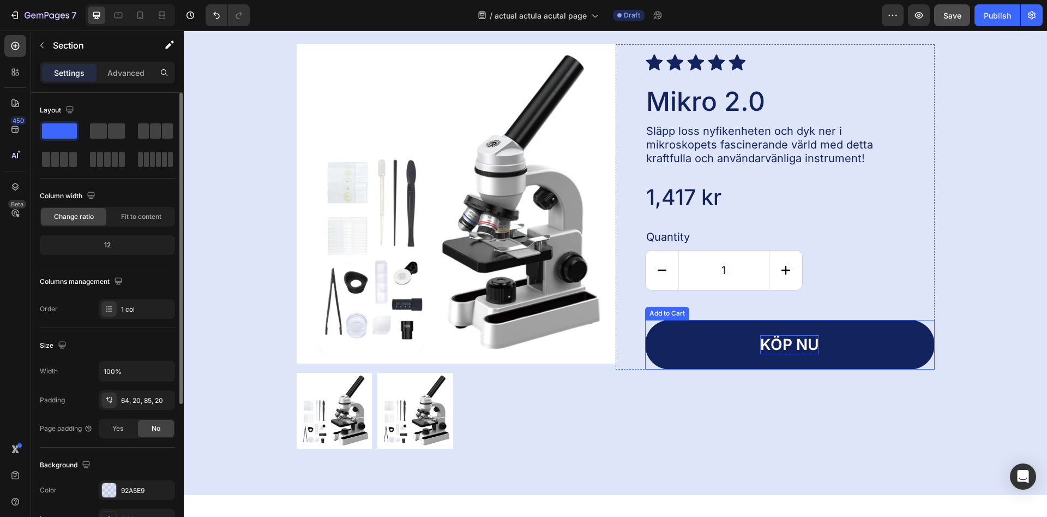
click at [765, 349] on div "Köp nu" at bounding box center [789, 344] width 59 height 19
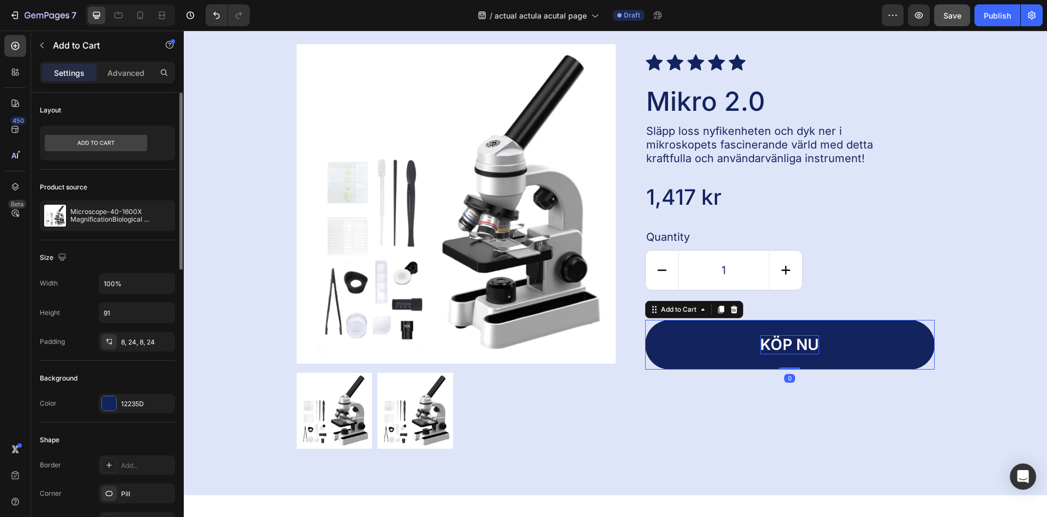
click at [767, 346] on div "Köp nu" at bounding box center [789, 344] width 59 height 19
click at [736, 342] on button "Köp nu" at bounding box center [790, 345] width 290 height 50
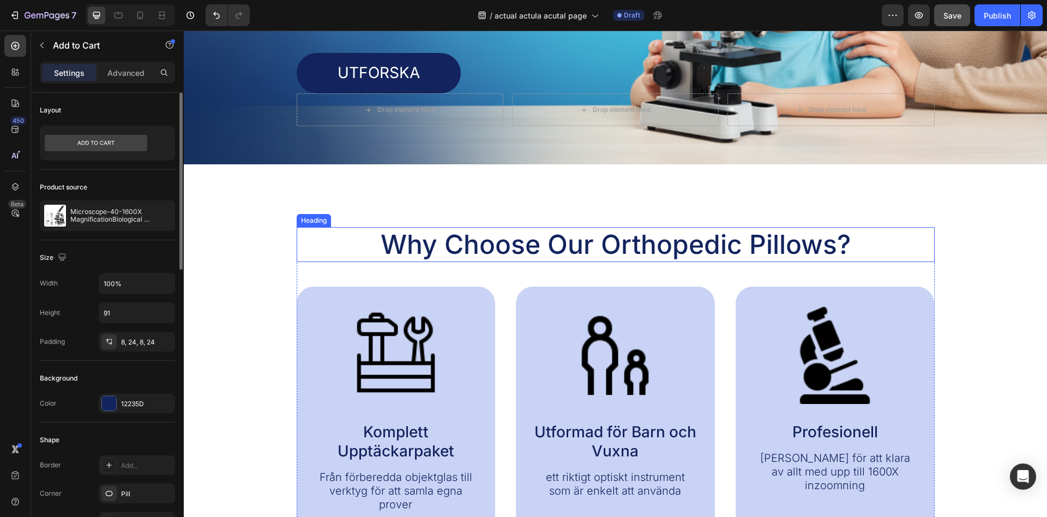
scroll to position [389, 0]
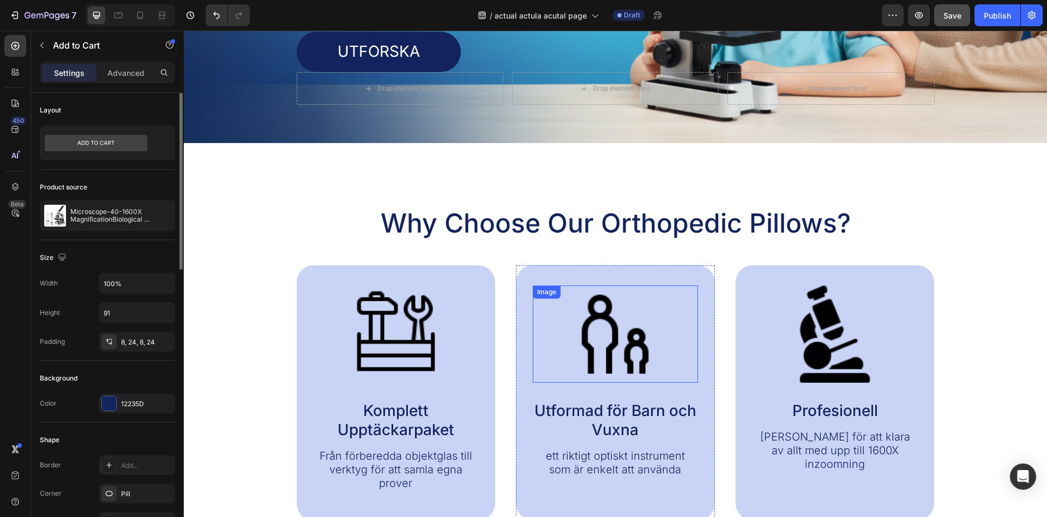
click at [600, 223] on h2 "Why Choose Our Orthopedic Pillows?" at bounding box center [616, 223] width 638 height 35
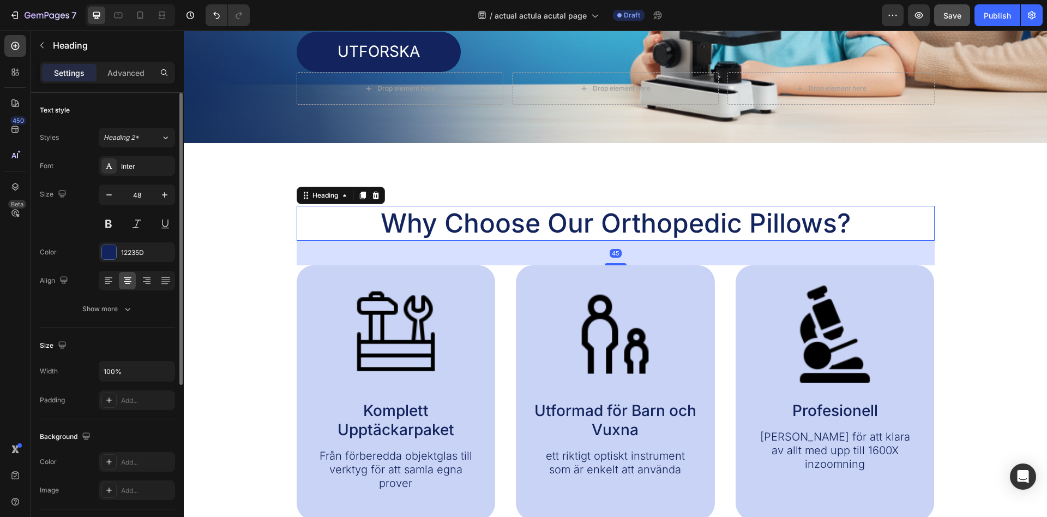
click at [600, 223] on h2 "Why Choose Our Orthopedic Pillows?" at bounding box center [616, 223] width 638 height 35
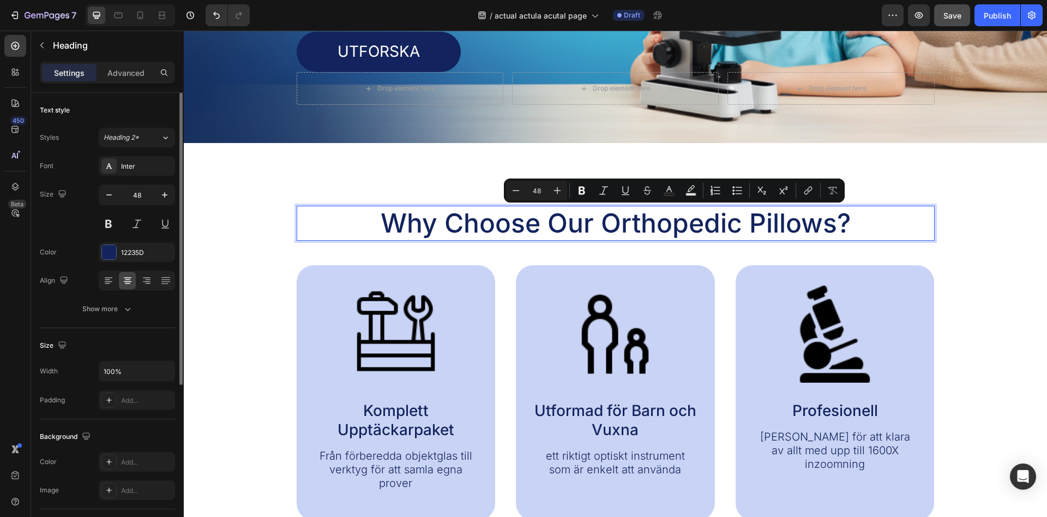
click at [600, 223] on p "Why Choose Our Orthopedic Pillows?" at bounding box center [616, 223] width 636 height 33
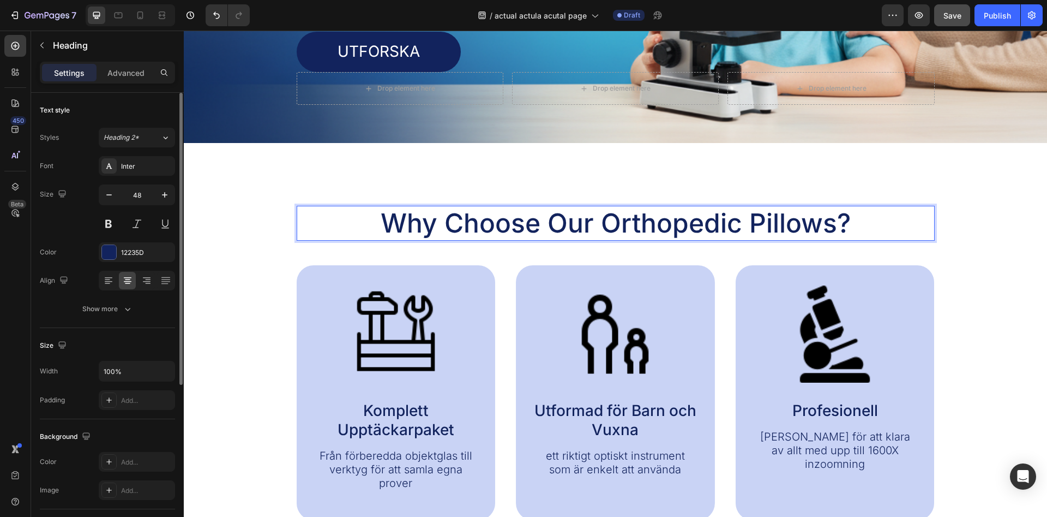
click at [600, 223] on p "Why Choose Our Orthopedic Pillows?" at bounding box center [616, 223] width 636 height 33
click at [601, 213] on p "Why Choose Our Orthopedic Pillows?" at bounding box center [616, 223] width 636 height 33
click at [600, 223] on p "Why Choose Our Orthopedic Pillows?" at bounding box center [616, 223] width 636 height 33
click at [601, 220] on p "Why Choose Our Orthopedic Pillows?" at bounding box center [616, 223] width 636 height 33
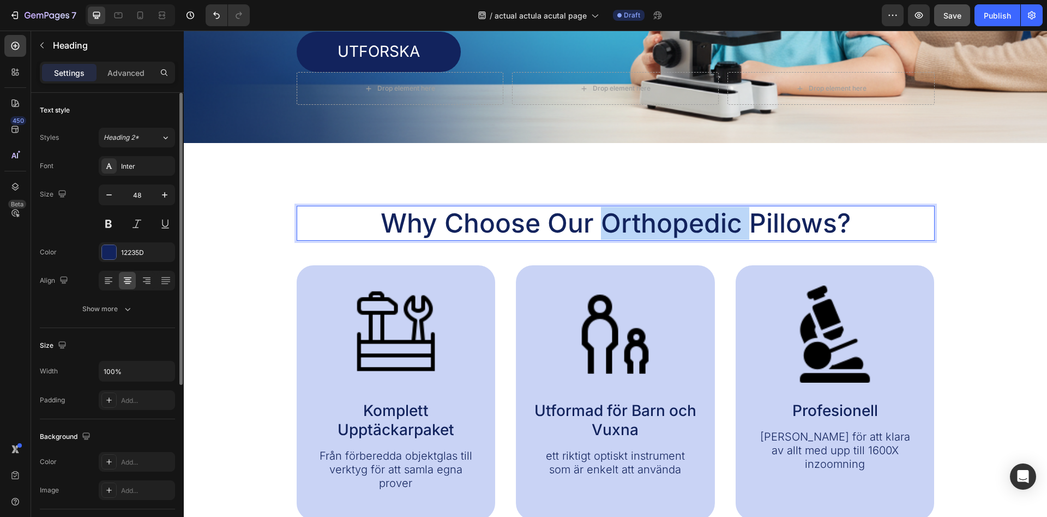
click at [601, 219] on p "Why Choose Our Orthopedic Pillows?" at bounding box center [616, 223] width 636 height 33
click at [601, 217] on p "Why Choose Our Orthopedic Pillows?" at bounding box center [616, 223] width 636 height 33
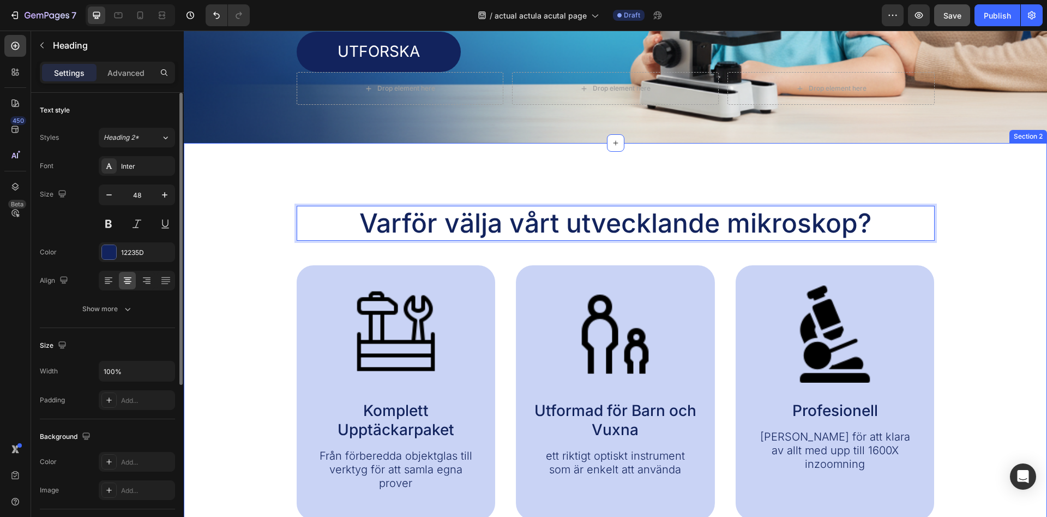
click at [561, 176] on div "Varför välja vårt utvecklande mikroskop? Heading 45 Image Komplett Upptäckarpak…" at bounding box center [616, 361] width 864 height 437
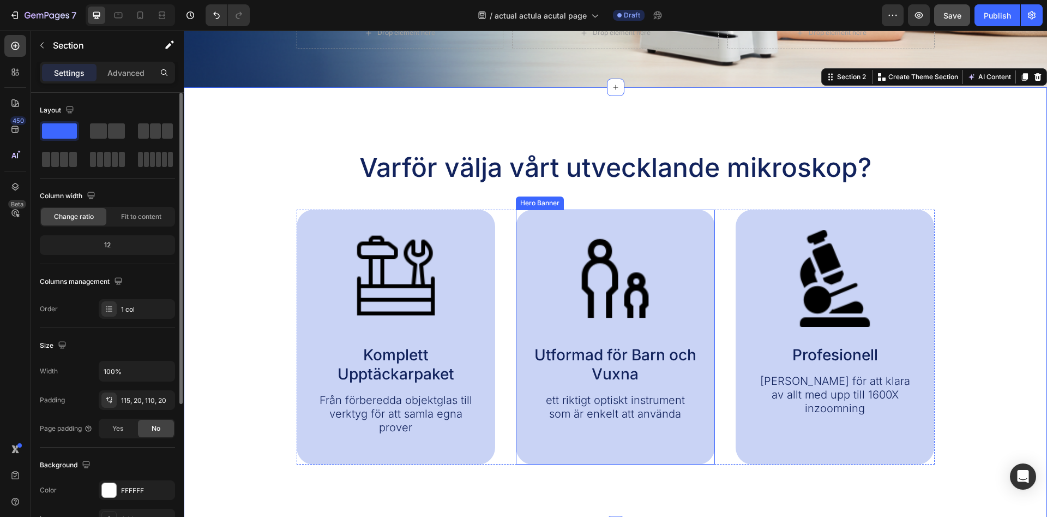
scroll to position [556, 0]
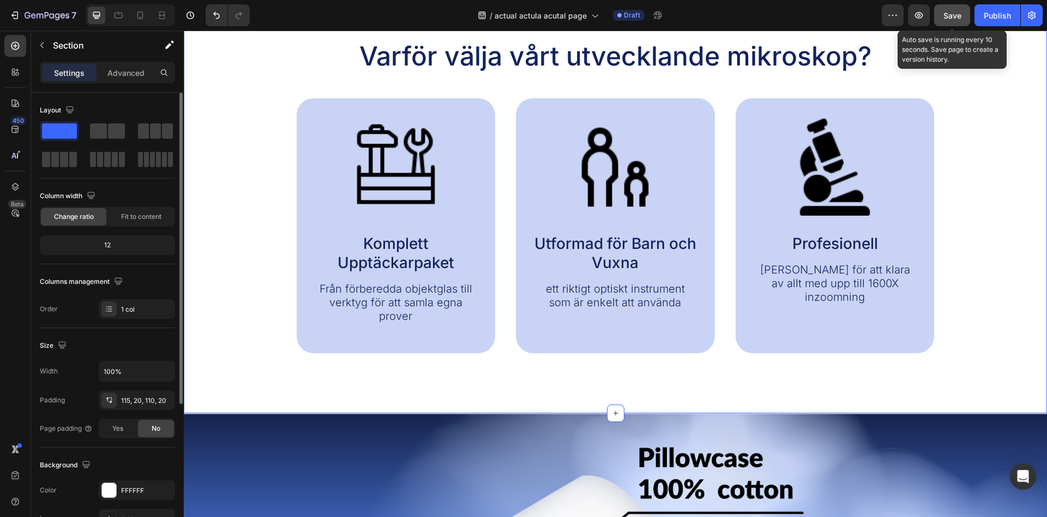
click at [958, 19] on span "Save" at bounding box center [953, 15] width 18 height 9
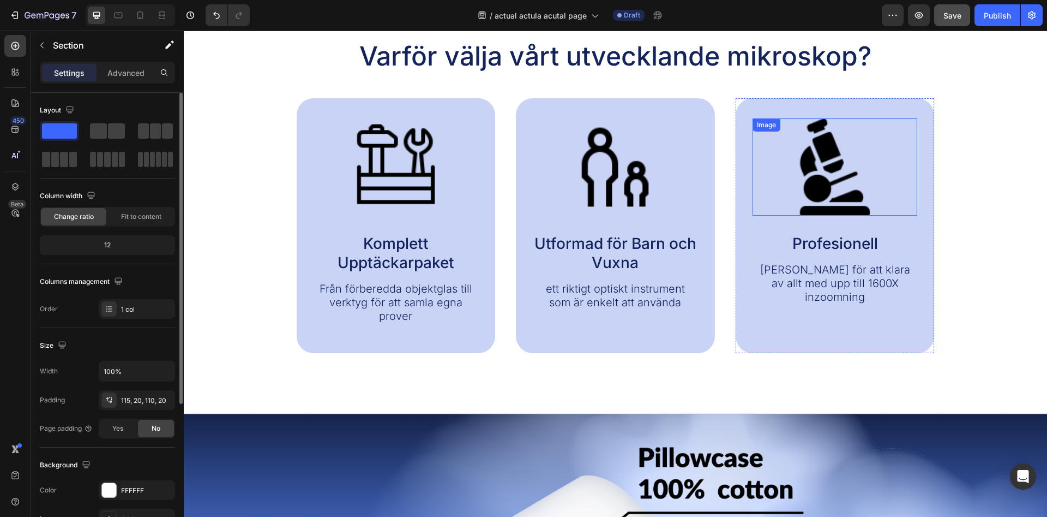
click at [842, 183] on img at bounding box center [835, 166] width 97 height 97
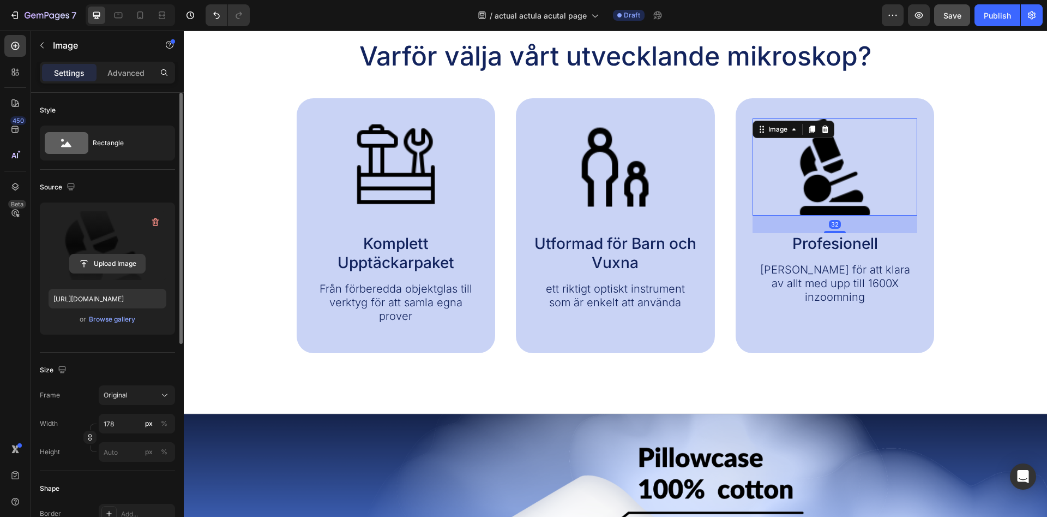
click at [97, 259] on input "file" at bounding box center [107, 263] width 75 height 19
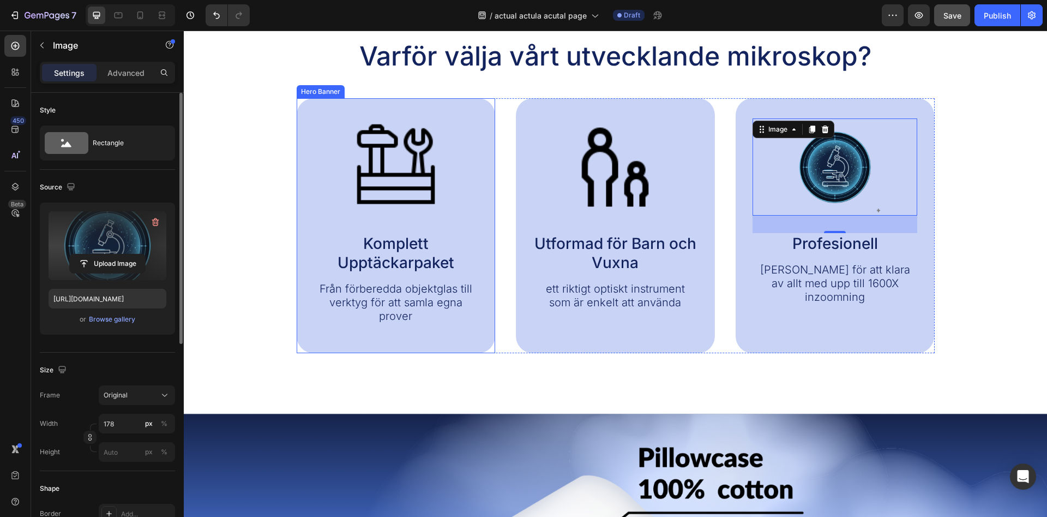
type input "https://cdn.shopify.com/s/files/1/0968/5729/3130/files/gempages_586282469188174…"
click at [756, 213] on div at bounding box center [835, 166] width 165 height 97
click at [993, 165] on div "Varför välja vårt utvecklande mikroskop? Heading Image Komplett Upptäckarpaket …" at bounding box center [616, 196] width 842 height 314
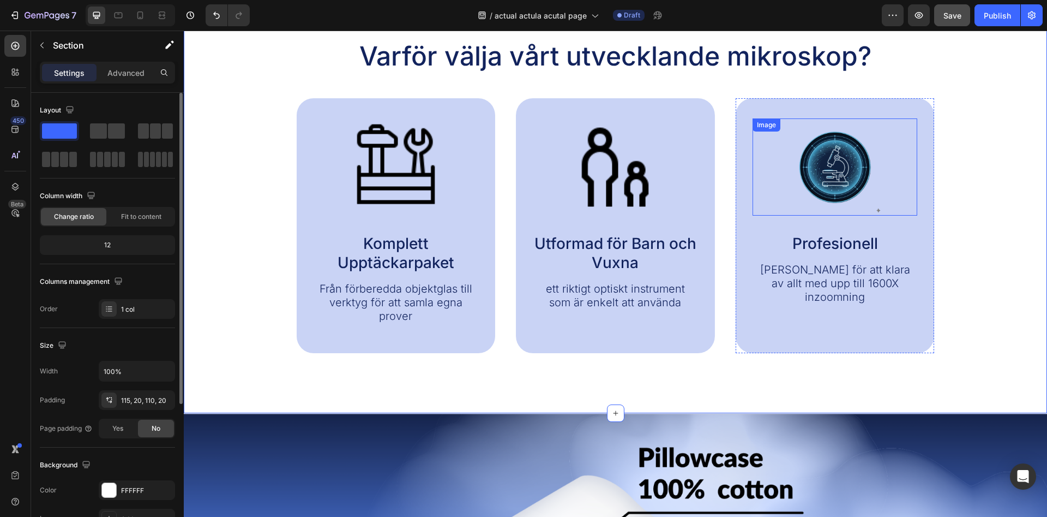
click at [846, 176] on img at bounding box center [835, 166] width 97 height 97
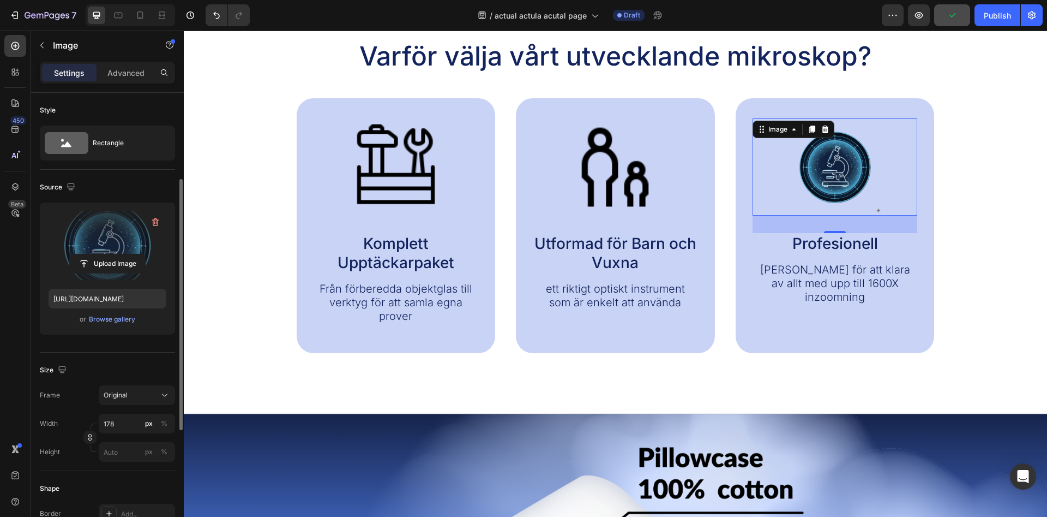
scroll to position [111, 0]
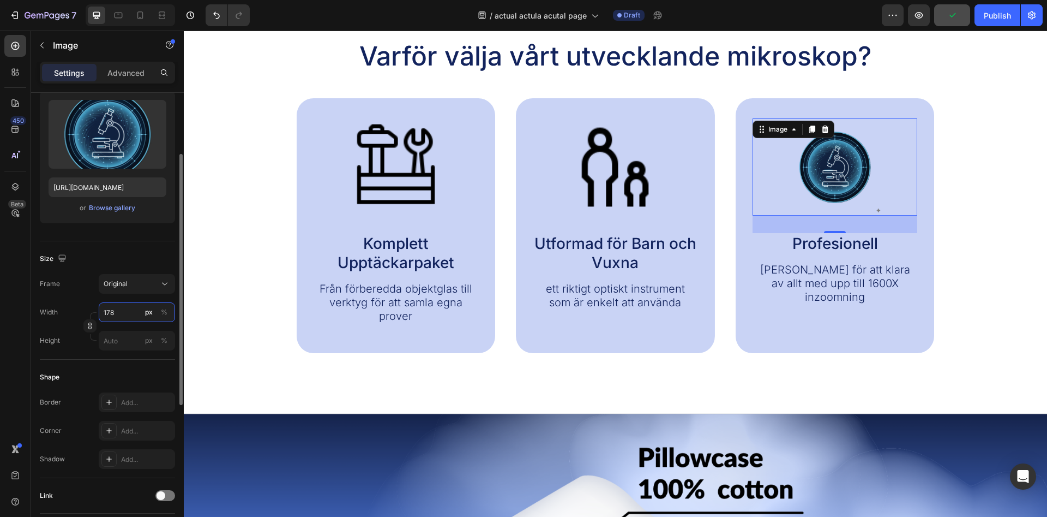
drag, startPoint x: 122, startPoint y: 315, endPoint x: 95, endPoint y: 313, distance: 26.3
click at [99, 314] on input "178" at bounding box center [137, 312] width 76 height 20
drag, startPoint x: 112, startPoint y: 312, endPoint x: 90, endPoint y: 313, distance: 22.4
click at [99, 313] on input "178" at bounding box center [137, 312] width 76 height 20
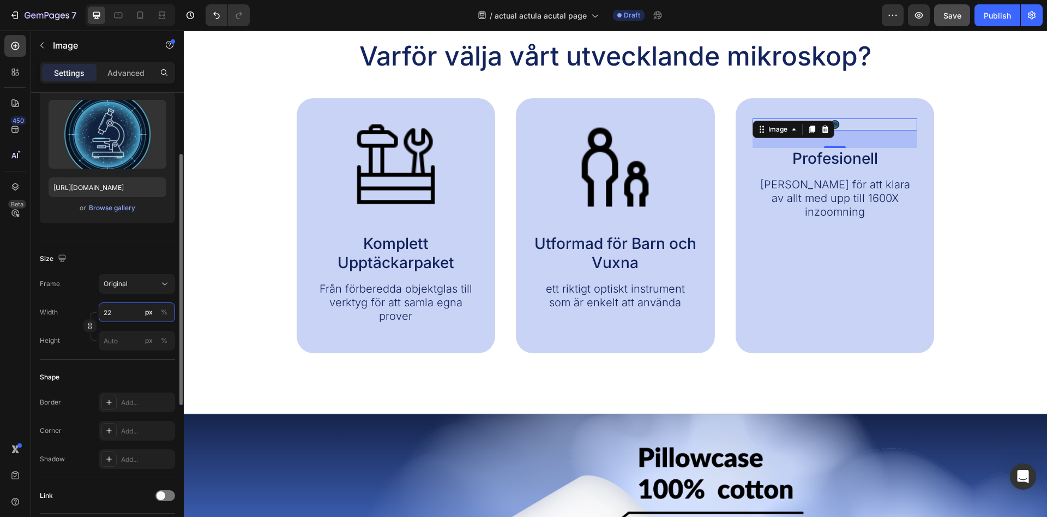
type input "220"
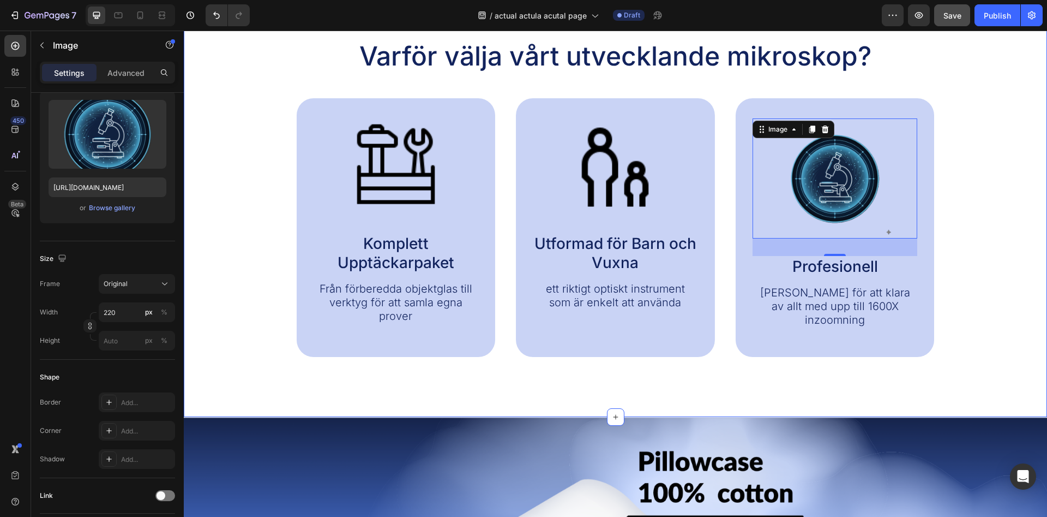
click at [952, 238] on div "Varför välja vårt utvecklande mikroskop? Heading Image Komplett Upptäckarpaket …" at bounding box center [616, 198] width 842 height 318
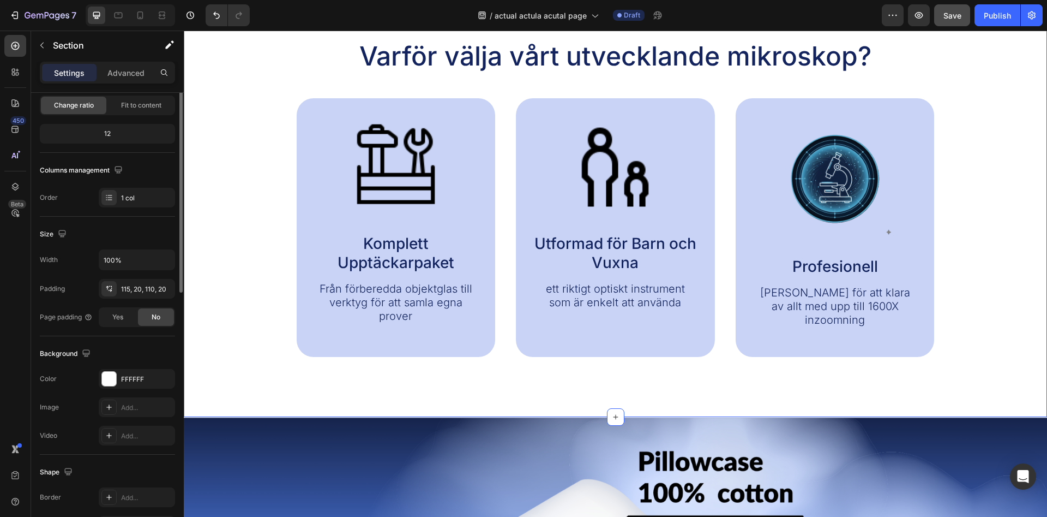
scroll to position [0, 0]
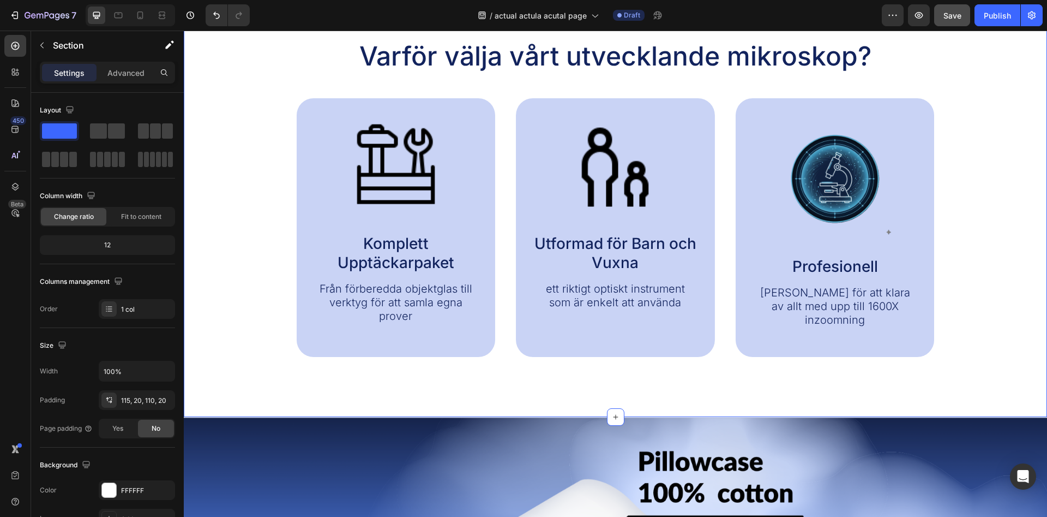
click at [999, 194] on div "Varför välja vårt utvecklande mikroskop? Heading Image Komplett Upptäckarpaket …" at bounding box center [616, 198] width 842 height 318
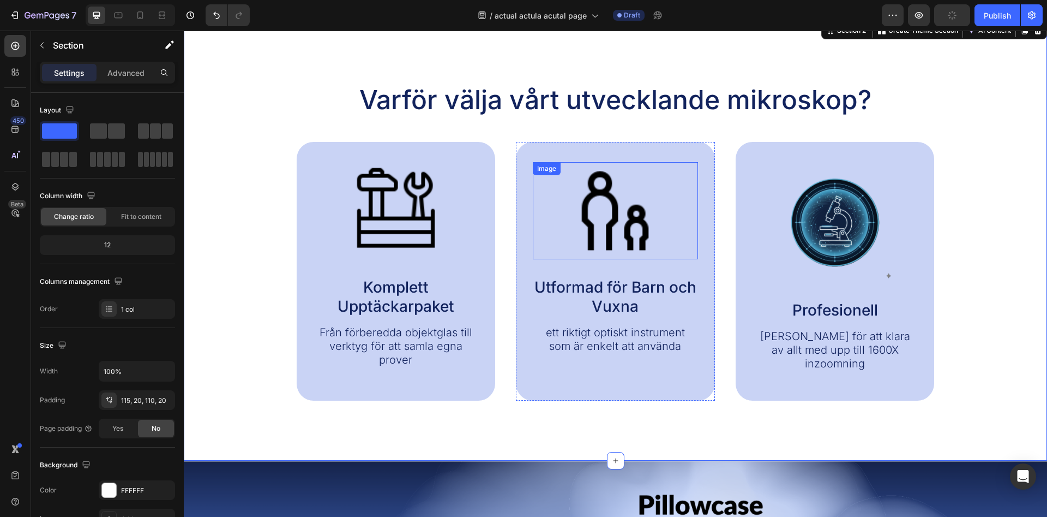
scroll to position [501, 0]
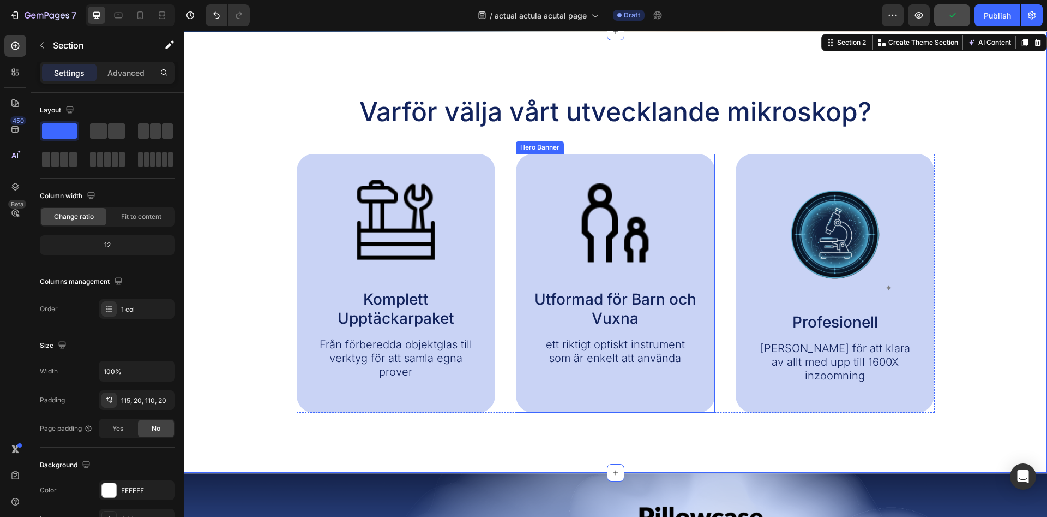
click at [621, 229] on img at bounding box center [615, 222] width 97 height 97
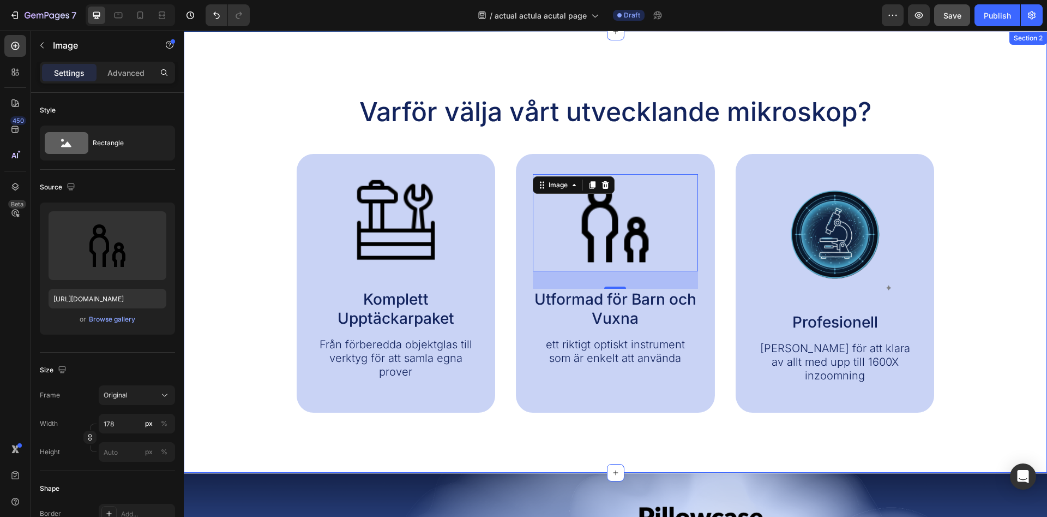
click at [1005, 282] on div "Varför välja vårt utvecklande mikroskop? Heading Image Komplett Upptäckarpaket …" at bounding box center [616, 253] width 842 height 318
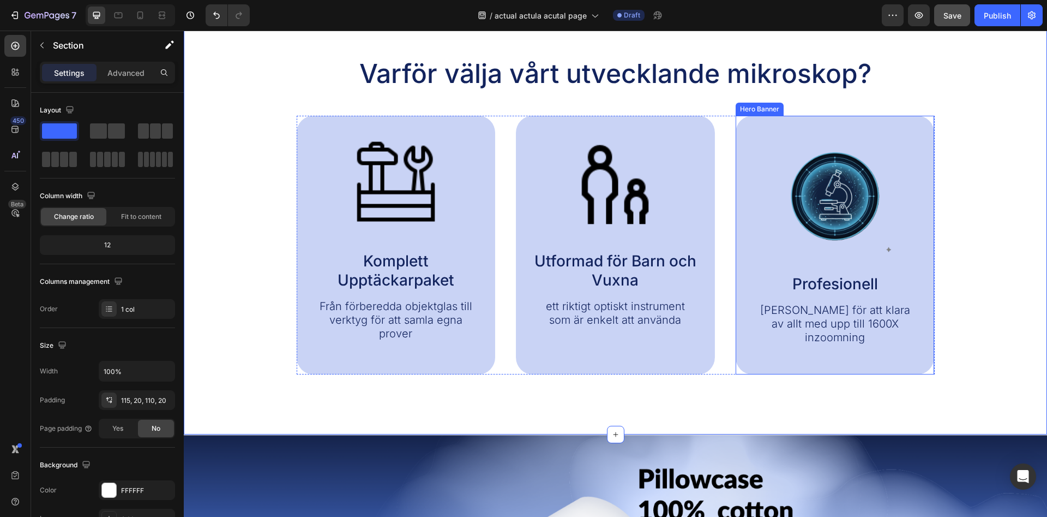
scroll to position [556, 0]
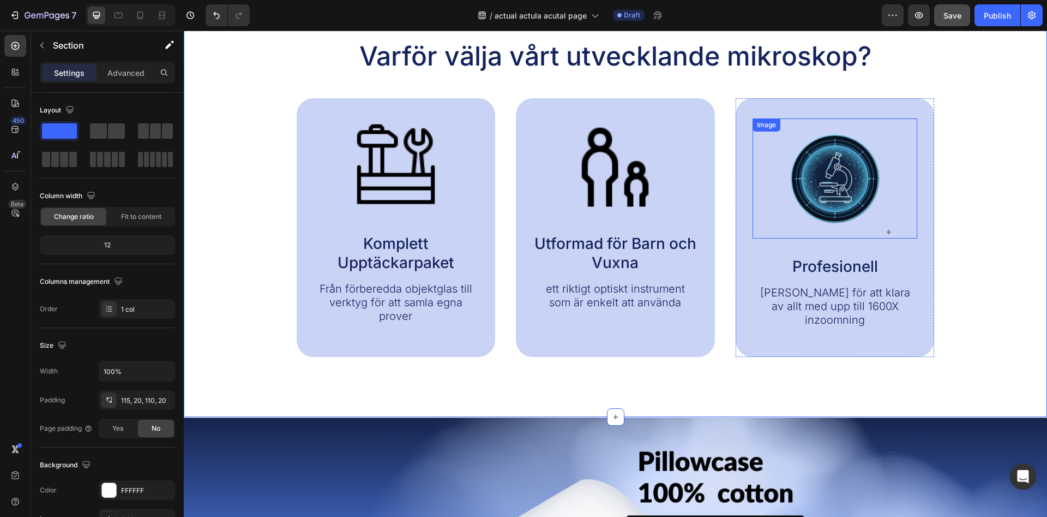
click at [853, 202] on img at bounding box center [835, 178] width 120 height 120
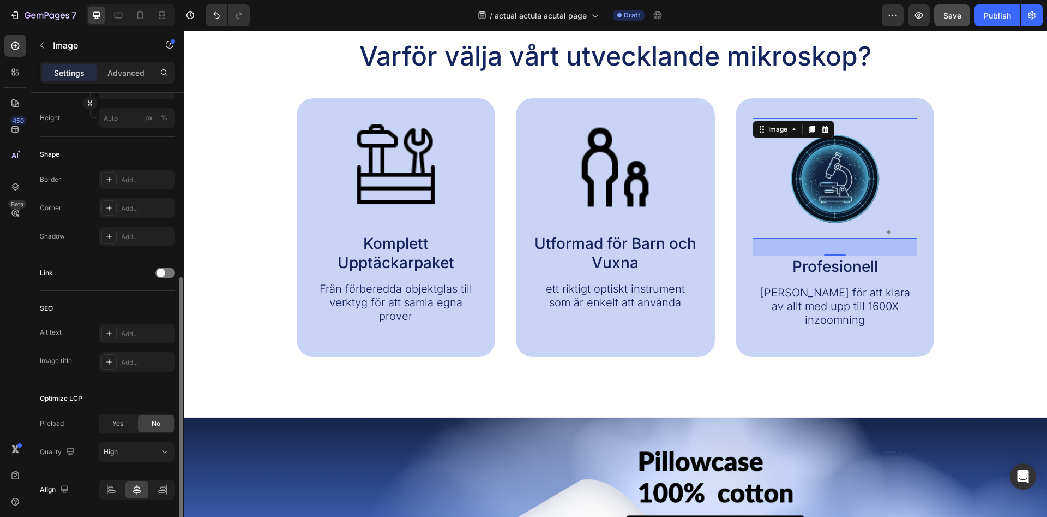
scroll to position [369, 0]
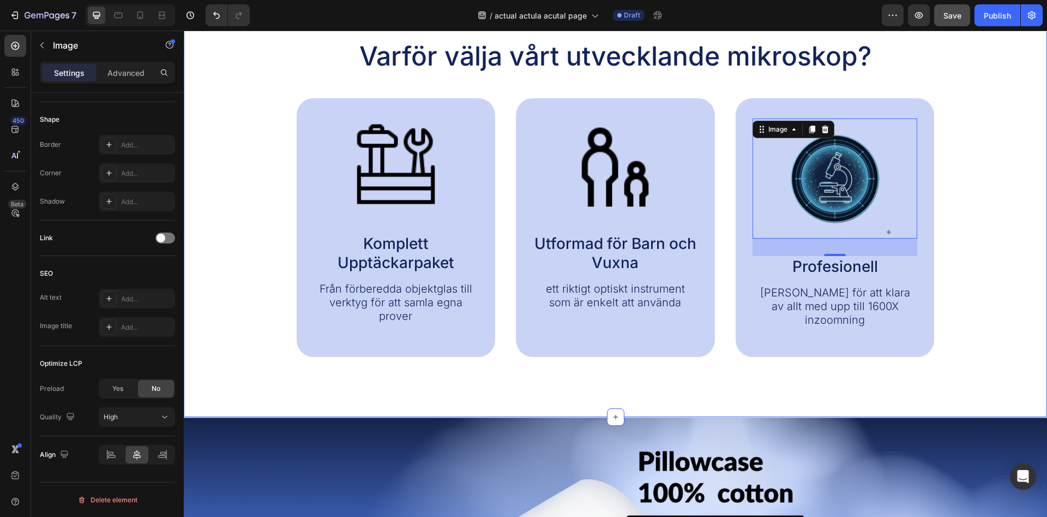
click at [602, 372] on div "Varför välja vårt utvecklande mikroskop? Heading Image Komplett Upptäckarpaket …" at bounding box center [616, 196] width 864 height 441
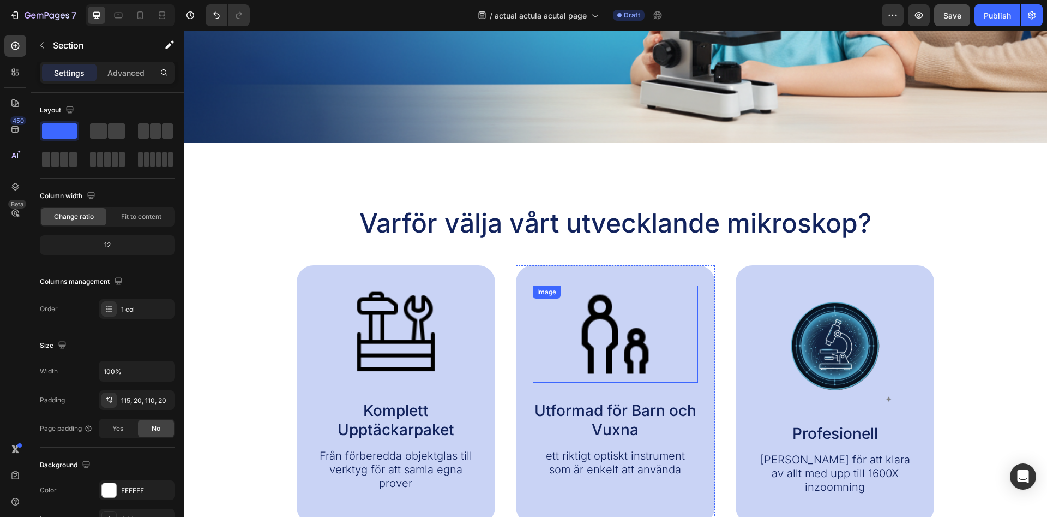
scroll to position [556, 0]
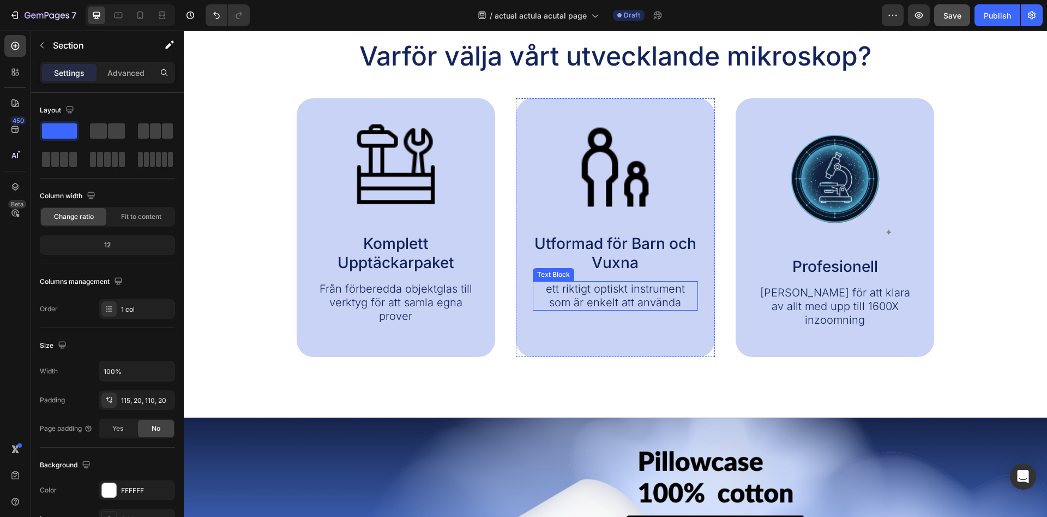
click at [555, 297] on p "ett riktigt optiskt instrument som är enkelt att använda" at bounding box center [615, 295] width 163 height 27
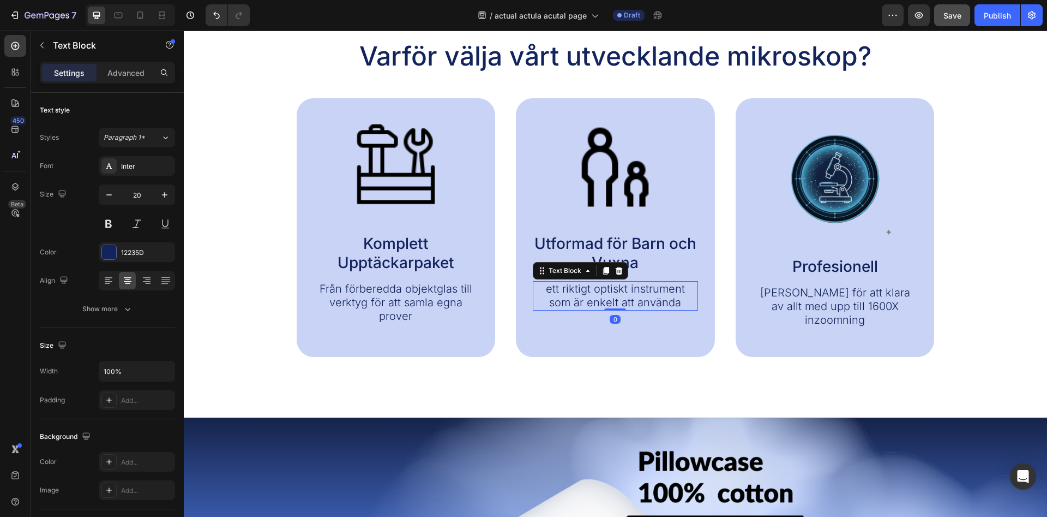
click at [540, 291] on p "ett riktigt optiskt instrument som är enkelt att använda" at bounding box center [615, 295] width 163 height 27
click at [541, 288] on p "ett riktigt optiskt instrument som är enkelt att använda" at bounding box center [615, 295] width 163 height 27
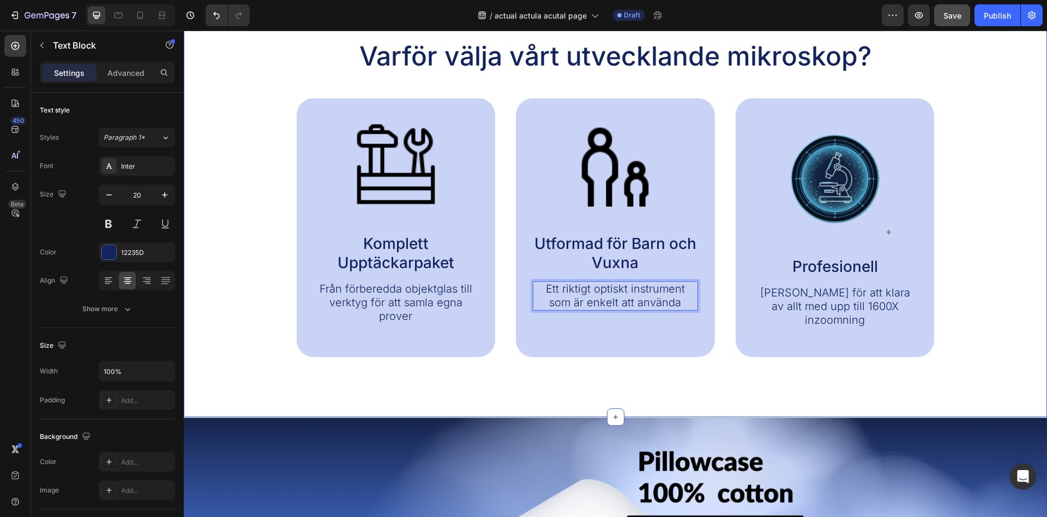
click at [584, 366] on div "Varför välja vårt utvecklande mikroskop? Heading Image Komplett Upptäckarpaket …" at bounding box center [616, 196] width 864 height 441
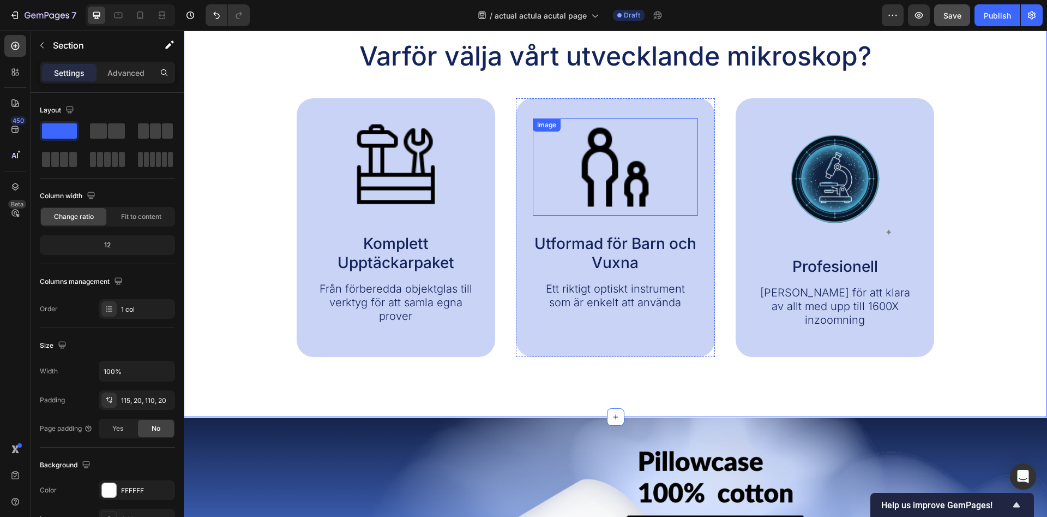
click at [625, 174] on img at bounding box center [615, 166] width 97 height 97
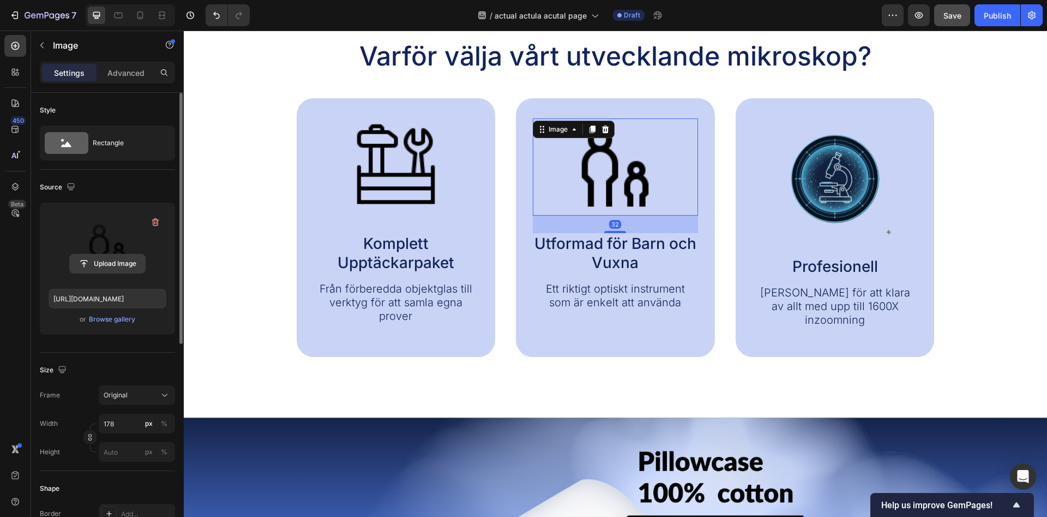
click at [107, 260] on input "file" at bounding box center [107, 263] width 75 height 19
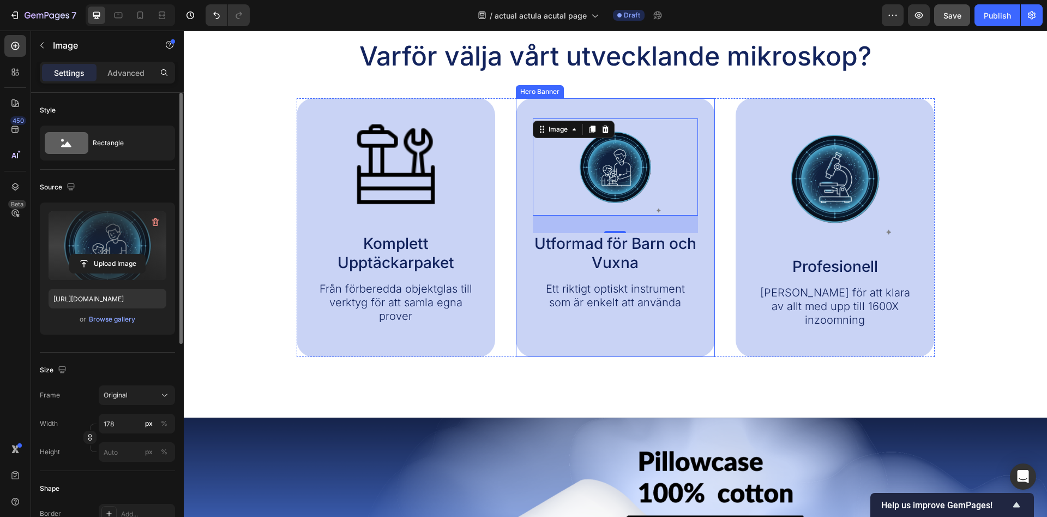
type input "[URL][DOMAIN_NAME]"
click at [837, 203] on img at bounding box center [835, 178] width 120 height 120
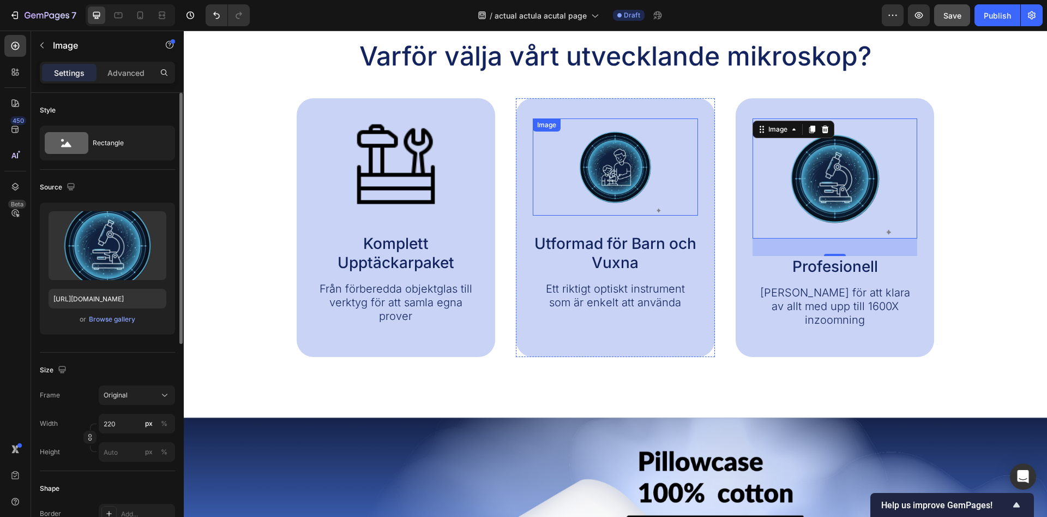
click at [619, 175] on img at bounding box center [615, 166] width 97 height 97
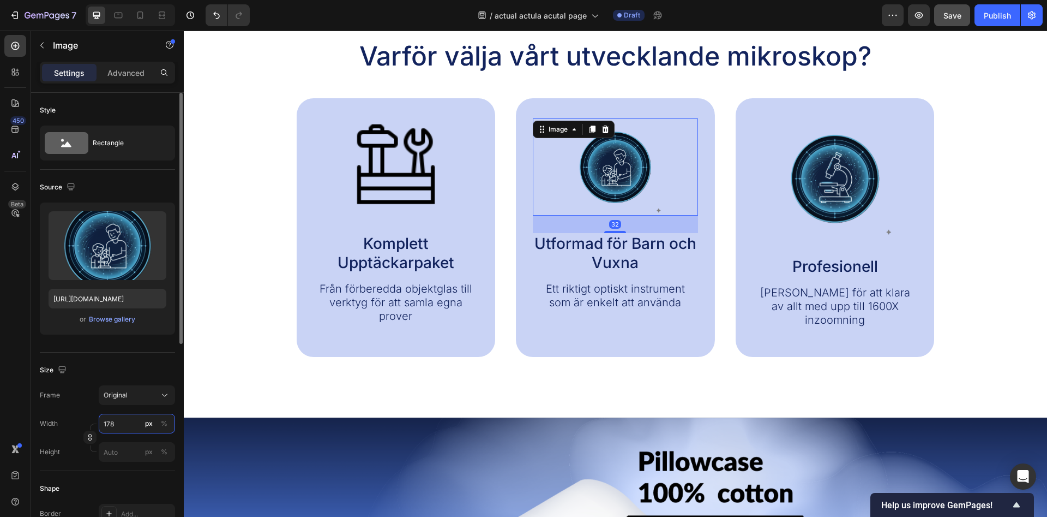
drag, startPoint x: 110, startPoint y: 425, endPoint x: 97, endPoint y: 424, distance: 13.1
click at [99, 424] on input "178" at bounding box center [137, 424] width 76 height 20
drag, startPoint x: 118, startPoint y: 424, endPoint x: 87, endPoint y: 420, distance: 30.9
click at [99, 423] on input "178" at bounding box center [137, 424] width 76 height 20
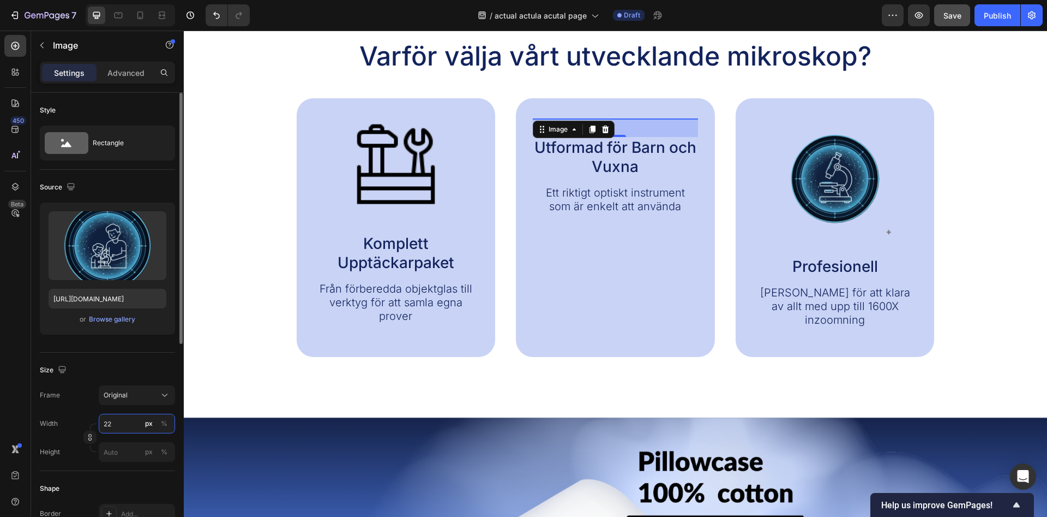
type input "220"
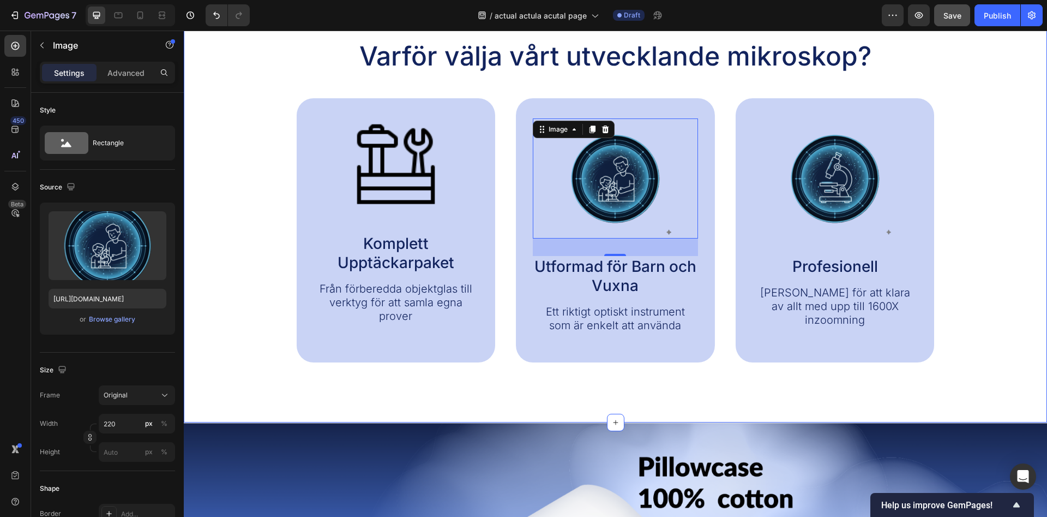
click at [441, 384] on div "Varför välja vårt utvecklande mikroskop? Heading Image Komplett Upptäckarpaket …" at bounding box center [616, 199] width 864 height 446
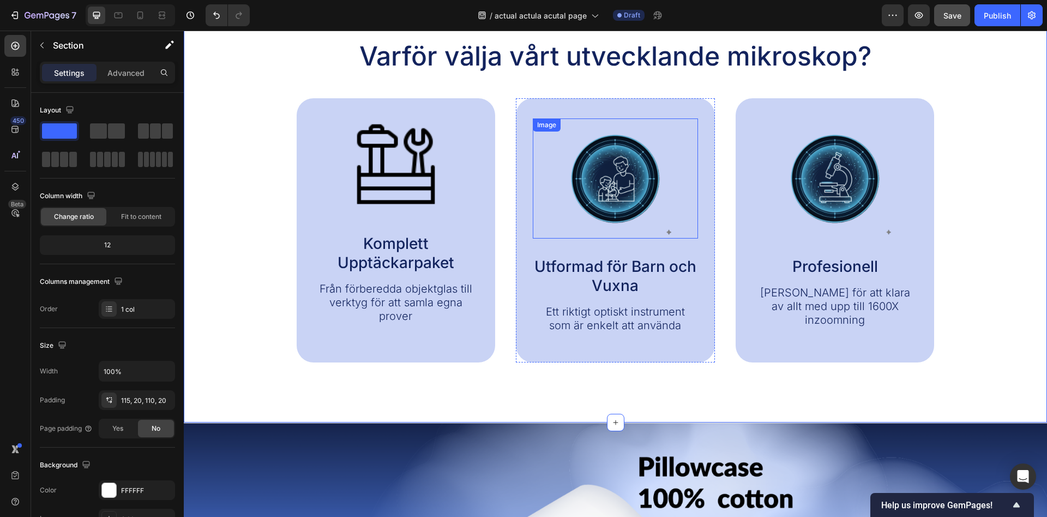
click at [631, 176] on img at bounding box center [615, 178] width 120 height 120
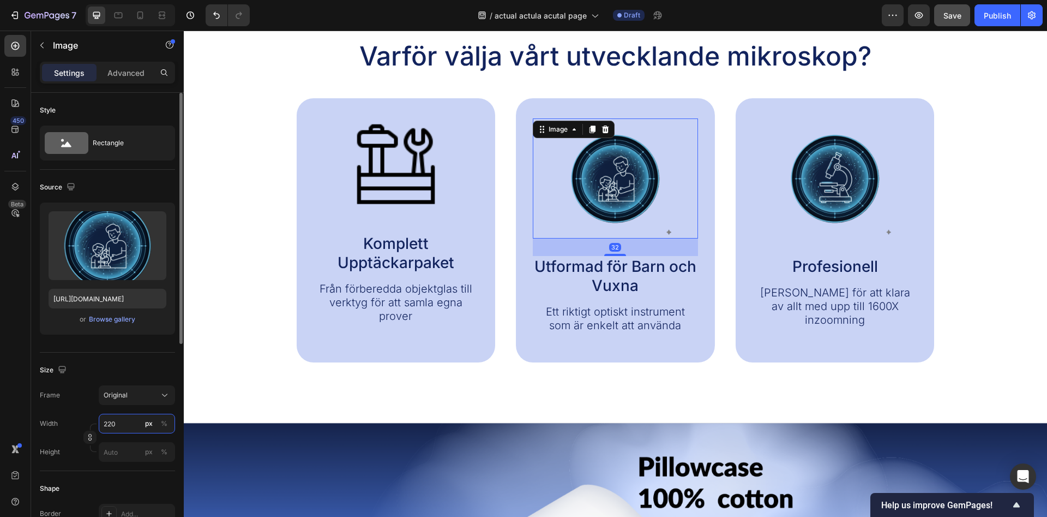
drag, startPoint x: 121, startPoint y: 421, endPoint x: 104, endPoint y: 418, distance: 16.6
click at [110, 420] on input "220" at bounding box center [137, 424] width 76 height 20
click at [97, 416] on div "Width 220 px %" at bounding box center [107, 424] width 135 height 20
click at [99, 424] on input "220" at bounding box center [137, 424] width 76 height 20
drag, startPoint x: 130, startPoint y: 423, endPoint x: 91, endPoint y: 422, distance: 39.3
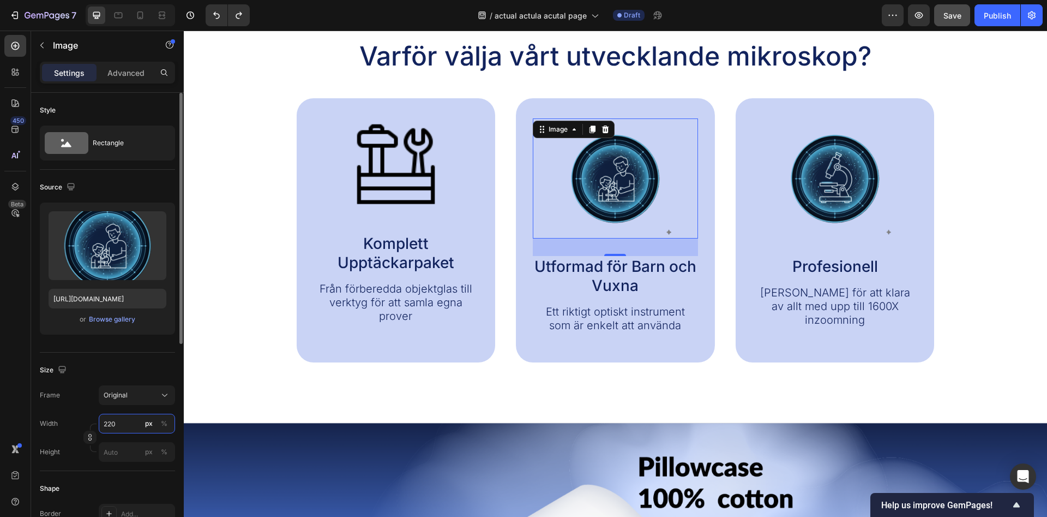
click at [99, 422] on input "220" at bounding box center [137, 424] width 76 height 20
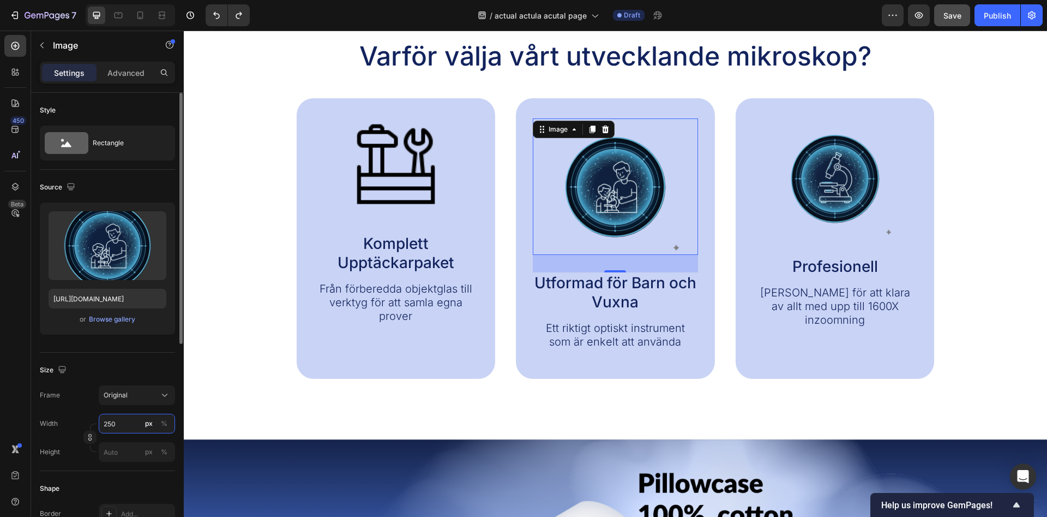
type input "250"
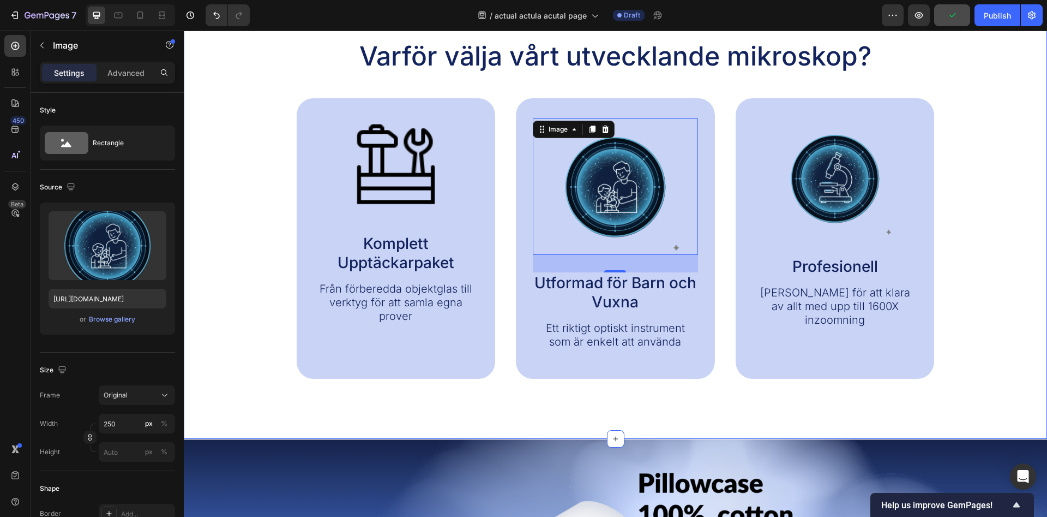
click at [520, 415] on div "Varför välja vårt utvecklande mikroskop? Heading Image Komplett Upptäckarpaket …" at bounding box center [616, 207] width 864 height 463
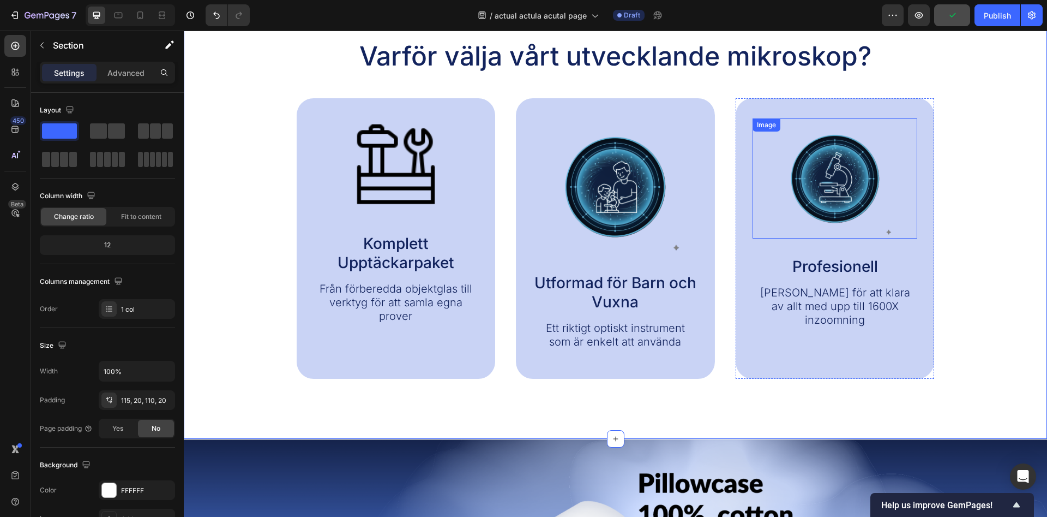
click at [814, 174] on img at bounding box center [835, 178] width 120 height 120
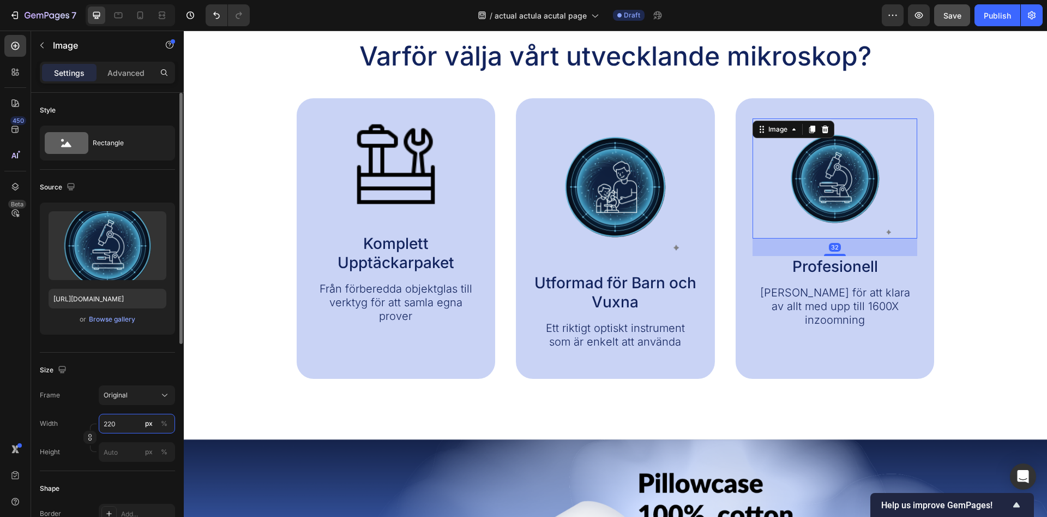
drag, startPoint x: 117, startPoint y: 420, endPoint x: 70, endPoint y: 418, distance: 47.0
click at [99, 418] on input "220" at bounding box center [137, 424] width 76 height 20
drag, startPoint x: 109, startPoint y: 424, endPoint x: 81, endPoint y: 423, distance: 27.3
click at [99, 424] on input "220" at bounding box center [137, 424] width 76 height 20
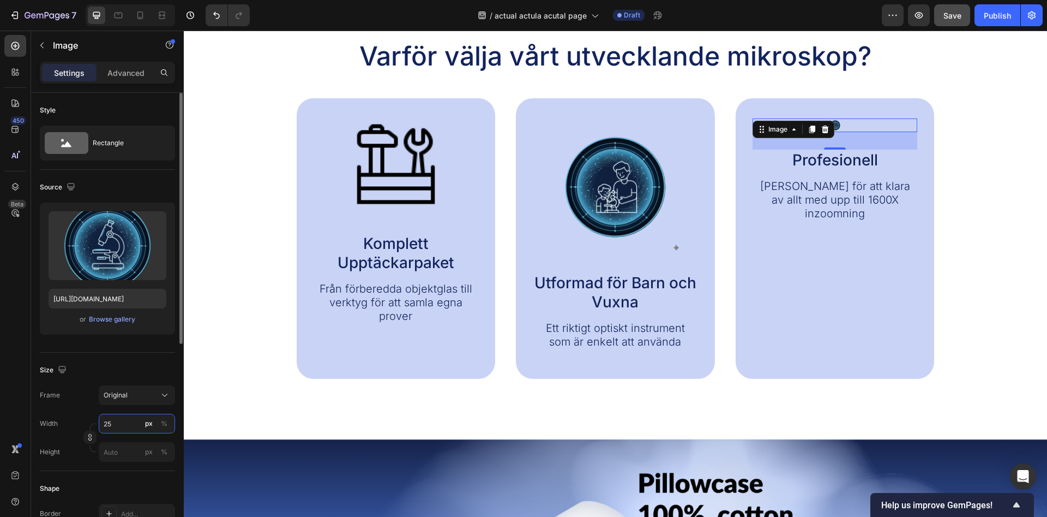
type input "250"
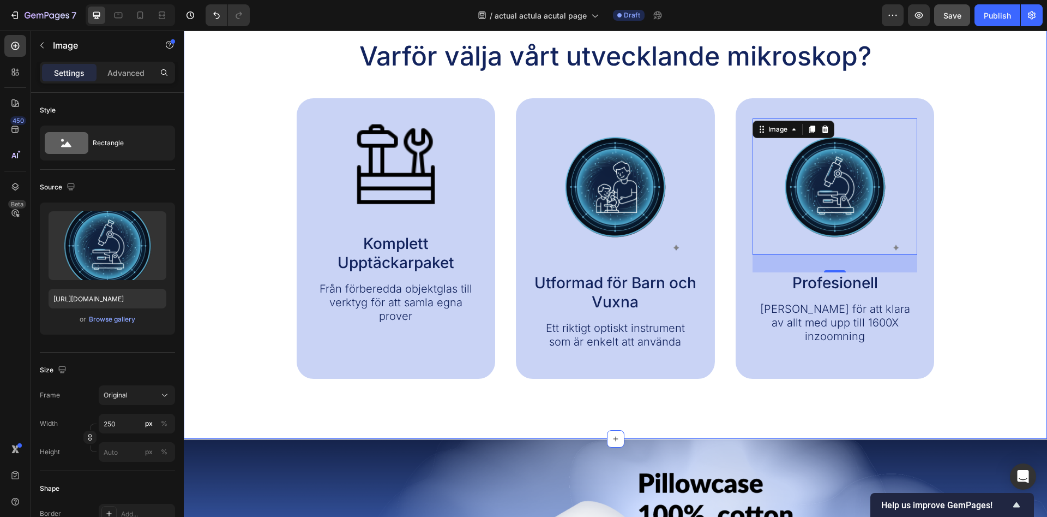
click at [534, 388] on div "Varför välja vårt utvecklande mikroskop? Heading Image Komplett Upptäckarpaket …" at bounding box center [616, 207] width 864 height 463
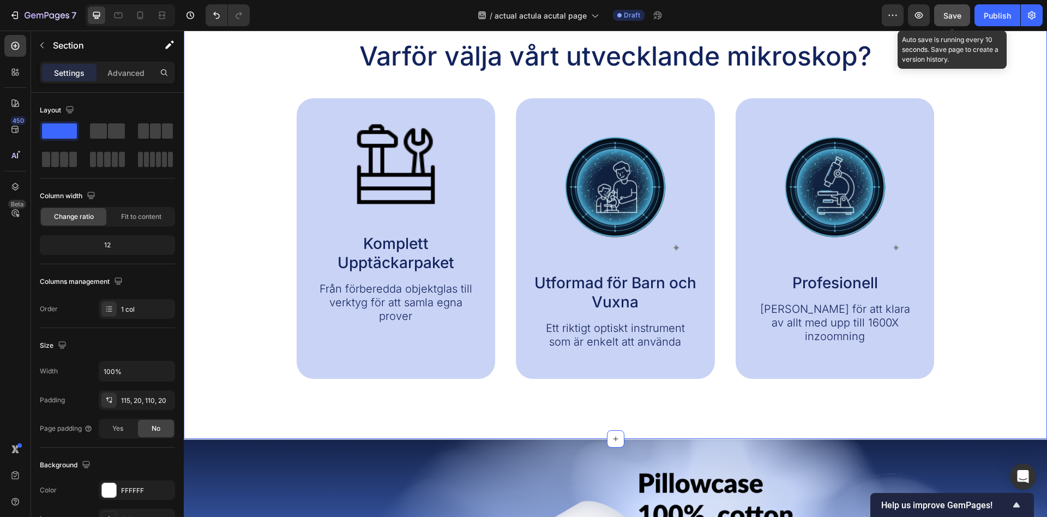
click at [946, 17] on span "Save" at bounding box center [953, 15] width 18 height 9
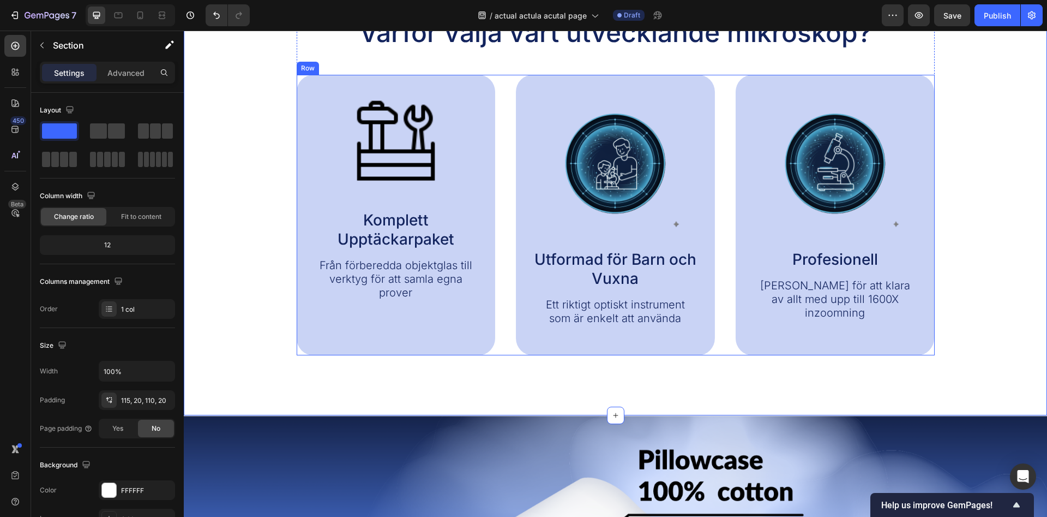
scroll to position [501, 0]
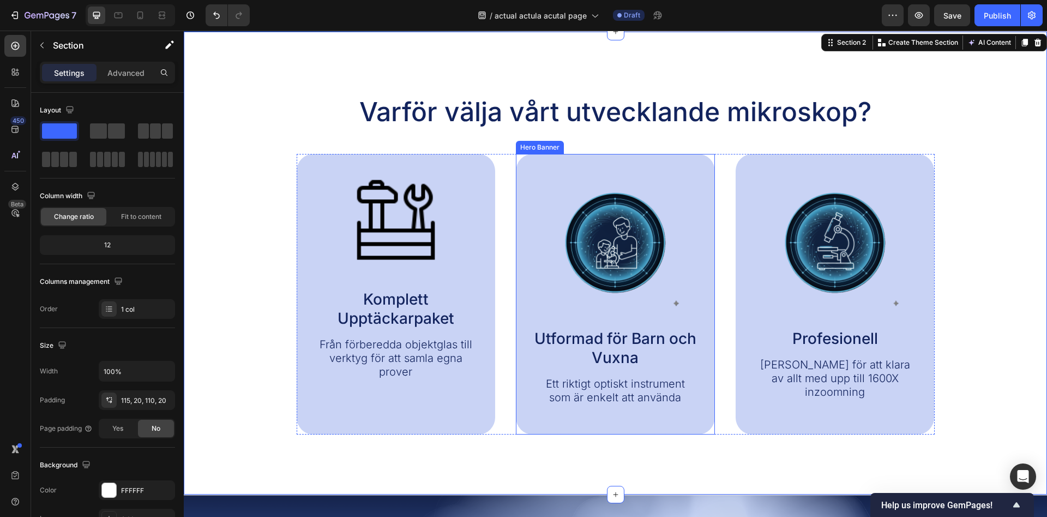
click at [697, 298] on div at bounding box center [615, 242] width 165 height 136
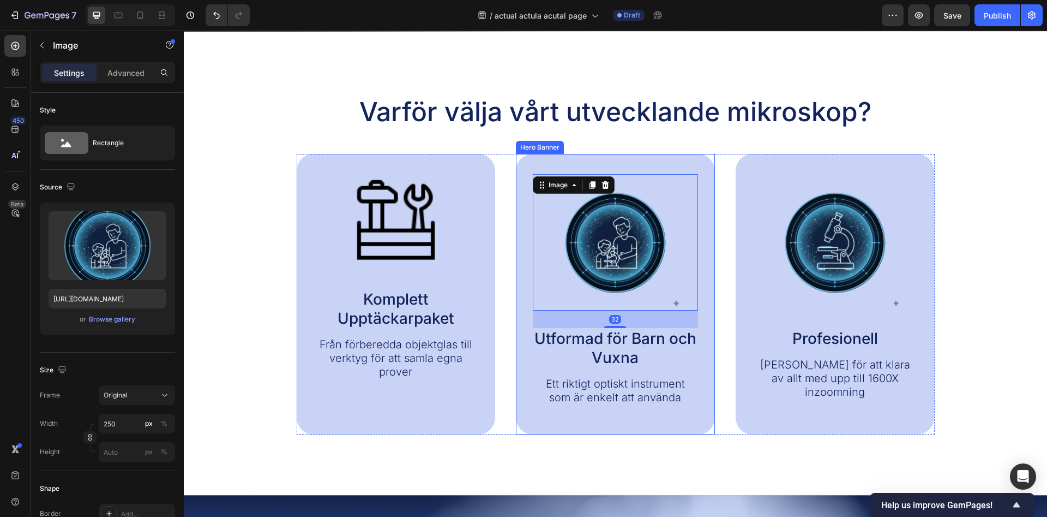
click at [705, 303] on div "Image 32 Utformad för Barn och Vuxna Text Block Ett riktigt optiskt instrument …" at bounding box center [615, 294] width 199 height 280
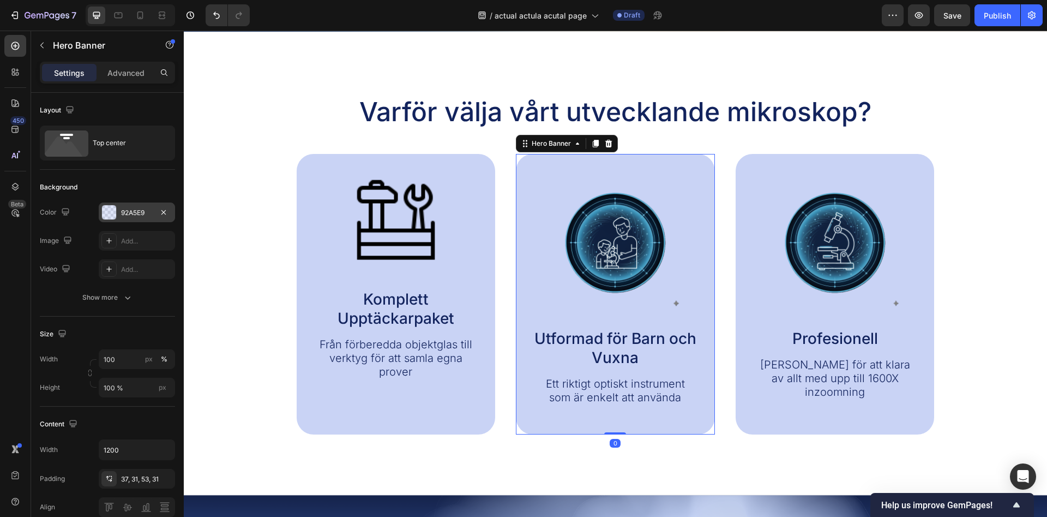
click at [115, 212] on div at bounding box center [109, 212] width 14 height 14
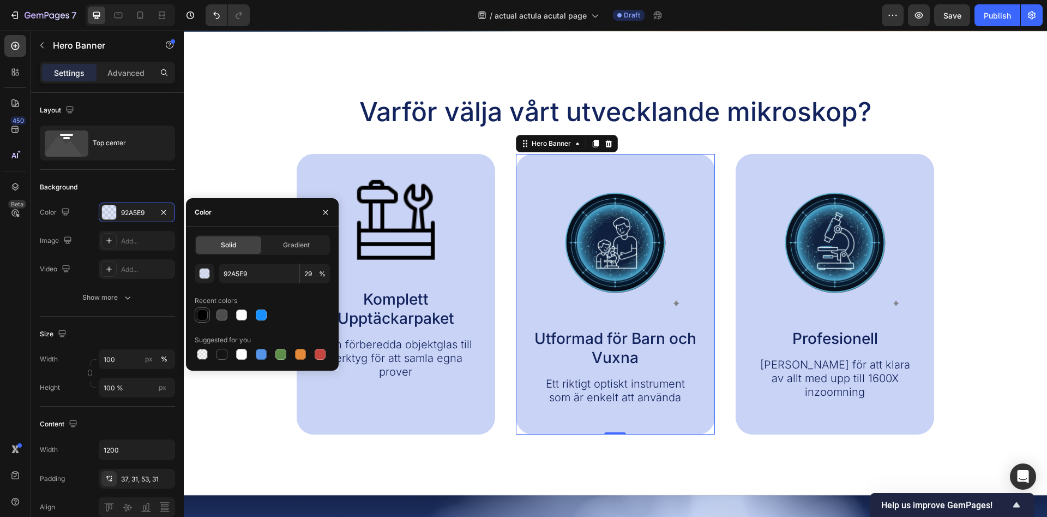
click at [207, 313] on div at bounding box center [202, 314] width 11 height 11
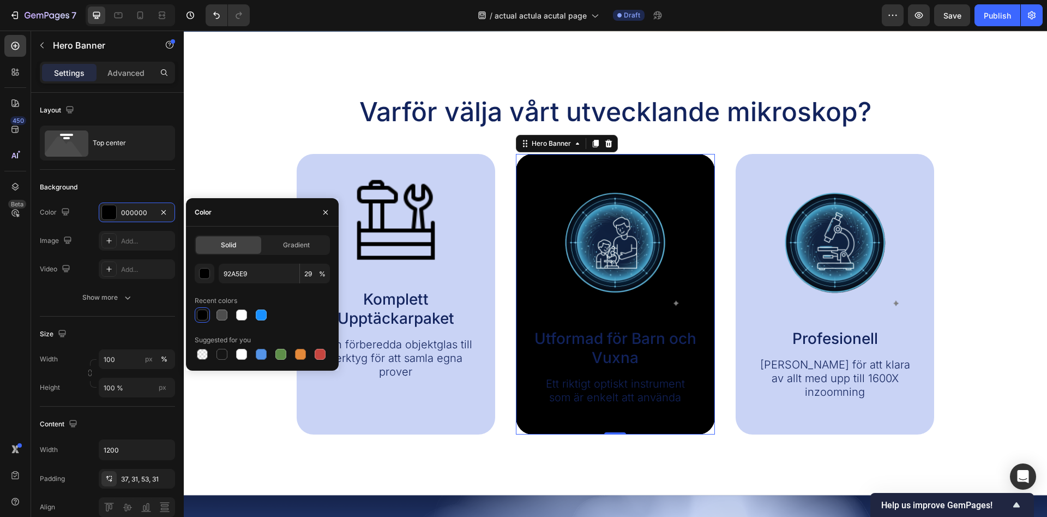
type input "000000"
type input "100"
click at [219, 315] on div at bounding box center [222, 314] width 11 height 11
type input "92A5E9"
type input "29"
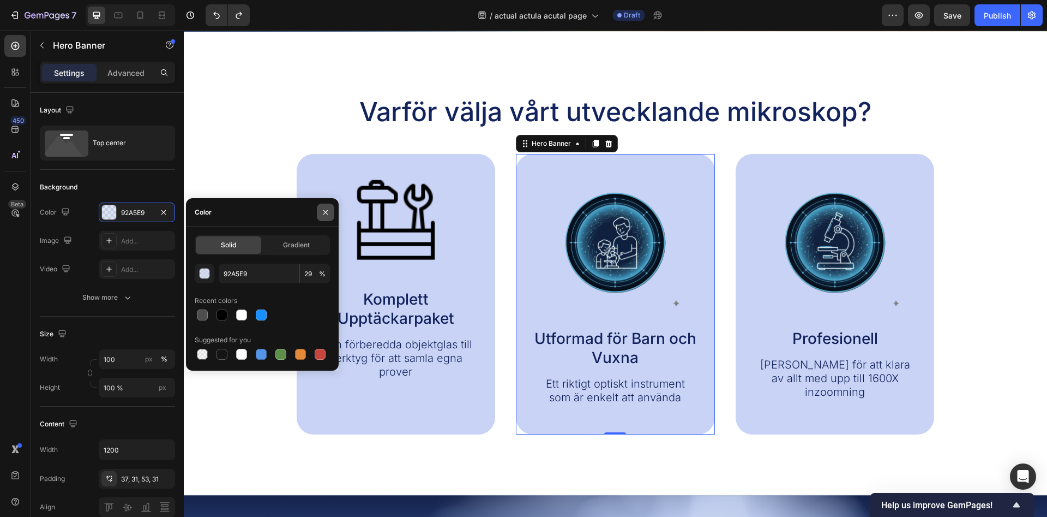
click at [327, 213] on icon "button" at bounding box center [325, 212] width 9 height 9
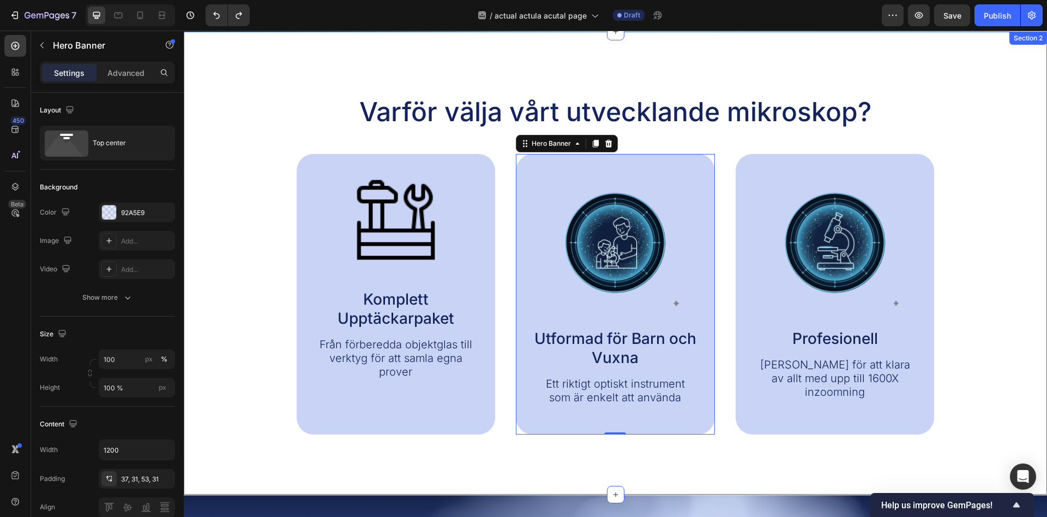
click at [251, 160] on div "Varför välja vårt utvecklande mikroskop? Heading Image Komplett Upptäckarpaket …" at bounding box center [616, 264] width 842 height 340
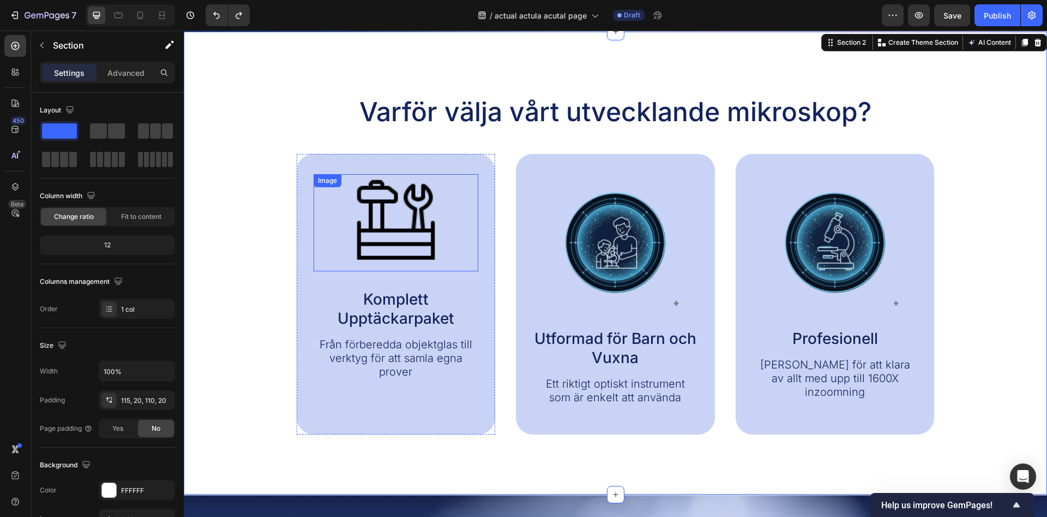
click at [406, 227] on img at bounding box center [395, 222] width 97 height 97
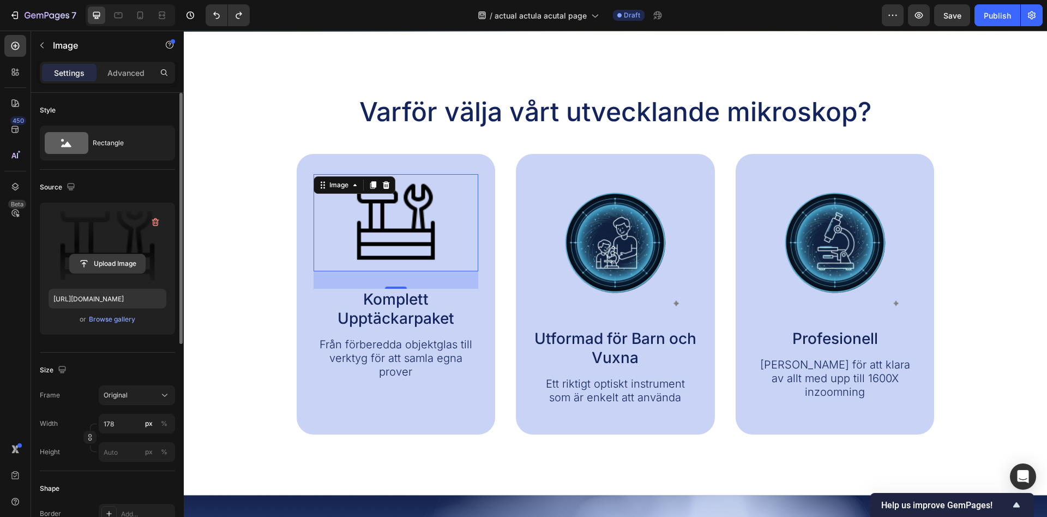
click at [109, 260] on input "file" at bounding box center [107, 263] width 75 height 19
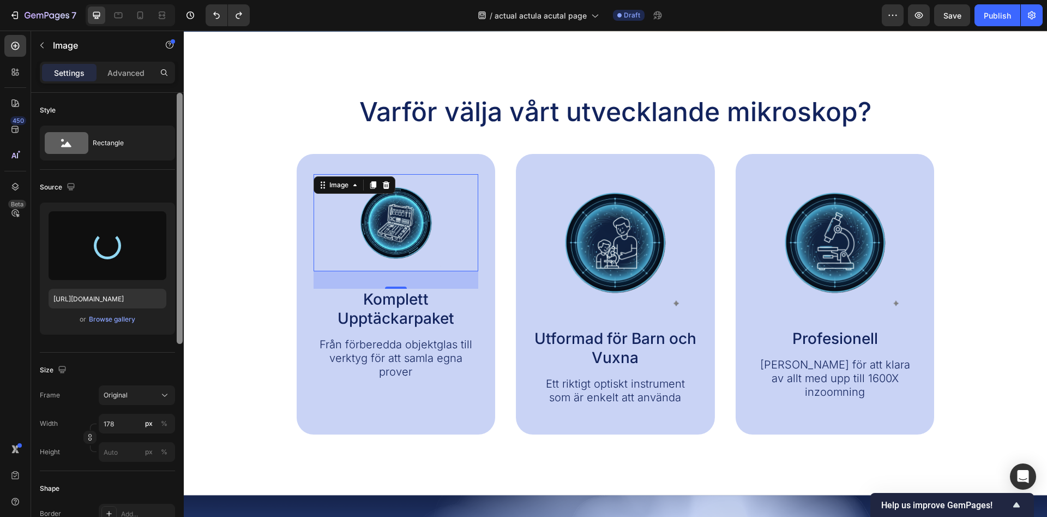
type input "https://cdn.shopify.com/s/files/1/0968/5729/3130/files/gempages_586282469188174…"
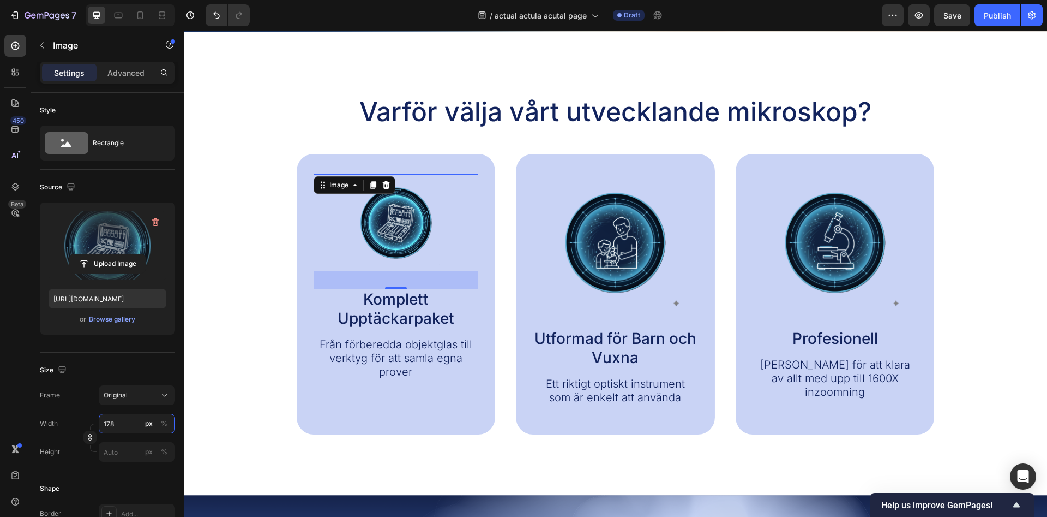
drag, startPoint x: 116, startPoint y: 423, endPoint x: 86, endPoint y: 421, distance: 29.5
click at [99, 422] on input "178" at bounding box center [137, 424] width 76 height 20
click at [99, 424] on input "178" at bounding box center [137, 424] width 76 height 20
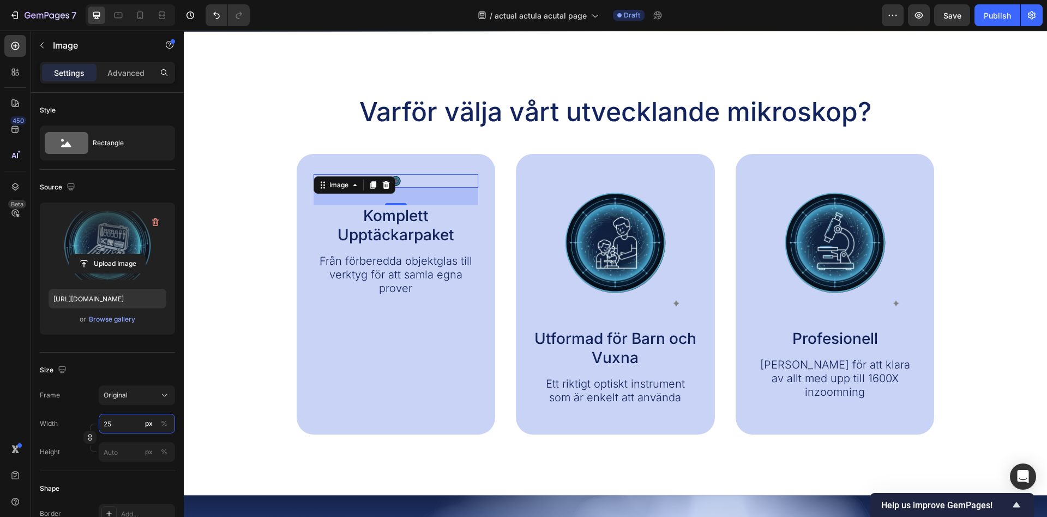
type input "250"
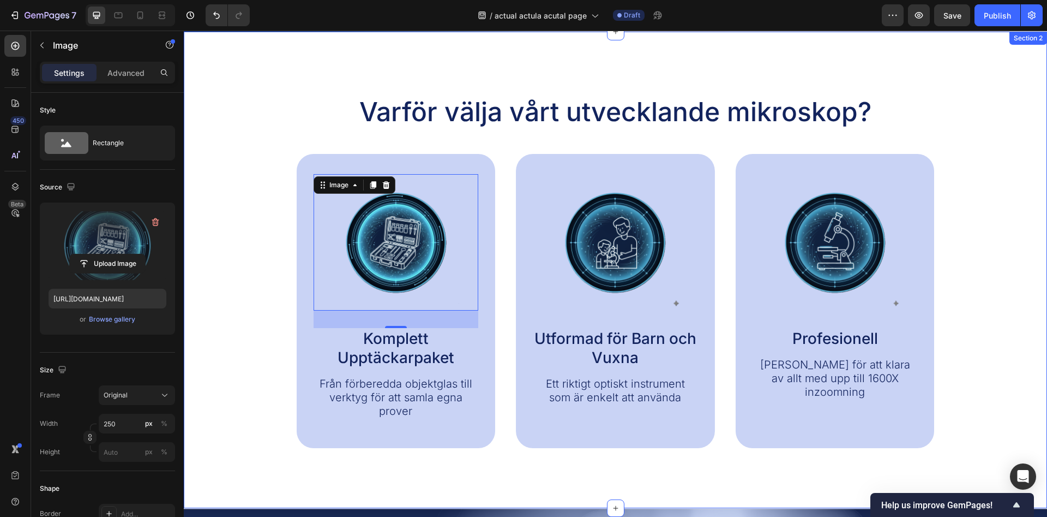
drag, startPoint x: 217, startPoint y: 315, endPoint x: 205, endPoint y: 310, distance: 13.2
click at [213, 315] on div "Varför välja vårt utvecklande mikroskop? Heading Image 32 Komplett Upptäckarpak…" at bounding box center [616, 270] width 842 height 353
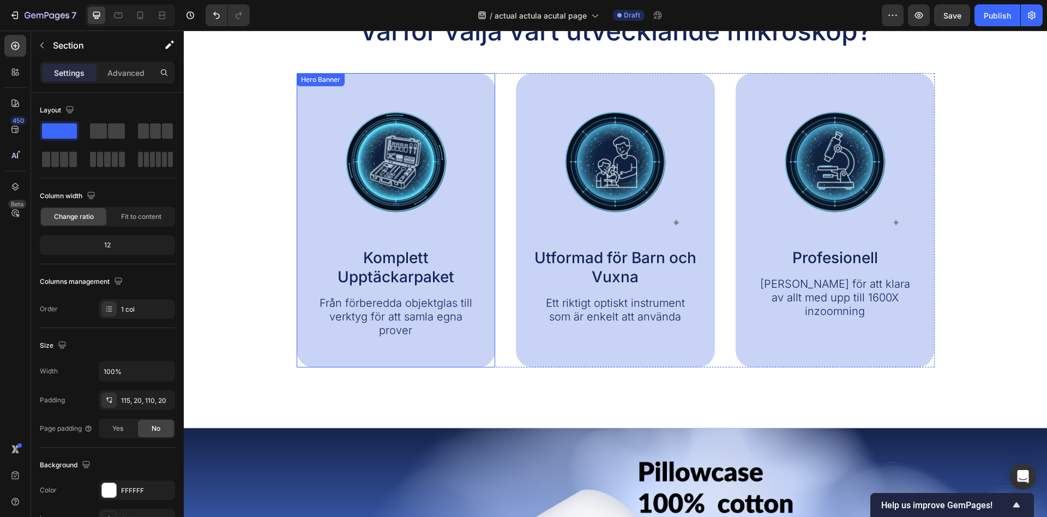
scroll to position [556, 0]
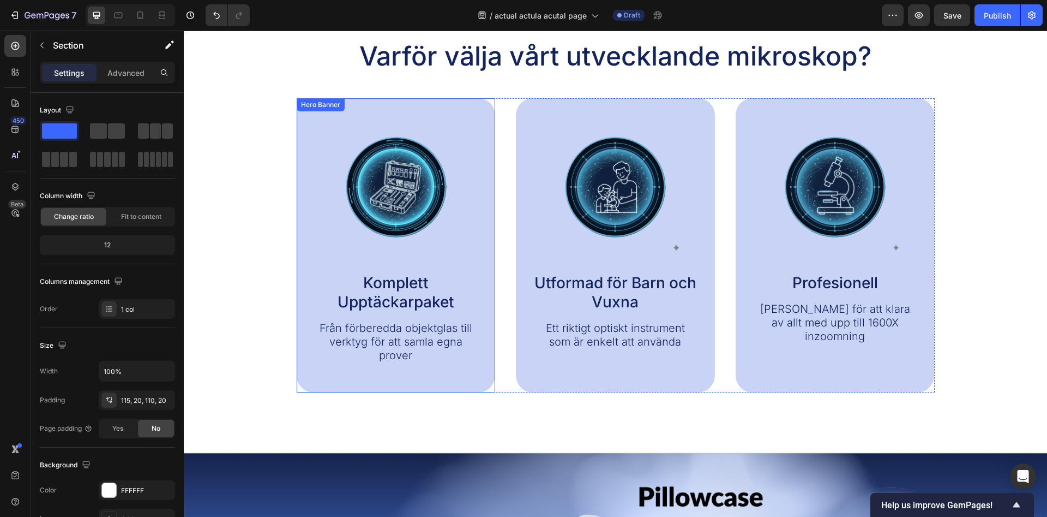
click at [375, 284] on p "Komplett Upptäckarpaket" at bounding box center [396, 292] width 163 height 38
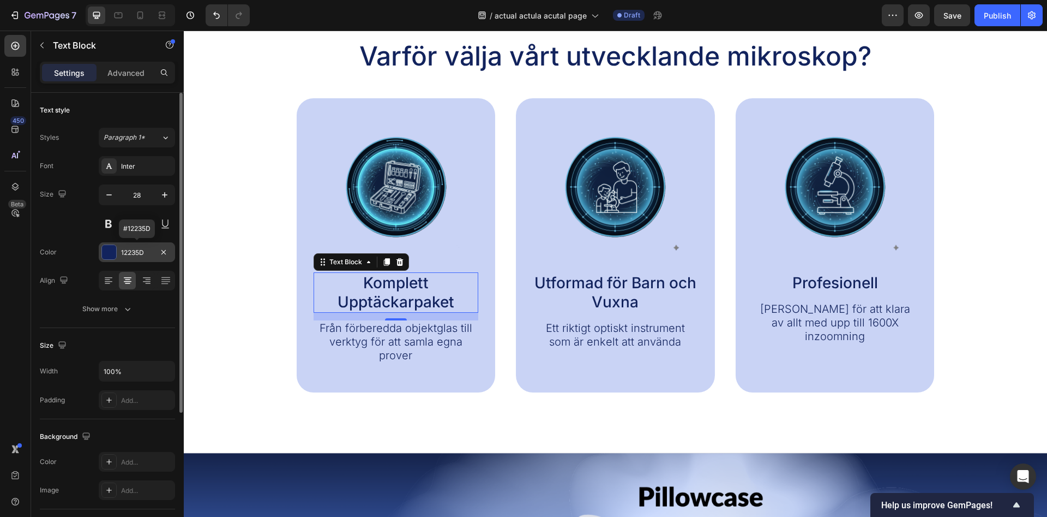
click at [112, 249] on div at bounding box center [109, 252] width 14 height 14
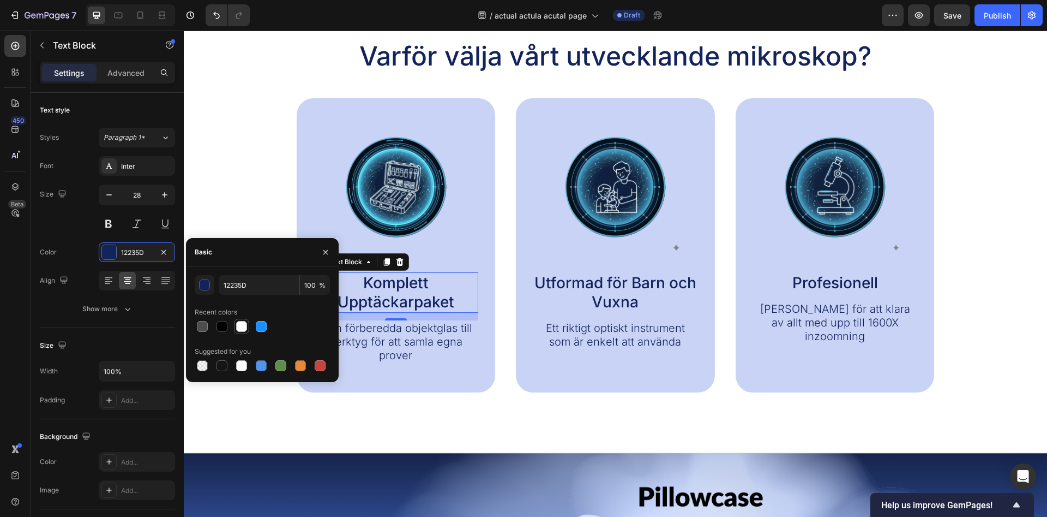
click at [239, 326] on div at bounding box center [241, 326] width 11 height 11
click at [224, 326] on div at bounding box center [222, 326] width 11 height 11
type input "000000"
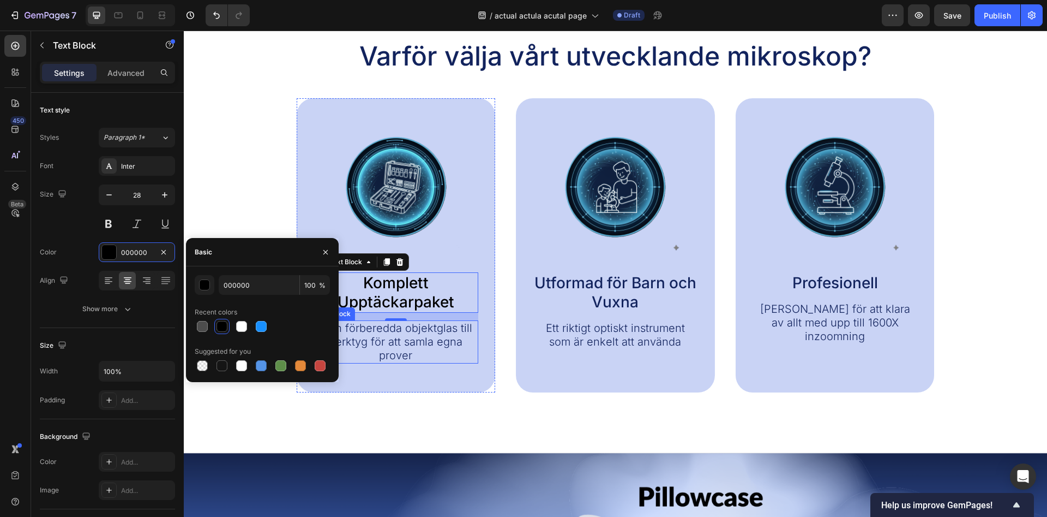
click at [428, 335] on p "Från förberedda objektglas till verktyg för att samla egna prover" at bounding box center [396, 341] width 163 height 41
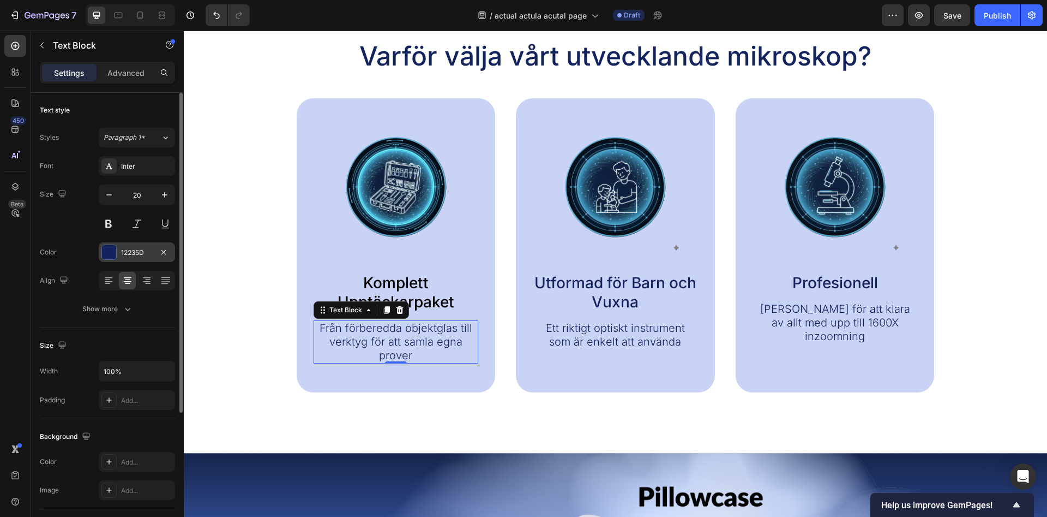
click at [136, 256] on div "12235D" at bounding box center [137, 253] width 32 height 10
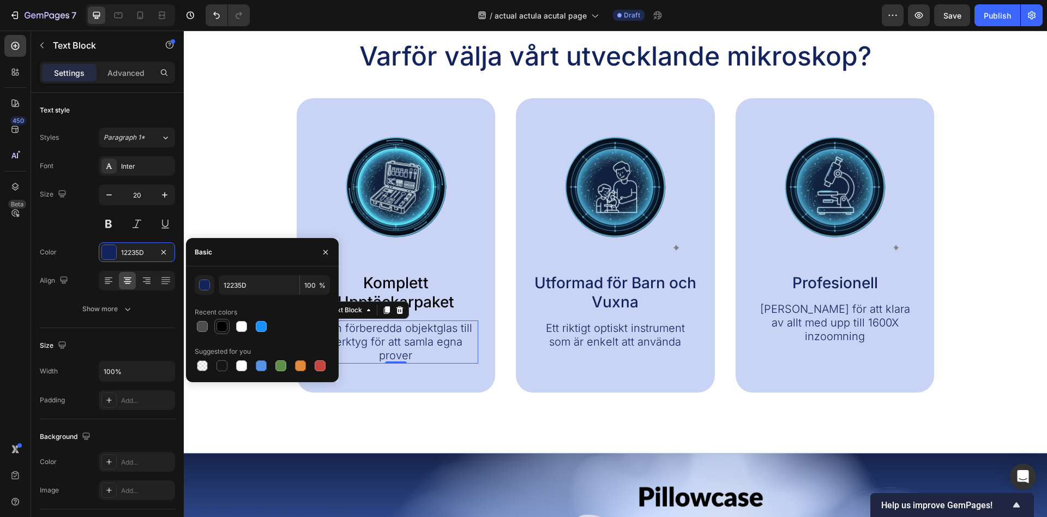
click at [226, 329] on div at bounding box center [222, 326] width 11 height 11
type input "000000"
click at [480, 263] on div "Image Komplett Upptäckarpaket Text Block Från förberedda objektglas till verkty…" at bounding box center [396, 245] width 199 height 294
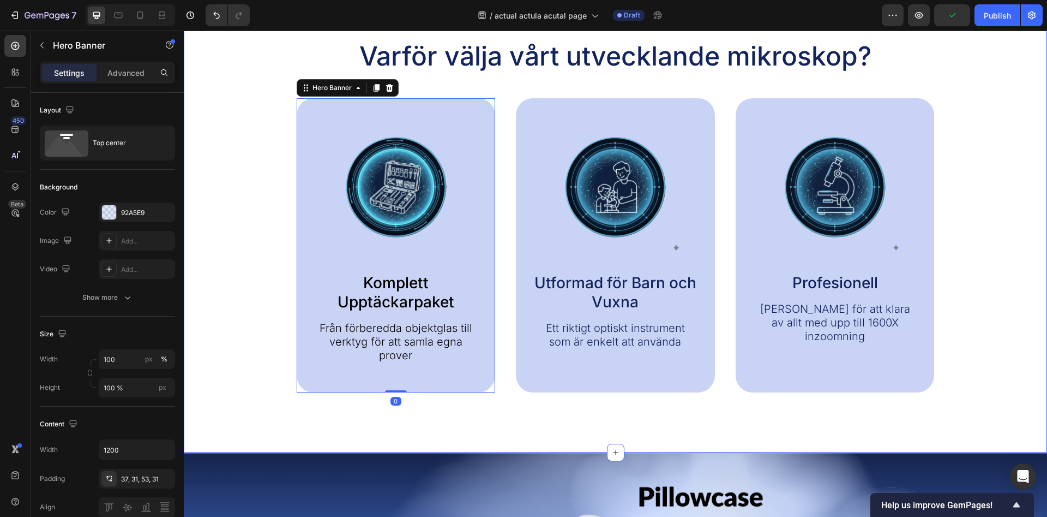
click at [585, 431] on div "Varför välja vårt utvecklande mikroskop? Heading Image Komplett Upptäckarpaket …" at bounding box center [616, 214] width 864 height 476
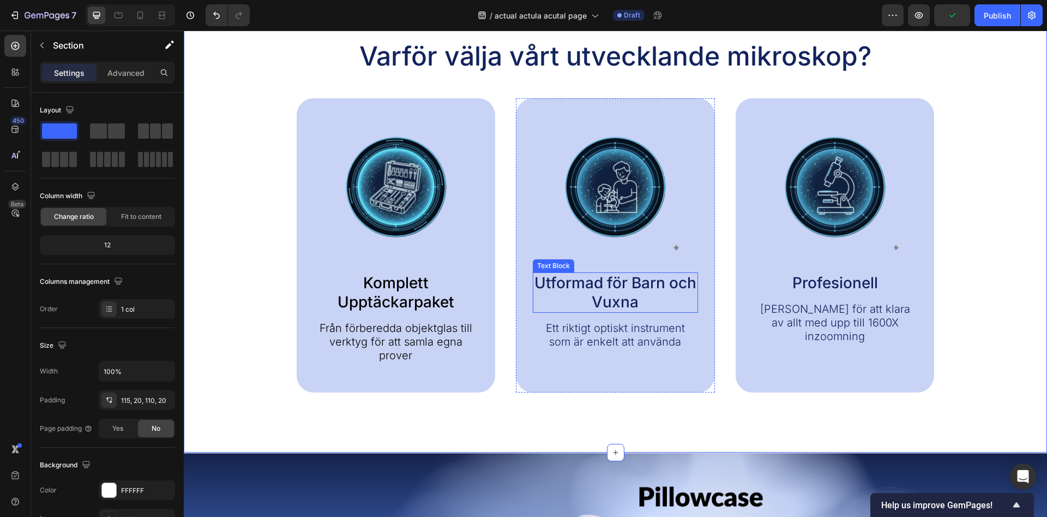
click at [624, 292] on p "Utformad för Barn och Vuxna" at bounding box center [615, 292] width 163 height 38
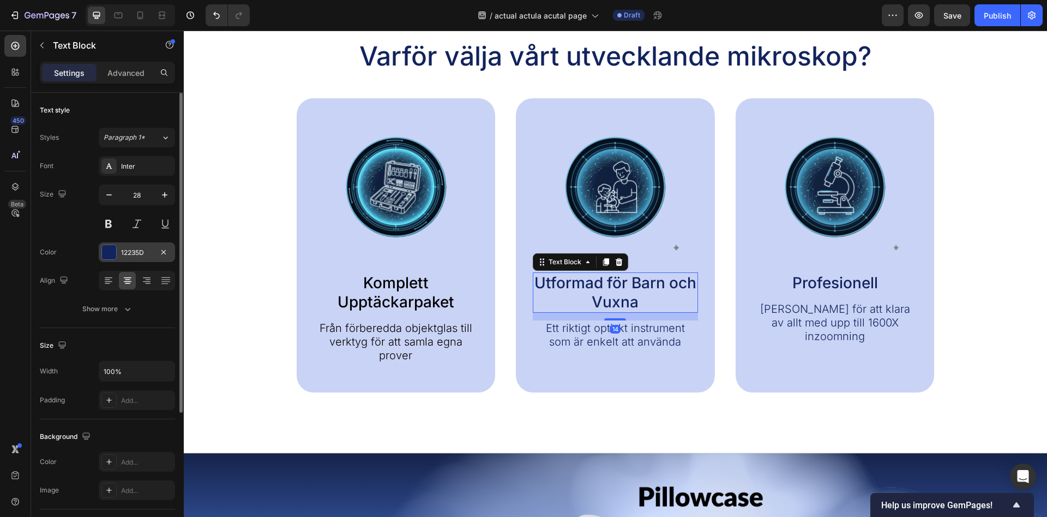
click at [119, 252] on div "12235D" at bounding box center [137, 252] width 76 height 20
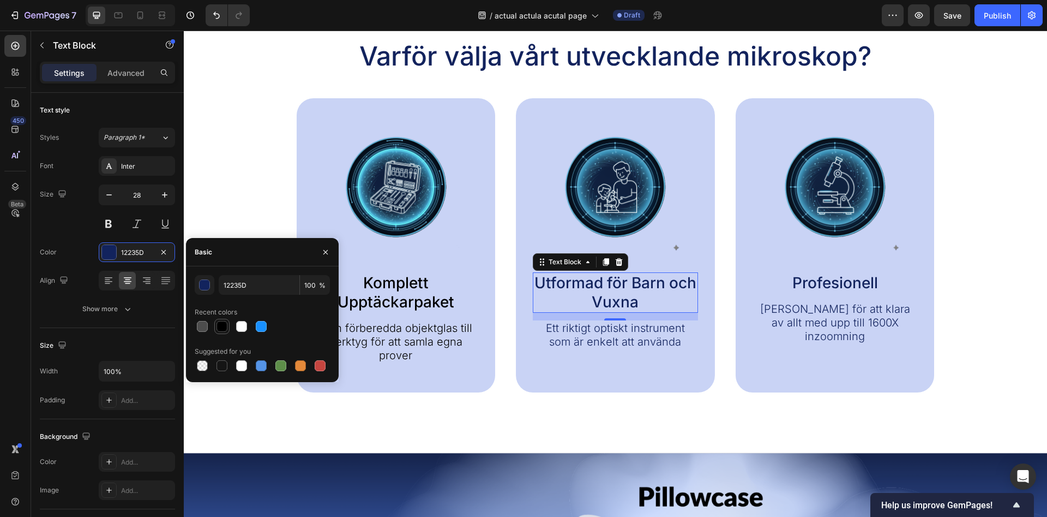
click at [224, 323] on div at bounding box center [222, 326] width 11 height 11
type input "000000"
click at [598, 329] on p "Ett riktigt optiskt instrument som är enkelt att använda" at bounding box center [615, 334] width 163 height 27
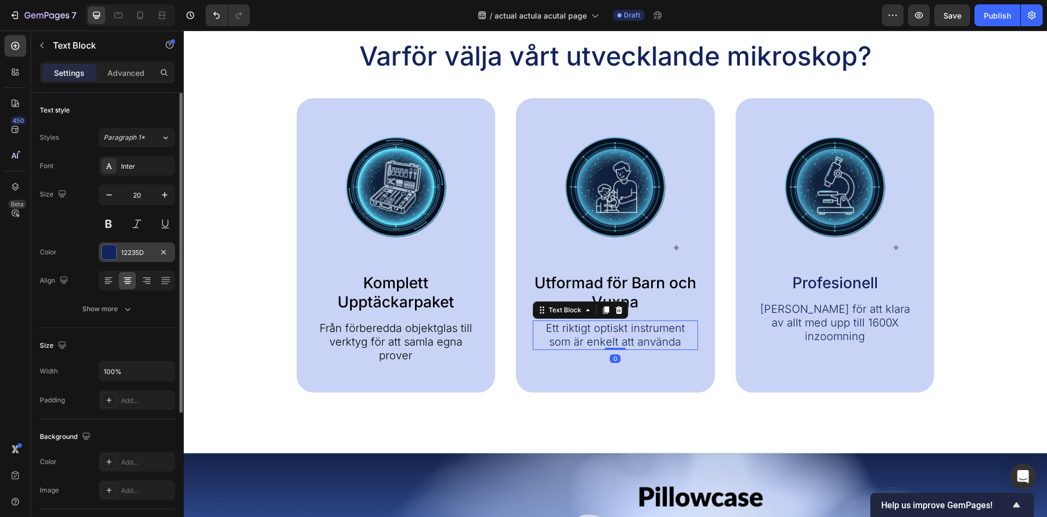
click at [116, 251] on div at bounding box center [108, 251] width 15 height 15
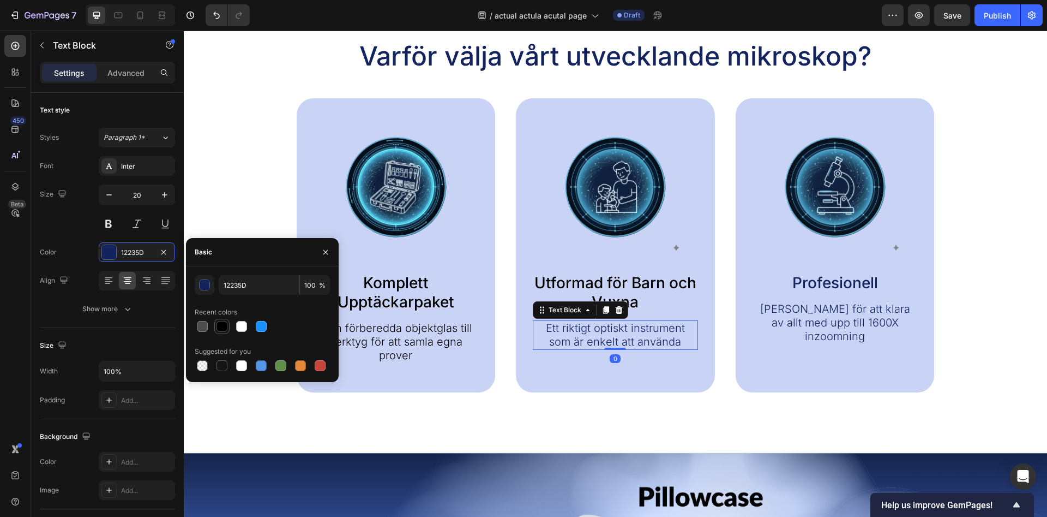
click at [225, 329] on div at bounding box center [222, 326] width 11 height 11
type input "000000"
click at [816, 285] on p "Profesionell" at bounding box center [835, 282] width 163 height 19
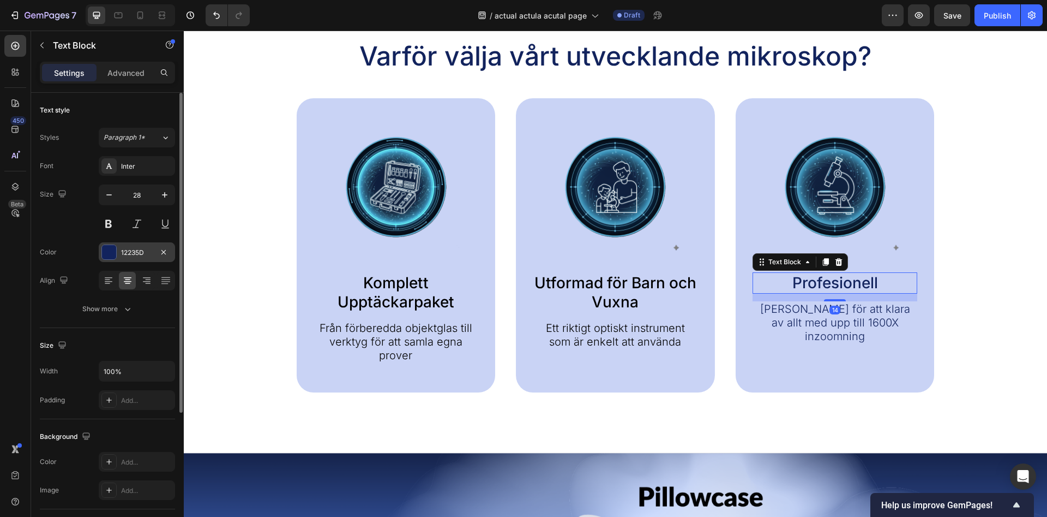
click at [112, 253] on div at bounding box center [109, 252] width 14 height 14
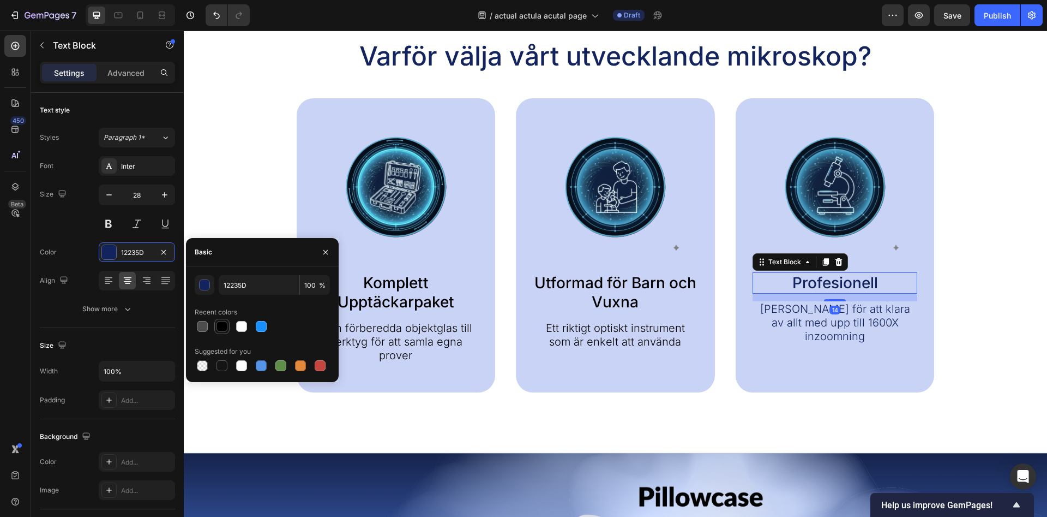
click at [225, 323] on div at bounding box center [222, 326] width 11 height 11
type input "000000"
click at [790, 314] on p "Byggd för att klara av allt med upp till 1600X inzoomning" at bounding box center [835, 322] width 163 height 41
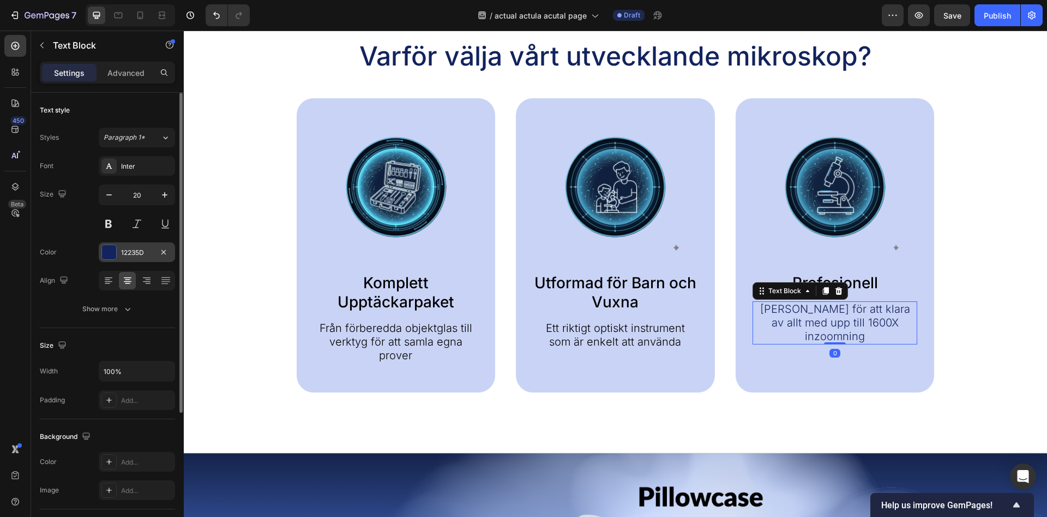
click at [127, 255] on div "12235D" at bounding box center [137, 253] width 32 height 10
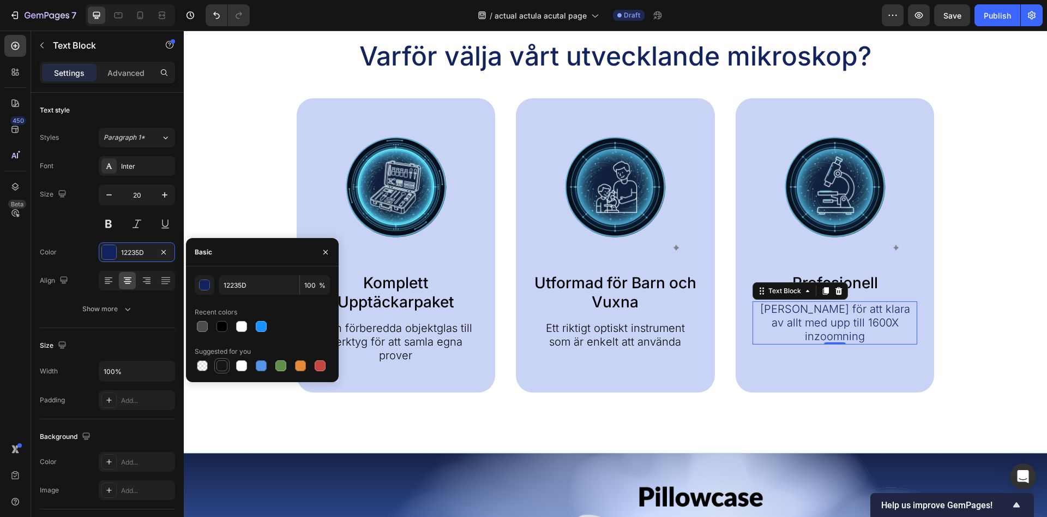
click at [227, 363] on div at bounding box center [221, 365] width 13 height 13
type input "151515"
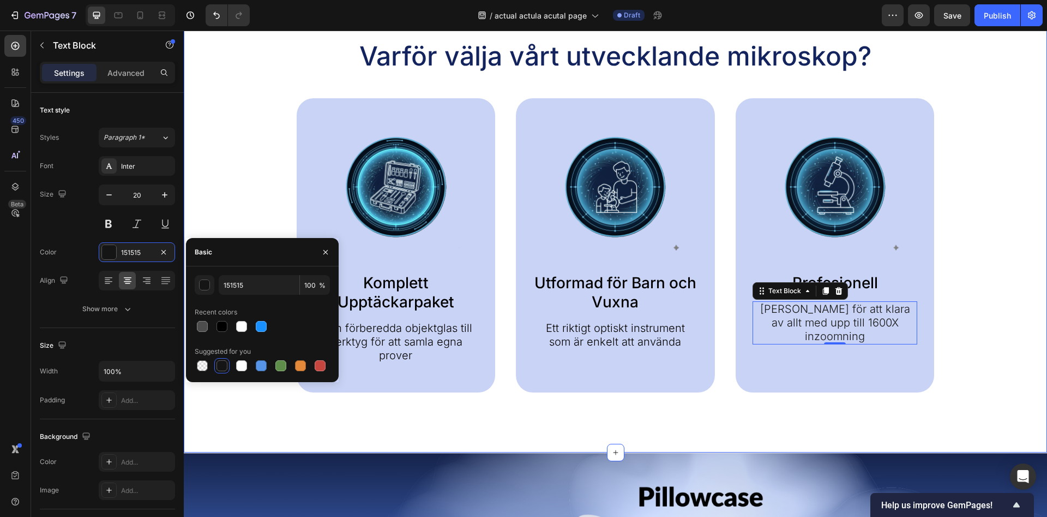
click at [600, 417] on div "Varför välja vårt utvecklande mikroskop? Heading Image Komplett Upptäckarpaket …" at bounding box center [616, 214] width 864 height 476
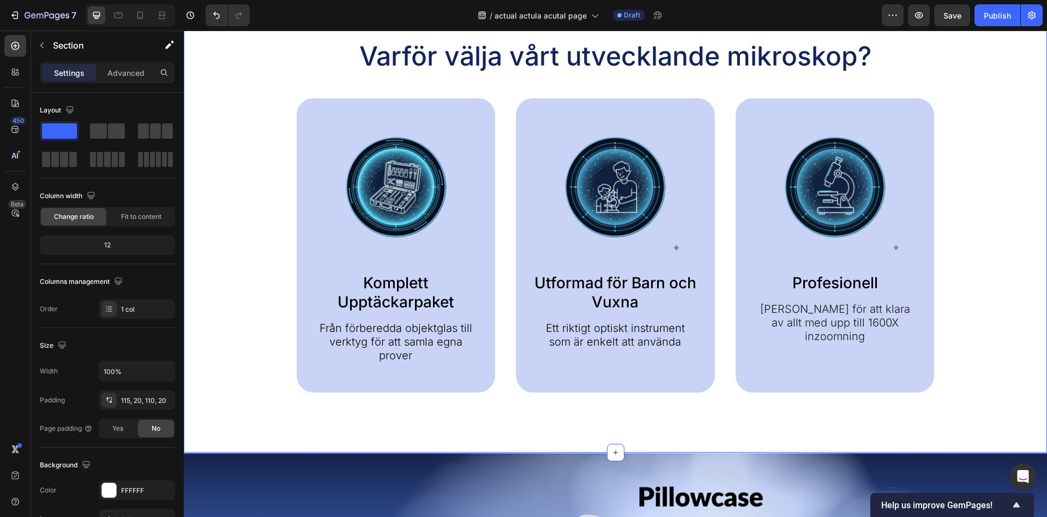
click at [813, 413] on div "Varför välja vårt utvecklande mikroskop? Heading Image Komplett Upptäckarpaket …" at bounding box center [616, 214] width 864 height 476
click at [827, 288] on p "Profesionell" at bounding box center [835, 282] width 163 height 19
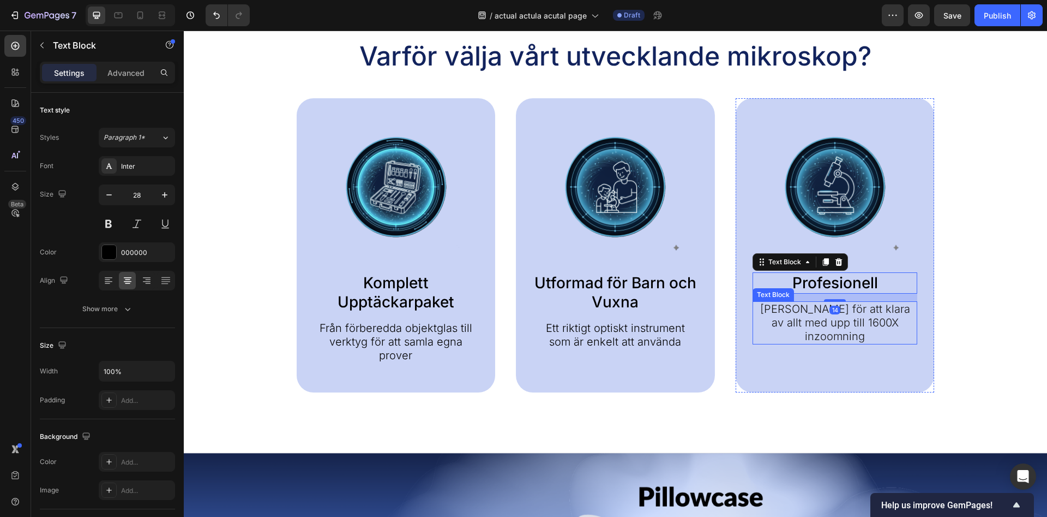
click at [816, 312] on p "Byggd för att klara av allt med upp till 1600X inzoomning" at bounding box center [835, 322] width 163 height 41
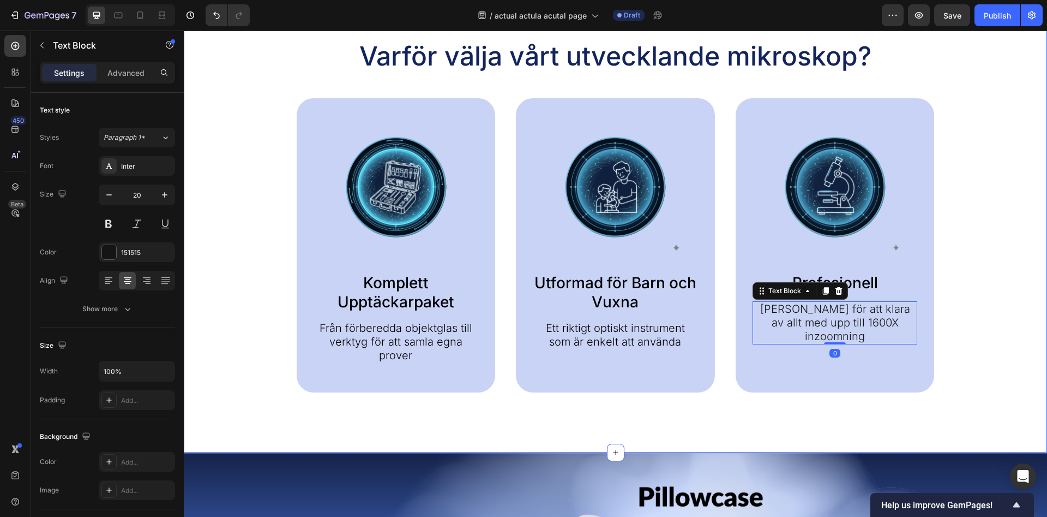
click at [979, 228] on div "Varför välja vårt utvecklande mikroskop? Heading Image Komplett Upptäckarpaket …" at bounding box center [616, 215] width 842 height 353
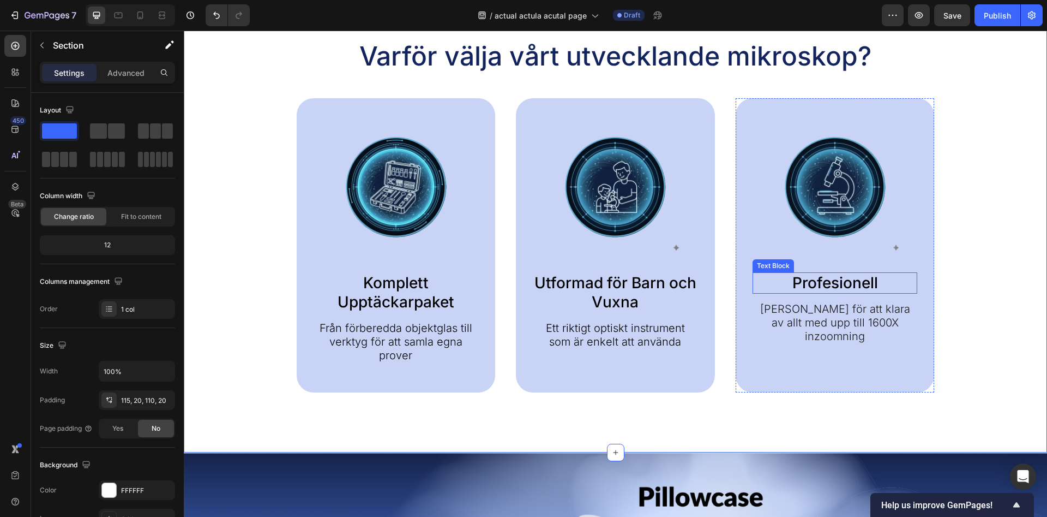
click at [831, 283] on p "Profesionell" at bounding box center [835, 282] width 163 height 19
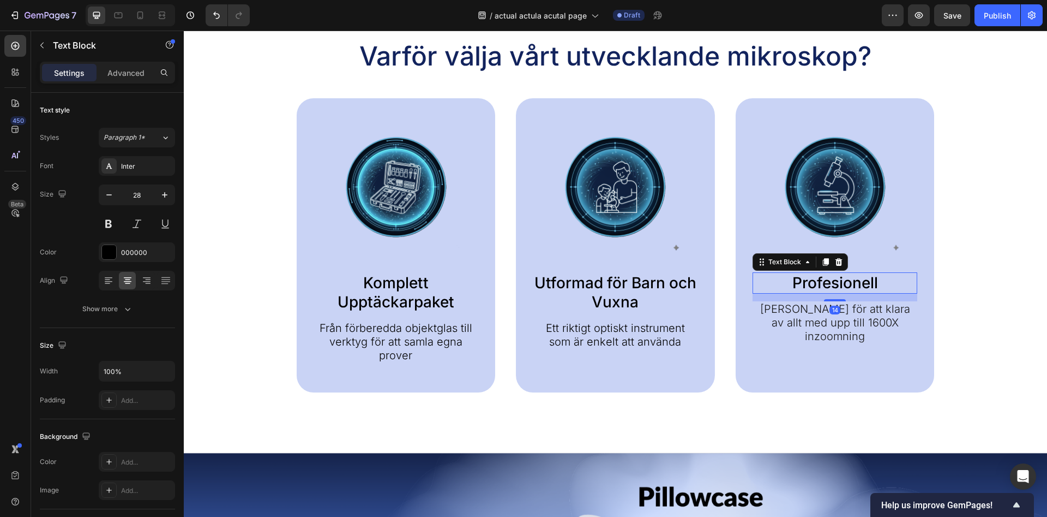
click at [882, 281] on p "Profesionell" at bounding box center [835, 282] width 163 height 19
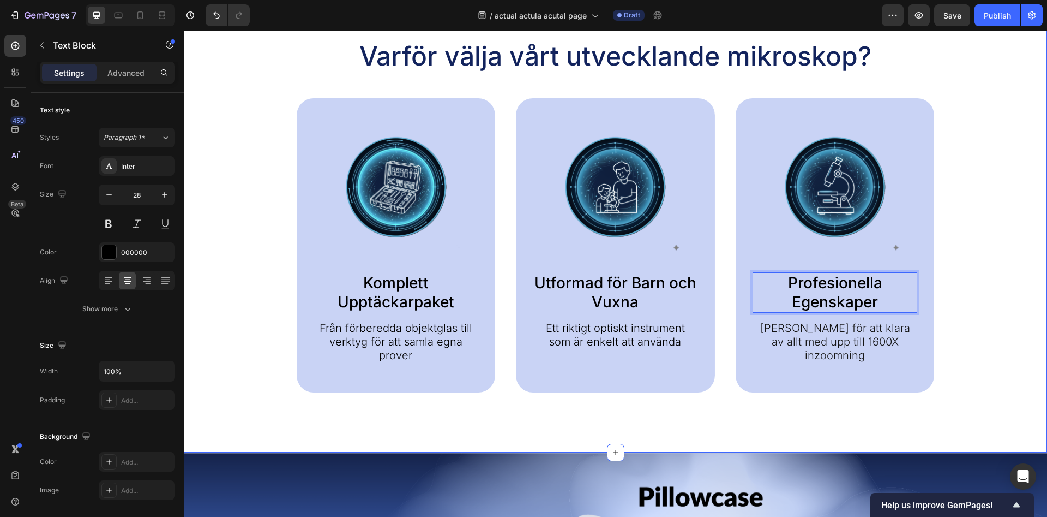
click at [1018, 278] on div "Varför välja vårt utvecklande mikroskop? Heading Image Komplett Upptäckarpaket …" at bounding box center [616, 215] width 842 height 353
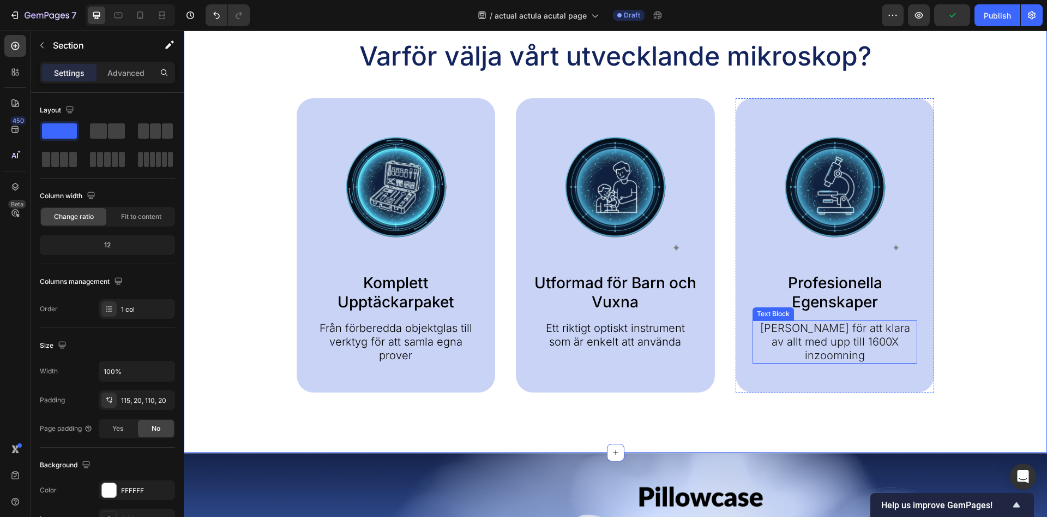
click at [866, 334] on p "Byggd för att klara av allt med upp till 1600X inzoomning" at bounding box center [835, 341] width 163 height 41
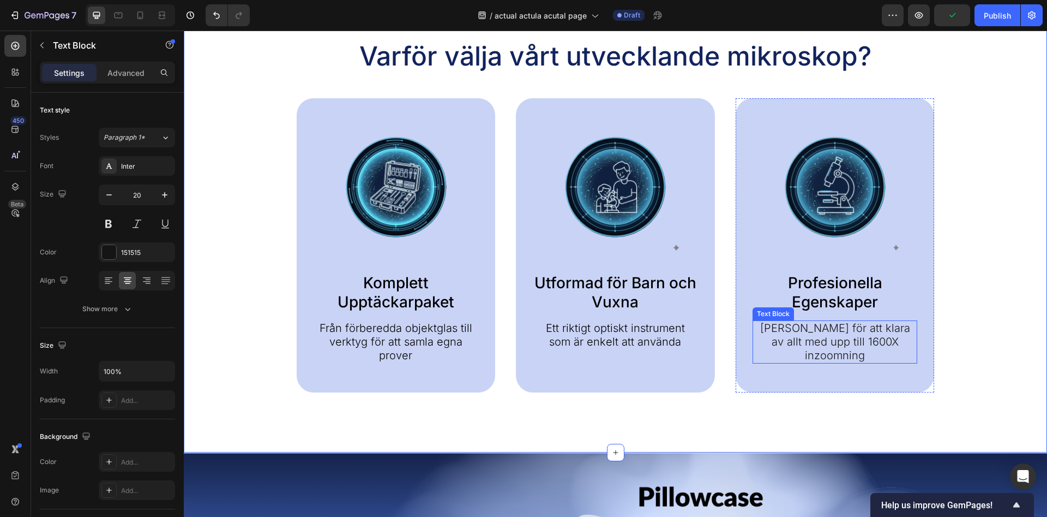
click at [866, 334] on p "Byggd för att klara av allt med upp till 1600X inzoomning" at bounding box center [835, 341] width 163 height 41
click at [879, 329] on p "Byggd för att klara av allt med upp till 1600X inzoomning" at bounding box center [835, 341] width 163 height 41
click at [886, 329] on p "Byggd för att klara av allt med upp till 1600X inzoomning" at bounding box center [835, 341] width 163 height 41
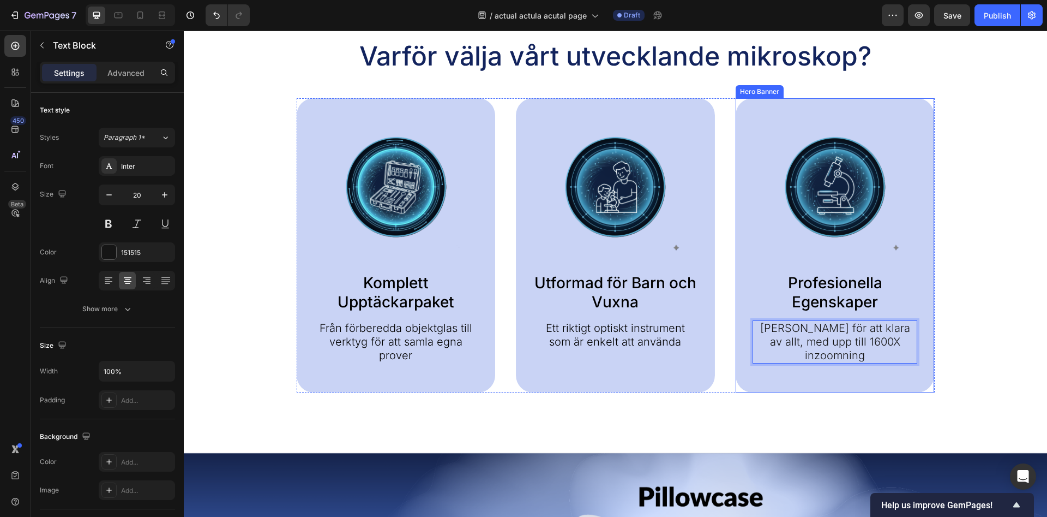
click at [955, 295] on div "Varför välja vårt utvecklande mikroskop? Heading Image Komplett Upptäckarpaket …" at bounding box center [616, 215] width 842 height 353
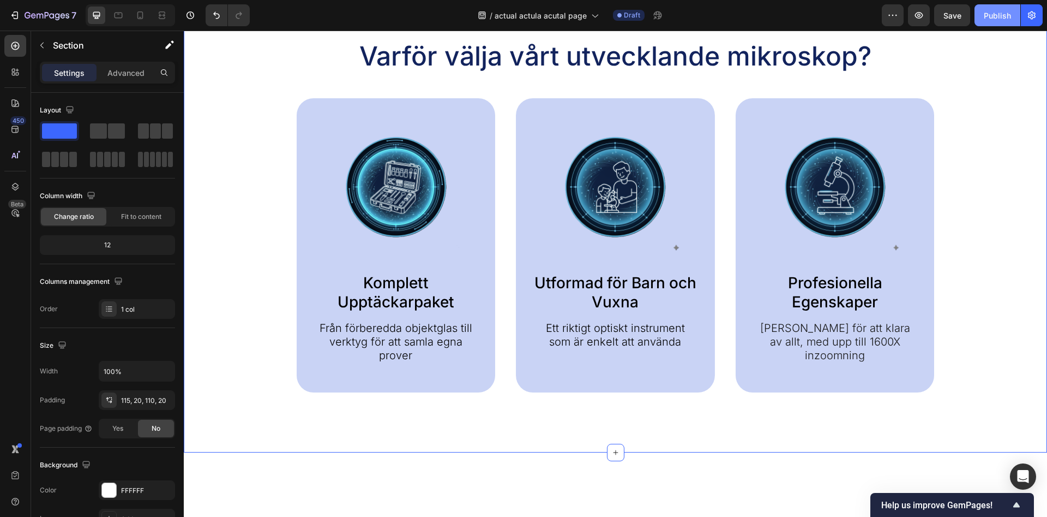
scroll to position [445, 0]
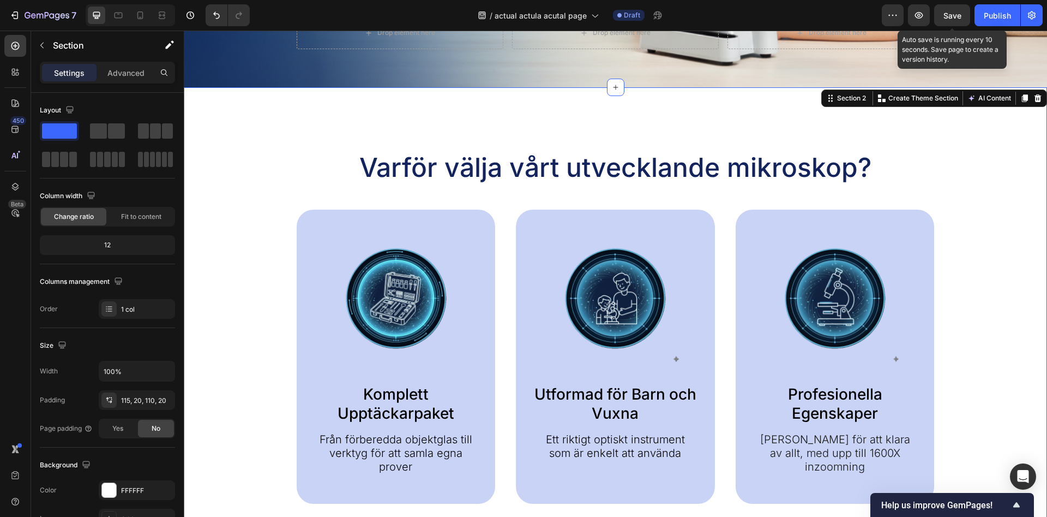
click at [955, 15] on span "Save" at bounding box center [953, 15] width 18 height 9
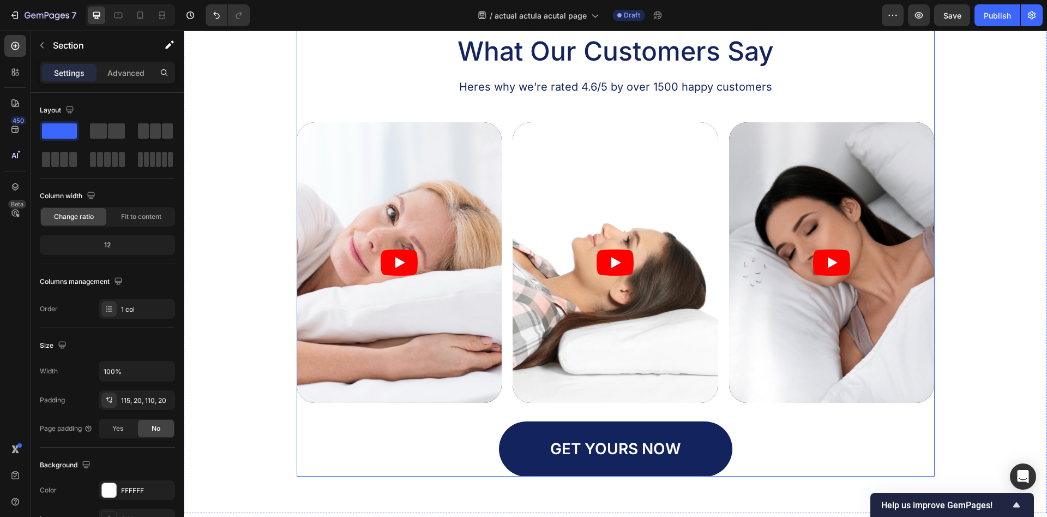
scroll to position [1669, 0]
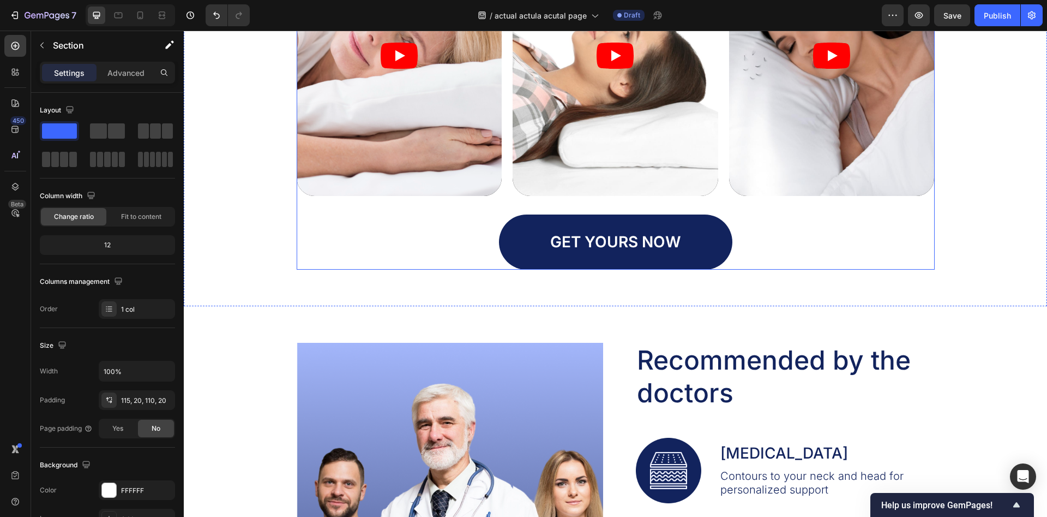
click at [243, 220] on div "Icon Icon Icon Icon Icon Icon List What Our Customers Say Heading Heres why we’…" at bounding box center [616, 36] width 842 height 466
click at [248, 216] on div "Icon Icon Icon Icon Icon Icon List What Our Customers Say Heading Heres why we’…" at bounding box center [616, 36] width 842 height 466
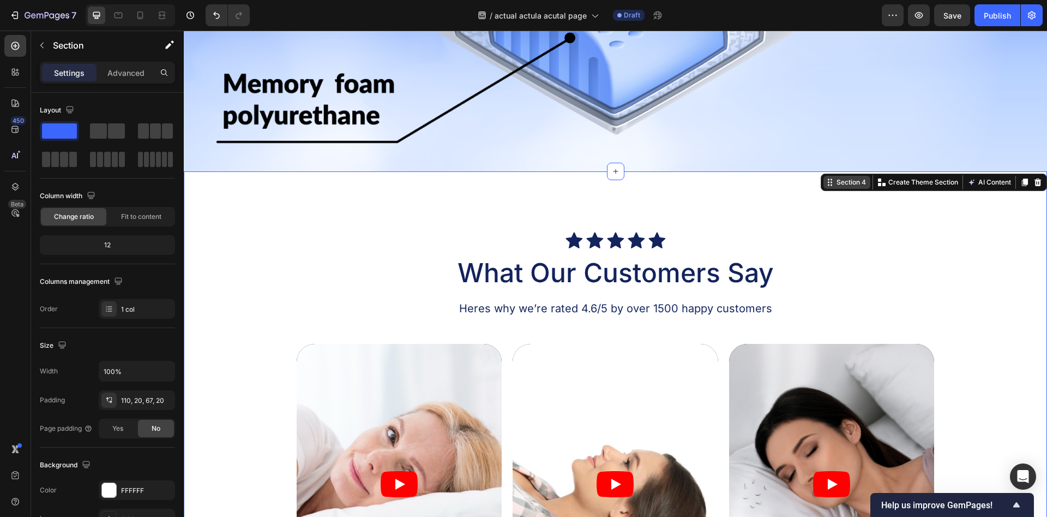
scroll to position [1224, 0]
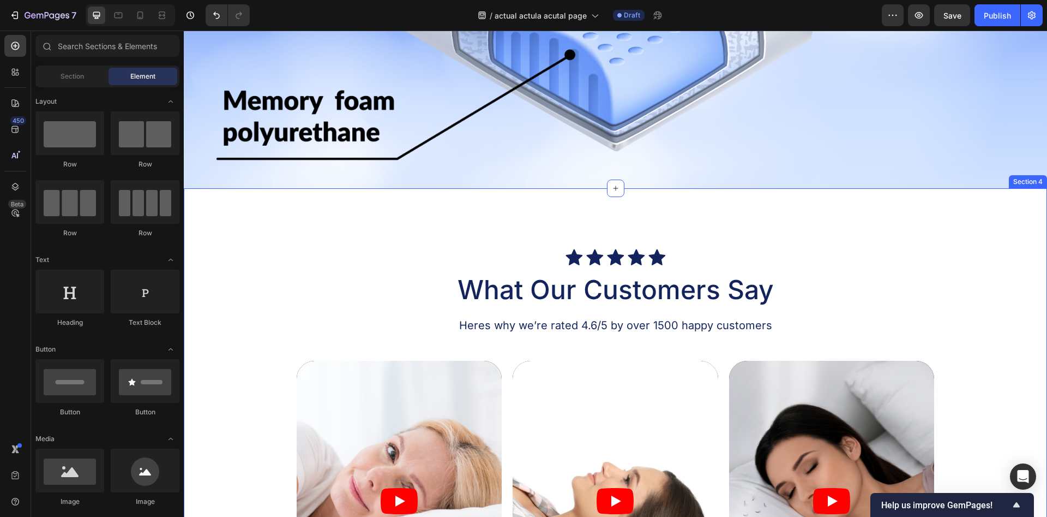
click at [1008, 206] on div "Icon Icon Icon Icon Icon Icon List What Our Customers Say Heading Heres why we’…" at bounding box center [616, 469] width 864 height 562
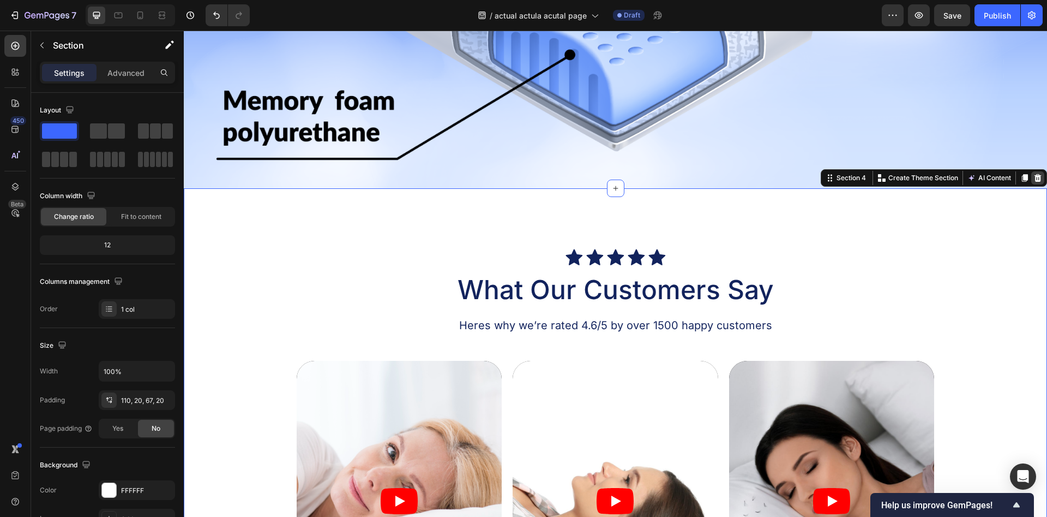
click at [1038, 179] on icon at bounding box center [1038, 178] width 7 height 8
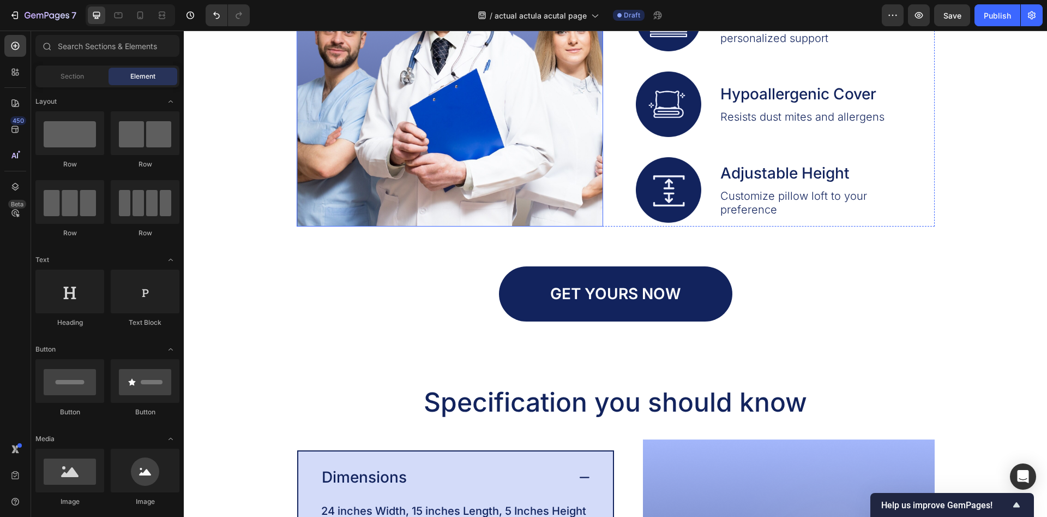
scroll to position [1335, 0]
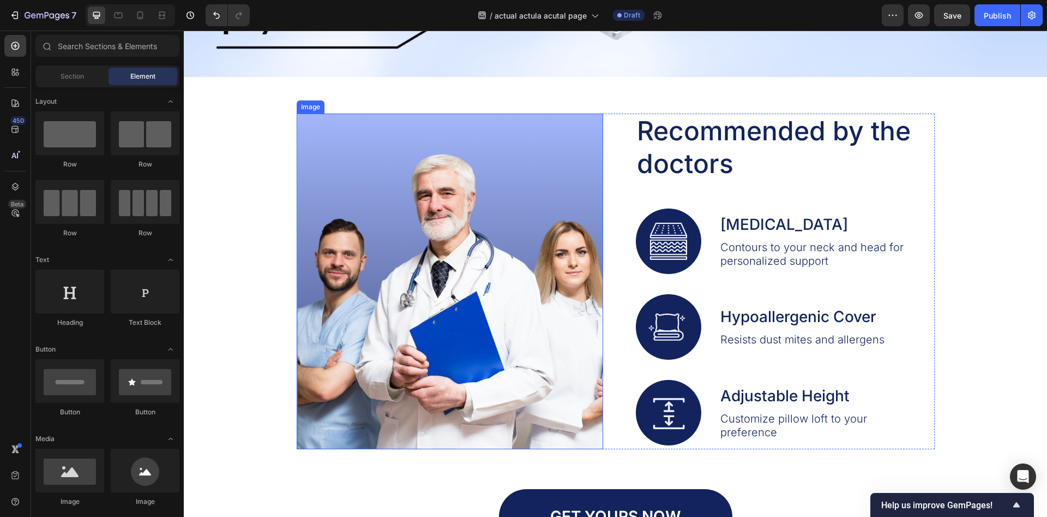
click at [672, 140] on h2 "Recommended by the doctors" at bounding box center [775, 147] width 278 height 68
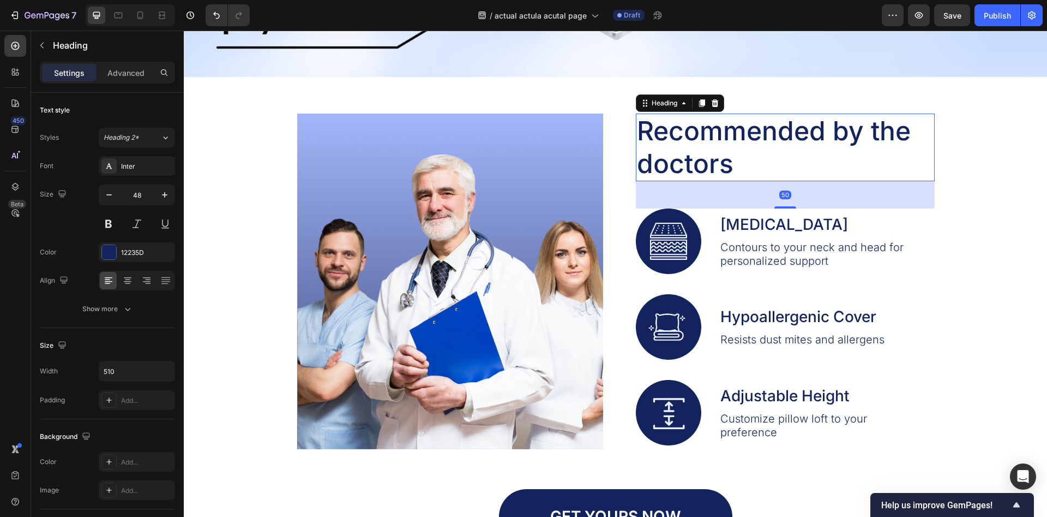
click at [724, 131] on h2 "Recommended by the doctors" at bounding box center [775, 147] width 278 height 68
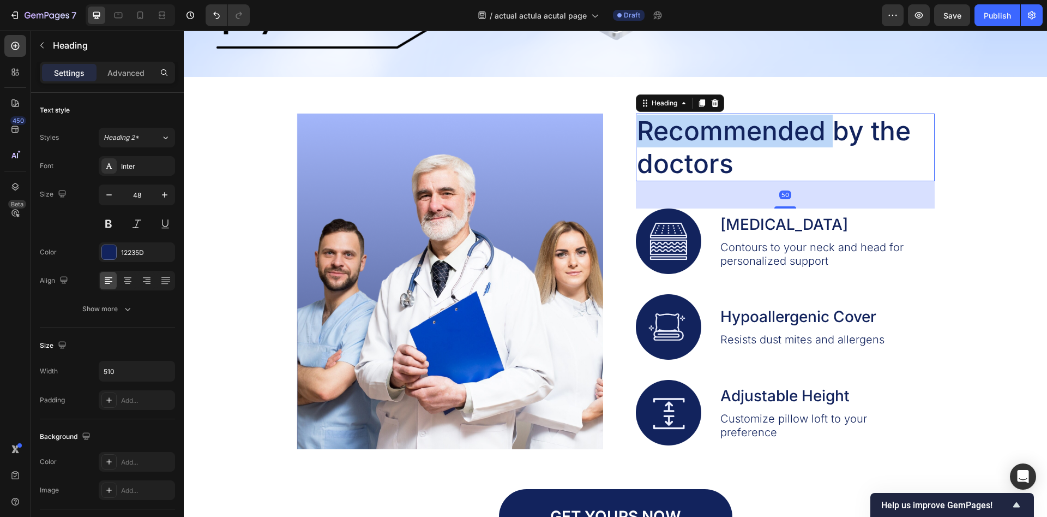
click at [726, 130] on p "Recommended by the doctors" at bounding box center [775, 147] width 276 height 65
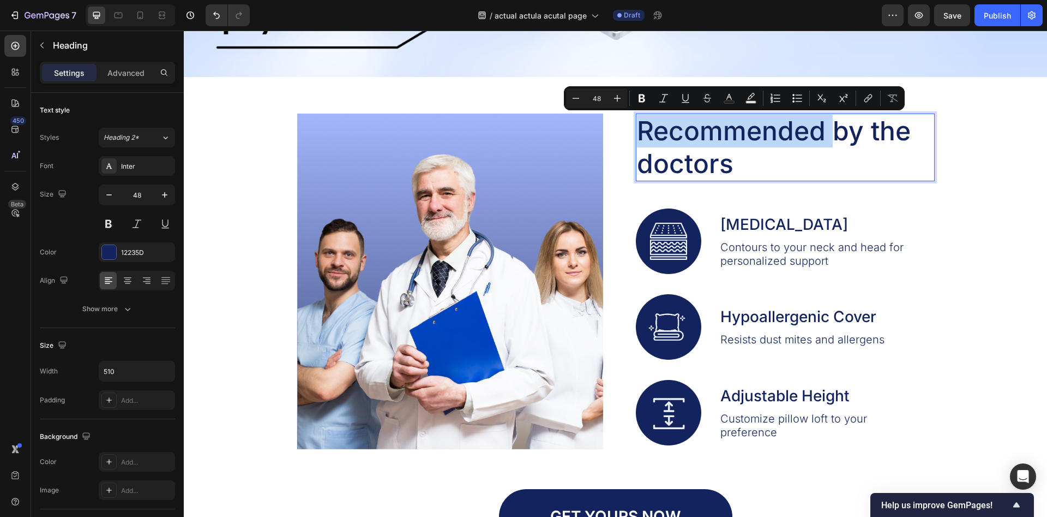
click at [724, 130] on p "Recommended by the doctors" at bounding box center [775, 147] width 276 height 65
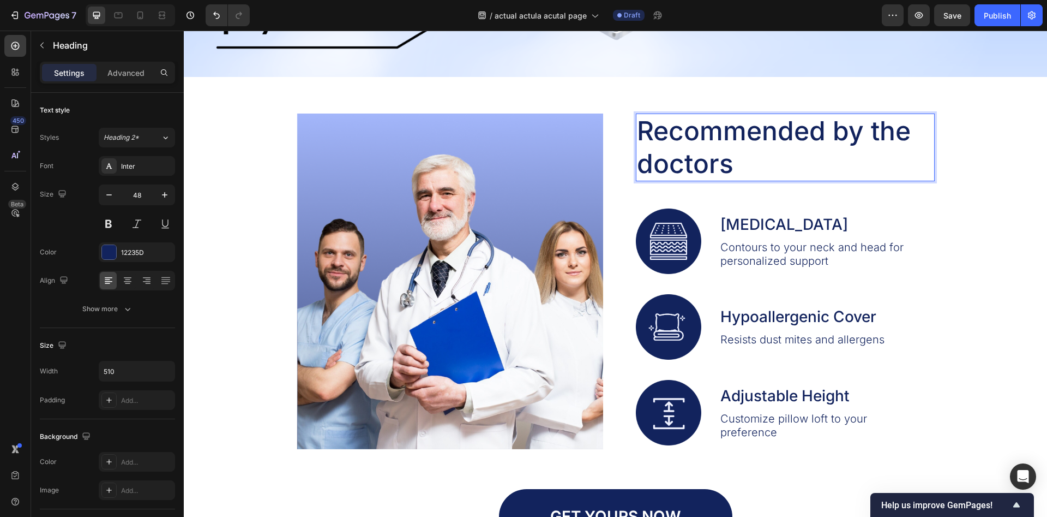
click at [711, 155] on p "Recommended by the doctors" at bounding box center [775, 147] width 276 height 65
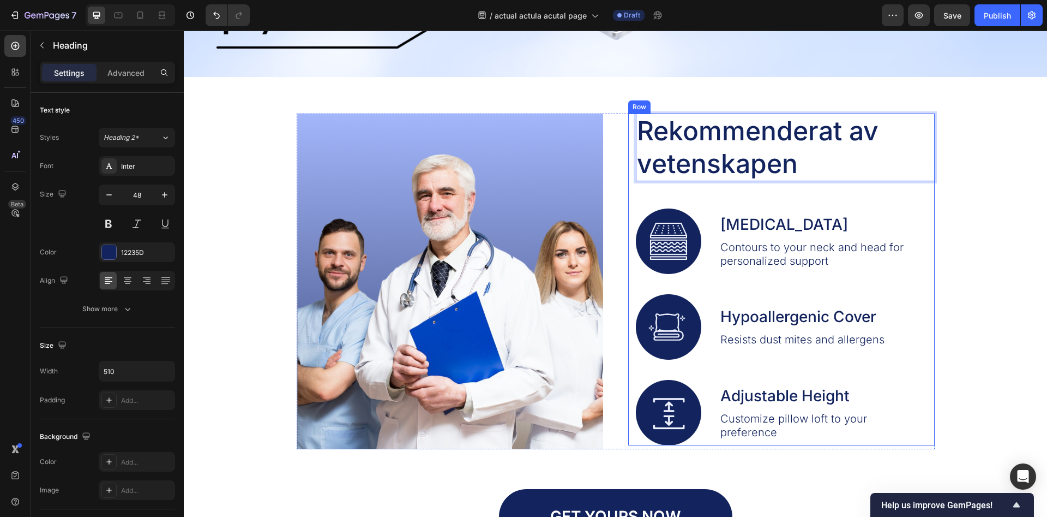
click at [938, 202] on div "Image Rekommenderat av vetenskapen Heading 50 Image Memory Foam Text Block Cont…" at bounding box center [616, 328] width 842 height 430
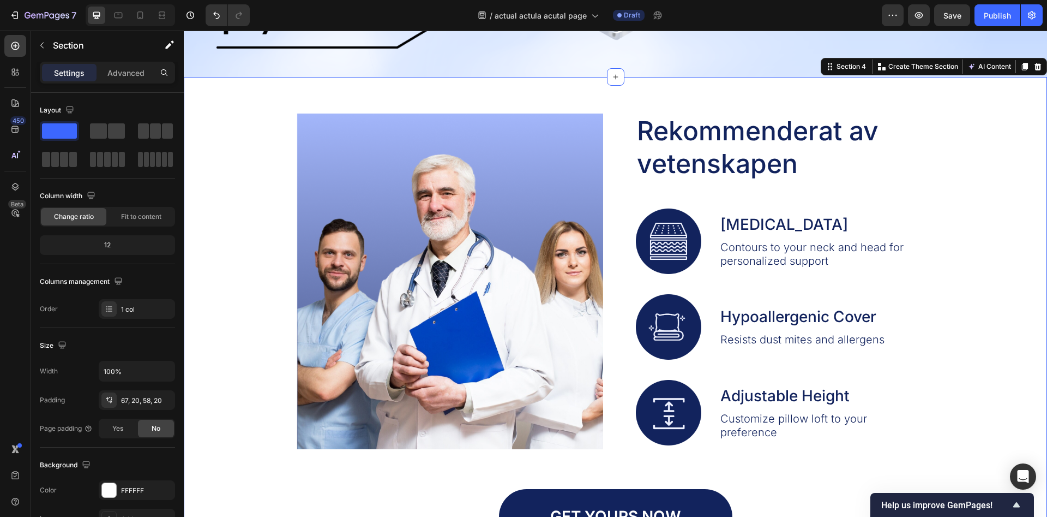
click at [997, 177] on div "Image Rekommenderat av vetenskapen Heading Image Memory Foam Text Block Contour…" at bounding box center [616, 328] width 842 height 430
click at [765, 240] on div "Contours to your neck and head for personalized support" at bounding box center [827, 253] width 215 height 29
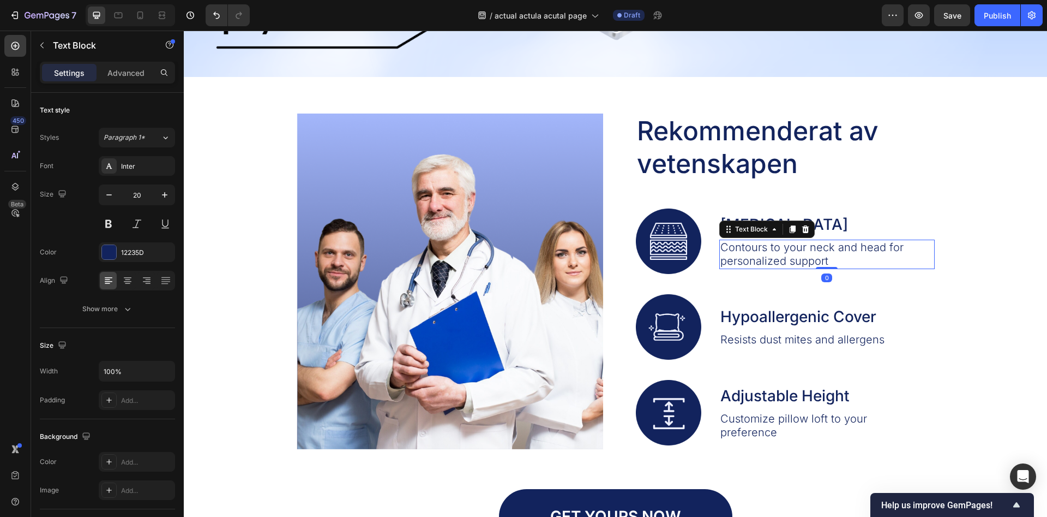
click at [768, 253] on p "Contours to your neck and head for personalized support" at bounding box center [827, 254] width 213 height 27
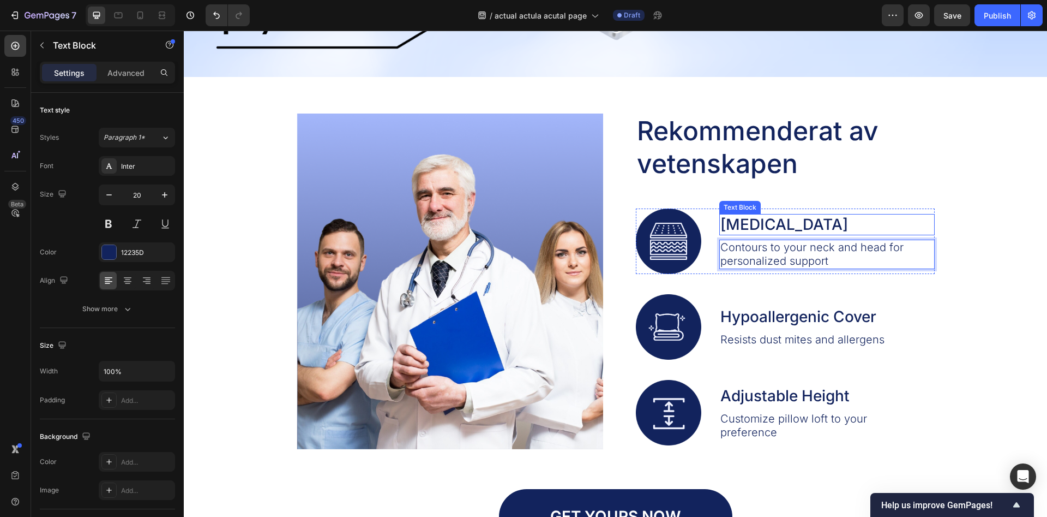
click at [766, 227] on p "Memory Foam" at bounding box center [827, 224] width 213 height 19
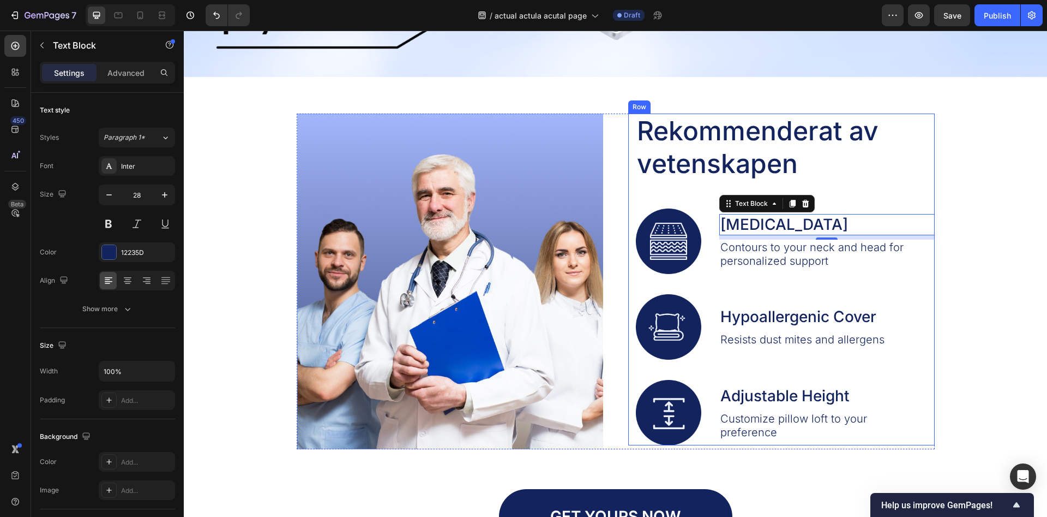
click at [865, 200] on div "Rekommenderat av vetenskapen Heading Image Memory Foam Text Block 8 Contours to…" at bounding box center [785, 279] width 299 height 332
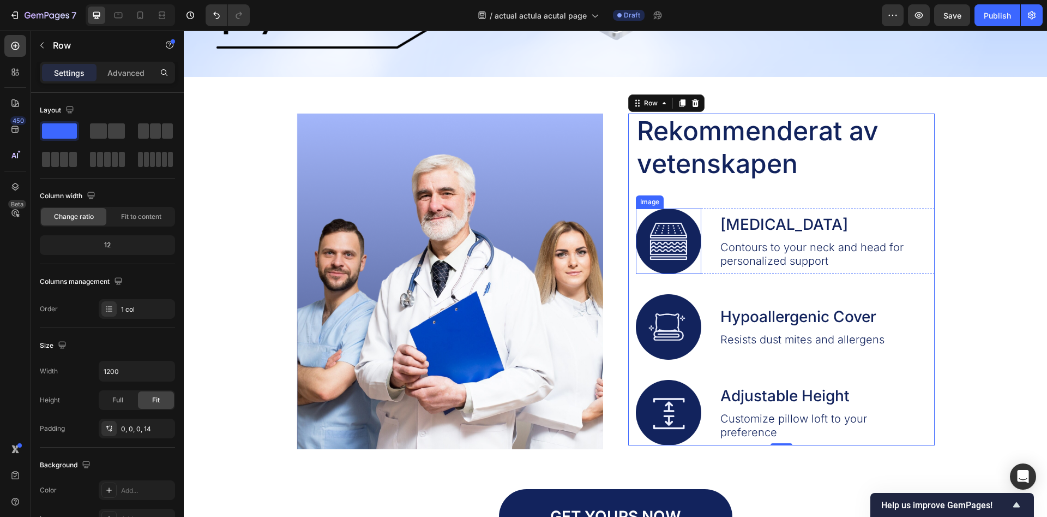
click at [677, 236] on img at bounding box center [668, 240] width 65 height 65
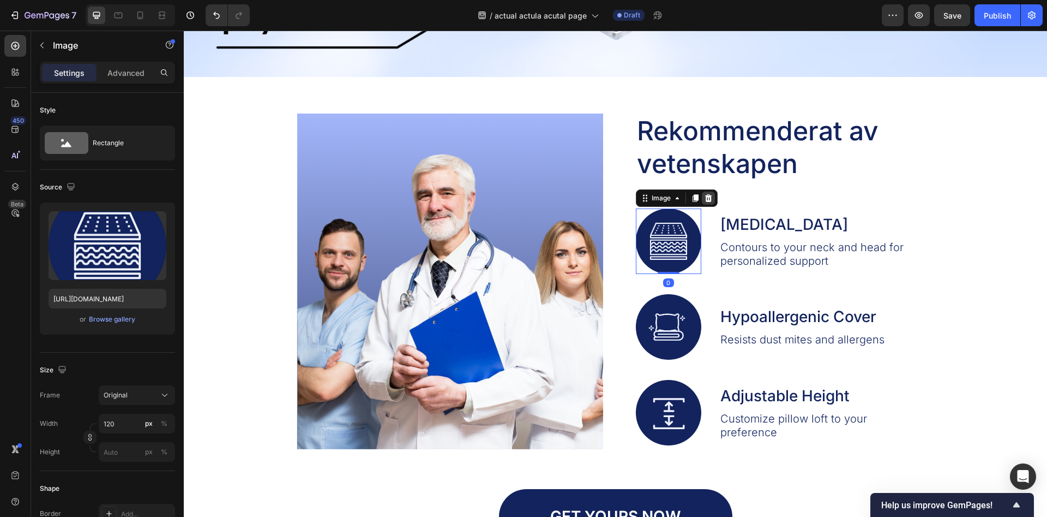
click at [710, 200] on icon at bounding box center [708, 198] width 7 height 8
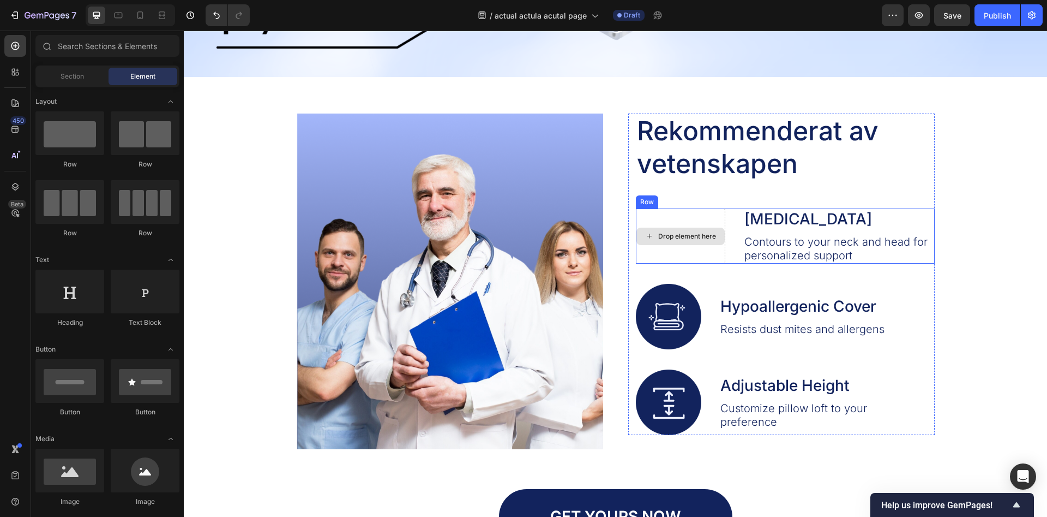
click at [678, 307] on img at bounding box center [668, 316] width 65 height 65
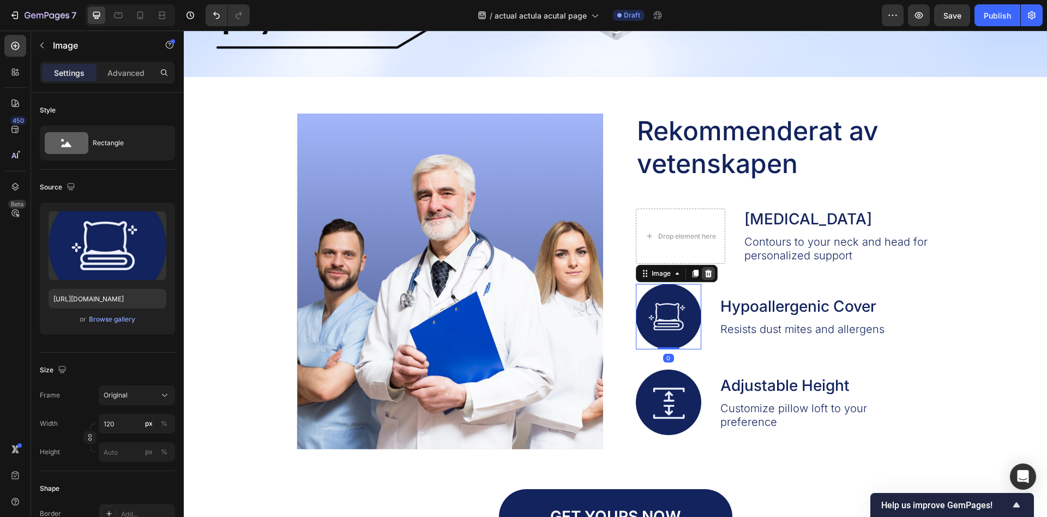
click at [703, 277] on div at bounding box center [708, 273] width 13 height 13
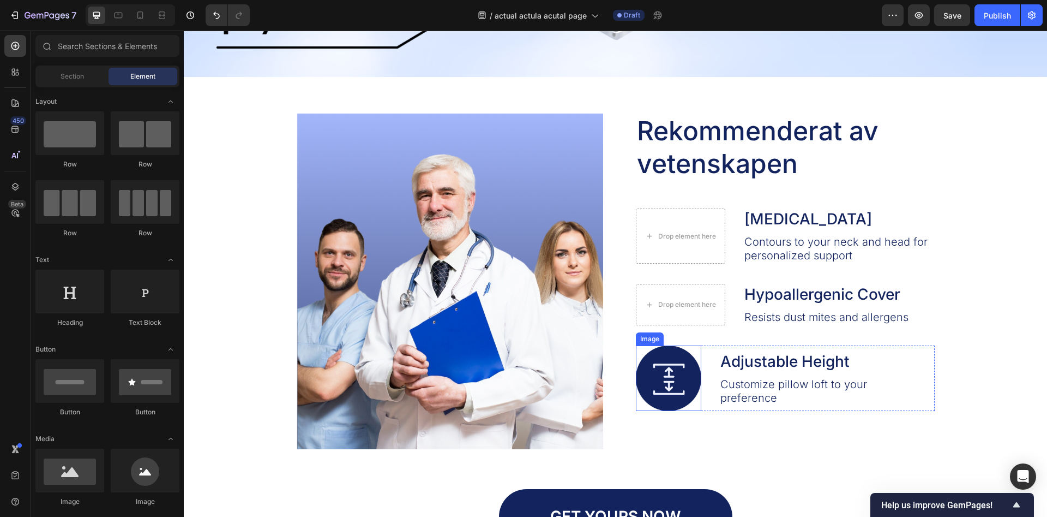
click at [688, 355] on img at bounding box center [668, 377] width 65 height 65
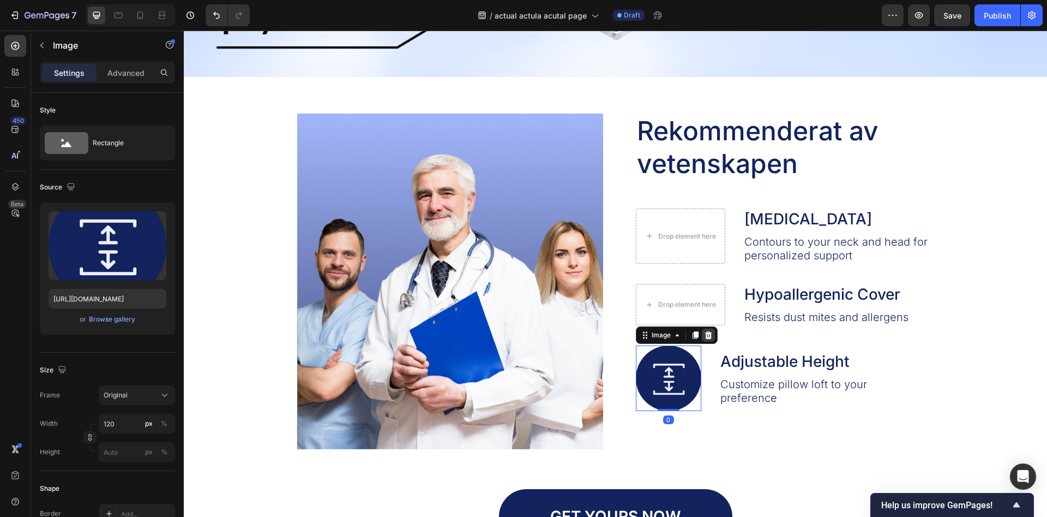
click at [708, 334] on icon at bounding box center [708, 335] width 7 height 8
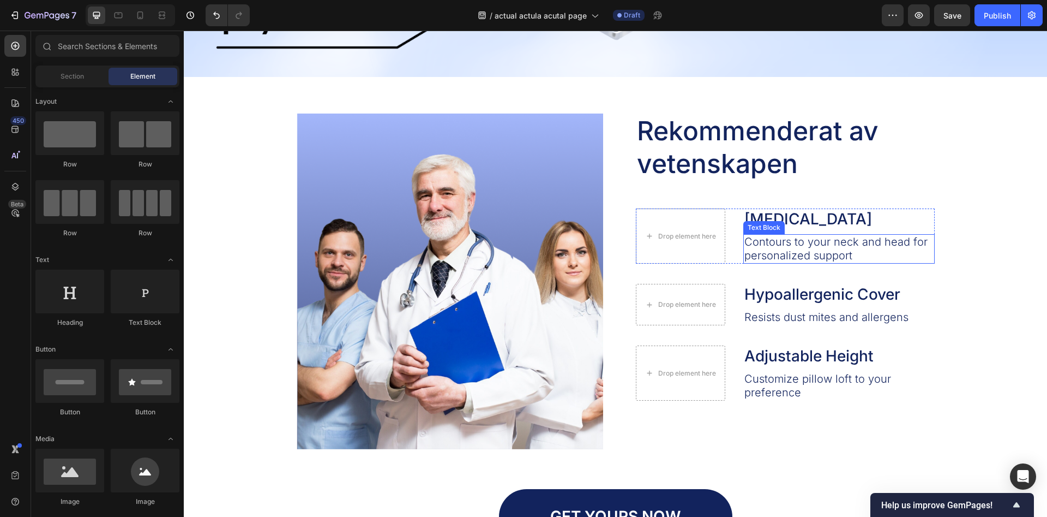
click at [781, 231] on div "Text Block" at bounding box center [764, 227] width 41 height 13
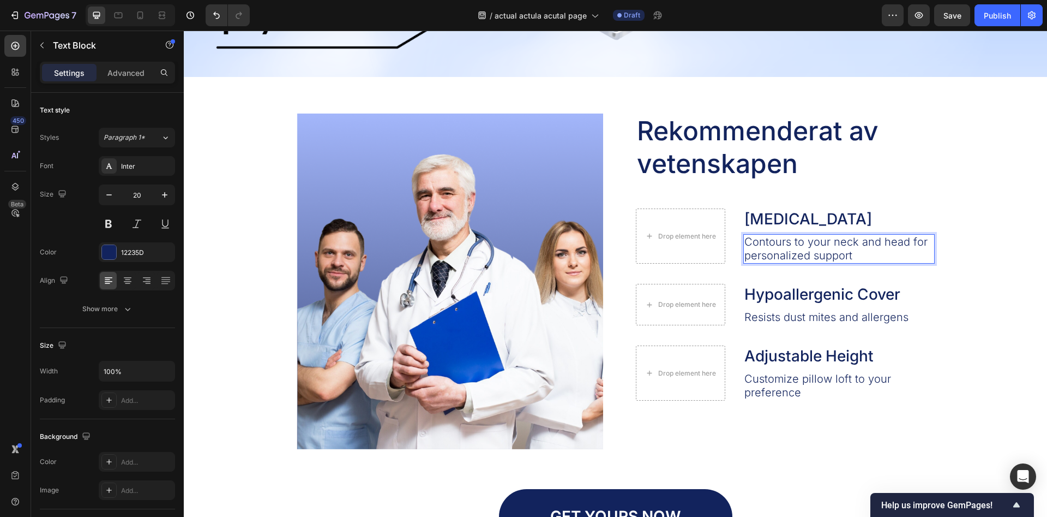
click at [783, 243] on p "Contours to your neck and head for personalized support" at bounding box center [839, 248] width 189 height 27
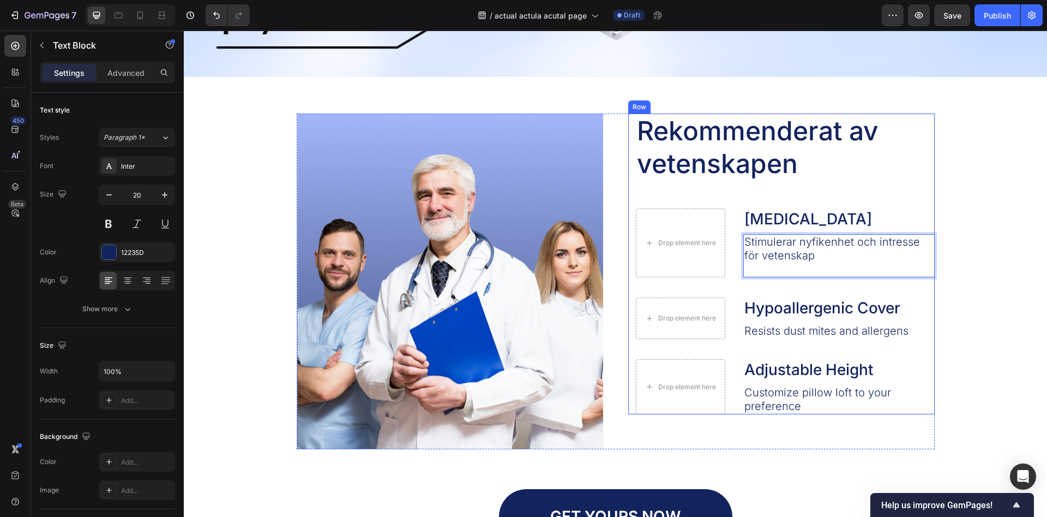
click at [892, 206] on div "Rekommenderat av vetenskapen Heading Drop element here Memory Foam Text Block S…" at bounding box center [785, 263] width 299 height 301
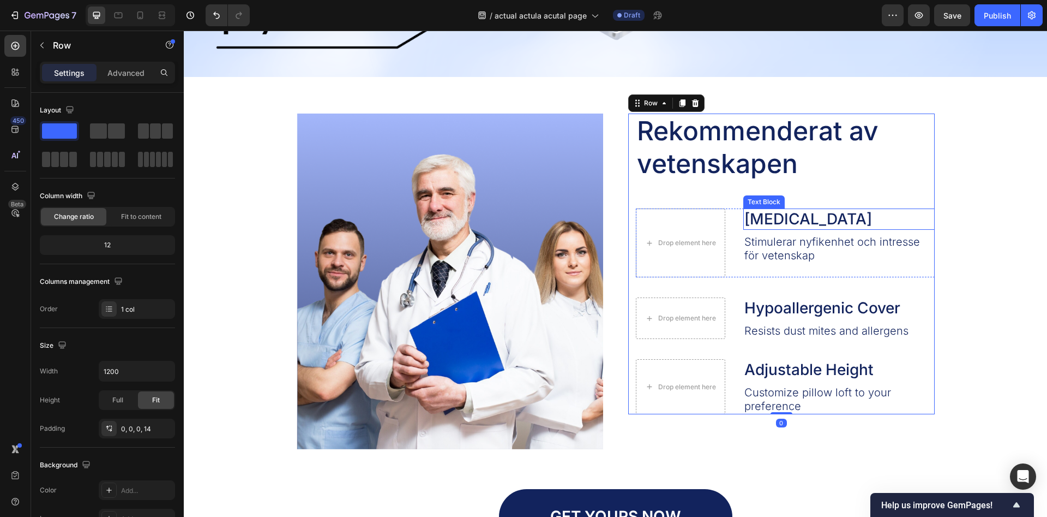
click at [822, 218] on p "Memory Foam" at bounding box center [839, 218] width 189 height 19
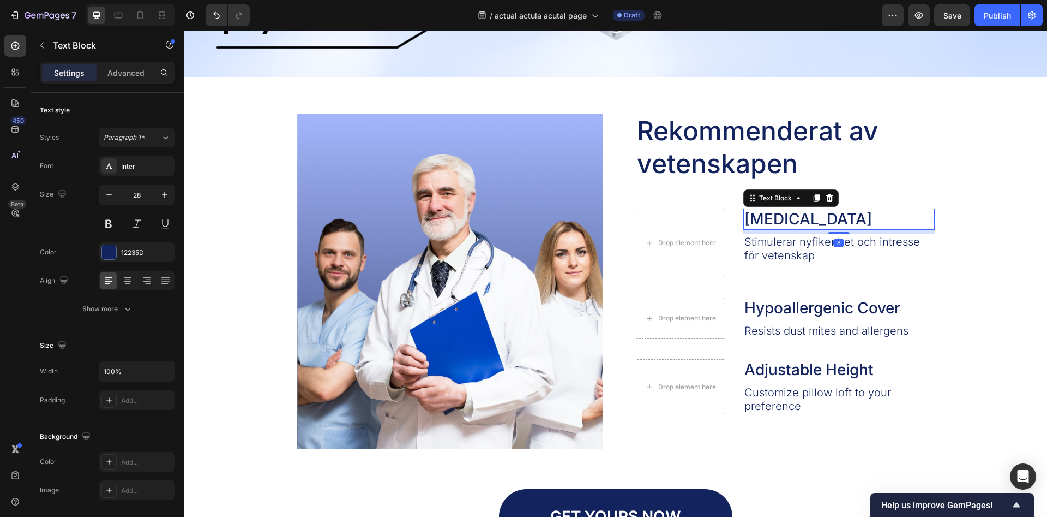
click at [855, 219] on p "Memory Foam" at bounding box center [839, 218] width 189 height 19
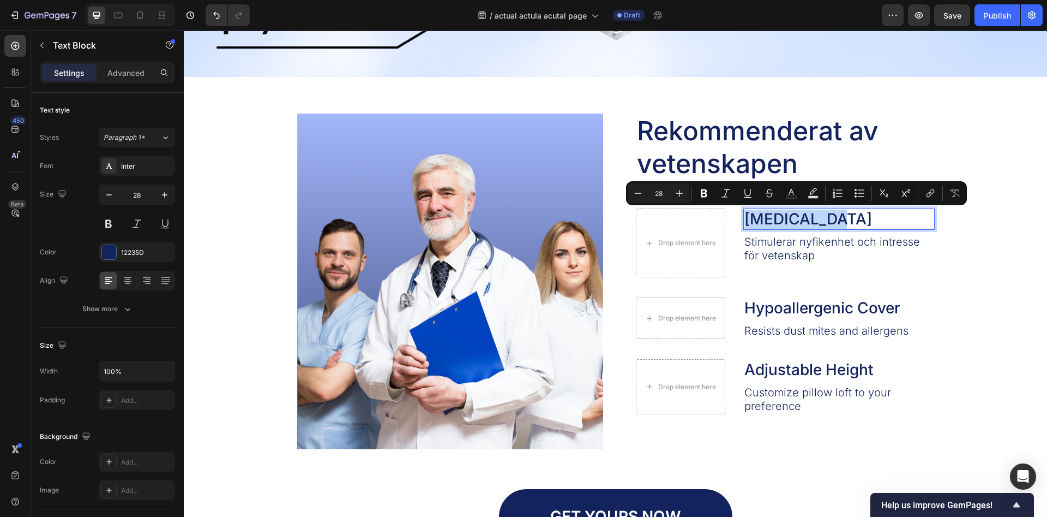
drag, startPoint x: 855, startPoint y: 219, endPoint x: 746, endPoint y: 219, distance: 109.1
click at [746, 219] on p "Memory Foam" at bounding box center [839, 218] width 189 height 19
click at [993, 262] on div "Image Rekommenderat av vetenskapen Heading Drop element here Memory Foam Text B…" at bounding box center [616, 328] width 842 height 430
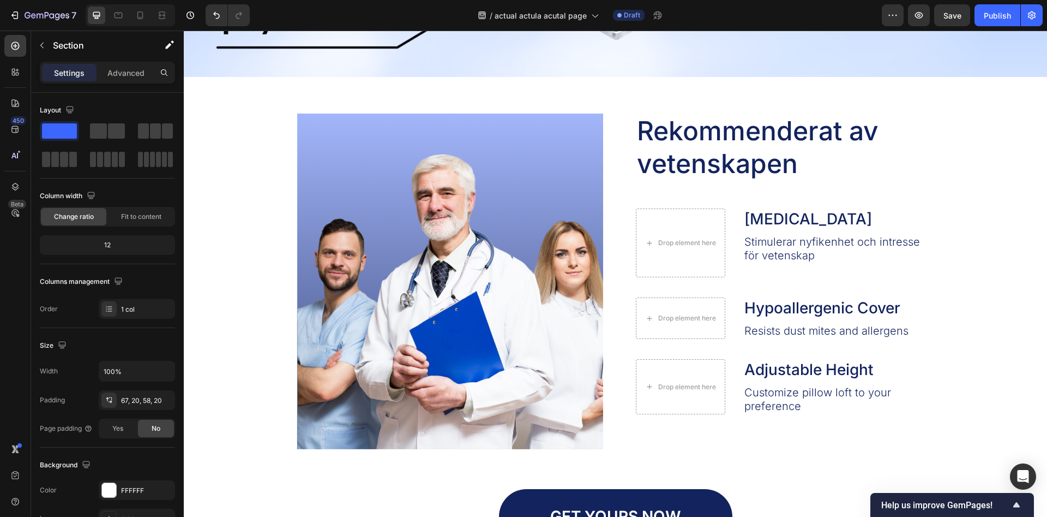
click at [994, 185] on div "Image Rekommenderat av vetenskapen Heading Drop element here Memory Foam Text B…" at bounding box center [616, 328] width 842 height 430
click at [805, 305] on p "Hypoallergenic Cover" at bounding box center [827, 307] width 164 height 19
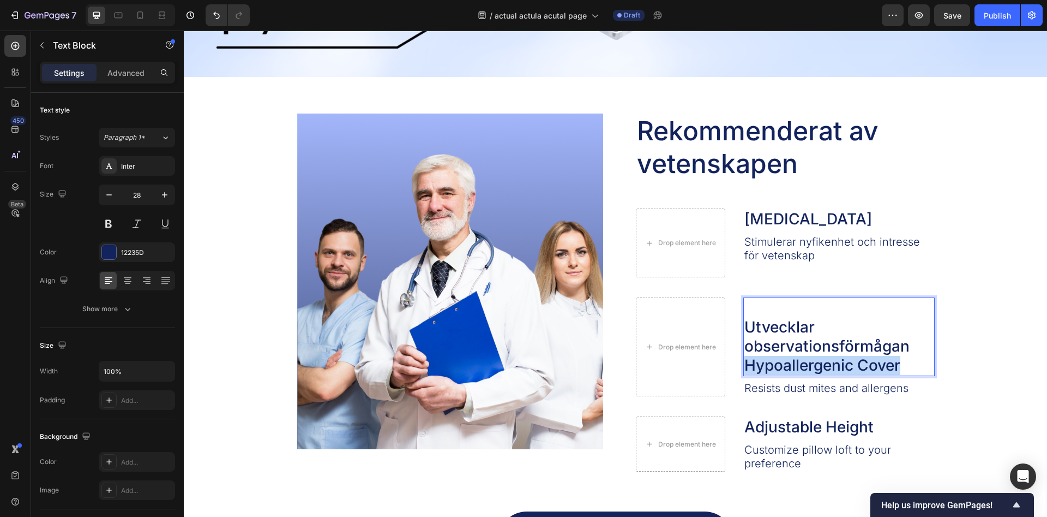
drag, startPoint x: 908, startPoint y: 365, endPoint x: 739, endPoint y: 365, distance: 169.1
click at [744, 365] on div "Utvecklar observationsförmågan Hypoallergenic Cover" at bounding box center [839, 336] width 191 height 79
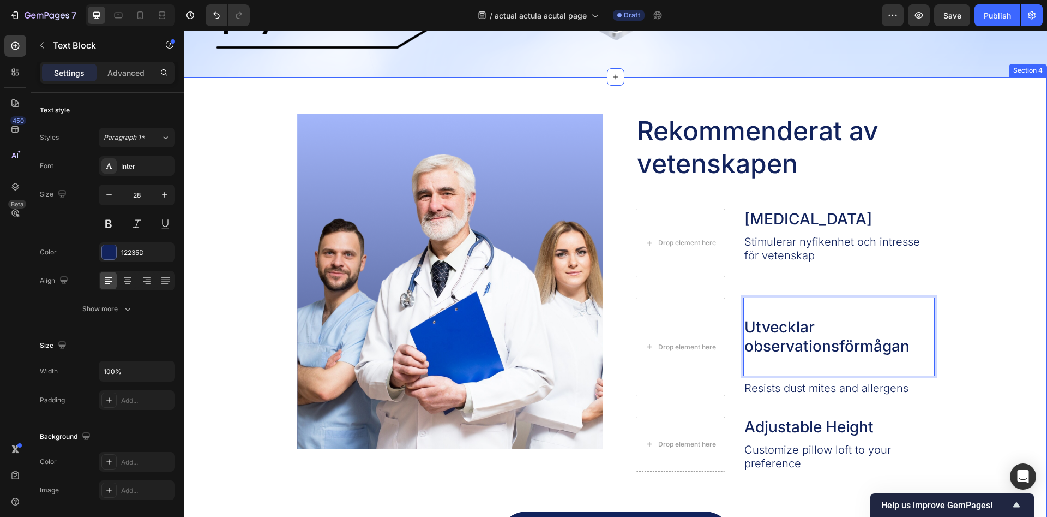
click at [956, 324] on div "Image Rekommenderat av vetenskapen Heading Drop element here Memory Foam Text B…" at bounding box center [616, 339] width 842 height 453
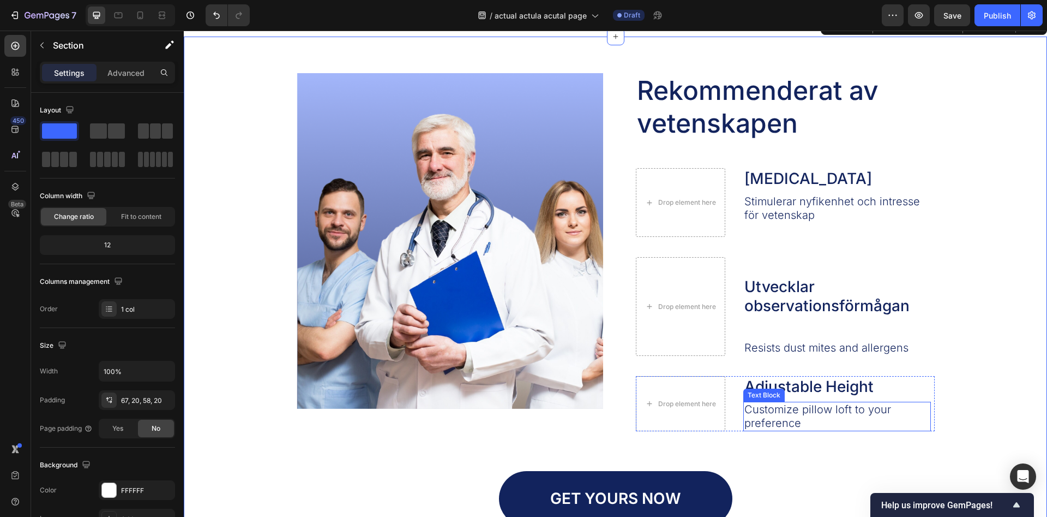
scroll to position [1502, 0]
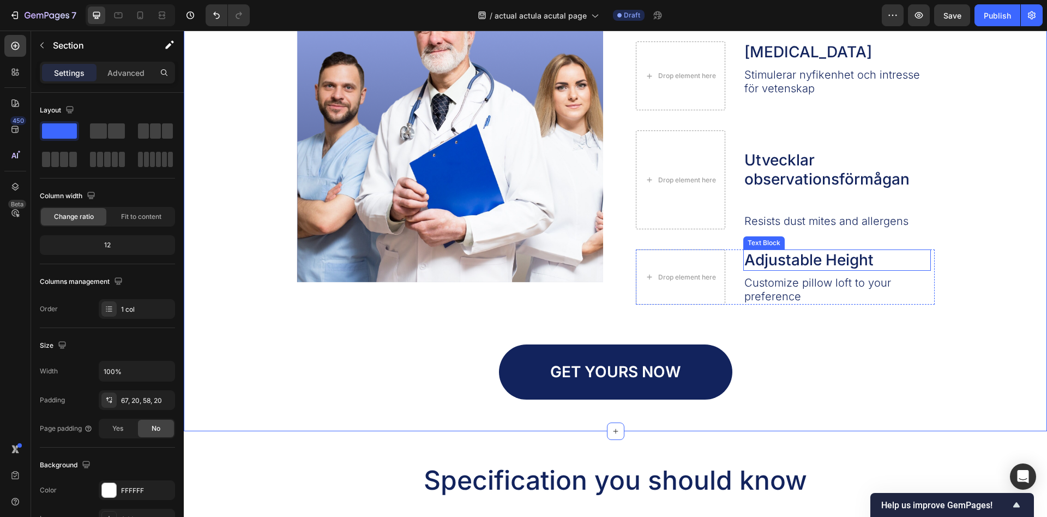
click at [796, 218] on p "Resists dust mites and allergens" at bounding box center [839, 221] width 189 height 14
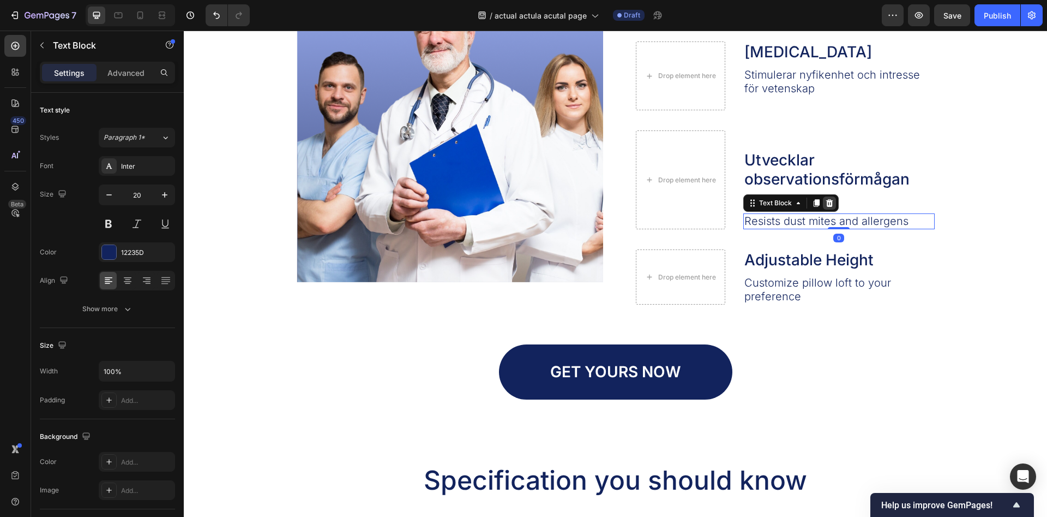
click at [831, 203] on icon at bounding box center [829, 203] width 7 height 8
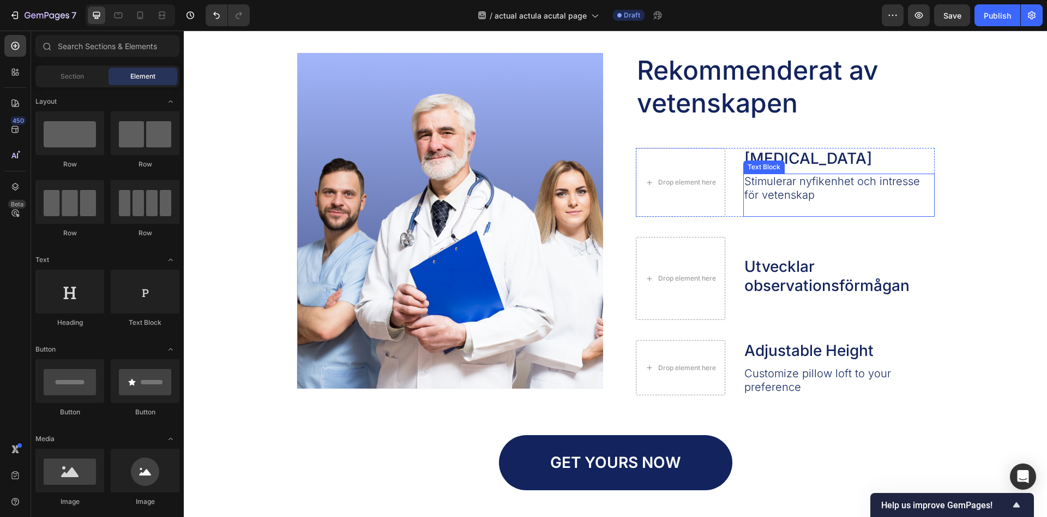
scroll to position [1391, 0]
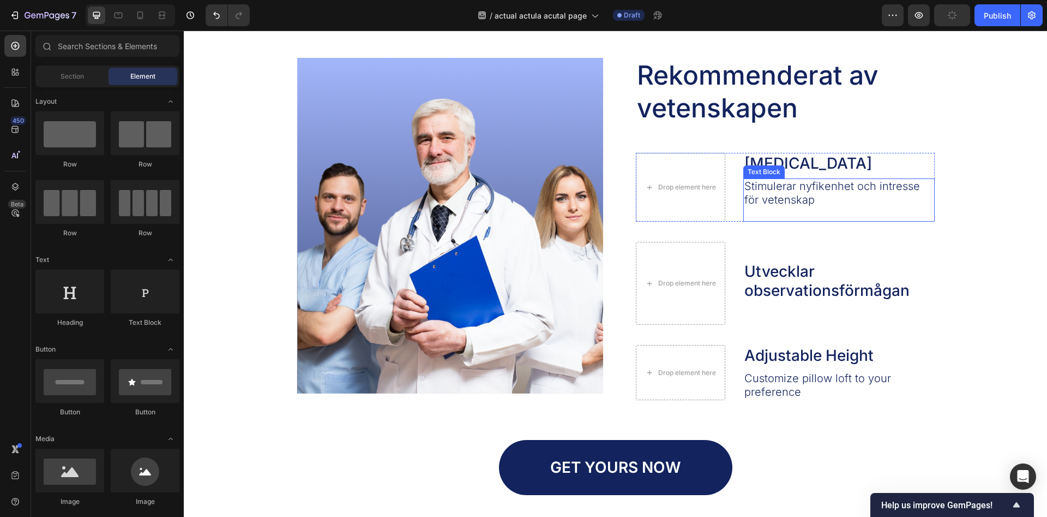
click at [795, 189] on p "Stimulerar nyfikenhet och intresse för vetenskap" at bounding box center [839, 199] width 189 height 41
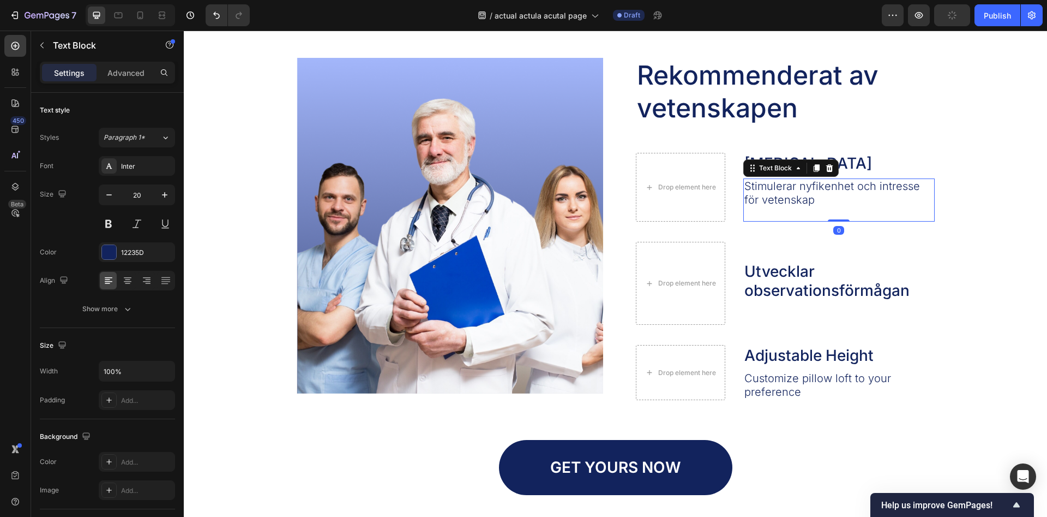
click at [795, 189] on p "Stimulerar nyfikenhet och intresse för vetenskap" at bounding box center [839, 199] width 189 height 41
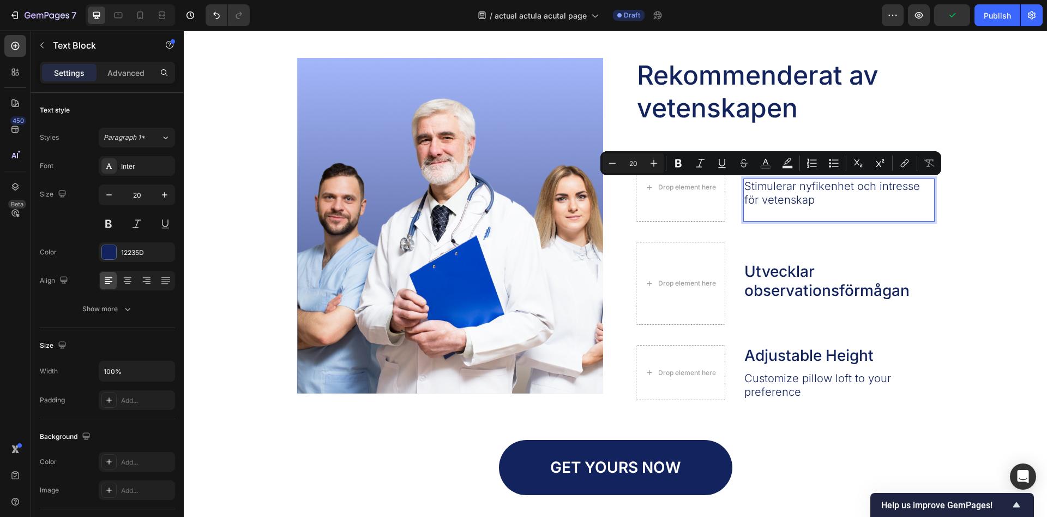
click at [795, 189] on p "Stimulerar nyfikenhet och intresse för vetenskap" at bounding box center [839, 199] width 189 height 41
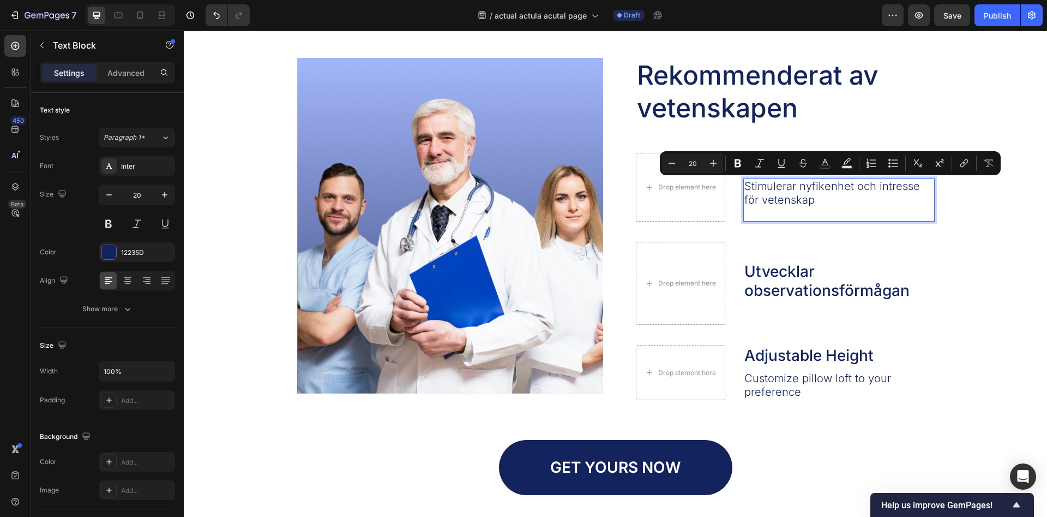
click at [858, 251] on p "Utvecklar observationsförmågan" at bounding box center [839, 271] width 189 height 57
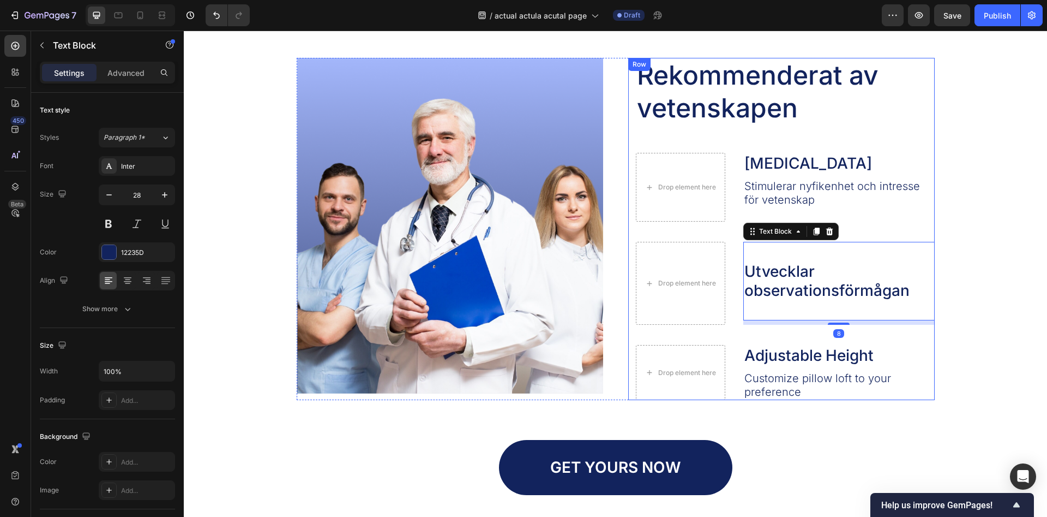
click at [854, 200] on p "Stimulerar nyfikenhet och intresse för vetenskap" at bounding box center [839, 199] width 189 height 41
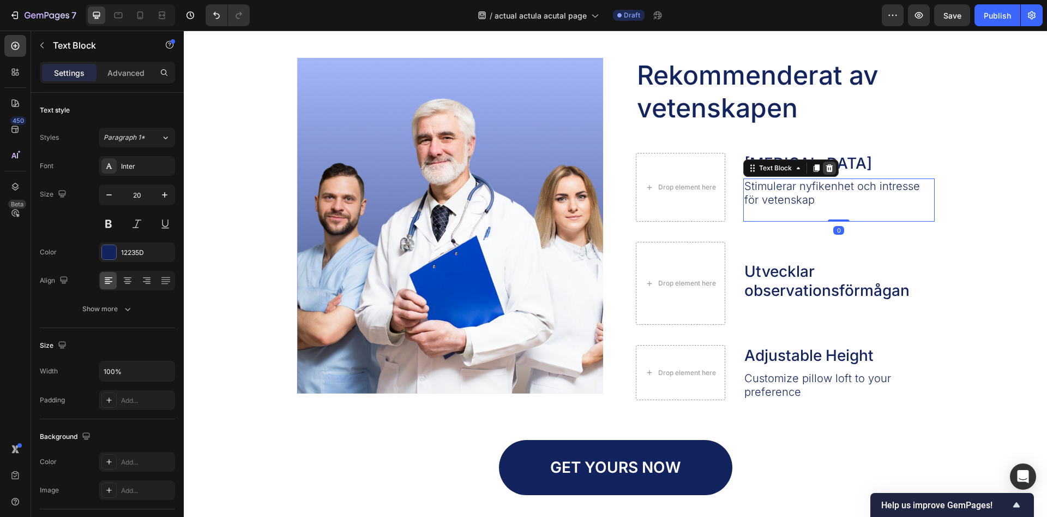
click at [826, 170] on icon at bounding box center [829, 168] width 9 height 9
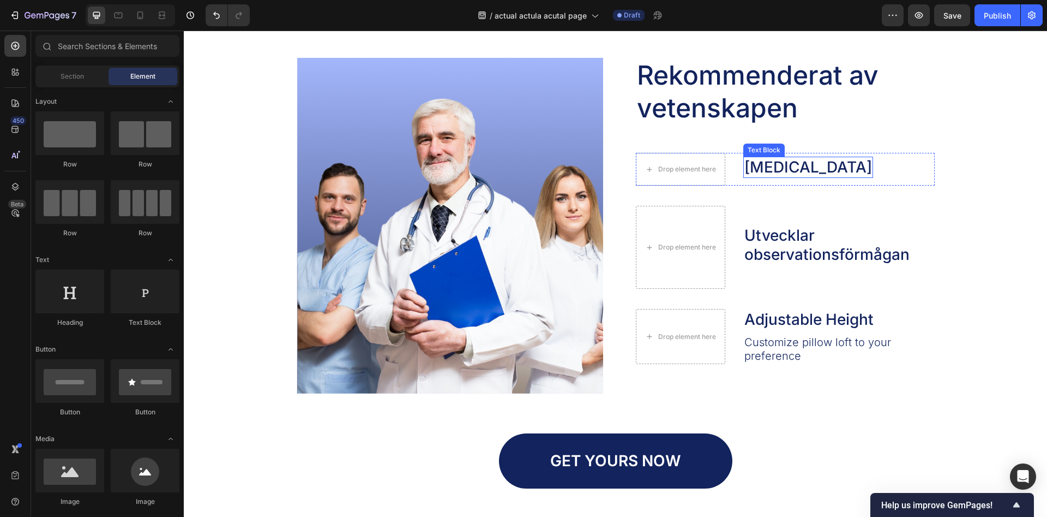
click at [818, 171] on p "Memory Foam" at bounding box center [809, 167] width 128 height 19
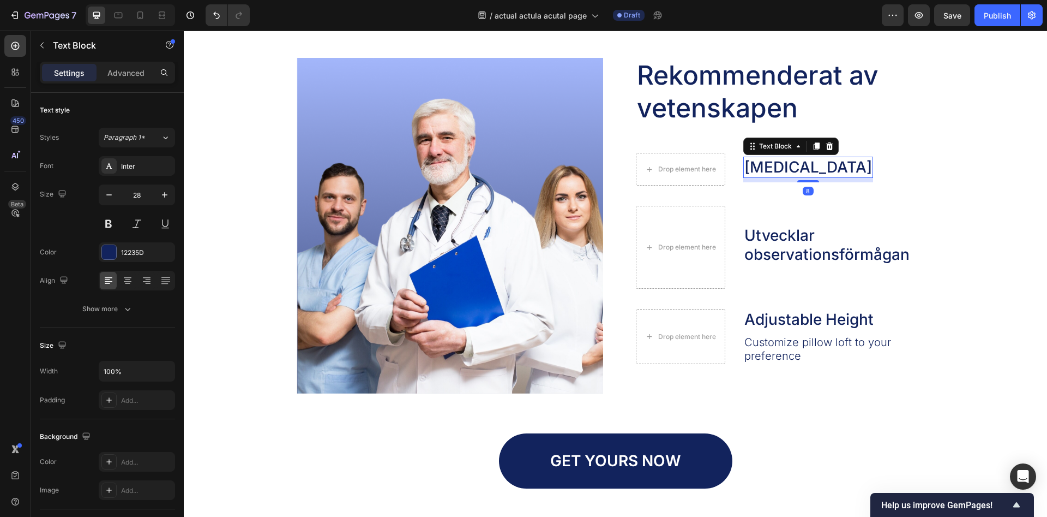
click at [818, 171] on p "Memory Foam" at bounding box center [809, 167] width 128 height 19
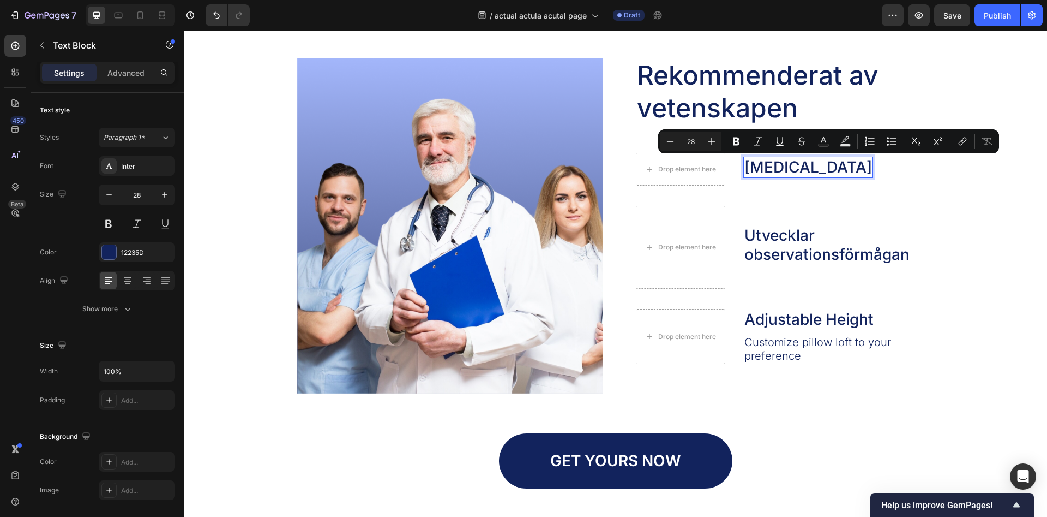
click at [818, 171] on p "Memory Foam" at bounding box center [809, 167] width 128 height 19
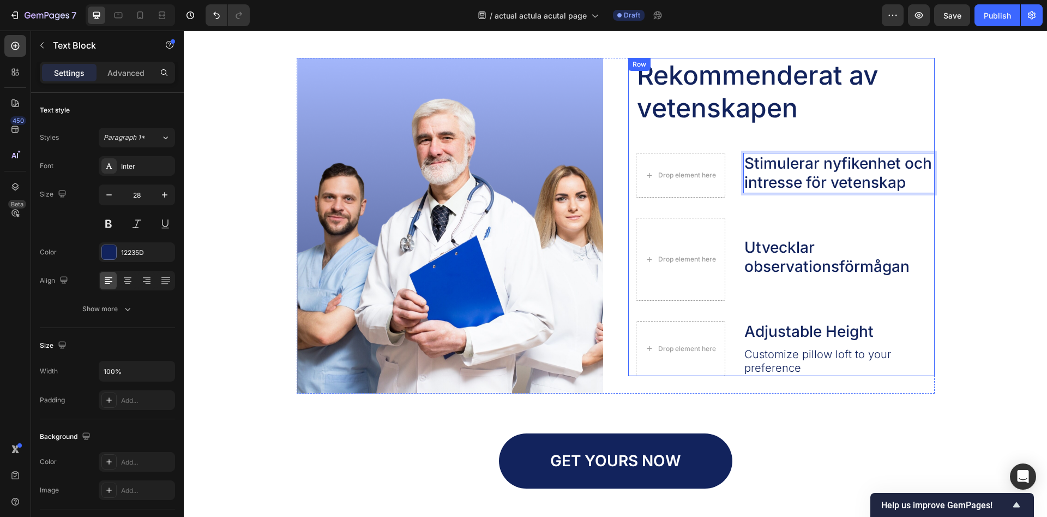
click at [908, 232] on p "Utvecklar observationsförmågan" at bounding box center [839, 247] width 189 height 57
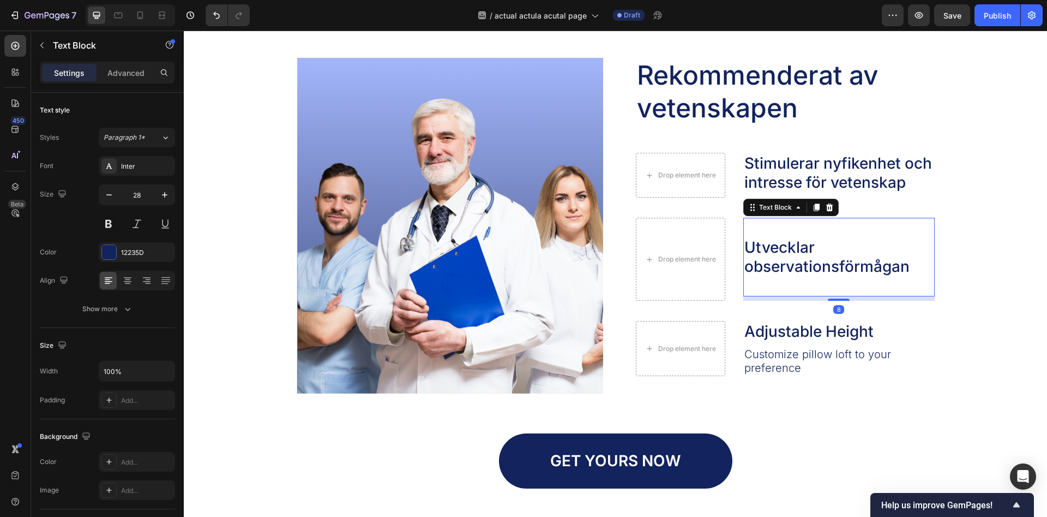
click at [964, 207] on div "Image Rekommenderat av vetenskapen Heading Drop element here Stimulerar nyfiken…" at bounding box center [616, 273] width 842 height 430
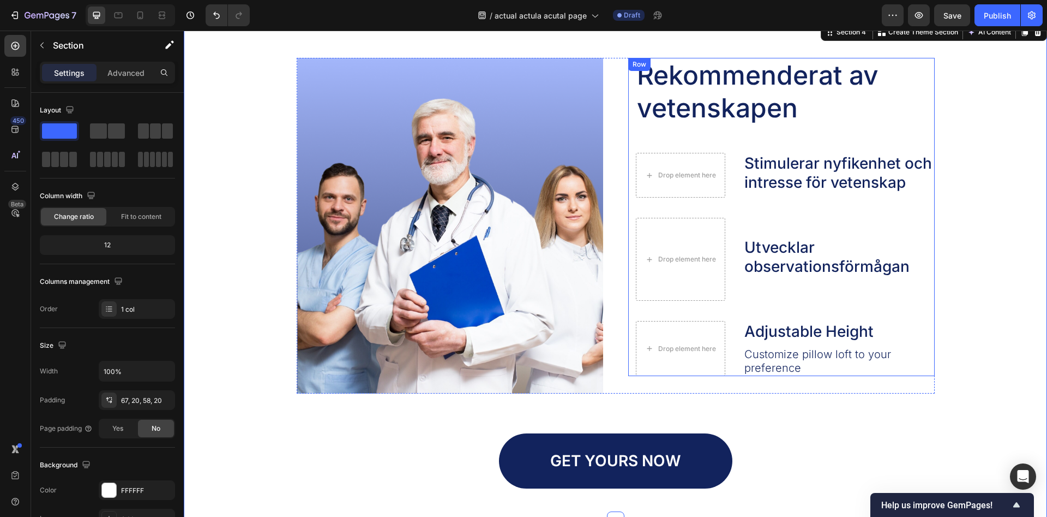
scroll to position [1447, 0]
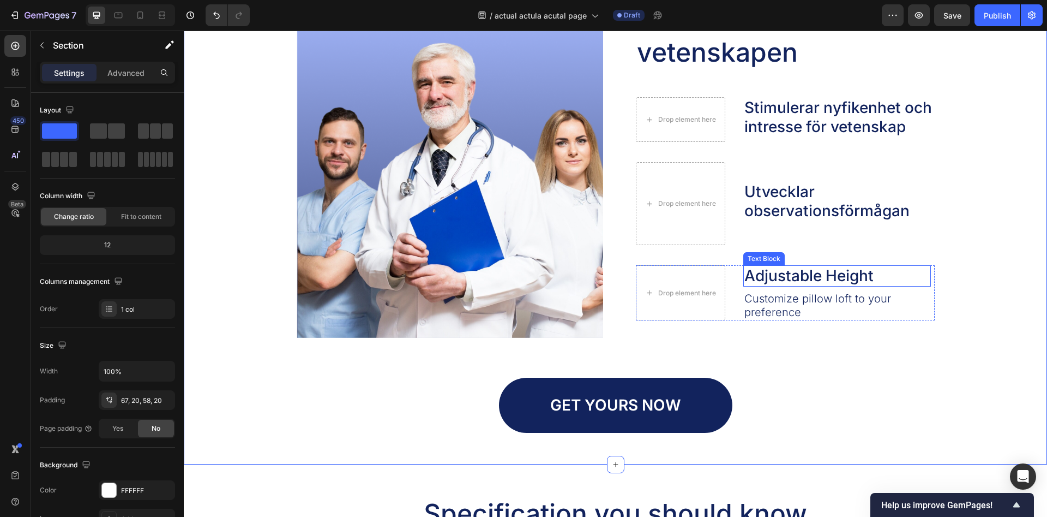
click at [816, 300] on p "Customize pillow loft to your preference" at bounding box center [837, 305] width 185 height 27
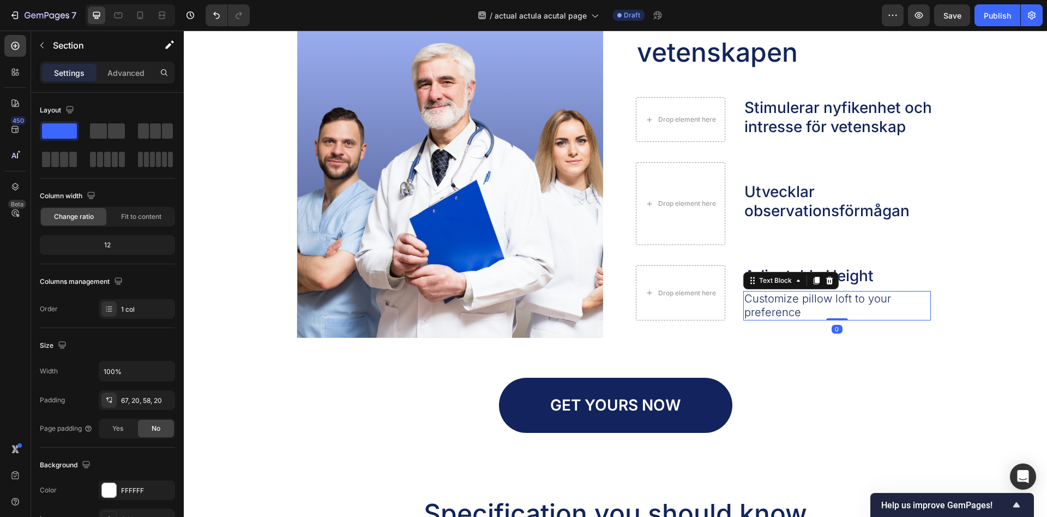
click at [816, 300] on p "Customize pillow loft to your preference" at bounding box center [837, 305] width 185 height 27
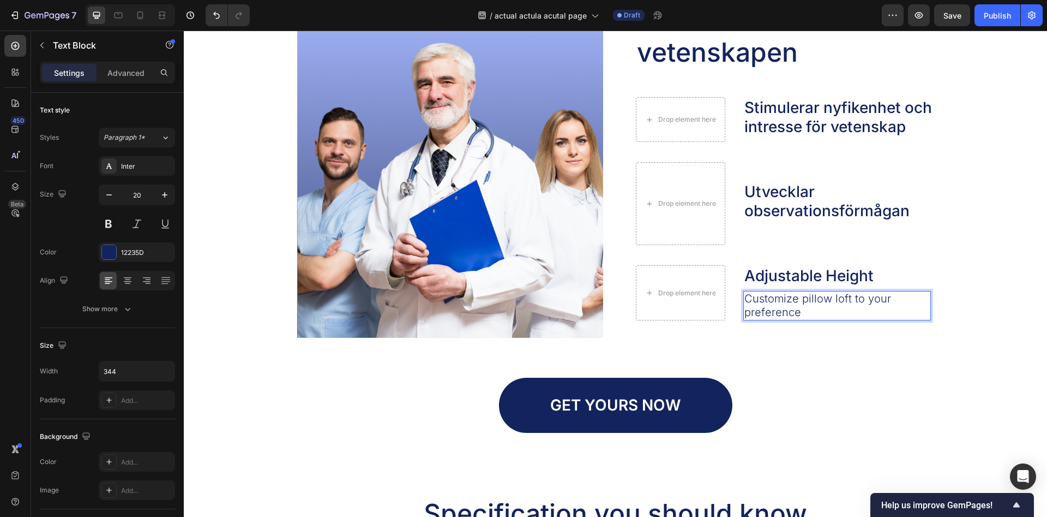
click at [826, 296] on p "Customize pillow loft to your preference" at bounding box center [837, 305] width 185 height 27
click at [837, 310] on p "Customize pillow loft to your preference" at bounding box center [837, 305] width 185 height 27
click at [823, 345] on div "Image Rekommenderat av vetenskapen Heading Drop element here Stimulerar nyfiken…" at bounding box center [616, 217] width 638 height 430
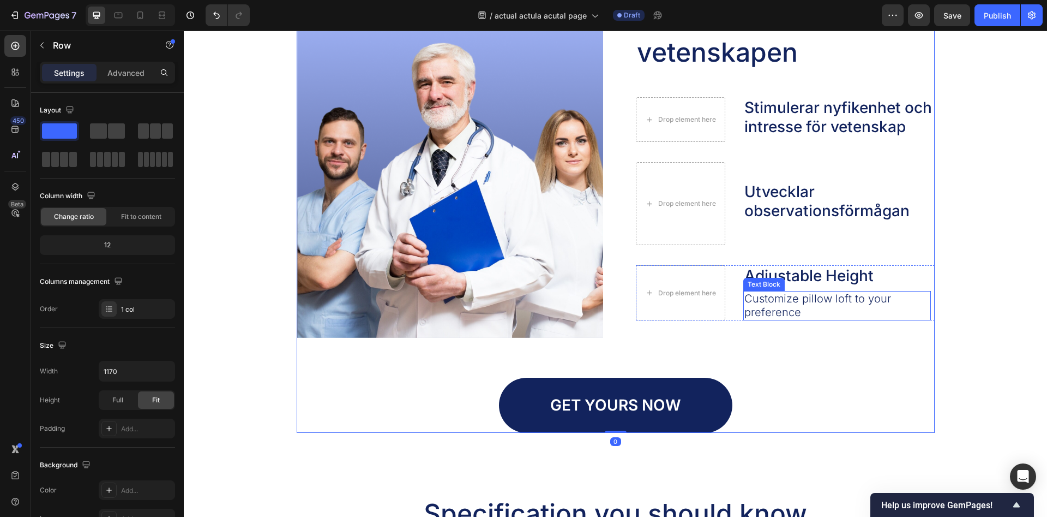
click at [821, 307] on p "Customize pillow loft to your preference" at bounding box center [837, 305] width 185 height 27
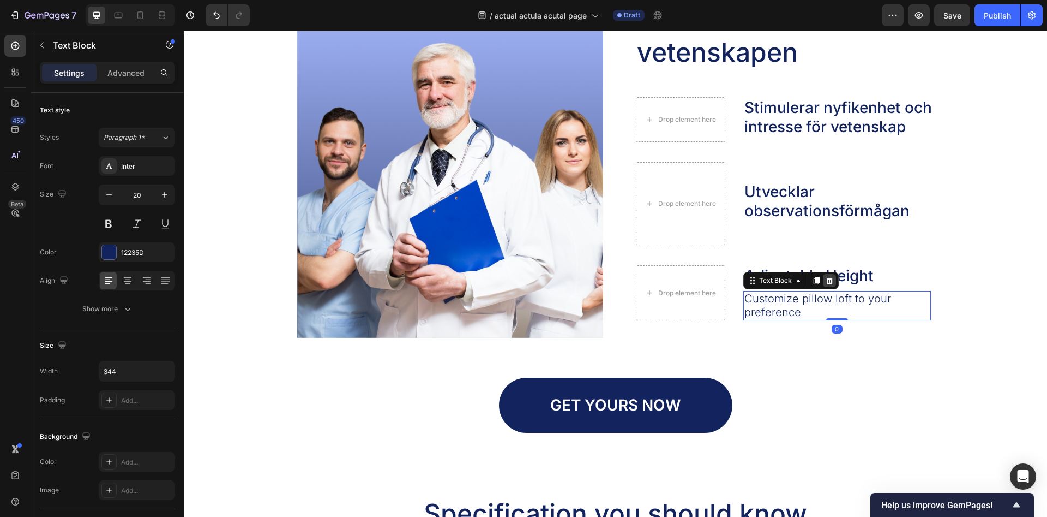
click at [828, 278] on icon at bounding box center [829, 281] width 7 height 8
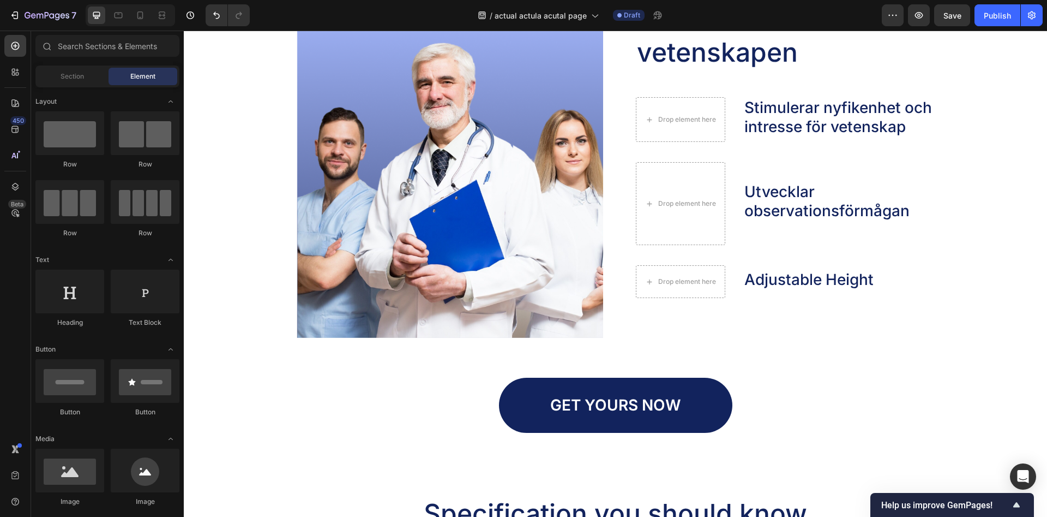
click at [376, 463] on div "Image Rekommenderat av vetenskapen Heading Drop element here Stimulerar nyfiken…" at bounding box center [616, 215] width 864 height 499
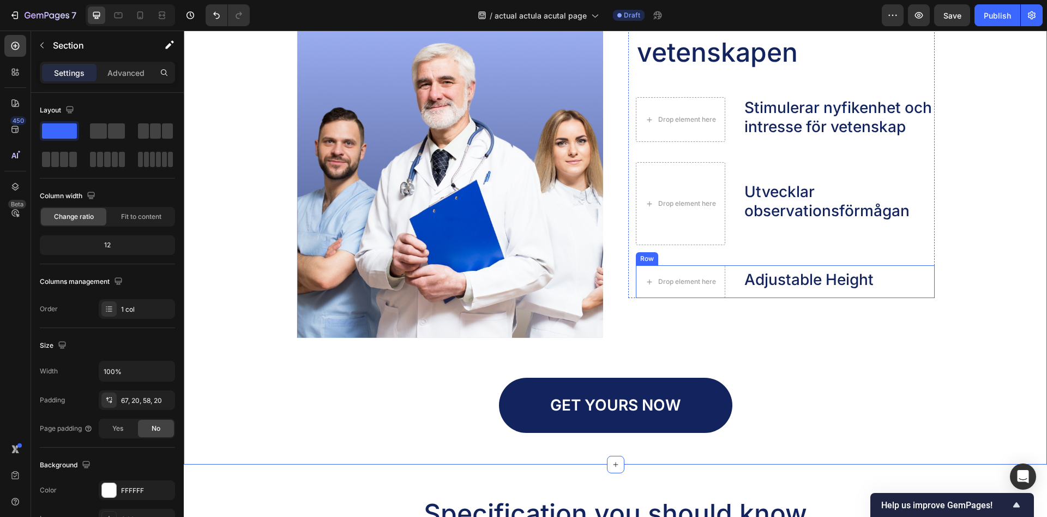
click at [781, 282] on p "Adjustable Height" at bounding box center [809, 279] width 129 height 19
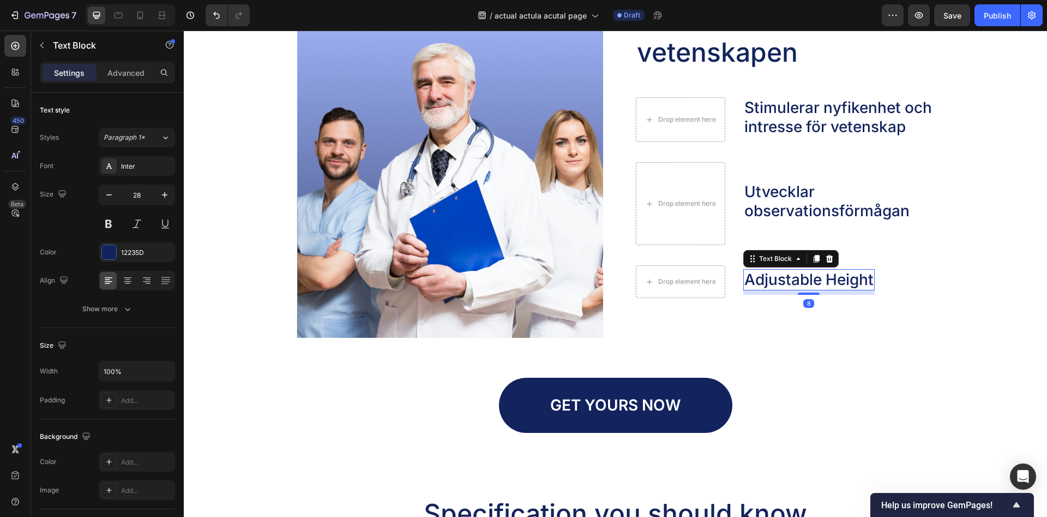
click at [781, 282] on p "Adjustable Height" at bounding box center [809, 279] width 129 height 19
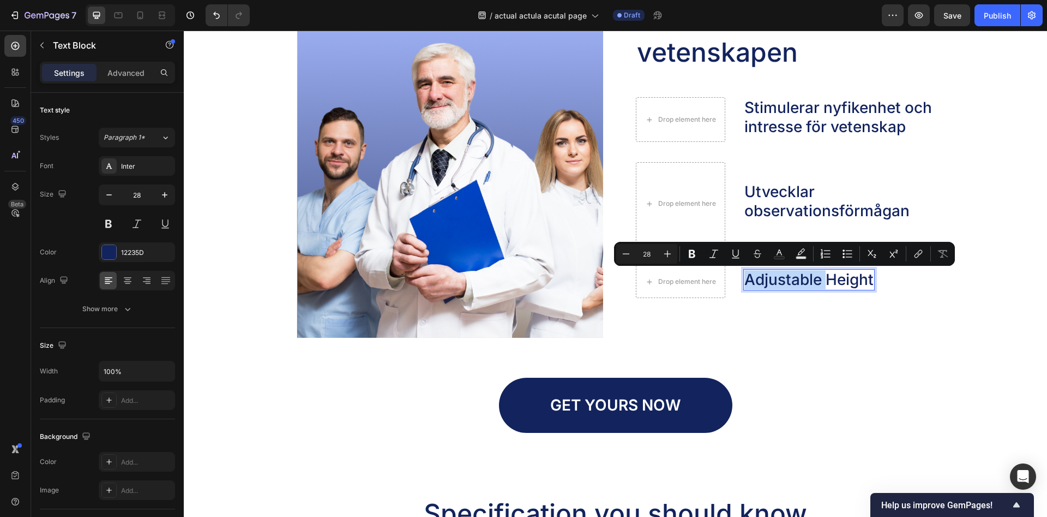
click at [781, 282] on p "Adjustable Height" at bounding box center [809, 279] width 129 height 19
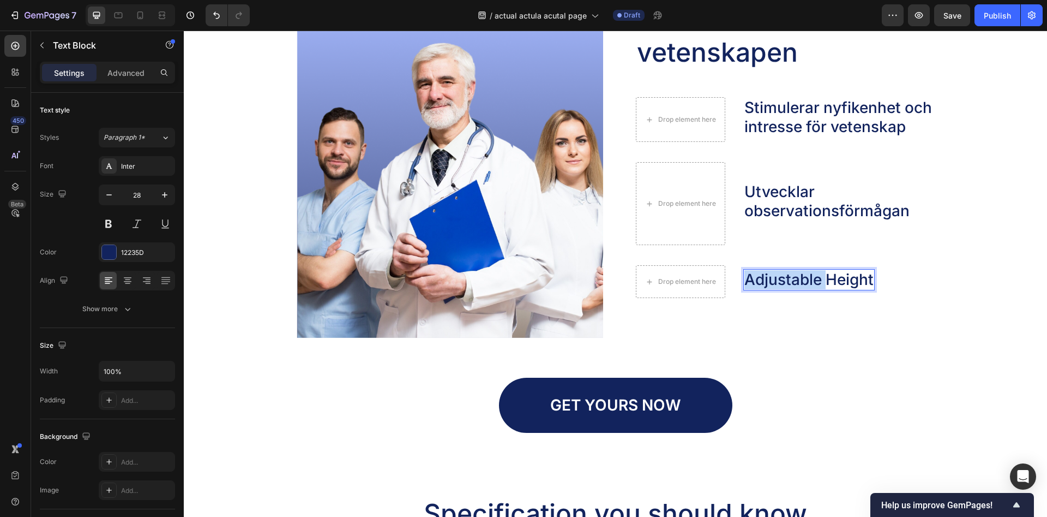
click at [781, 282] on p "Adjustable Height" at bounding box center [809, 279] width 129 height 19
click at [810, 340] on div "Image Rekommenderat av vetenskapen Heading Drop element here Stimulerar nyfiken…" at bounding box center [616, 217] width 638 height 430
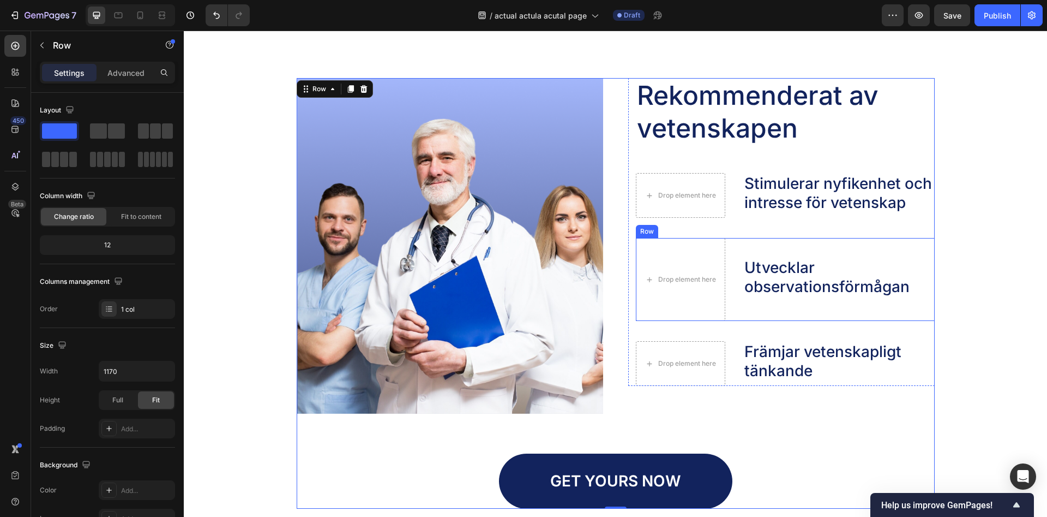
scroll to position [1391, 0]
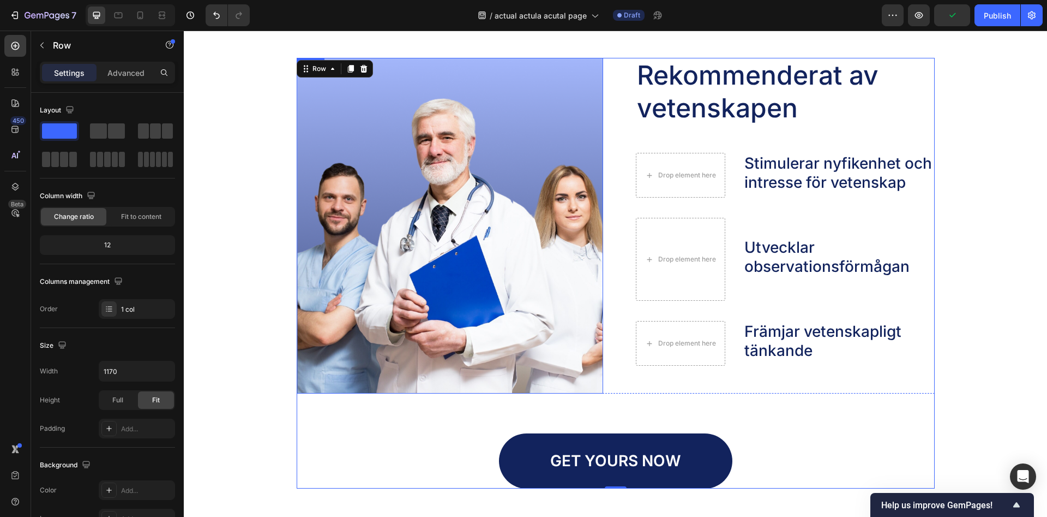
click at [489, 213] on img at bounding box center [450, 225] width 307 height 335
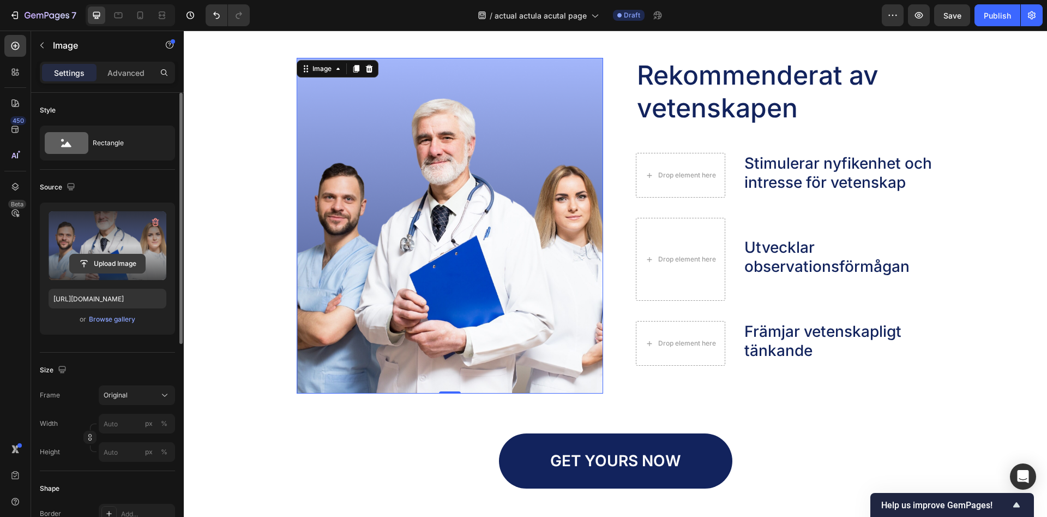
click at [102, 256] on input "file" at bounding box center [107, 263] width 75 height 19
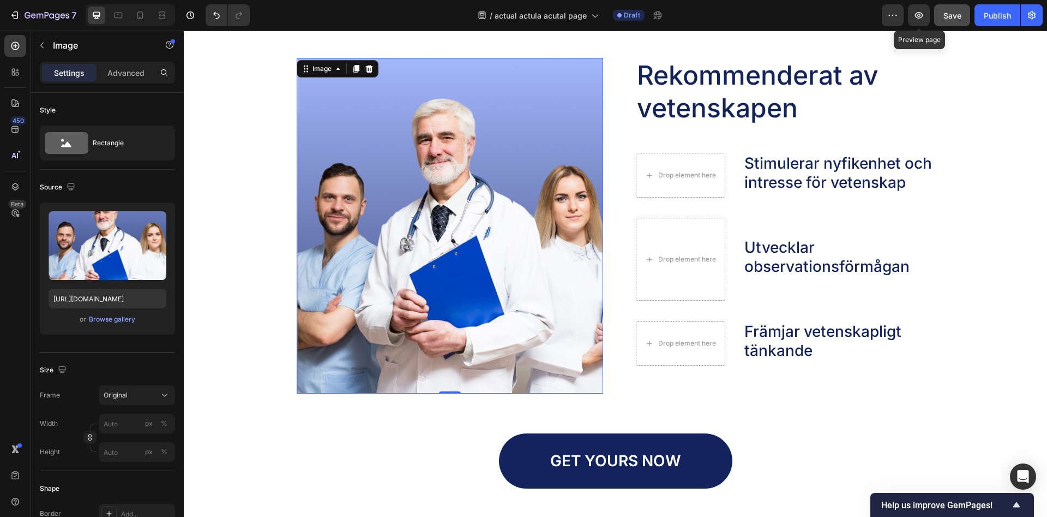
click at [960, 23] on button "Save" at bounding box center [952, 15] width 36 height 22
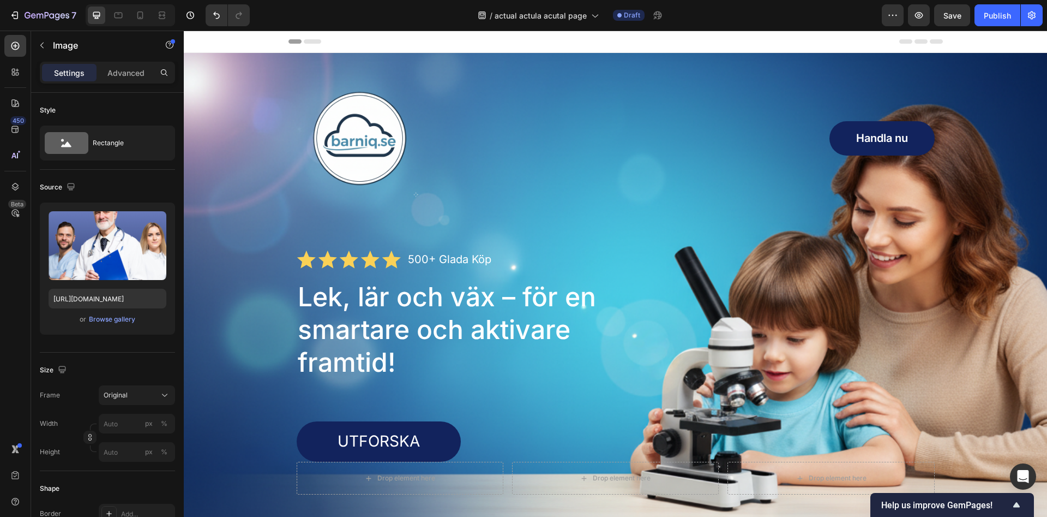
scroll to position [556, 0]
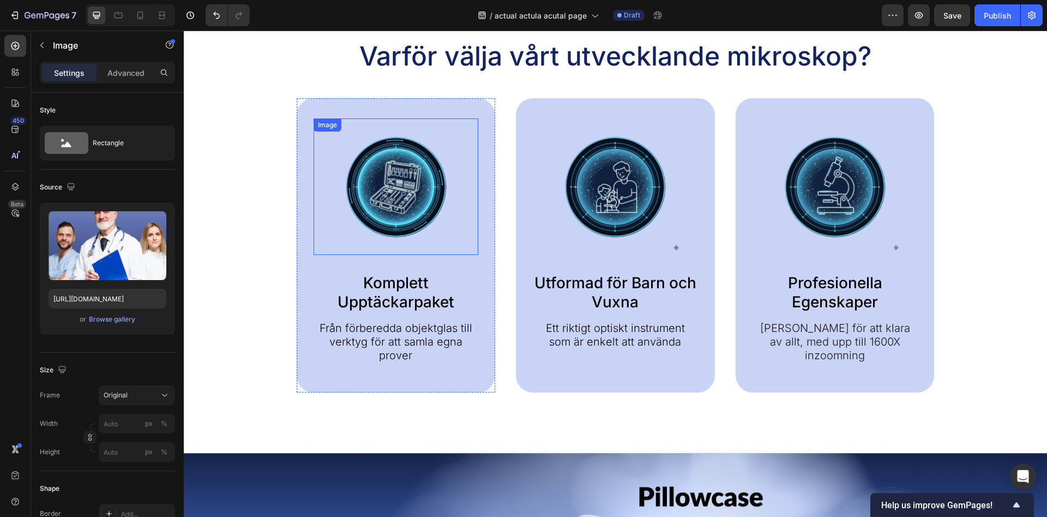
click at [329, 232] on img at bounding box center [396, 186] width 136 height 136
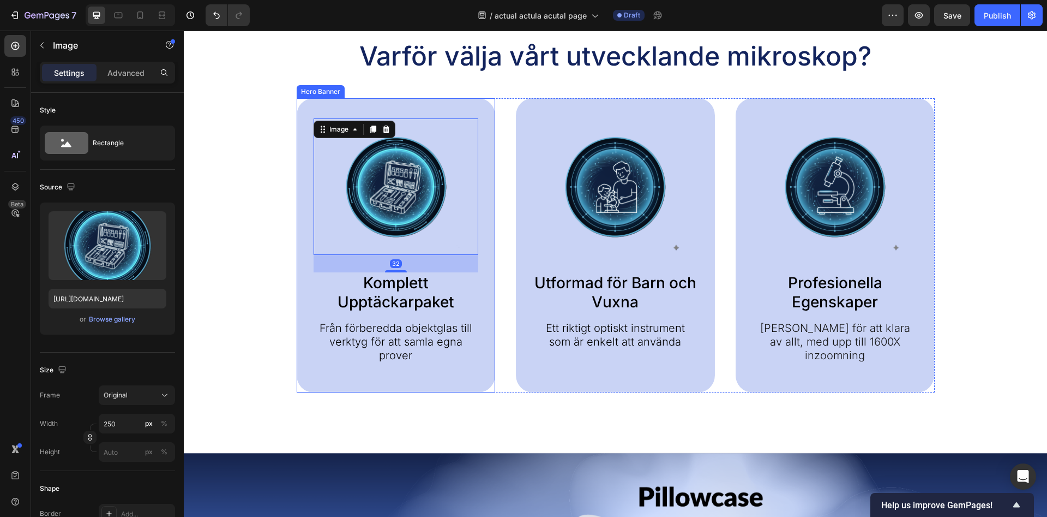
click at [314, 283] on div "Komplett Upptäckarpaket" at bounding box center [396, 292] width 165 height 40
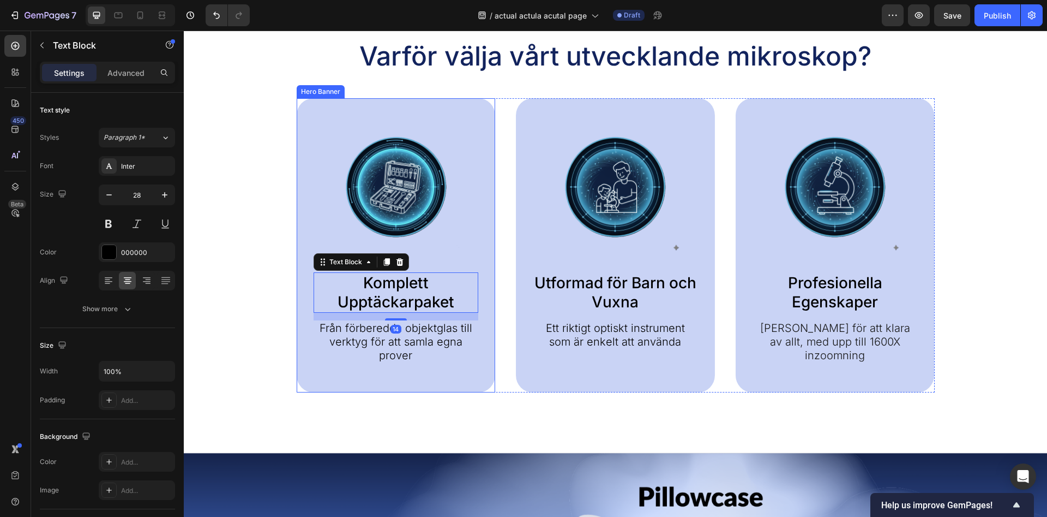
click at [307, 229] on div "Image Komplett Upptäckarpaket Text Block 14 Från förberedda objektglas till ver…" at bounding box center [396, 245] width 199 height 294
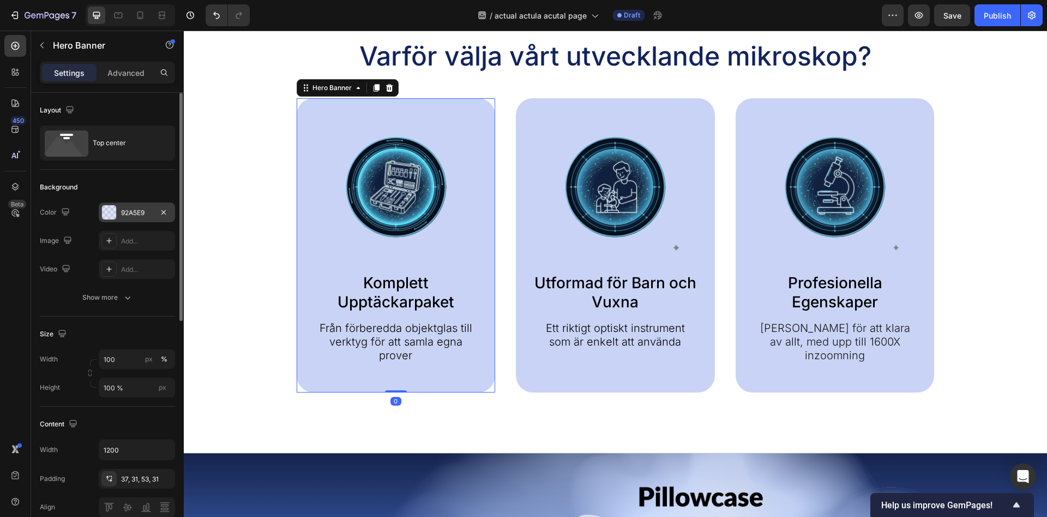
click at [121, 213] on div "92A5E9" at bounding box center [137, 212] width 76 height 20
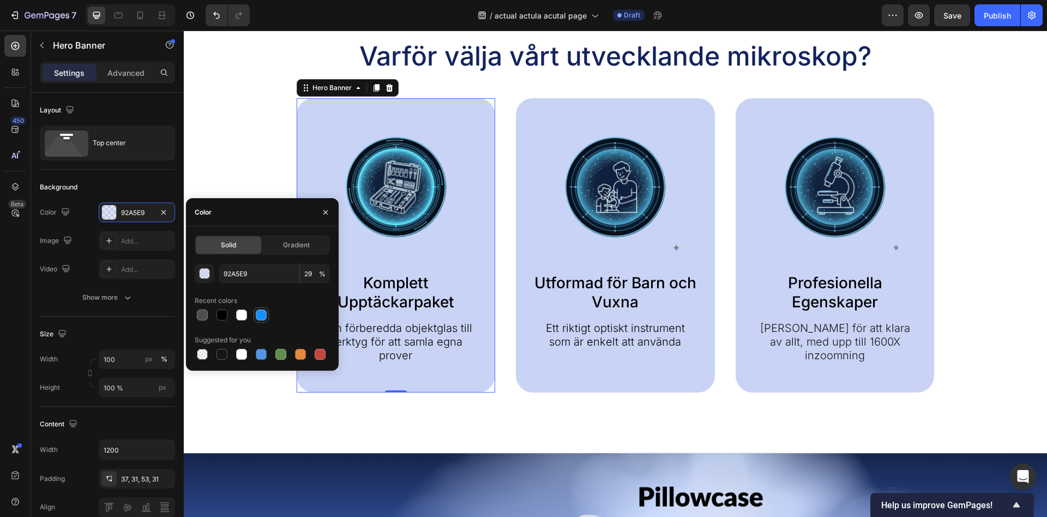
click at [259, 318] on div at bounding box center [261, 314] width 11 height 11
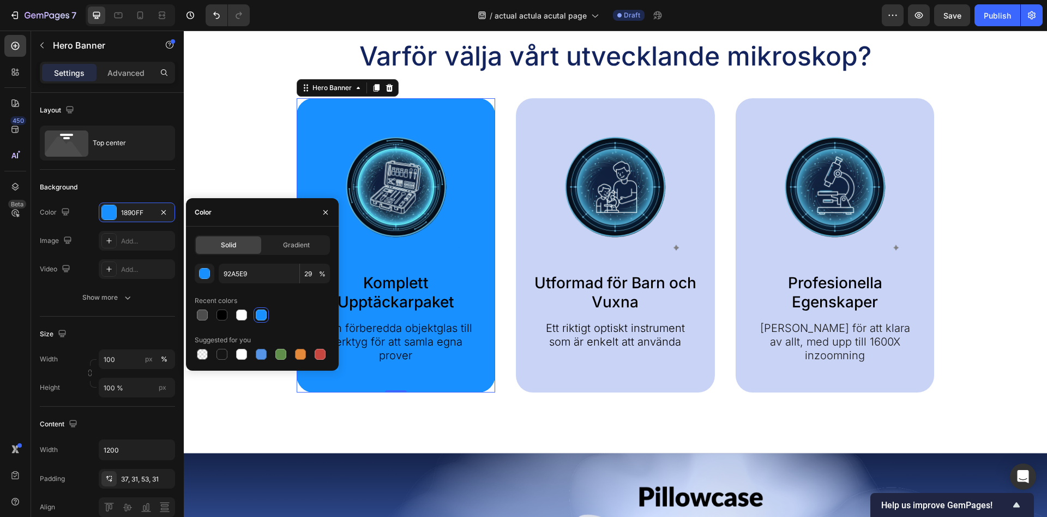
type input "1890FF"
type input "100"
click at [259, 355] on div at bounding box center [261, 354] width 11 height 11
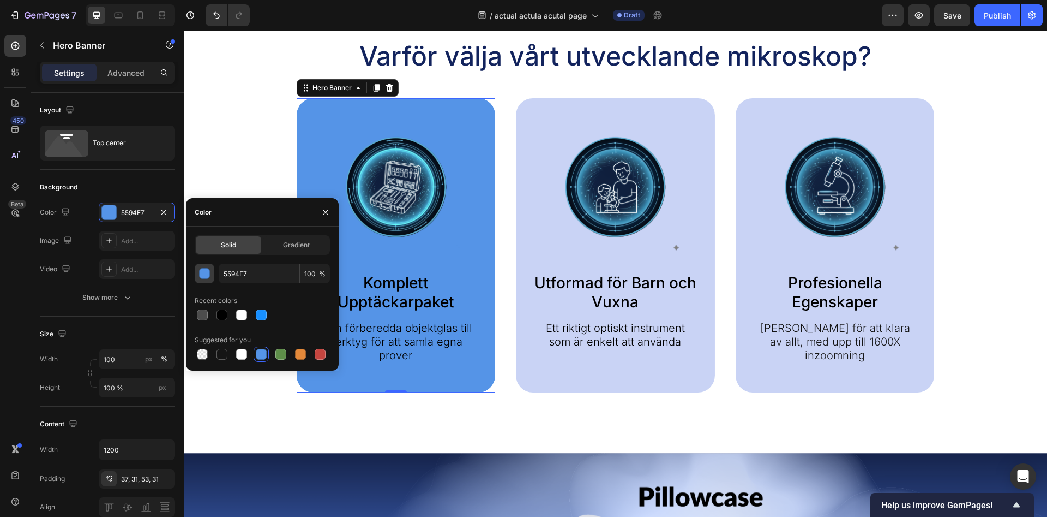
click at [205, 274] on div "button" at bounding box center [205, 273] width 11 height 11
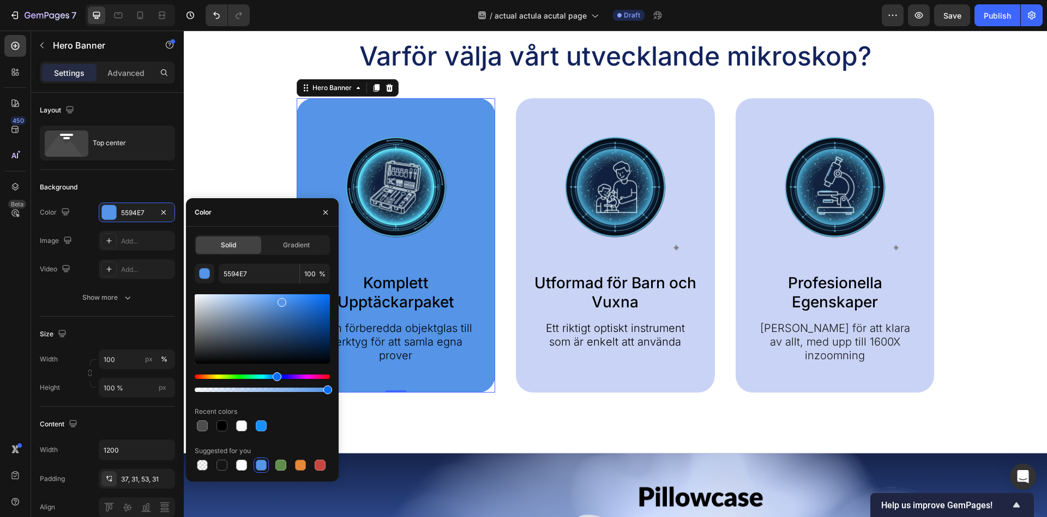
click at [266, 315] on div at bounding box center [262, 328] width 135 height 69
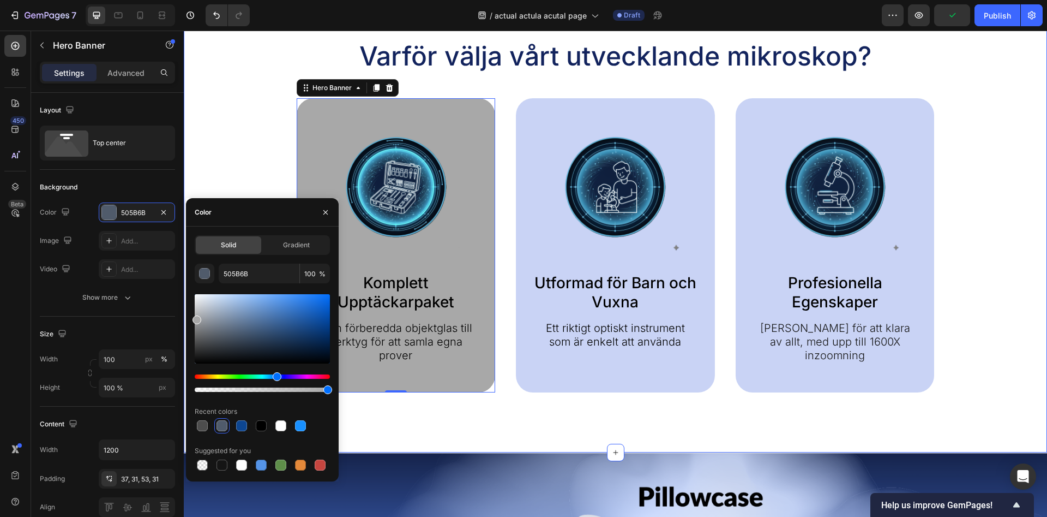
type input "A8A8A8"
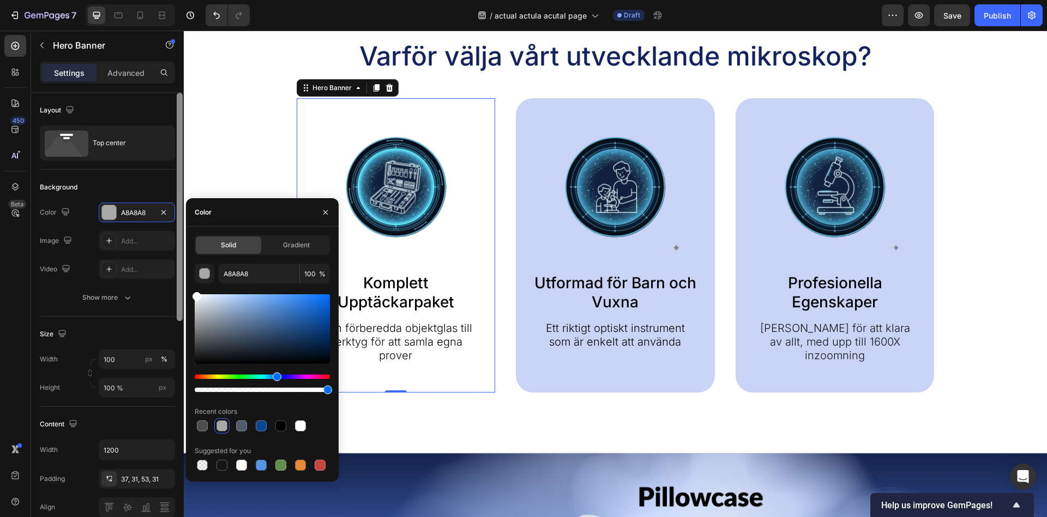
drag, startPoint x: 271, startPoint y: 317, endPoint x: 183, endPoint y: 229, distance: 124.6
click at [156, 279] on div "450 Beta Sections(18) Elements(83) Section Element Hero Section Product Detail …" at bounding box center [92, 274] width 184 height 486
click at [231, 144] on div "Varför välja vårt utvecklande mikroskop? Heading Image Komplett Upptäckarpaket …" at bounding box center [616, 215] width 842 height 353
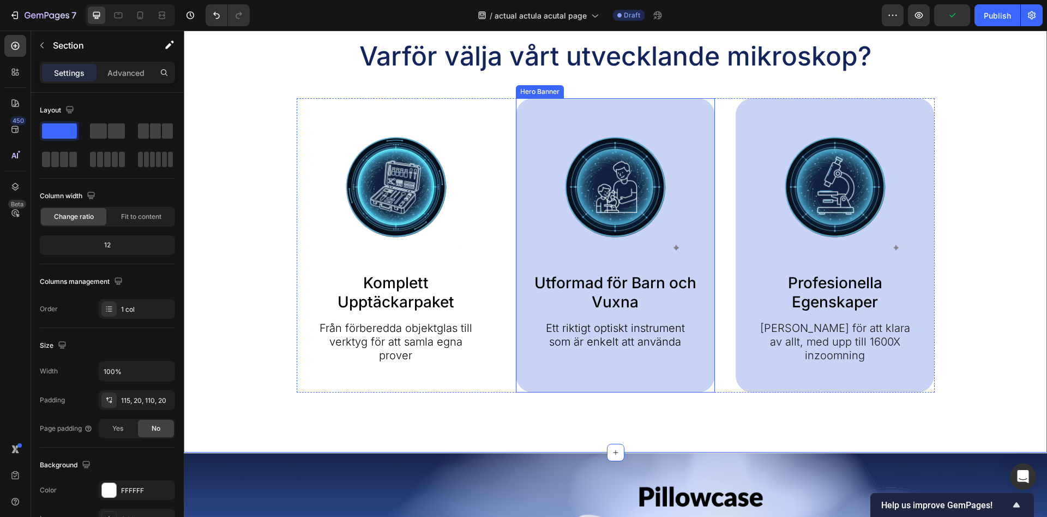
click at [632, 256] on div "Image Utformad för Barn och Vuxna Text Block Ett riktigt optiskt instrument som…" at bounding box center [615, 233] width 165 height 231
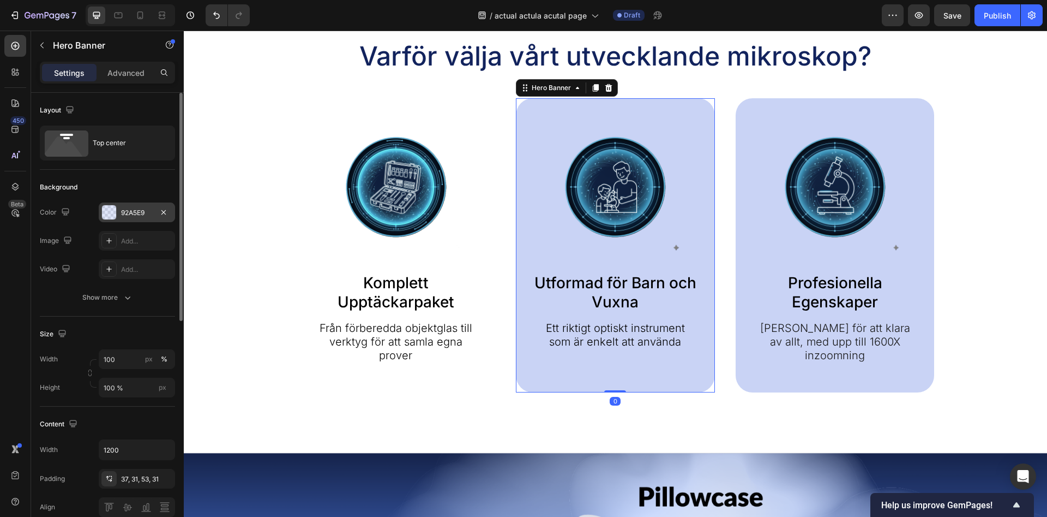
click at [115, 214] on div at bounding box center [109, 212] width 14 height 14
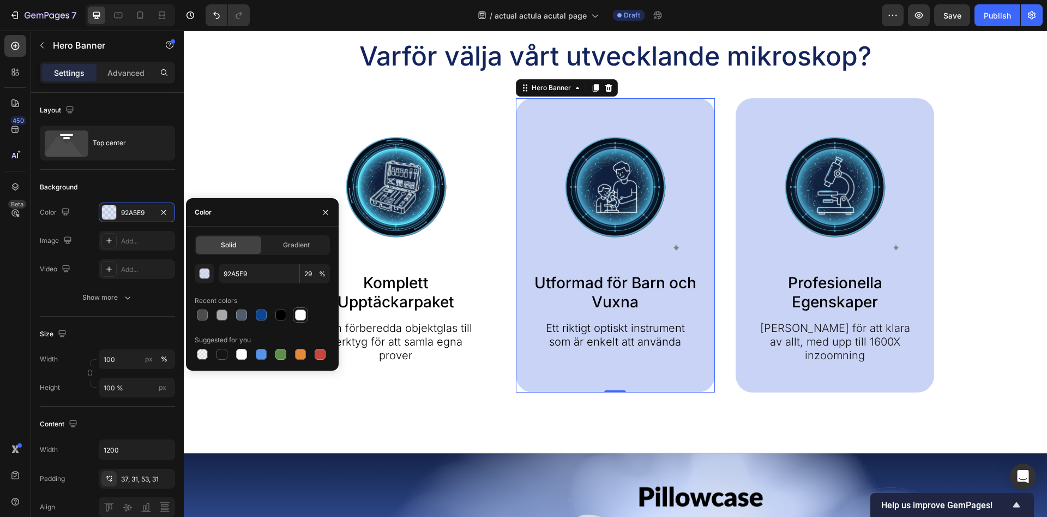
click at [299, 316] on div at bounding box center [300, 314] width 11 height 11
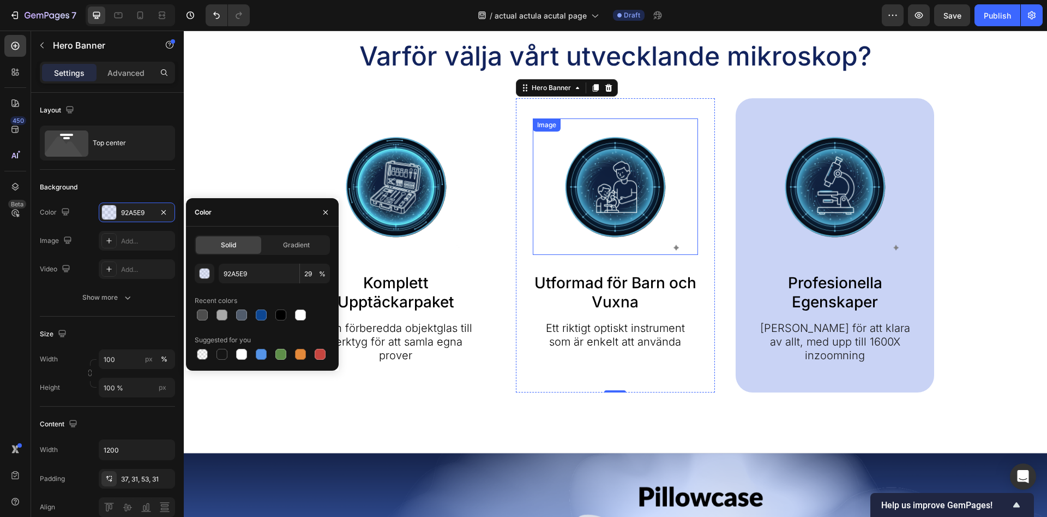
type input "FFFFFF"
type input "100"
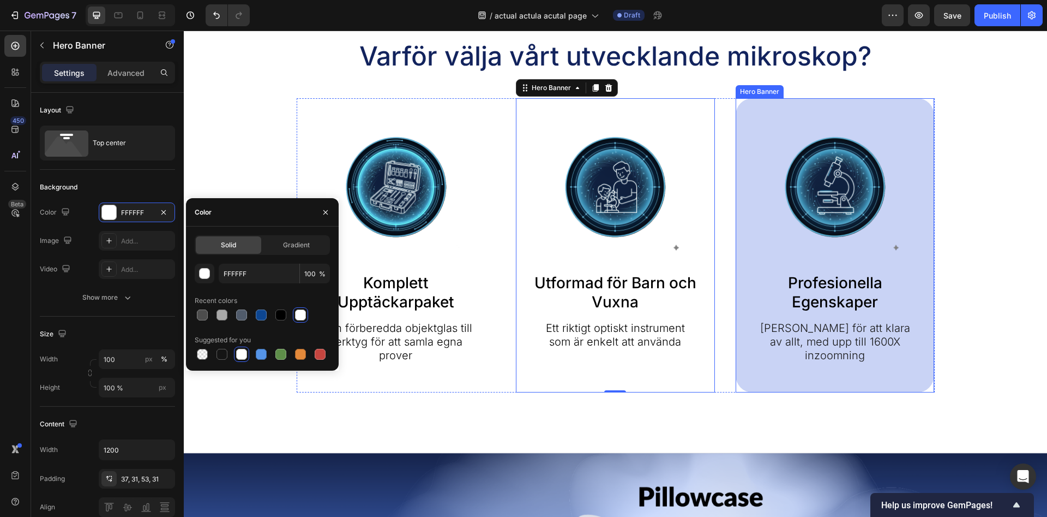
click at [777, 242] on img at bounding box center [835, 186] width 136 height 136
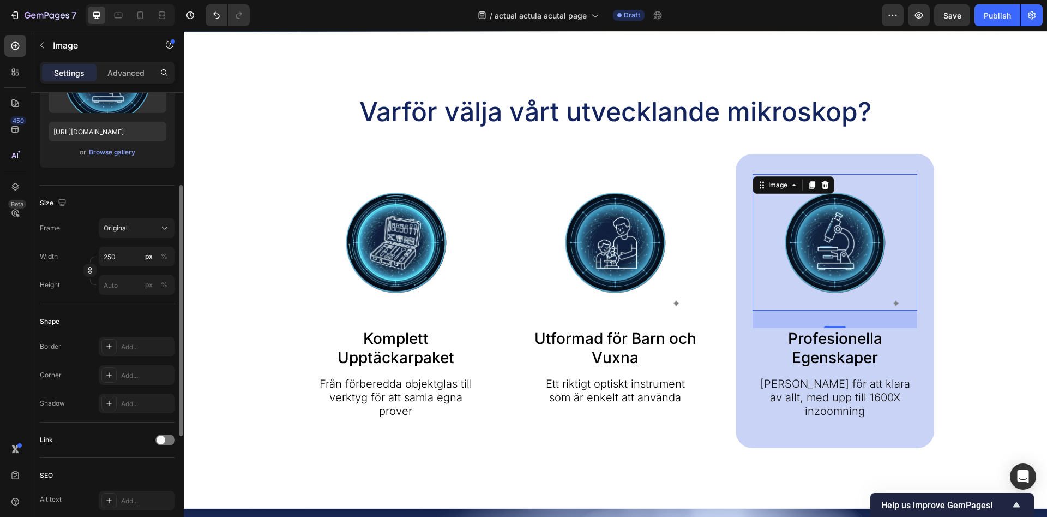
scroll to position [0, 0]
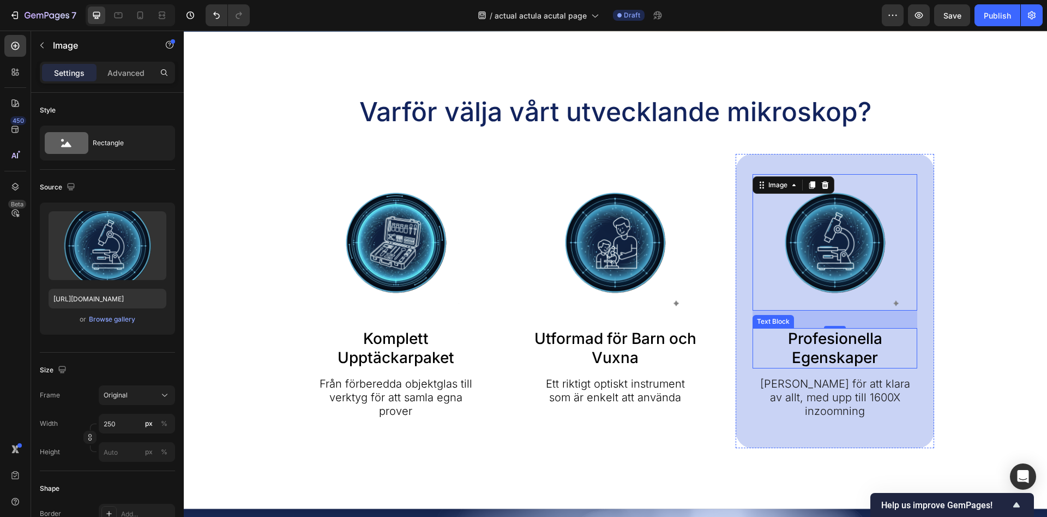
click at [760, 337] on p "Profesionella Egenskaper" at bounding box center [835, 348] width 163 height 38
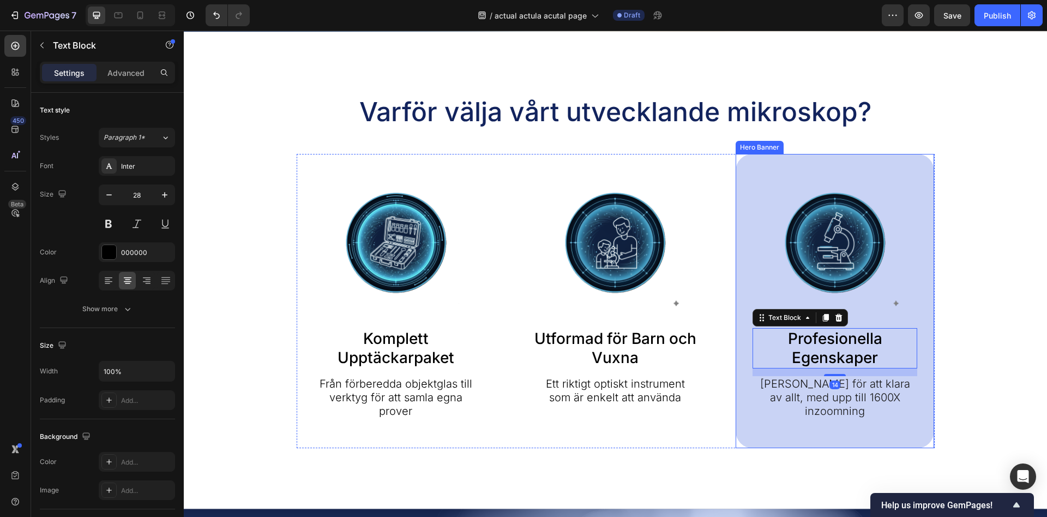
click at [742, 356] on div "Image Profesionella Egenskaper Text Block 14 Byggd för att klara av allt, med u…" at bounding box center [835, 301] width 199 height 294
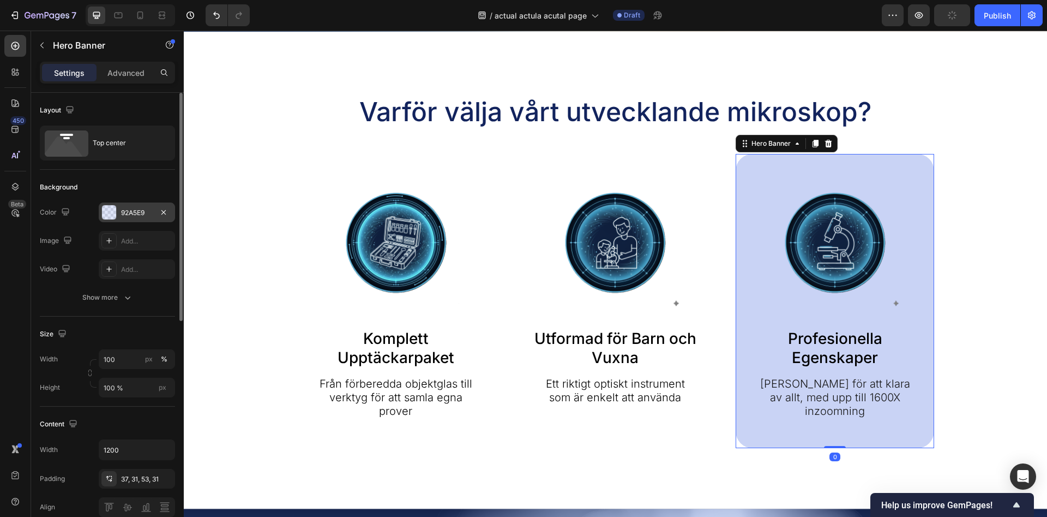
click at [107, 214] on div at bounding box center [109, 212] width 14 height 14
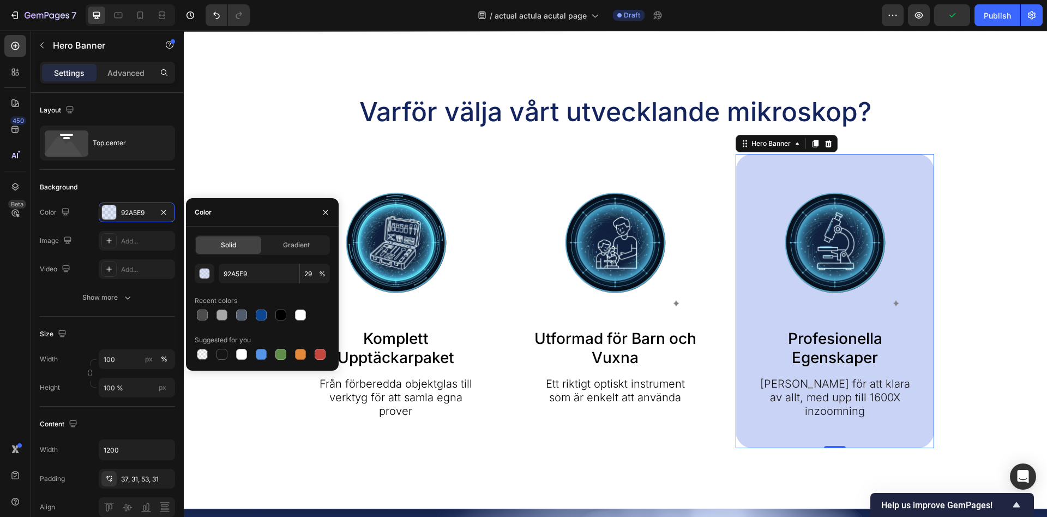
click at [297, 315] on div at bounding box center [300, 314] width 11 height 11
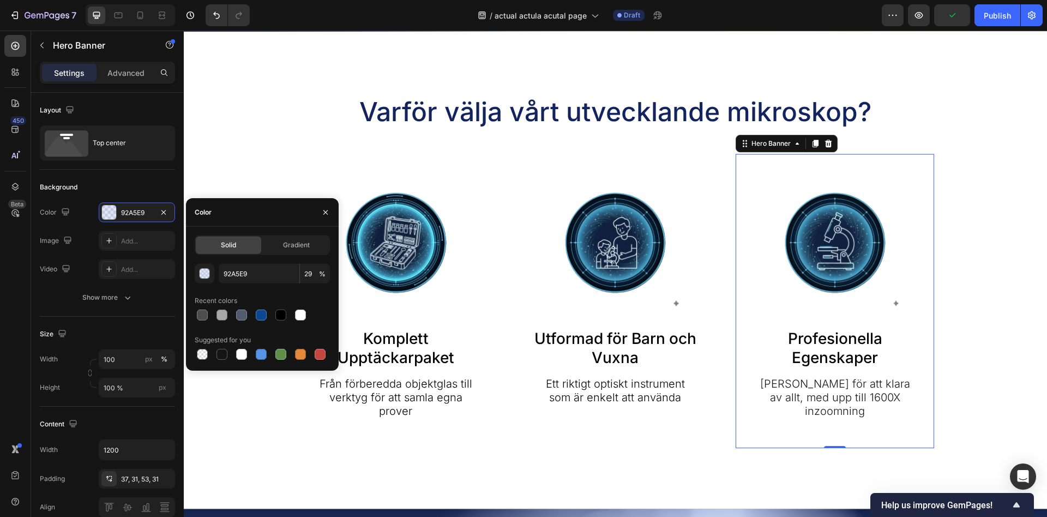
type input "FFFFFF"
type input "100"
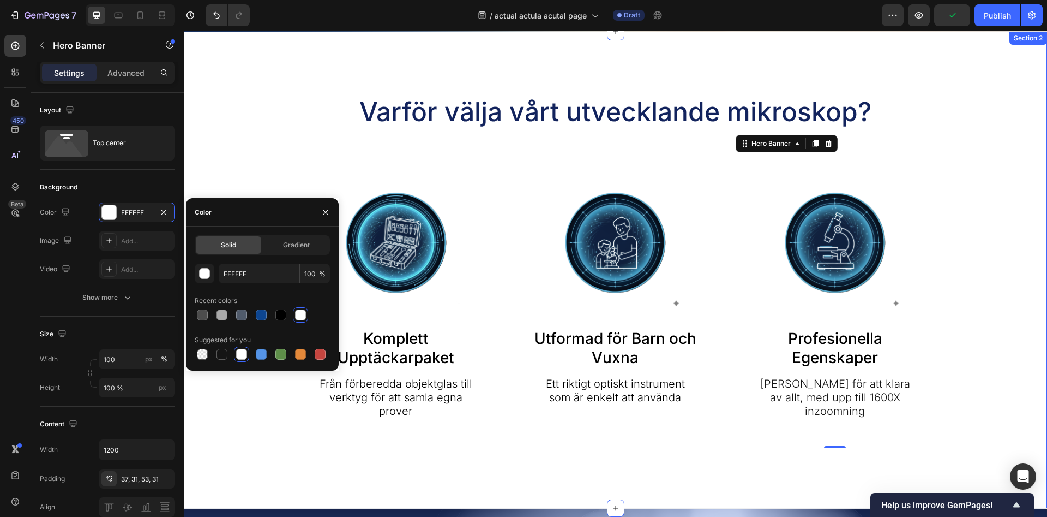
click at [289, 127] on div "Varför välja vårt utvecklande mikroskop? Heading Image Komplett Upptäckarpaket …" at bounding box center [616, 270] width 842 height 353
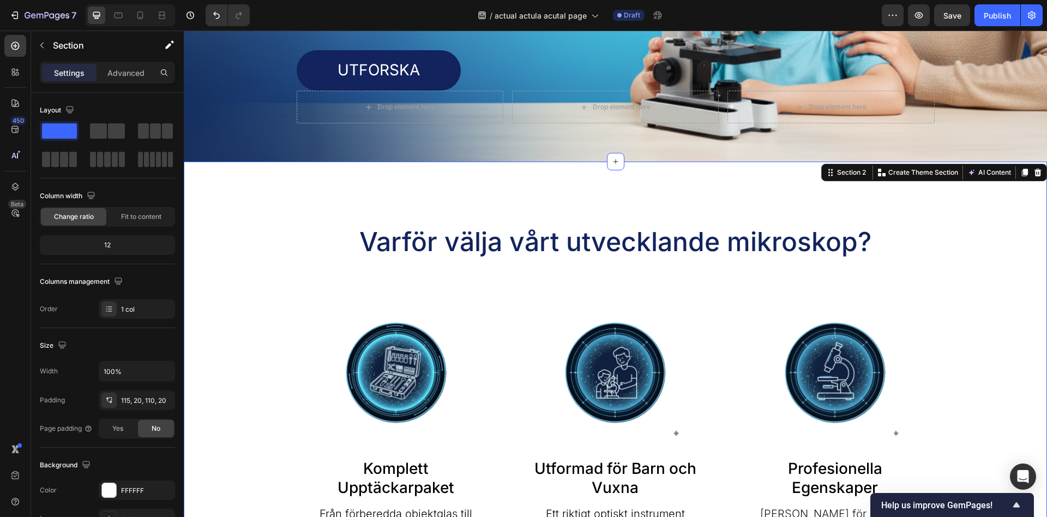
scroll to position [389, 0]
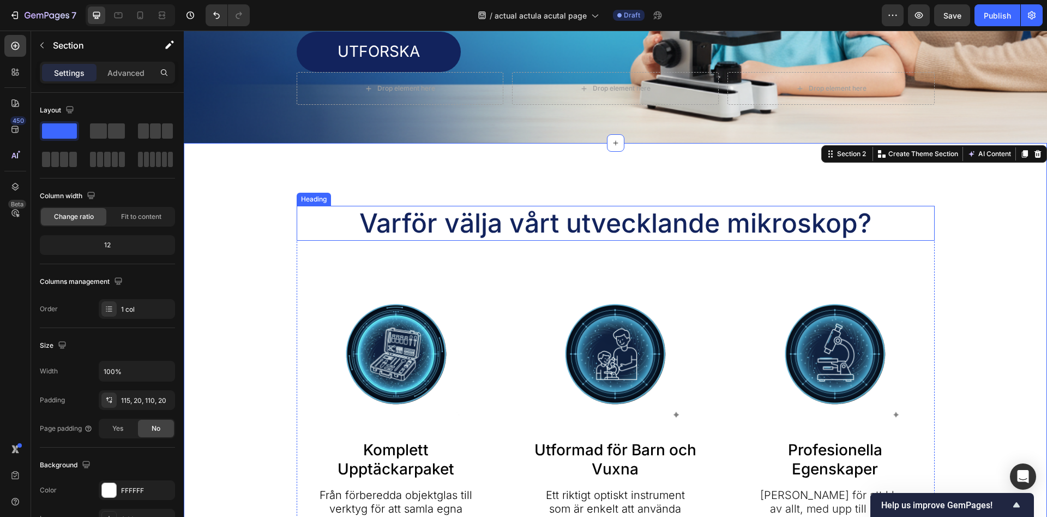
click at [767, 221] on h2 "Varför välja vårt utvecklande mikroskop?" at bounding box center [616, 223] width 638 height 35
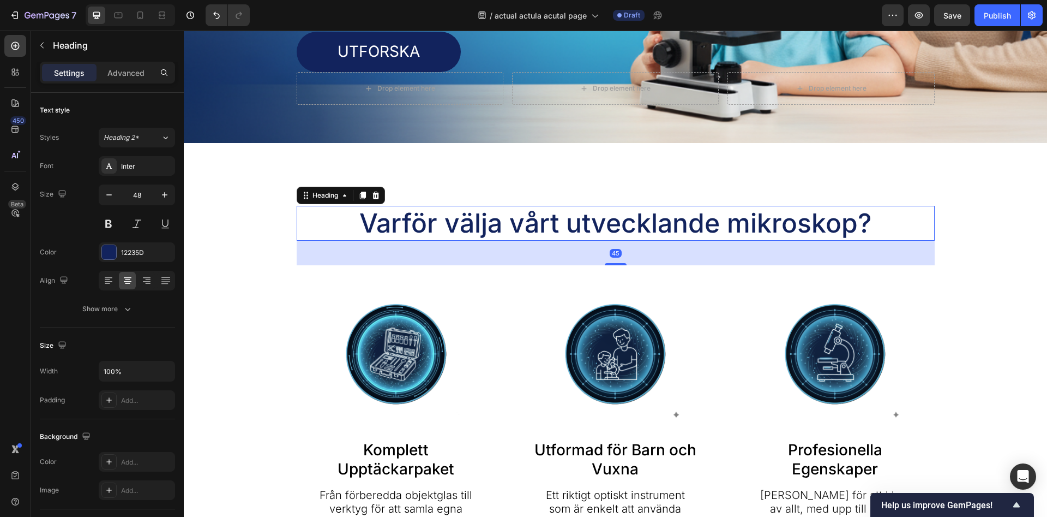
click at [767, 221] on h2 "Varför välja vårt utvecklande mikroskop?" at bounding box center [616, 223] width 638 height 35
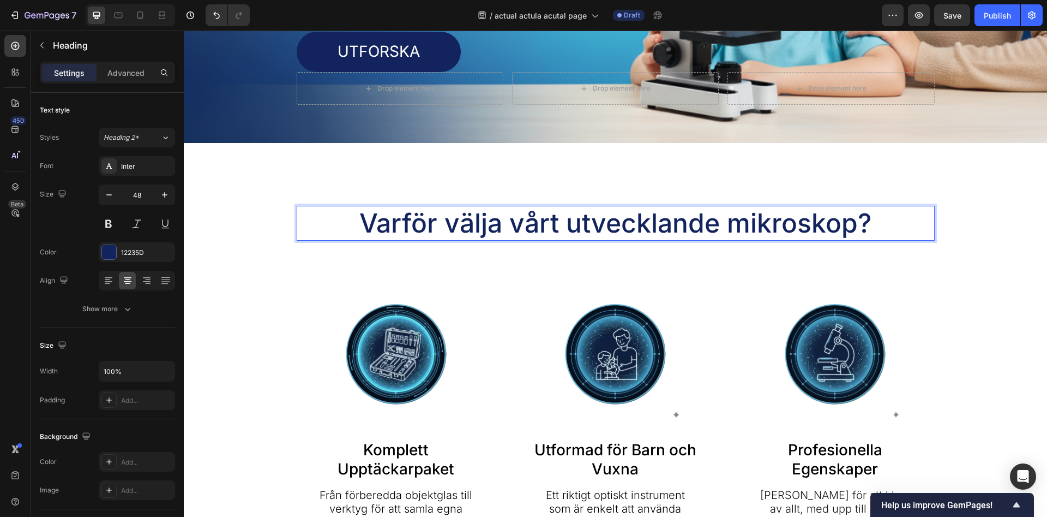
click at [730, 224] on p "Varför välja vårt utvecklande mikroskop?" at bounding box center [616, 223] width 636 height 33
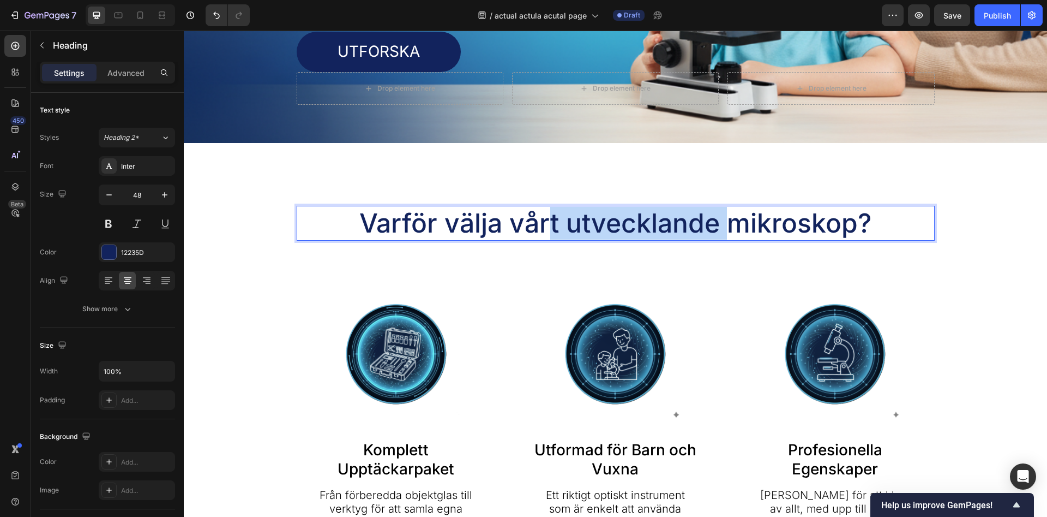
drag, startPoint x: 729, startPoint y: 225, endPoint x: 551, endPoint y: 230, distance: 178.5
click at [551, 230] on p "Varför välja vårt utvecklande mikroskop?" at bounding box center [616, 223] width 636 height 33
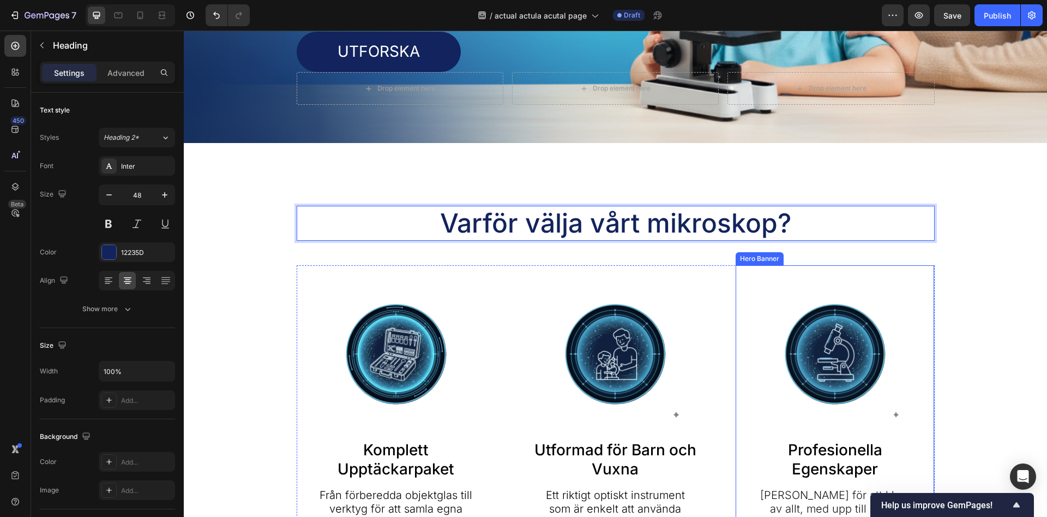
click at [760, 274] on div "Image Profesionella Egenskaper Text Block Byggd för att klara av allt, med upp …" at bounding box center [835, 412] width 199 height 294
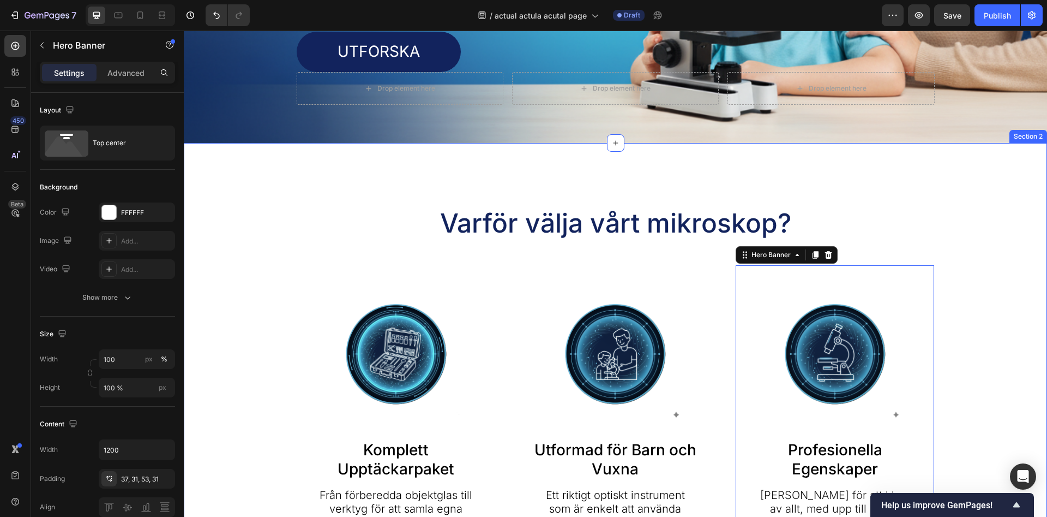
click at [977, 230] on div "Varför välja vårt mikroskop? Heading Image Komplett Upptäckarpaket Text Block F…" at bounding box center [616, 382] width 842 height 353
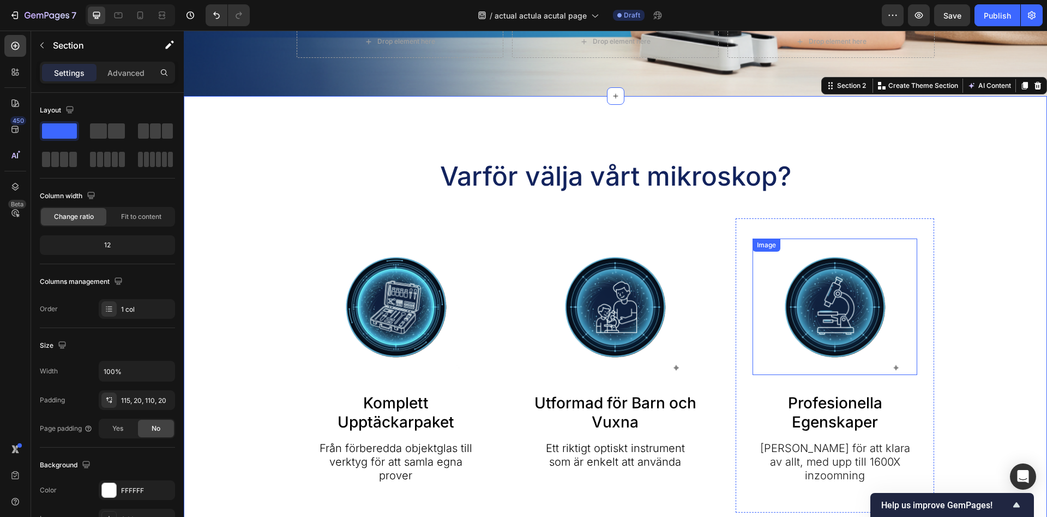
scroll to position [501, 0]
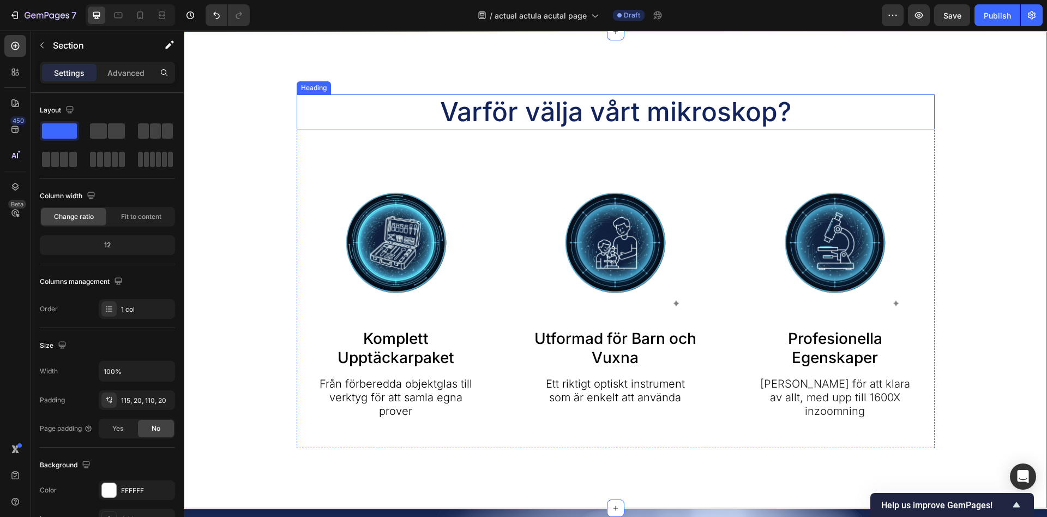
click at [644, 114] on p "Varför välja vårt mikroskop?" at bounding box center [616, 111] width 636 height 33
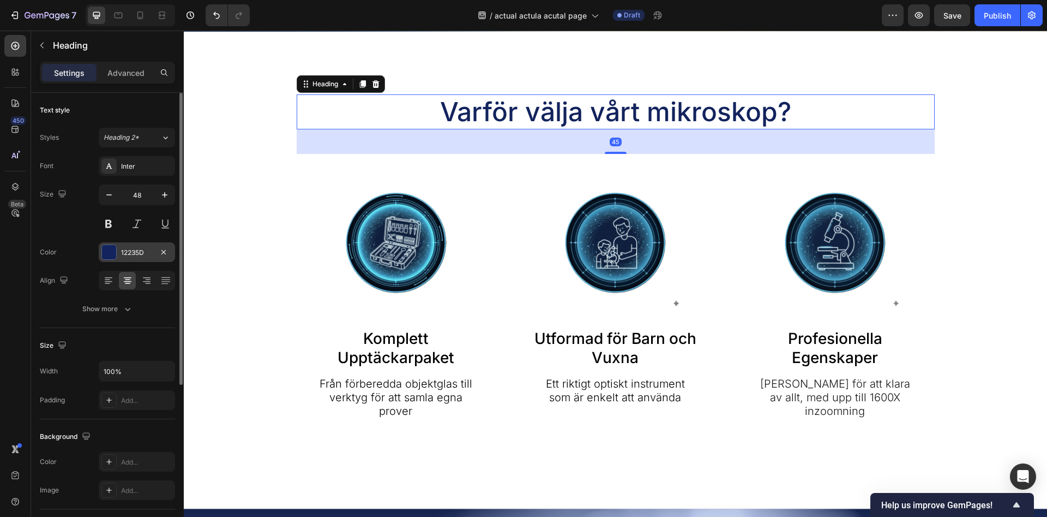
click at [107, 255] on div at bounding box center [109, 252] width 14 height 14
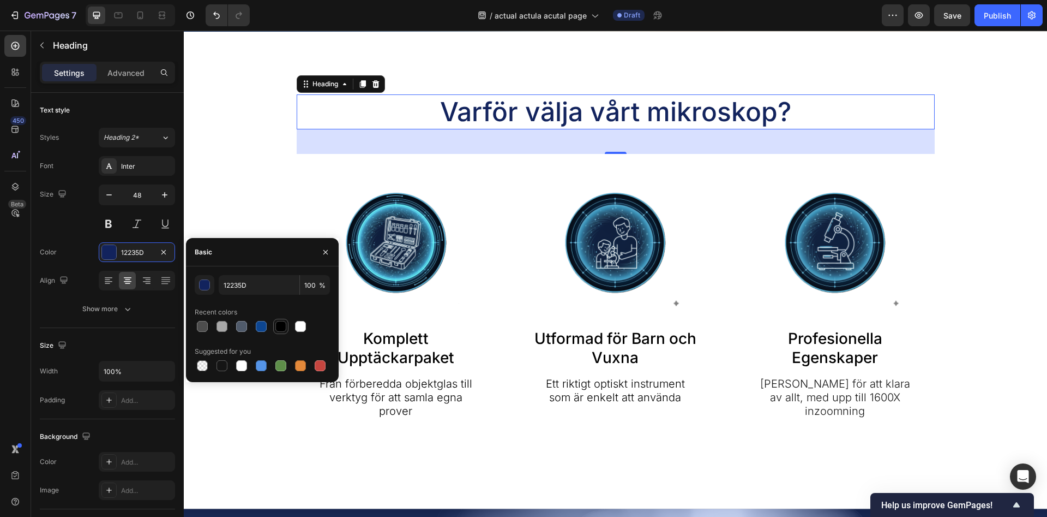
click at [278, 328] on div at bounding box center [280, 326] width 11 height 11
type input "000000"
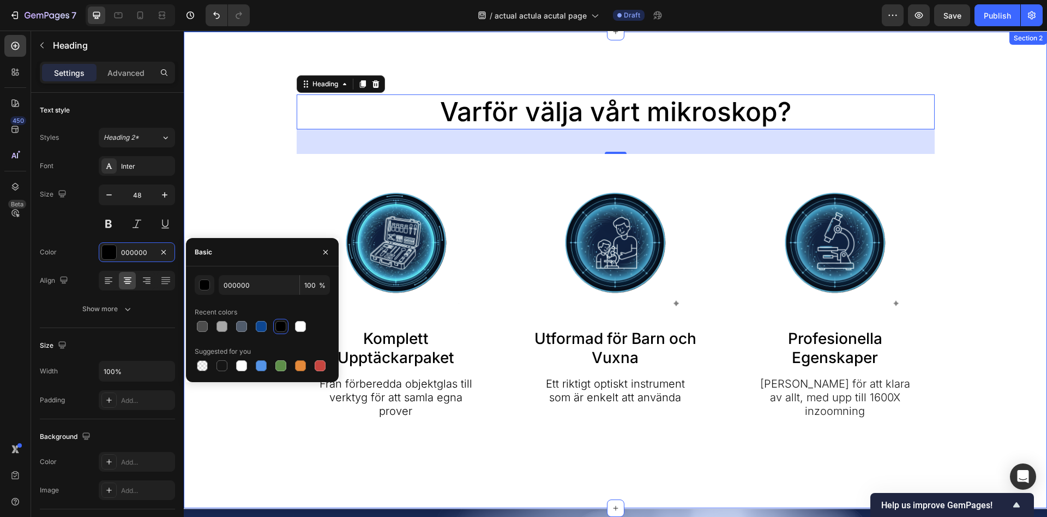
click at [241, 170] on div "Varför välja vårt mikroskop? Heading 45 Image Komplett Upptäckarpaket Text Bloc…" at bounding box center [616, 270] width 842 height 353
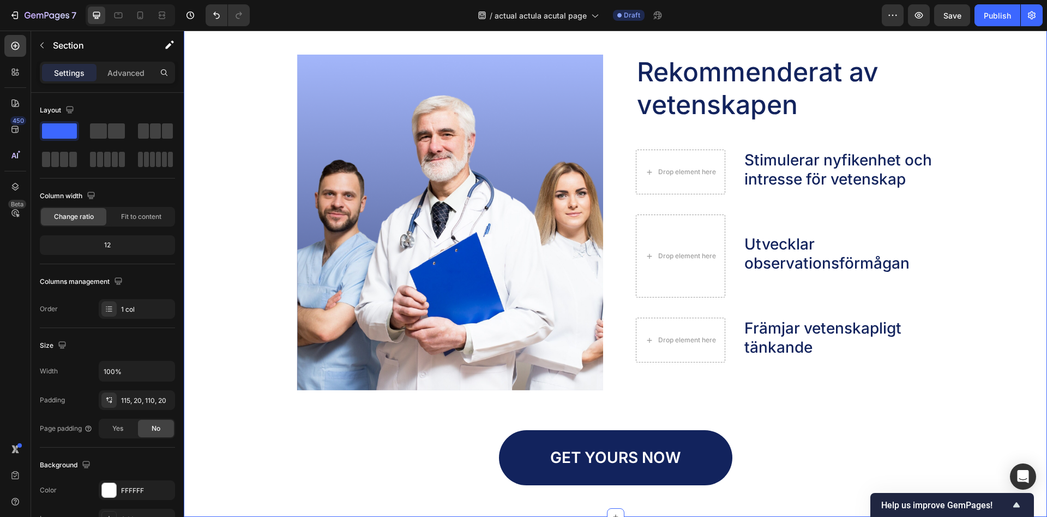
scroll to position [1391, 0]
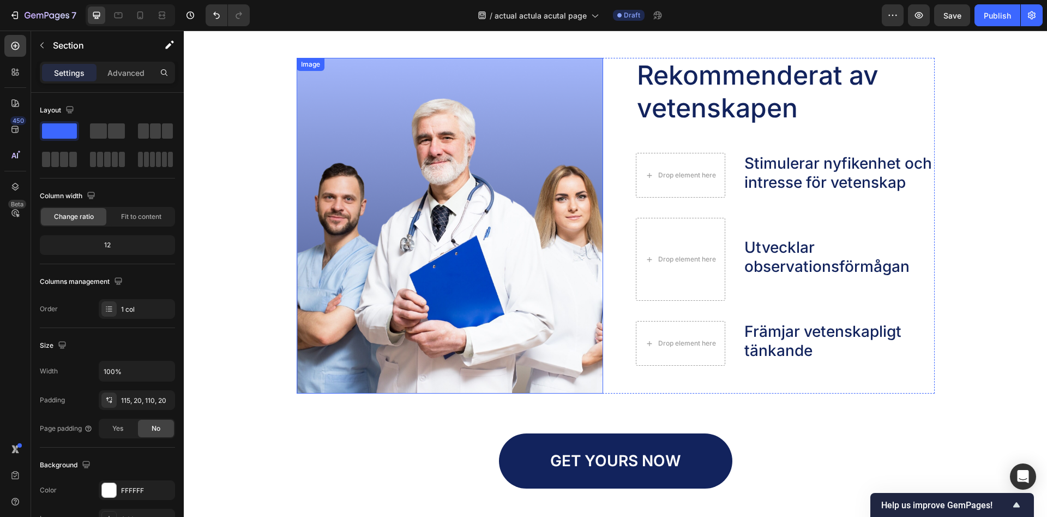
click at [448, 219] on img at bounding box center [450, 225] width 307 height 335
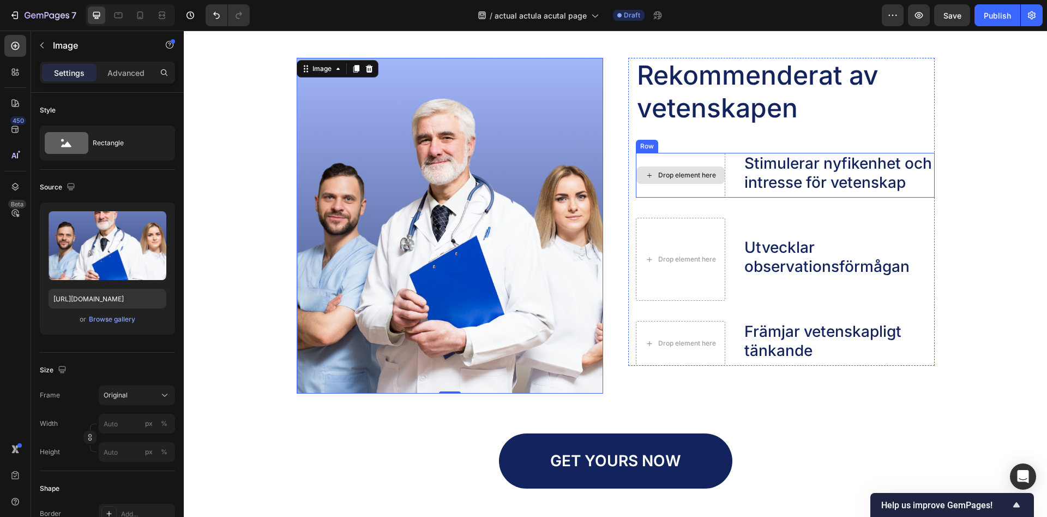
click at [685, 159] on div "Drop element here" at bounding box center [680, 175] width 89 height 45
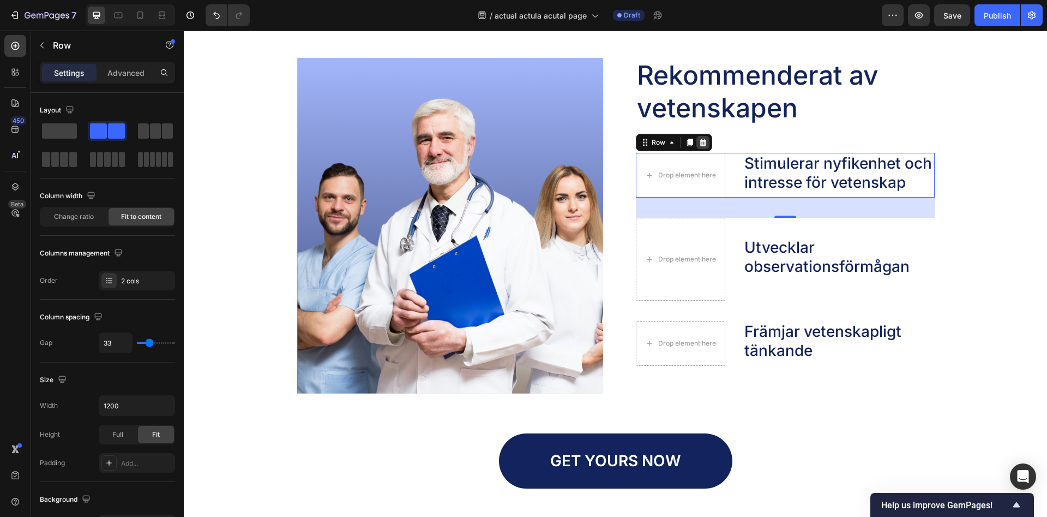
click at [704, 143] on icon at bounding box center [702, 143] width 7 height 8
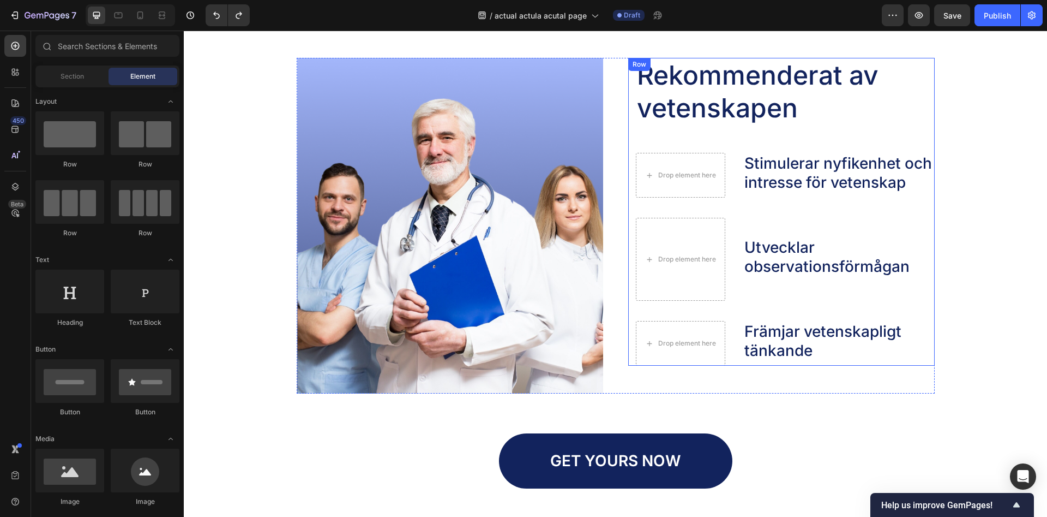
click at [831, 130] on div "Rekommenderat av vetenskapen Heading Drop element here Stimulerar nyfikenhet oc…" at bounding box center [785, 212] width 299 height 308
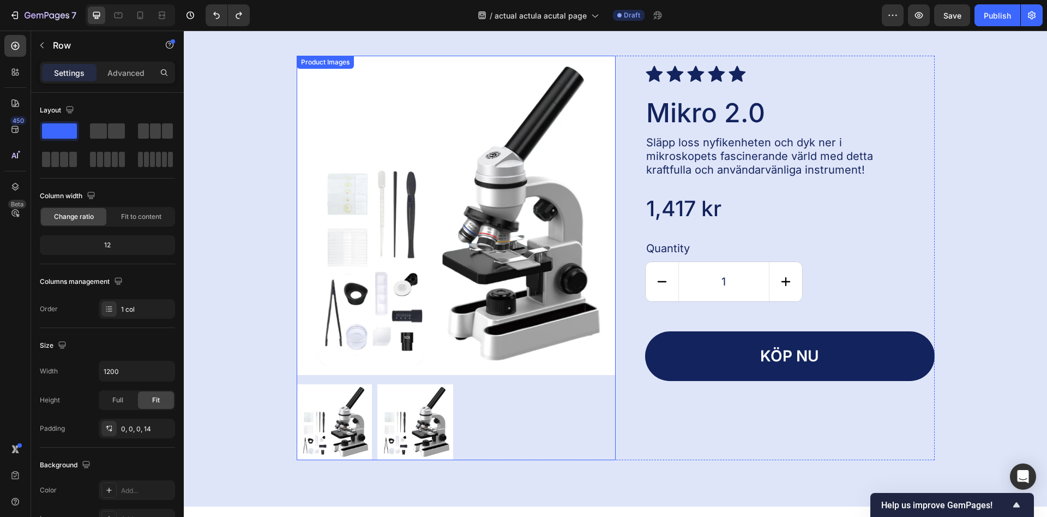
scroll to position [2226, 0]
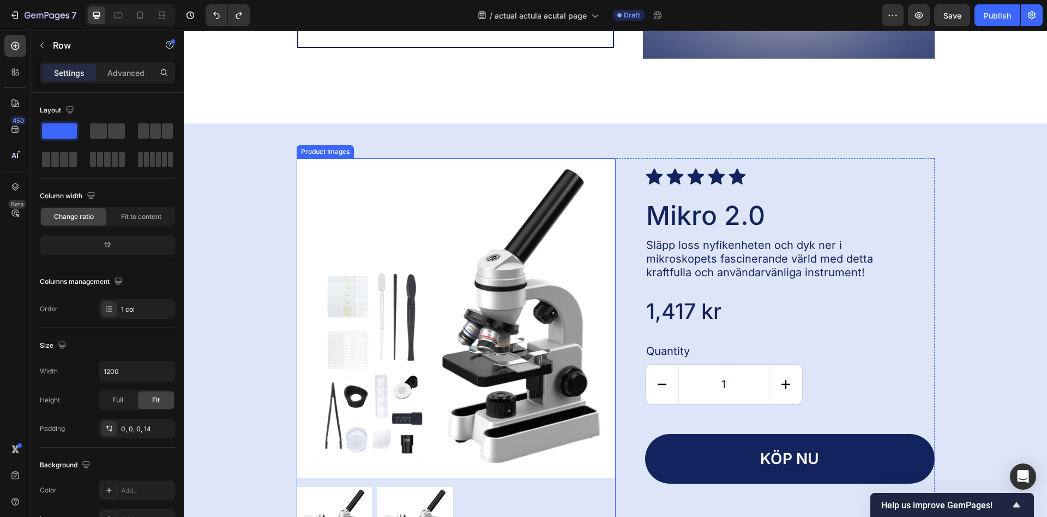
click at [454, 284] on img at bounding box center [456, 317] width 319 height 319
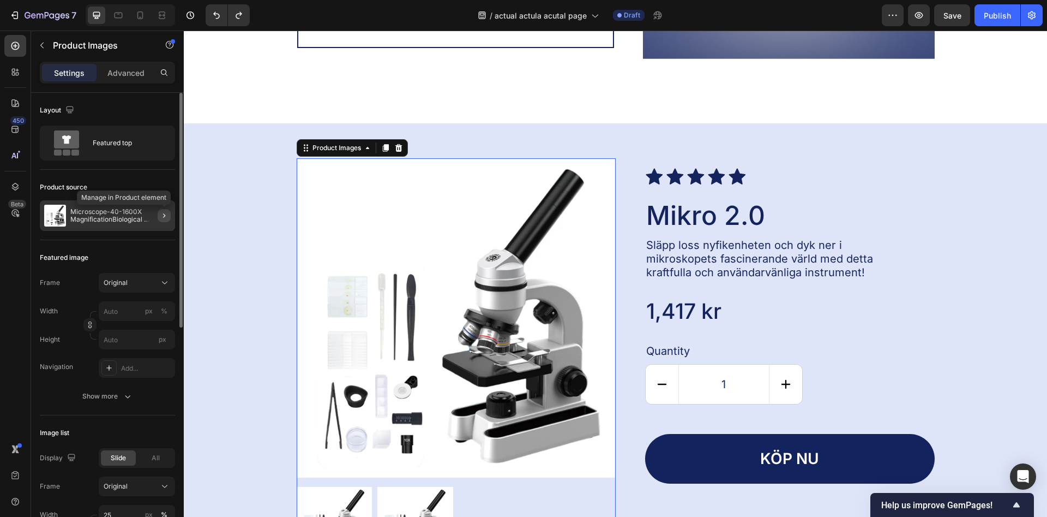
click at [164, 215] on icon "button" at bounding box center [164, 215] width 9 height 9
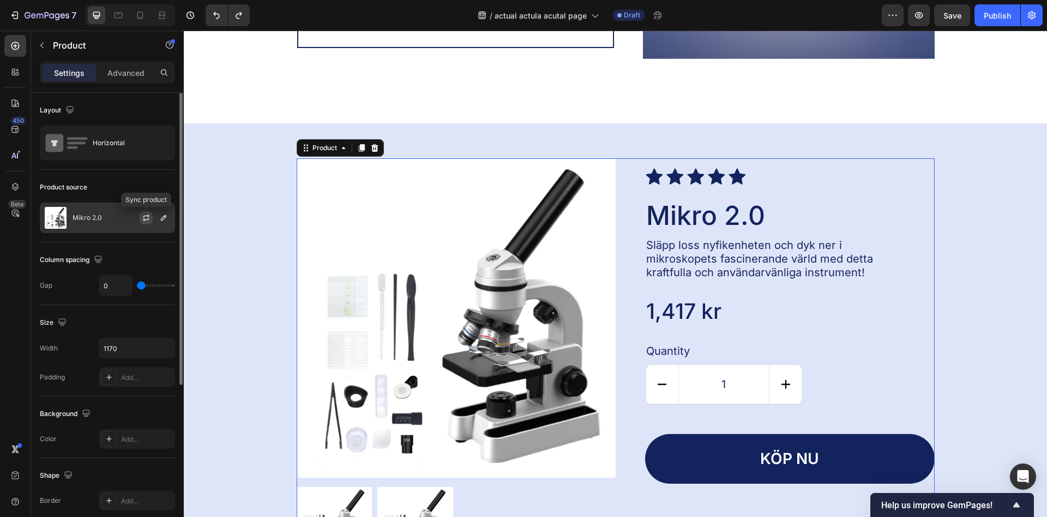
click at [143, 219] on icon "button" at bounding box center [146, 219] width 6 height 3
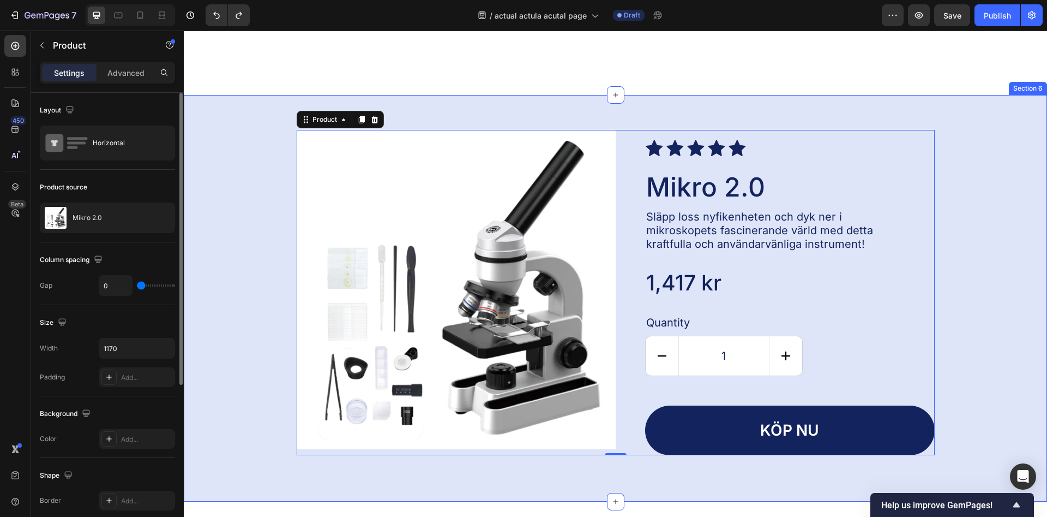
scroll to position [2281, 0]
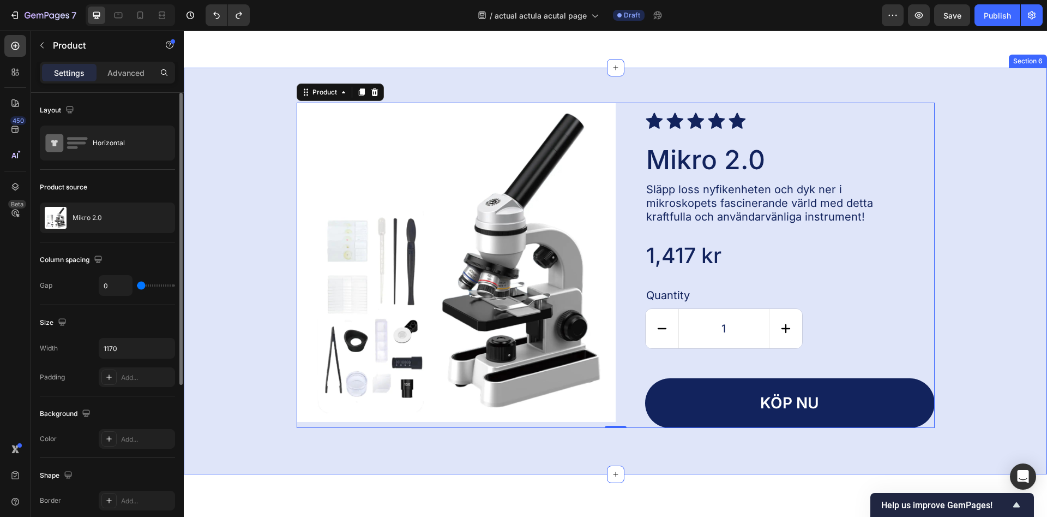
click at [251, 268] on div "Product Images Icon Icon Icon Icon Icon Icon List Mikro 2.0 Product Title Släpp…" at bounding box center [616, 265] width 842 height 325
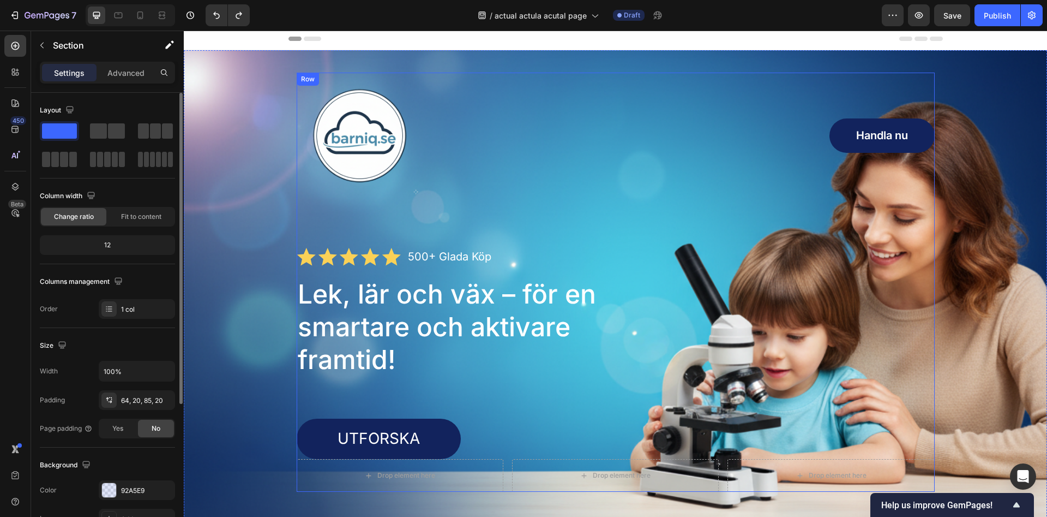
scroll to position [0, 0]
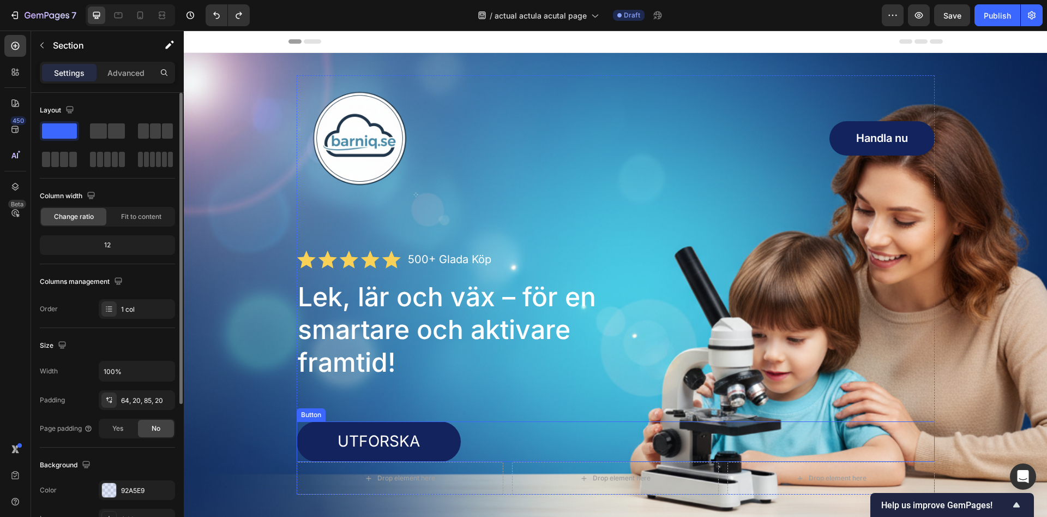
click at [451, 442] on link "Utforska" at bounding box center [379, 441] width 164 height 40
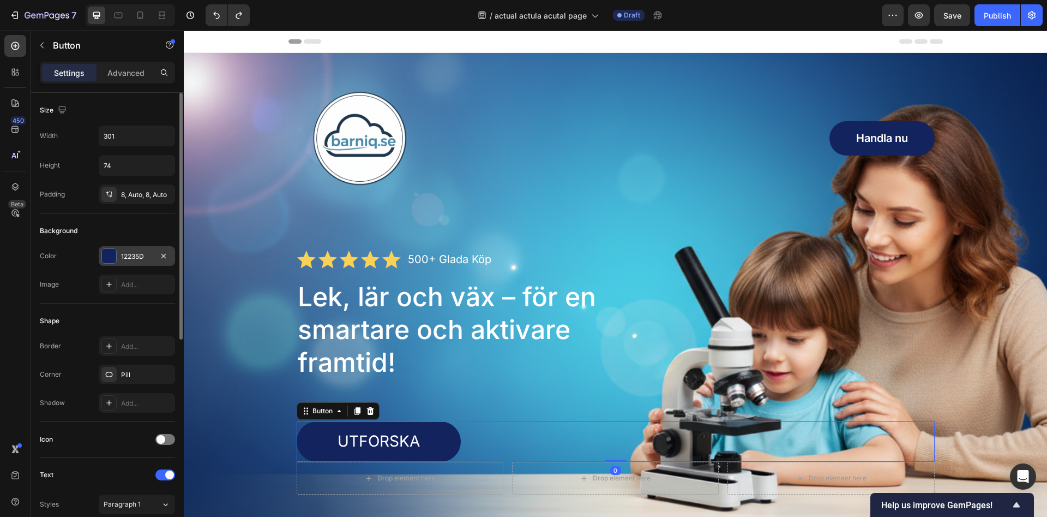
click at [127, 258] on div "12235D" at bounding box center [137, 256] width 32 height 10
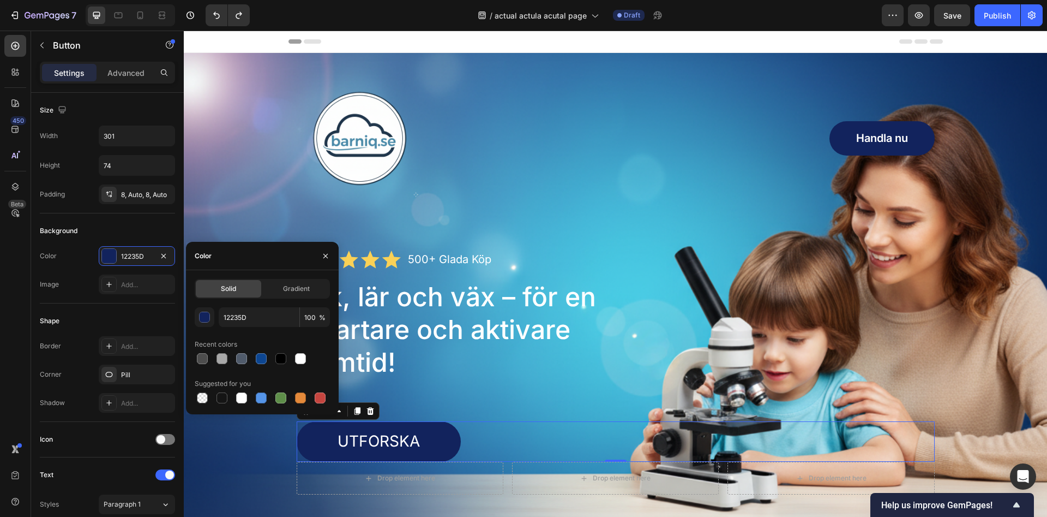
click at [287, 364] on div at bounding box center [280, 358] width 15 height 15
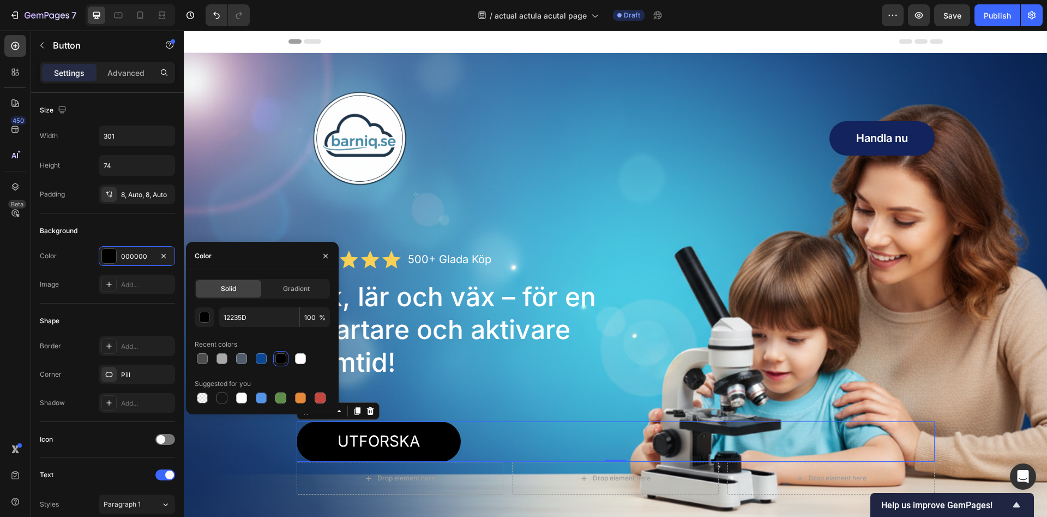
type input "000000"
click at [549, 404] on div "Image Handla nu Button Row Icon Icon Icon Icon Icon Icon List 500+ Glada Köp Te…" at bounding box center [616, 284] width 638 height 419
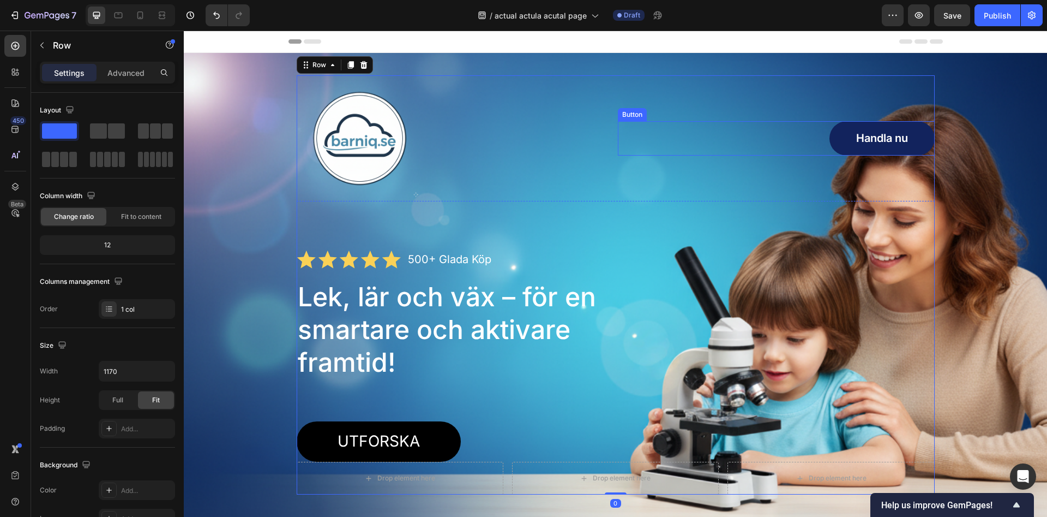
click at [868, 151] on link "Handla nu" at bounding box center [882, 138] width 105 height 34
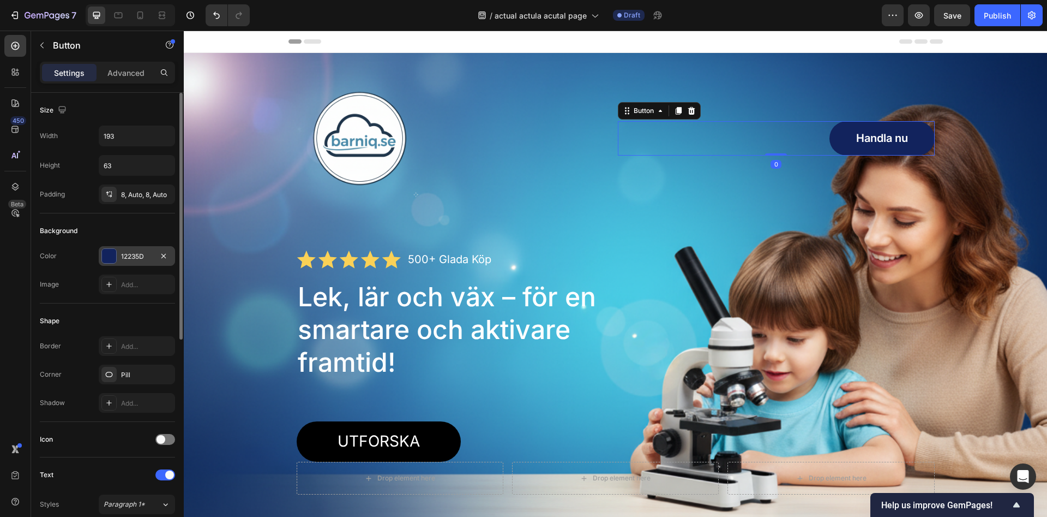
click at [117, 255] on div "12235D" at bounding box center [137, 256] width 76 height 20
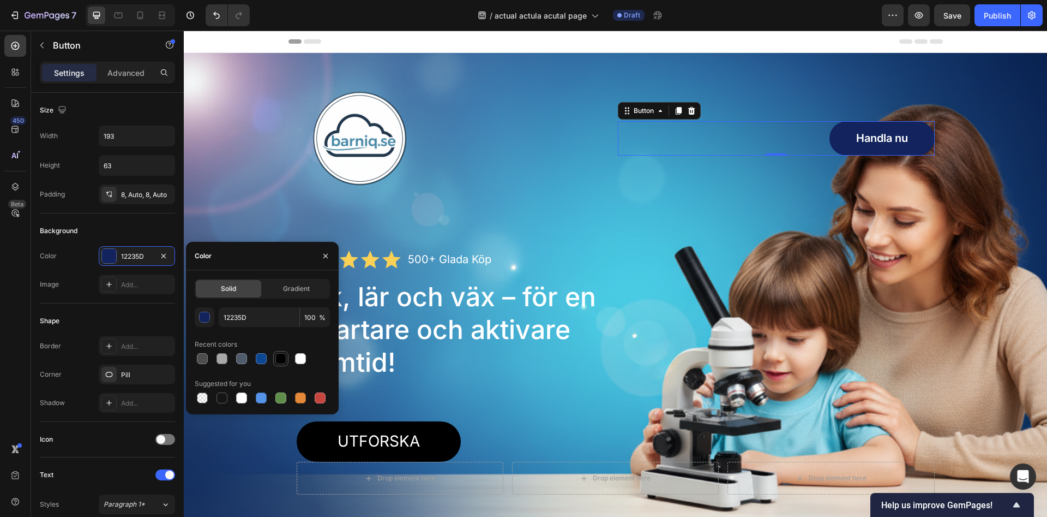
click at [280, 359] on div at bounding box center [280, 358] width 11 height 11
type input "000000"
click at [544, 188] on div at bounding box center [455, 138] width 317 height 126
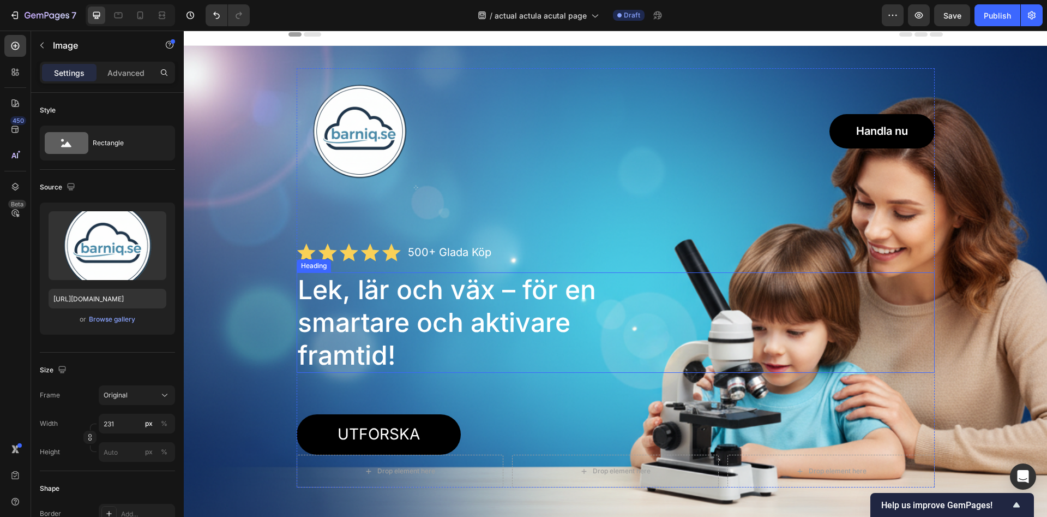
scroll to position [56, 0]
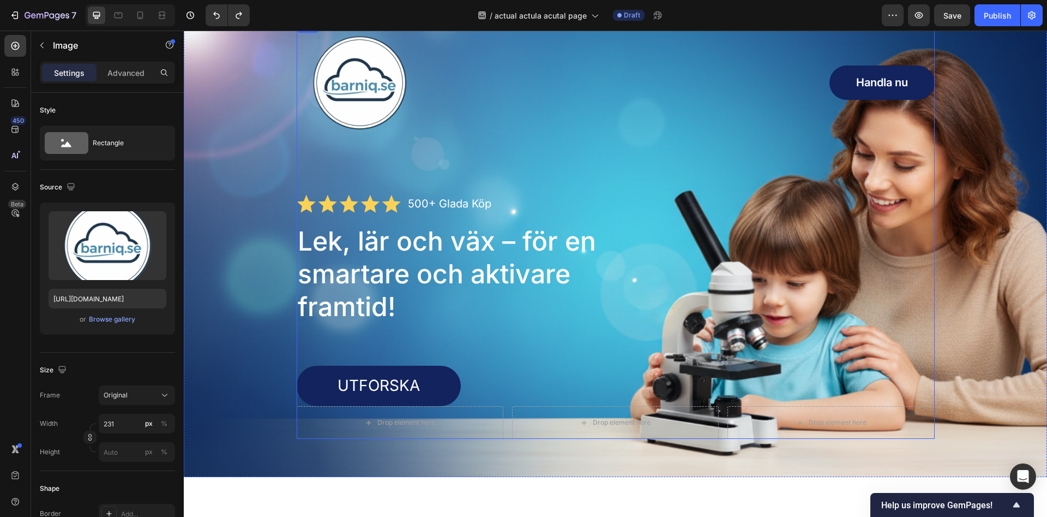
click at [436, 374] on link "Utforska" at bounding box center [379, 385] width 164 height 40
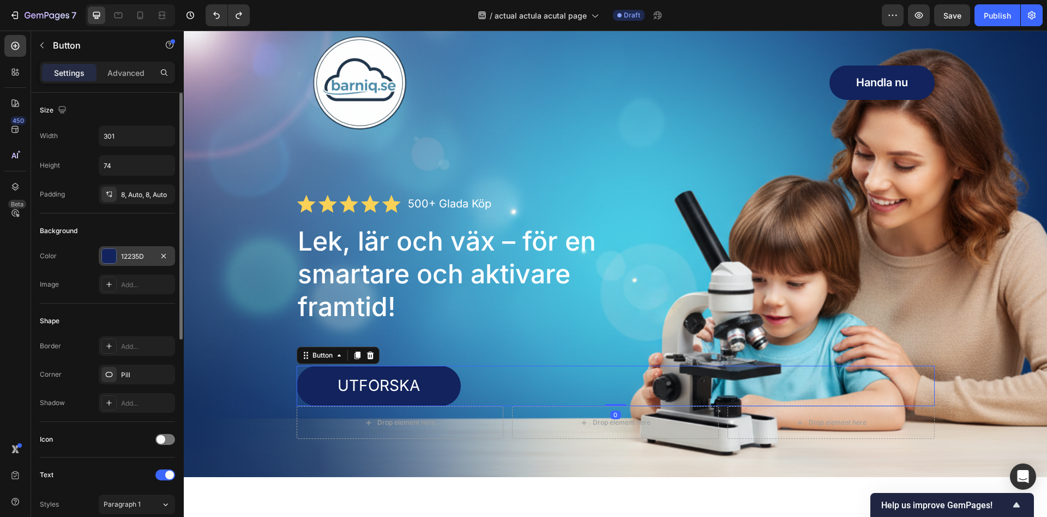
click at [143, 251] on div "12235D" at bounding box center [137, 256] width 76 height 20
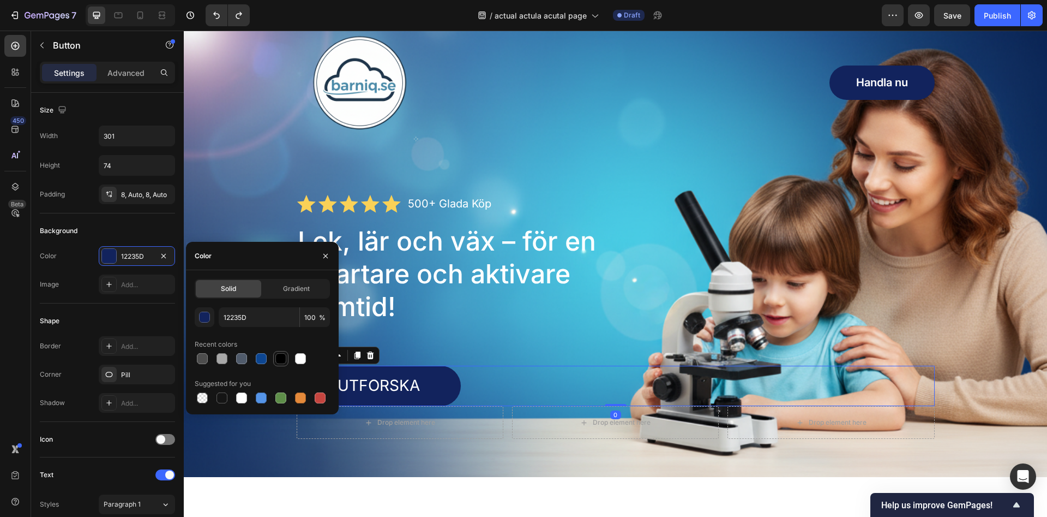
drag, startPoint x: 280, startPoint y: 357, endPoint x: 287, endPoint y: 353, distance: 8.8
click at [278, 358] on div at bounding box center [280, 358] width 11 height 11
type input "000000"
click at [925, 83] on link "Handla nu" at bounding box center [882, 82] width 105 height 34
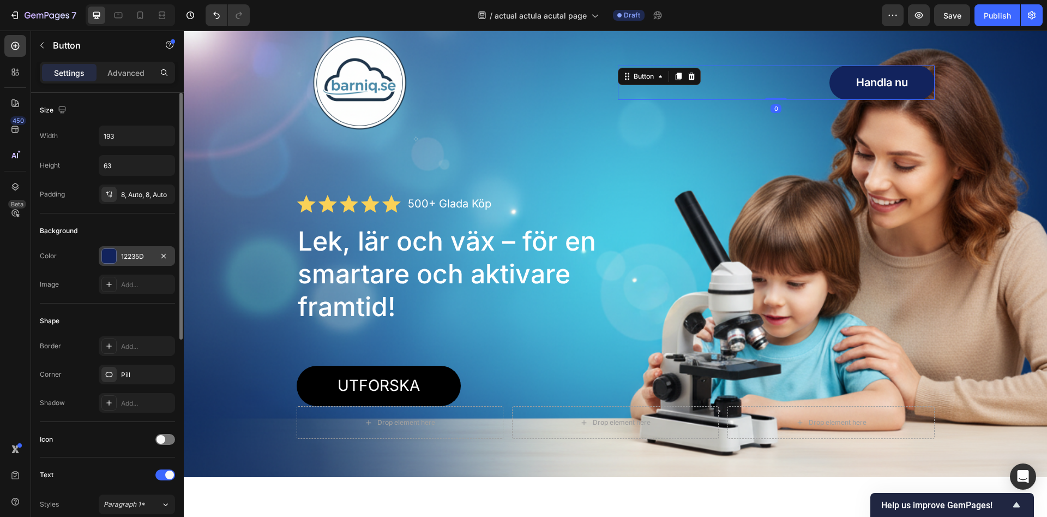
click at [128, 249] on div "12235D" at bounding box center [137, 256] width 76 height 20
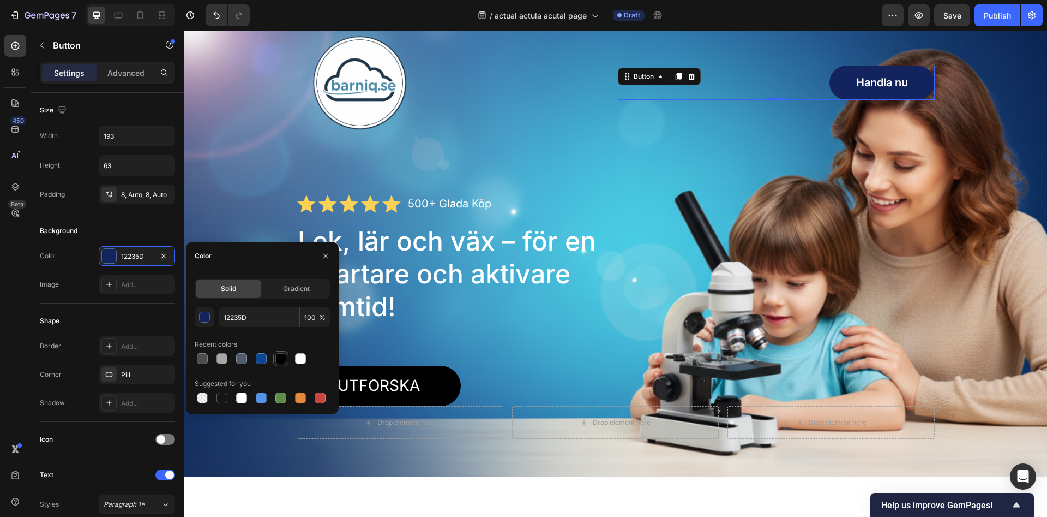
click at [284, 365] on div at bounding box center [280, 358] width 15 height 15
type input "000000"
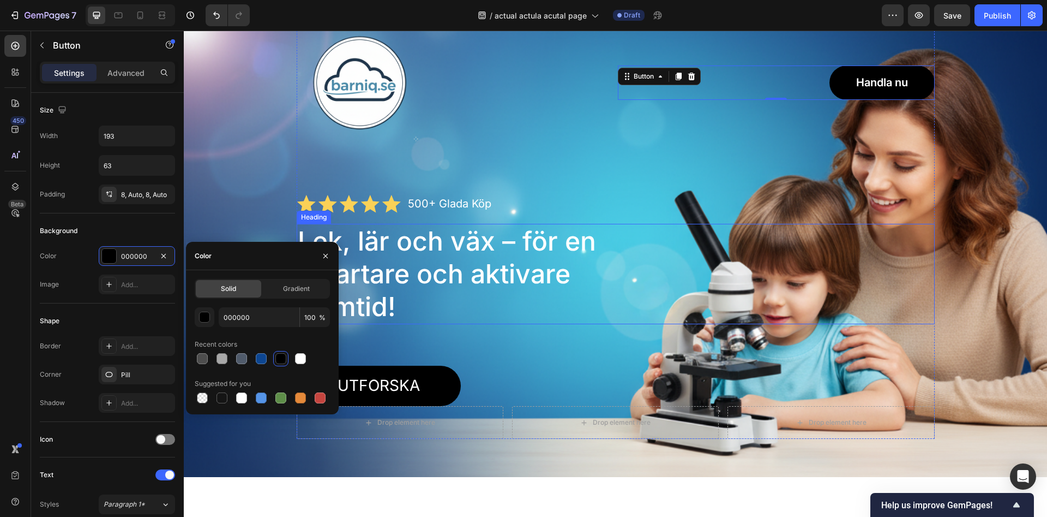
click at [625, 201] on div "Icon Icon Icon Icon Icon Icon List 500+ Glada Köp Text Block Row" at bounding box center [616, 203] width 638 height 19
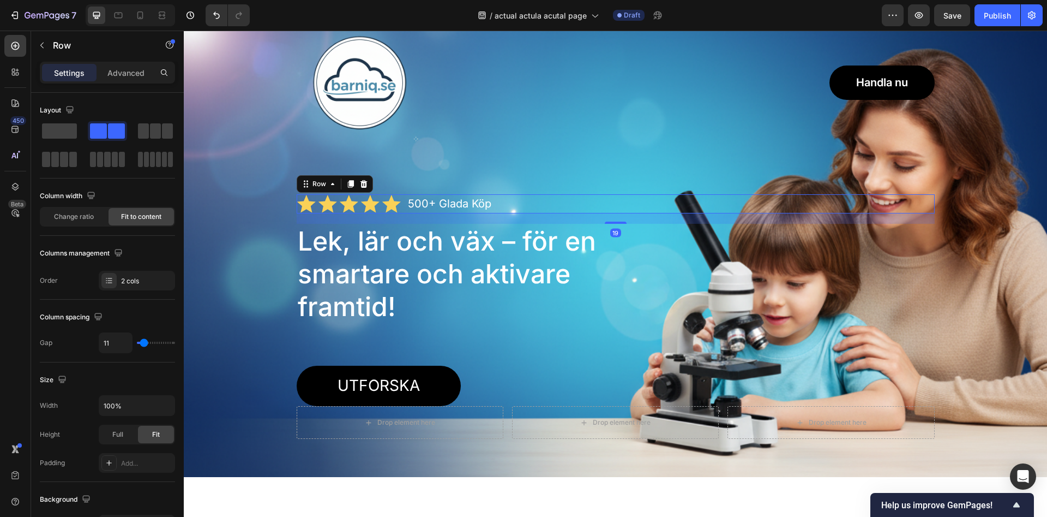
click at [601, 148] on div "Image Handla nu Button Row Icon Icon Icon Icon Icon Icon List 500+ Glada Köp Te…" at bounding box center [616, 229] width 638 height 419
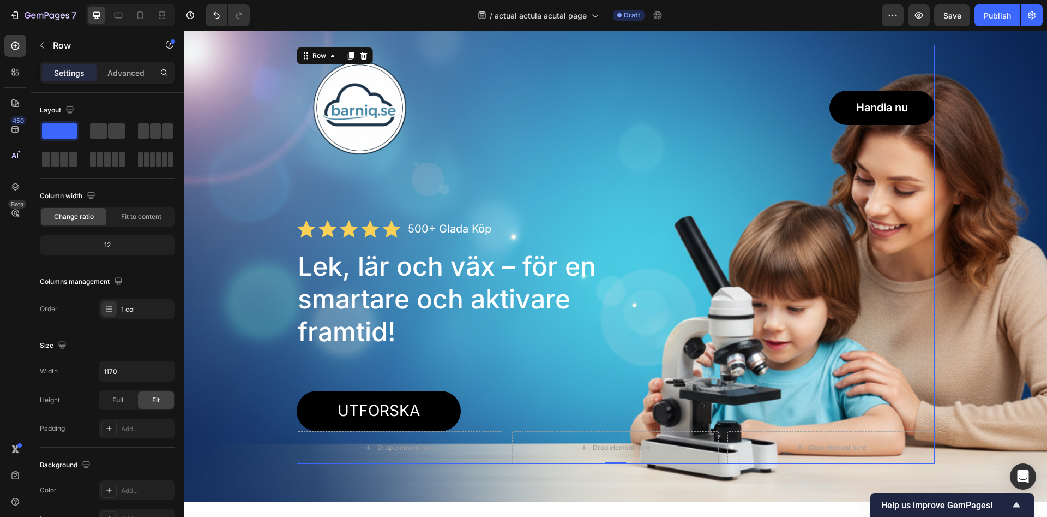
scroll to position [0, 0]
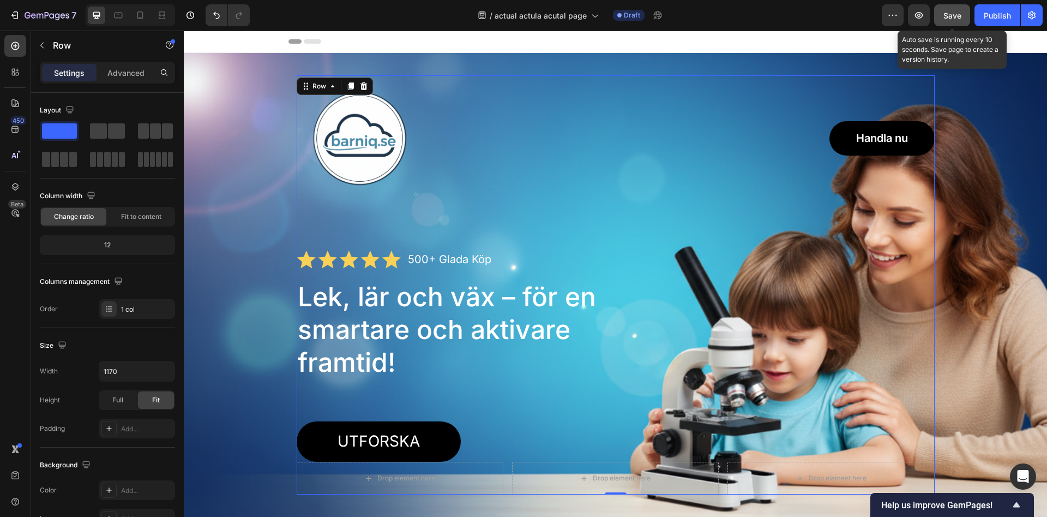
click at [962, 15] on button "Save" at bounding box center [952, 15] width 36 height 22
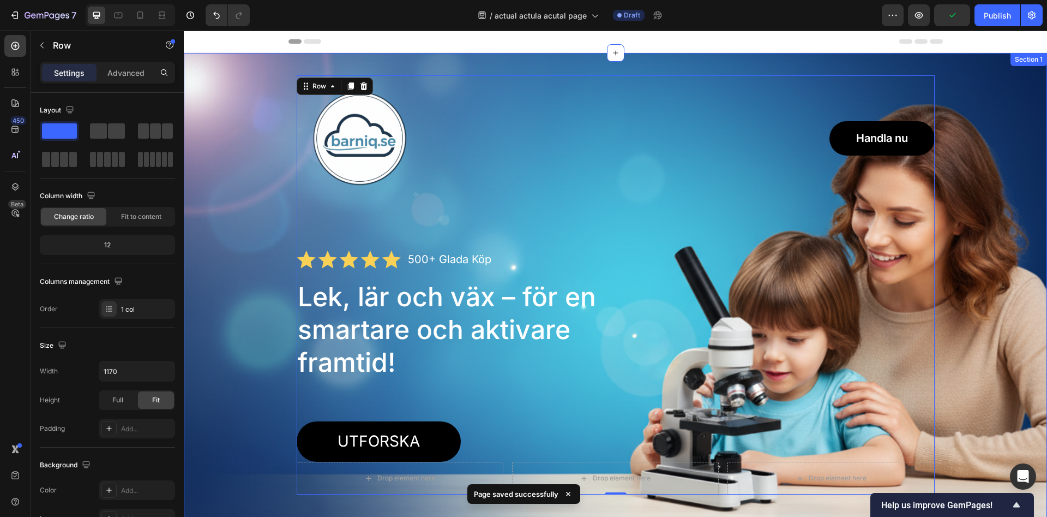
click at [660, 59] on div "Image Handla nu Button Row Icon Icon Icon Icon Icon Icon List 500+ Glada Köp Te…" at bounding box center [616, 293] width 864 height 480
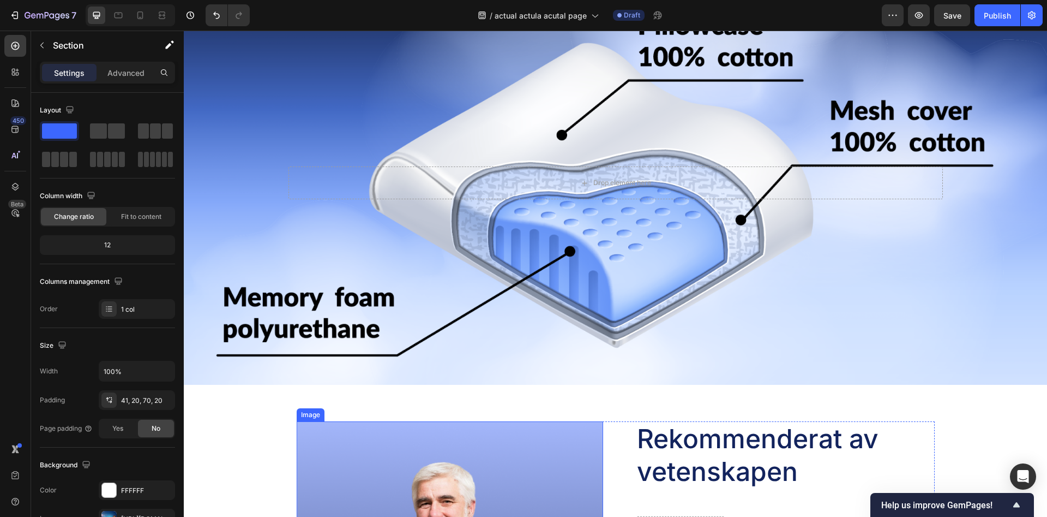
scroll to position [1335, 0]
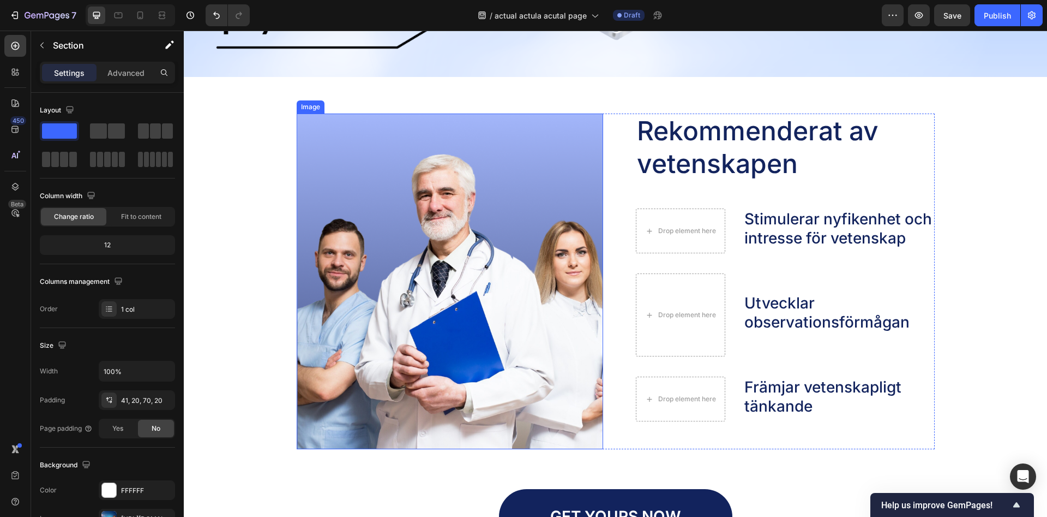
click at [460, 263] on img at bounding box center [450, 280] width 307 height 335
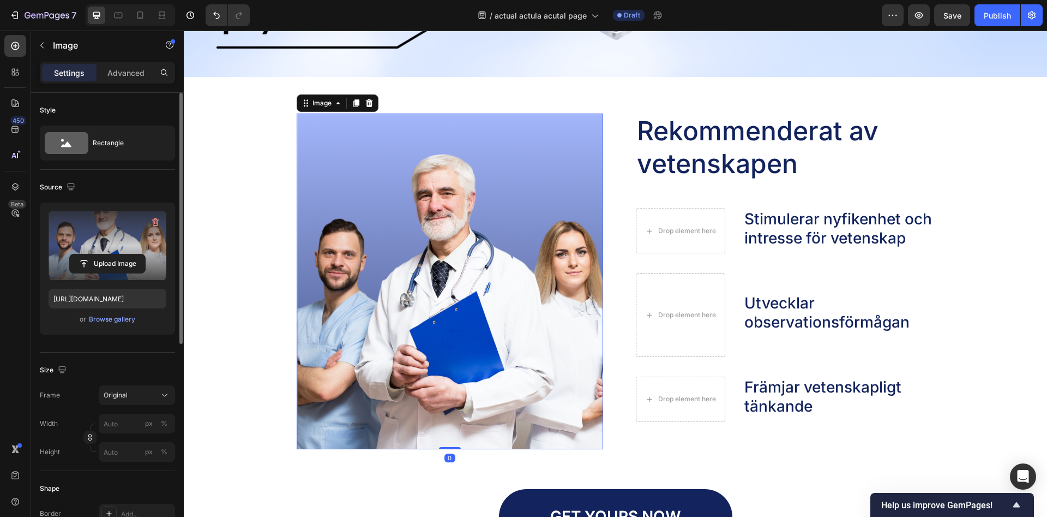
click at [60, 244] on label at bounding box center [108, 245] width 118 height 69
click at [70, 254] on input "file" at bounding box center [107, 263] width 75 height 19
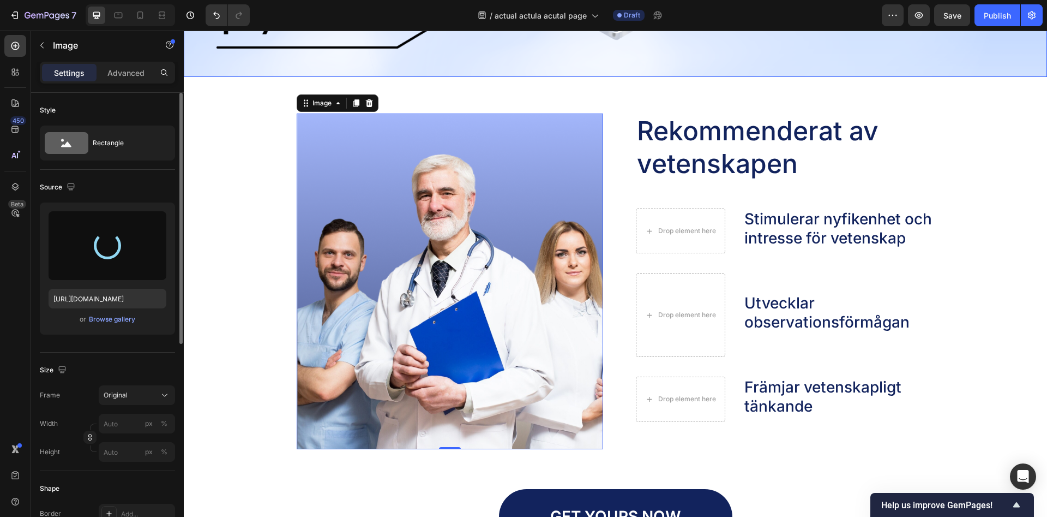
type input "https://cdn.shopify.com/s/files/1/0968/5729/3130/files/gempages_586282469188174…"
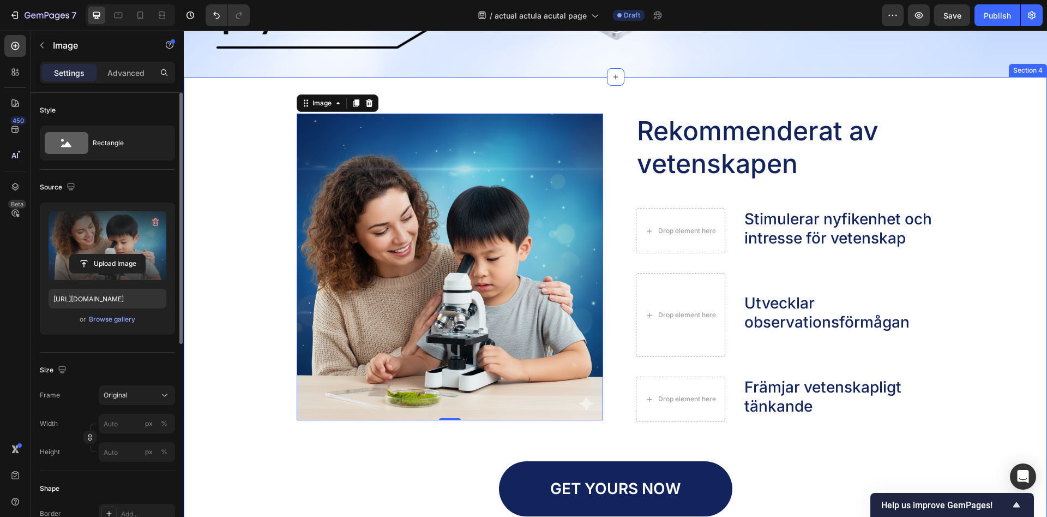
click at [234, 188] on div "Image 0 Rekommenderat av vetenskapen Heading Drop element here Stimulerar nyfik…" at bounding box center [616, 314] width 842 height 403
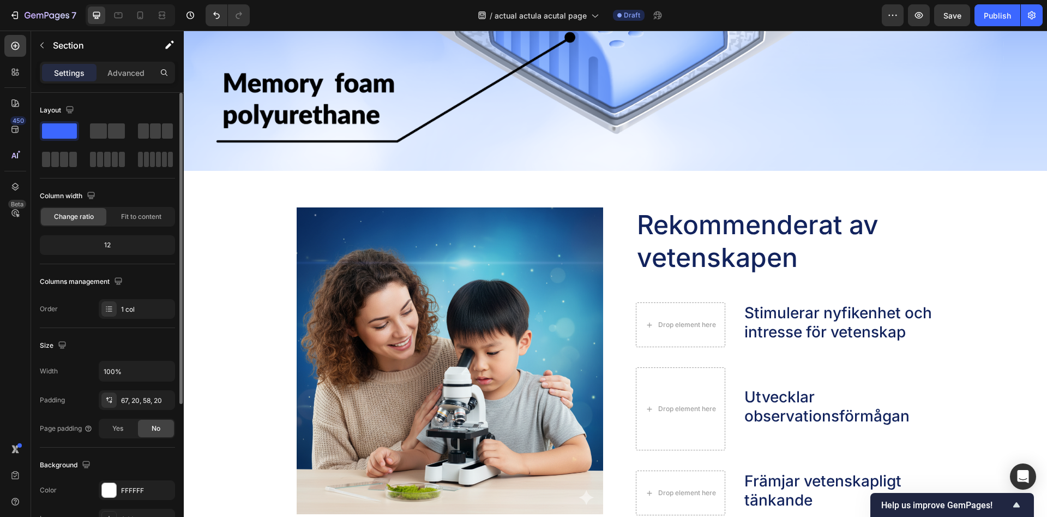
scroll to position [1224, 0]
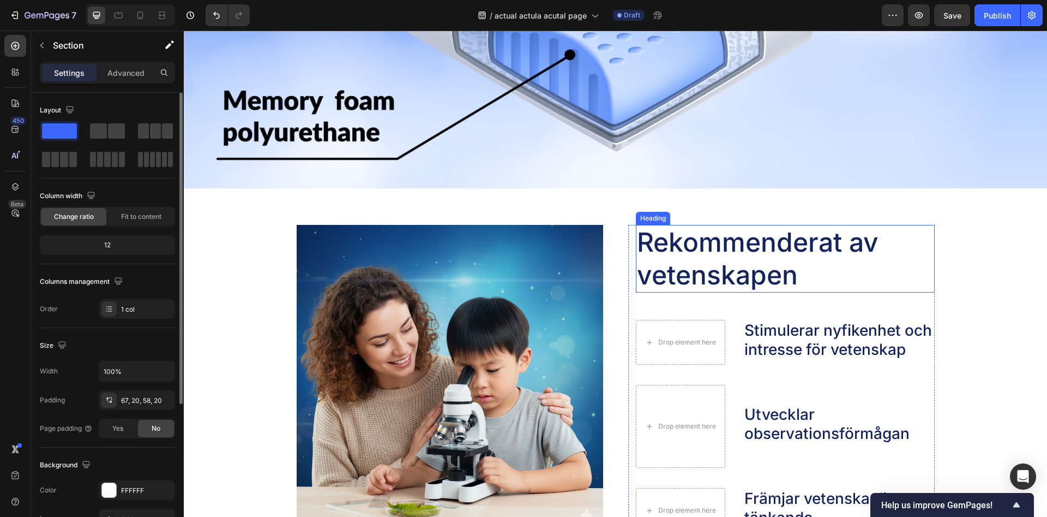
click at [703, 245] on h2 "Rekommenderat av vetenskapen" at bounding box center [775, 259] width 278 height 68
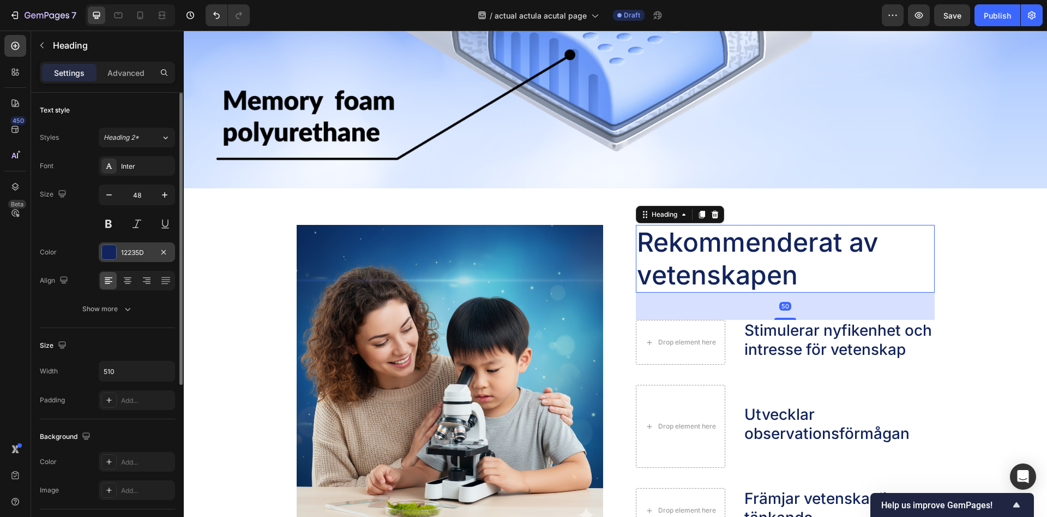
click at [106, 253] on div at bounding box center [109, 252] width 14 height 14
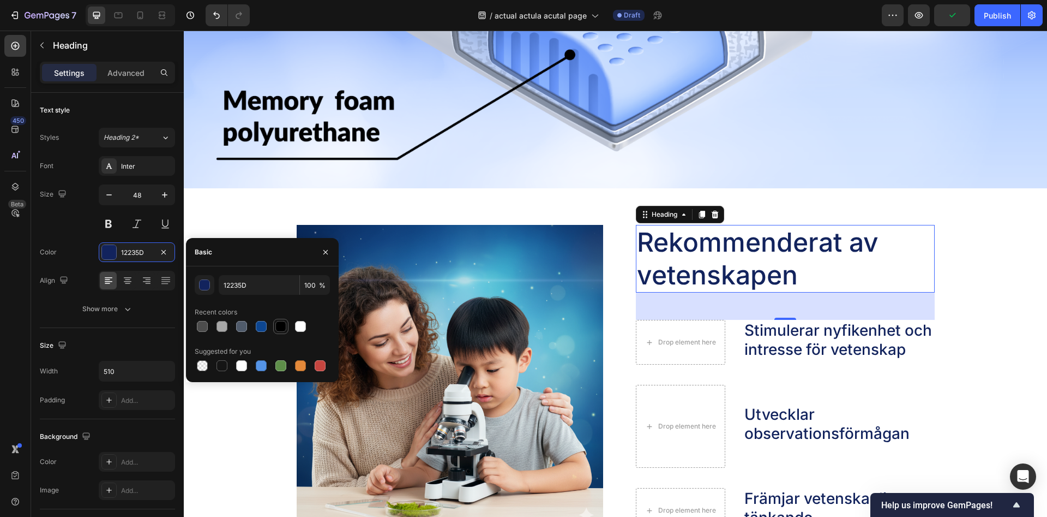
click at [278, 326] on div at bounding box center [280, 326] width 11 height 11
type input "000000"
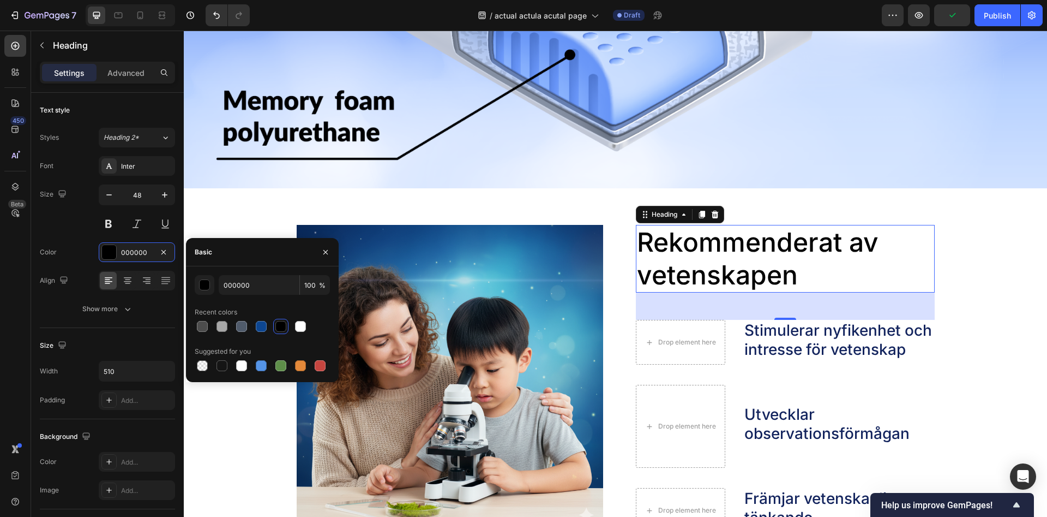
click at [787, 322] on p "Stimulerar nyfikenhet och intresse för vetenskap" at bounding box center [839, 340] width 189 height 38
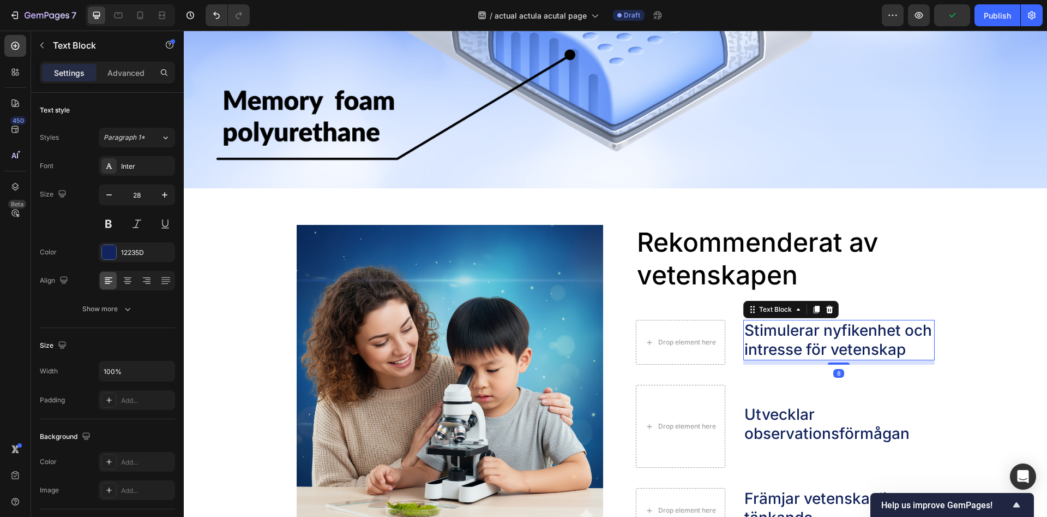
click at [789, 341] on p "Stimulerar nyfikenhet och intresse för vetenskap" at bounding box center [839, 340] width 189 height 38
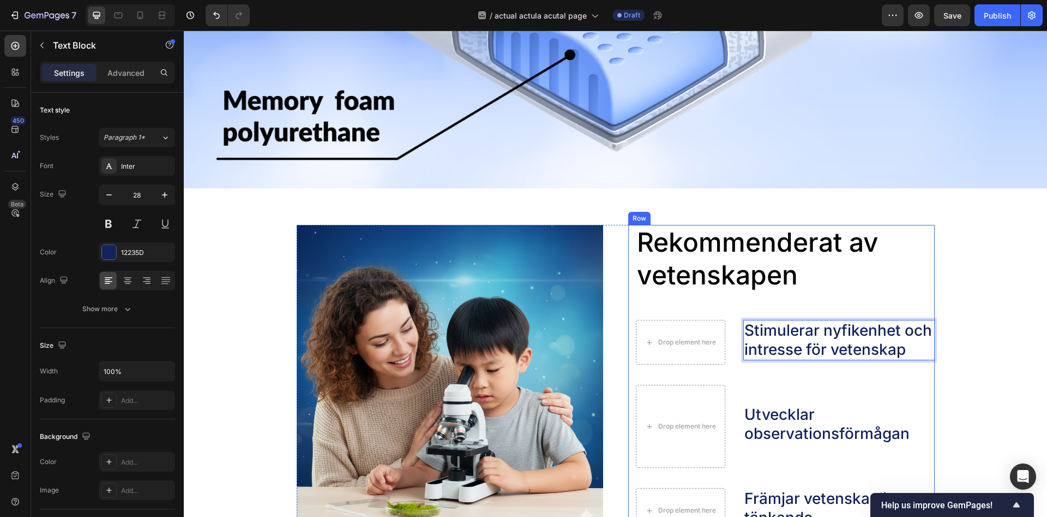
click at [952, 295] on div "Image Rekommenderat av vetenskapen Heading Drop element here Stimulerar nyfiken…" at bounding box center [616, 426] width 842 height 403
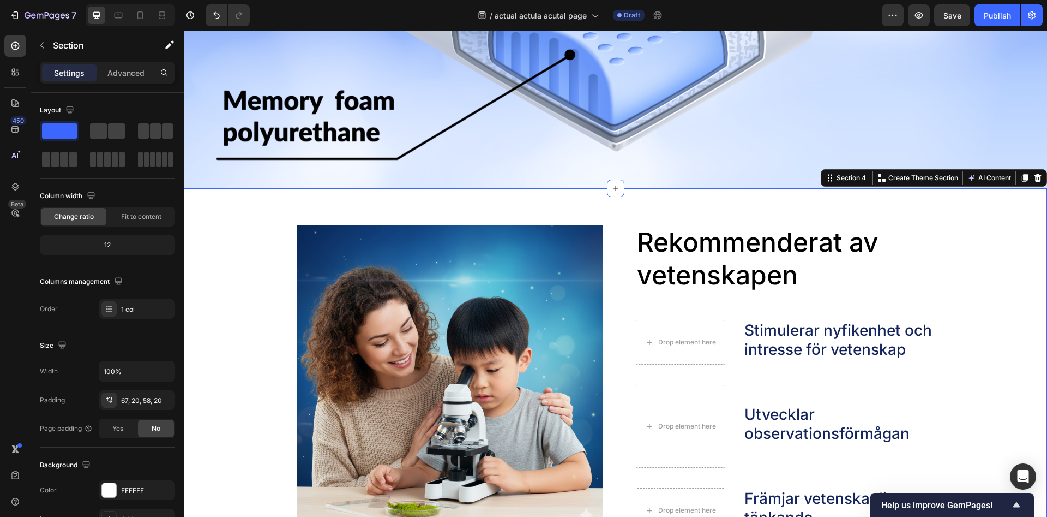
click at [837, 329] on p "Stimulerar nyfikenhet och intresse för vetenskap" at bounding box center [839, 340] width 189 height 38
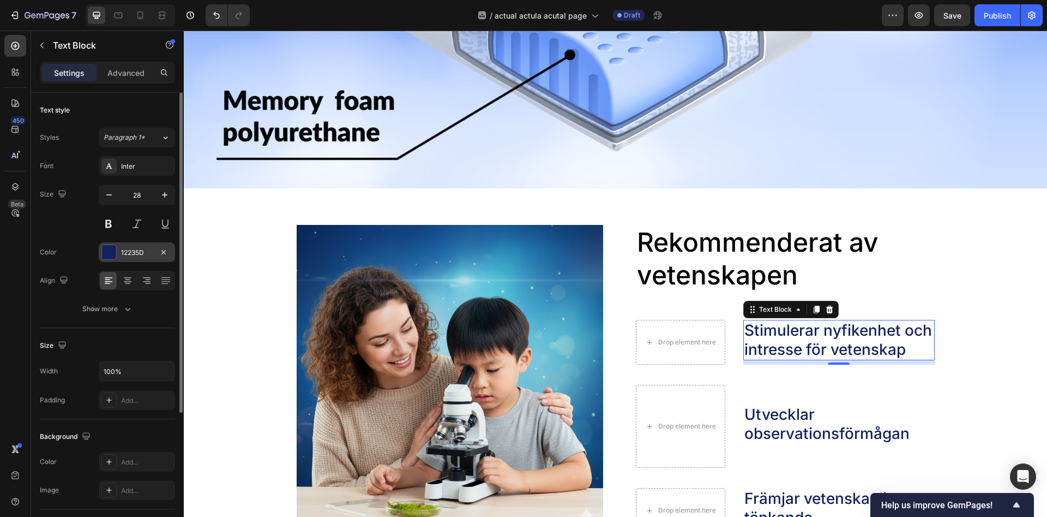
click at [119, 256] on div "12235D" at bounding box center [137, 252] width 76 height 20
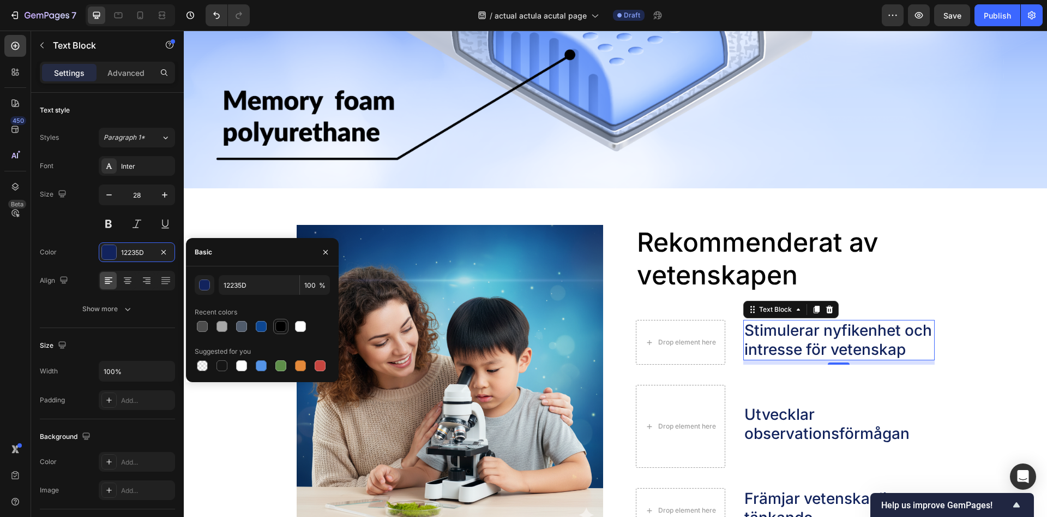
click at [273, 324] on div at bounding box center [280, 326] width 15 height 15
type input "000000"
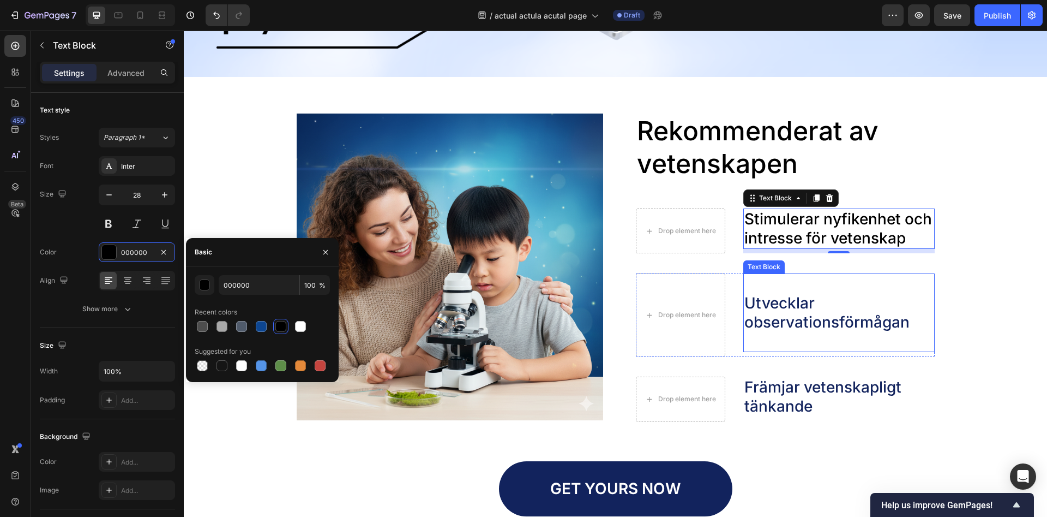
click at [788, 307] on p "Utvecklar observationsförmågan" at bounding box center [839, 302] width 189 height 57
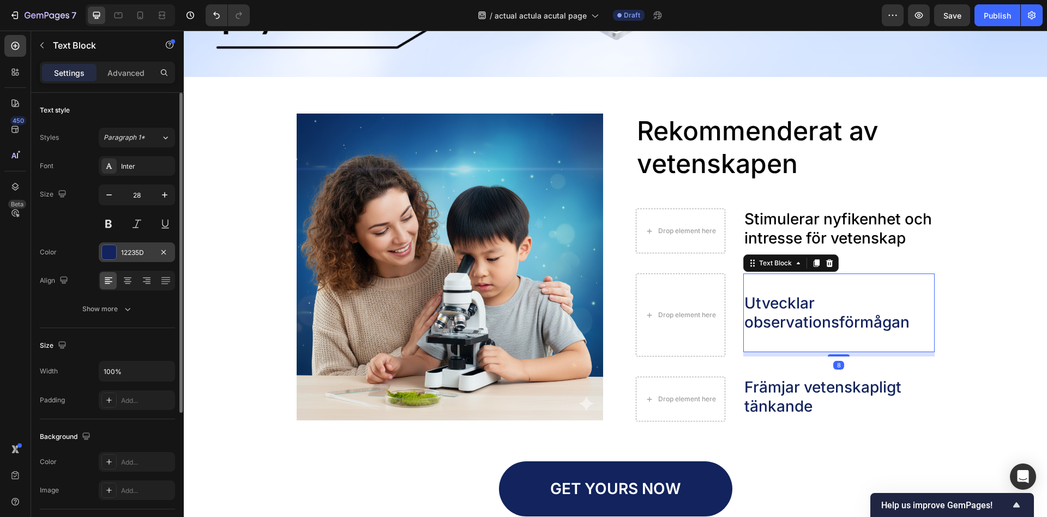
click at [133, 252] on div "12235D" at bounding box center [137, 253] width 32 height 10
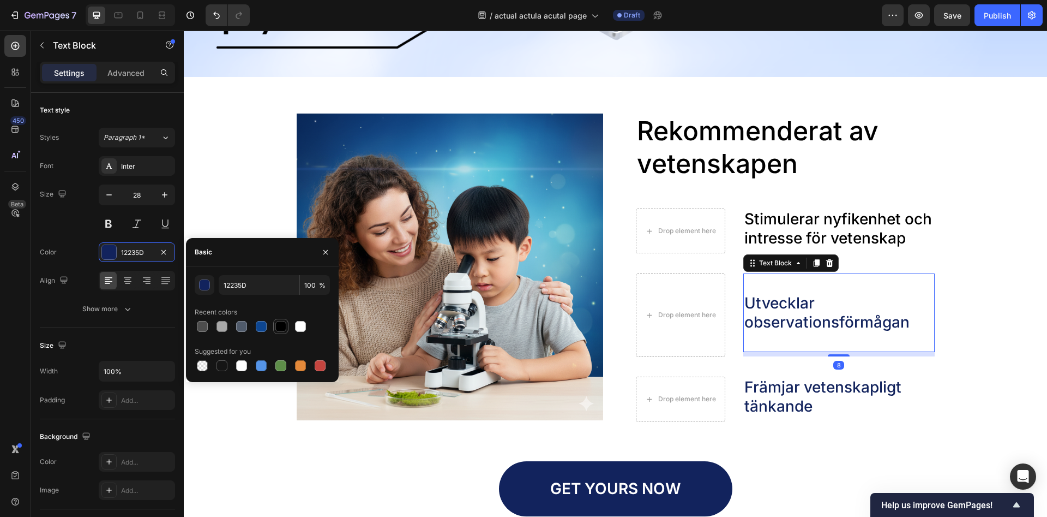
click at [280, 331] on div at bounding box center [280, 326] width 11 height 11
type input "000000"
click at [824, 384] on p "Främjar vetenskapligt tänkande" at bounding box center [839, 396] width 189 height 38
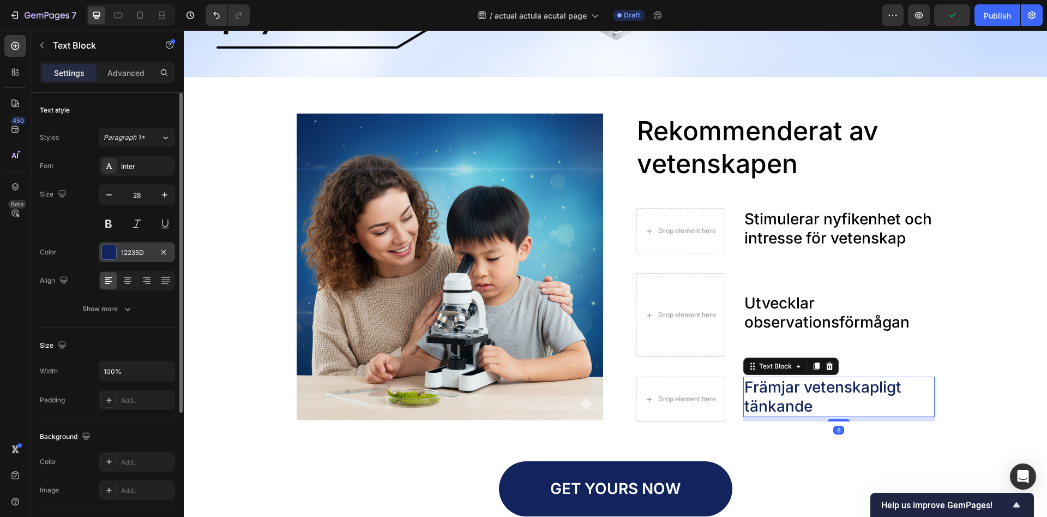
click at [136, 257] on div "12235D" at bounding box center [137, 252] width 76 height 20
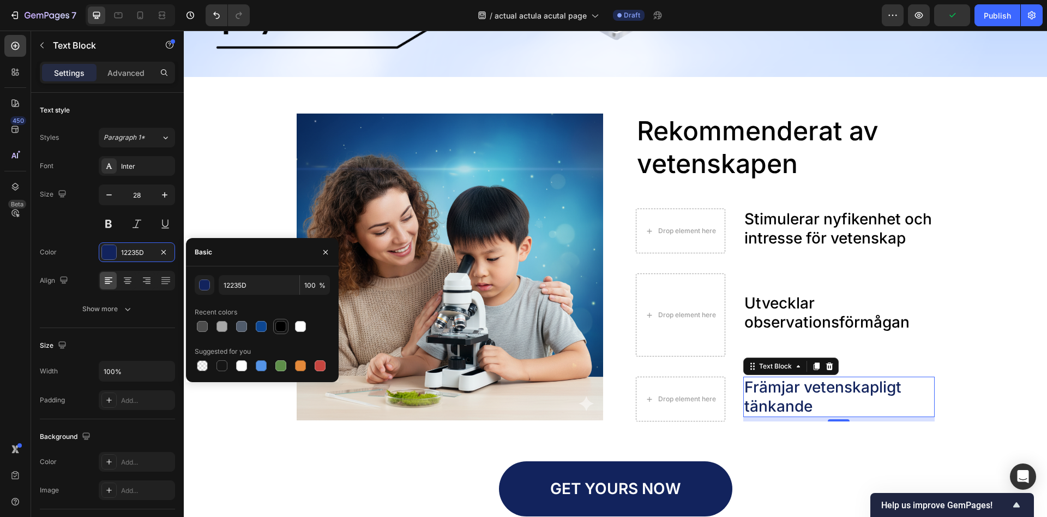
click at [281, 333] on div at bounding box center [280, 326] width 15 height 15
type input "000000"
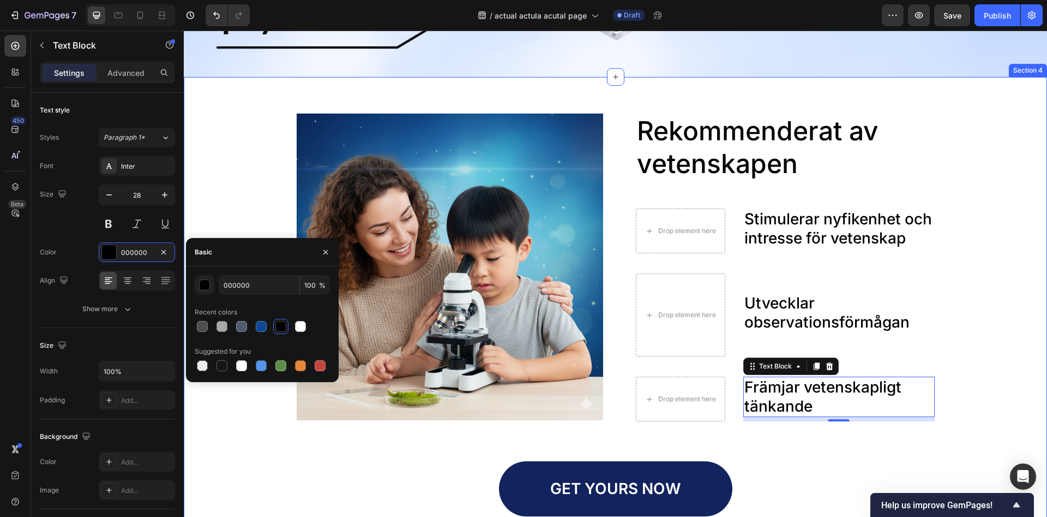
click at [990, 328] on div "Image Rekommenderat av vetenskapen Heading Drop element here Stimulerar nyfiken…" at bounding box center [616, 314] width 842 height 403
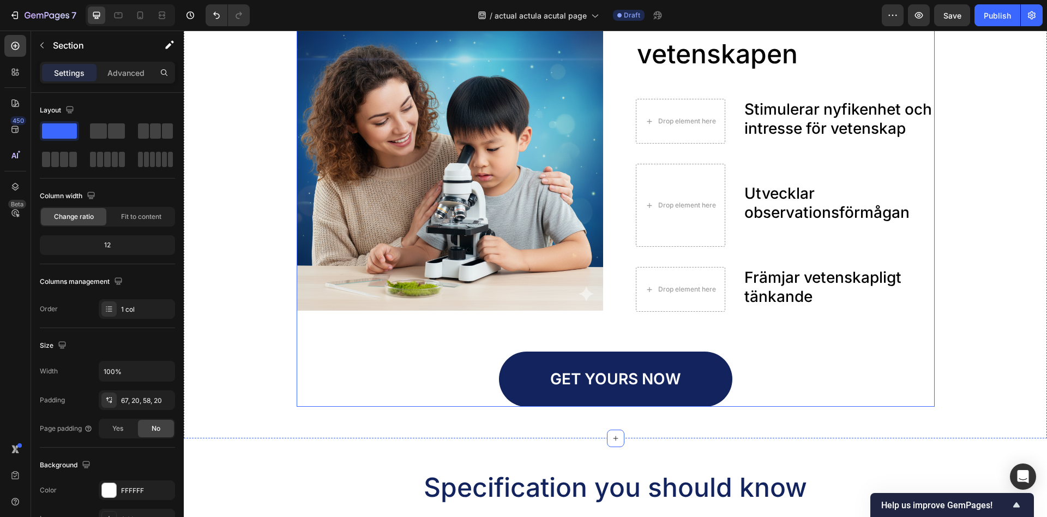
scroll to position [1447, 0]
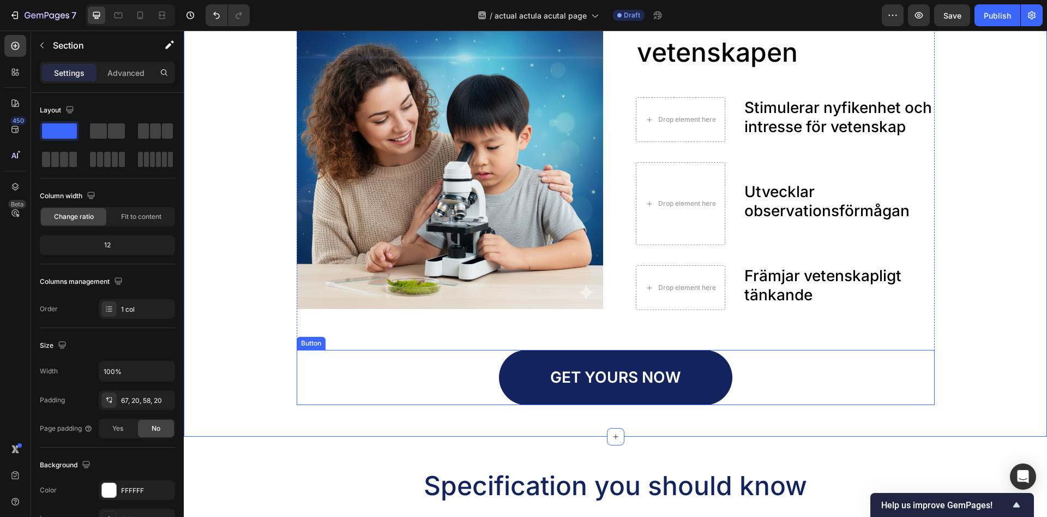
click at [718, 373] on link "GET YOURS NOW" at bounding box center [615, 377] width 233 height 55
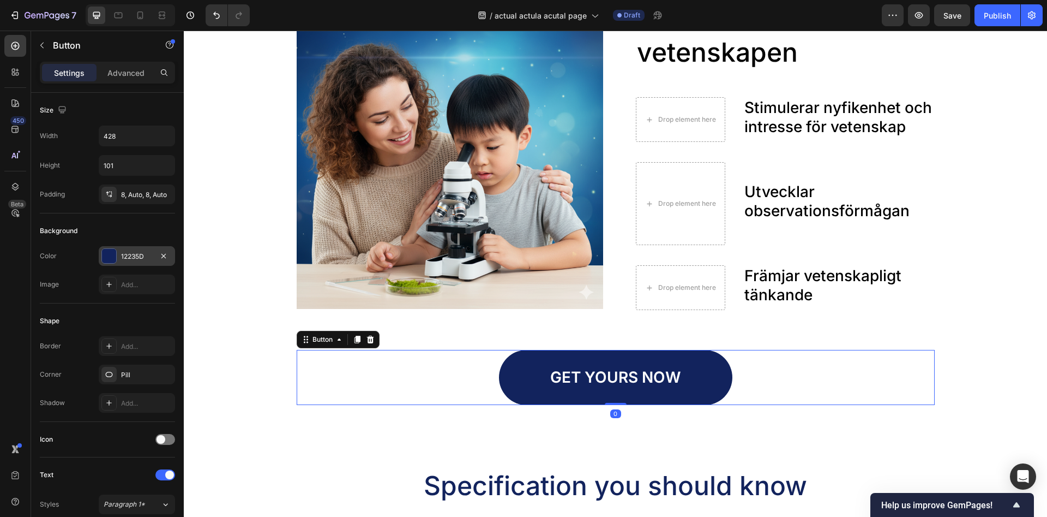
click at [118, 246] on div "12235D" at bounding box center [137, 256] width 76 height 20
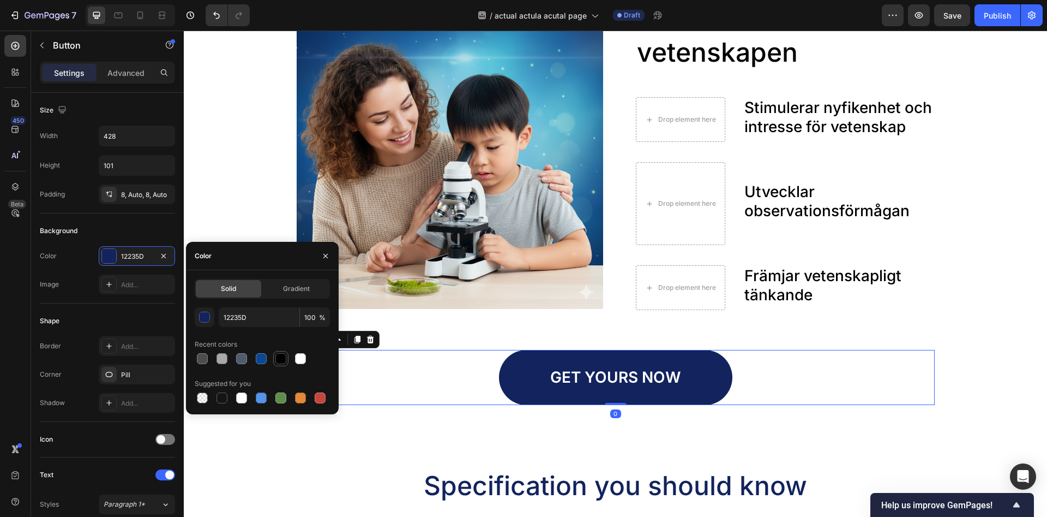
drag, startPoint x: 283, startPoint y: 360, endPoint x: 326, endPoint y: 330, distance: 52.5
click at [283, 360] on div at bounding box center [280, 358] width 11 height 11
type input "000000"
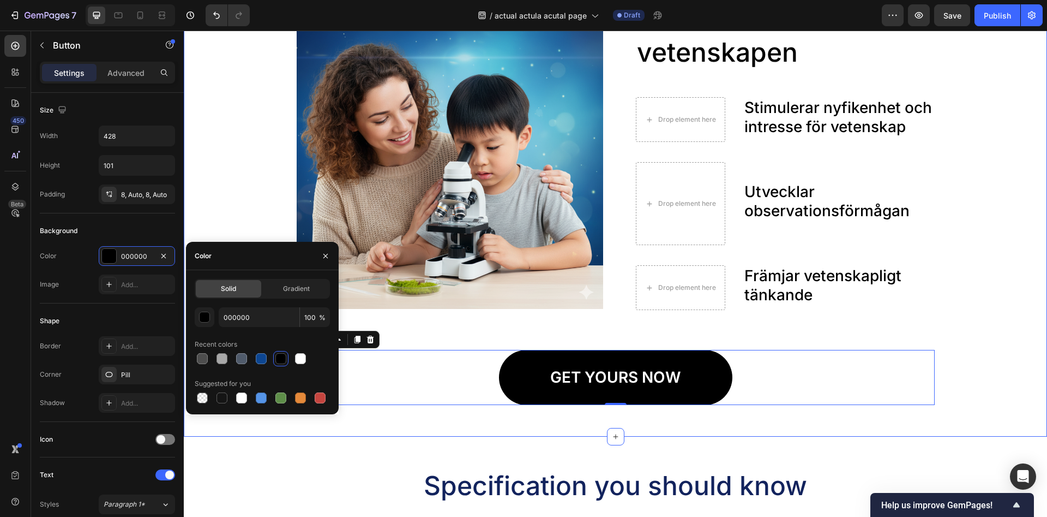
click at [853, 429] on div "Image Rekommenderat av vetenskapen Heading Drop element here Stimulerar nyfiken…" at bounding box center [616, 201] width 864 height 471
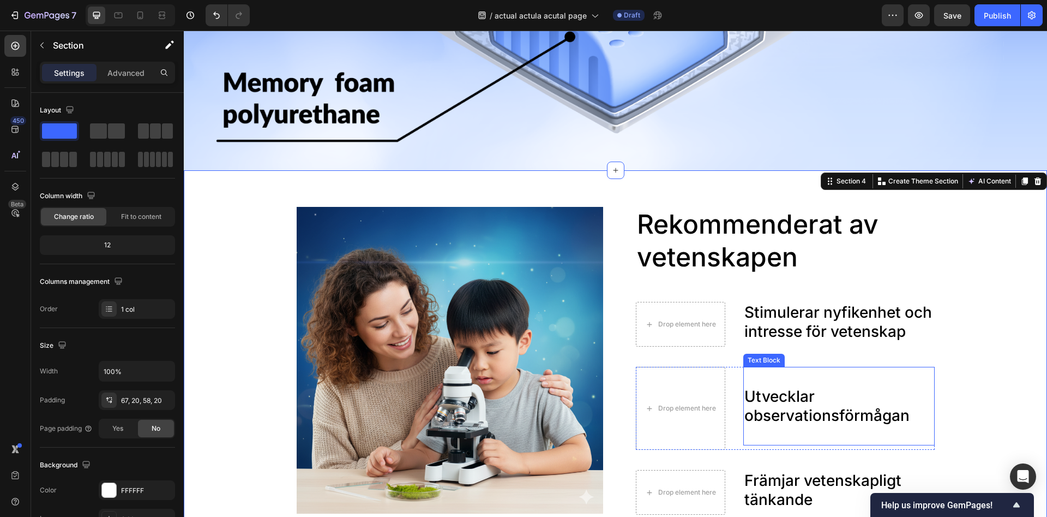
scroll to position [1280, 0]
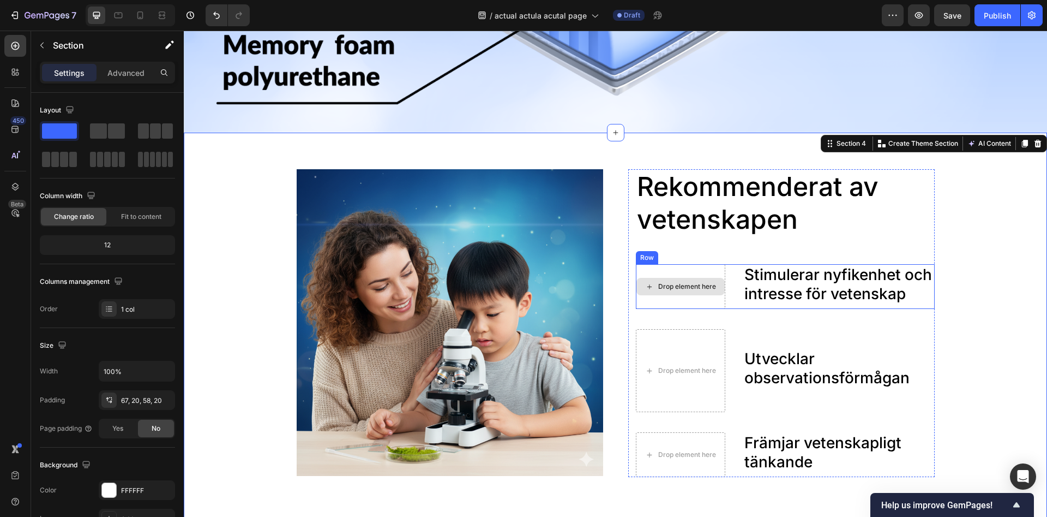
click at [693, 289] on div "Drop element here" at bounding box center [687, 286] width 58 height 9
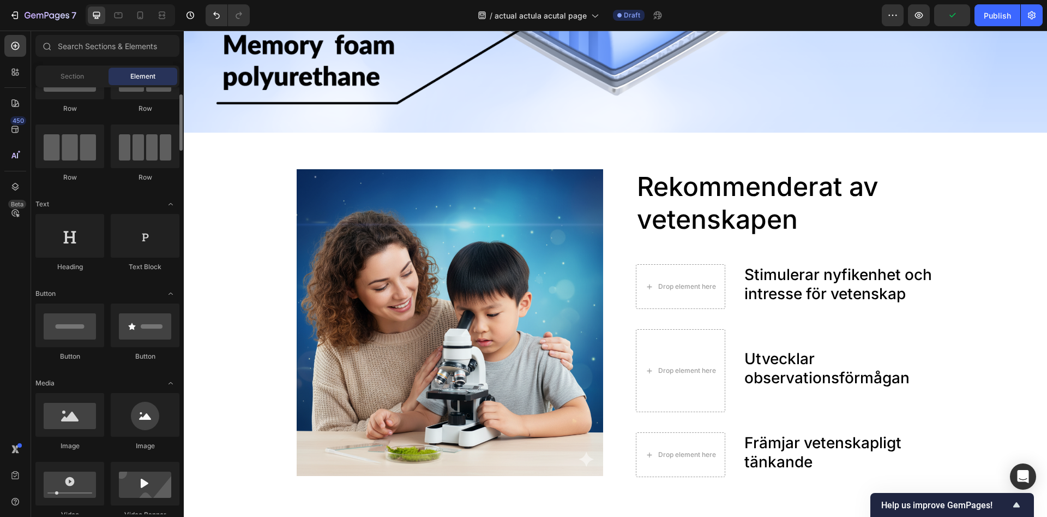
scroll to position [0, 0]
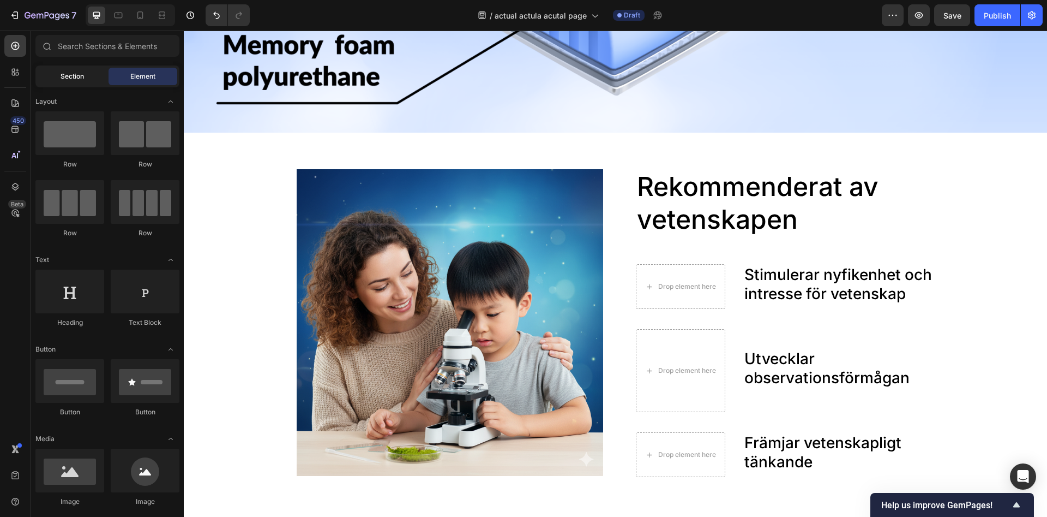
click at [82, 85] on div "Section" at bounding box center [72, 76] width 69 height 17
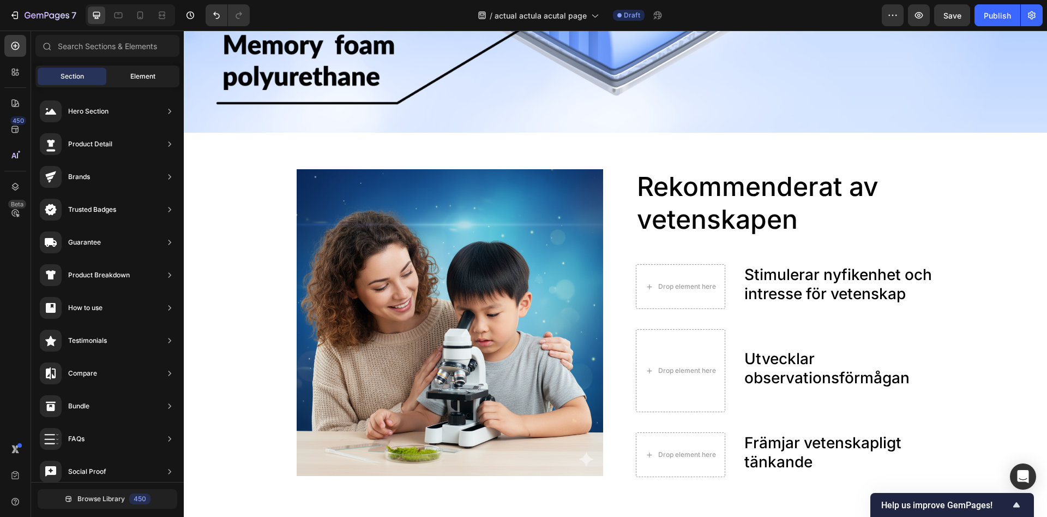
click at [136, 76] on span "Element" at bounding box center [142, 76] width 25 height 10
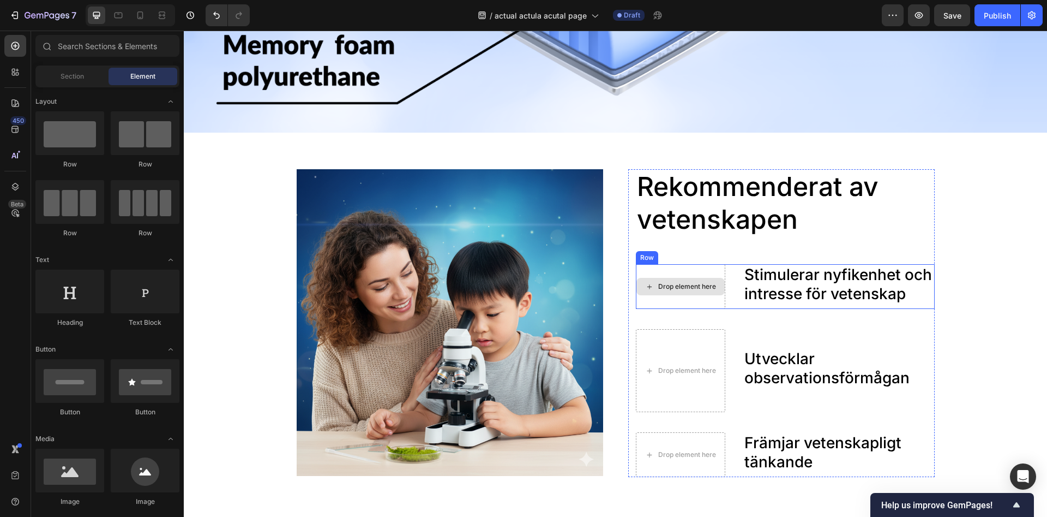
click at [693, 289] on div "Drop element here" at bounding box center [687, 286] width 58 height 9
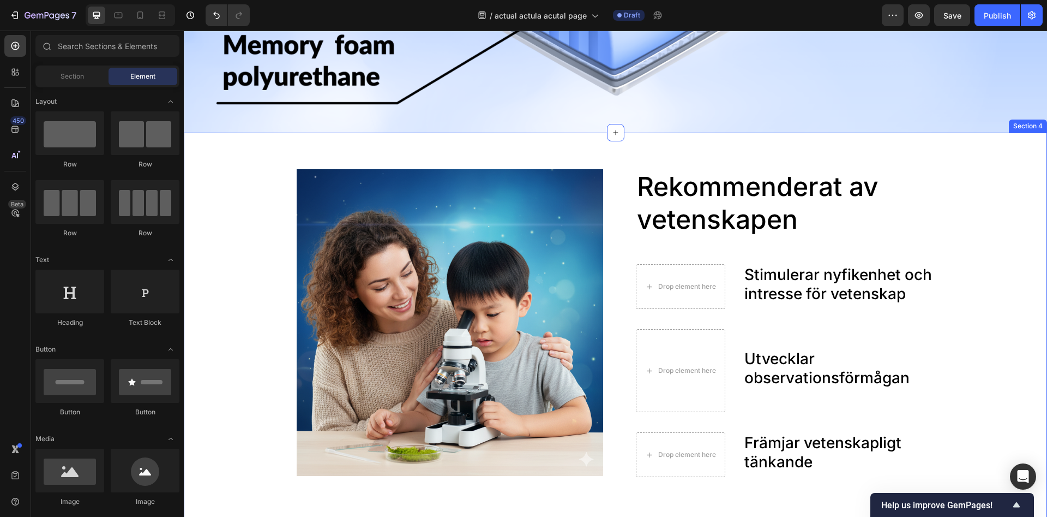
click at [1003, 310] on div "Image Rekommenderat av vetenskapen Heading Drop element here Stimulerar nyfiken…" at bounding box center [616, 370] width 842 height 403
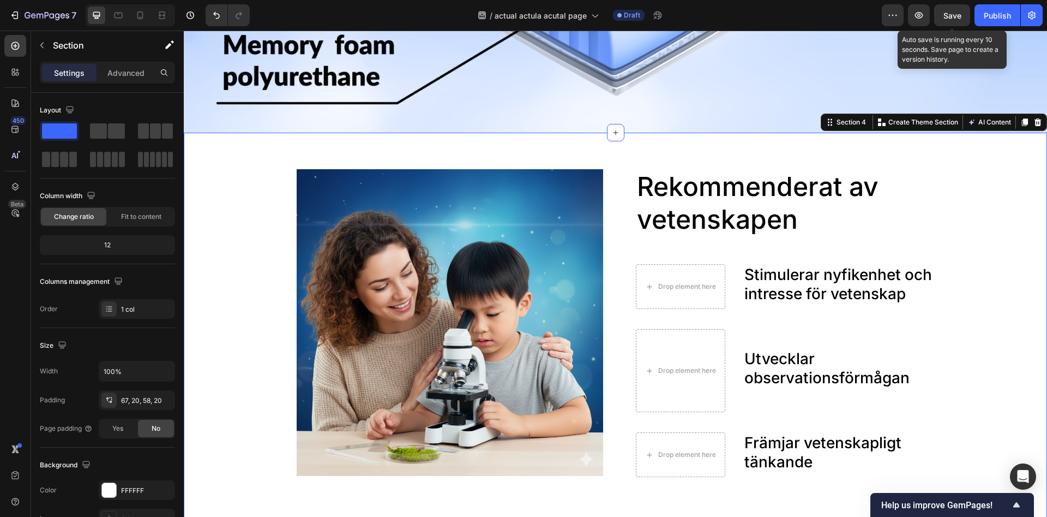
click at [955, 20] on span "Save" at bounding box center [953, 15] width 18 height 9
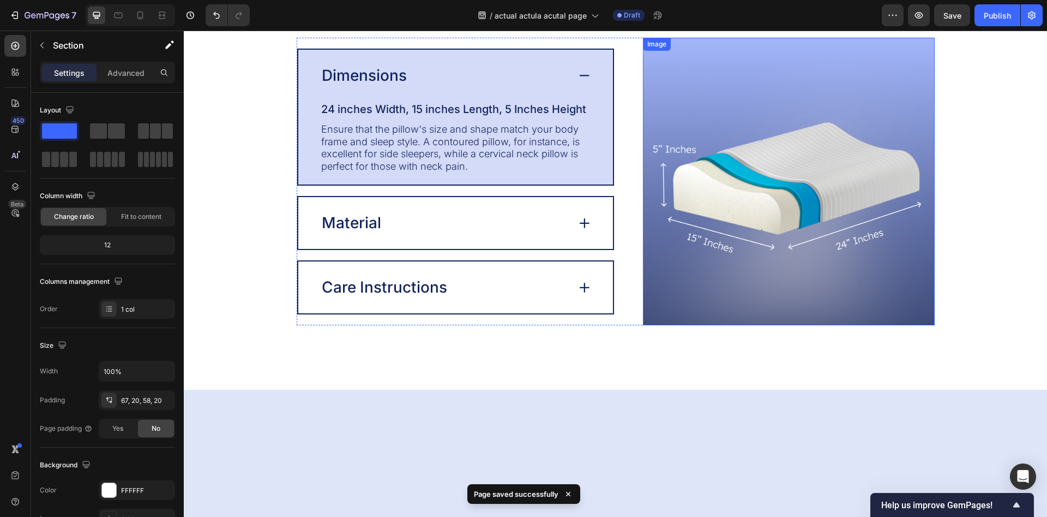
scroll to position [1781, 0]
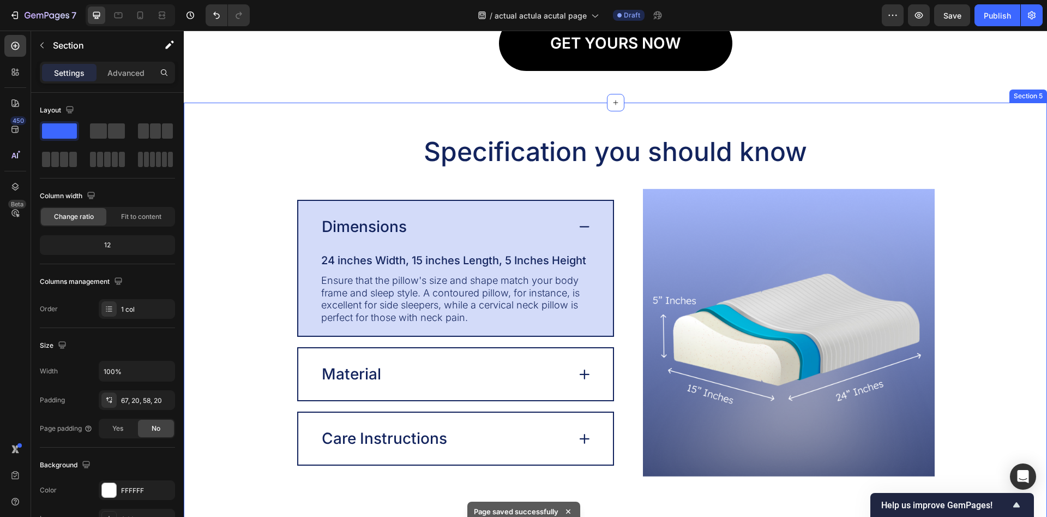
click at [1011, 226] on div "Specification you should know Heading Image Dimensions 24 inches Width, 15 inch…" at bounding box center [616, 305] width 842 height 342
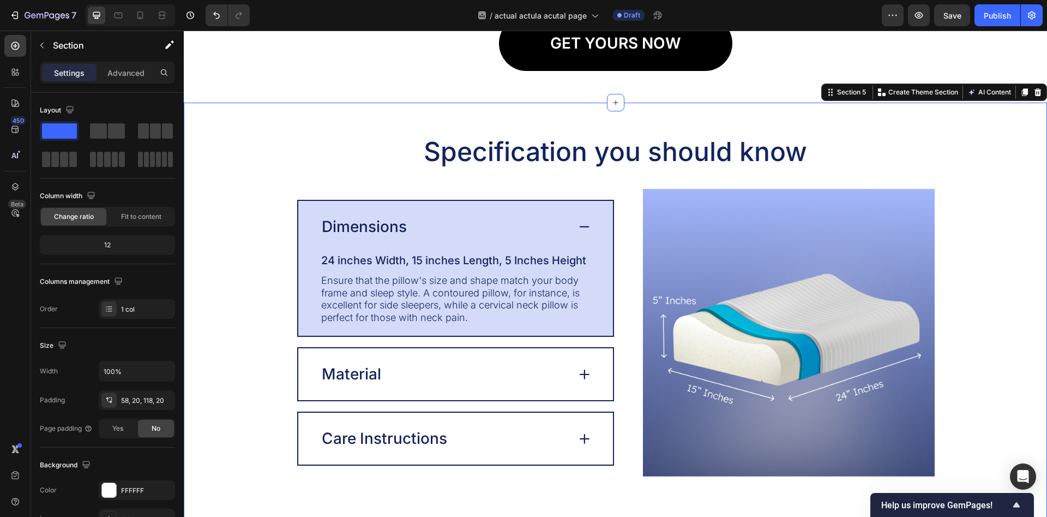
click at [973, 236] on div "Specification you should know Heading Image Dimensions 24 inches Width, 15 inch…" at bounding box center [616, 305] width 842 height 342
click at [826, 286] on img at bounding box center [789, 332] width 292 height 287
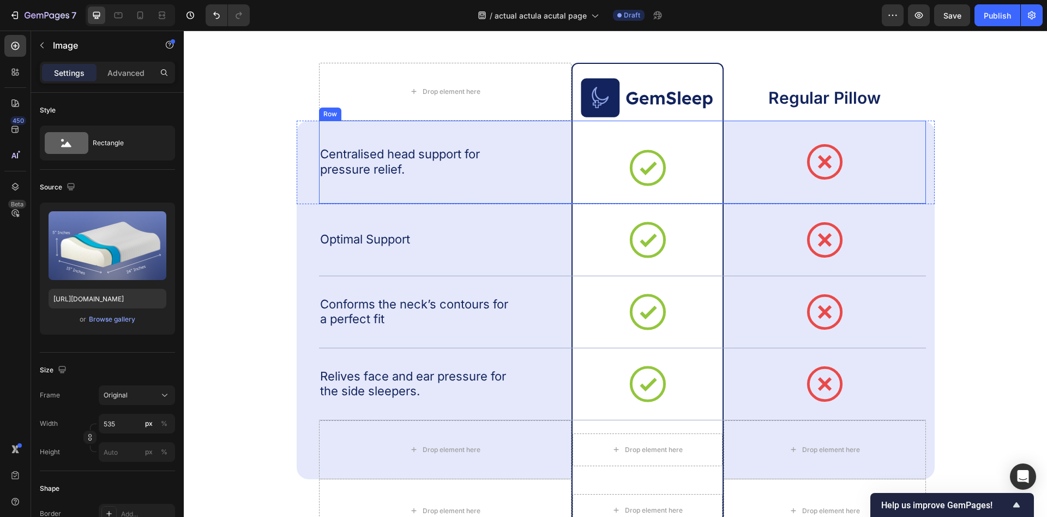
scroll to position [2782, 0]
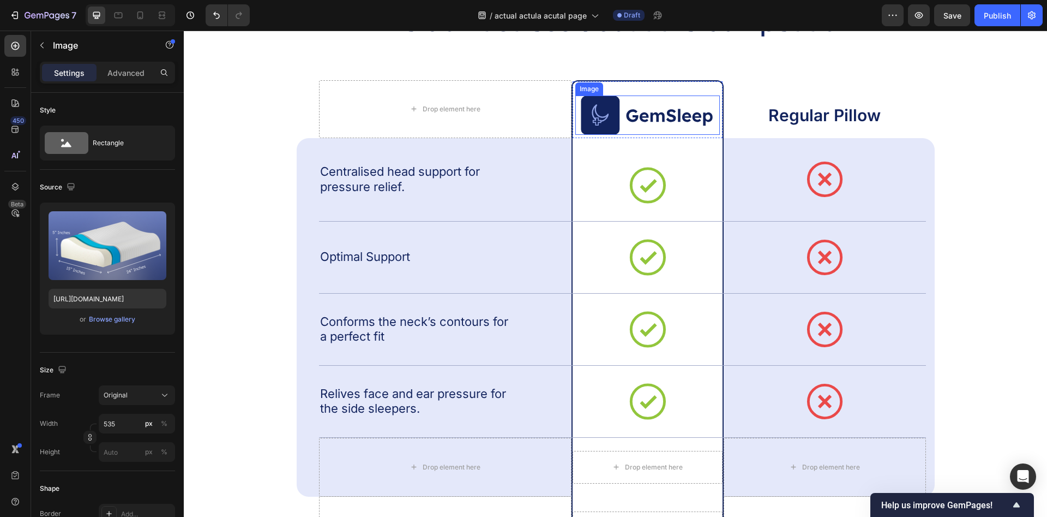
click at [671, 115] on img at bounding box center [647, 114] width 133 height 39
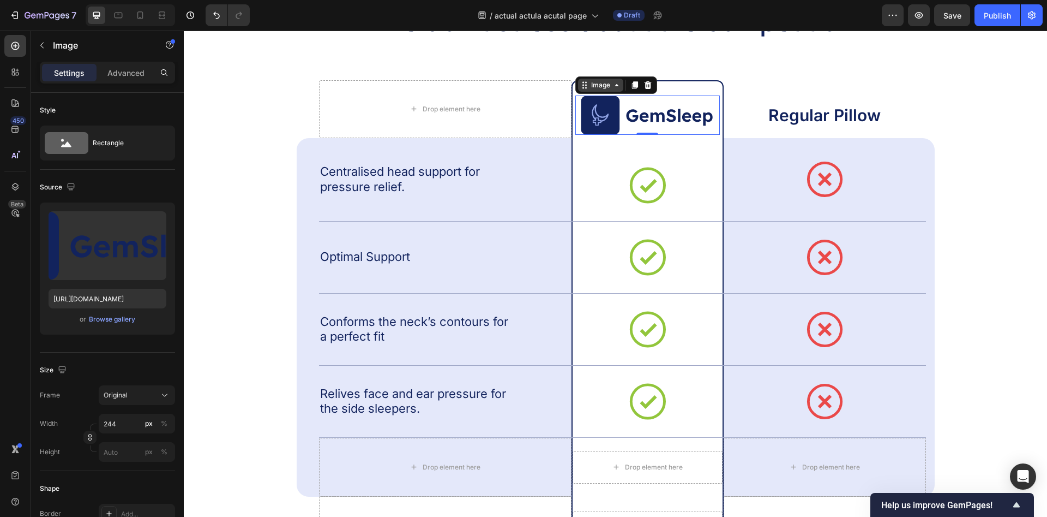
click at [614, 88] on icon at bounding box center [617, 85] width 9 height 9
click at [662, 118] on img at bounding box center [647, 114] width 133 height 39
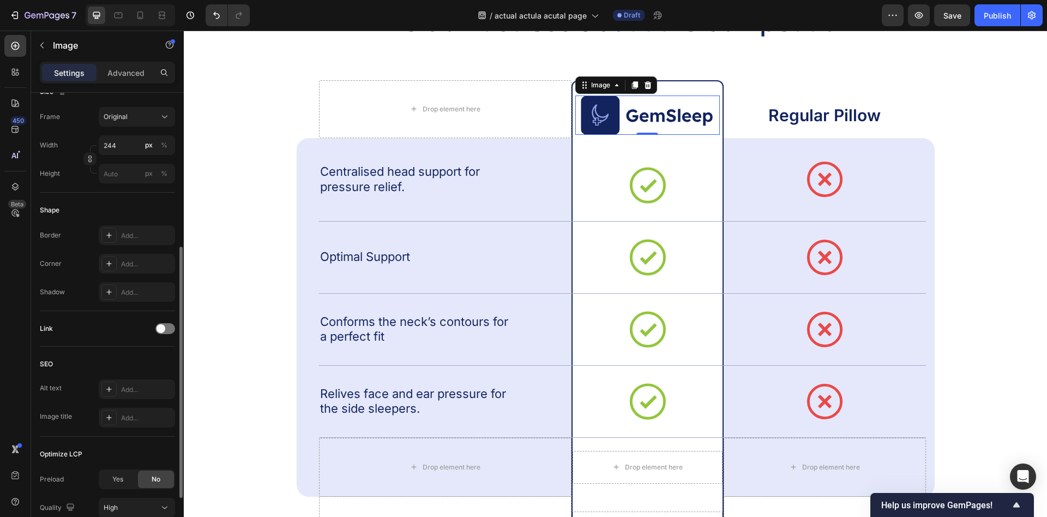
scroll to position [0, 0]
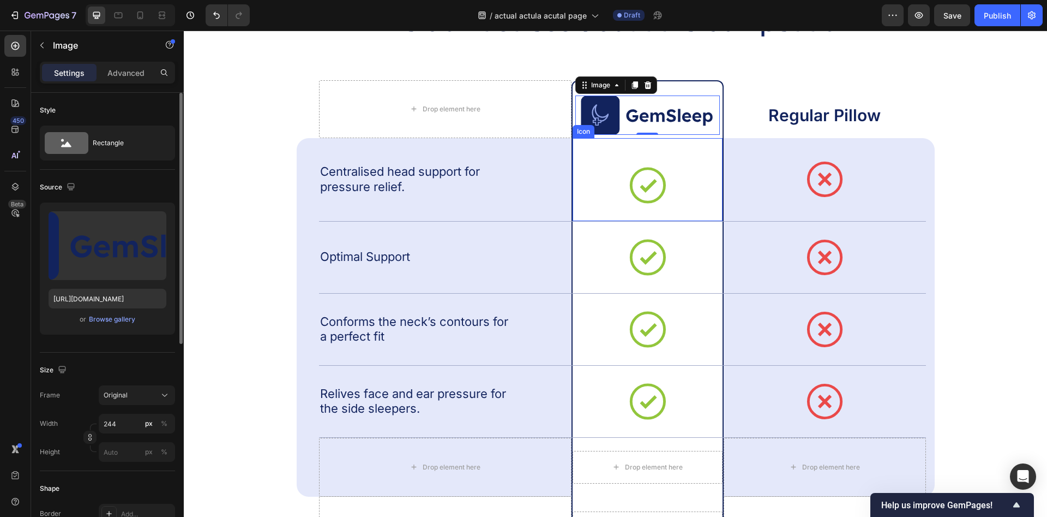
click at [679, 112] on img at bounding box center [647, 114] width 133 height 39
click at [685, 116] on img at bounding box center [647, 114] width 133 height 39
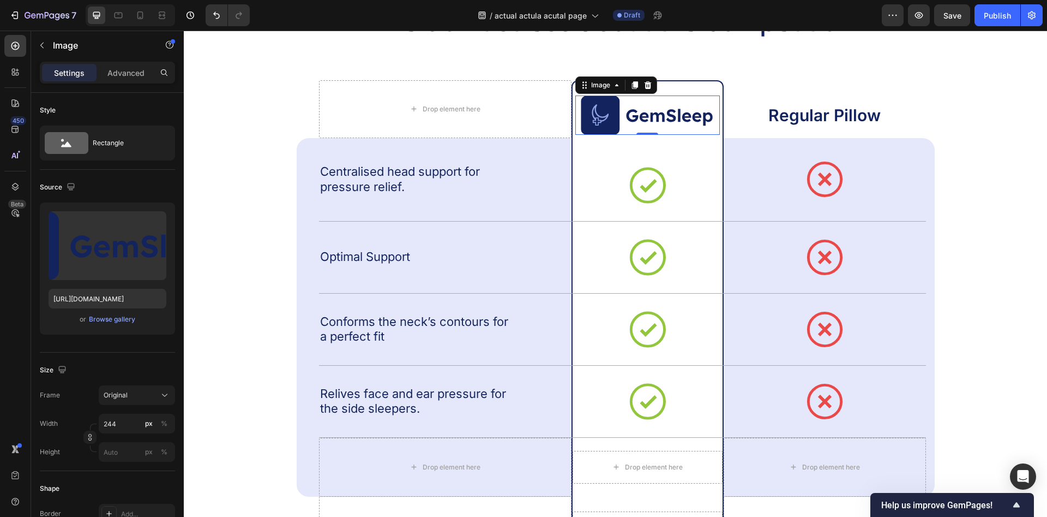
click at [685, 116] on img at bounding box center [647, 114] width 133 height 39
click at [693, 116] on img at bounding box center [647, 114] width 133 height 39
drag, startPoint x: 693, startPoint y: 116, endPoint x: 645, endPoint y: 93, distance: 52.7
click at [692, 116] on img at bounding box center [647, 114] width 133 height 39
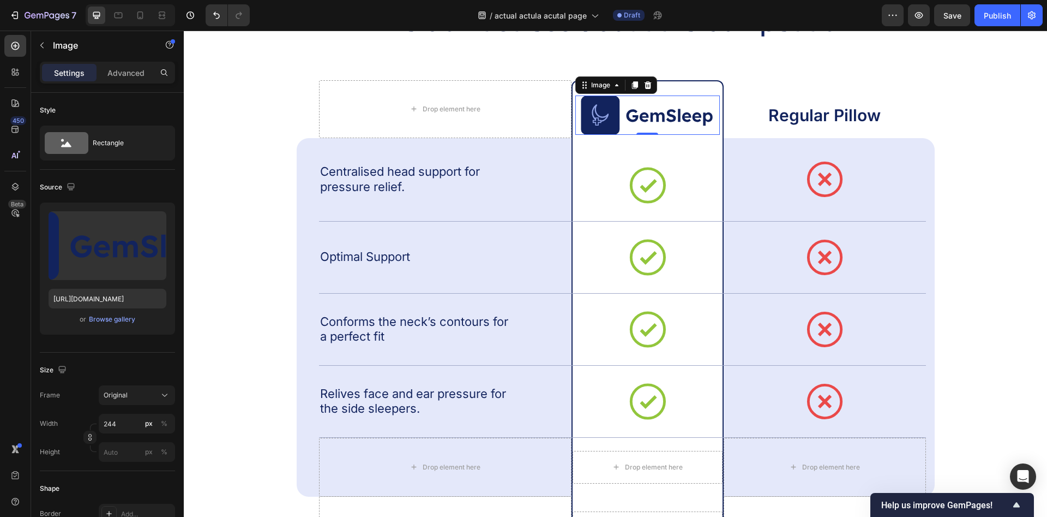
click at [645, 87] on icon at bounding box center [648, 85] width 9 height 9
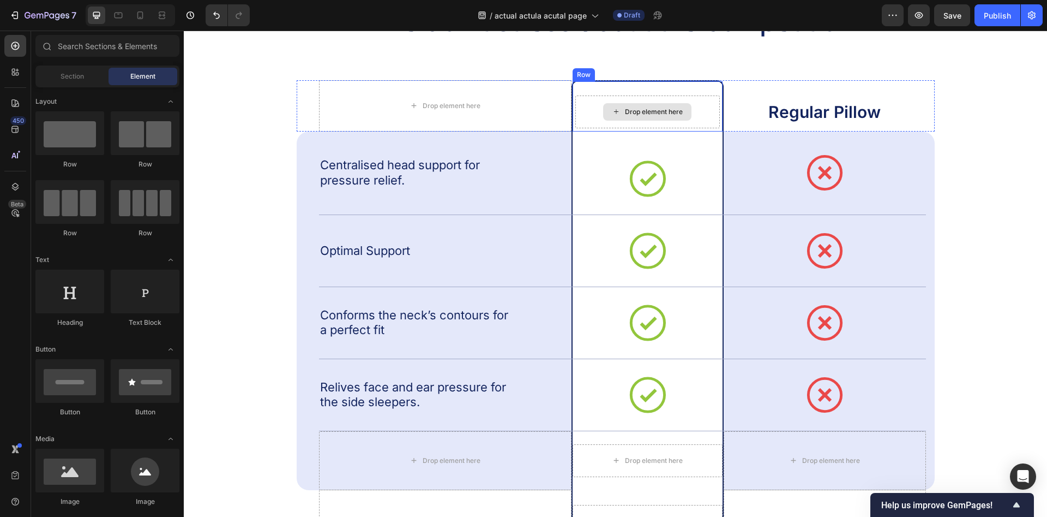
click at [651, 110] on div "Drop element here" at bounding box center [654, 111] width 58 height 9
click at [640, 115] on div "Drop element here" at bounding box center [654, 111] width 58 height 9
click at [634, 115] on div "Drop element here" at bounding box center [654, 111] width 58 height 9
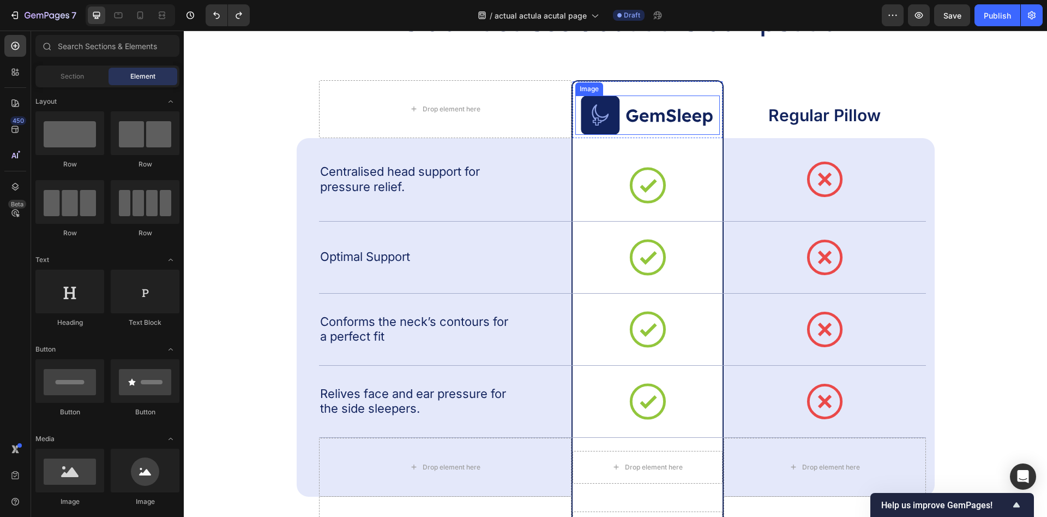
click at [635, 120] on img at bounding box center [647, 114] width 133 height 39
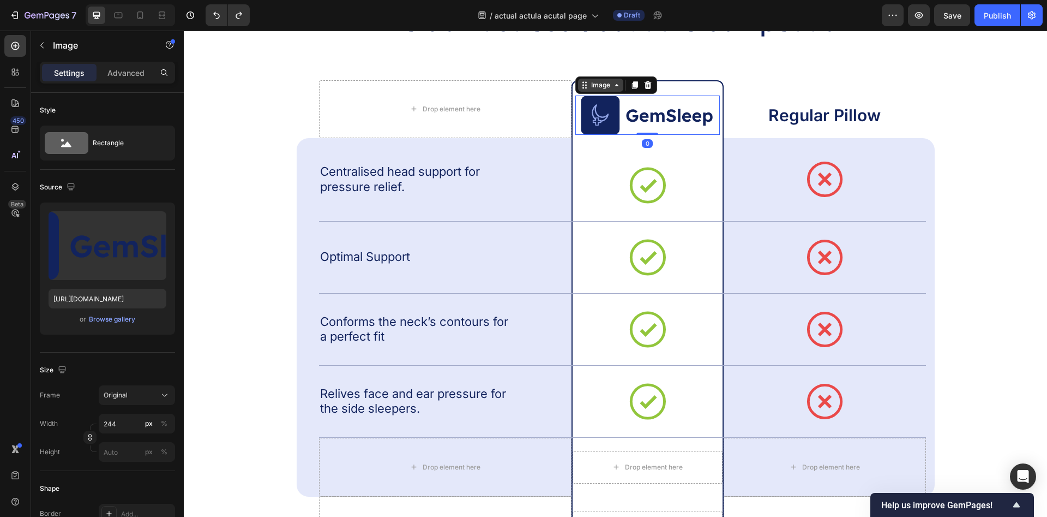
click at [618, 85] on icon at bounding box center [616, 85] width 3 height 2
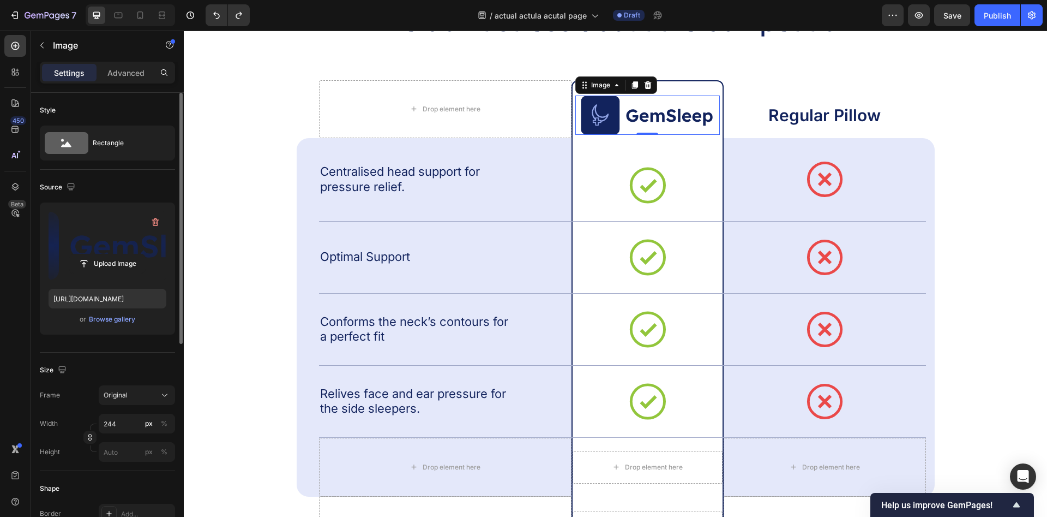
click at [94, 239] on label at bounding box center [108, 245] width 118 height 69
click at [94, 254] on input "file" at bounding box center [107, 263] width 75 height 19
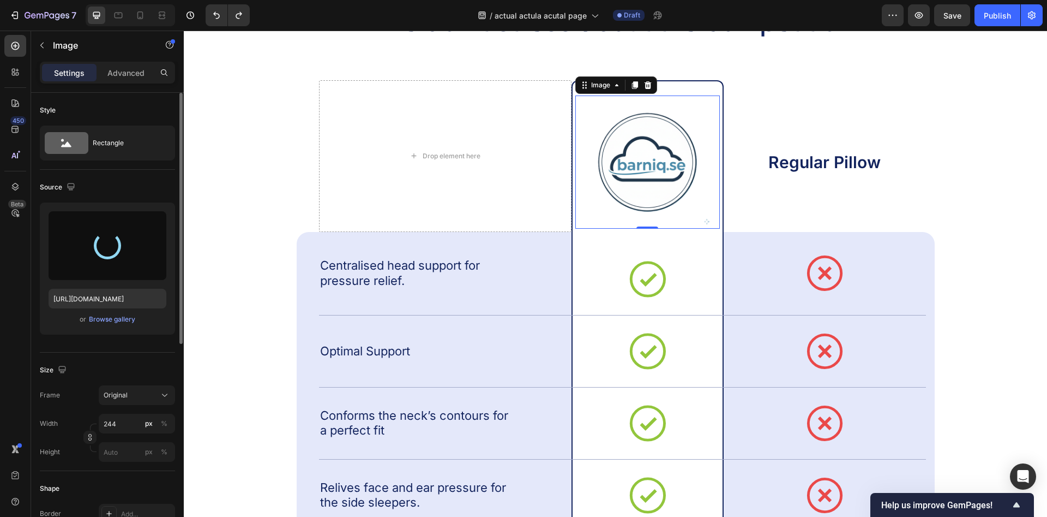
type input "https://cdn.shopify.com/s/files/1/0968/5729/3130/files/gempages_586282469188174…"
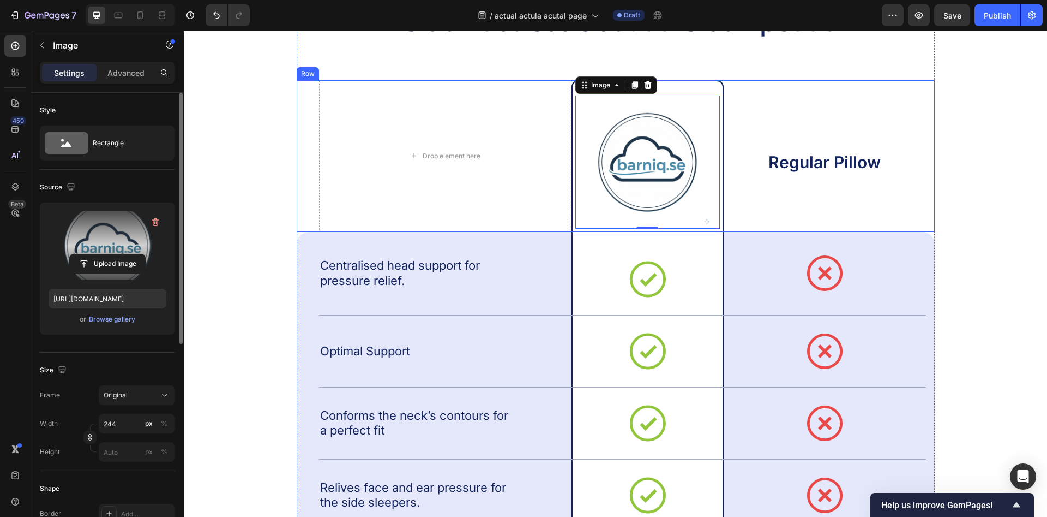
click at [1002, 150] on div "We don’t stress about the competition Heading Drop element here Image 0 Row Reg…" at bounding box center [616, 329] width 842 height 650
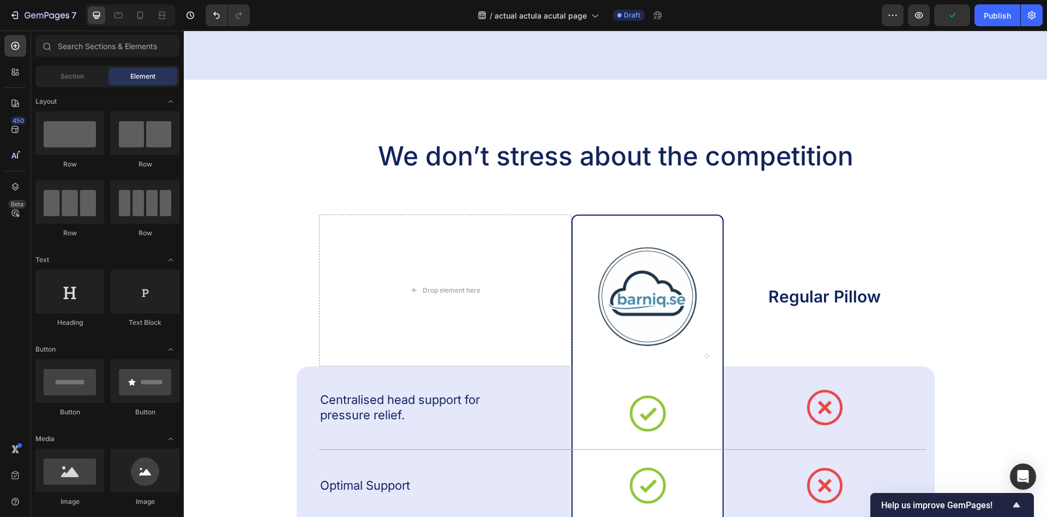
scroll to position [2726, 0]
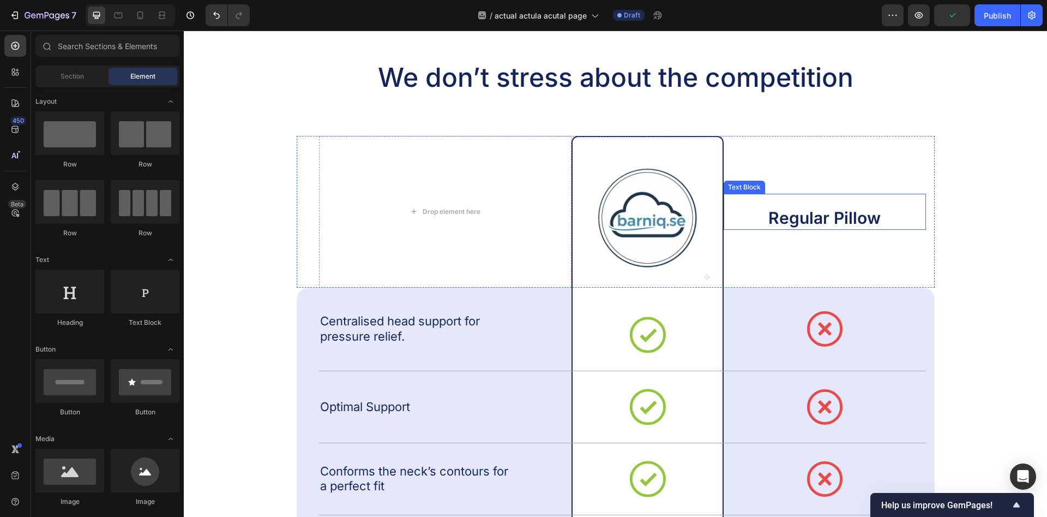
click at [812, 218] on p "Regular Pillow" at bounding box center [825, 218] width 200 height 21
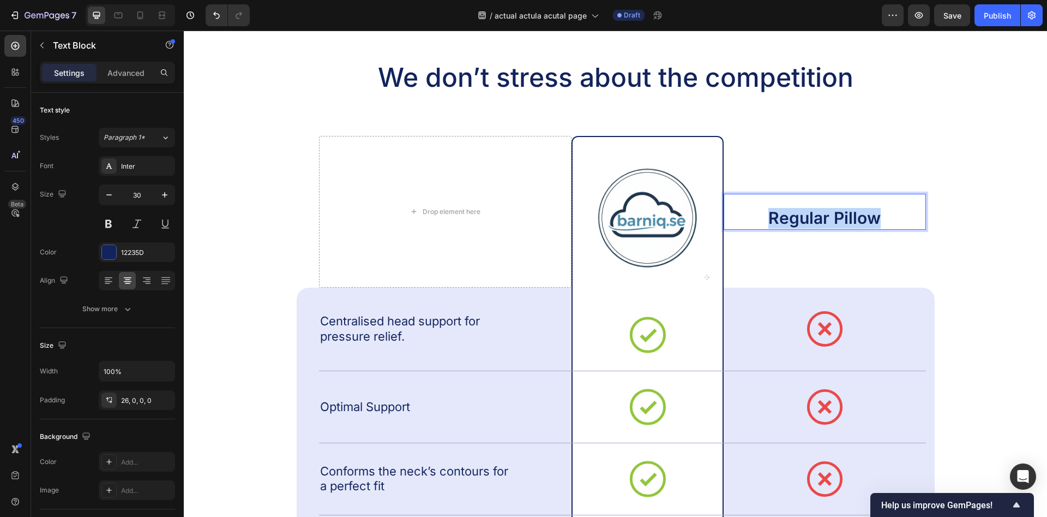
drag, startPoint x: 877, startPoint y: 224, endPoint x: 758, endPoint y: 224, distance: 118.9
click at [758, 224] on p "Regular Pillow" at bounding box center [825, 218] width 200 height 21
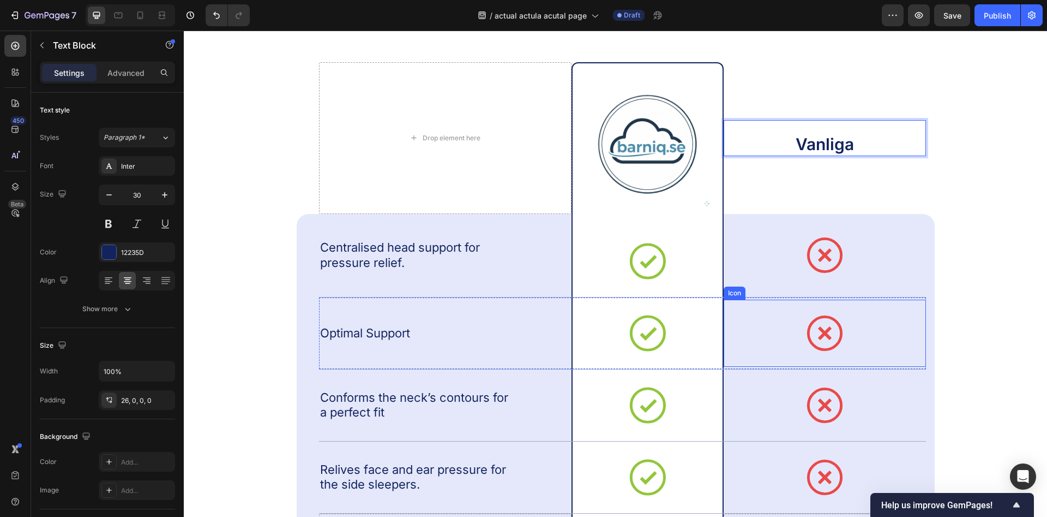
scroll to position [2782, 0]
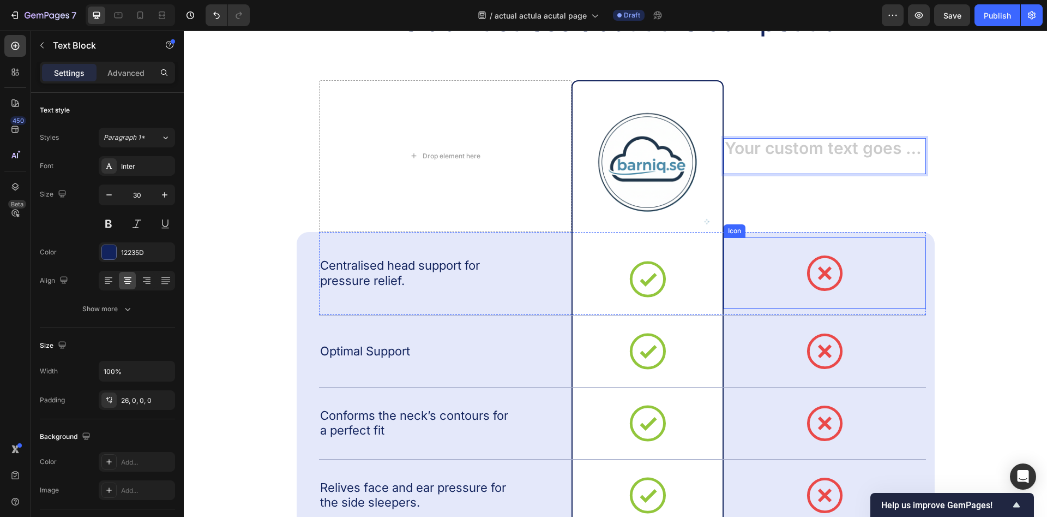
click at [944, 232] on div "We don’t stress about the competition Heading Drop element here Image Row Text …" at bounding box center [616, 329] width 842 height 650
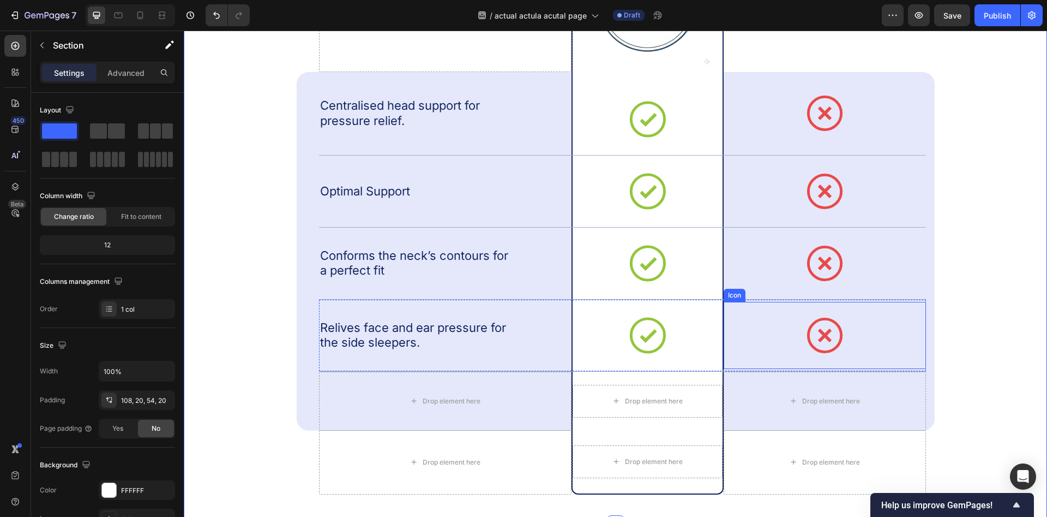
scroll to position [2949, 0]
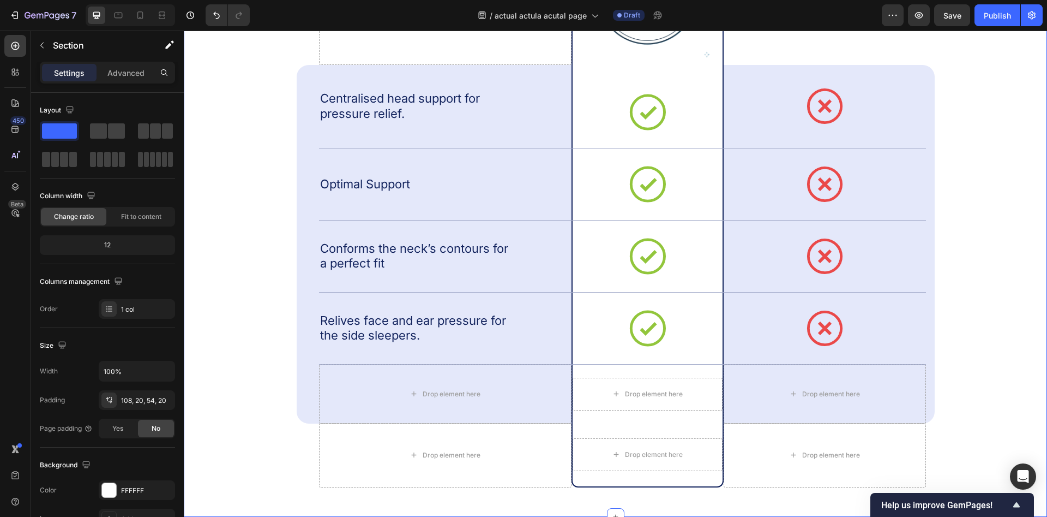
click at [299, 466] on div "Drop element here Drop element here Row Drop element here Row Row" at bounding box center [616, 455] width 638 height 64
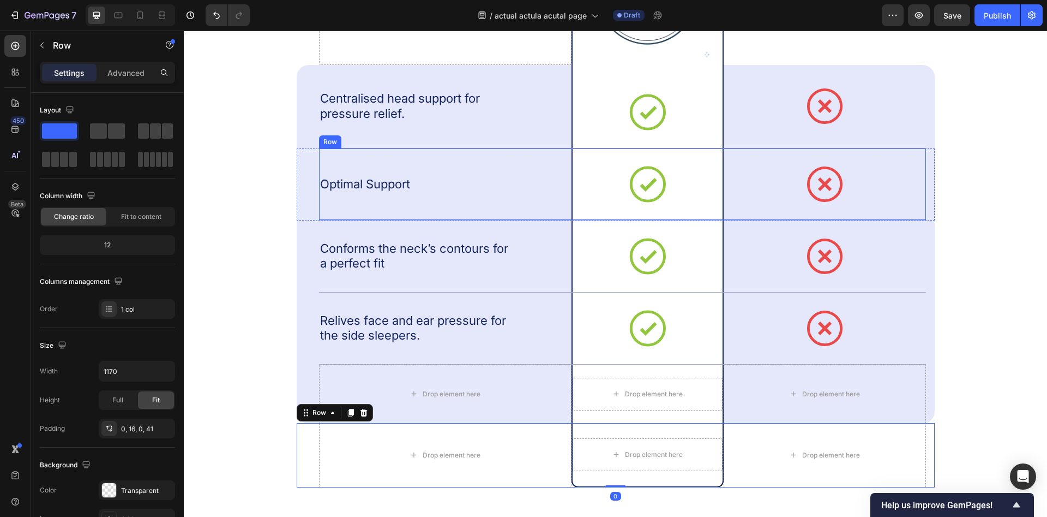
click at [402, 106] on p "Centralised head support for pressure relief." at bounding box center [414, 106] width 189 height 30
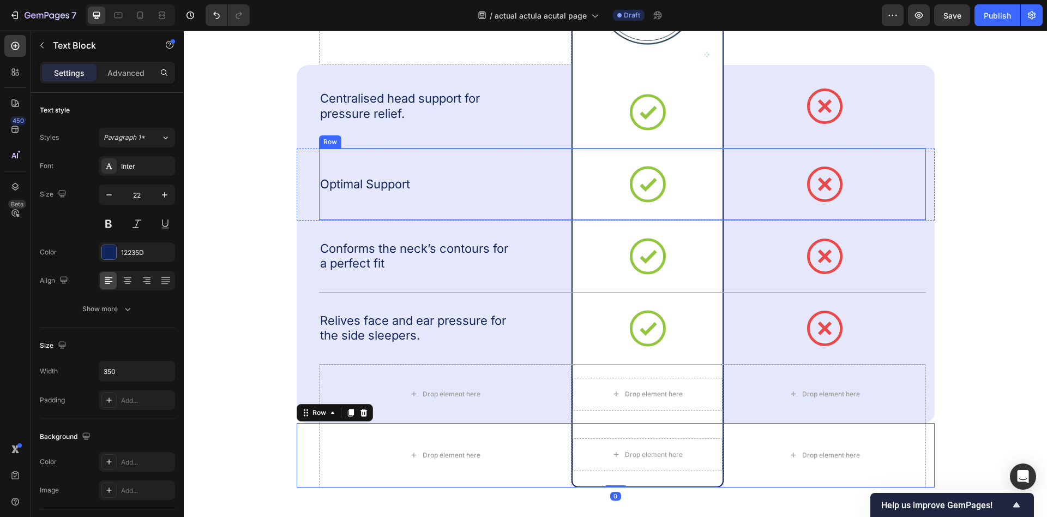
click at [402, 106] on p "Centralised head support for pressure relief." at bounding box center [414, 106] width 189 height 30
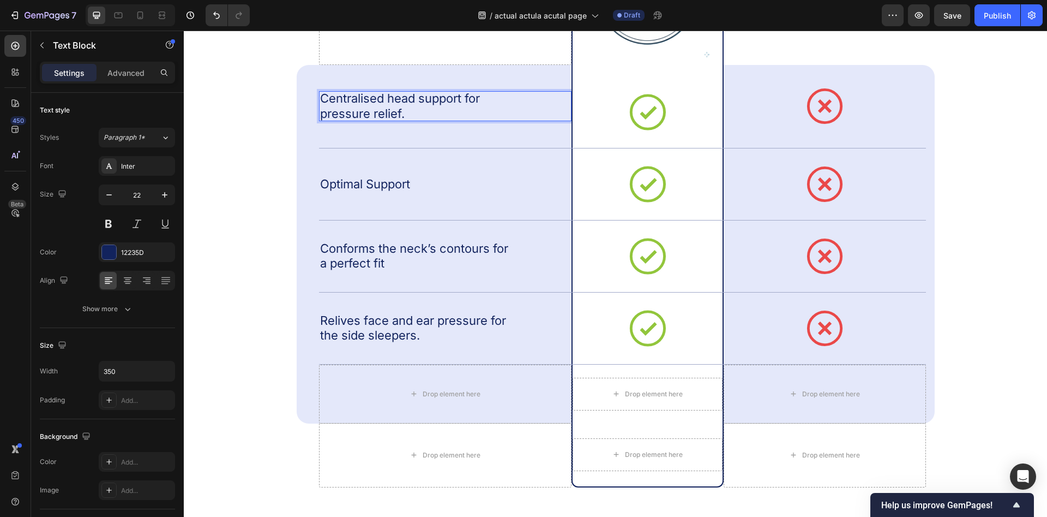
click at [402, 106] on p "Centralised head support for pressure relief." at bounding box center [414, 106] width 189 height 30
click at [392, 194] on div "Optimal Support Text Block" at bounding box center [445, 183] width 253 height 71
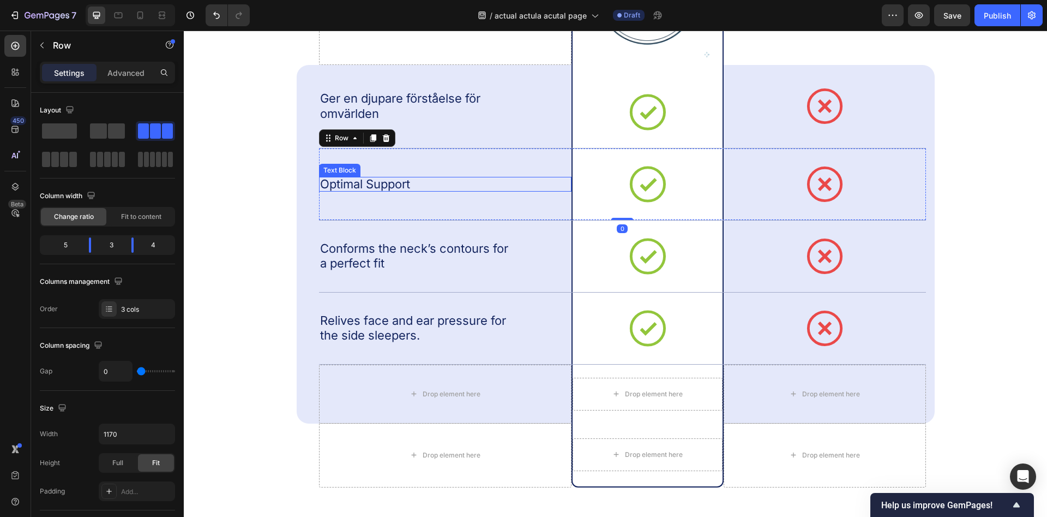
click at [391, 184] on p "Optimal Support" at bounding box center [414, 184] width 189 height 15
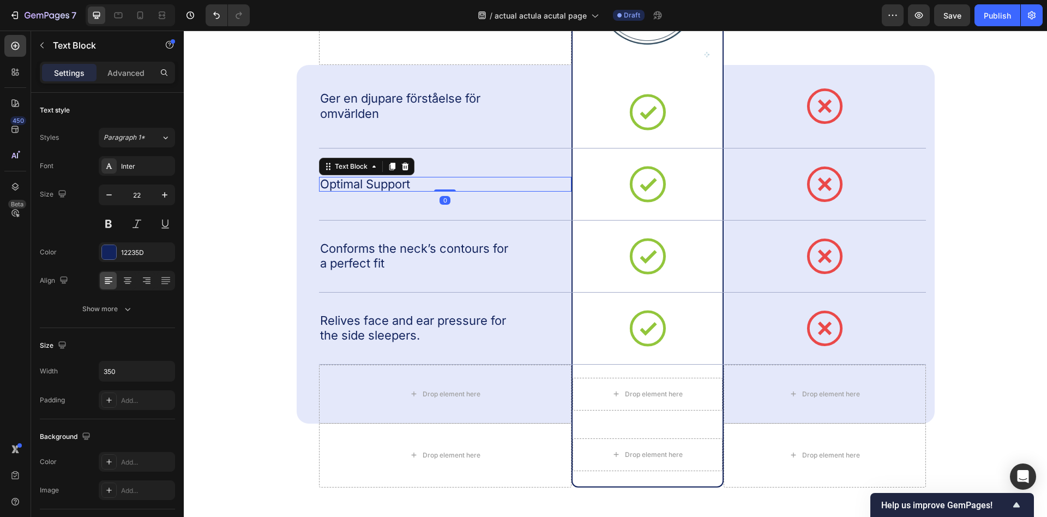
click at [391, 184] on p "Optimal Support" at bounding box center [414, 184] width 189 height 15
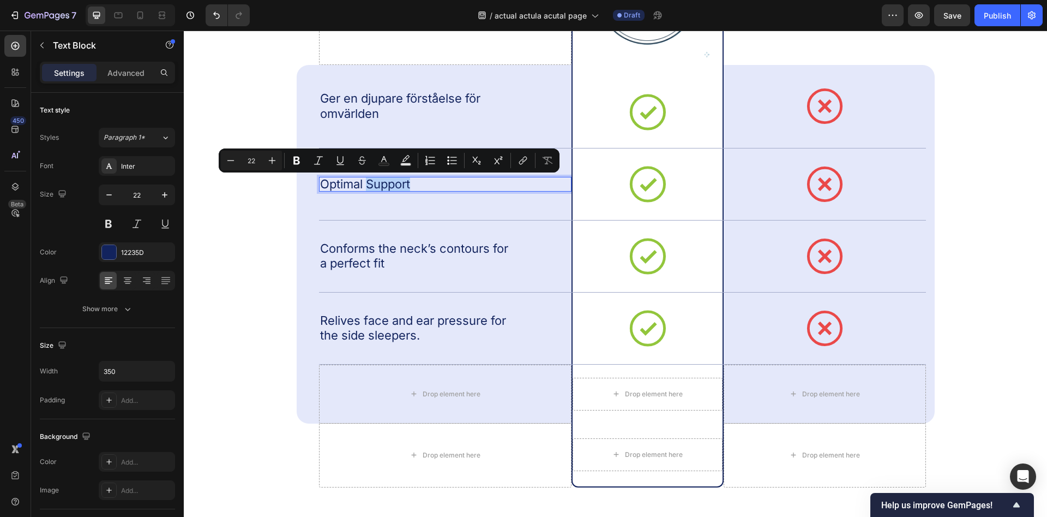
click at [391, 184] on p "Optimal Support" at bounding box center [414, 184] width 189 height 15
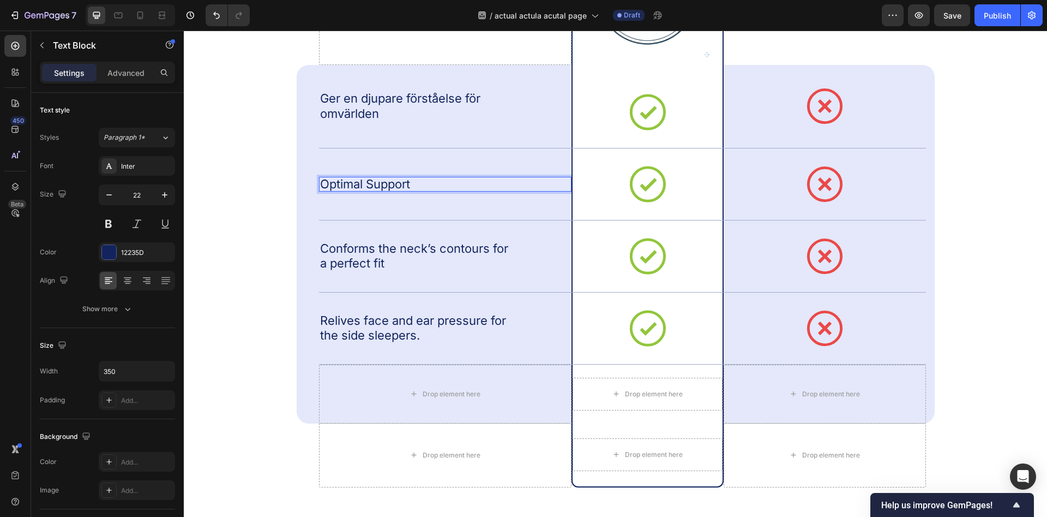
click at [391, 184] on p "Optimal Support" at bounding box center [414, 184] width 189 height 15
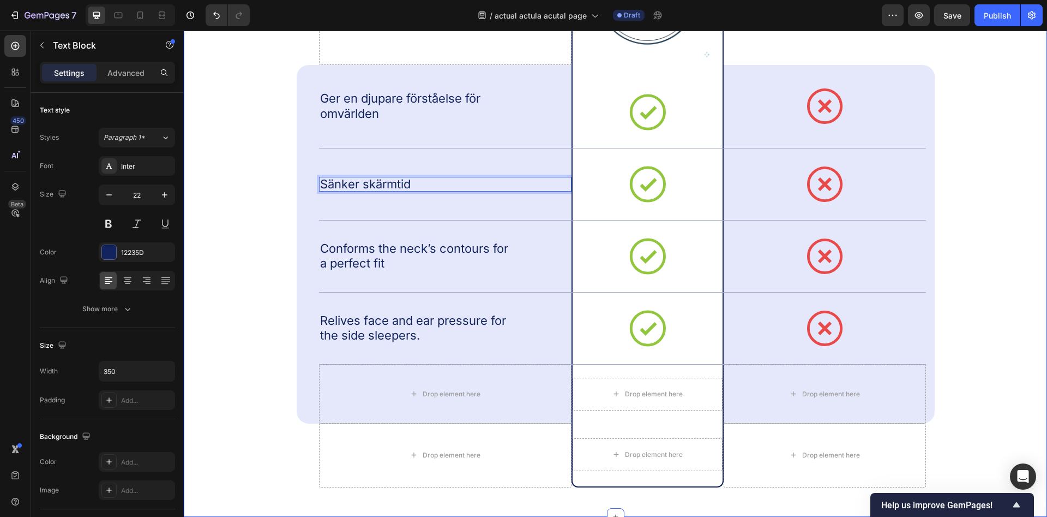
click at [239, 159] on div "We don’t stress about the competition Heading Drop element here Image Row Text …" at bounding box center [616, 162] width 842 height 650
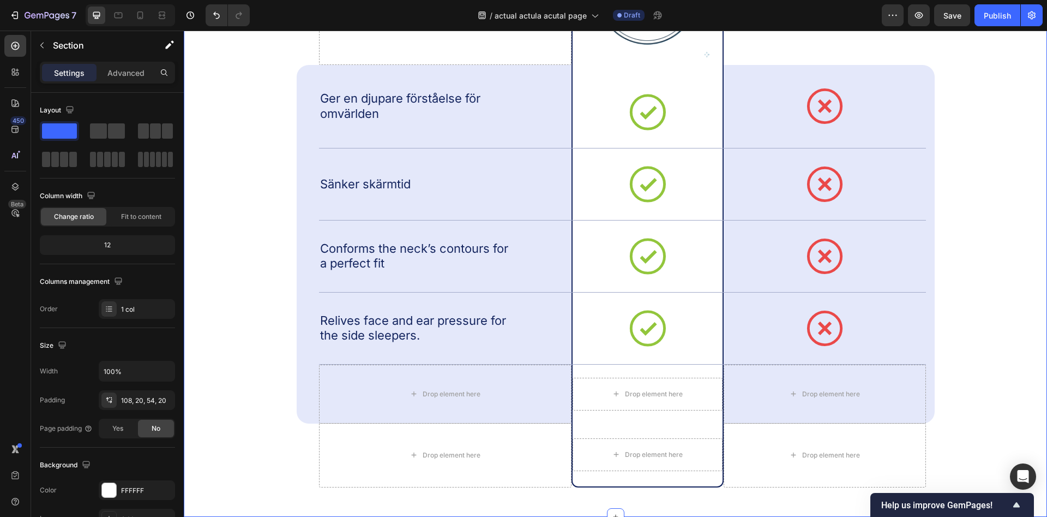
click at [285, 444] on div "We don’t stress about the competition Heading Drop element here Image Row Text …" at bounding box center [616, 162] width 842 height 650
click at [381, 247] on p "Conforms the neck’s contours for a perfect fit" at bounding box center [414, 256] width 189 height 30
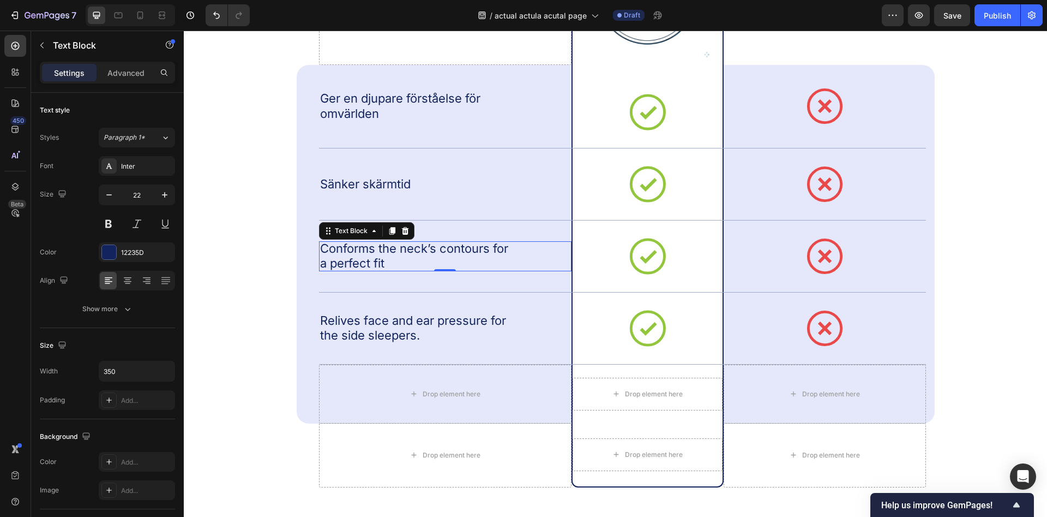
click at [381, 247] on p "Conforms the neck’s contours for a perfect fit" at bounding box center [414, 256] width 189 height 30
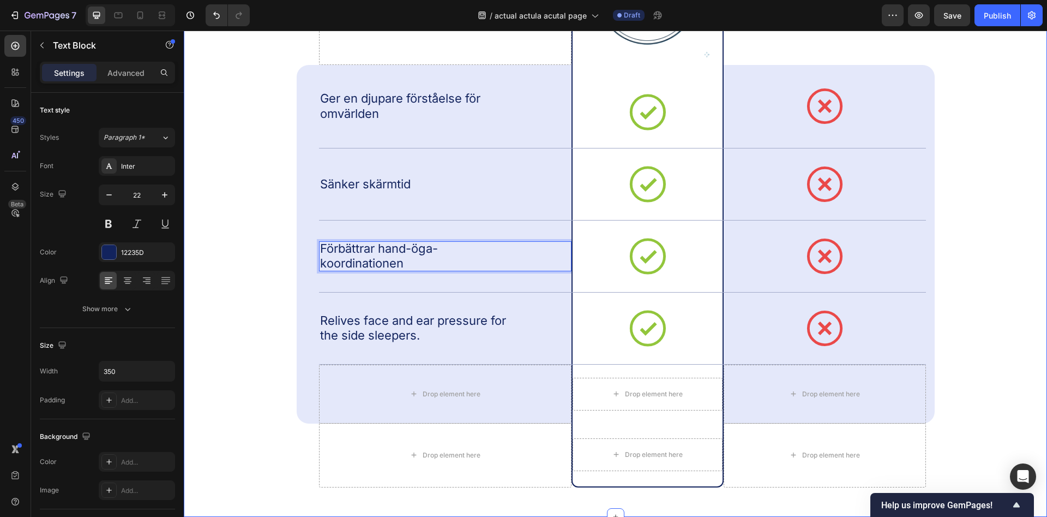
click at [259, 247] on div "We don’t stress about the competition Heading Drop element here Image Row Text …" at bounding box center [616, 162] width 842 height 650
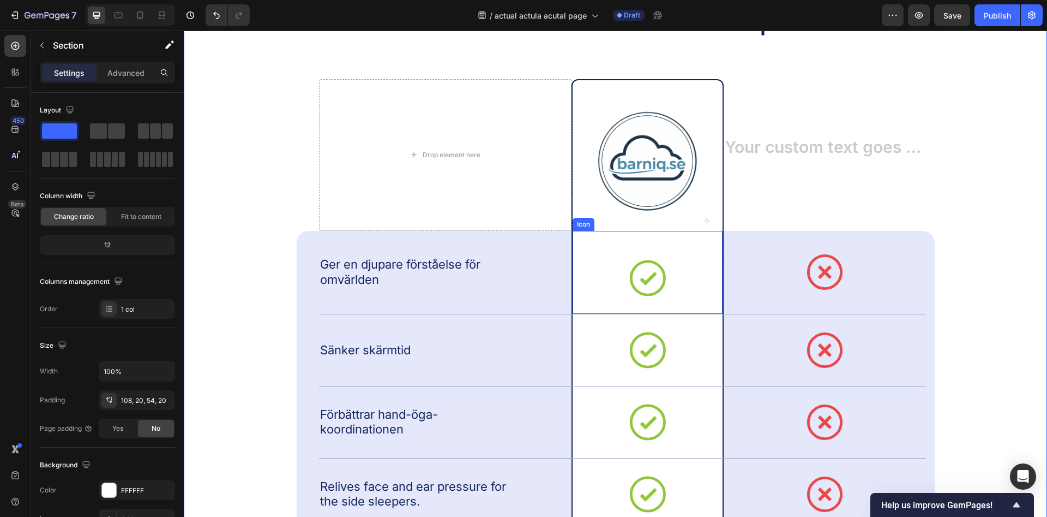
scroll to position [2782, 0]
click at [773, 175] on div "Text Block" at bounding box center [825, 156] width 202 height 152
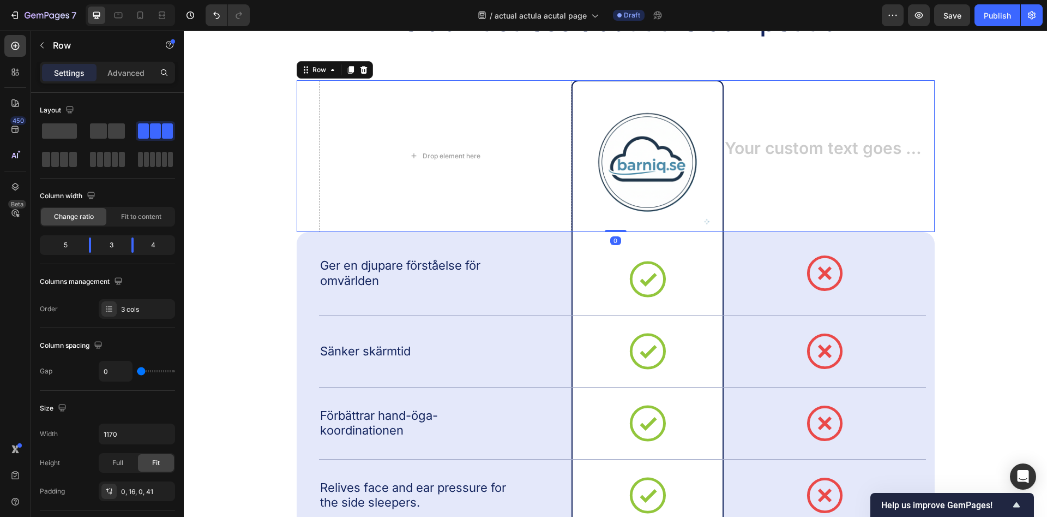
click at [800, 142] on div "Rich Text Editor. Editing area: main" at bounding box center [825, 156] width 202 height 36
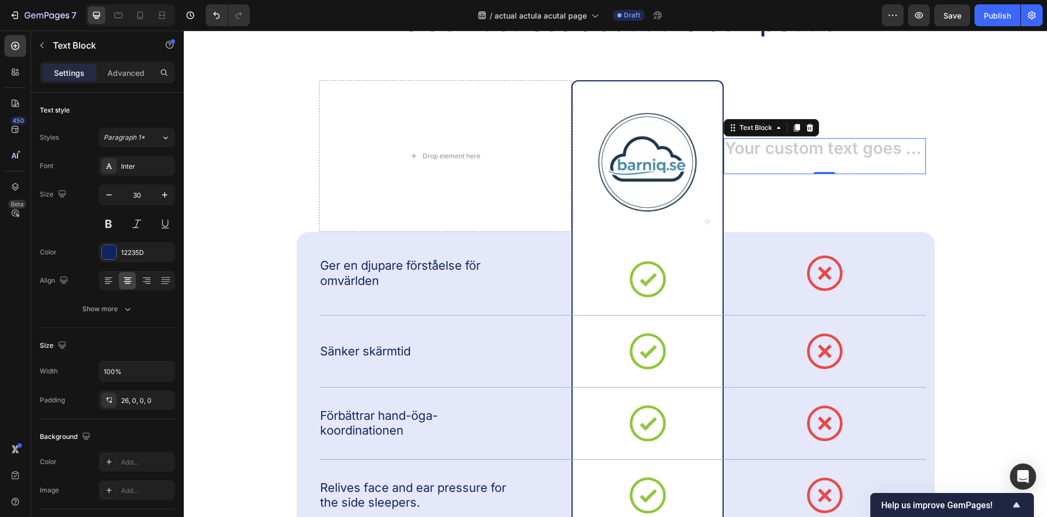
click at [796, 147] on div "Rich Text Editor. Editing area: main" at bounding box center [825, 156] width 202 height 36
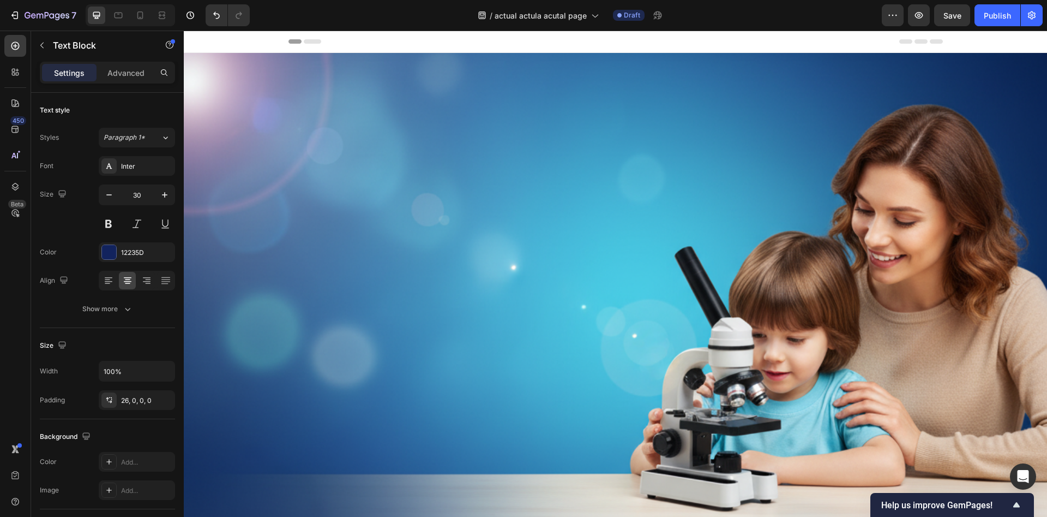
scroll to position [2782, 0]
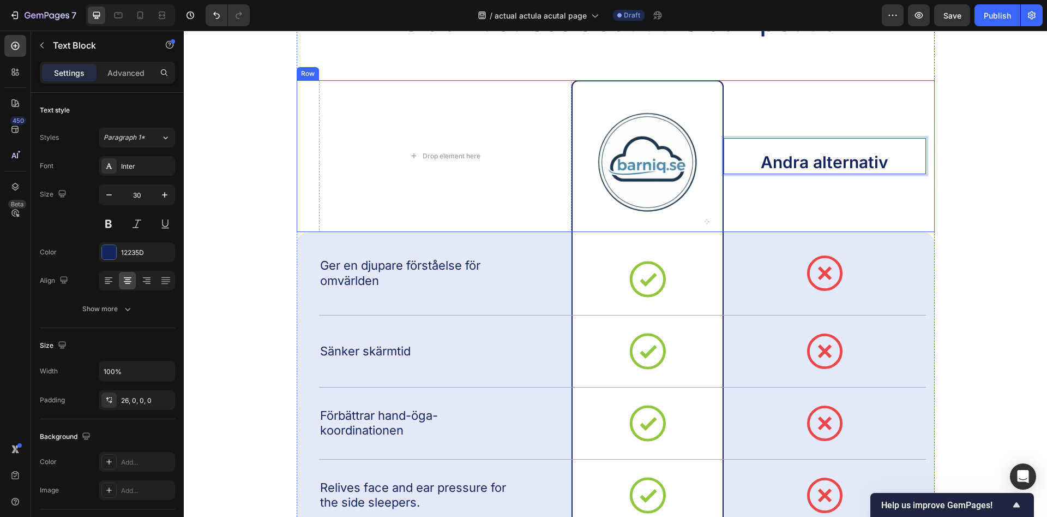
click at [872, 193] on div "Andra alternativ Text Block 0" at bounding box center [825, 156] width 202 height 152
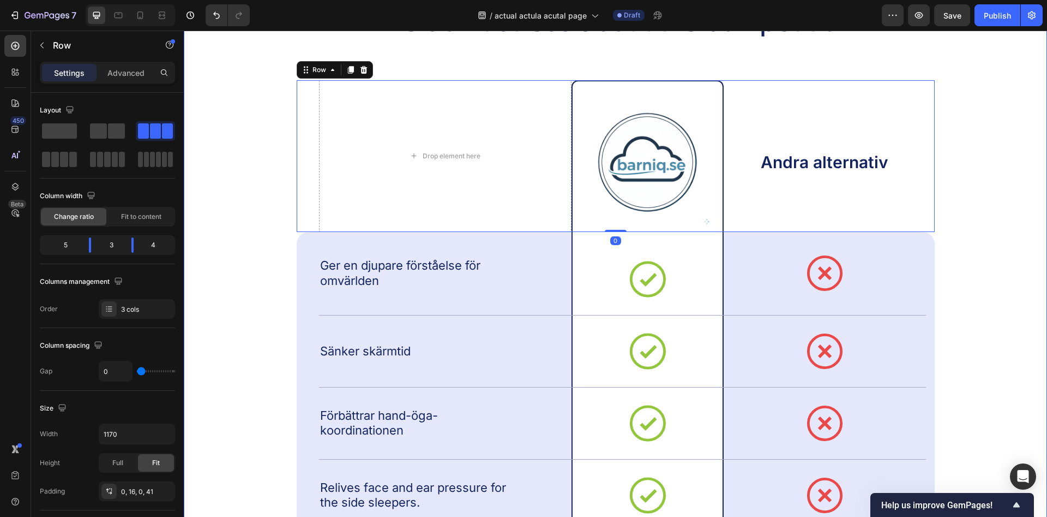
click at [988, 153] on div "We don’t stress about the competition Heading Drop element here Image Row Andra…" at bounding box center [616, 329] width 842 height 650
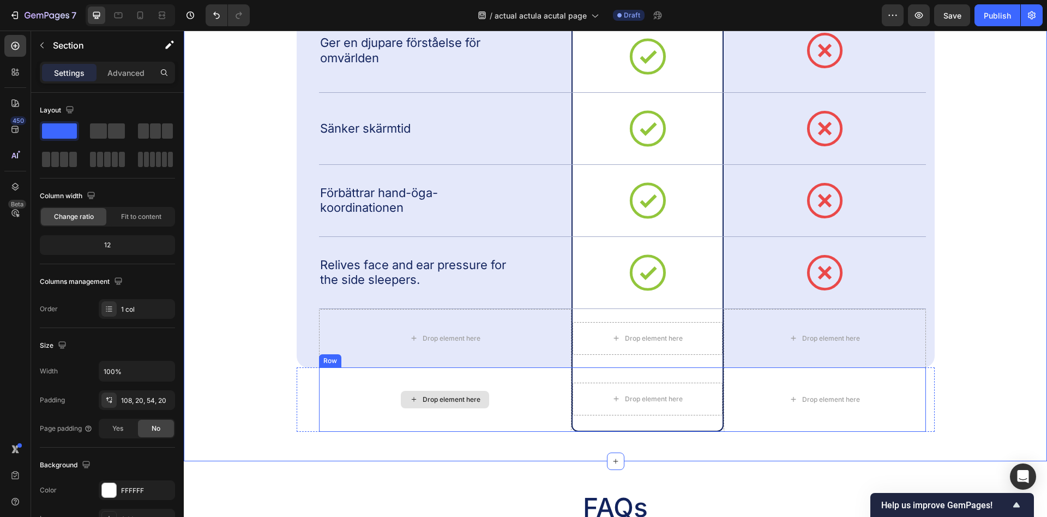
scroll to position [2949, 0]
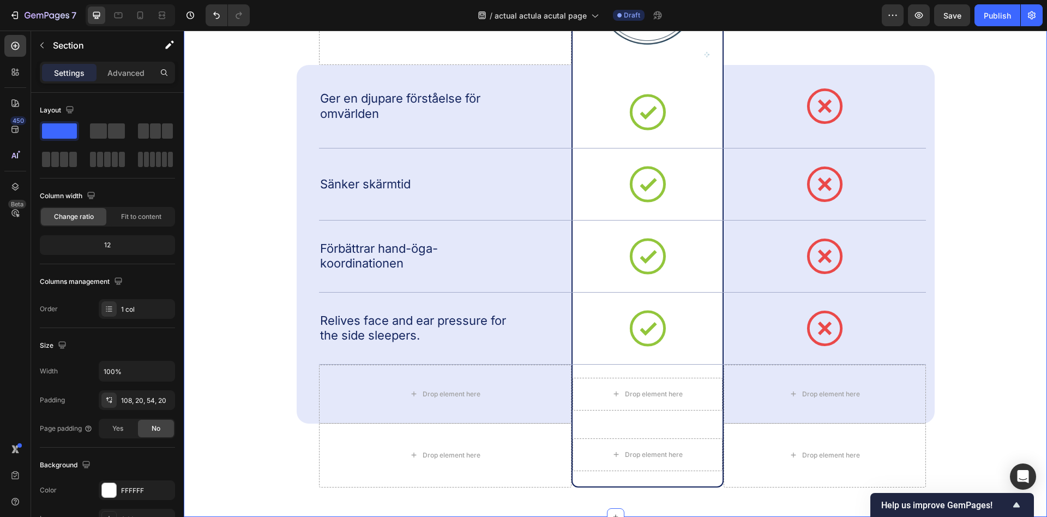
click at [269, 459] on div "We don’t stress about the competition Heading Drop element here Image Row Andra…" at bounding box center [616, 162] width 842 height 650
click at [403, 329] on p "Relives face and ear pressure for the side sleepers." at bounding box center [414, 328] width 189 height 30
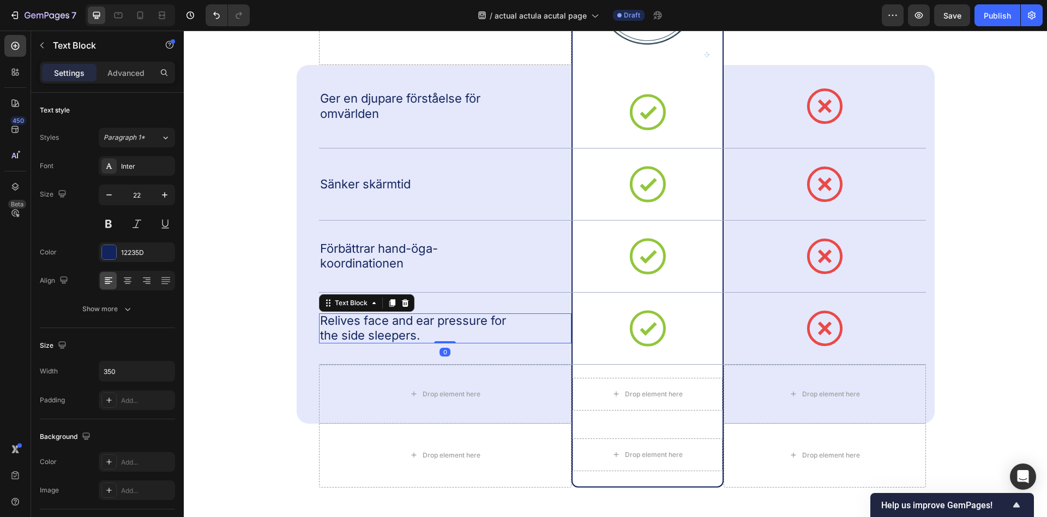
click at [403, 329] on p "Relives face and ear pressure for the side sleepers." at bounding box center [414, 328] width 189 height 30
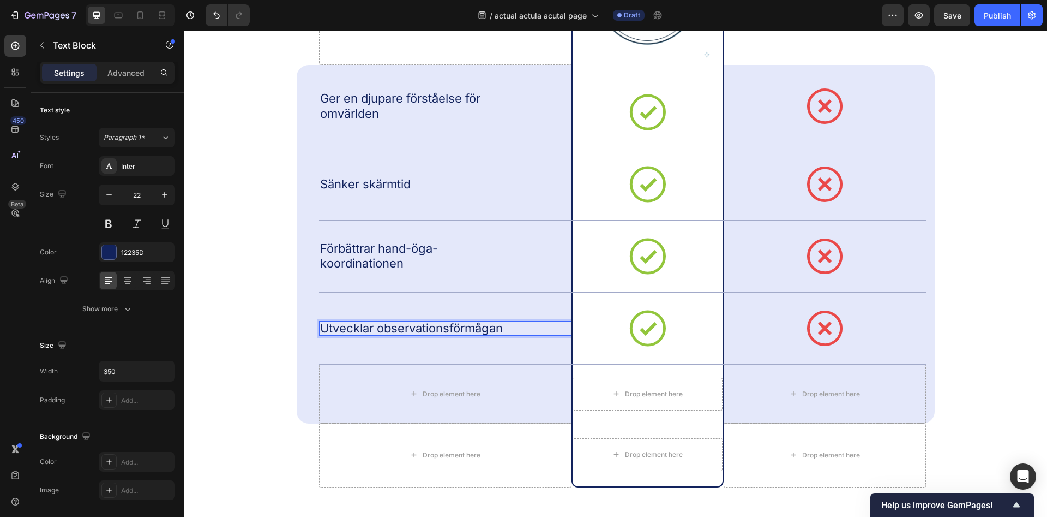
click at [285, 320] on div "We don’t stress about the competition Heading Drop element here Image Row Andra…" at bounding box center [616, 162] width 842 height 650
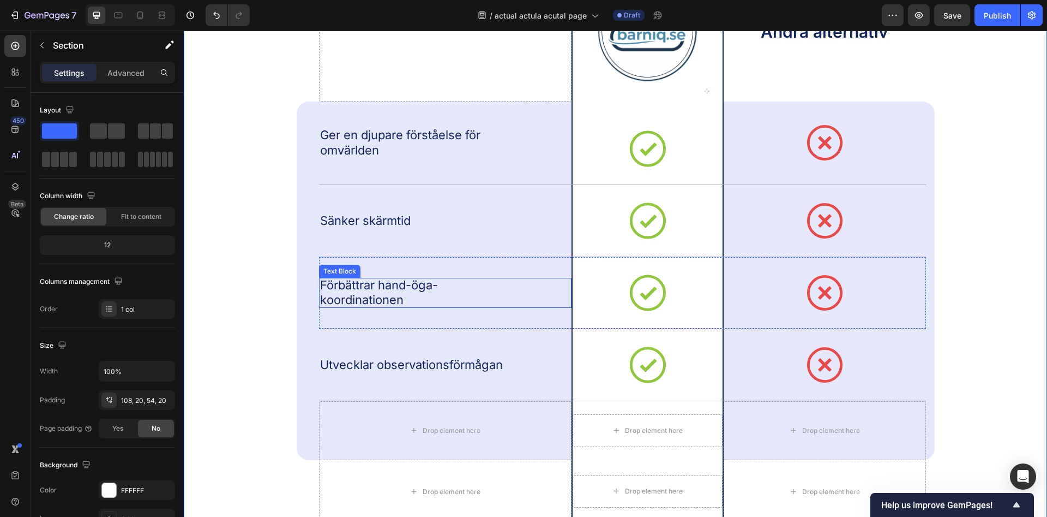
scroll to position [2838, 0]
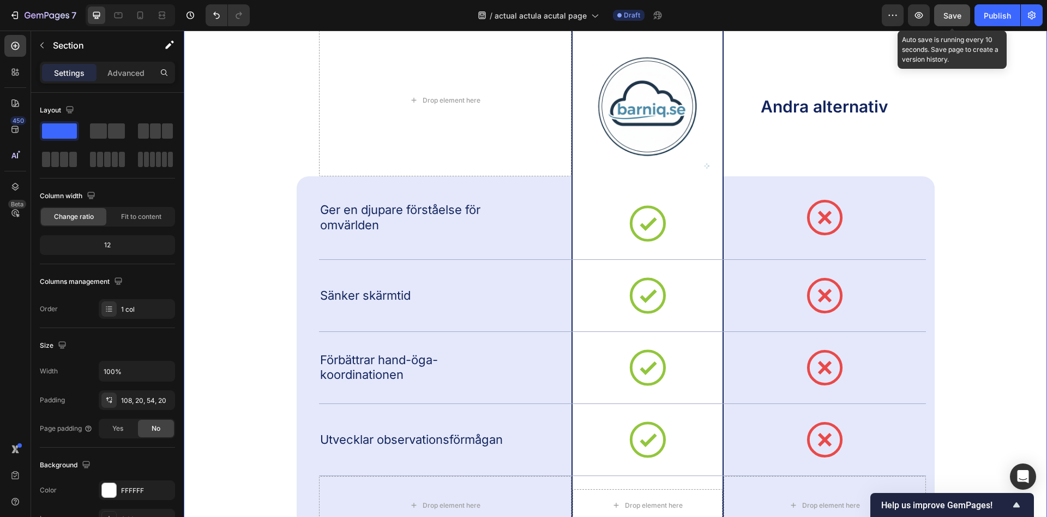
click at [958, 10] on div "Save" at bounding box center [953, 15] width 18 height 11
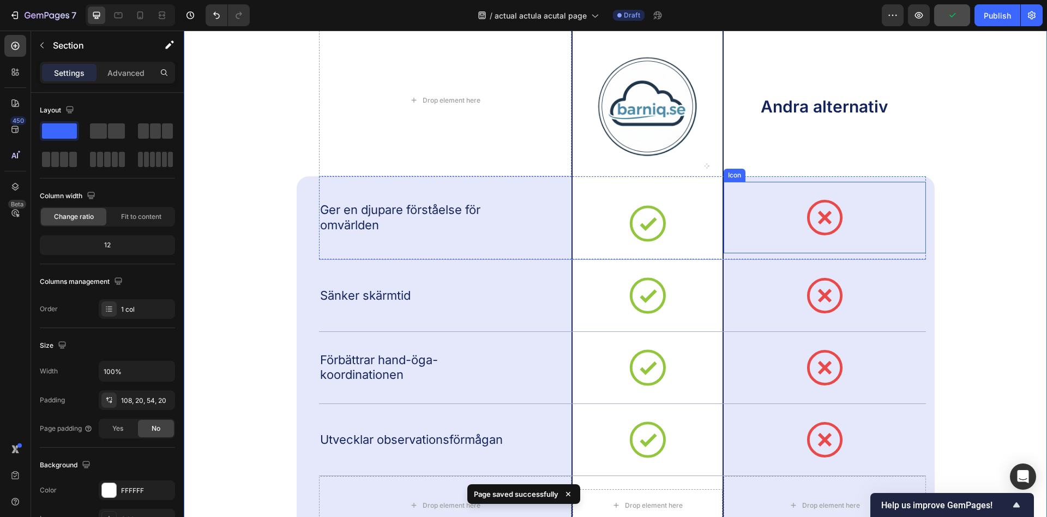
click at [760, 215] on div "Icon" at bounding box center [825, 217] width 202 height 71
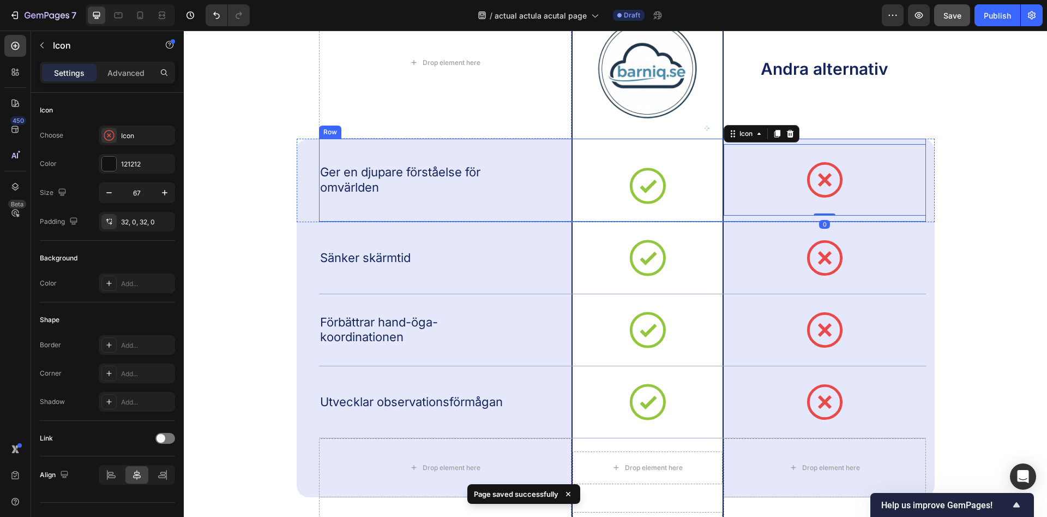
scroll to position [2893, 0]
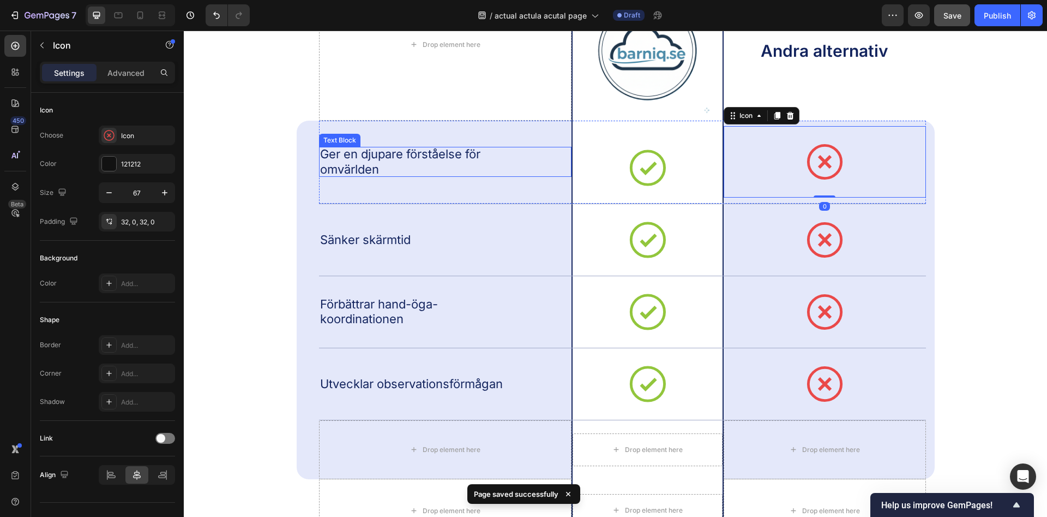
click at [404, 155] on p "Ger en djupare förståelse för omvärlden" at bounding box center [414, 162] width 189 height 30
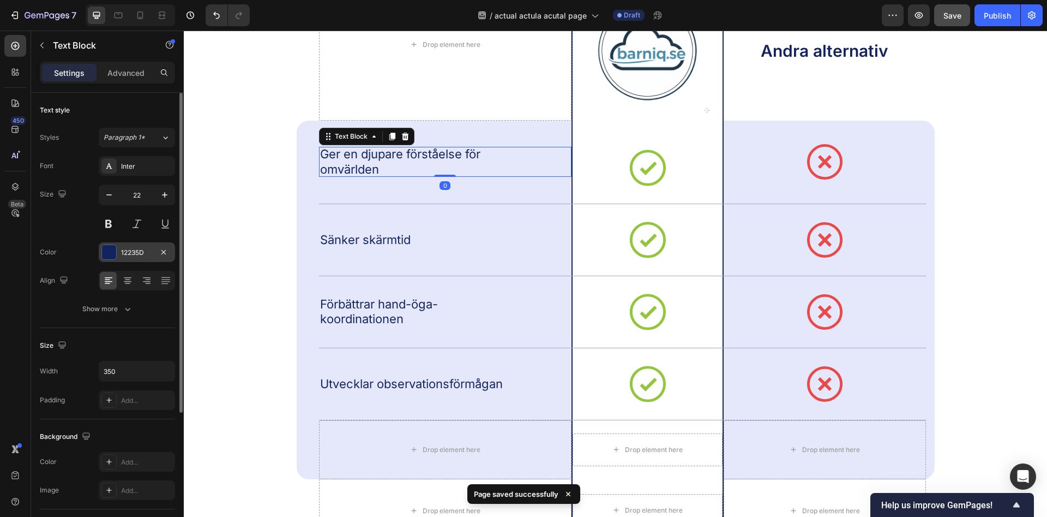
click at [128, 247] on div "12235D" at bounding box center [137, 252] width 76 height 20
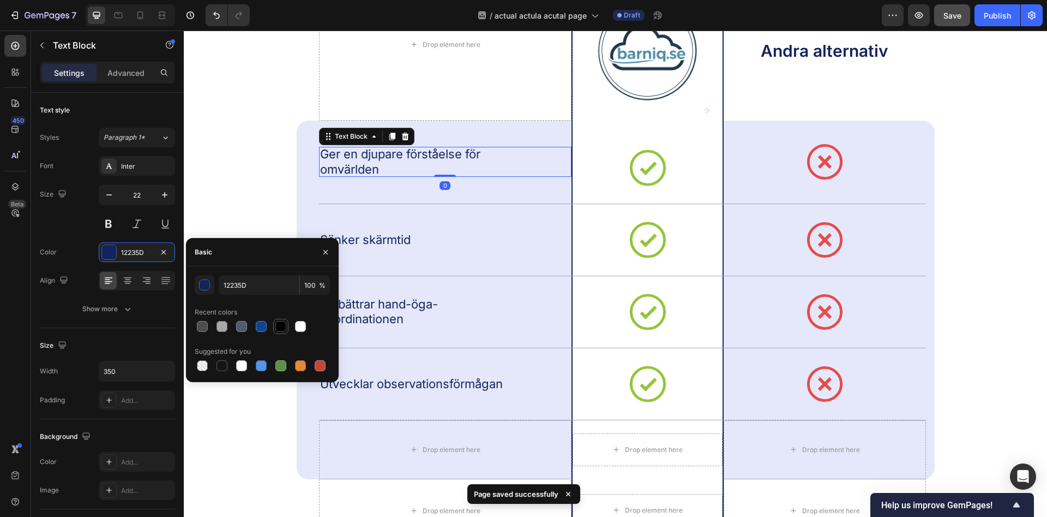
click at [277, 327] on div at bounding box center [280, 326] width 11 height 11
type input "000000"
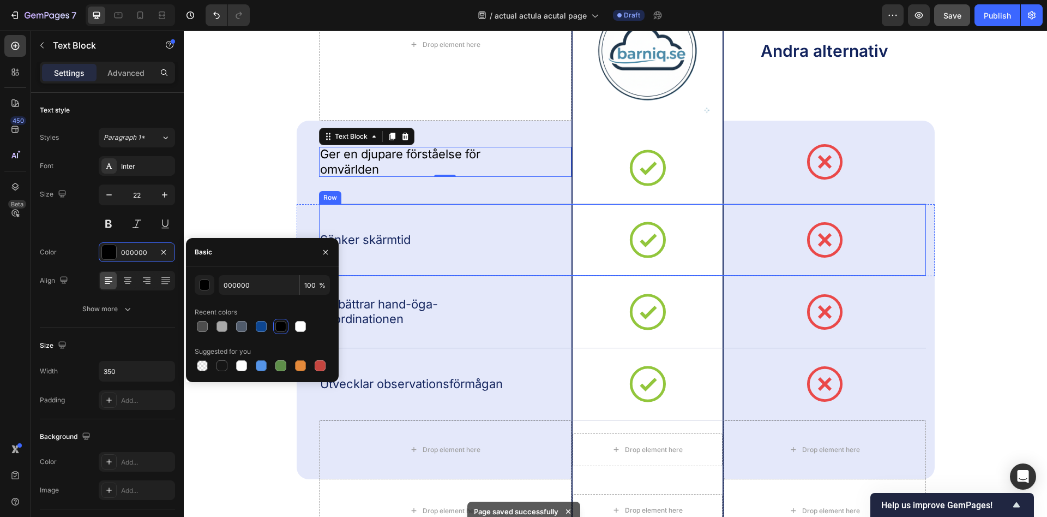
click at [391, 248] on div "Sänker skärmtid Text Block" at bounding box center [445, 239] width 253 height 71
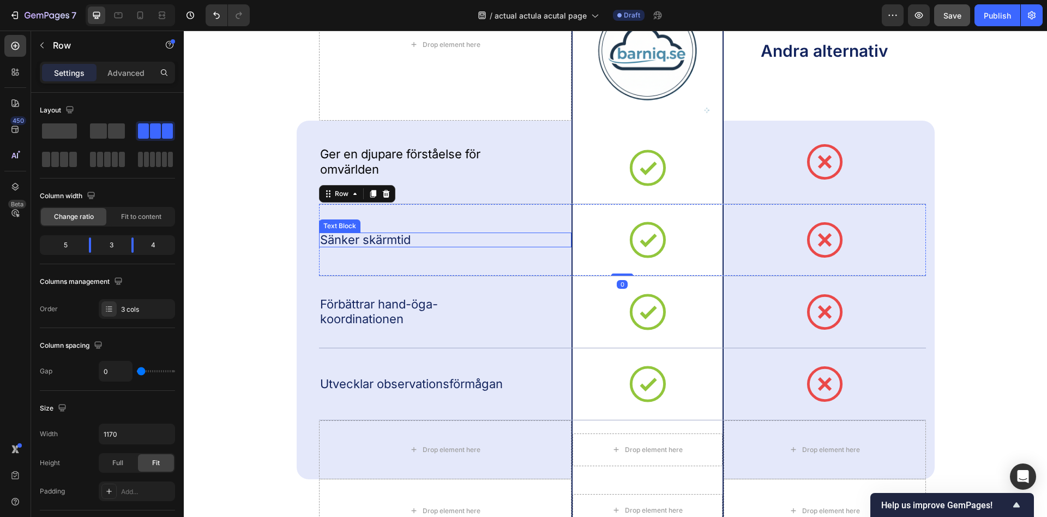
click at [386, 239] on p "Sänker skärmtid" at bounding box center [414, 239] width 189 height 15
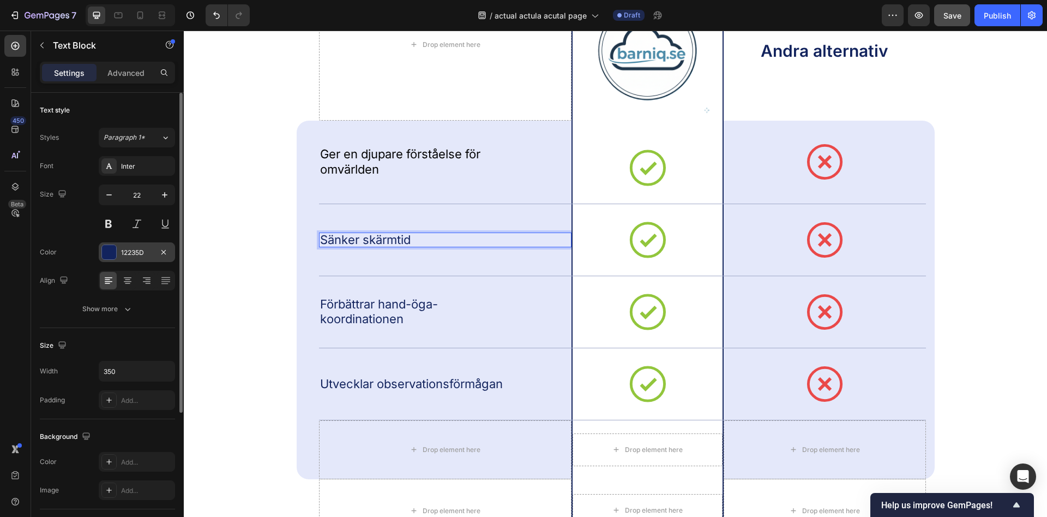
click at [141, 247] on div "12235D" at bounding box center [137, 252] width 76 height 20
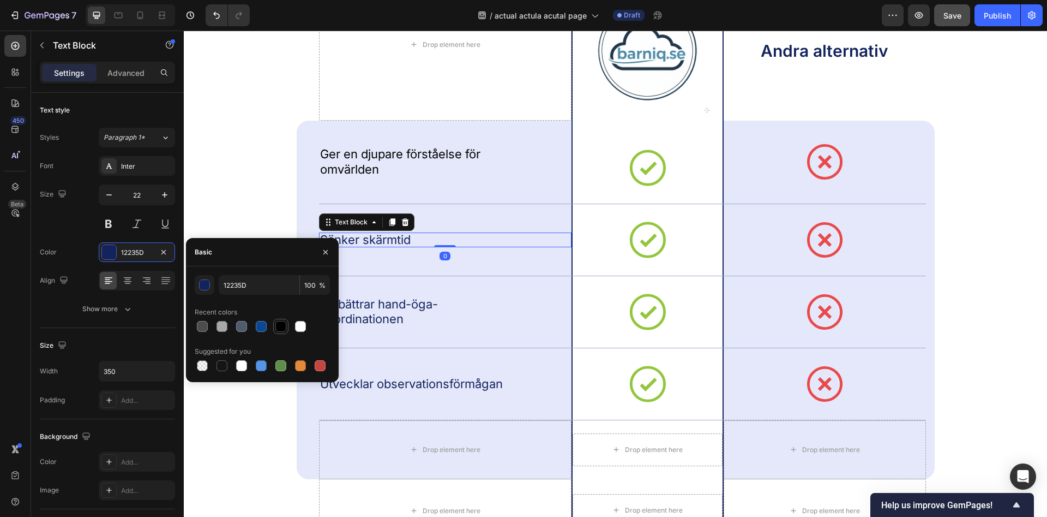
click at [279, 326] on div at bounding box center [280, 326] width 11 height 11
type input "000000"
click at [385, 311] on p "Förbättrar hand-öga-koordinationen" at bounding box center [414, 312] width 189 height 30
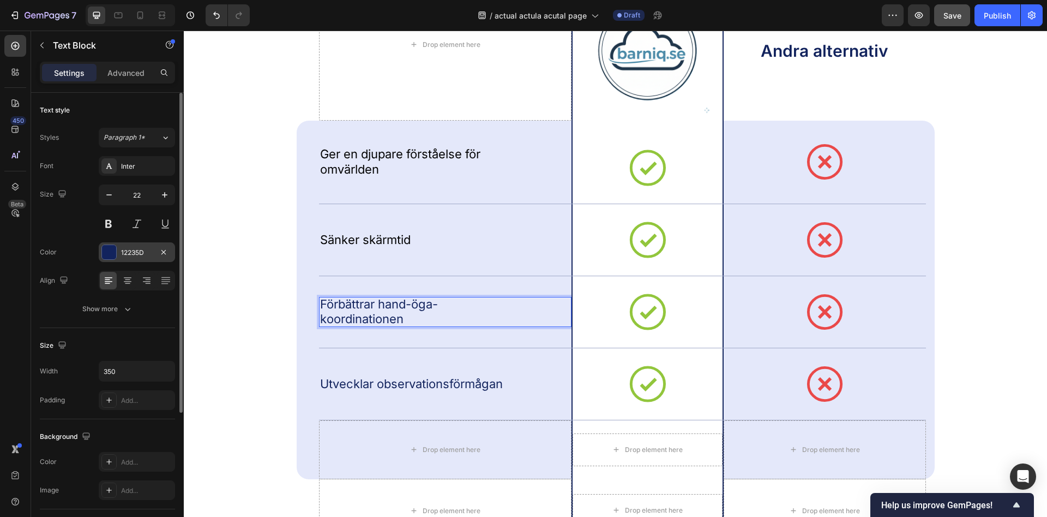
click at [134, 253] on div "12235D" at bounding box center [137, 253] width 32 height 10
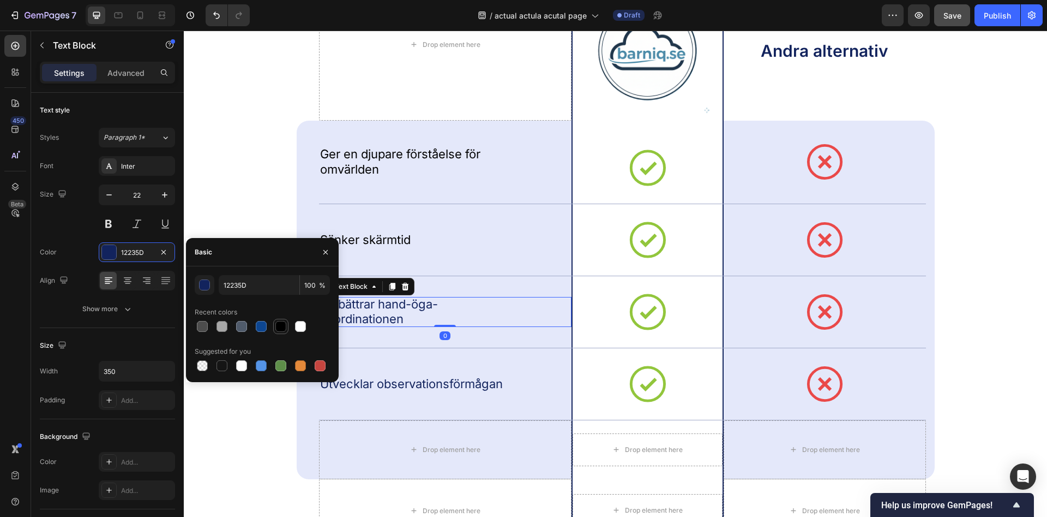
click at [279, 329] on div at bounding box center [280, 326] width 11 height 11
type input "000000"
click at [391, 388] on p "Utvecklar observationsförmågan" at bounding box center [414, 383] width 189 height 15
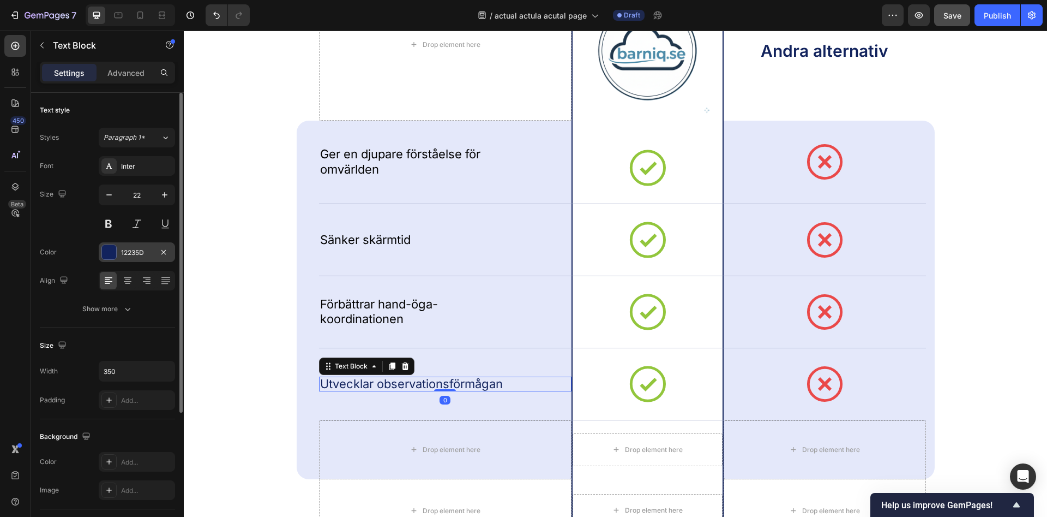
click at [130, 253] on div "12235D" at bounding box center [137, 253] width 32 height 10
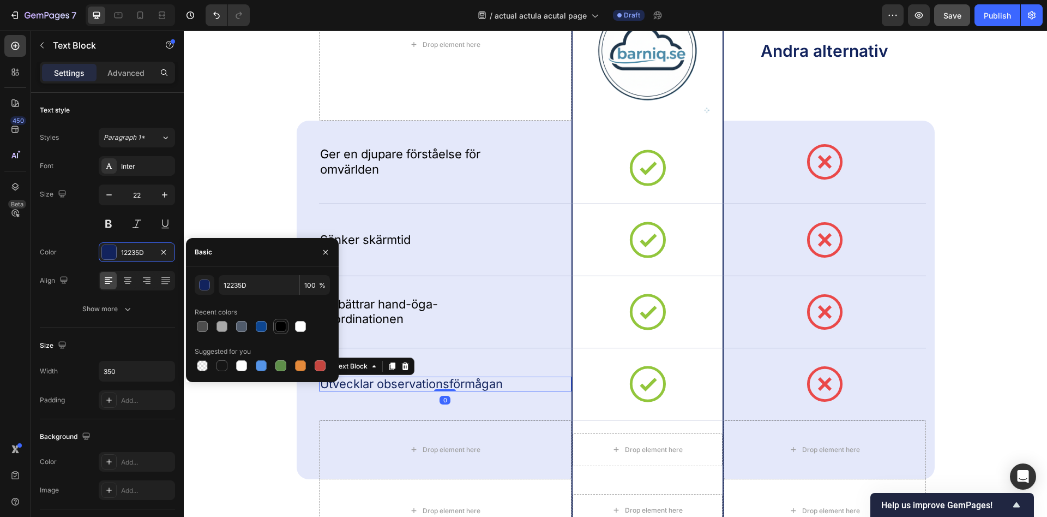
click at [287, 327] on div at bounding box center [280, 326] width 13 height 13
type input "000000"
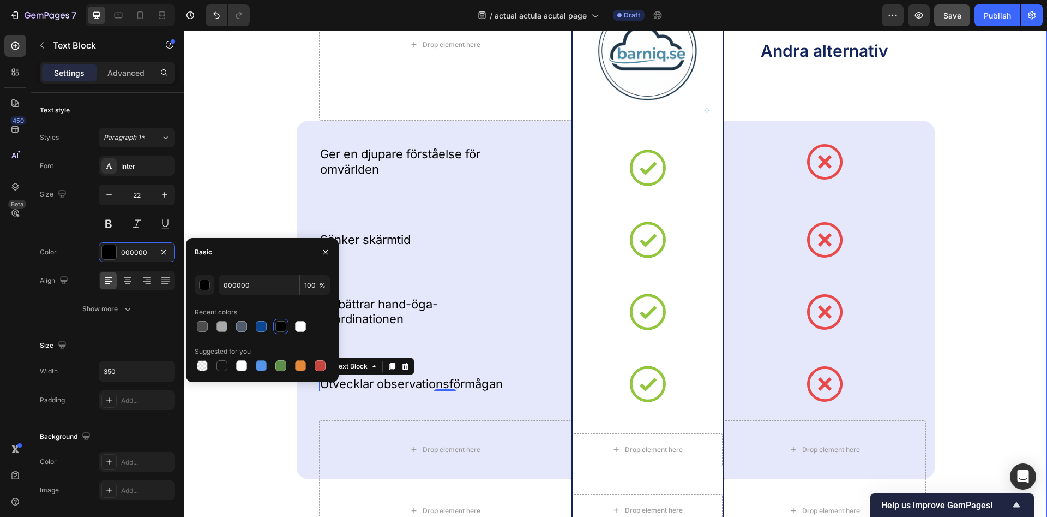
click at [245, 207] on div "We don’t stress about the competition Heading Drop element here Image Row Andra…" at bounding box center [616, 218] width 842 height 650
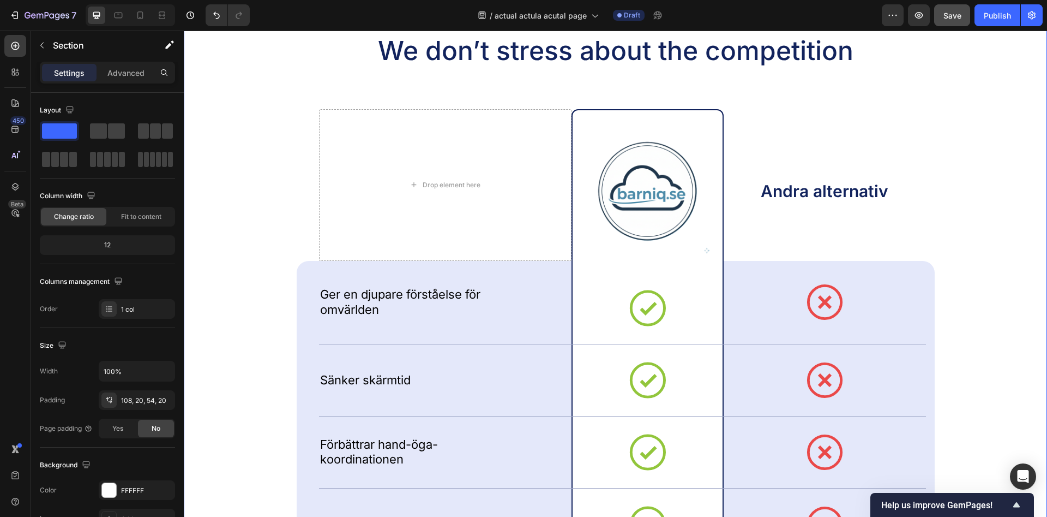
scroll to position [2726, 0]
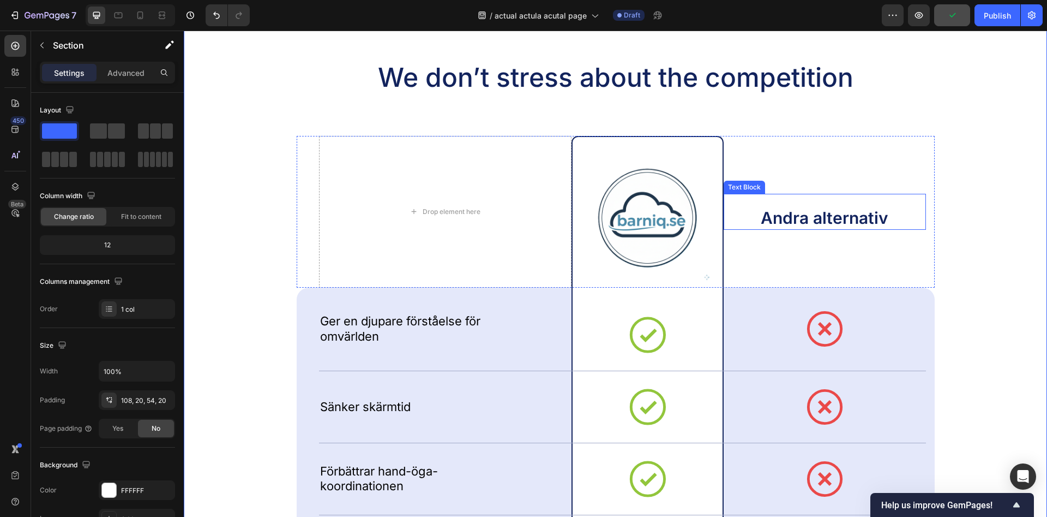
click at [807, 220] on p "Andra alternativ" at bounding box center [825, 218] width 200 height 21
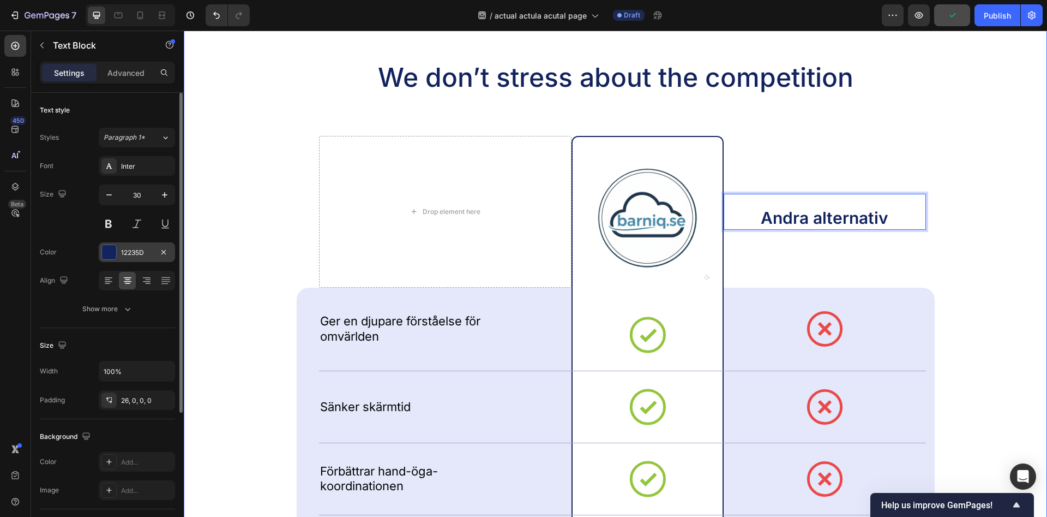
click at [140, 243] on div "Font Inter Size 30 Color 12235D Align Show more" at bounding box center [107, 237] width 135 height 163
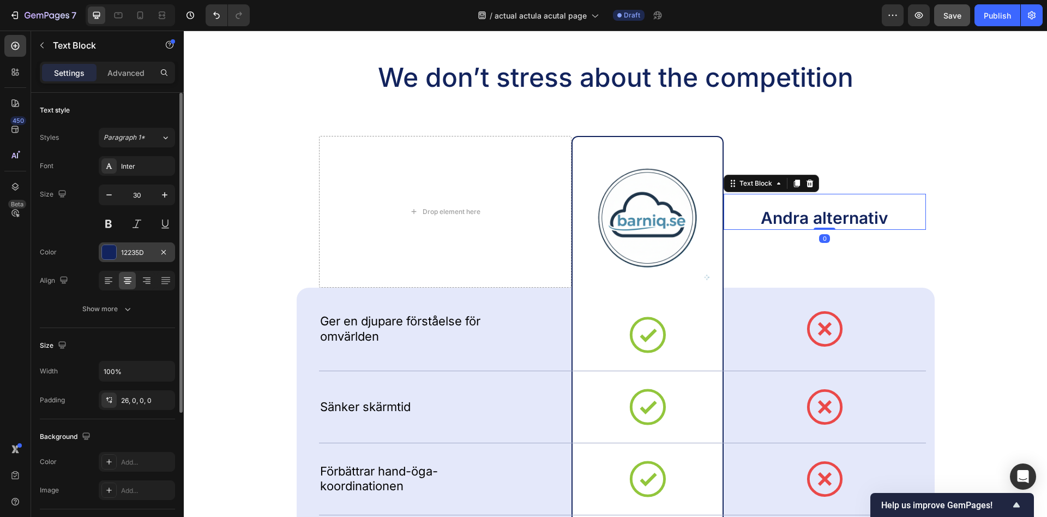
click at [147, 249] on div "12235D" at bounding box center [137, 253] width 32 height 10
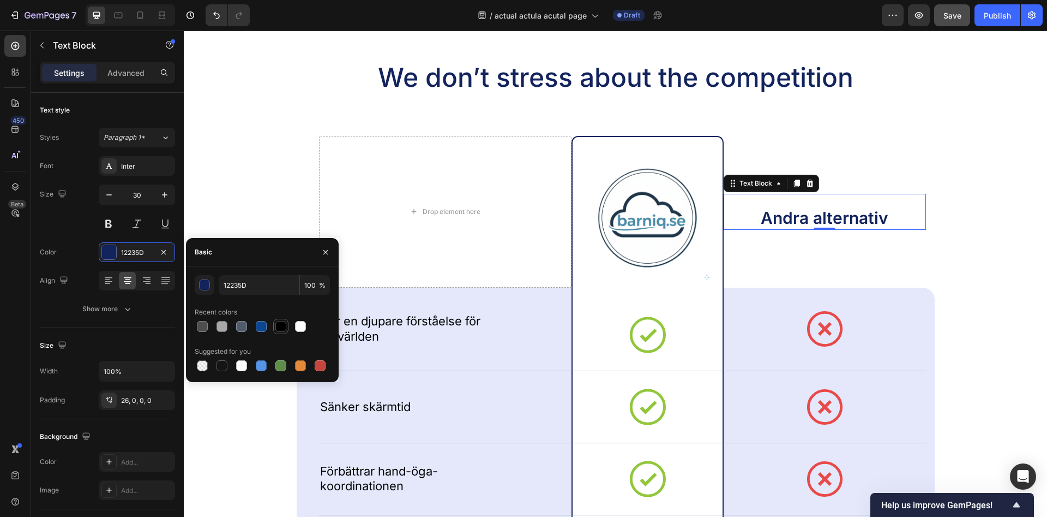
click at [286, 327] on div at bounding box center [280, 326] width 13 height 13
type input "000000"
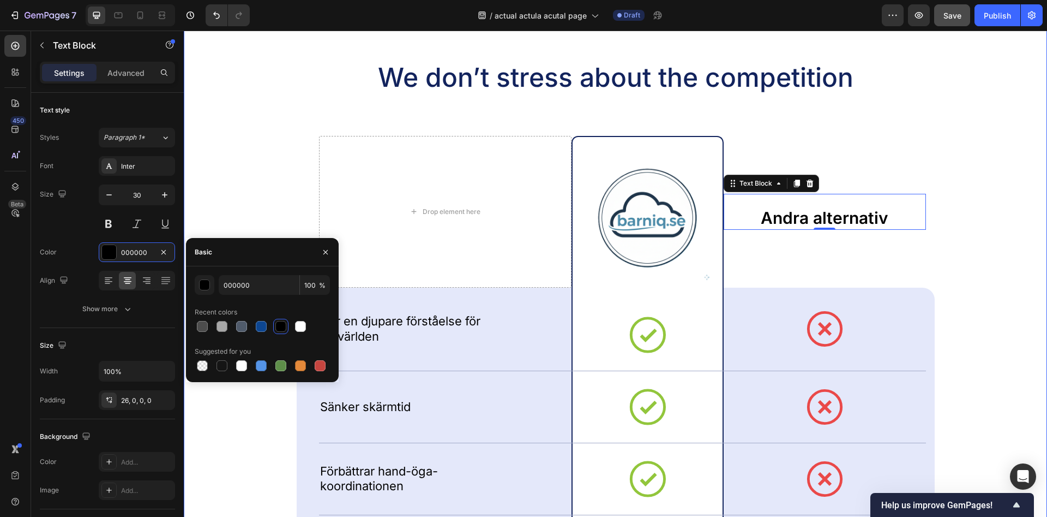
click at [988, 159] on div "We don’t stress about the competition Heading Drop element here Image Row Andra…" at bounding box center [616, 385] width 842 height 650
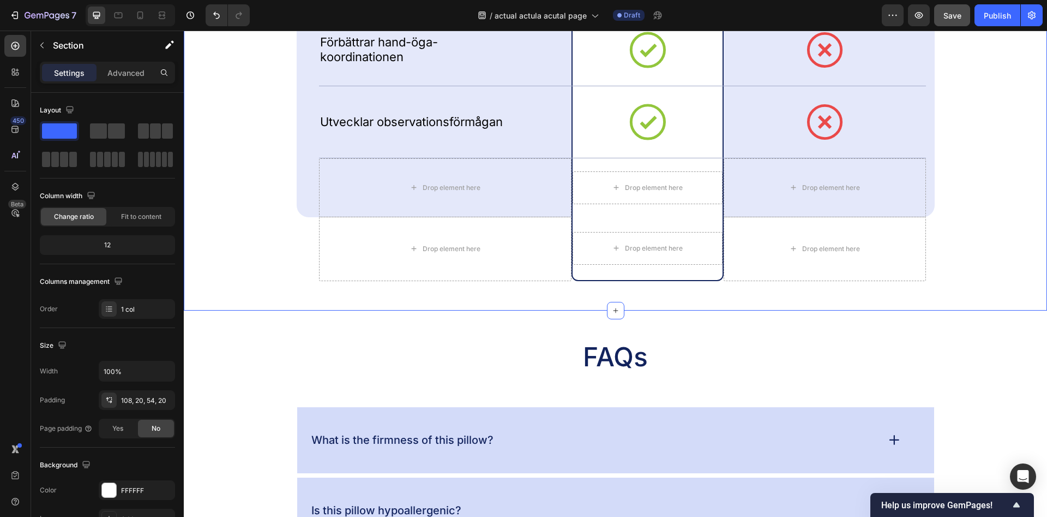
scroll to position [3172, 0]
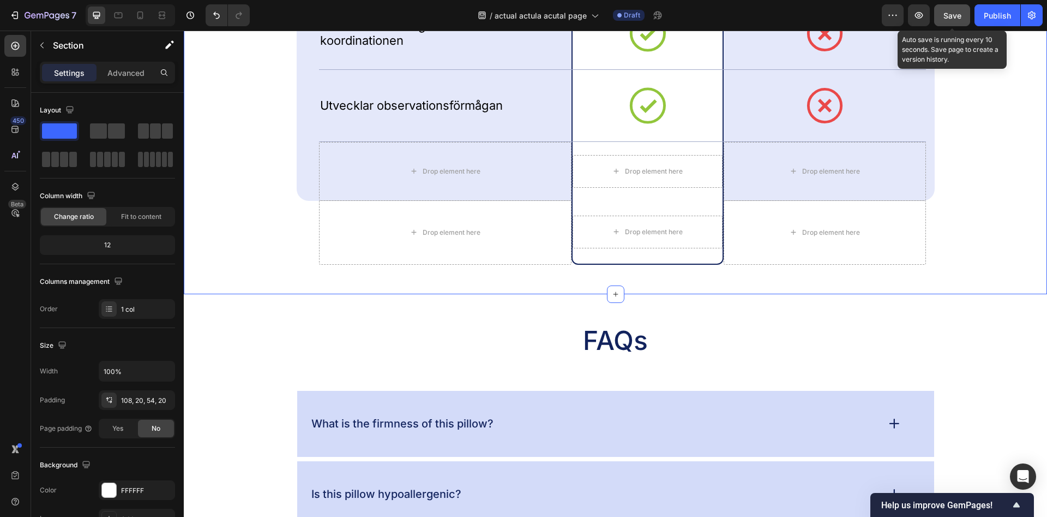
click at [956, 15] on span "Save" at bounding box center [953, 15] width 18 height 9
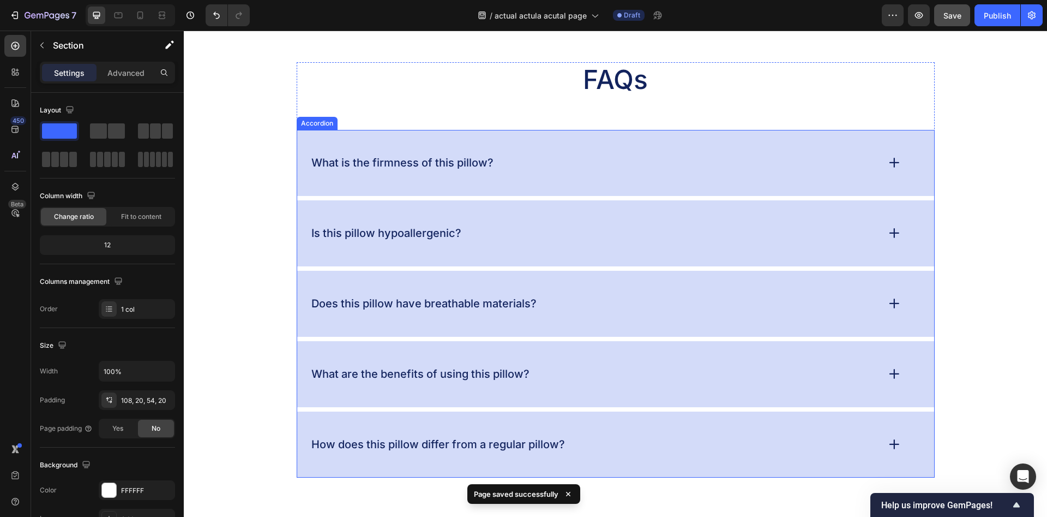
scroll to position [3450, 0]
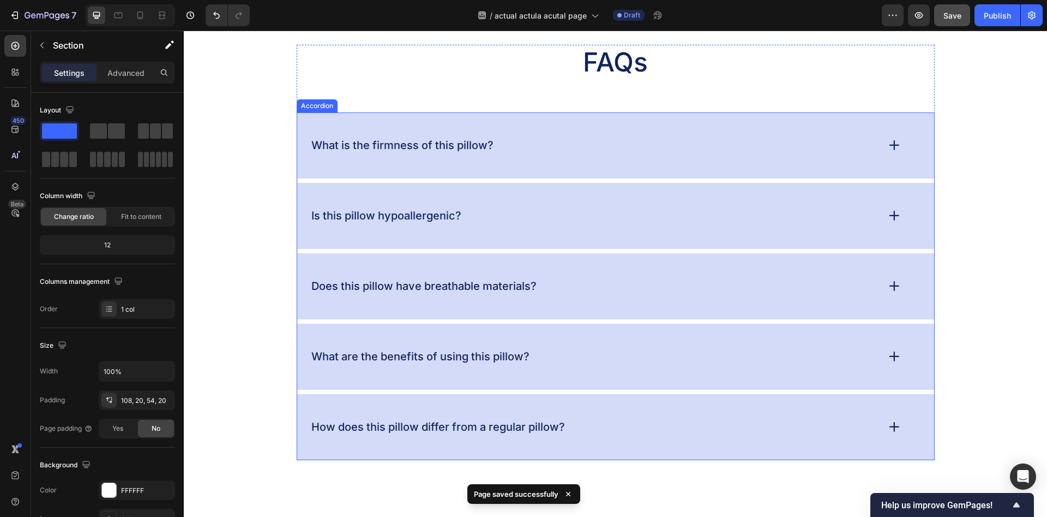
click at [526, 152] on div "What is the firmness of this pillow?" at bounding box center [594, 145] width 568 height 17
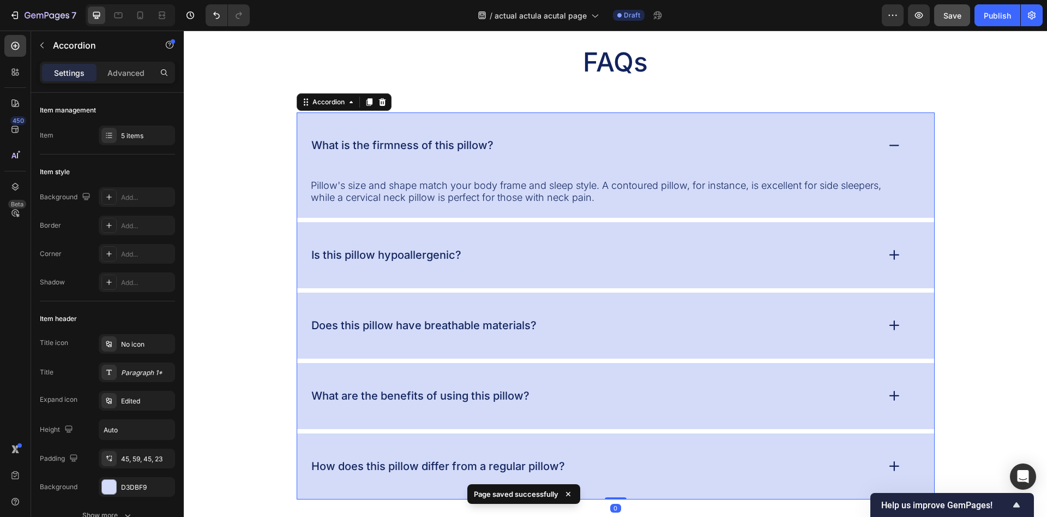
click at [435, 145] on p "What is the firmness of this pillow?" at bounding box center [402, 146] width 182 height 14
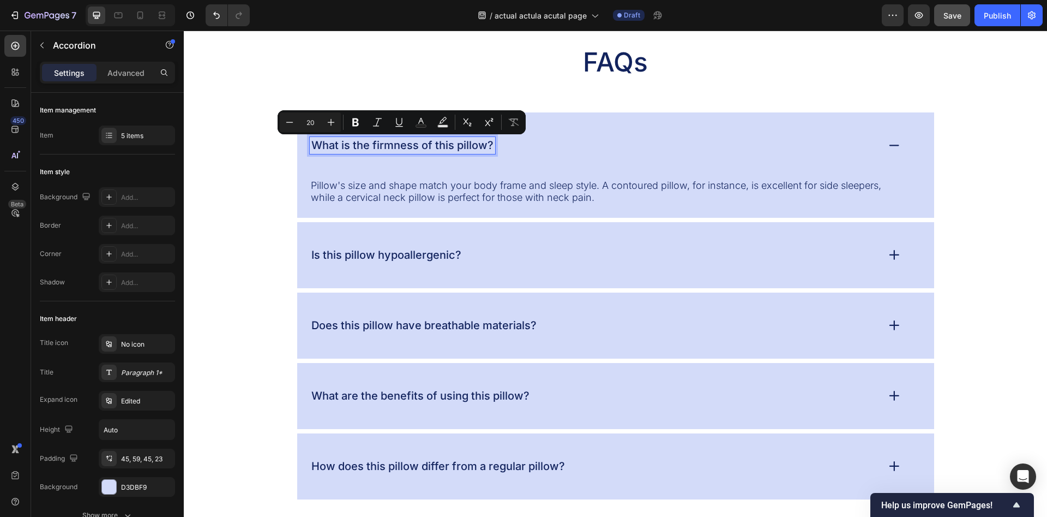
click at [581, 169] on div "What is the firmness of this pillow?" at bounding box center [615, 145] width 637 height 66
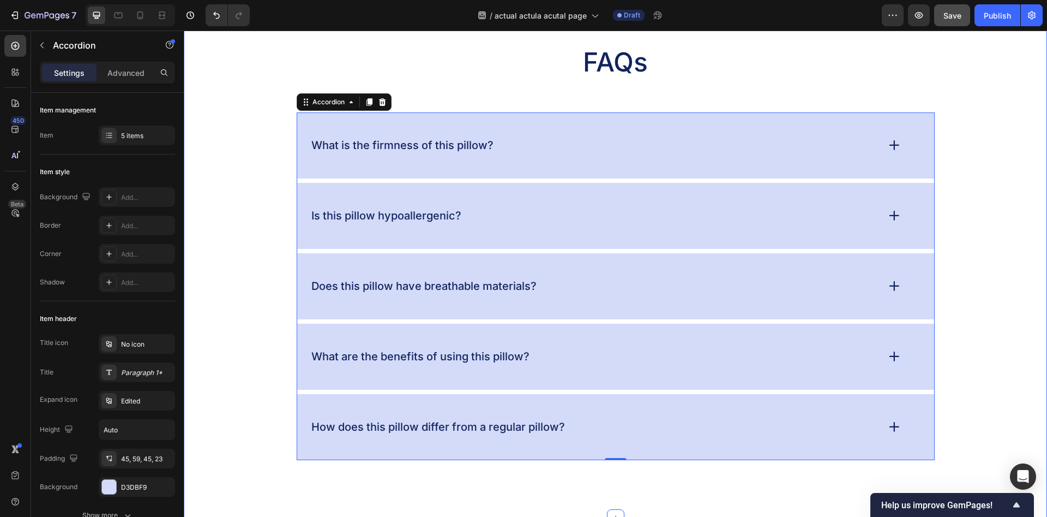
click at [248, 171] on div "FAQs Heading What is the firmness of this pillow? Is this pillow hypoallergenic…" at bounding box center [616, 252] width 842 height 415
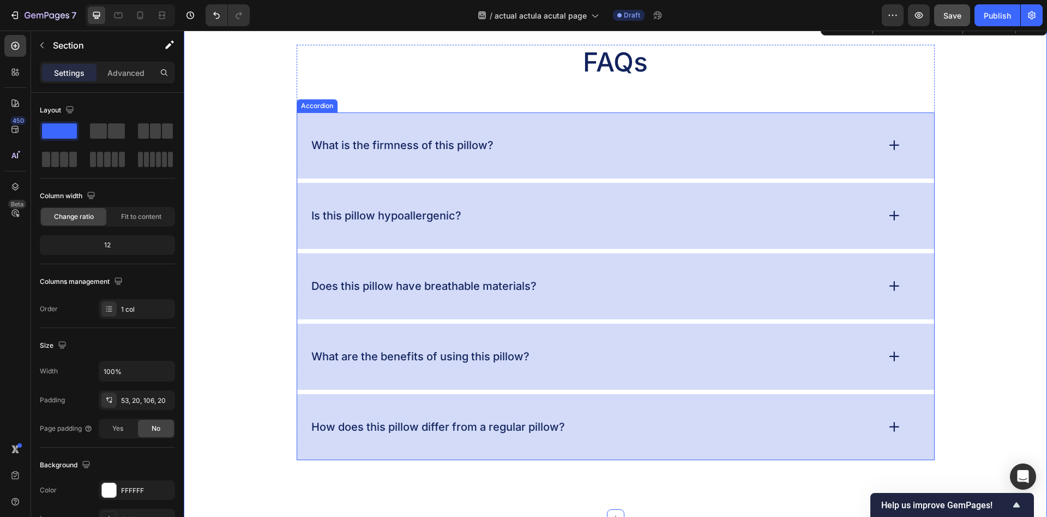
click at [402, 149] on p "What is the firmness of this pillow?" at bounding box center [402, 146] width 182 height 14
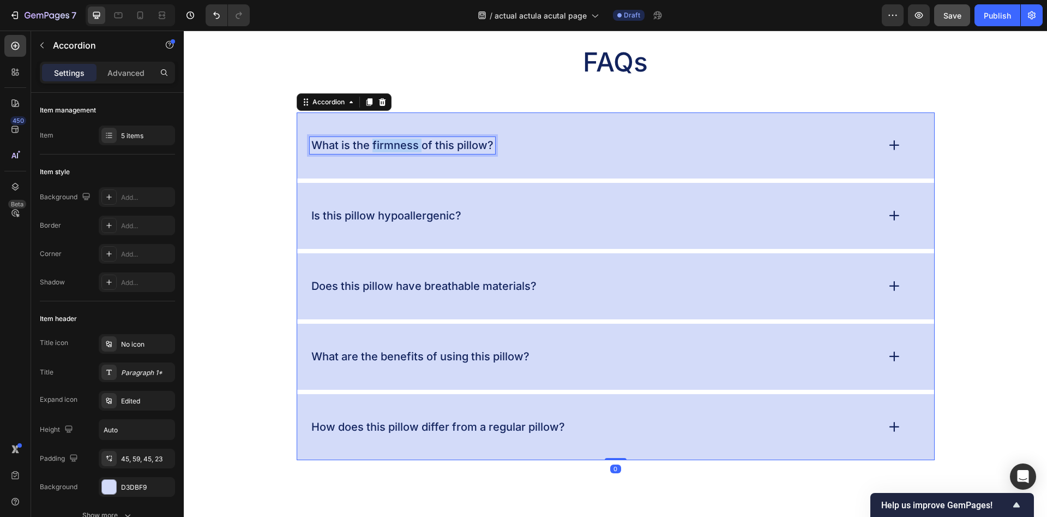
click at [402, 149] on p "What is the firmness of this pillow?" at bounding box center [402, 146] width 182 height 14
click at [546, 159] on div "Hur lång är leveranstiden?" at bounding box center [615, 145] width 637 height 66
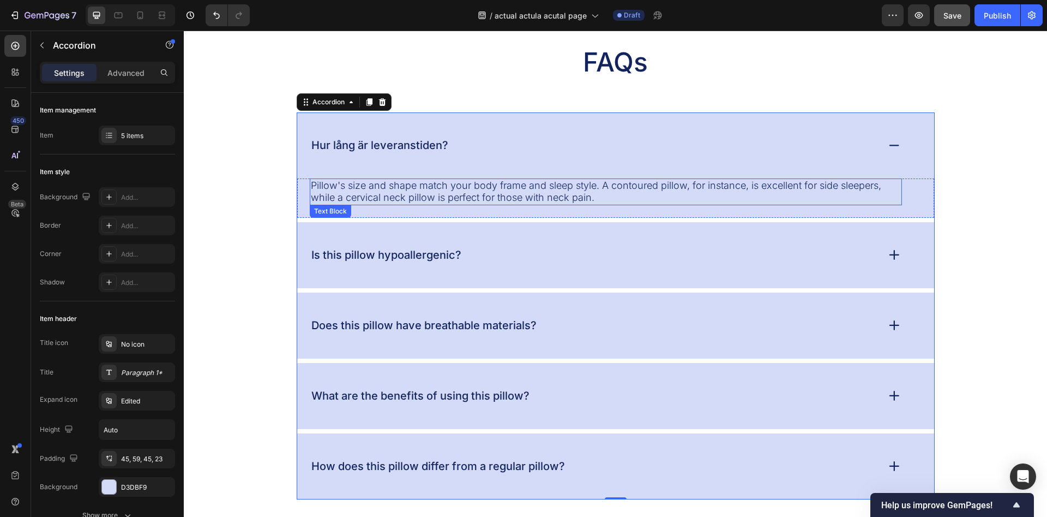
click at [453, 193] on p "Pillow's size and shape match your body frame and sleep style. A contoured pill…" at bounding box center [606, 191] width 590 height 25
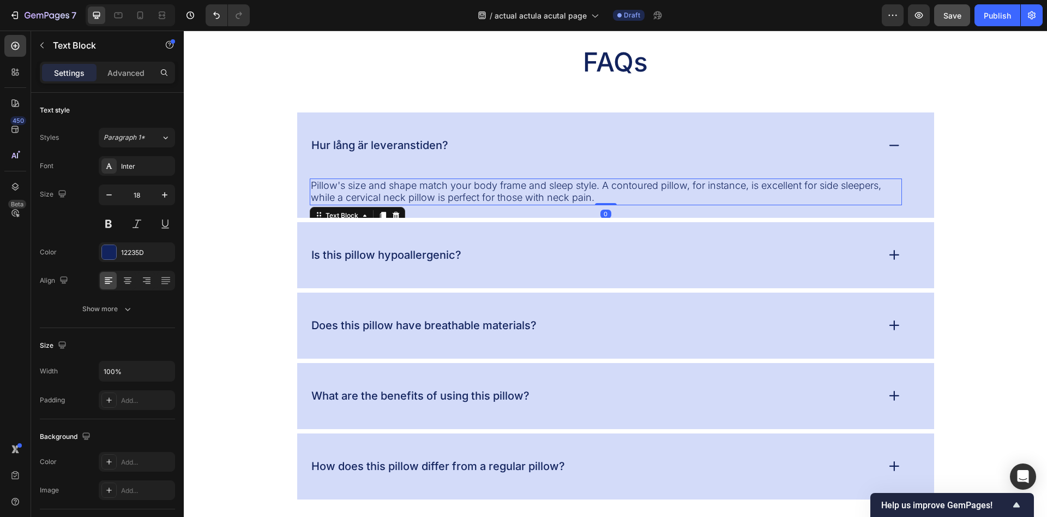
click at [453, 193] on p "Pillow's size and shape match your body frame and sleep style. A contoured pill…" at bounding box center [606, 191] width 590 height 25
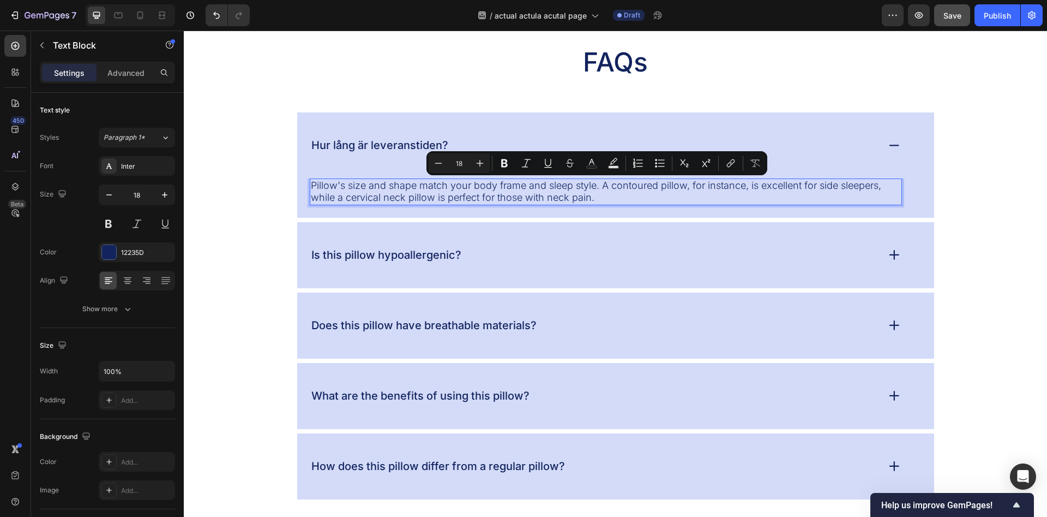
click at [396, 184] on p "Pillow's size and shape match your body frame and sleep style. A contoured pill…" at bounding box center [606, 191] width 590 height 25
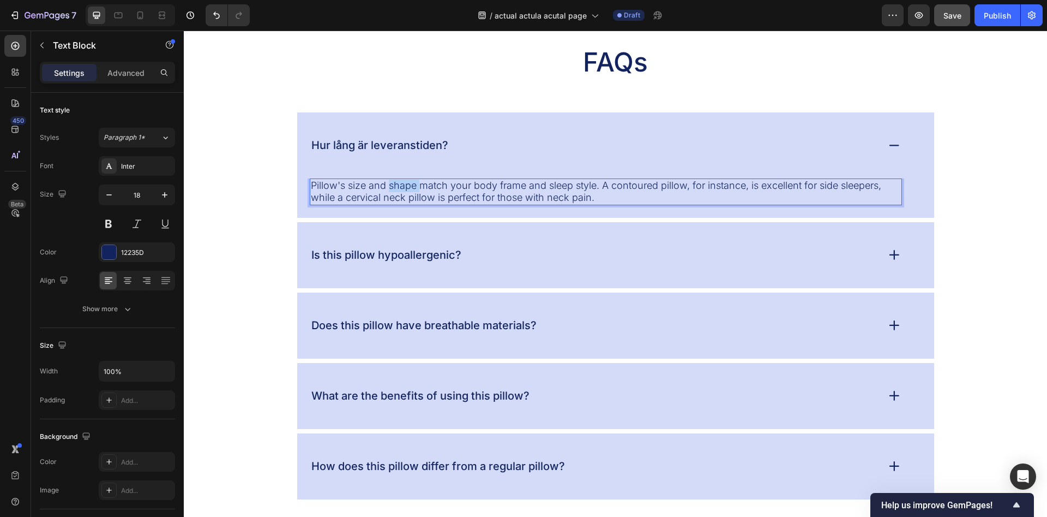
click at [396, 184] on p "Pillow's size and shape match your body frame and sleep style. A contoured pill…" at bounding box center [606, 191] width 590 height 25
click at [471, 181] on strong "normalt 5-10 arbetsdagar" at bounding box center [475, 184] width 119 height 11
click at [462, 184] on strong "normalt 5-10 arbetsdagar" at bounding box center [475, 184] width 119 height 11
click at [465, 184] on strong "normalt 5-10 arbetsdagar" at bounding box center [475, 184] width 119 height 11
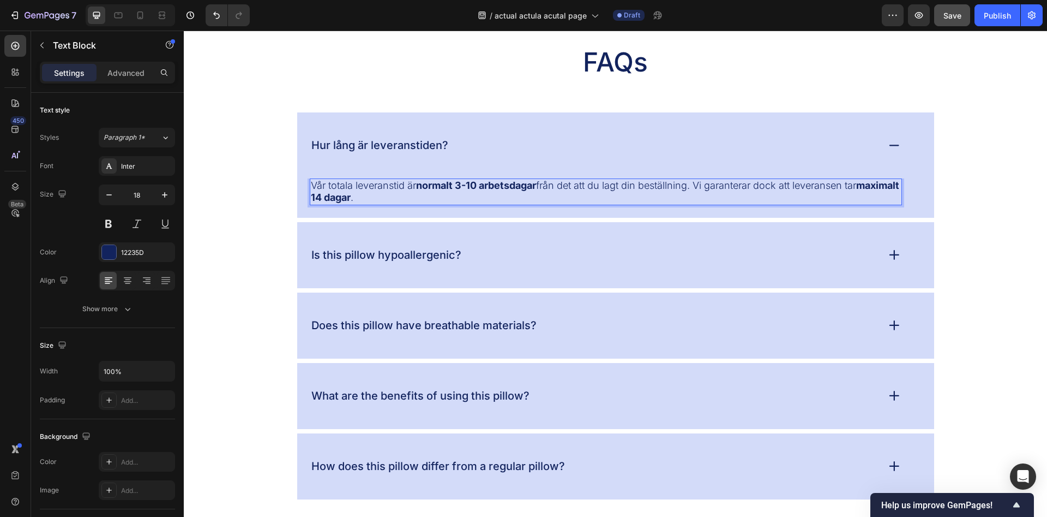
click at [482, 185] on strong "normalt 3-10 arbetsdagar" at bounding box center [476, 184] width 120 height 11
click at [520, 152] on div "Hur lång är leveranstiden?" at bounding box center [594, 145] width 568 height 17
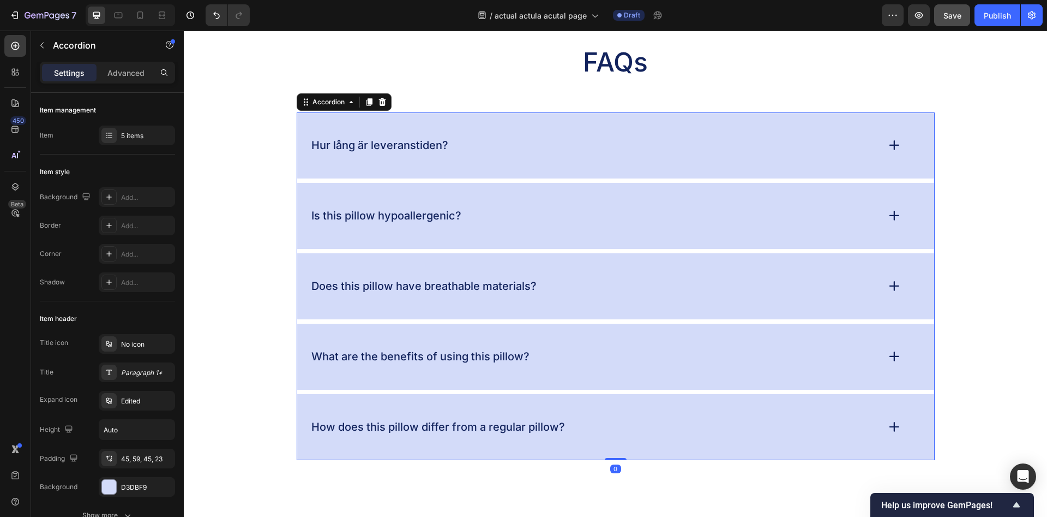
click at [488, 157] on div "Hur lång är leveranstiden?" at bounding box center [615, 145] width 637 height 66
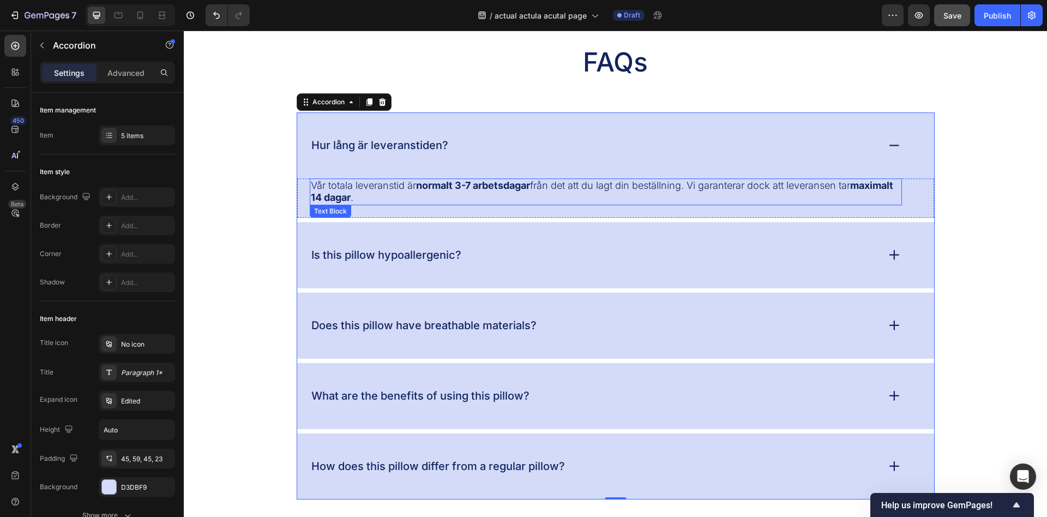
click at [439, 190] on strong "normalt 3-7 arbetsdagar" at bounding box center [473, 184] width 114 height 11
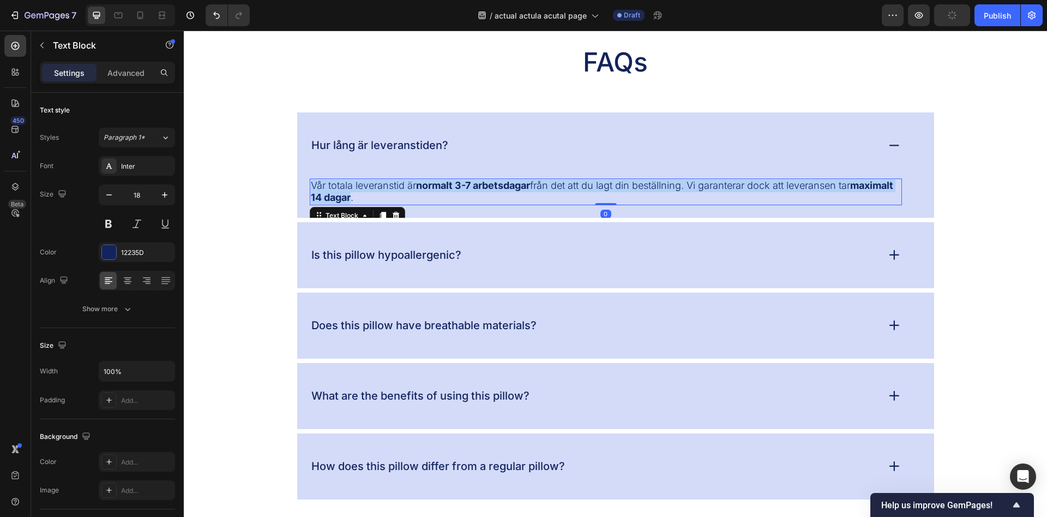
click at [439, 190] on strong "normalt 3-7 arbetsdagar" at bounding box center [473, 184] width 114 height 11
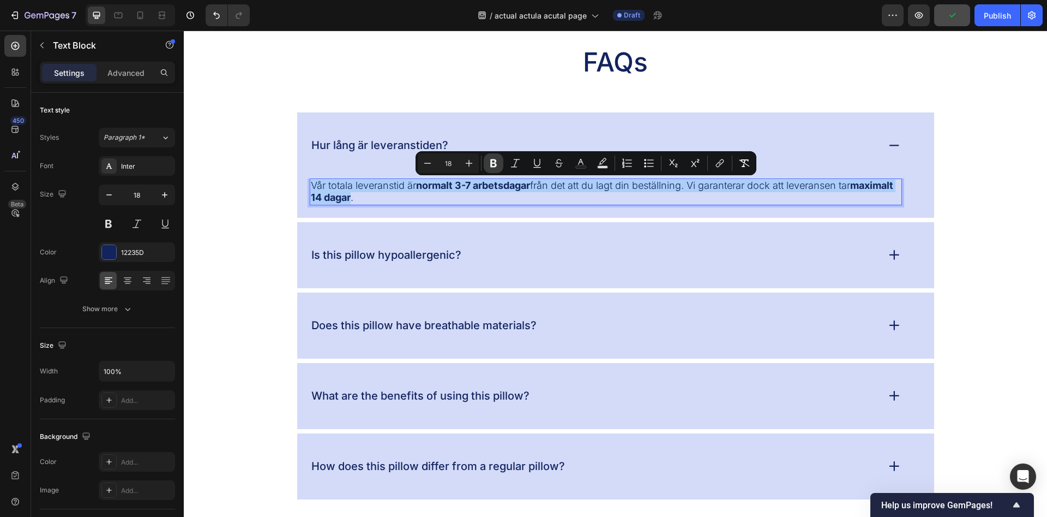
click at [494, 166] on icon "Editor contextual toolbar" at bounding box center [493, 163] width 7 height 8
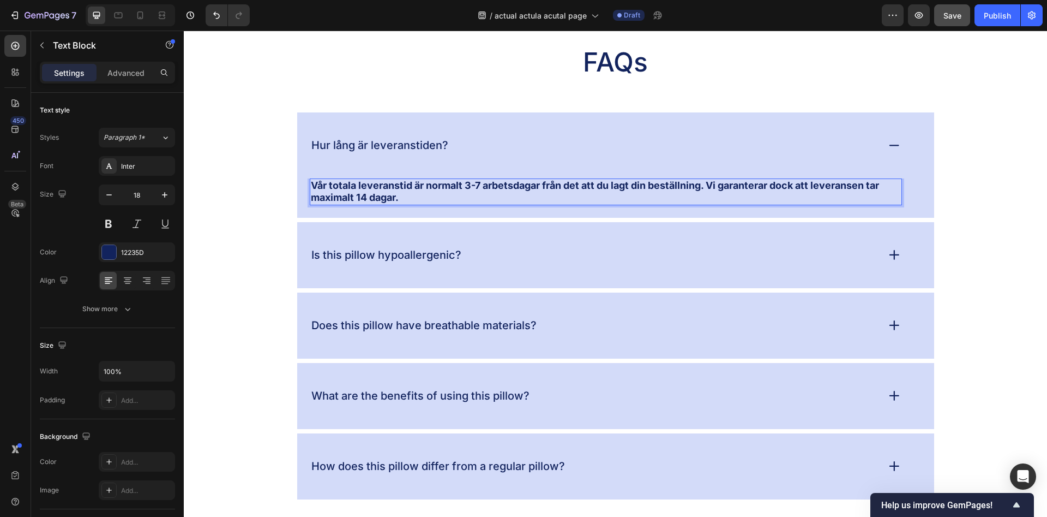
click at [462, 196] on p "Vår totala leveranstid är normalt 3-7 arbetsdagar från det att du lagt din best…" at bounding box center [606, 191] width 590 height 25
click at [461, 195] on p "Vår totala leveranstid är normalt 3-7 arbetsdagar från det att du lagt din best…" at bounding box center [606, 191] width 590 height 25
click at [460, 195] on p "Vår totala leveranstid är normalt 3-7 arbetsdagar från det att du lagt din best…" at bounding box center [606, 191] width 590 height 25
click at [469, 181] on strong "Vår totala leveranstid är normalt 3-7 arbetsdagar från det att du lagt din best…" at bounding box center [595, 191] width 568 height 24
click at [462, 189] on strong "Vår totala leveranstid är normalt 3-7 arbetsdagar från det att du lagt din best…" at bounding box center [595, 191] width 568 height 24
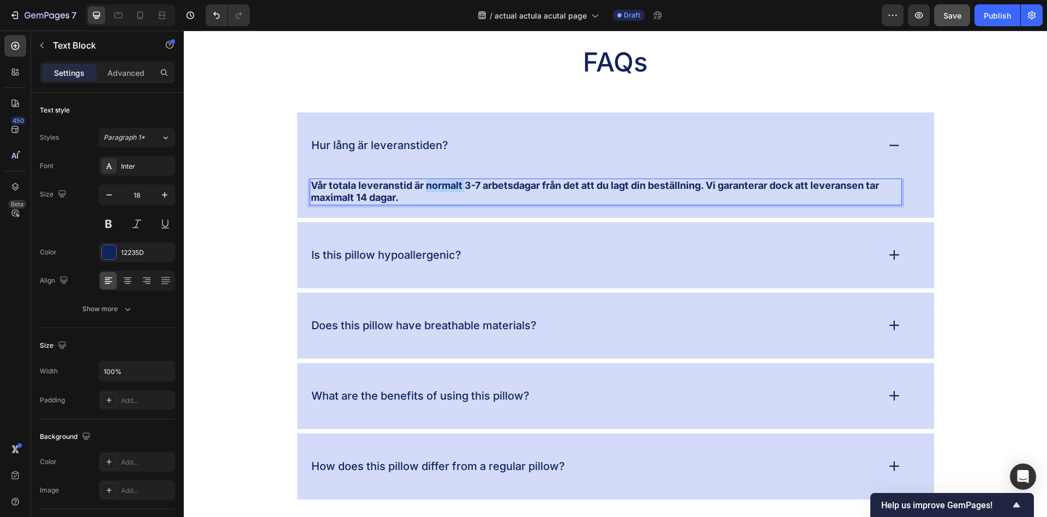
click at [463, 189] on strong "Vår totala leveranstid är normalt 3-7 arbetsdagar från det att du lagt din best…" at bounding box center [595, 191] width 568 height 24
click at [115, 225] on button at bounding box center [109, 224] width 20 height 20
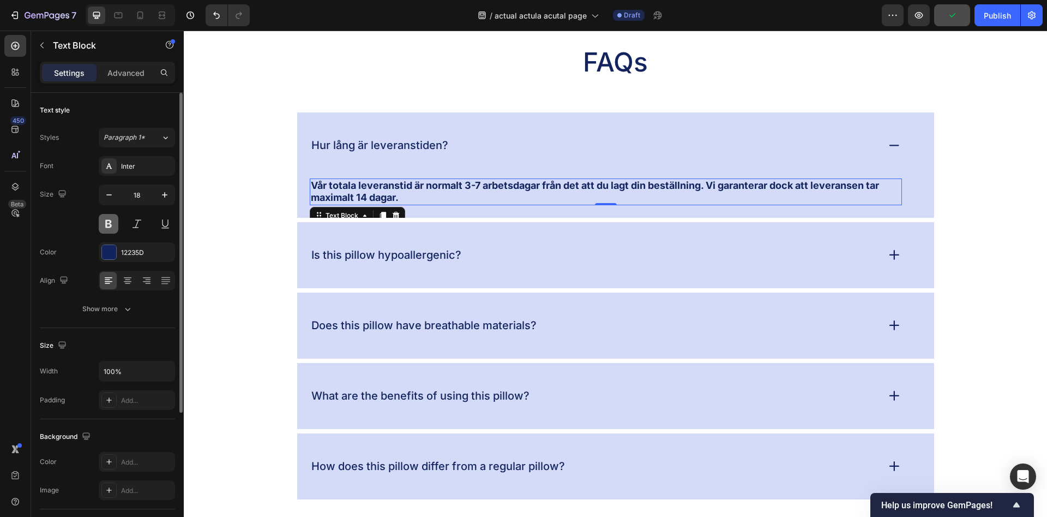
click at [108, 226] on button at bounding box center [109, 224] width 20 height 20
click at [124, 169] on div "Inter" at bounding box center [146, 166] width 51 height 10
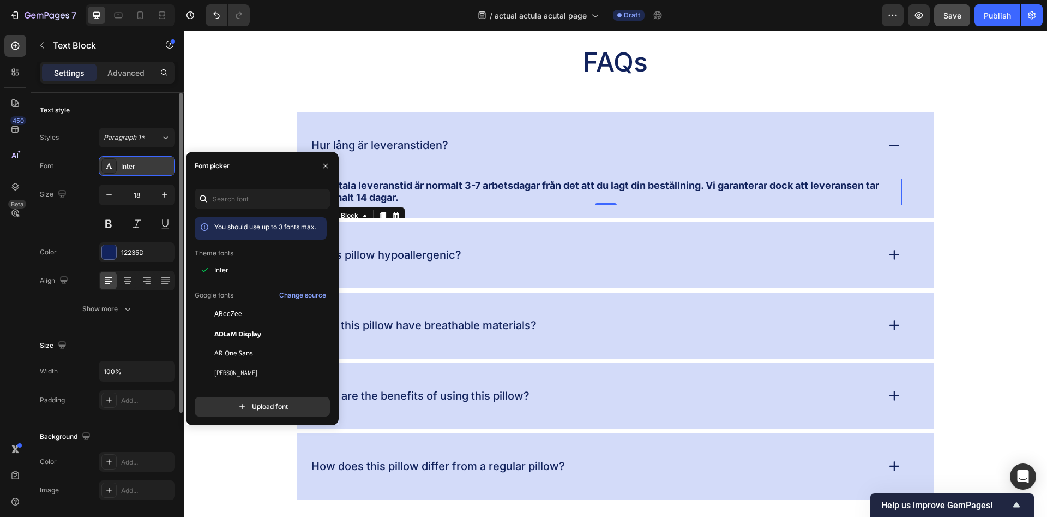
click at [124, 169] on div "Inter" at bounding box center [146, 166] width 51 height 10
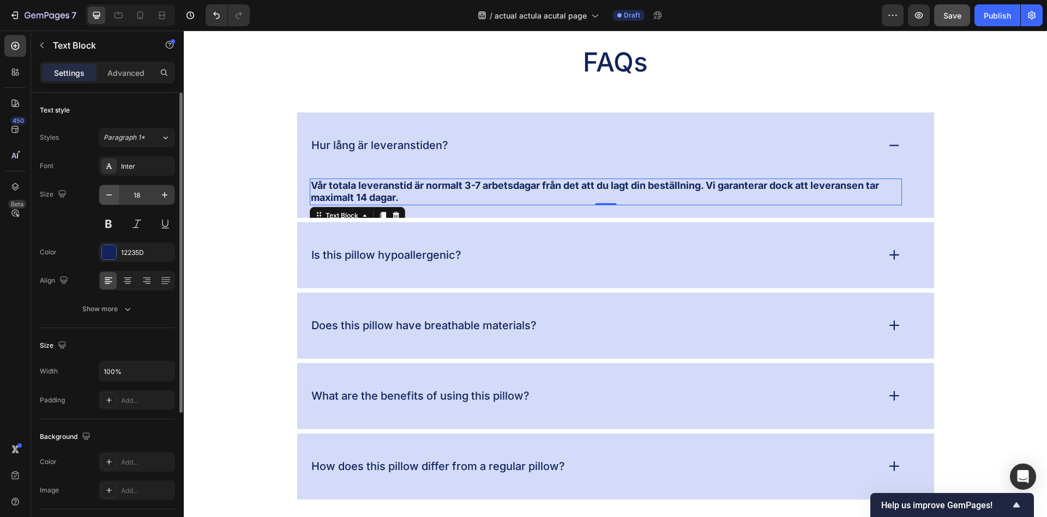
click at [116, 196] on button "button" at bounding box center [109, 195] width 20 height 20
click at [164, 199] on icon "button" at bounding box center [164, 194] width 11 height 11
click at [115, 199] on button "button" at bounding box center [109, 195] width 20 height 20
type input "18"
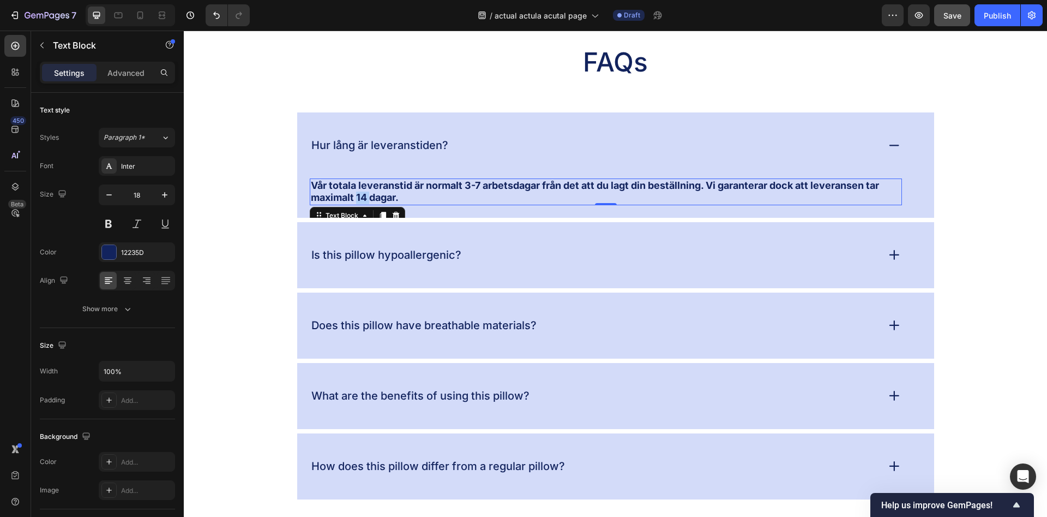
click at [365, 194] on strong "Vår totala leveranstid är normalt 3-7 arbetsdagar från det att du lagt din best…" at bounding box center [595, 191] width 568 height 24
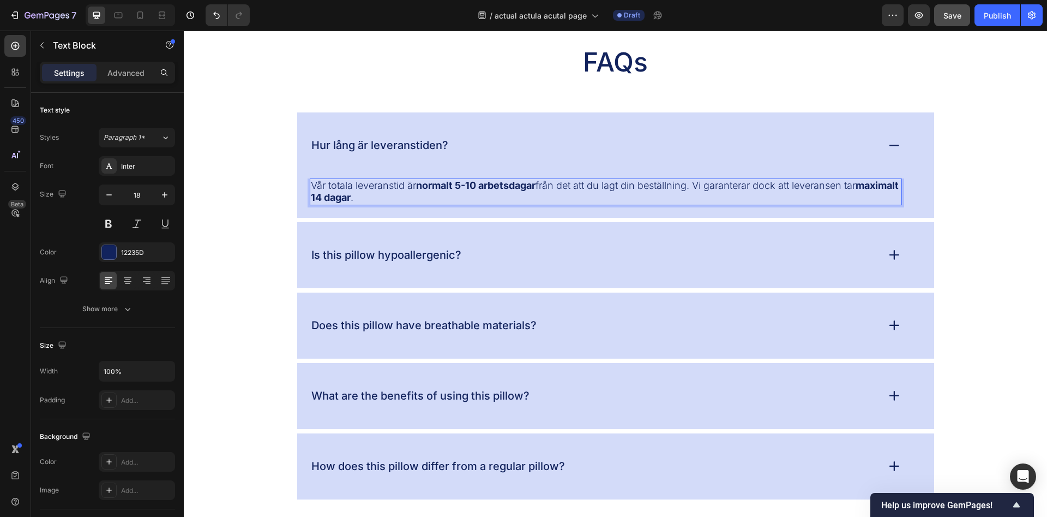
click at [450, 195] on p "Vår totala leveranstid är normalt 5-10 arbetsdagar från det att du lagt din bes…" at bounding box center [606, 191] width 590 height 25
click at [421, 193] on p "Vår totala leveranstid är normalt 5-10 arbetsdagar från det att du lagt din bes…" at bounding box center [606, 191] width 590 height 25
click at [470, 185] on strong "normalt 5-10 arbetsdagar" at bounding box center [475, 184] width 119 height 11
click at [463, 184] on strong "normalt 5-10 arbetsdagar" at bounding box center [475, 184] width 119 height 11
click at [465, 184] on strong "normalt 5-10 arbetsdagar" at bounding box center [475, 184] width 119 height 11
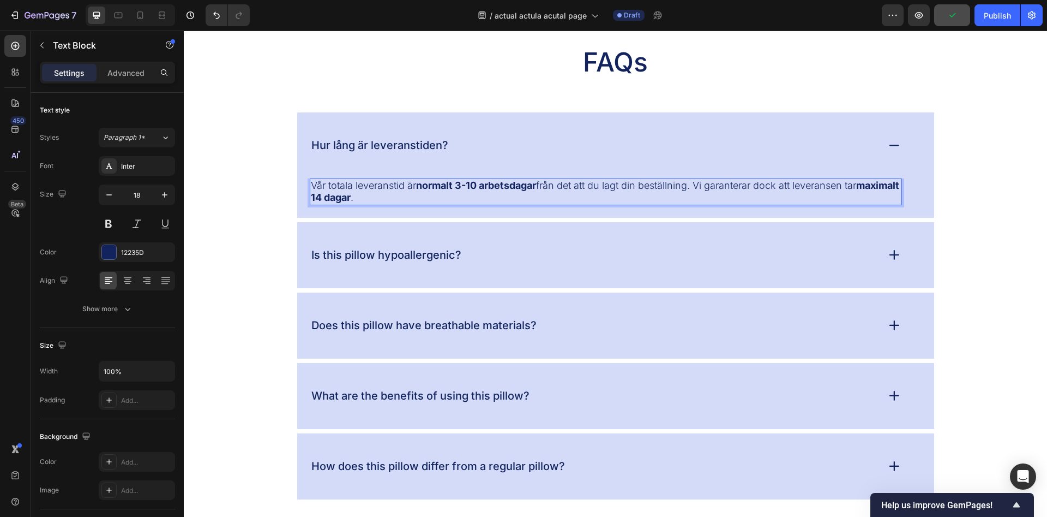
click at [481, 184] on strong "normalt 3-10 arbetsdagar" at bounding box center [476, 184] width 120 height 11
click at [269, 187] on div "FAQs Heading Hur lång är leveranstiden? Vår totala leveranstid är normalt 3-7 a…" at bounding box center [616, 272] width 842 height 454
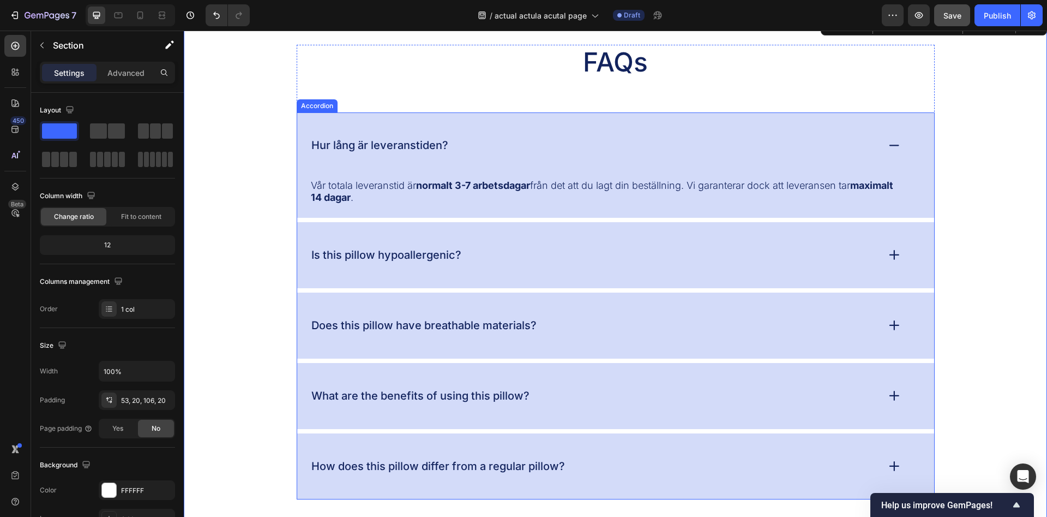
click at [429, 251] on p "Is this pillow hypoallergenic?" at bounding box center [386, 255] width 150 height 14
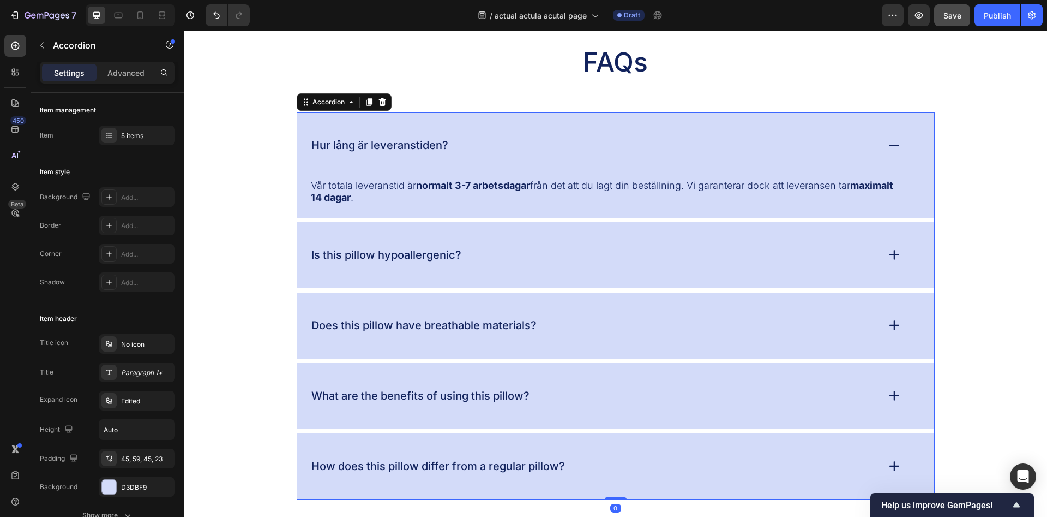
click at [429, 251] on p "Is this pillow hypoallergenic?" at bounding box center [386, 255] width 150 height 14
click at [514, 261] on div "Kan jag ångra mitt köp?" at bounding box center [594, 255] width 568 height 17
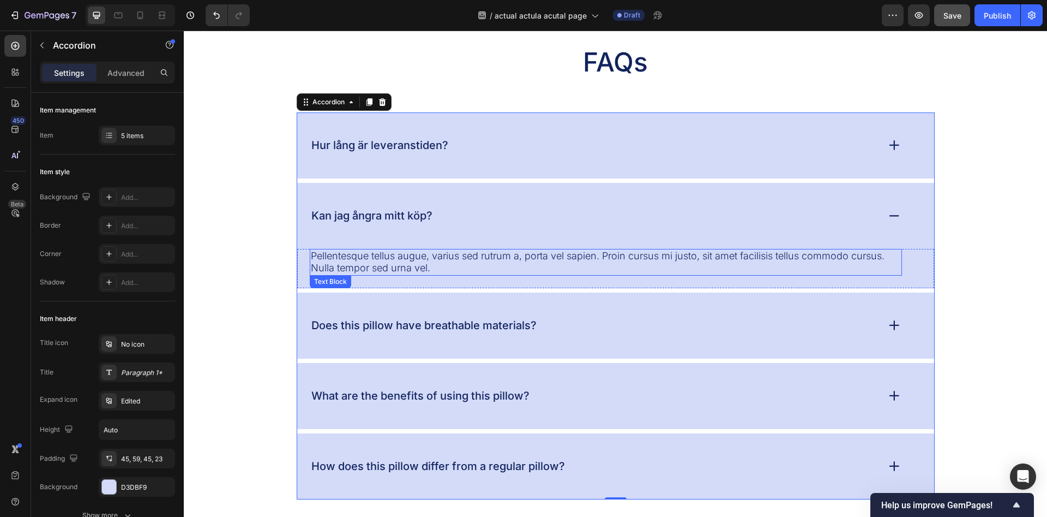
click at [404, 256] on p "Pellentesque tellus augue, varius sed rutrum a, porta vel sapien. Proin cursus …" at bounding box center [606, 262] width 590 height 25
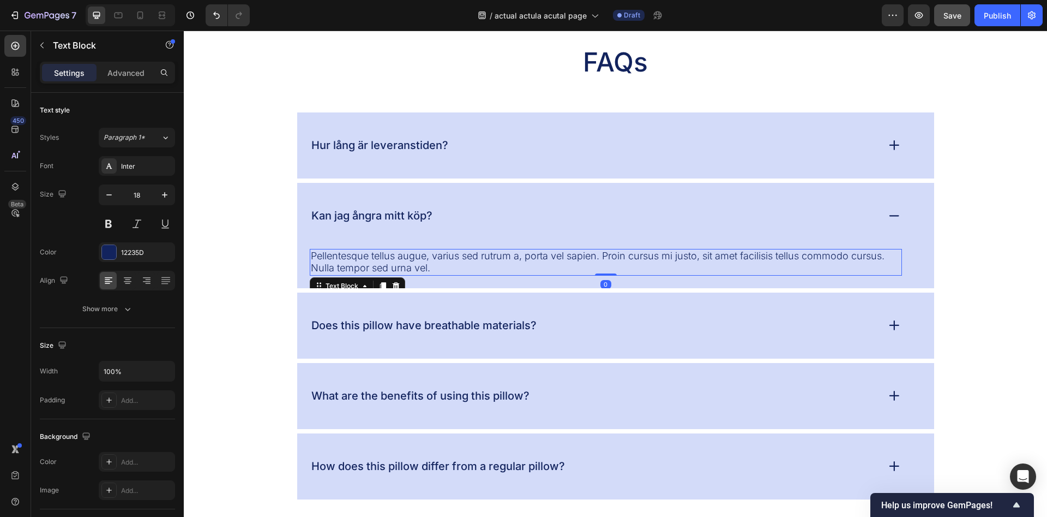
click at [404, 256] on p "Pellentesque tellus augue, varius sed rutrum a, porta vel sapien. Proin cursus …" at bounding box center [606, 262] width 590 height 25
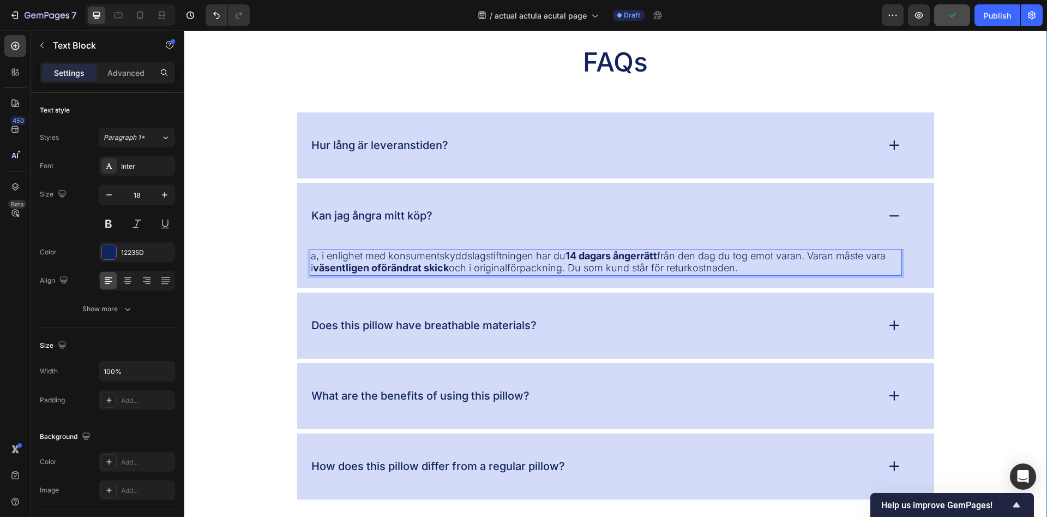
click at [972, 256] on div "FAQs Heading Hur lång är leveranstiden? Kan jag ångra mitt köp? a, i enlighet m…" at bounding box center [616, 272] width 842 height 454
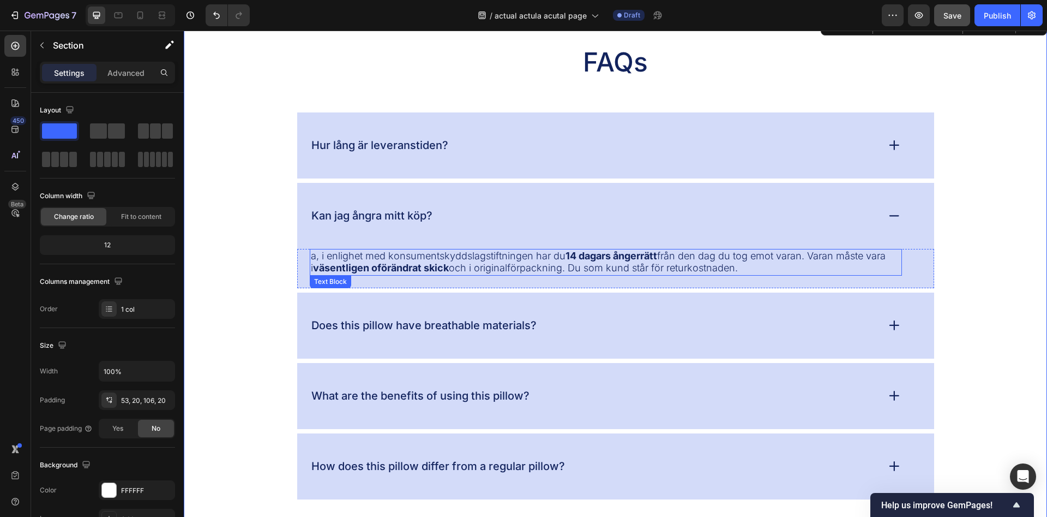
click at [312, 255] on p "a, i enlighet med konsumentskyddslagstiftningen har du 14 dagars ångerrätt från…" at bounding box center [606, 262] width 590 height 25
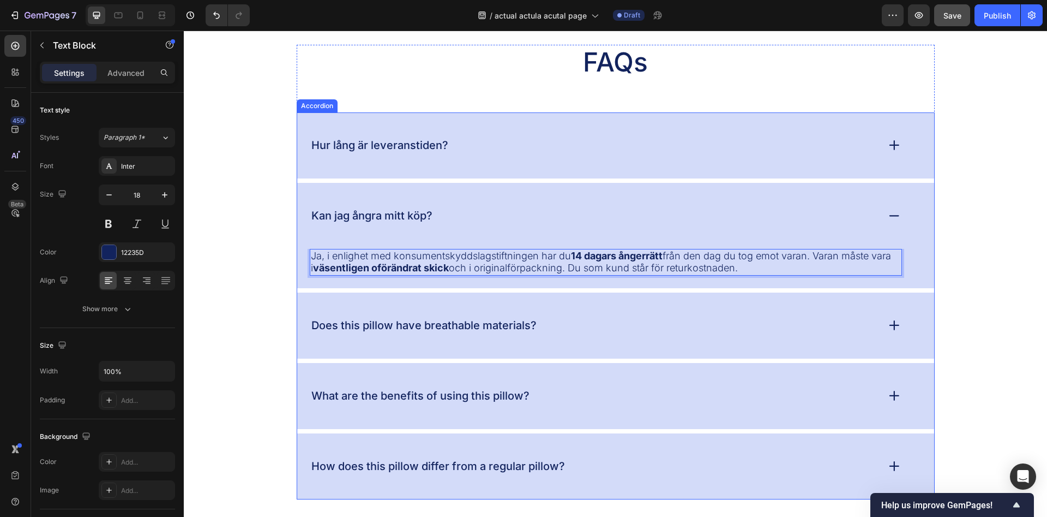
click at [513, 224] on div "Kan jag ångra mitt köp?" at bounding box center [594, 215] width 568 height 17
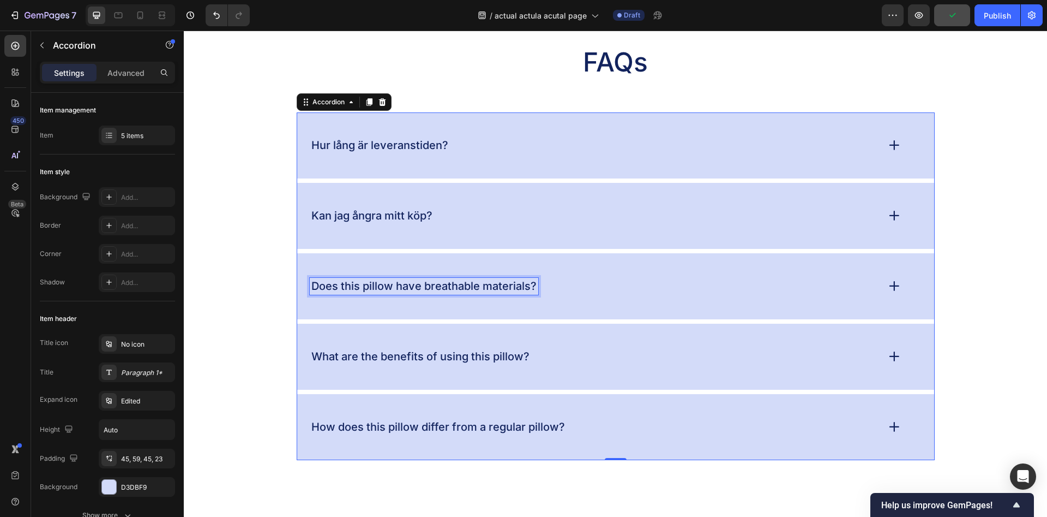
click at [427, 287] on p "Does this pillow have breathable materials?" at bounding box center [423, 286] width 225 height 14
click at [562, 308] on div "Är mikroskopet lämpligt för barn?" at bounding box center [615, 286] width 637 height 66
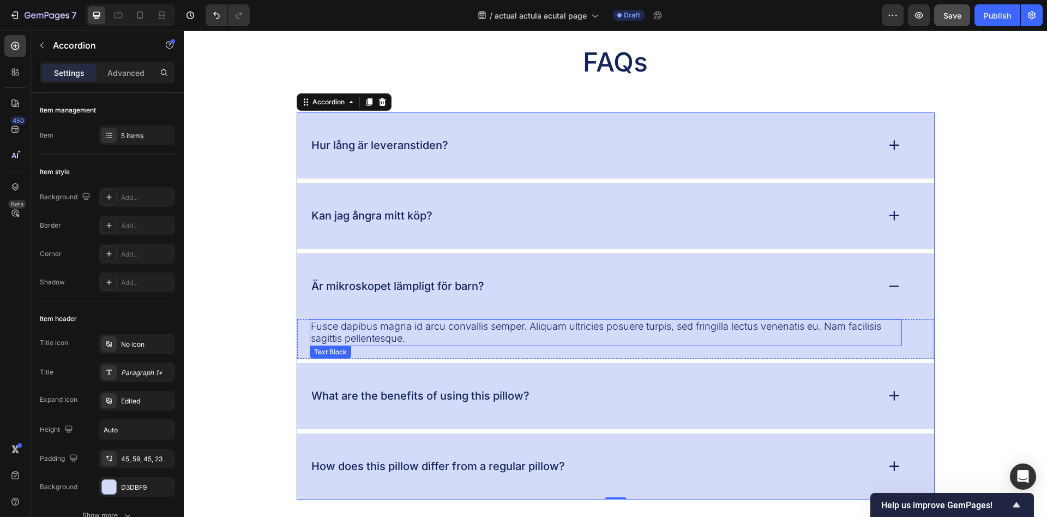
click at [421, 328] on p "Fusce dapibus magna id arcu convallis semper. Aliquam ultricies posuere turpis,…" at bounding box center [606, 332] width 590 height 25
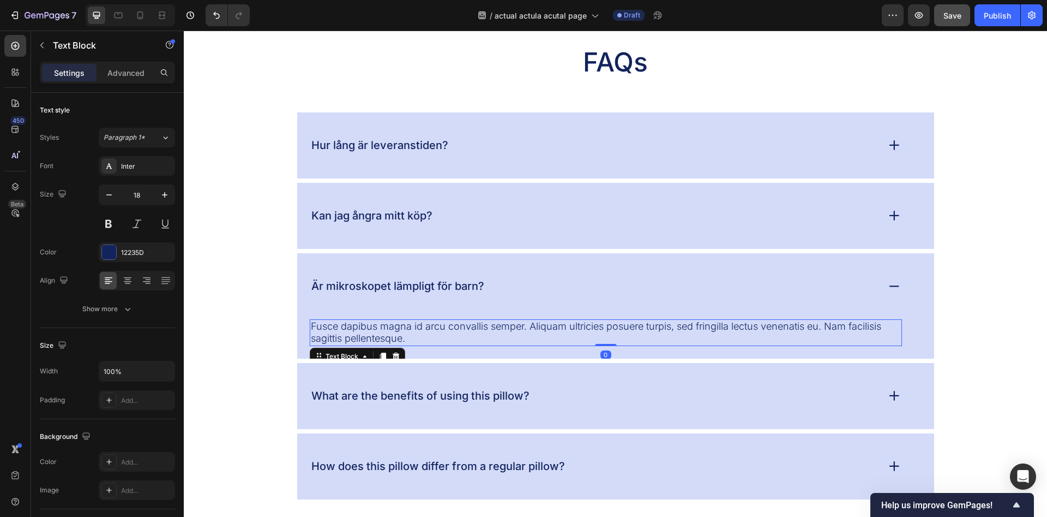
click at [421, 328] on p "Fusce dapibus magna id arcu convallis semper. Aliquam ultricies posuere turpis,…" at bounding box center [606, 332] width 590 height 25
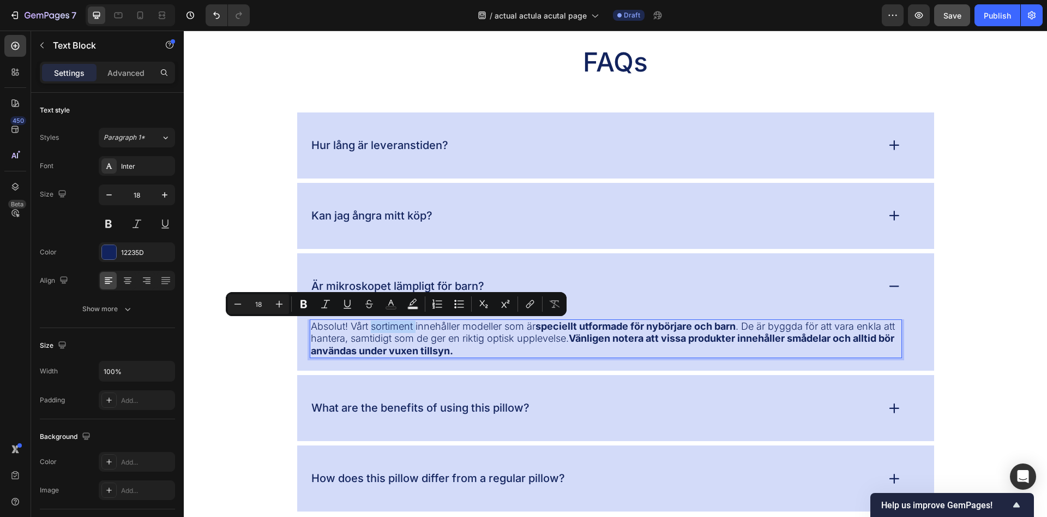
drag, startPoint x: 407, startPoint y: 329, endPoint x: 374, endPoint y: 329, distance: 33.3
click at [374, 329] on p "Absolut! Vårt sortiment innehåller modeller som är speciellt utformade för nybö…" at bounding box center [606, 338] width 590 height 37
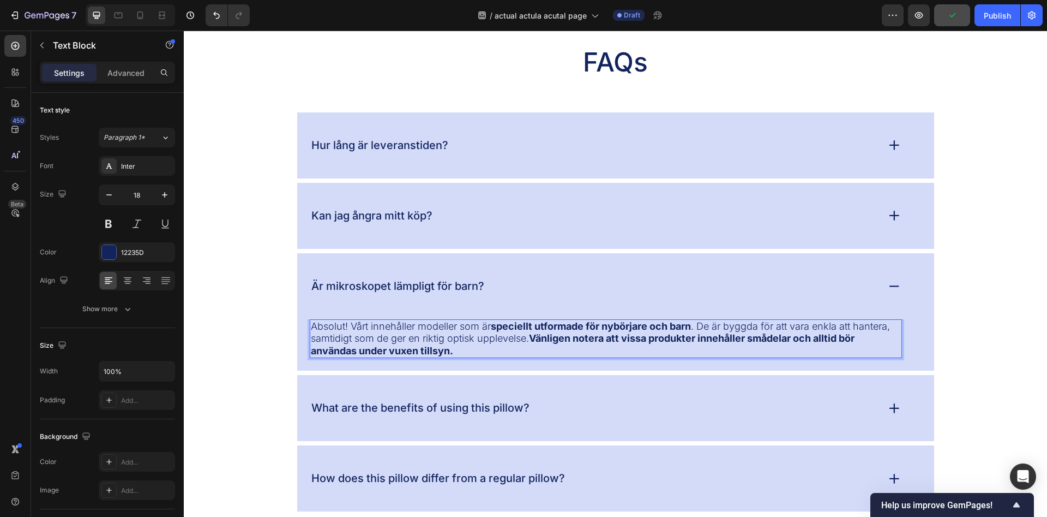
click at [369, 328] on p "Absolut! Vårt innehåller modeller som är speciellt utformade för nybörjare och …" at bounding box center [606, 338] width 590 height 37
click at [373, 328] on p "Absolut! Vårt innehåller modeller som är speciellt utformade för nybörjare och …" at bounding box center [606, 338] width 590 height 37
click at [526, 351] on p "Absolut! Vårt paket innehåller modeller som är speciellt utformade för nybörjar…" at bounding box center [606, 338] width 590 height 37
click at [690, 333] on p "Absolut! Vårt paket innehåller modeller som är speciellt utformade för nybörjar…" at bounding box center [606, 338] width 590 height 37
click at [713, 341] on strong "Vänligen notera att produkter innehåller smådelar och alltid bör användas under…" at bounding box center [589, 344] width 556 height 24
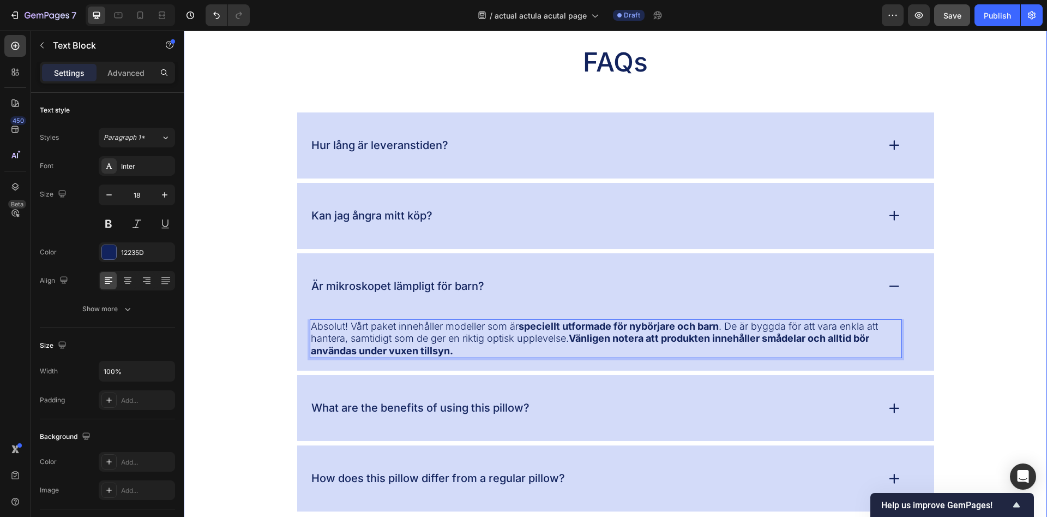
click at [981, 295] on div "FAQs Heading Hur lång är leveranstiden? Kan jag ångra mitt köp? Är mikroskopet …" at bounding box center [616, 278] width 842 height 467
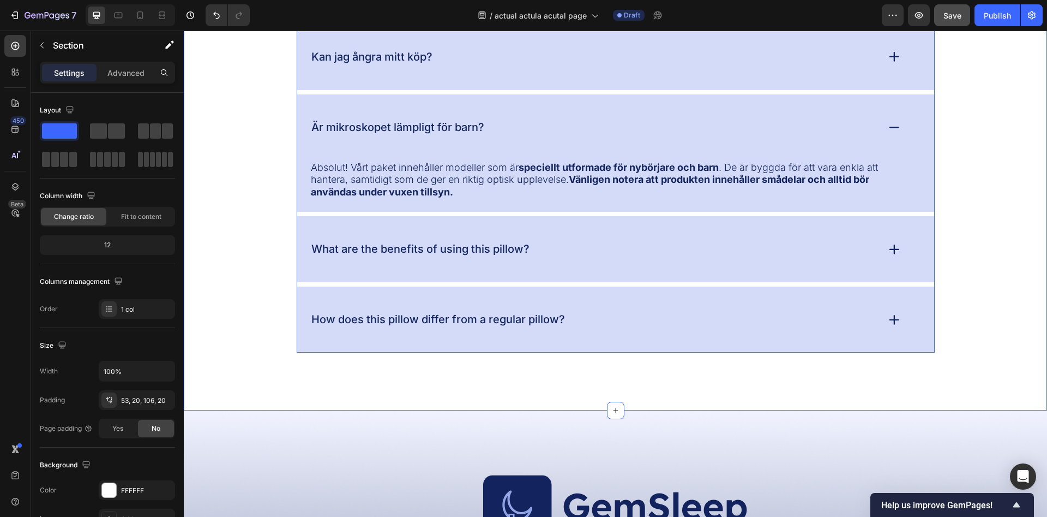
scroll to position [3617, 0]
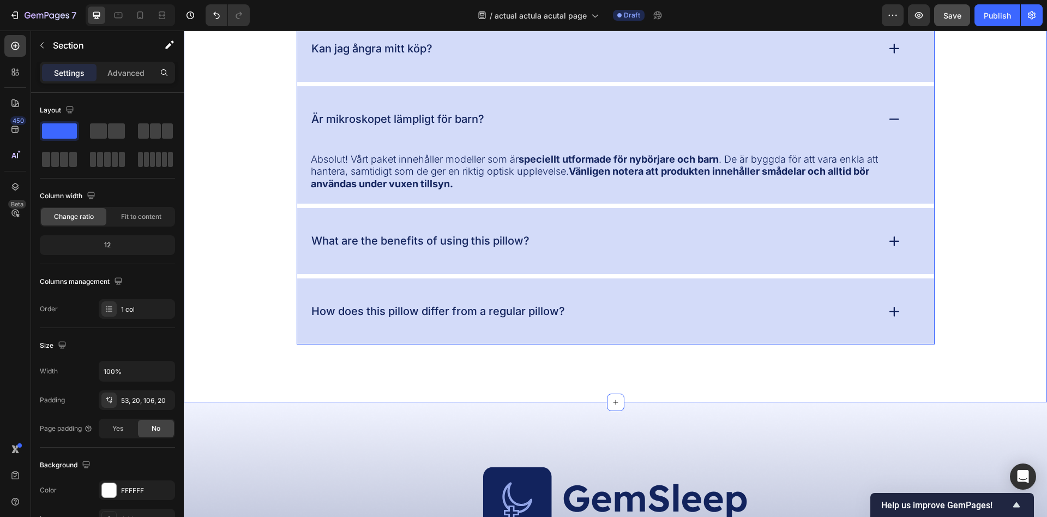
click at [445, 244] on p "What are the benefits of using this pillow?" at bounding box center [420, 241] width 218 height 14
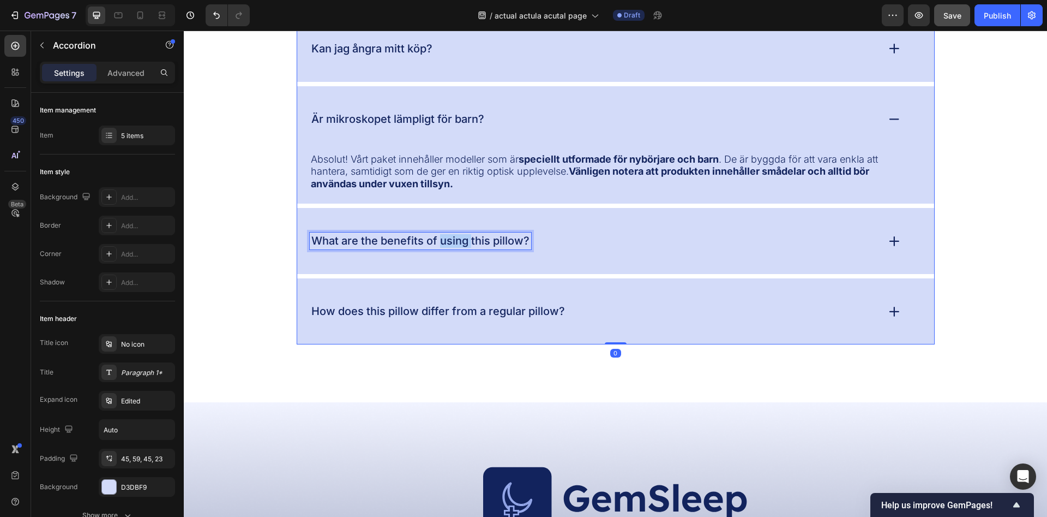
click at [445, 244] on p "What are the benefits of using this pillow?" at bounding box center [420, 241] width 218 height 14
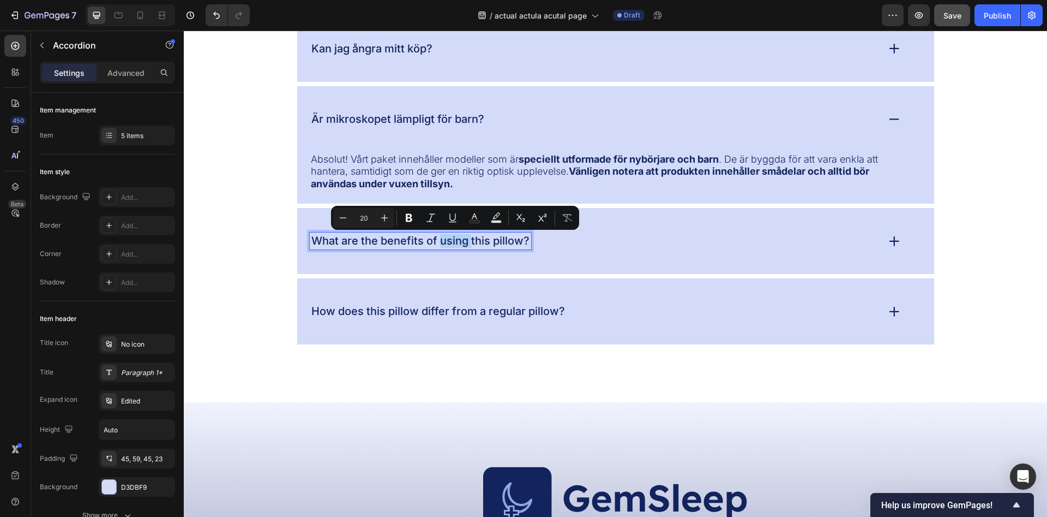
click at [445, 244] on p "What are the benefits of using this pillow?" at bounding box center [420, 241] width 218 height 14
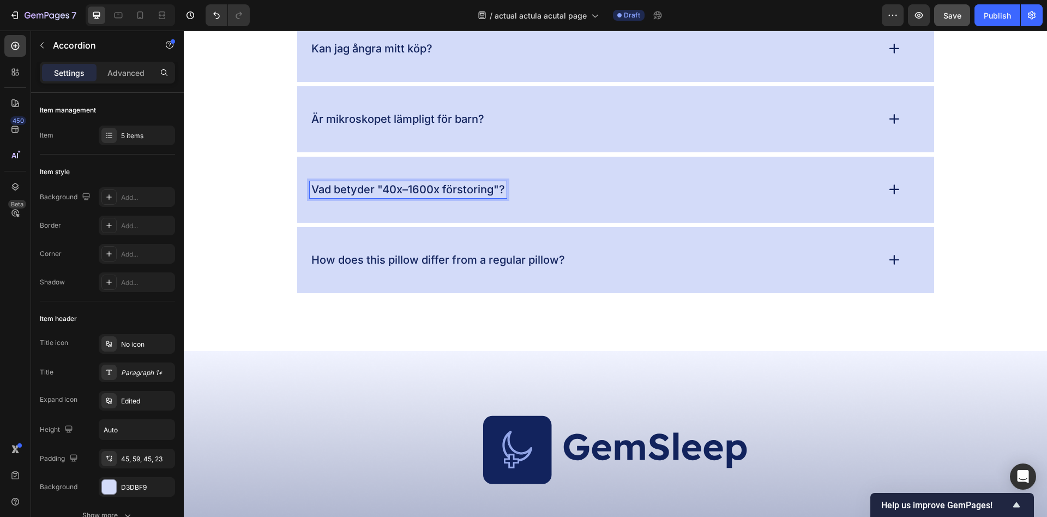
click at [562, 223] on div "Vad betyder "40x–1600x förstoring"?" at bounding box center [615, 190] width 637 height 66
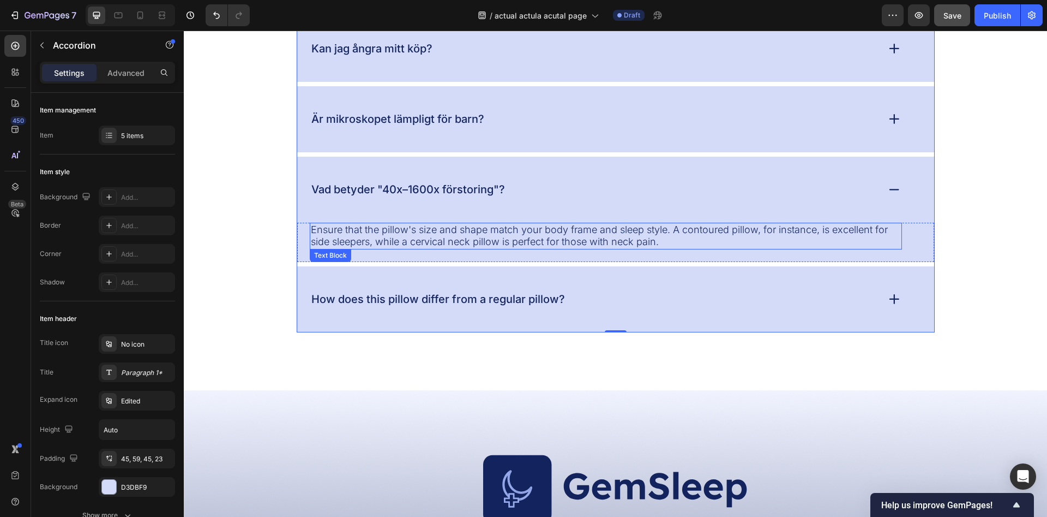
click at [386, 236] on p "Ensure that the pillow's size and shape match your body frame and sleep style. …" at bounding box center [606, 236] width 590 height 25
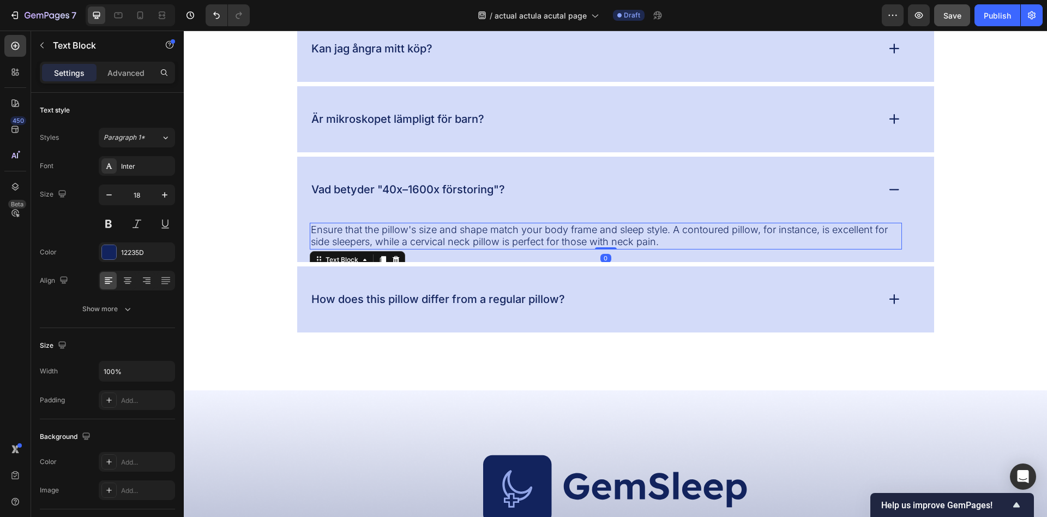
click at [386, 236] on p "Ensure that the pillow's size and shape match your body frame and sleep style. …" at bounding box center [606, 236] width 590 height 25
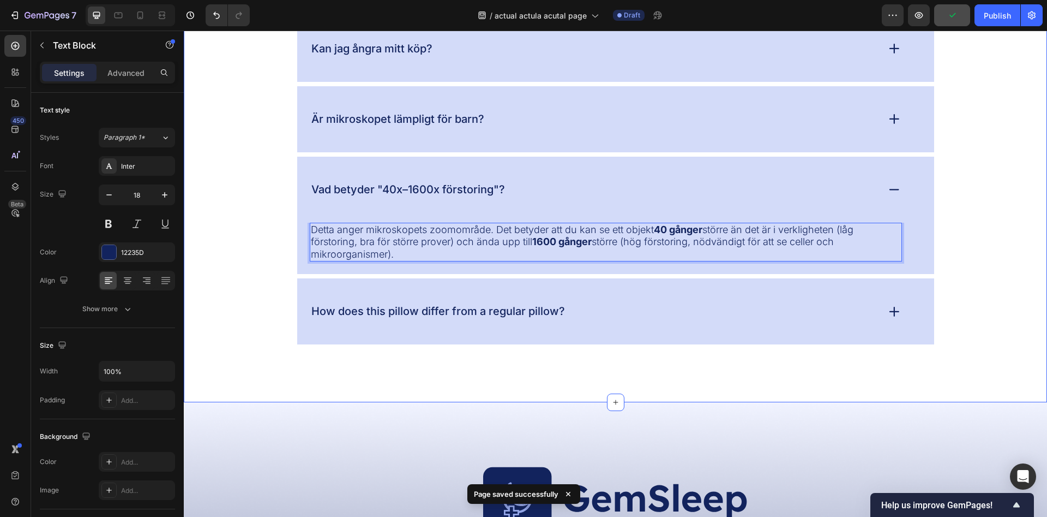
click at [265, 240] on div "FAQs Heading Hur lång är leveranstiden? Kan jag ångra mitt köp? Är mikroskopet …" at bounding box center [616, 111] width 842 height 467
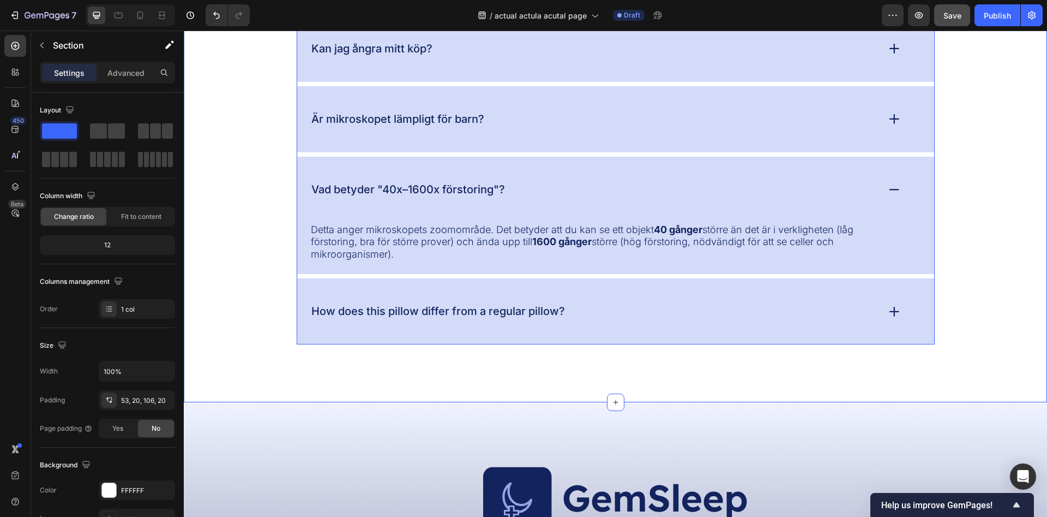
click at [387, 313] on p "How does this pillow differ from a regular pillow?" at bounding box center [438, 311] width 254 height 14
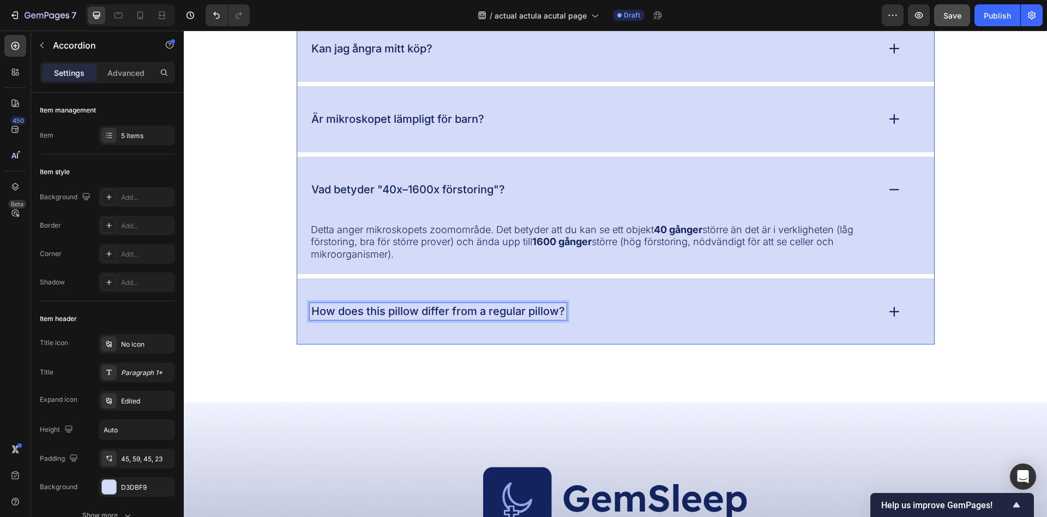
click at [387, 313] on p "How does this pillow differ from a regular pillow?" at bounding box center [438, 311] width 254 height 14
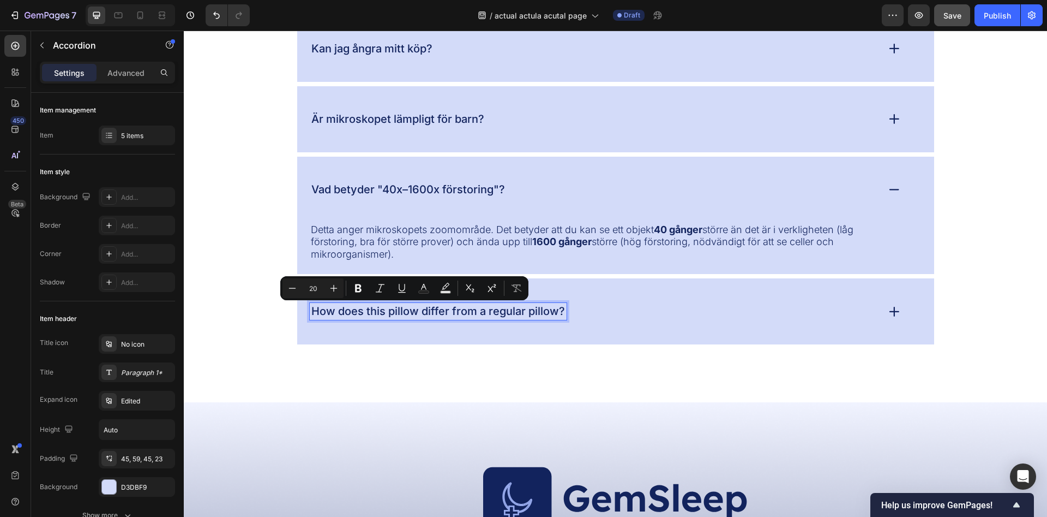
click at [387, 313] on p "How does this pillow differ from a regular pillow?" at bounding box center [438, 311] width 254 height 14
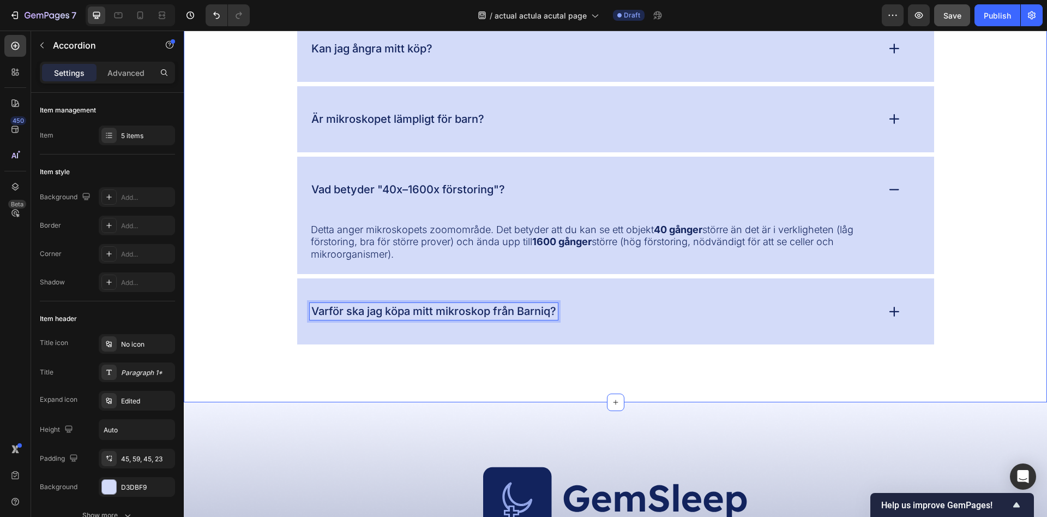
click at [405, 370] on div "FAQs Heading Hur lång är leveranstiden? Kan jag ångra mitt köp? Är mikroskopet …" at bounding box center [616, 126] width 864 height 554
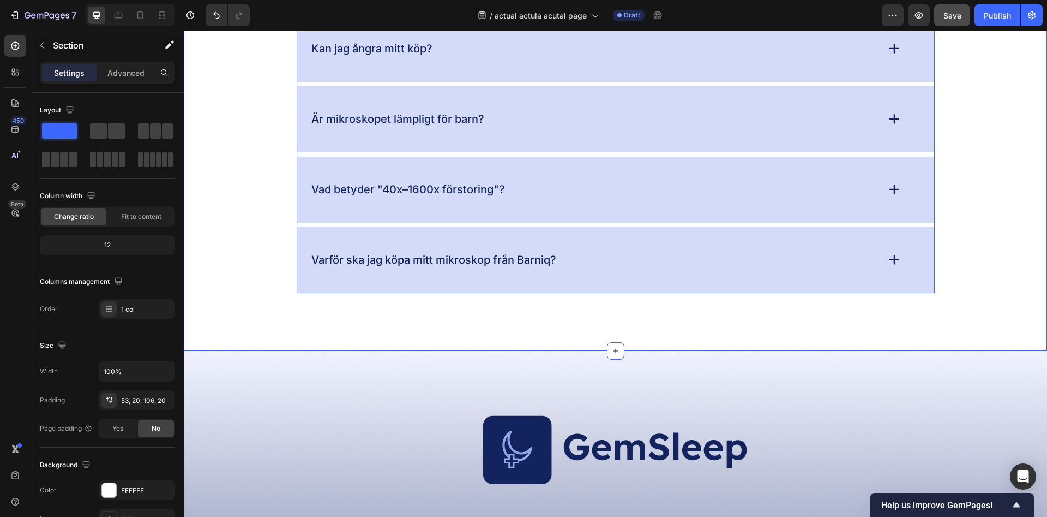
click at [550, 330] on div "FAQs Heading Hur lång är leveranstiden? Kan jag ångra mitt köp? Är mikroskopet …" at bounding box center [616, 100] width 864 height 502
click at [580, 277] on div "Varför ska jag köpa mitt mikroskop från Barniq?" at bounding box center [615, 260] width 637 height 66
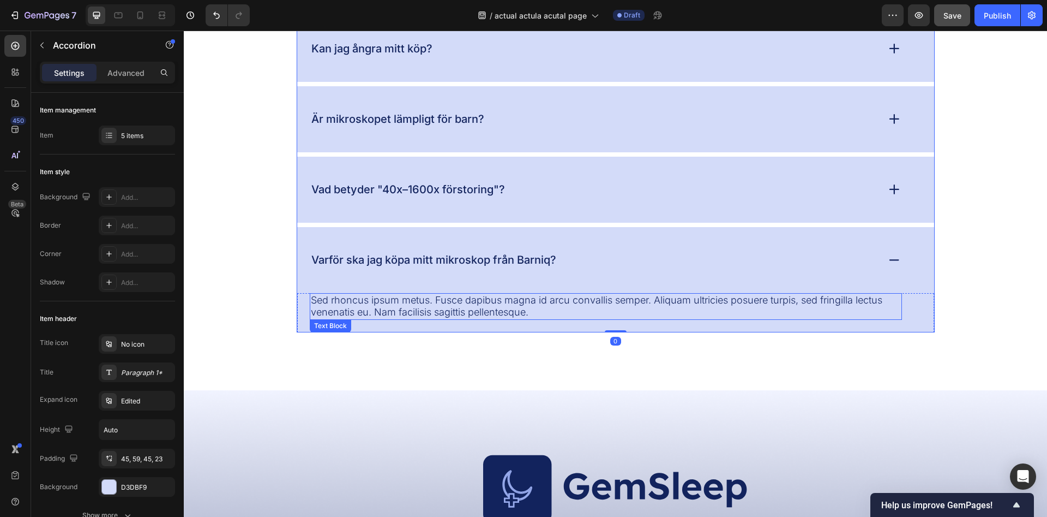
scroll to position [3672, 0]
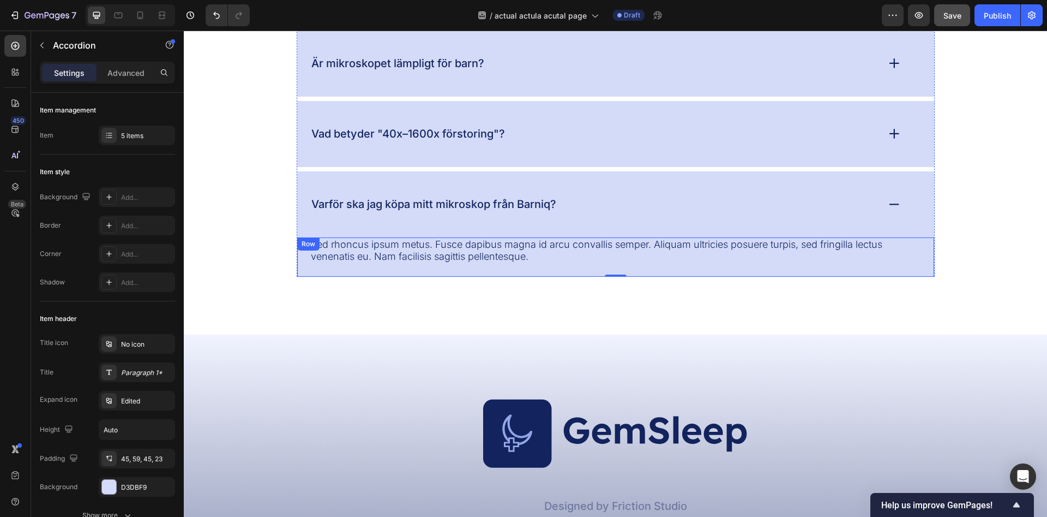
click at [449, 247] on p "Sed rhoncus ipsum metus. Fusce dapibus magna id arcu convallis semper. Aliquam …" at bounding box center [606, 250] width 590 height 25
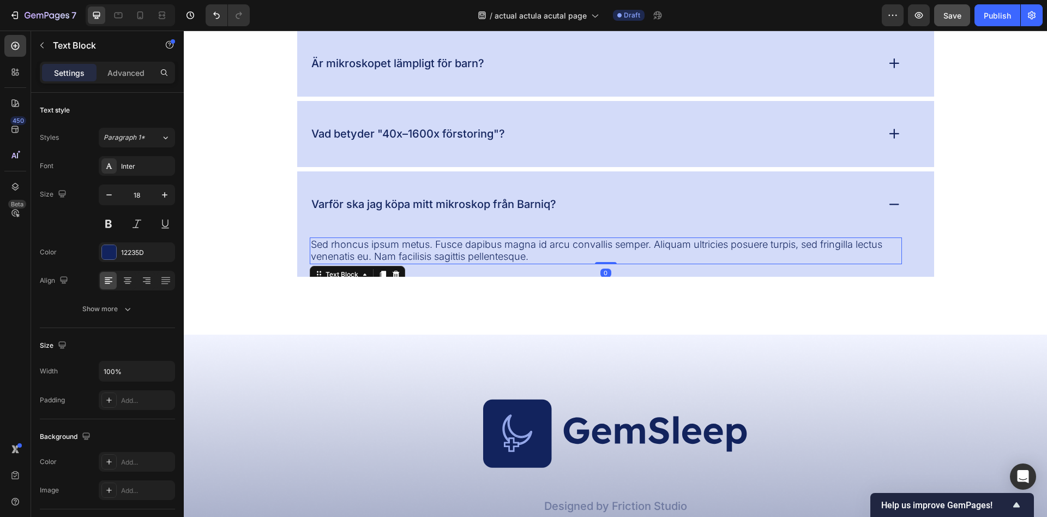
click at [449, 247] on p "Sed rhoncus ipsum metus. Fusce dapibus magna id arcu convallis semper. Aliquam …" at bounding box center [606, 250] width 590 height 25
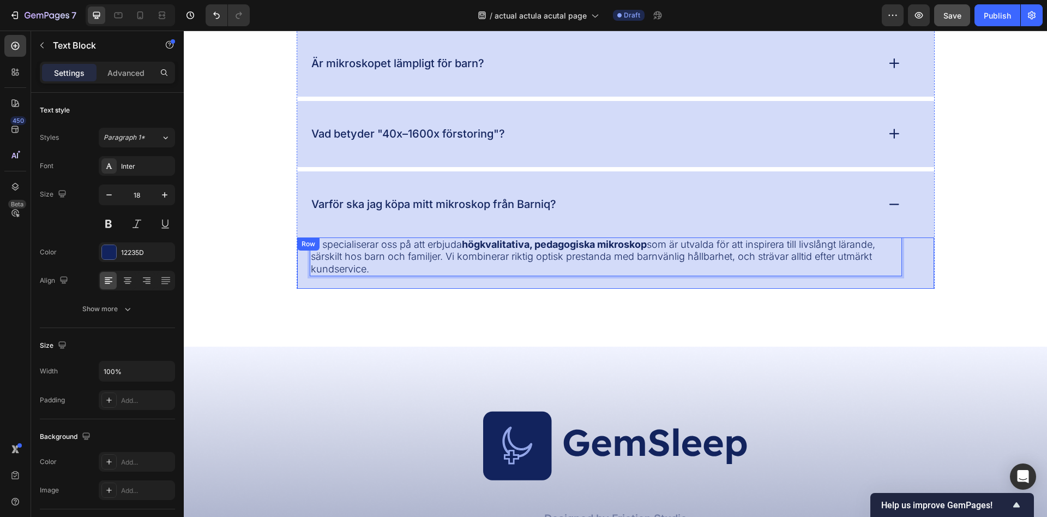
click at [495, 318] on div "FAQs Heading Hur lång är leveranstiden? Kan jag ångra mitt köp? Är mikroskopet …" at bounding box center [616, 70] width 864 height 554
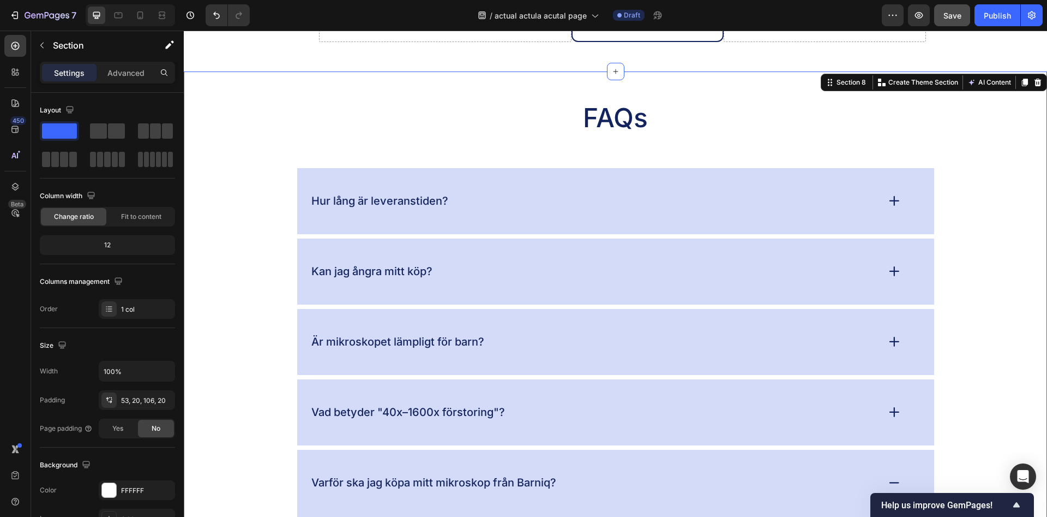
click at [962, 8] on button "Save" at bounding box center [952, 15] width 36 height 22
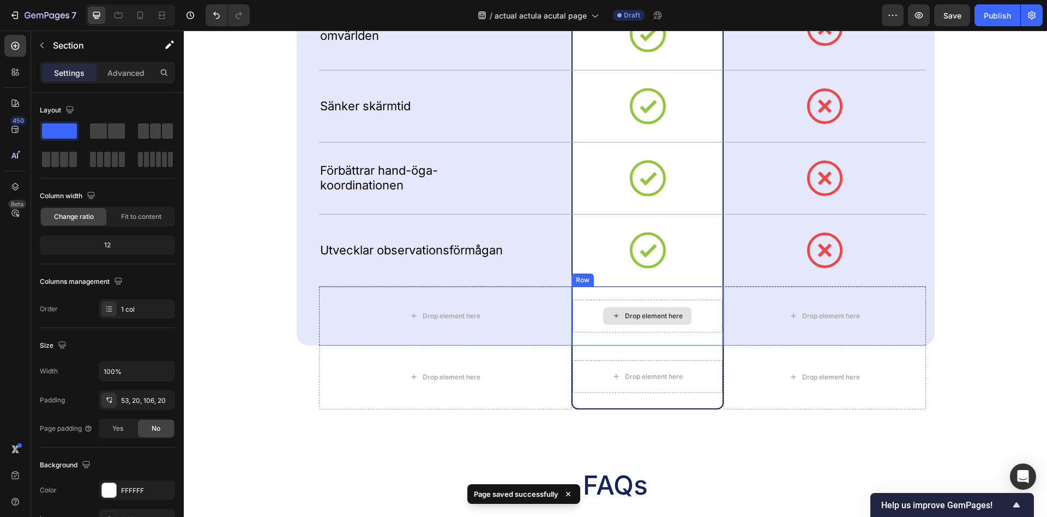
scroll to position [3450, 0]
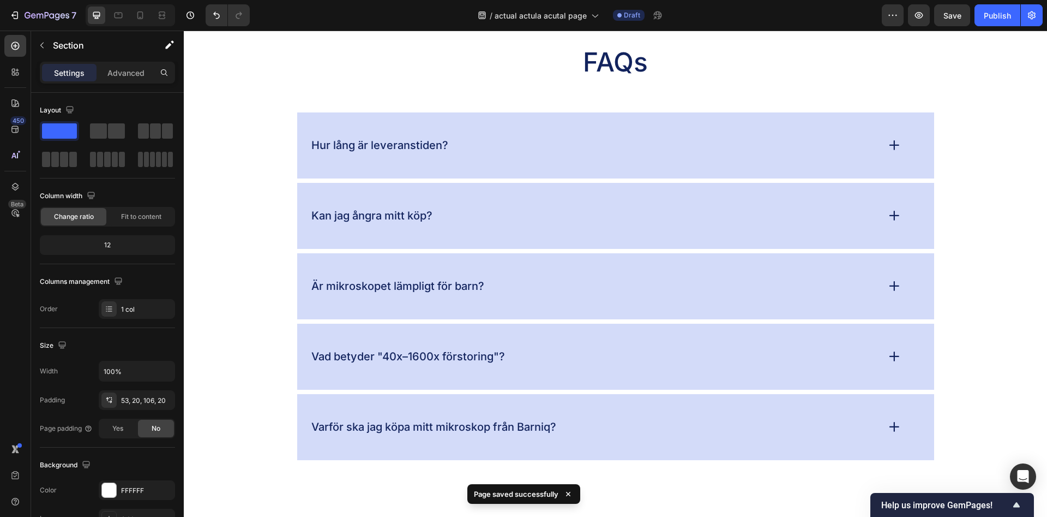
click at [958, 212] on div "FAQs Heading Hur lång är leveranstiden? Kan jag ångra mitt köp? Är mikroskopet …" at bounding box center [616, 252] width 842 height 415
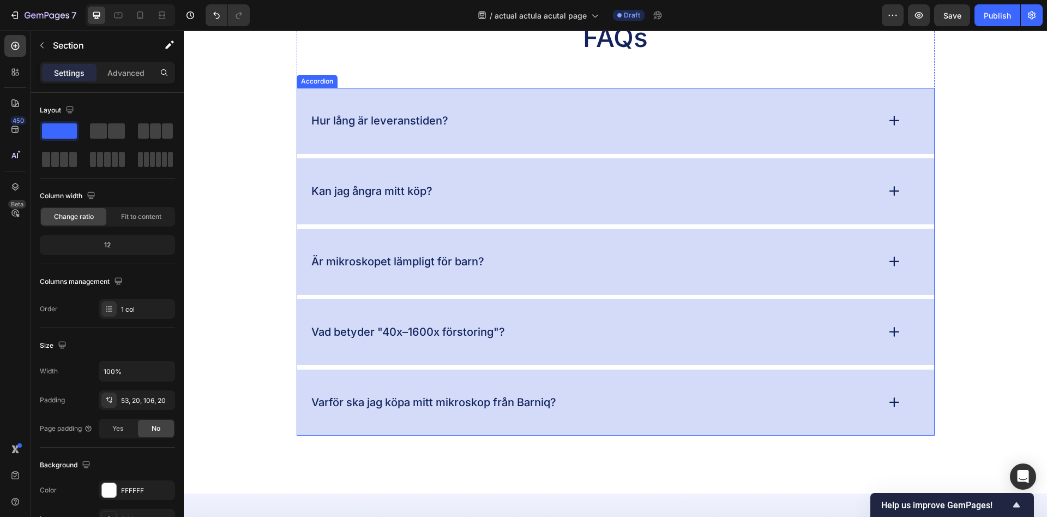
scroll to position [3475, 0]
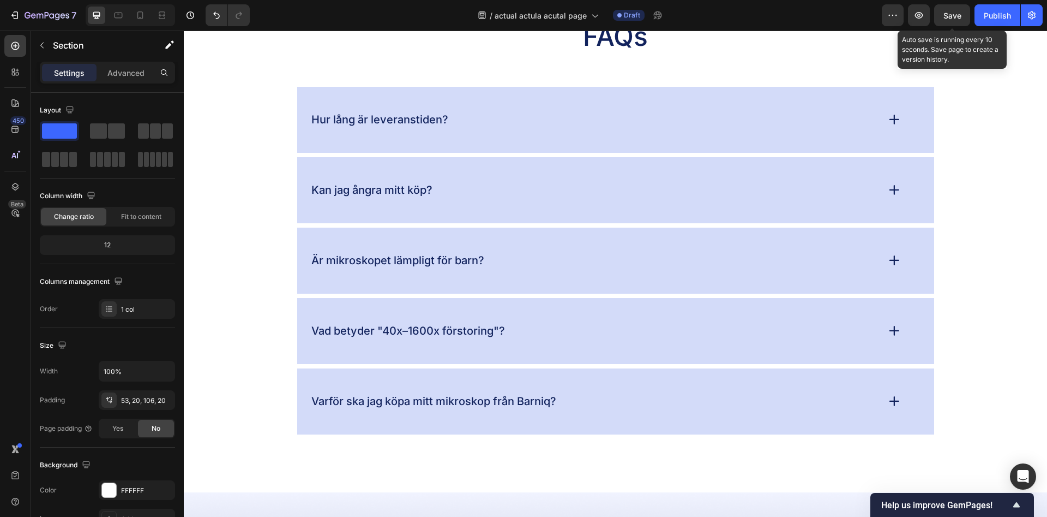
click at [955, 13] on span "Save" at bounding box center [953, 15] width 18 height 9
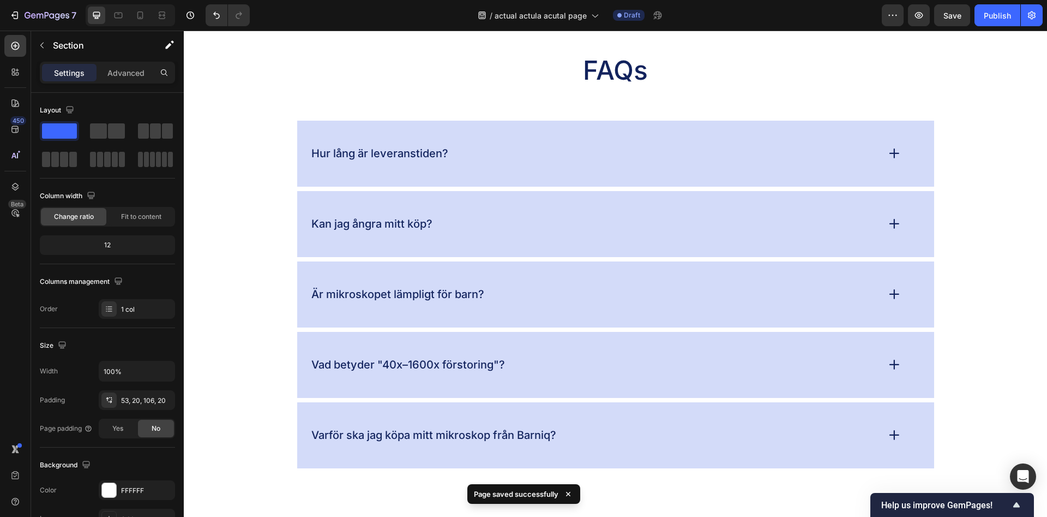
scroll to position [3309, 0]
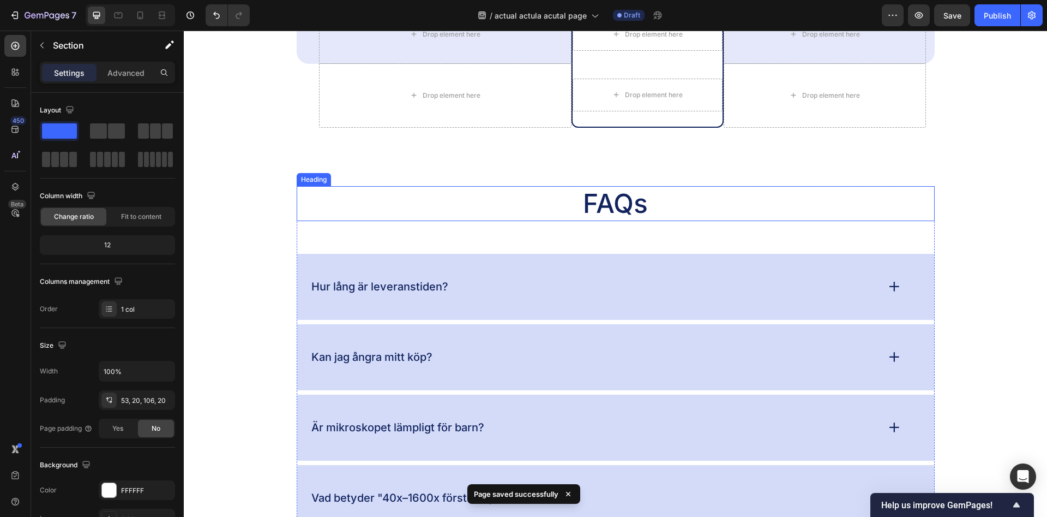
click at [620, 202] on h2 "FAQs" at bounding box center [616, 203] width 638 height 35
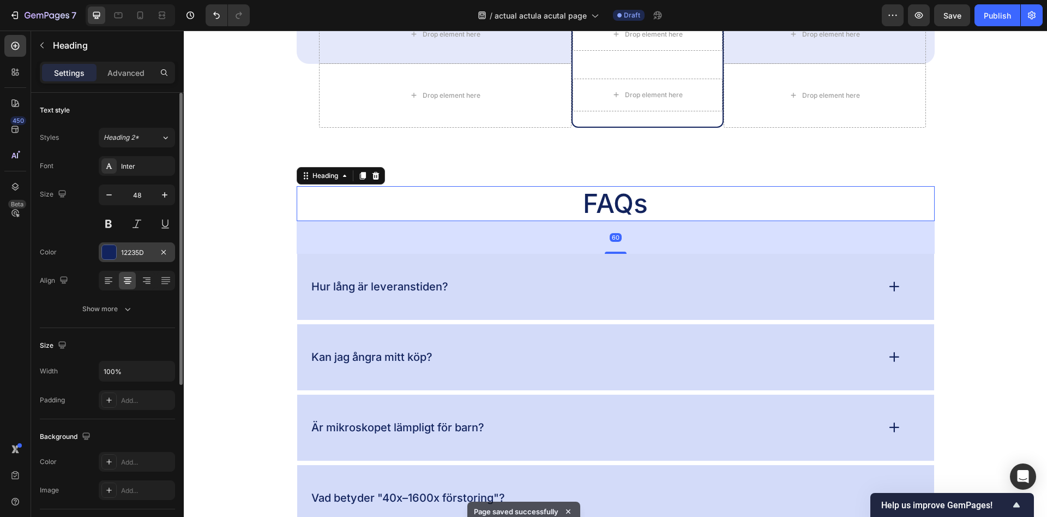
click at [117, 253] on div "12235D" at bounding box center [137, 252] width 76 height 20
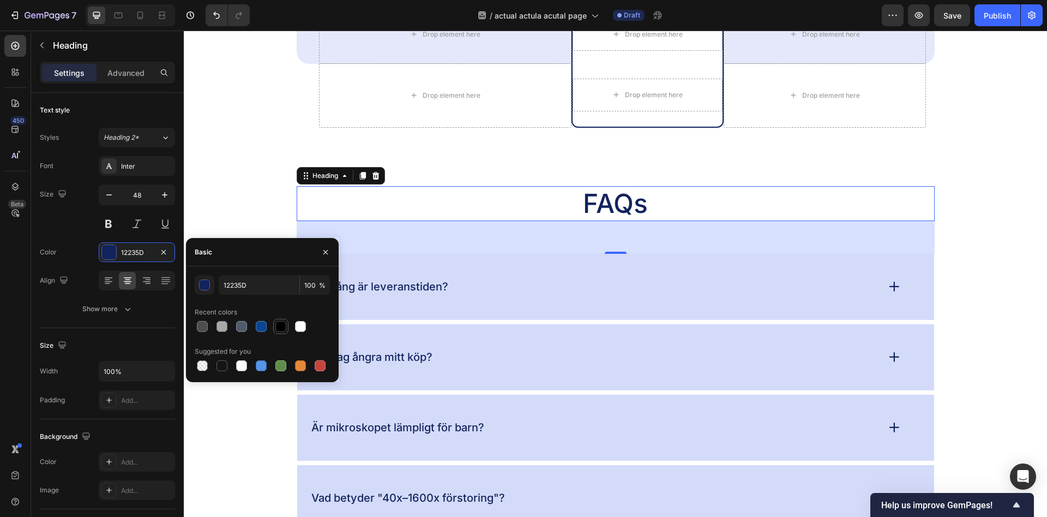
click at [277, 324] on div at bounding box center [280, 326] width 11 height 11
type input "000000"
click at [261, 203] on div "FAQs Heading 60 Hur lång är leveranstiden? Kan jag ångra mitt köp? Är mikroskop…" at bounding box center [616, 393] width 842 height 415
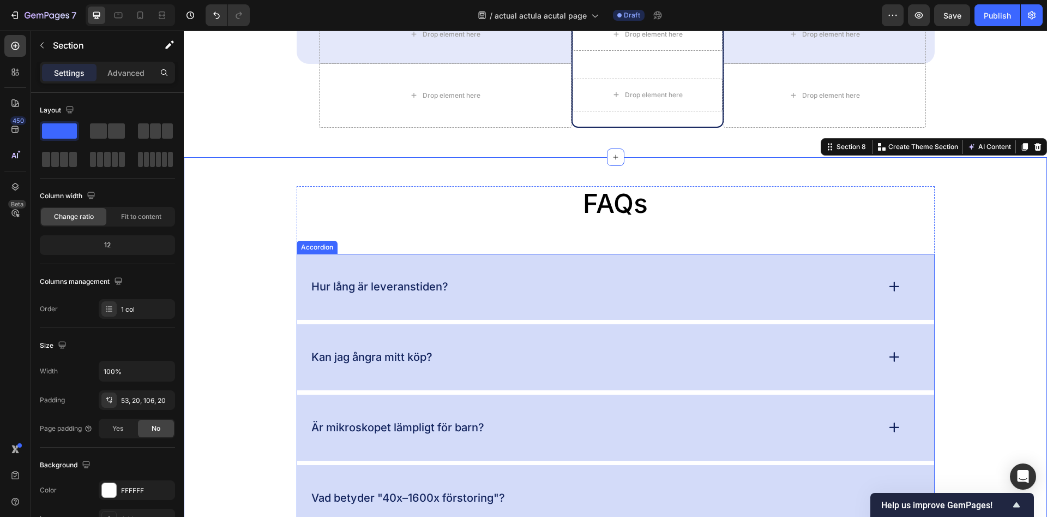
click at [371, 287] on p "Hur lång är leveranstiden?" at bounding box center [379, 287] width 137 height 14
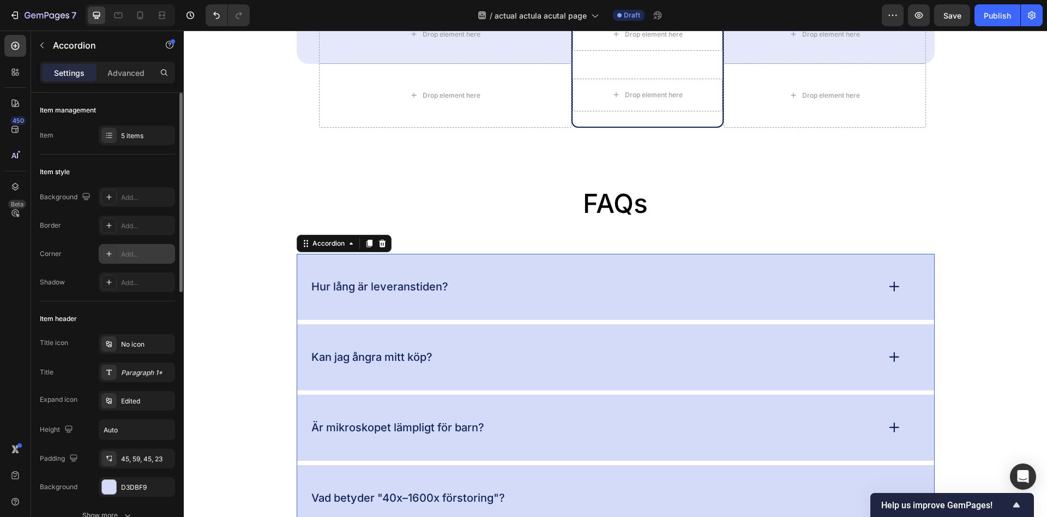
scroll to position [111, 0]
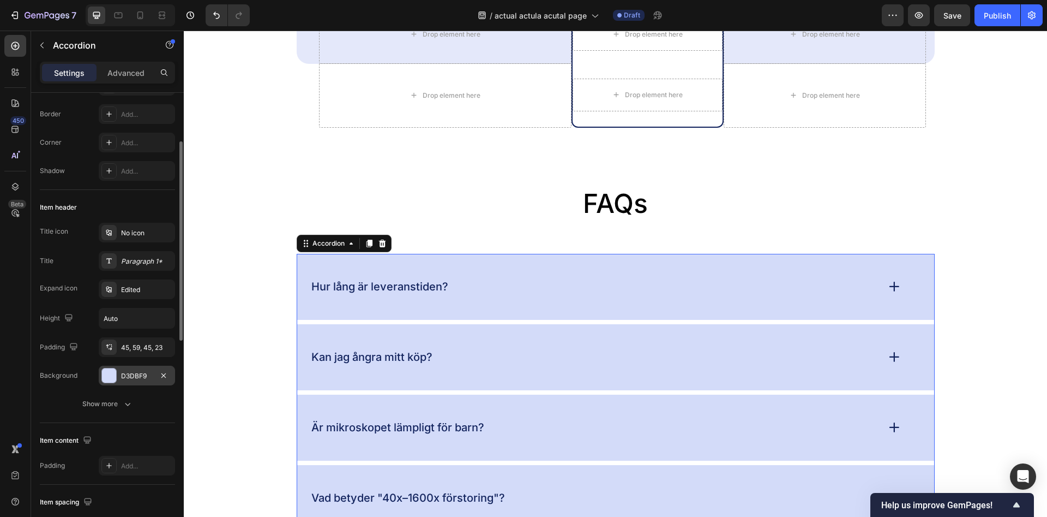
click at [129, 371] on div "D3DBF9" at bounding box center [137, 376] width 32 height 10
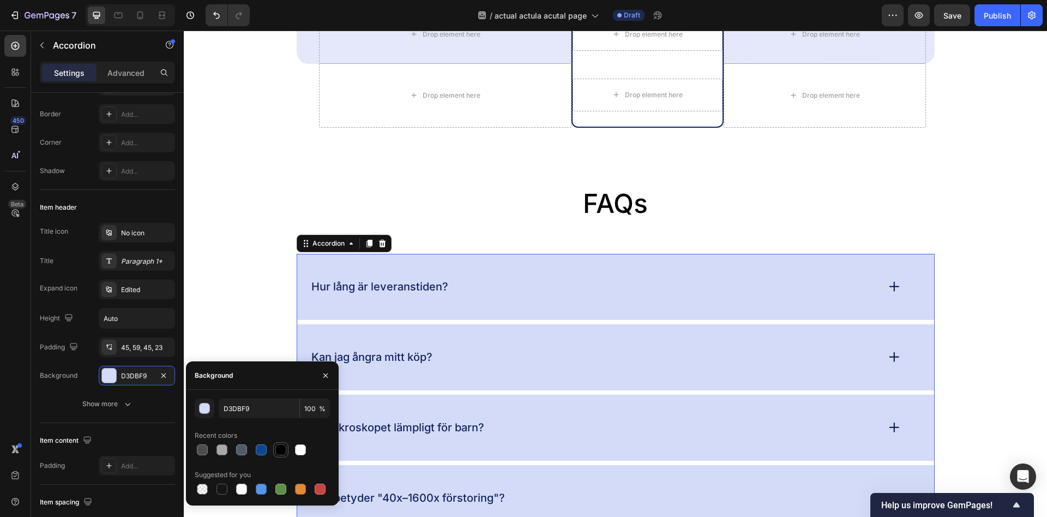
click at [285, 446] on div at bounding box center [280, 449] width 11 height 11
click at [399, 283] on p "Hur lång är leveranstiden?" at bounding box center [379, 287] width 137 height 14
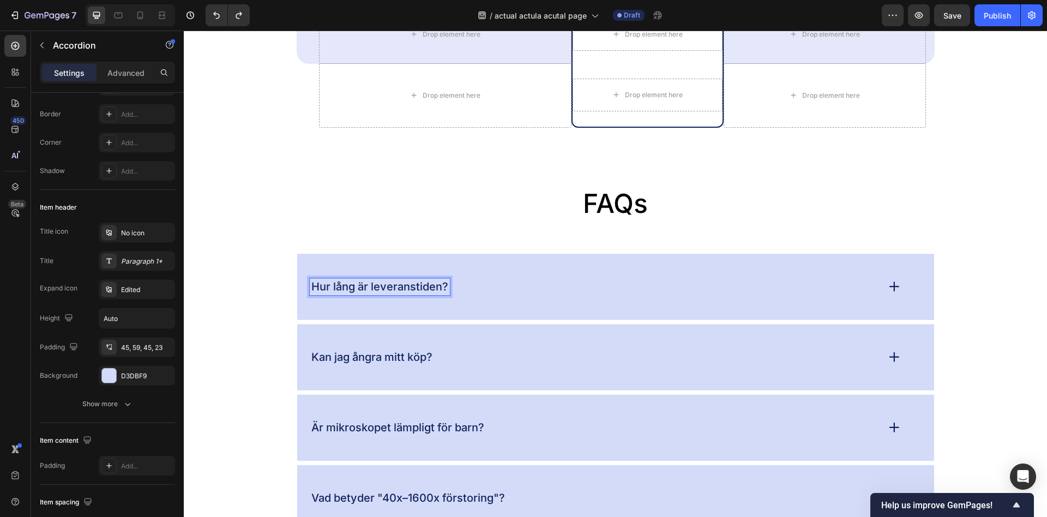
click at [416, 291] on p "Hur lång är leveranstiden?" at bounding box center [379, 287] width 137 height 14
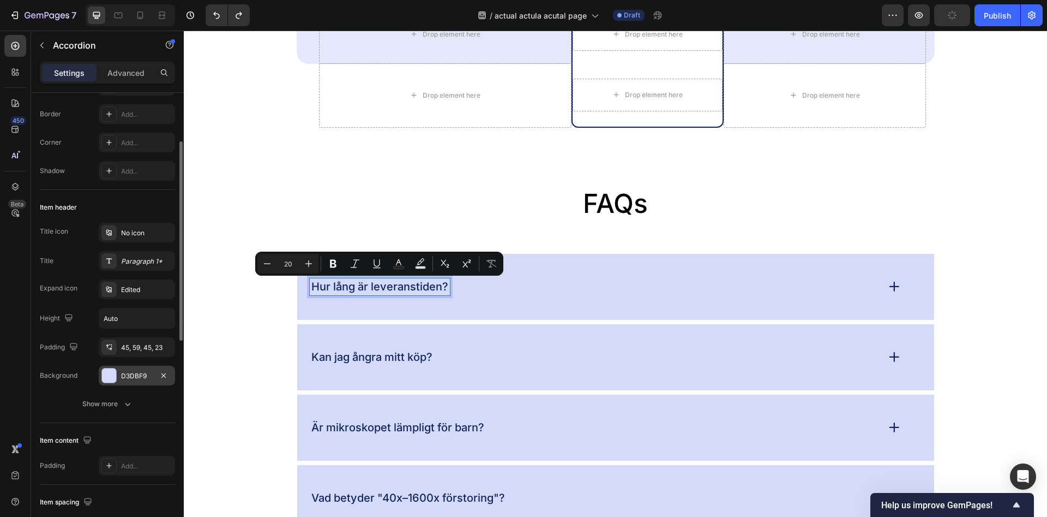
click at [118, 374] on div "D3DBF9" at bounding box center [137, 375] width 76 height 20
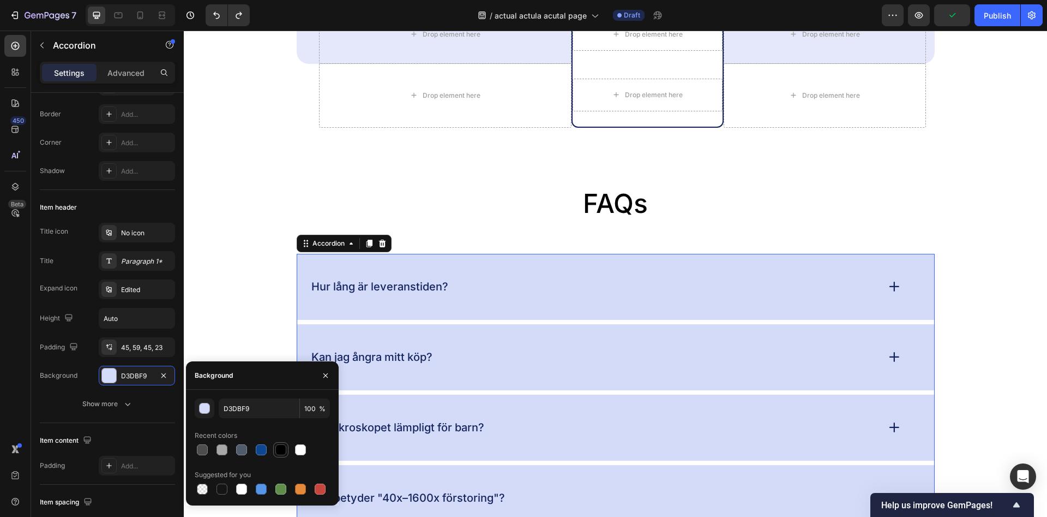
click at [278, 448] on div at bounding box center [280, 449] width 11 height 11
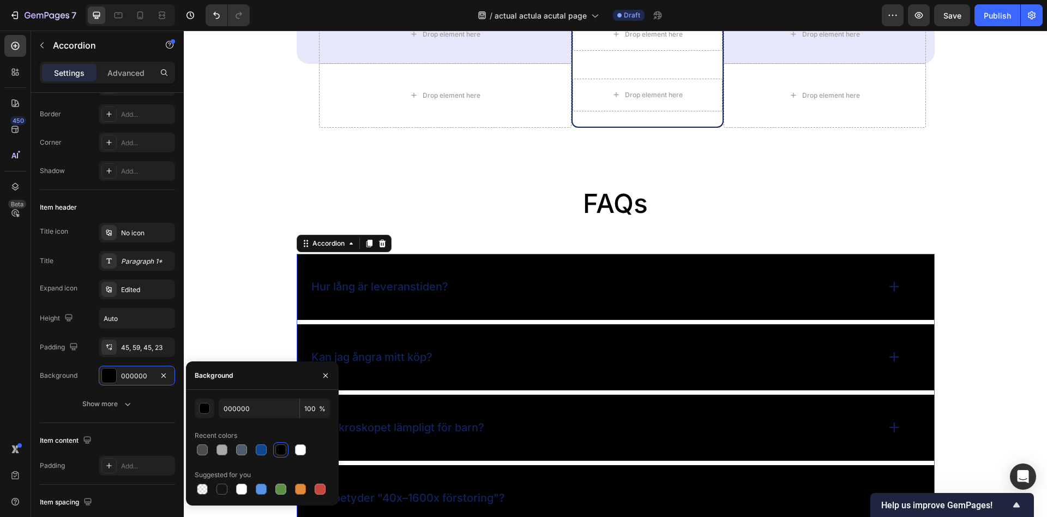
click at [278, 448] on div at bounding box center [280, 449] width 11 height 11
click at [278, 453] on div at bounding box center [280, 449] width 11 height 11
type input "D3DBF9"
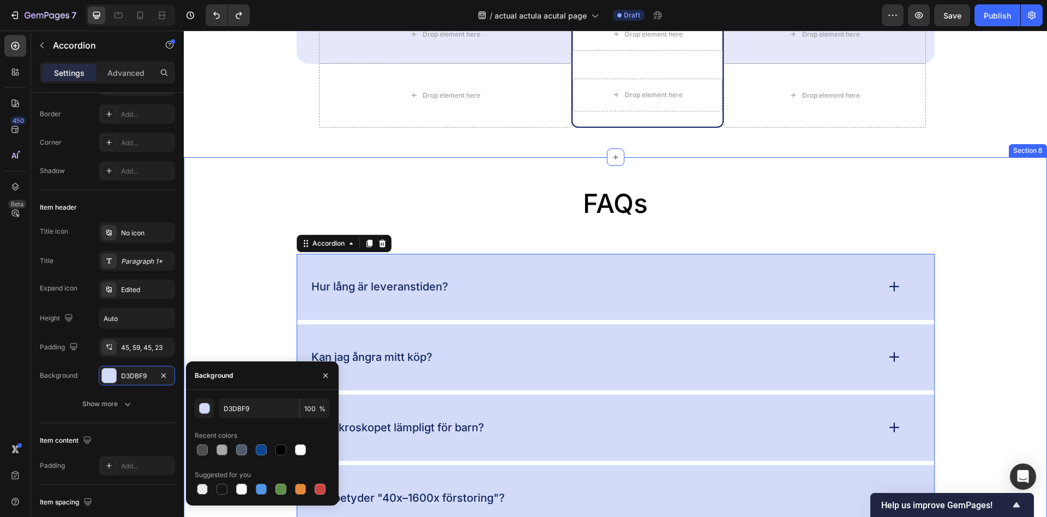
click at [231, 298] on div "FAQs Heading Hur lång är leveranstiden? Kan jag ångra mitt köp? Är mikroskopet …" at bounding box center [616, 393] width 842 height 415
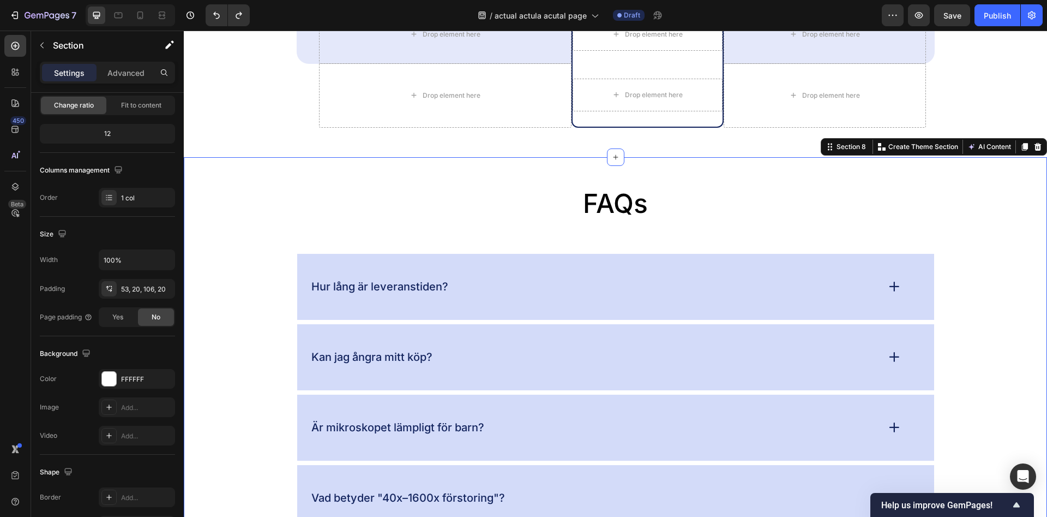
scroll to position [0, 0]
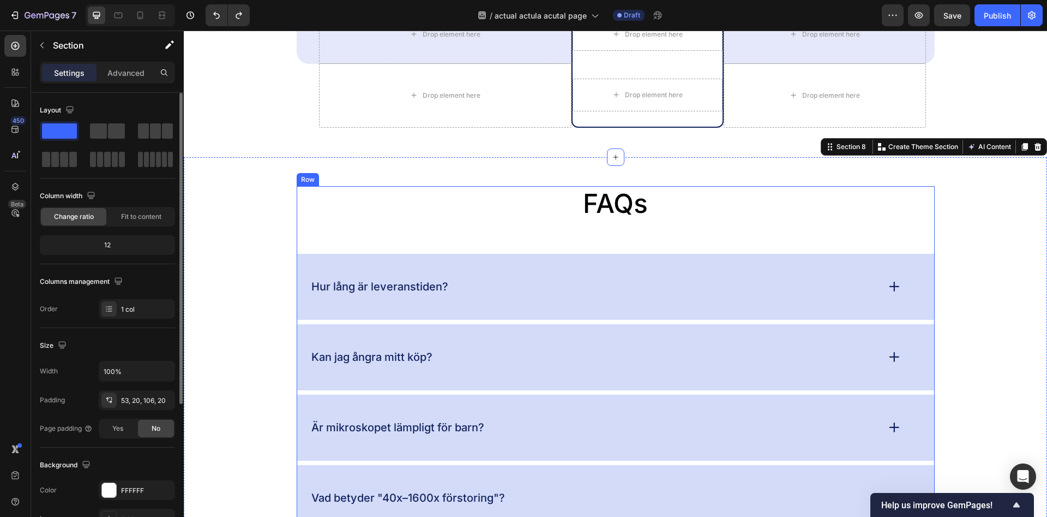
click at [346, 226] on div "FAQs Heading Hur lång är leveranstiden? Kan jag ångra mitt köp? Är mikroskopet …" at bounding box center [616, 393] width 638 height 415
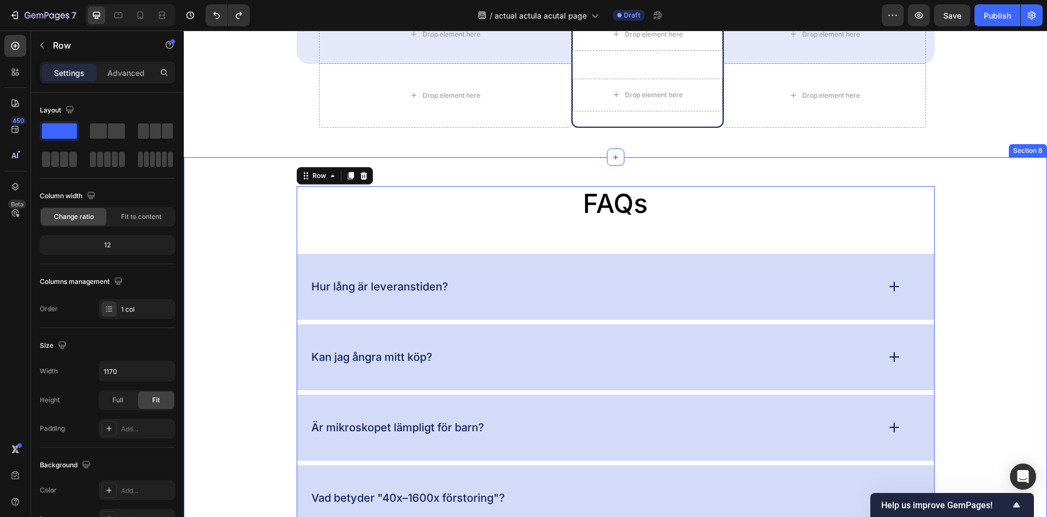
click at [261, 228] on div "FAQs Heading Hur lång är leveranstiden? Kan jag ångra mitt köp? Är mikroskopet …" at bounding box center [616, 393] width 842 height 415
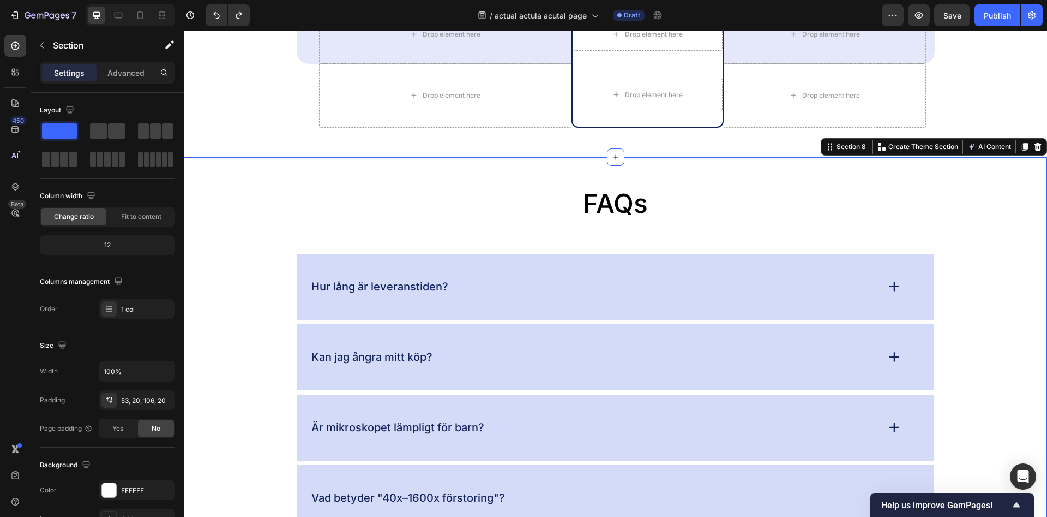
click at [255, 300] on div "FAQs Heading Hur lång är leveranstiden? Kan jag ångra mitt köp? Är mikroskopet …" at bounding box center [616, 393] width 842 height 415
click at [440, 303] on div "Hur lång är leveranstiden?" at bounding box center [615, 287] width 637 height 66
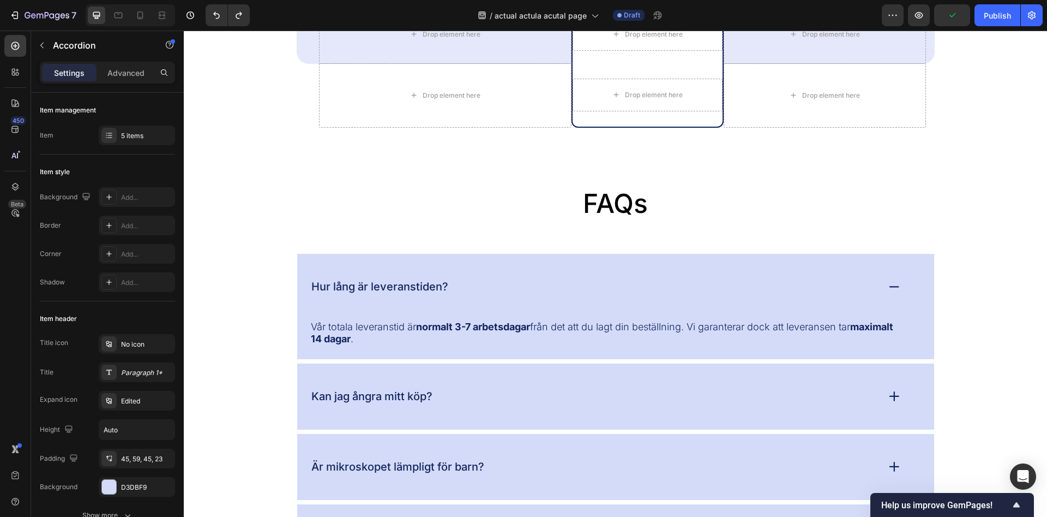
click at [468, 289] on div "Hur lång är leveranstiden?" at bounding box center [594, 286] width 568 height 17
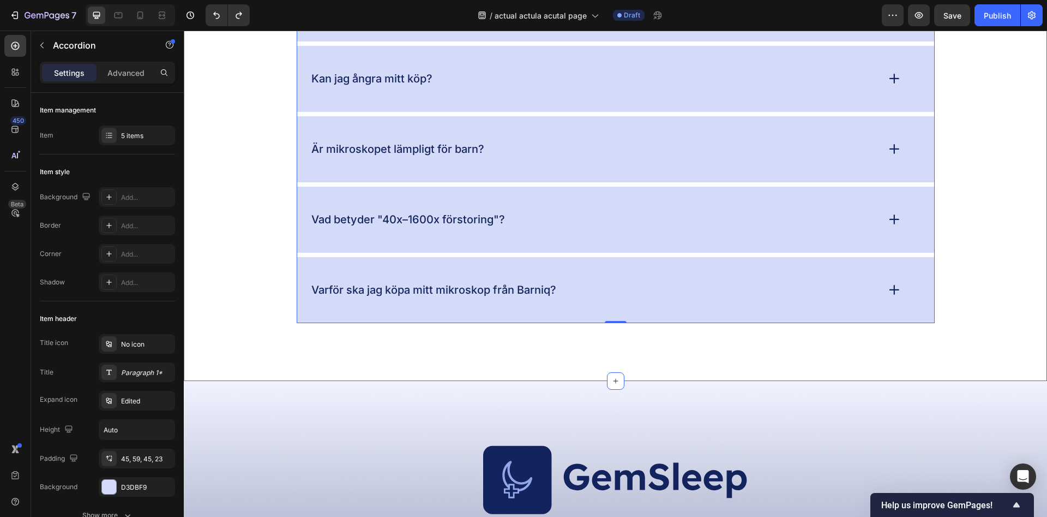
scroll to position [3809, 0]
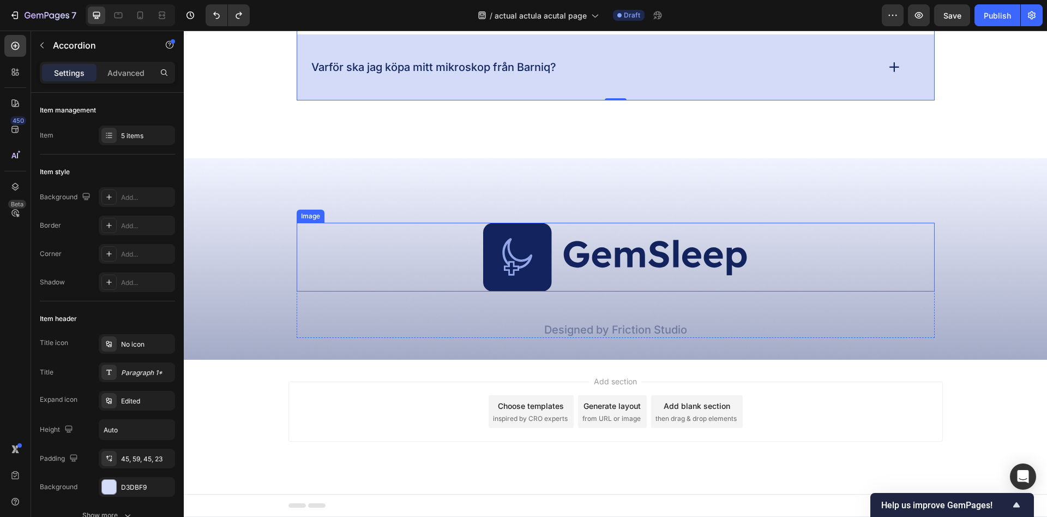
click at [648, 270] on img at bounding box center [616, 257] width 266 height 69
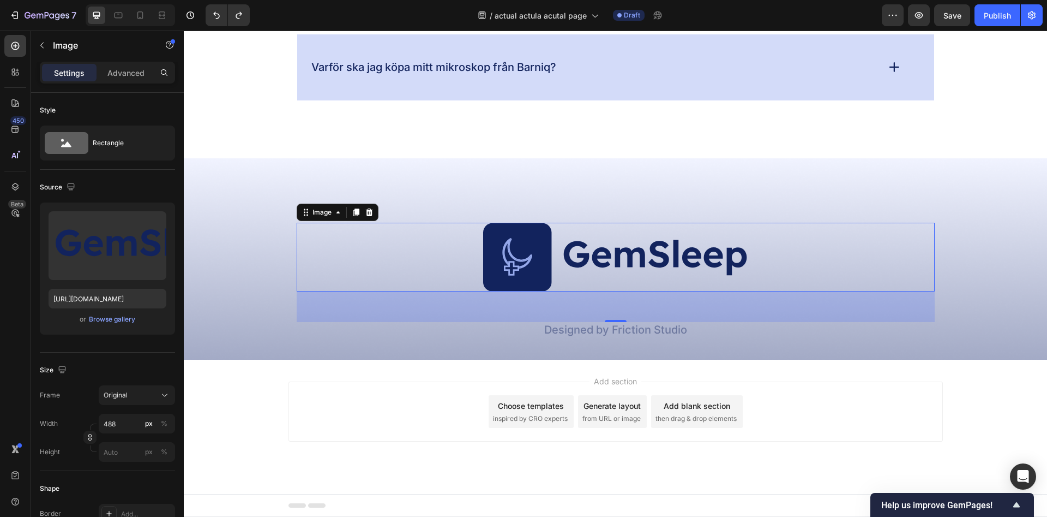
click at [606, 252] on img at bounding box center [616, 257] width 266 height 69
click at [597, 245] on img at bounding box center [616, 257] width 266 height 69
click at [536, 261] on img at bounding box center [616, 257] width 266 height 69
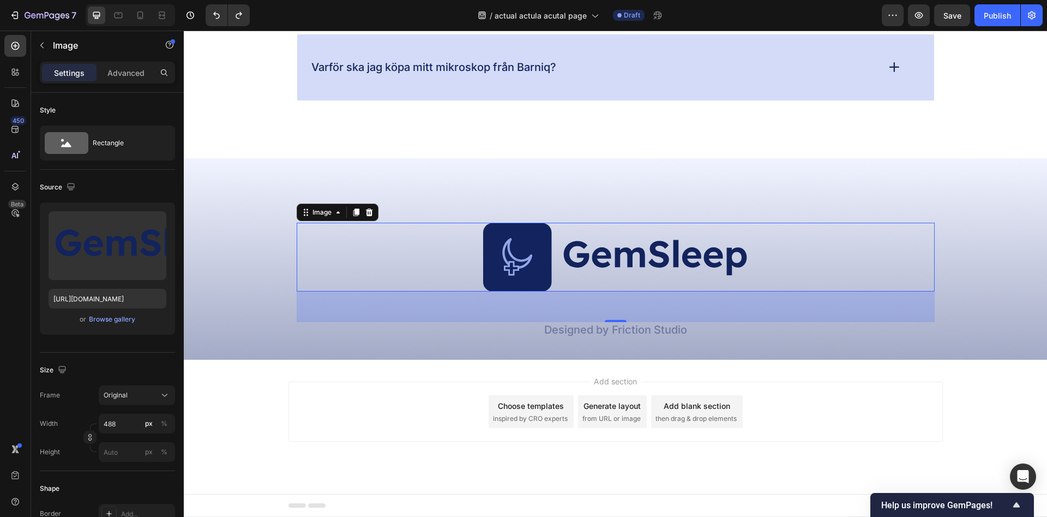
click at [536, 261] on img at bounding box center [616, 257] width 266 height 69
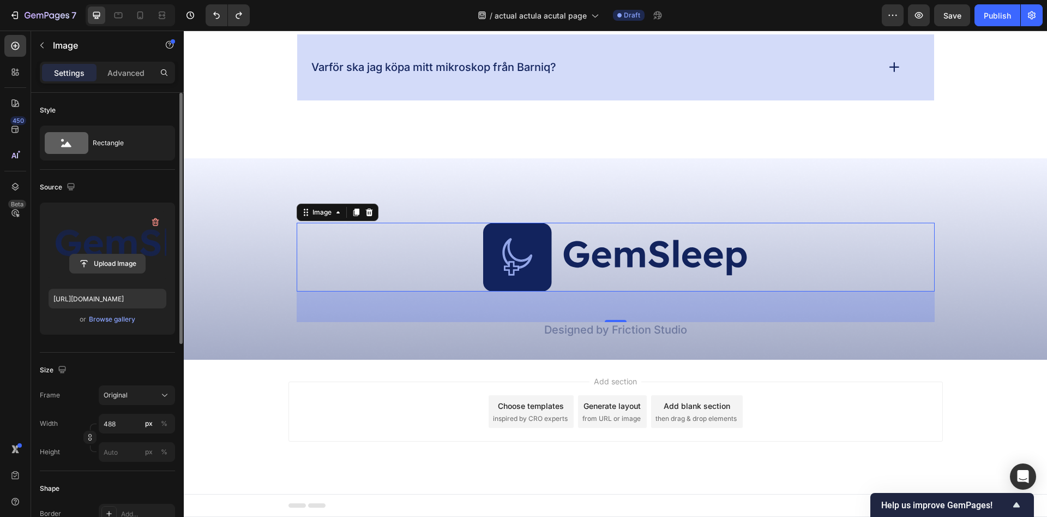
click at [104, 259] on input "file" at bounding box center [107, 263] width 75 height 19
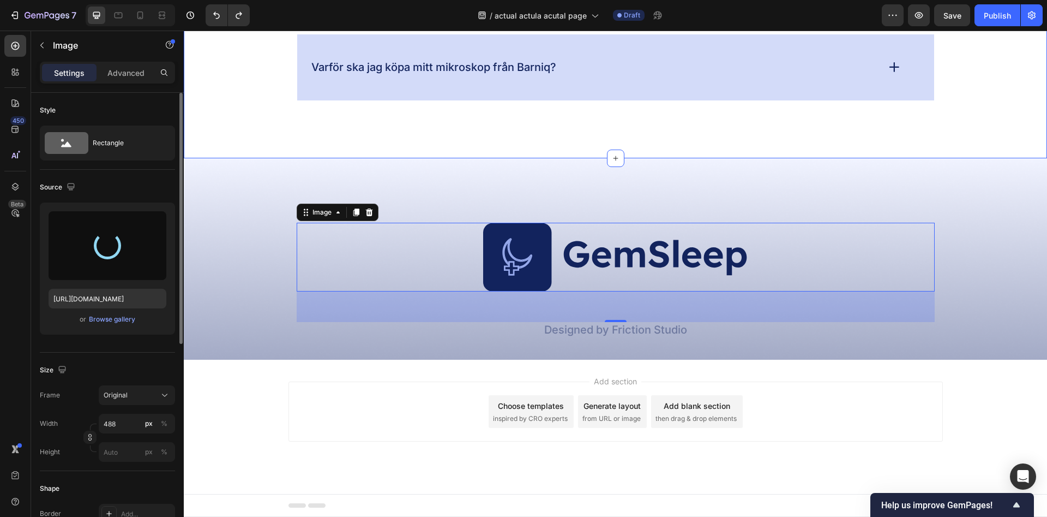
type input "https://cdn.shopify.com/s/files/1/0968/5729/3130/files/gempages_586282469188174…"
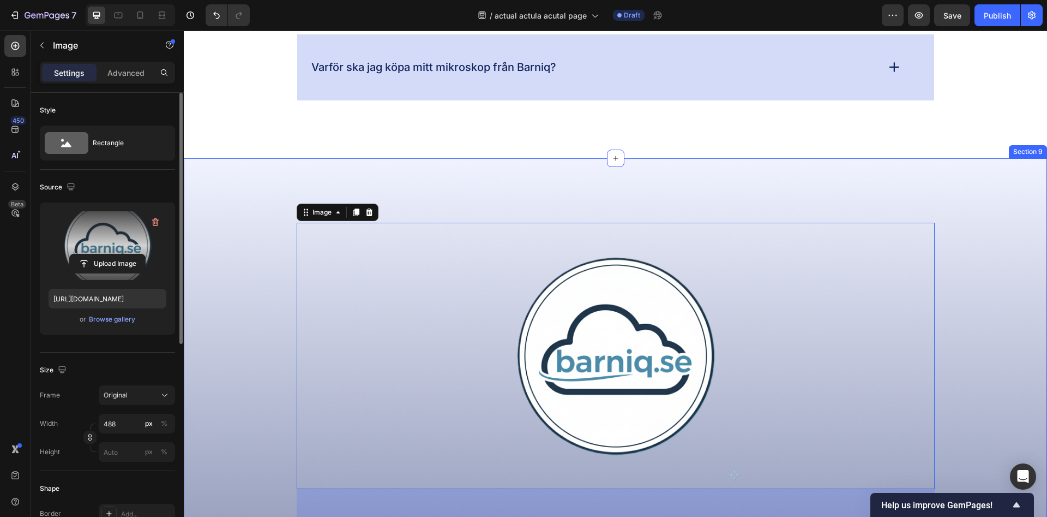
click at [506, 179] on div "Image 56 Designed by Friction Studio Text Block Row Section 9" at bounding box center [616, 357] width 864 height 399
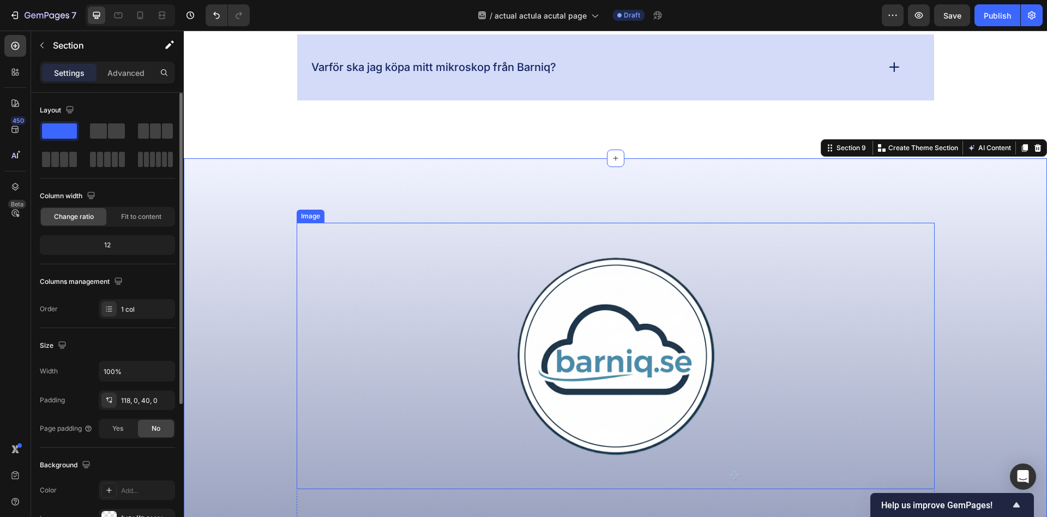
click at [622, 331] on img at bounding box center [616, 356] width 266 height 266
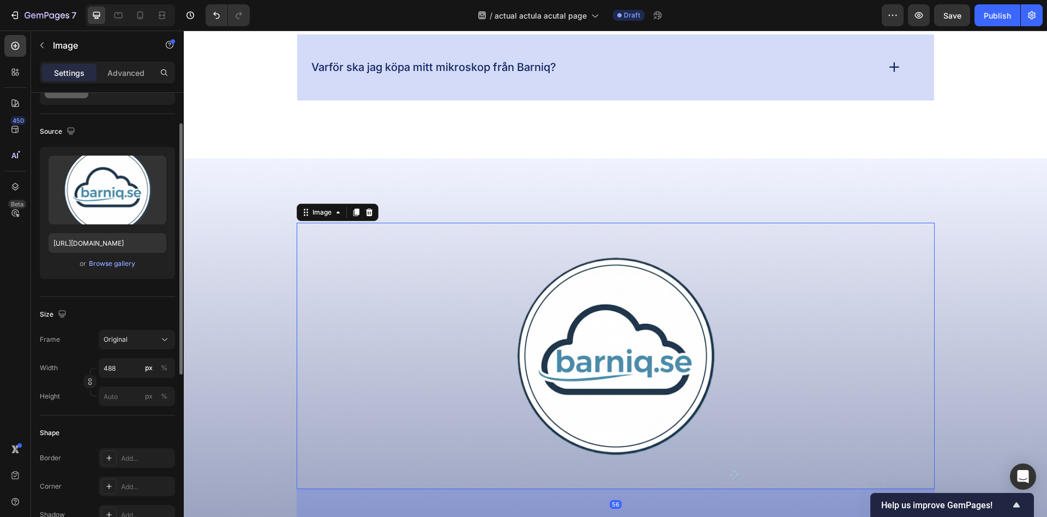
scroll to position [111, 0]
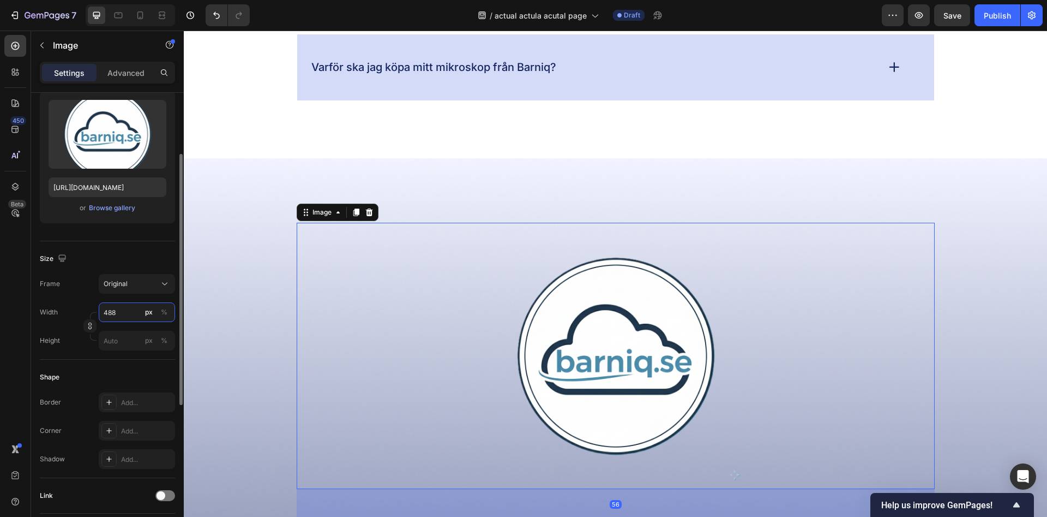
drag, startPoint x: 99, startPoint y: 311, endPoint x: 93, endPoint y: 313, distance: 6.1
click at [99, 313] on input "488" at bounding box center [137, 312] width 76 height 20
drag, startPoint x: 115, startPoint y: 310, endPoint x: 102, endPoint y: 311, distance: 12.6
click at [102, 311] on input "488" at bounding box center [137, 312] width 76 height 20
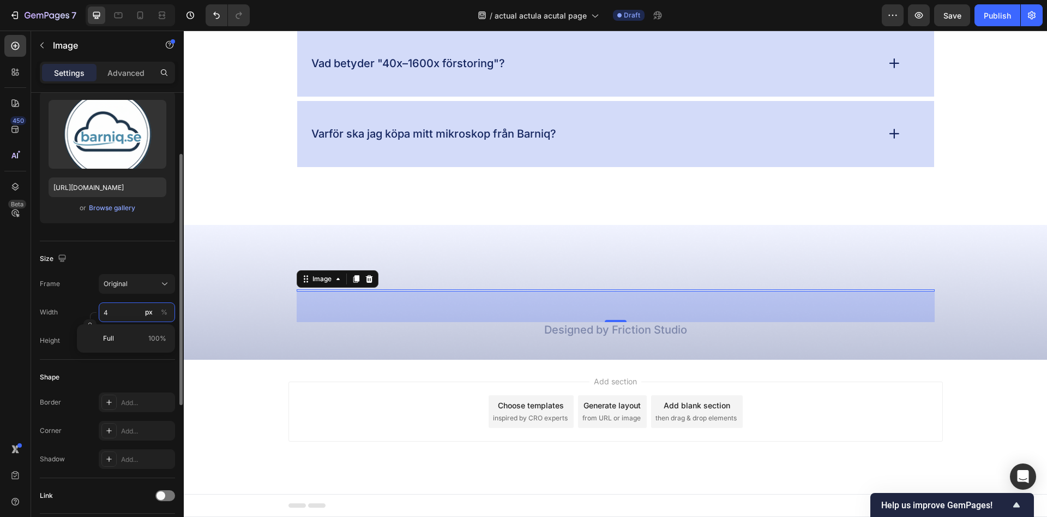
scroll to position [3743, 0]
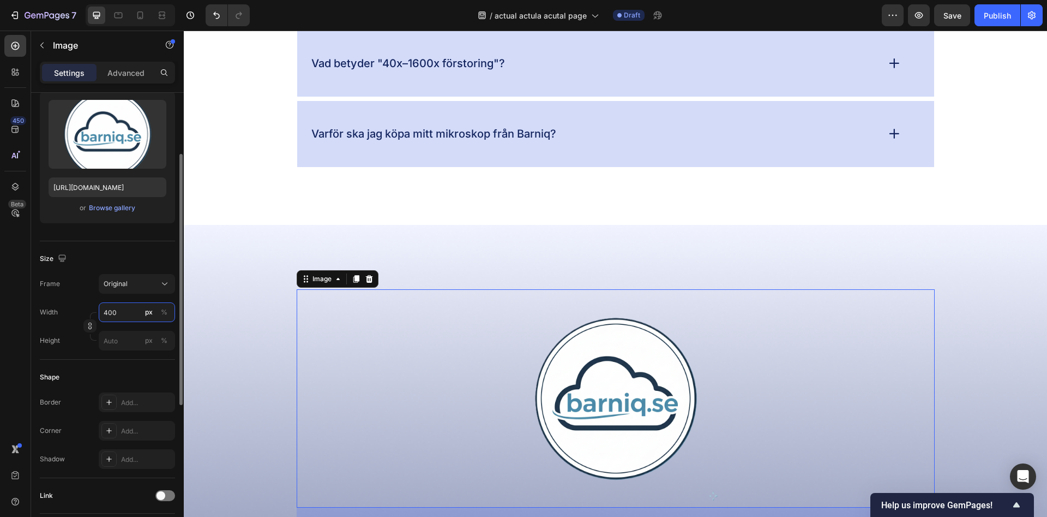
drag, startPoint x: 97, startPoint y: 310, endPoint x: 89, endPoint y: 310, distance: 7.7
click at [99, 310] on input "400" at bounding box center [137, 312] width 76 height 20
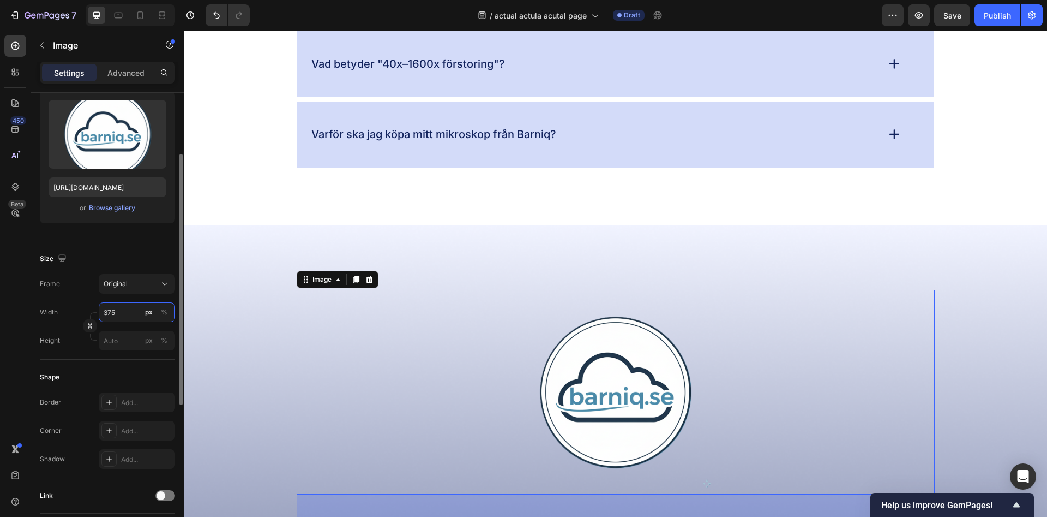
drag, startPoint x: 105, startPoint y: 315, endPoint x: 93, endPoint y: 314, distance: 12.7
click at [99, 314] on input "375" at bounding box center [137, 312] width 76 height 20
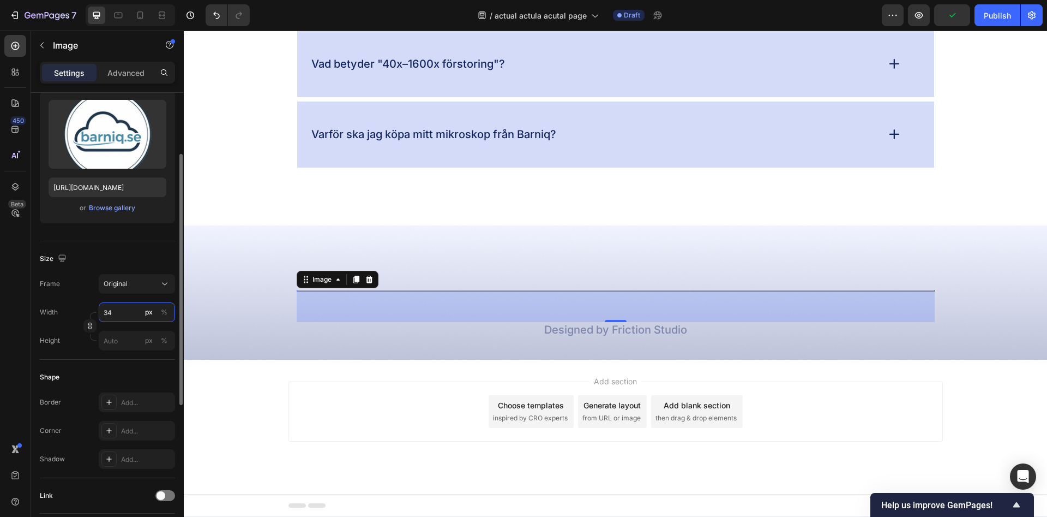
type input "340"
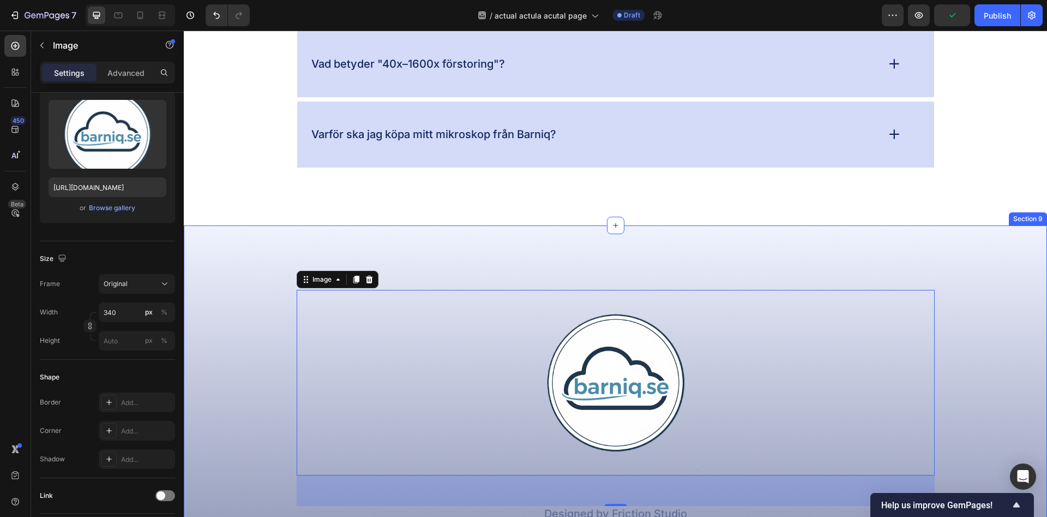
click at [284, 230] on div "Image 56 Designed by Friction Studio Text Block Row Section 9" at bounding box center [616, 384] width 864 height 318
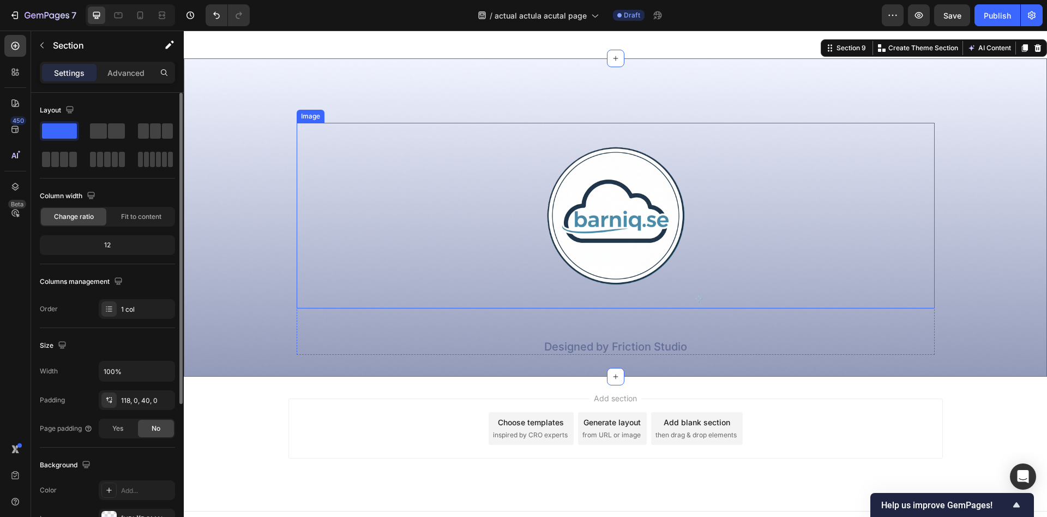
scroll to position [3926, 0]
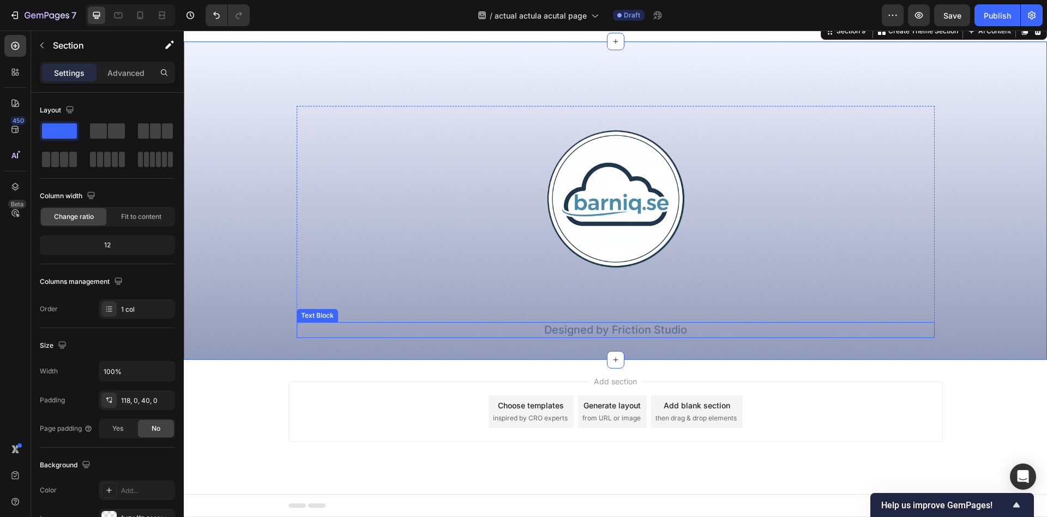
click at [614, 332] on p "Designed by Friction Studio" at bounding box center [616, 330] width 636 height 14
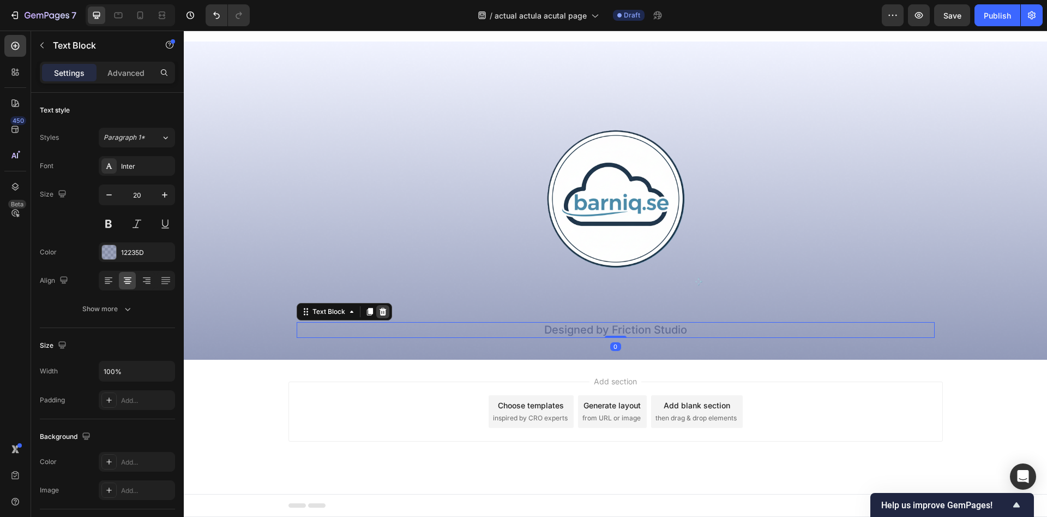
click at [376, 310] on div at bounding box center [382, 311] width 13 height 13
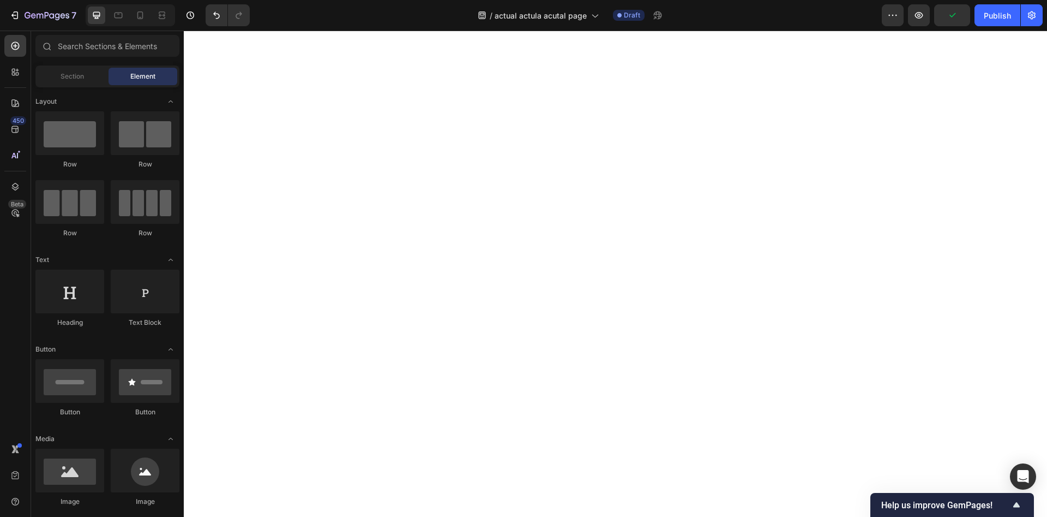
scroll to position [0, 0]
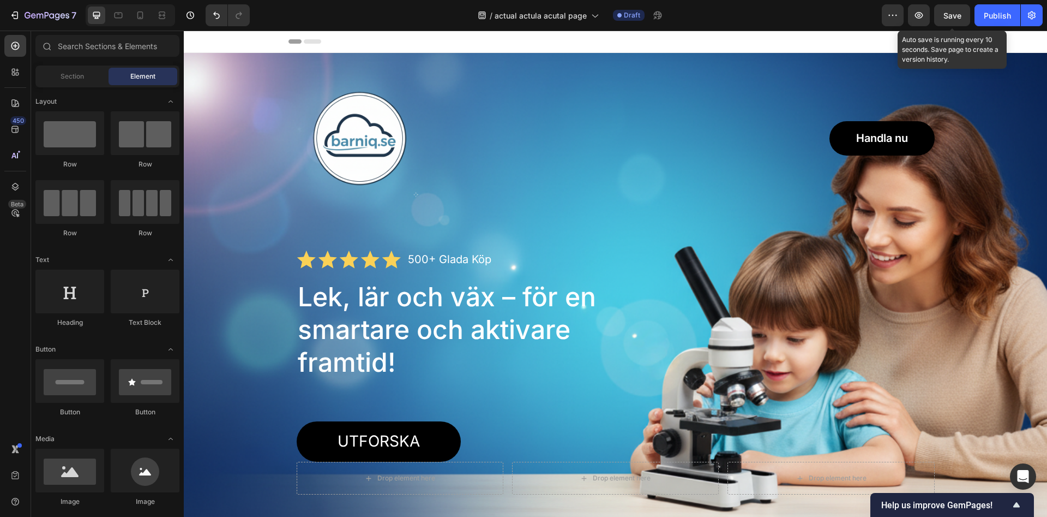
click at [955, 17] on span "Save" at bounding box center [953, 15] width 18 height 9
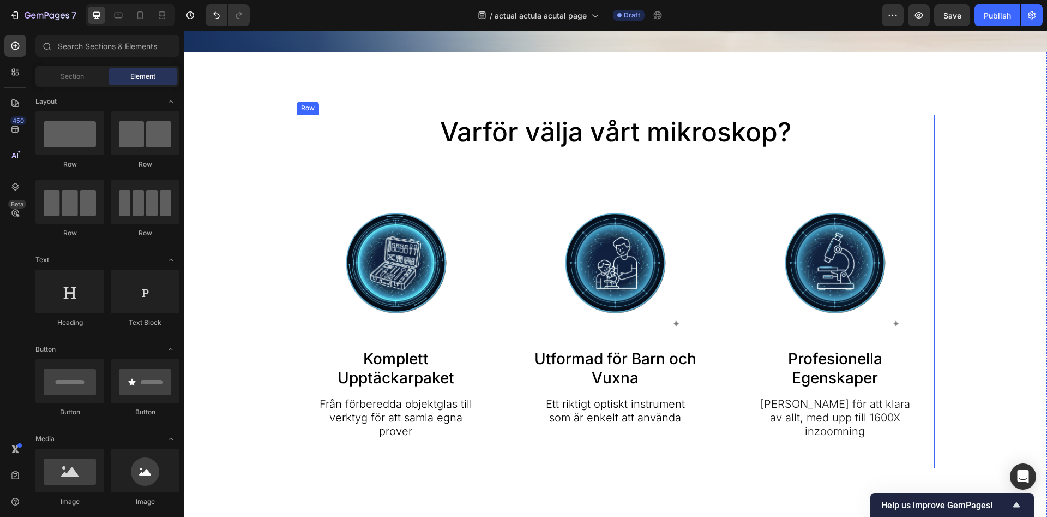
scroll to position [501, 0]
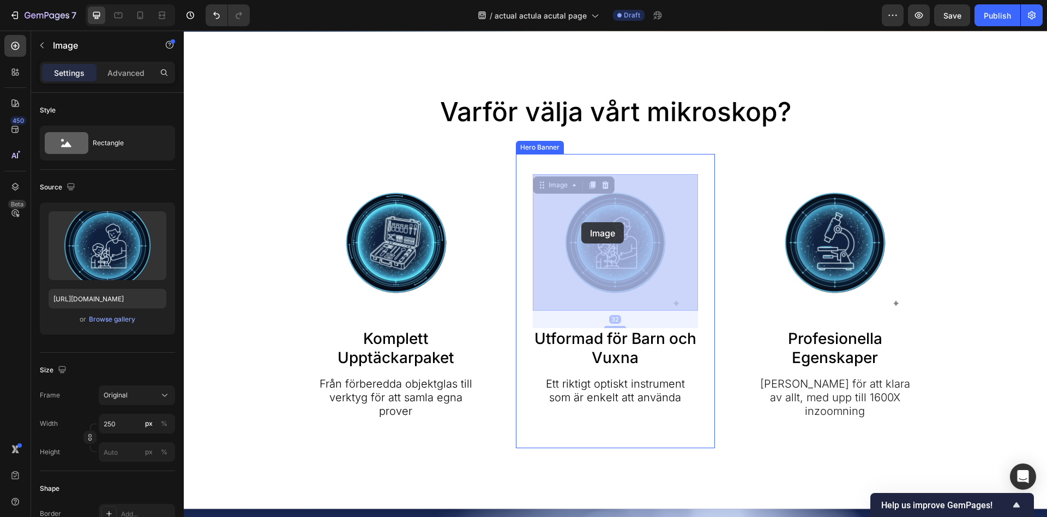
drag, startPoint x: 507, startPoint y: 219, endPoint x: 582, endPoint y: 222, distance: 74.8
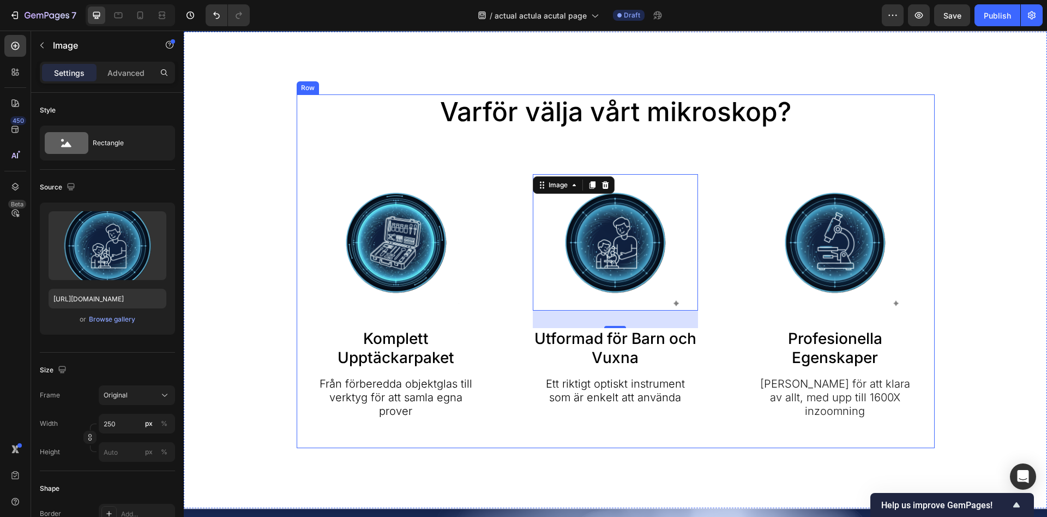
click at [887, 142] on div "Varför välja vårt mikroskop? Heading Image Komplett Upptäckarpaket Text Block F…" at bounding box center [616, 270] width 638 height 353
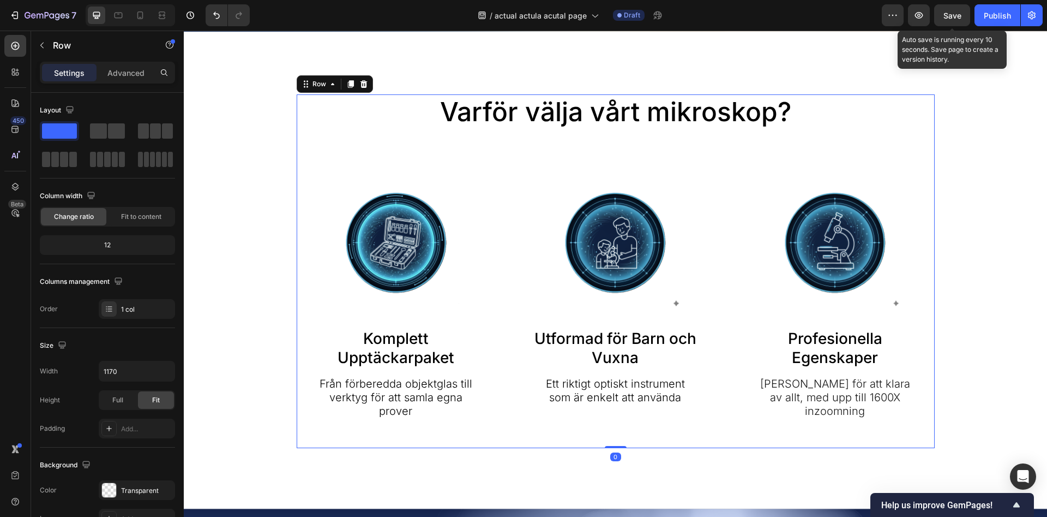
click at [957, 19] on span "Save" at bounding box center [953, 15] width 18 height 9
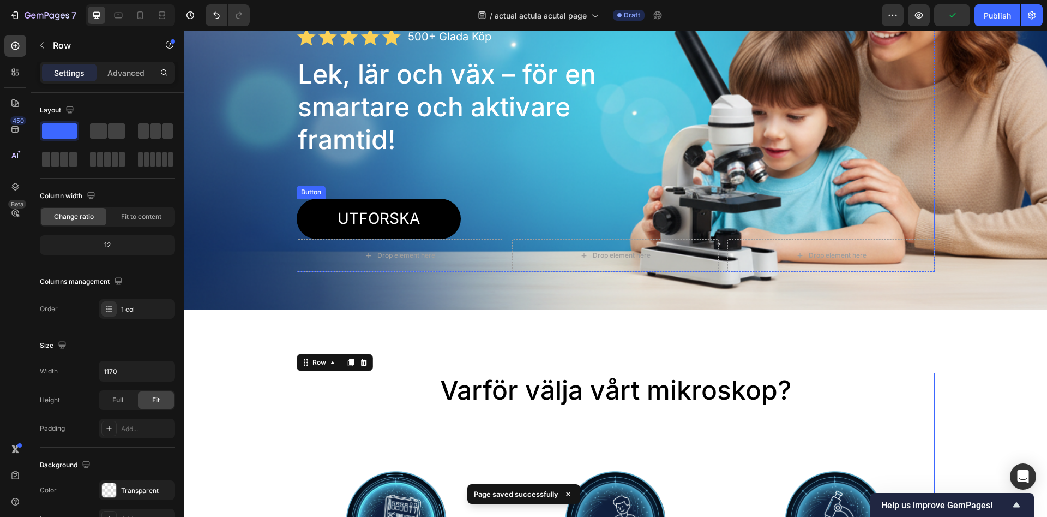
scroll to position [0, 0]
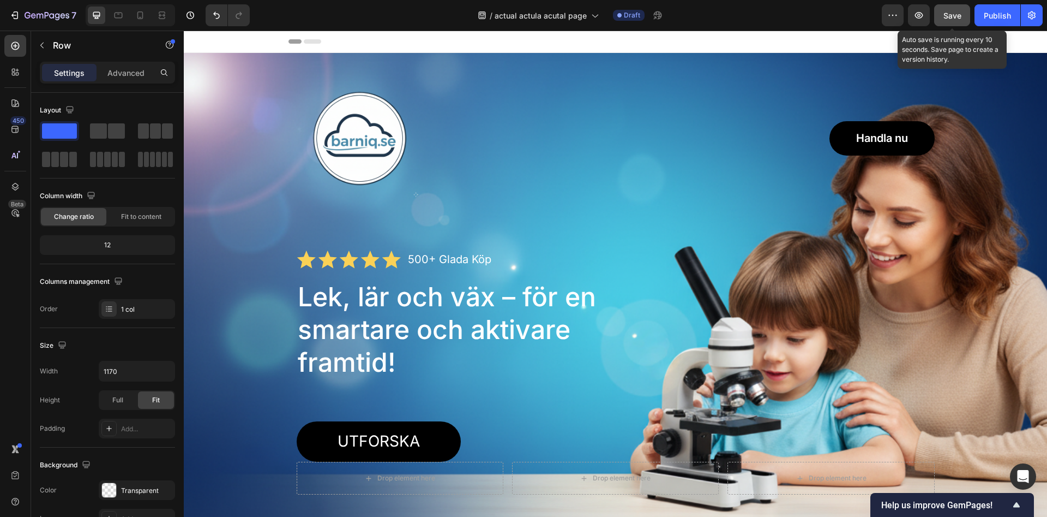
click at [954, 22] on button "Save" at bounding box center [952, 15] width 36 height 22
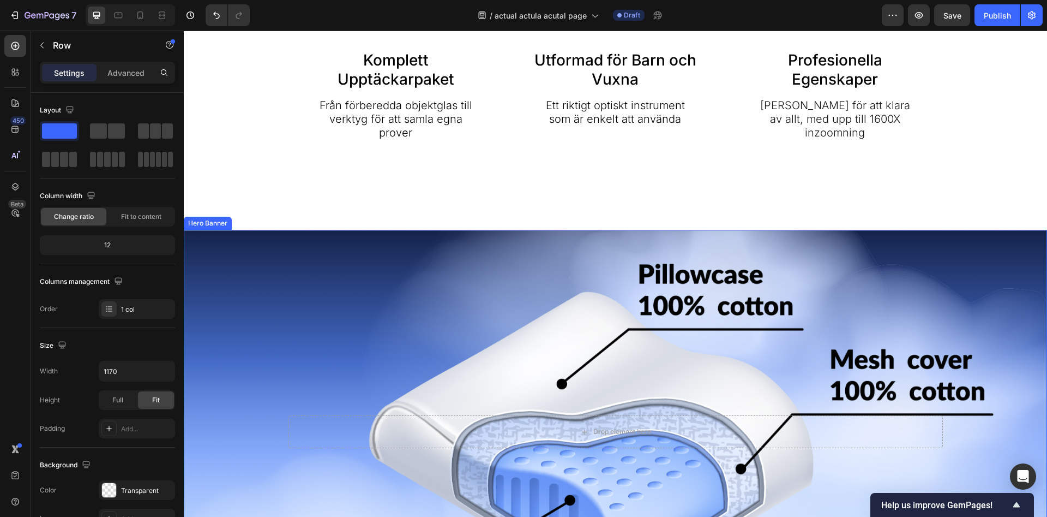
scroll to position [1002, 0]
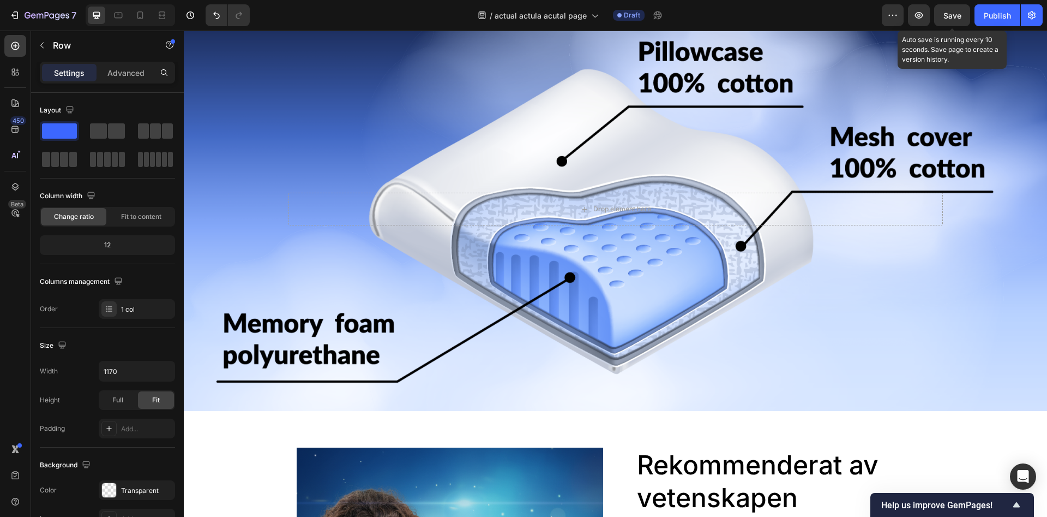
click at [945, 20] on span "Save" at bounding box center [953, 15] width 18 height 9
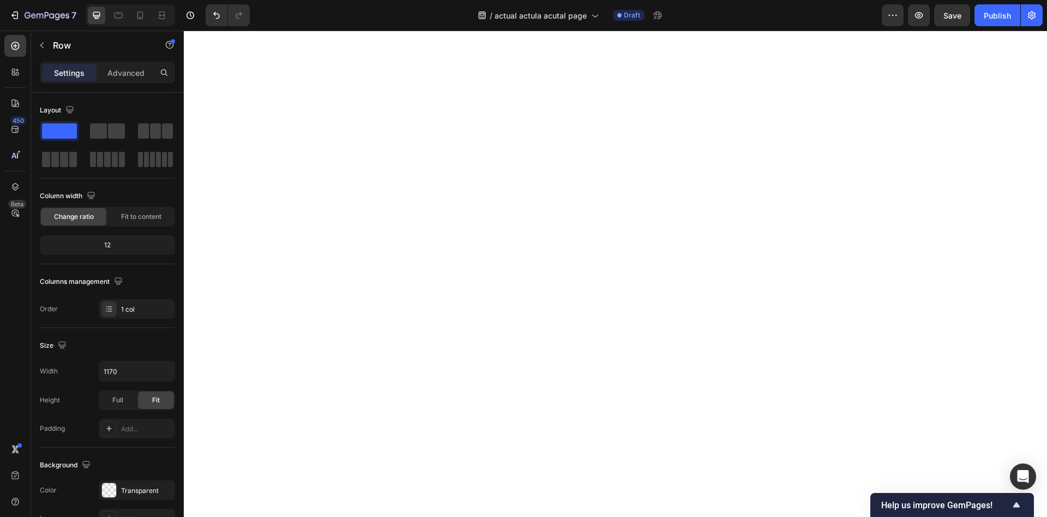
scroll to position [0, 0]
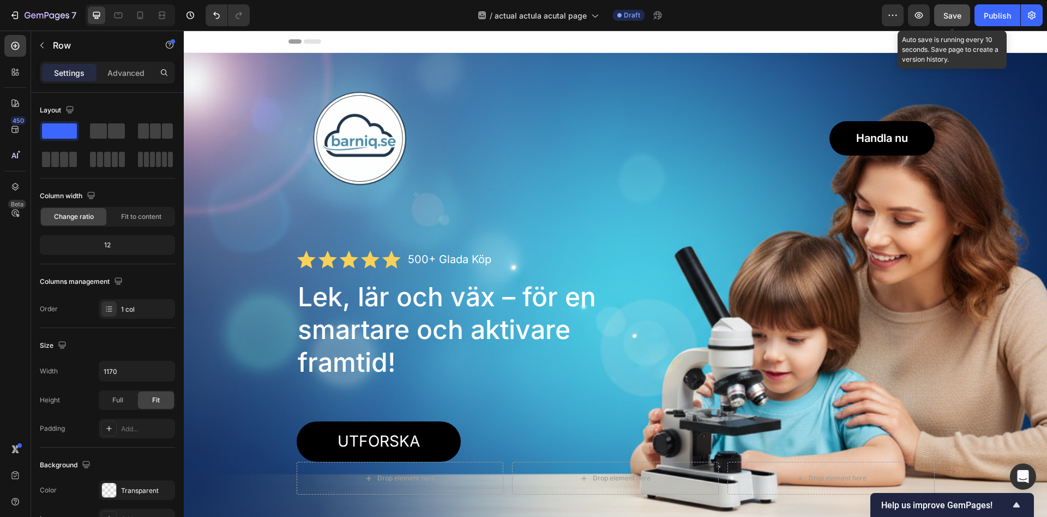
click at [944, 15] on button "Save" at bounding box center [952, 15] width 36 height 22
click at [955, 13] on span "Save" at bounding box center [953, 15] width 18 height 9
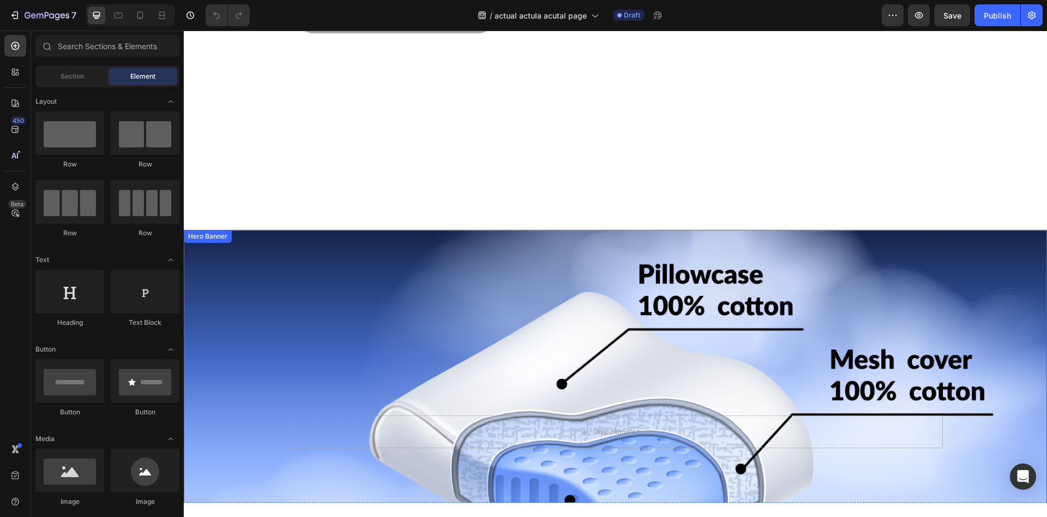
scroll to position [556, 0]
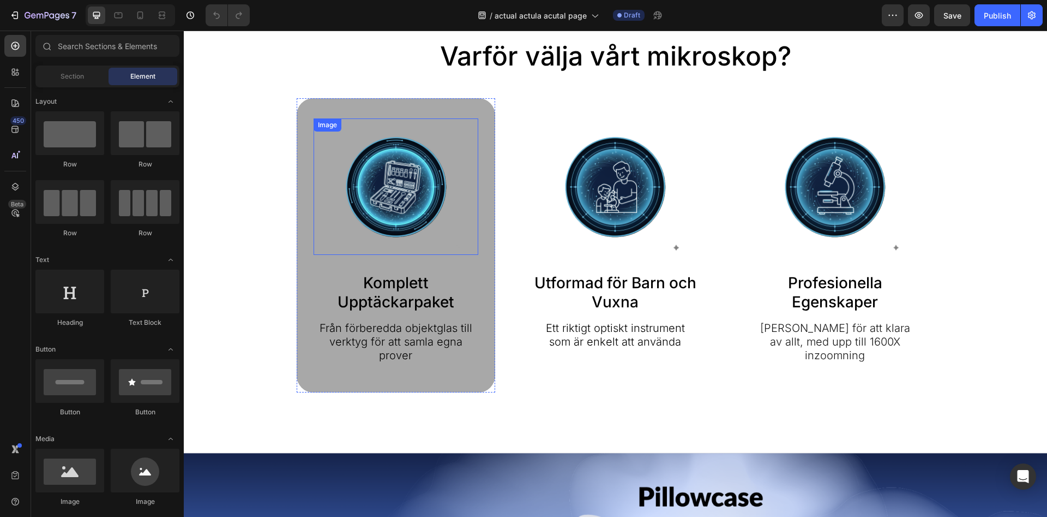
click at [472, 225] on div at bounding box center [396, 186] width 165 height 136
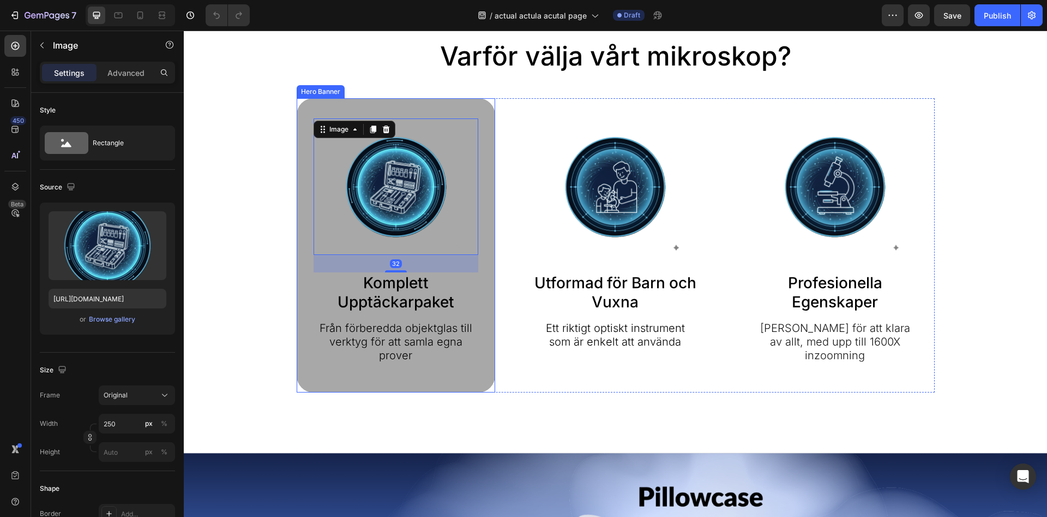
click at [486, 229] on div "Image 32 Komplett Upptäckarpaket Text Block Från förberedda objektglas till ver…" at bounding box center [396, 245] width 199 height 294
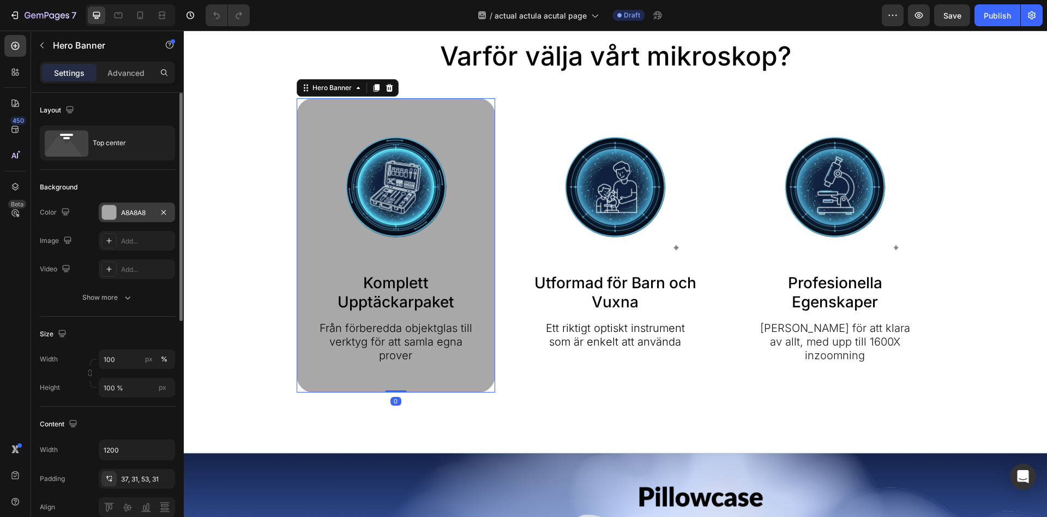
click at [128, 212] on div "A8A8A8" at bounding box center [137, 213] width 32 height 10
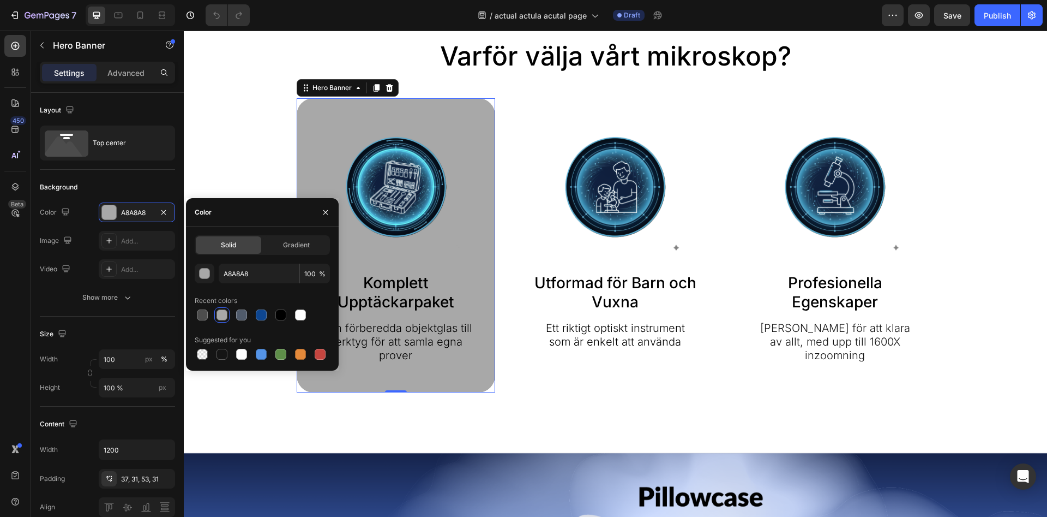
click at [303, 316] on div at bounding box center [300, 314] width 11 height 11
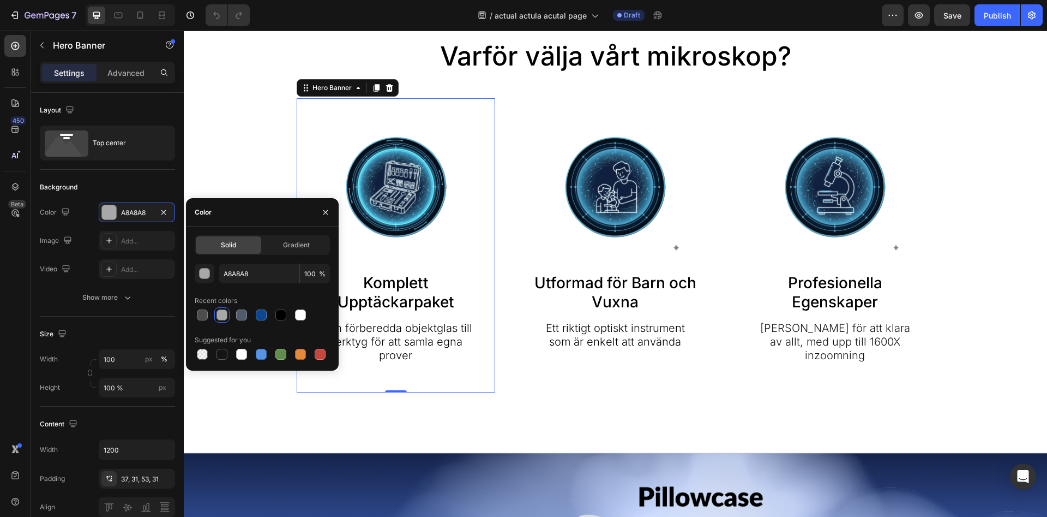
type input "FFFFFF"
click at [257, 149] on div "Varför välja vårt mikroskop? Heading Image Komplett Upptäckarpaket Text Block F…" at bounding box center [616, 215] width 842 height 353
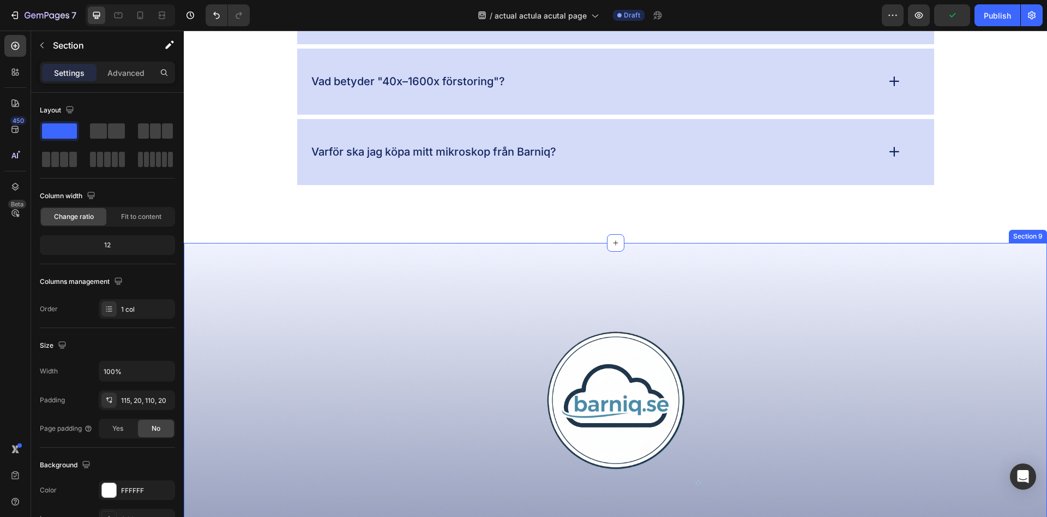
scroll to position [3910, 0]
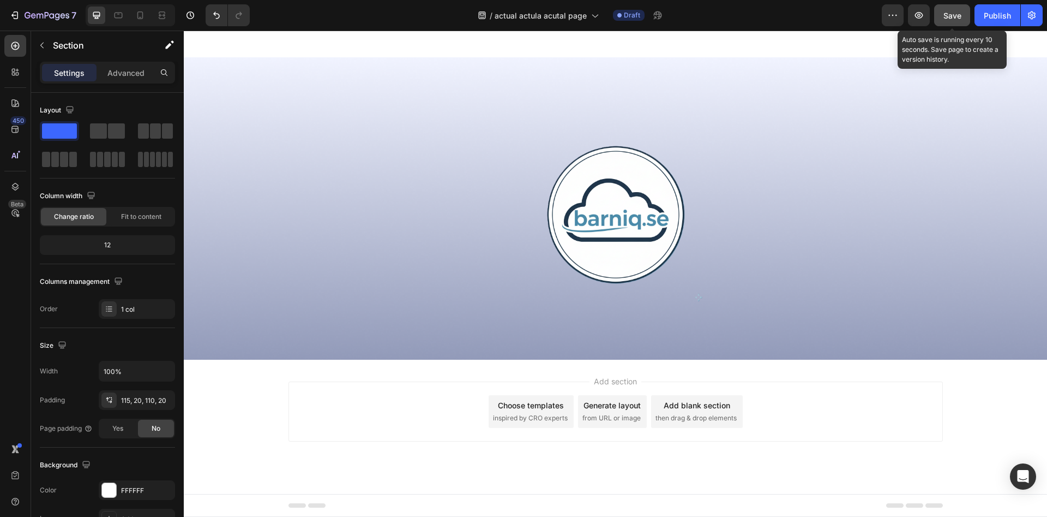
click at [955, 16] on span "Save" at bounding box center [953, 15] width 18 height 9
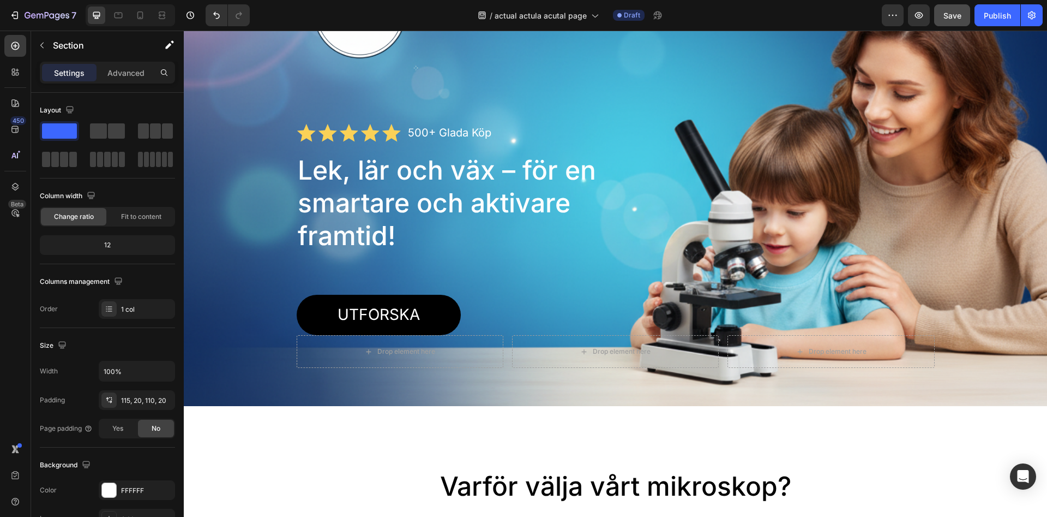
scroll to position [0, 0]
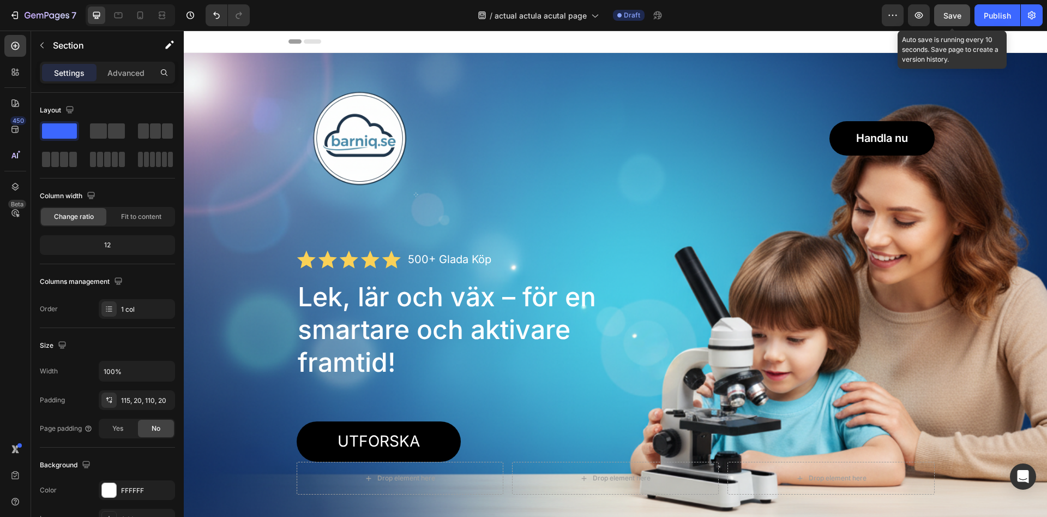
click at [951, 20] on span "Save" at bounding box center [953, 15] width 18 height 9
